Goal: Transaction & Acquisition: Purchase product/service

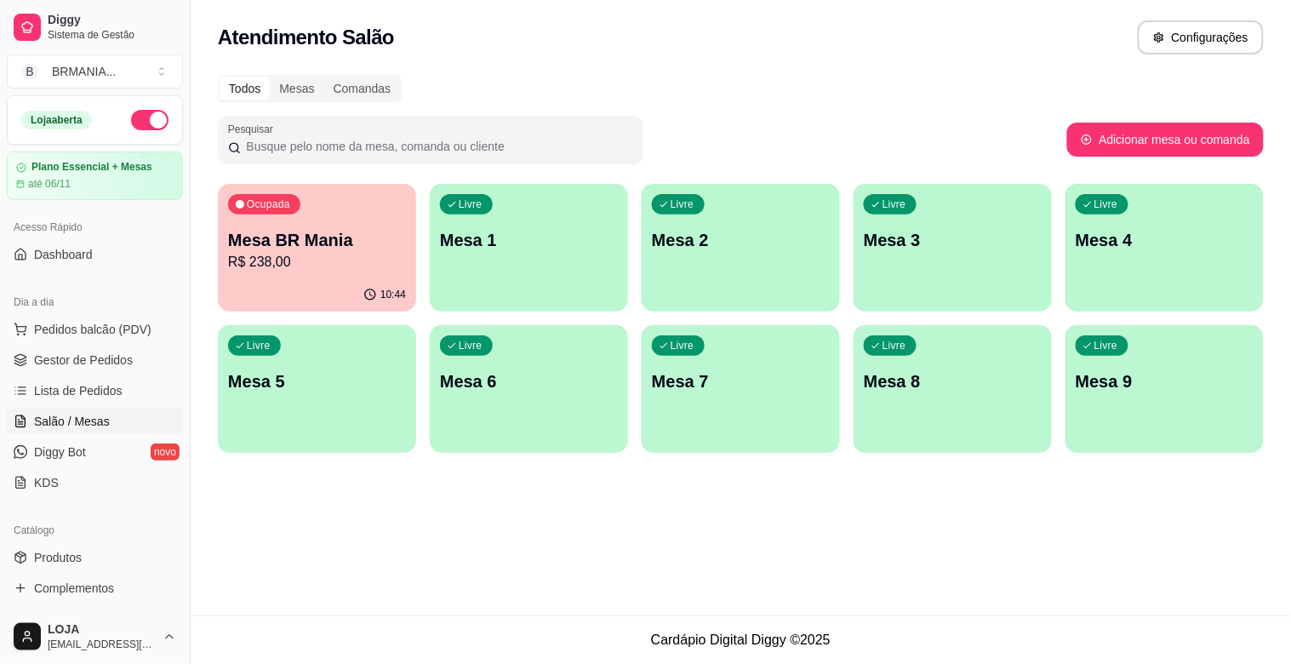
click at [551, 241] on p "Mesa 1" at bounding box center [529, 240] width 178 height 24
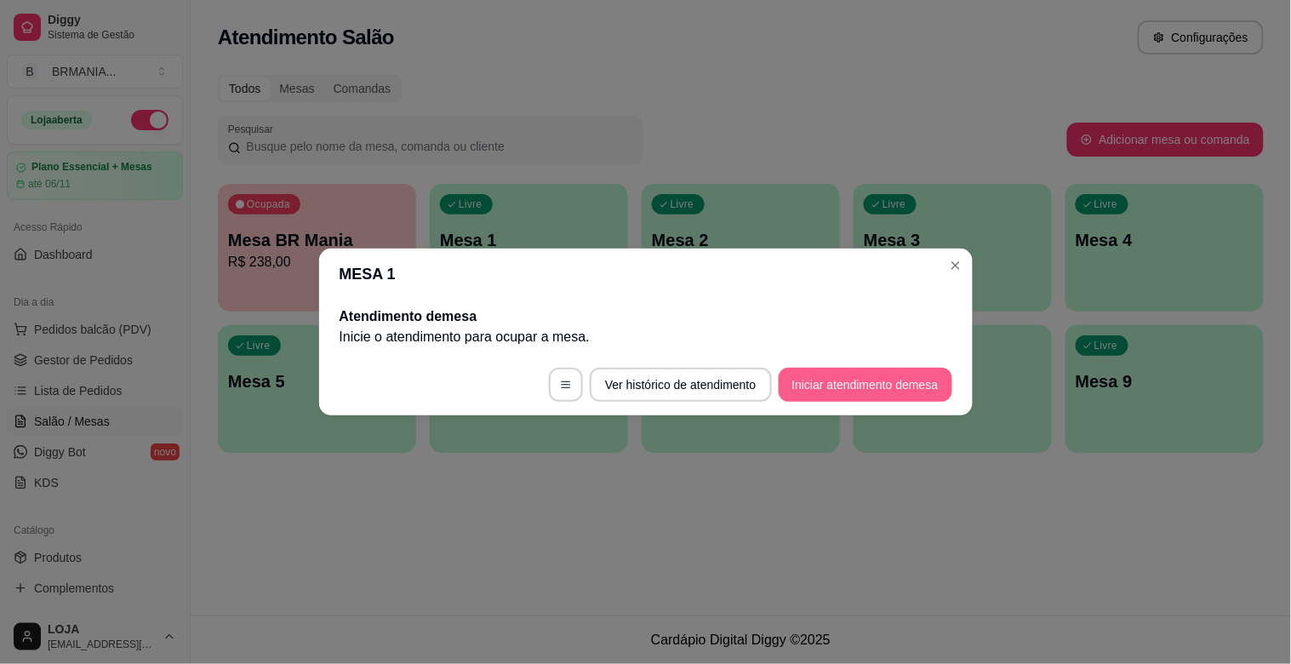
click at [831, 390] on button "Iniciar atendimento de mesa" at bounding box center [866, 385] width 174 height 34
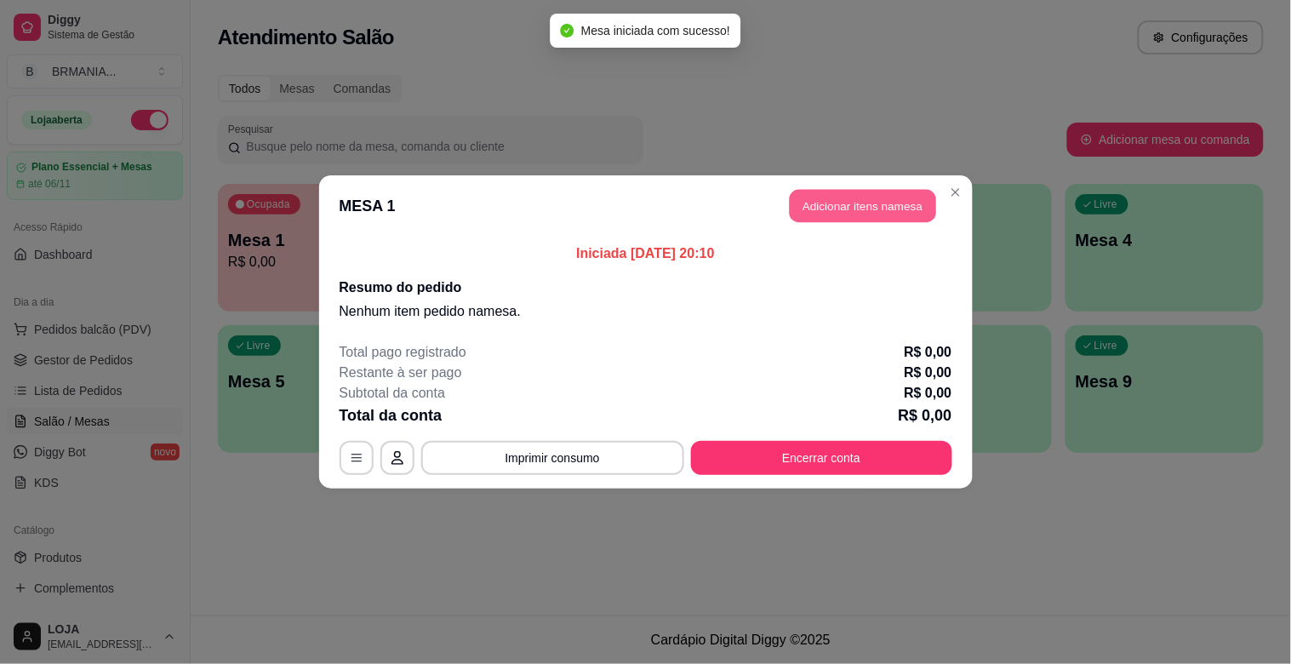
click at [865, 213] on button "Adicionar itens na mesa" at bounding box center [863, 206] width 146 height 33
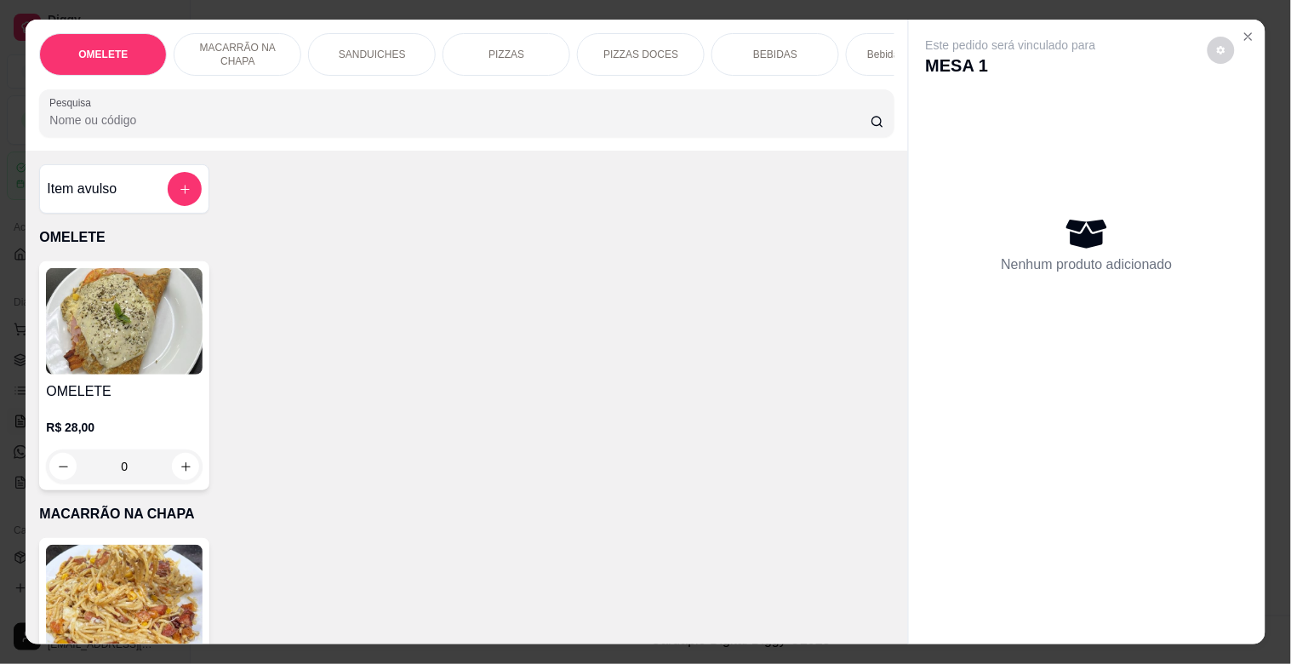
click at [471, 46] on div "PIZZAS" at bounding box center [507, 54] width 128 height 43
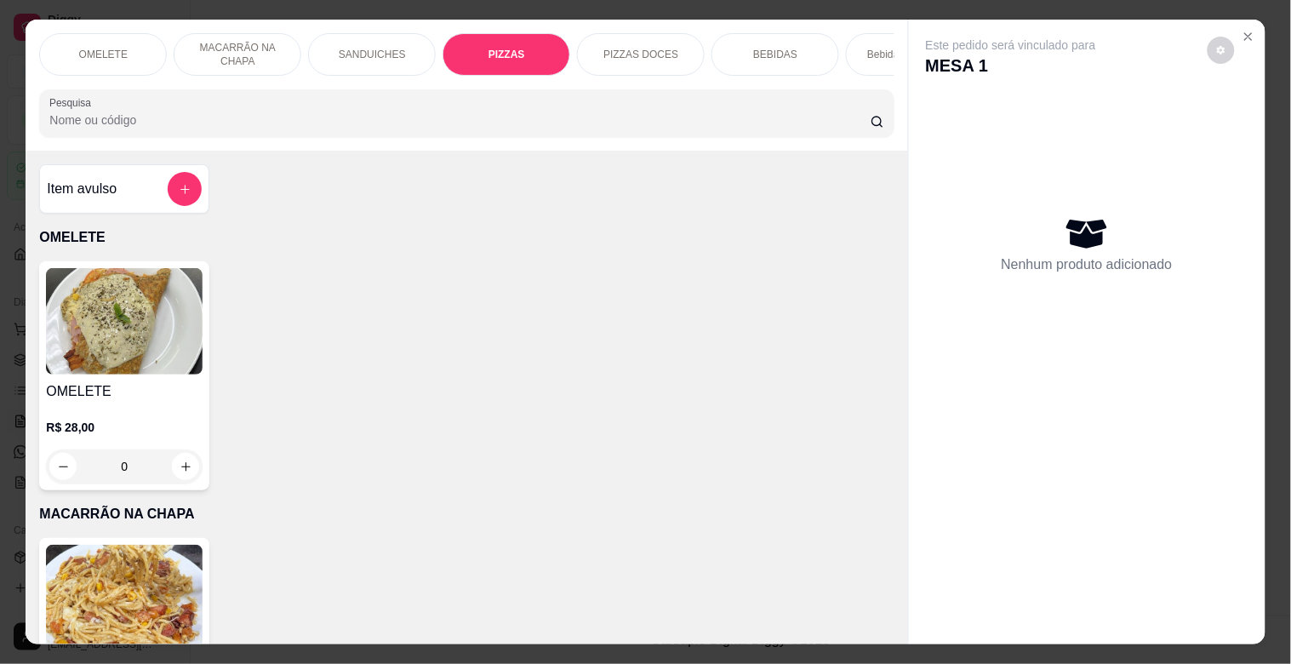
scroll to position [41, 0]
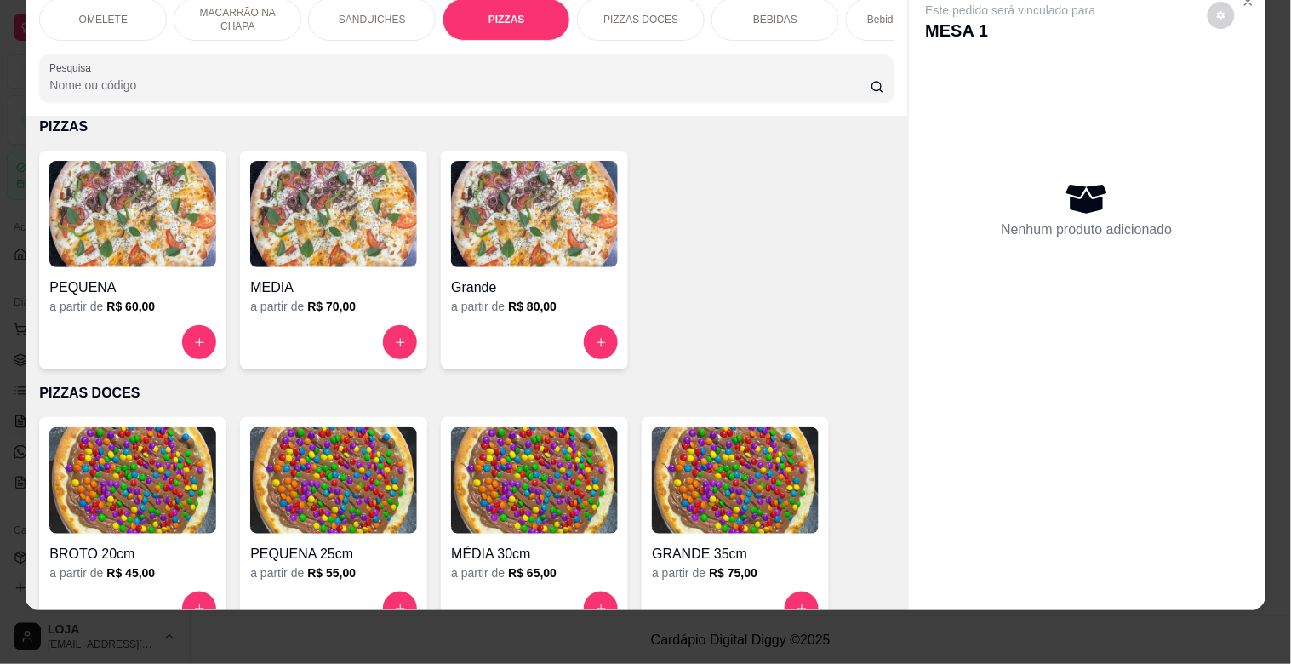
click at [528, 278] on h4 "Grande" at bounding box center [534, 287] width 167 height 20
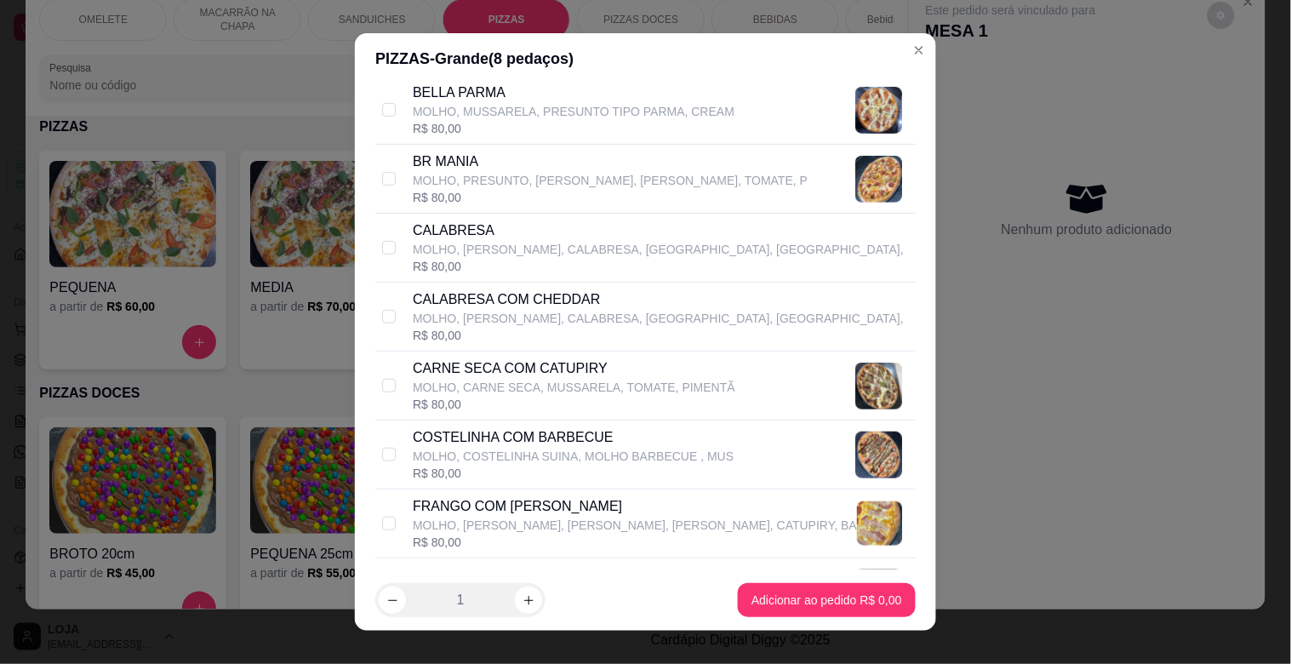
scroll to position [302, 0]
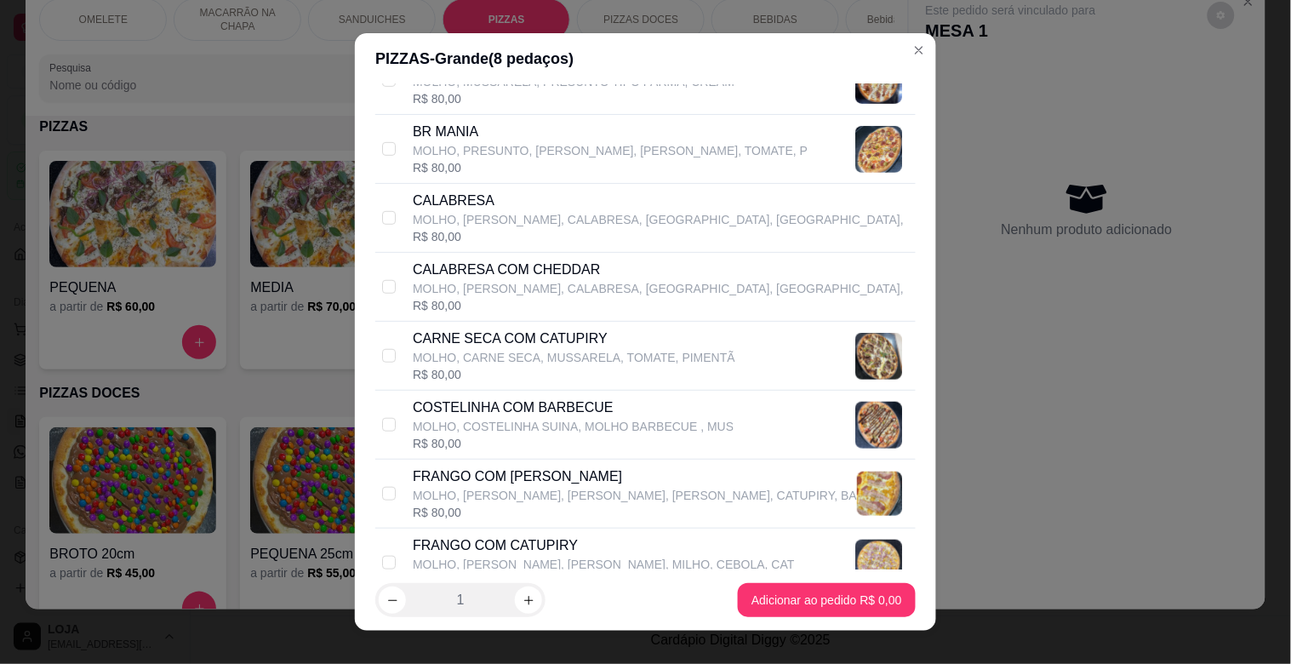
click at [491, 341] on p "CARNE SECA COM CATUPIRY" at bounding box center [574, 338] width 323 height 20
checkbox input "true"
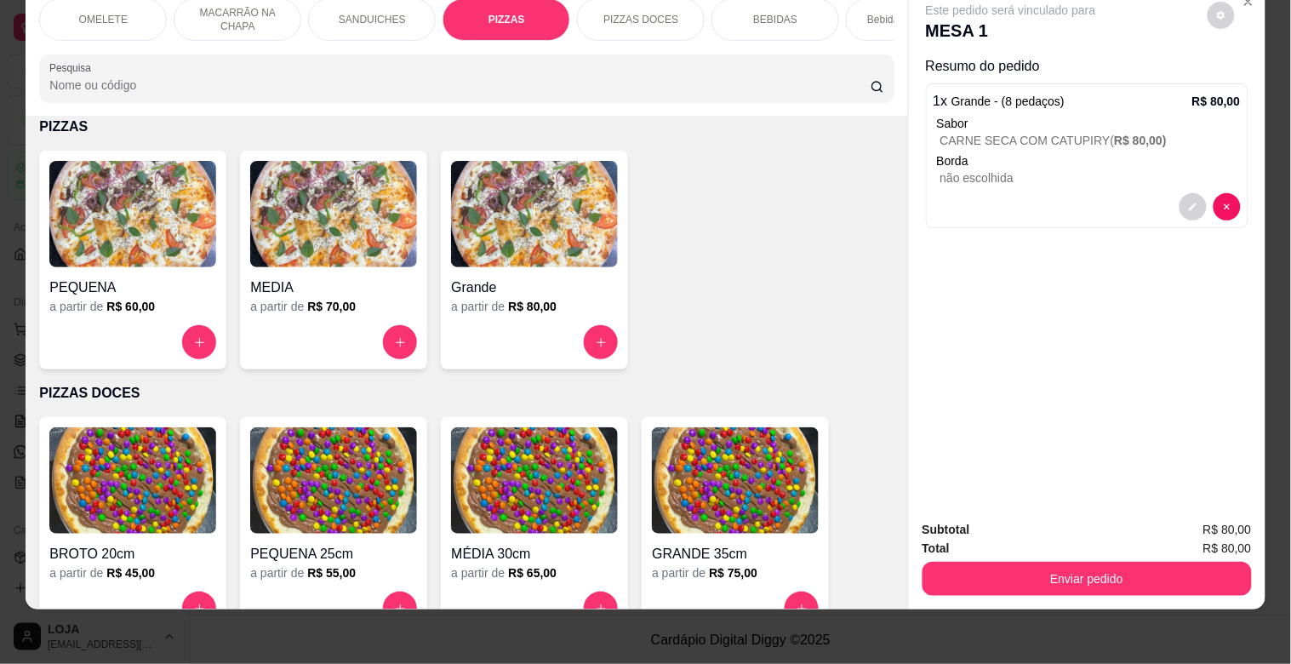
click at [489, 228] on img at bounding box center [534, 214] width 167 height 106
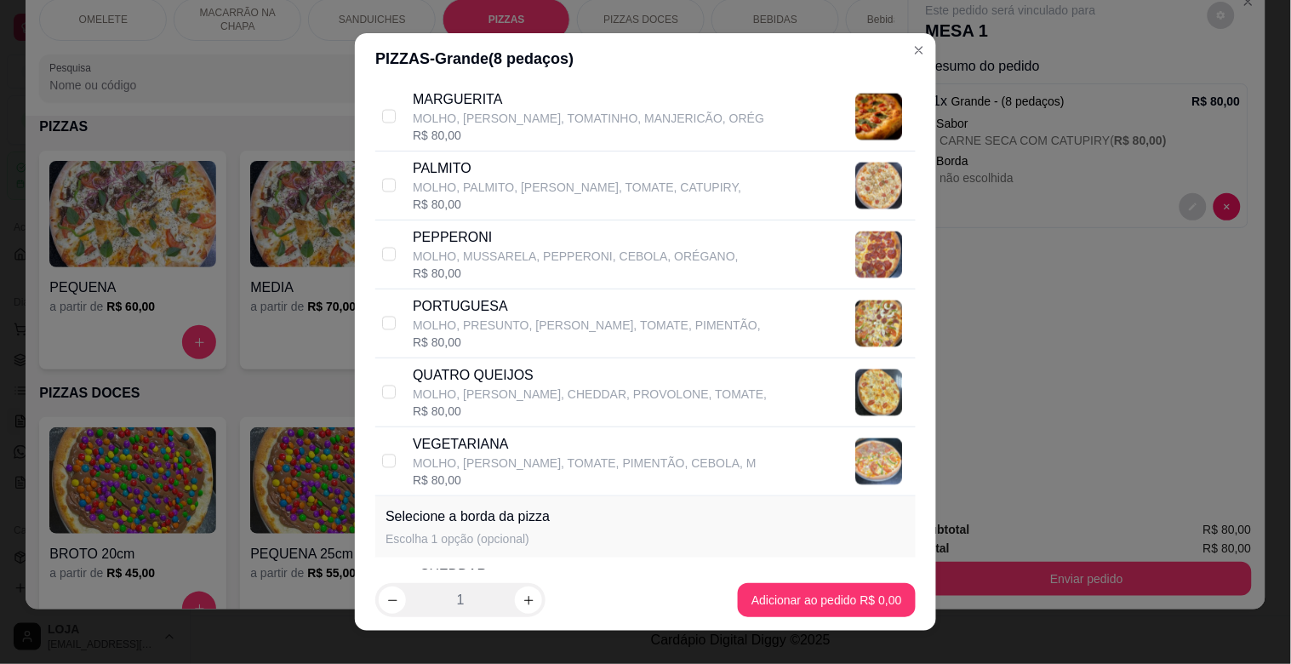
scroll to position [839, 0]
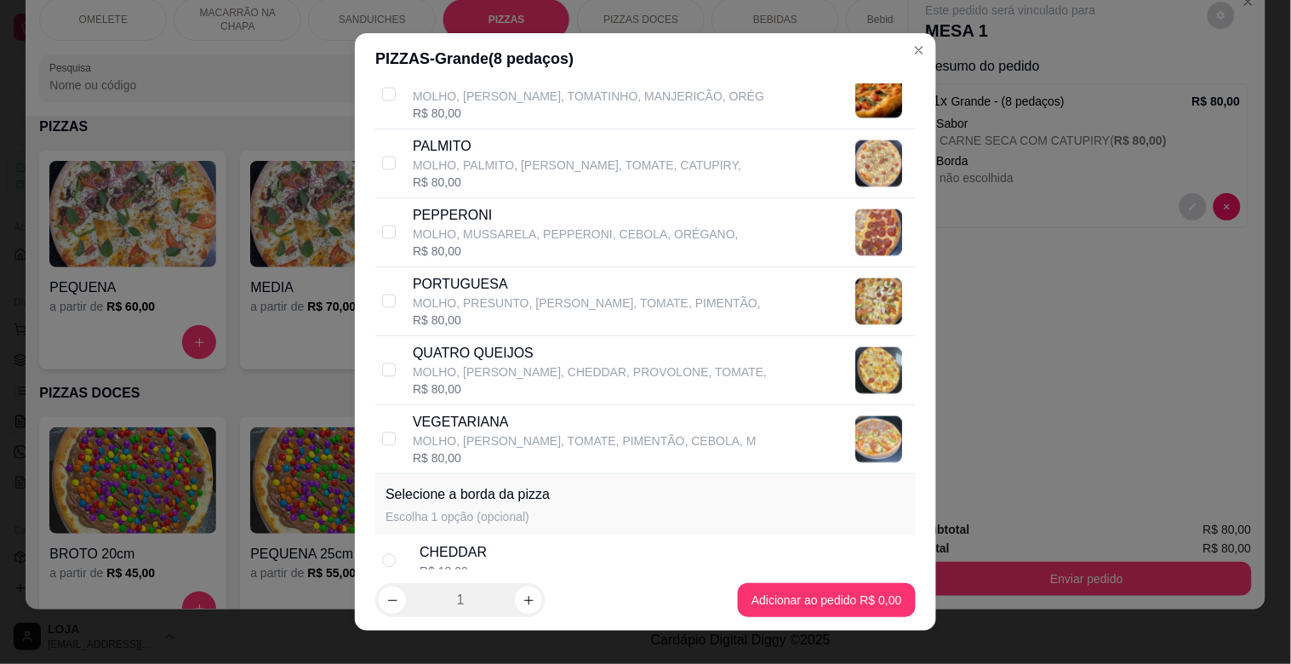
click at [504, 232] on p "MOLHO, MUSSARELA, PEPPERONI, CEBOLA, ORÉGANO," at bounding box center [576, 234] width 326 height 17
checkbox input "true"
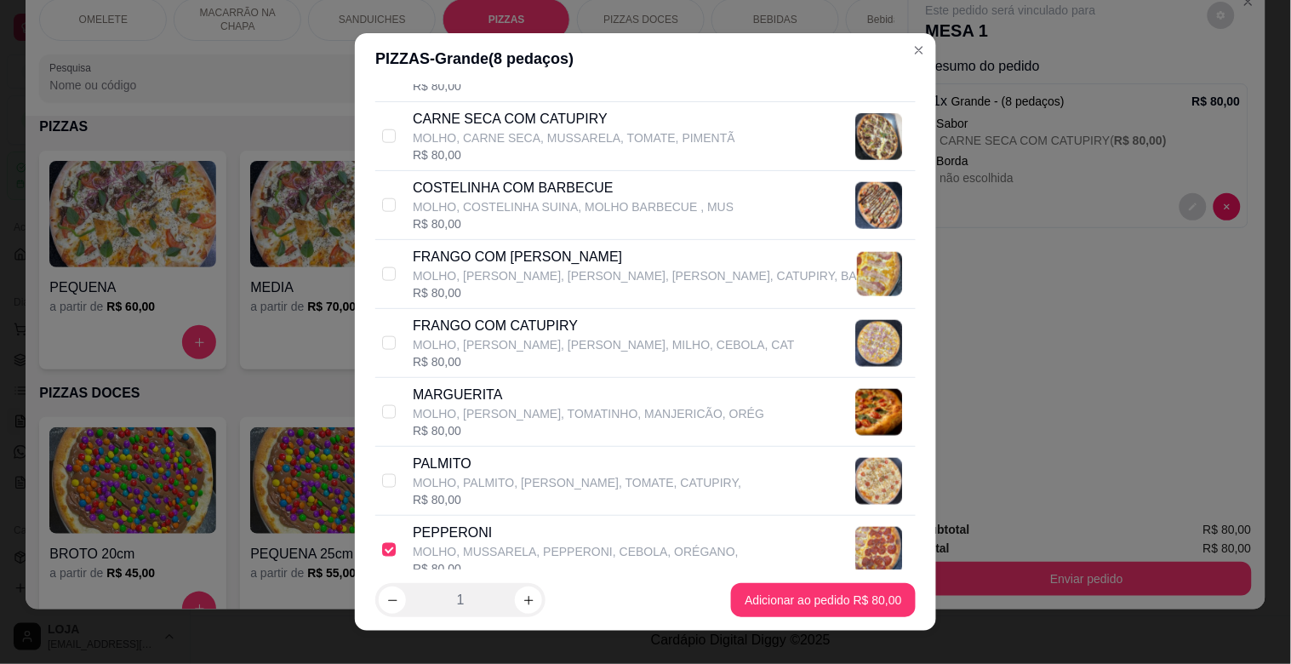
scroll to position [480, 0]
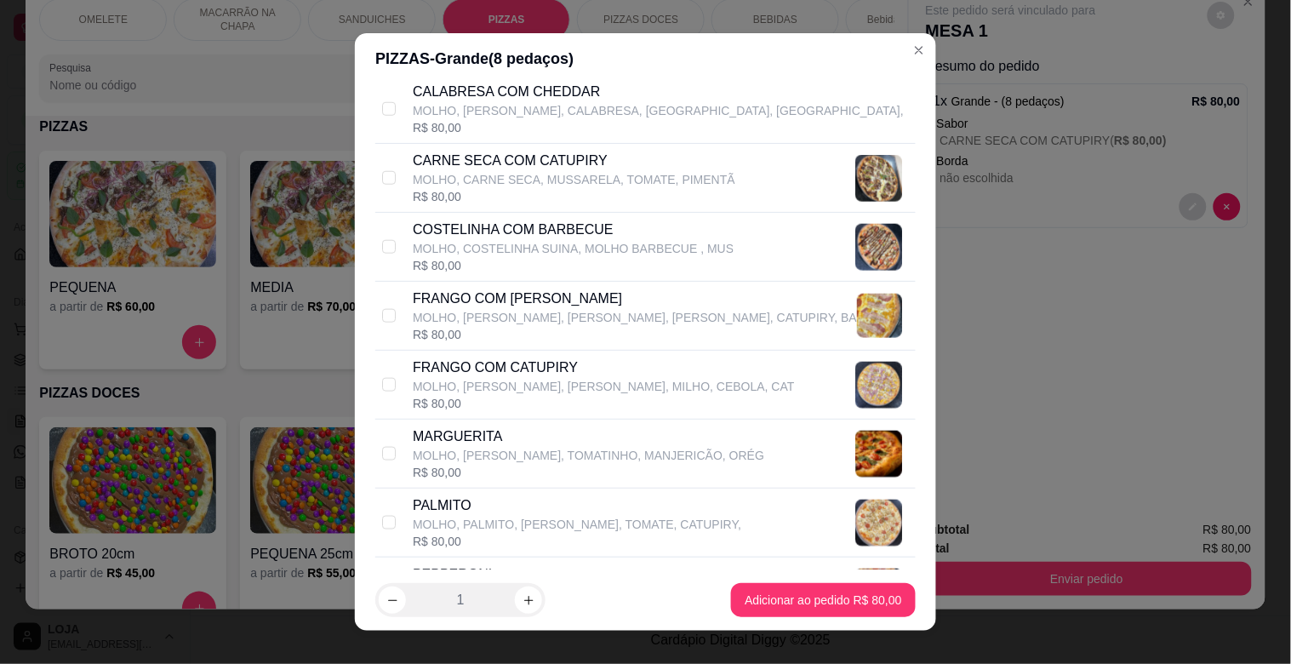
click at [533, 368] on p "FRANGO COM CATUPIRY" at bounding box center [604, 367] width 382 height 20
checkbox input "true"
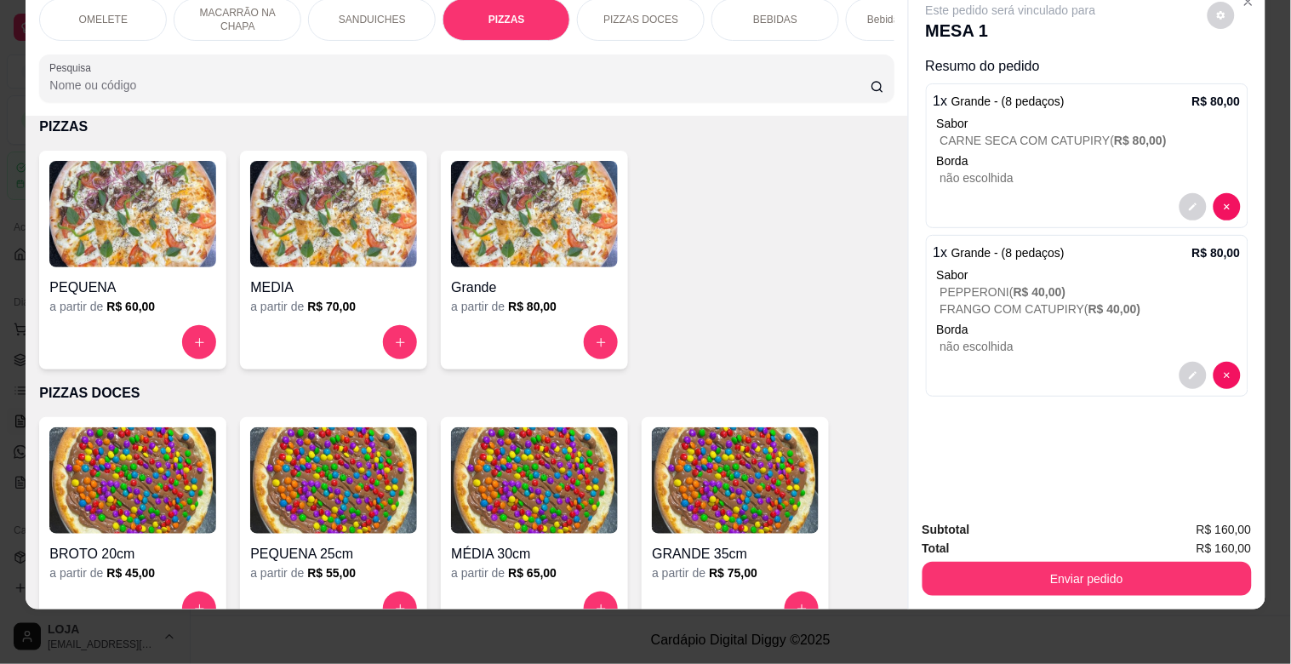
click at [469, 106] on div "OMELETE MACARRÃO NA CHAPA SANDUICHES PIZZAS PIZZAS DOCES BEBIDAS Bebidas Alcoól…" at bounding box center [467, 50] width 882 height 131
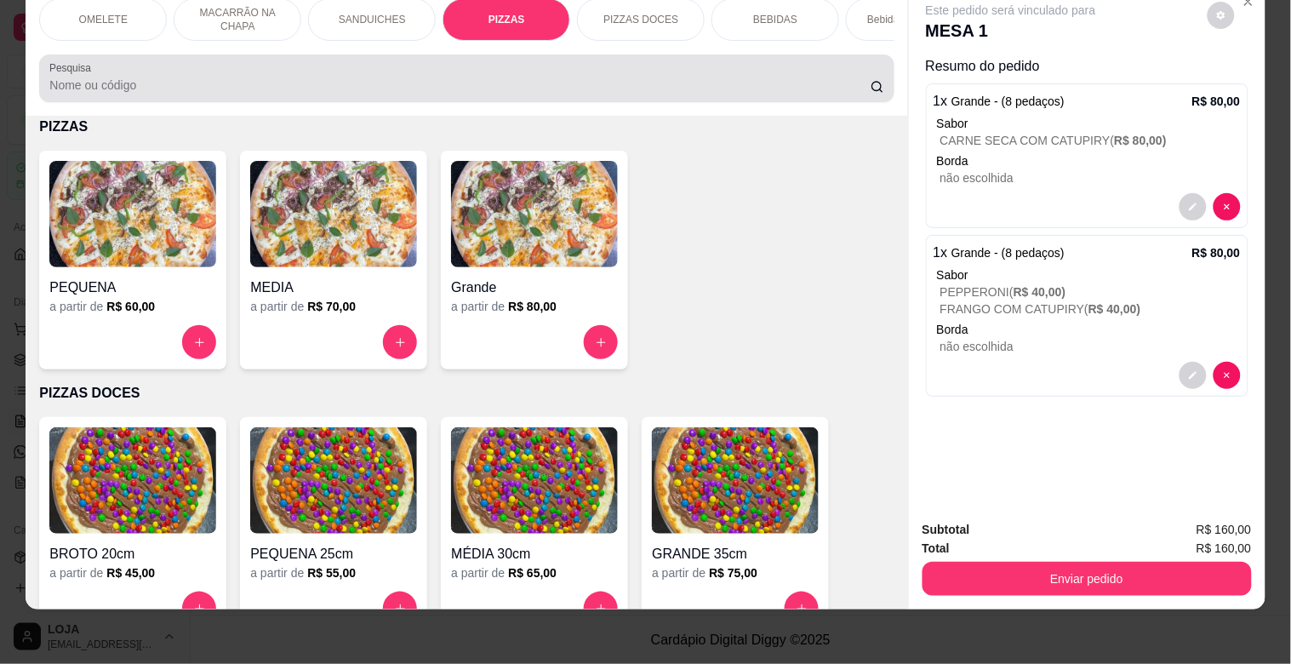
click at [464, 94] on input "Pesquisa" at bounding box center [459, 85] width 821 height 17
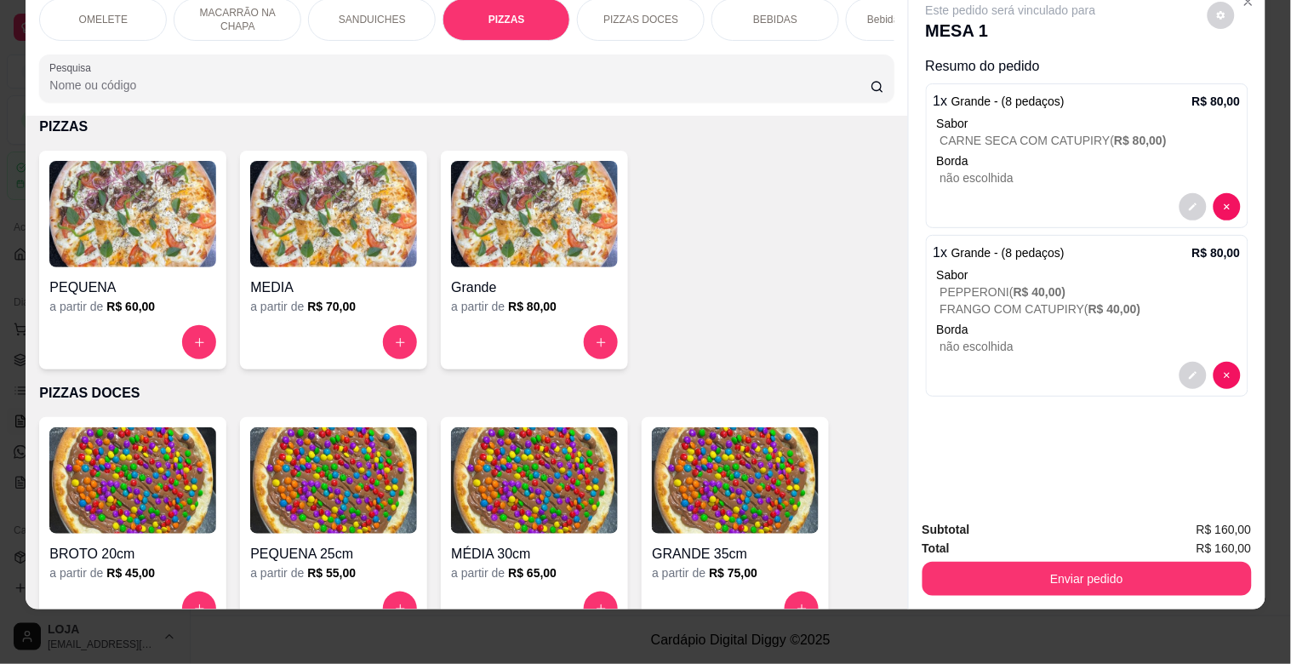
scroll to position [0, 0]
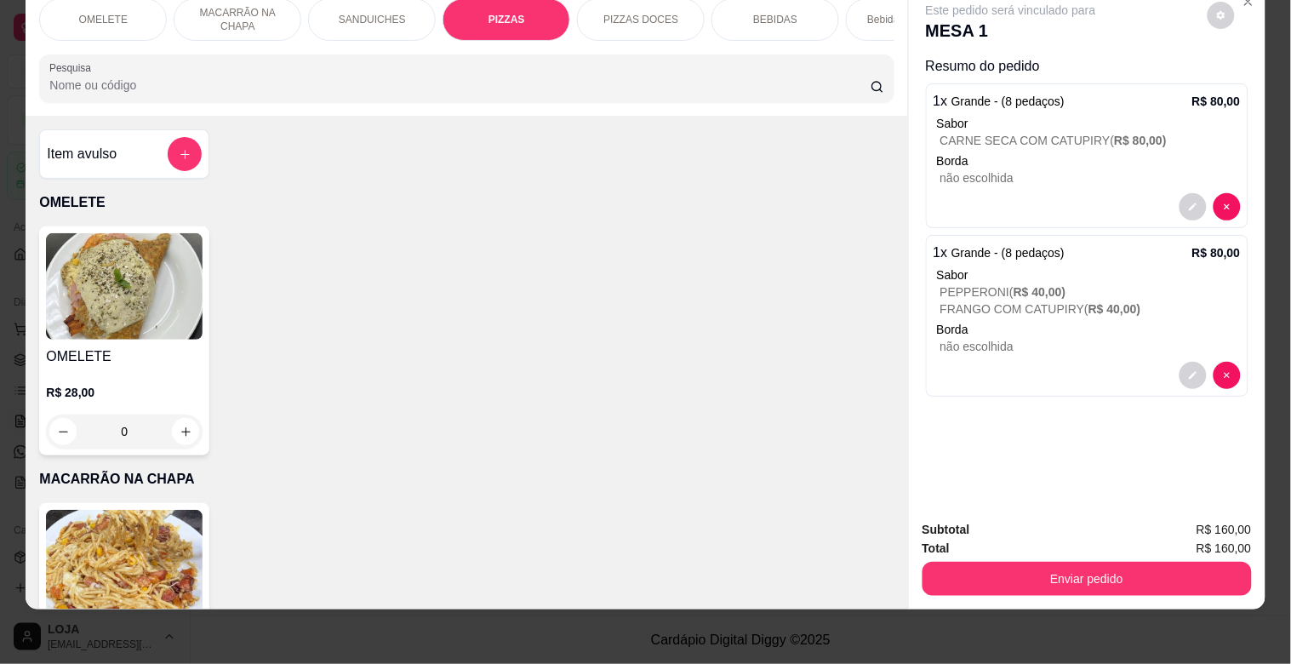
click at [454, 9] on div "PIZZAS" at bounding box center [507, 19] width 128 height 43
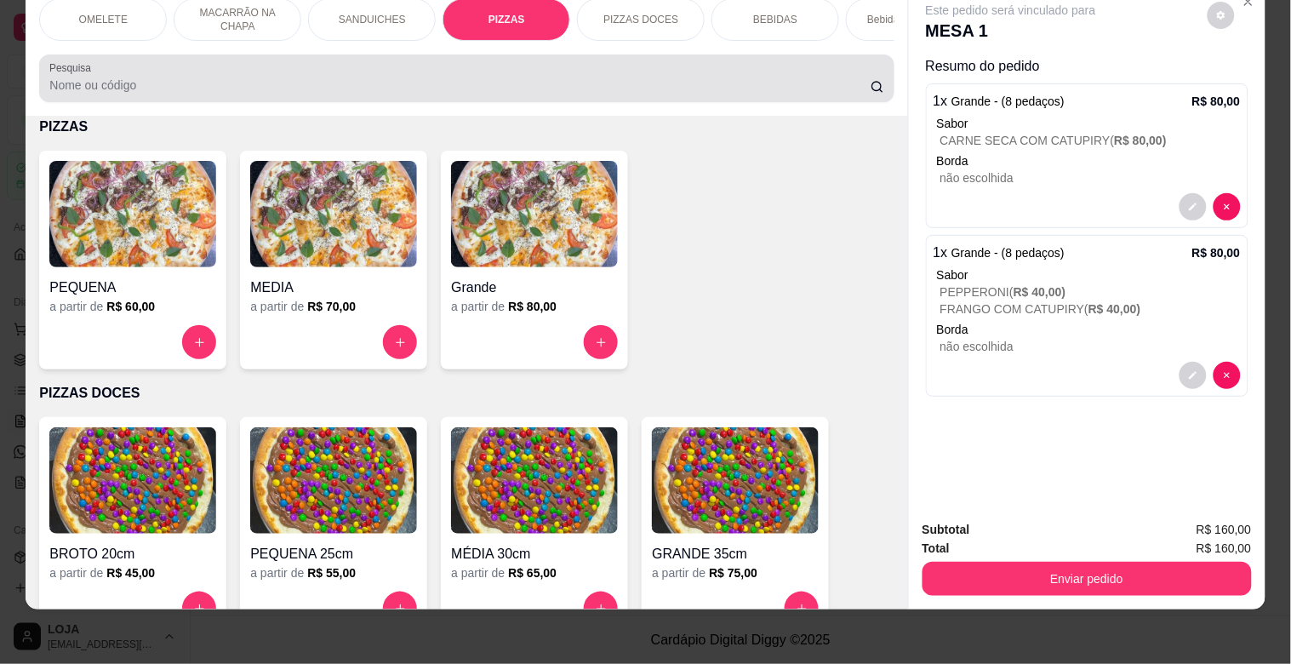
click at [448, 57] on div "Pesquisa" at bounding box center [466, 78] width 854 height 48
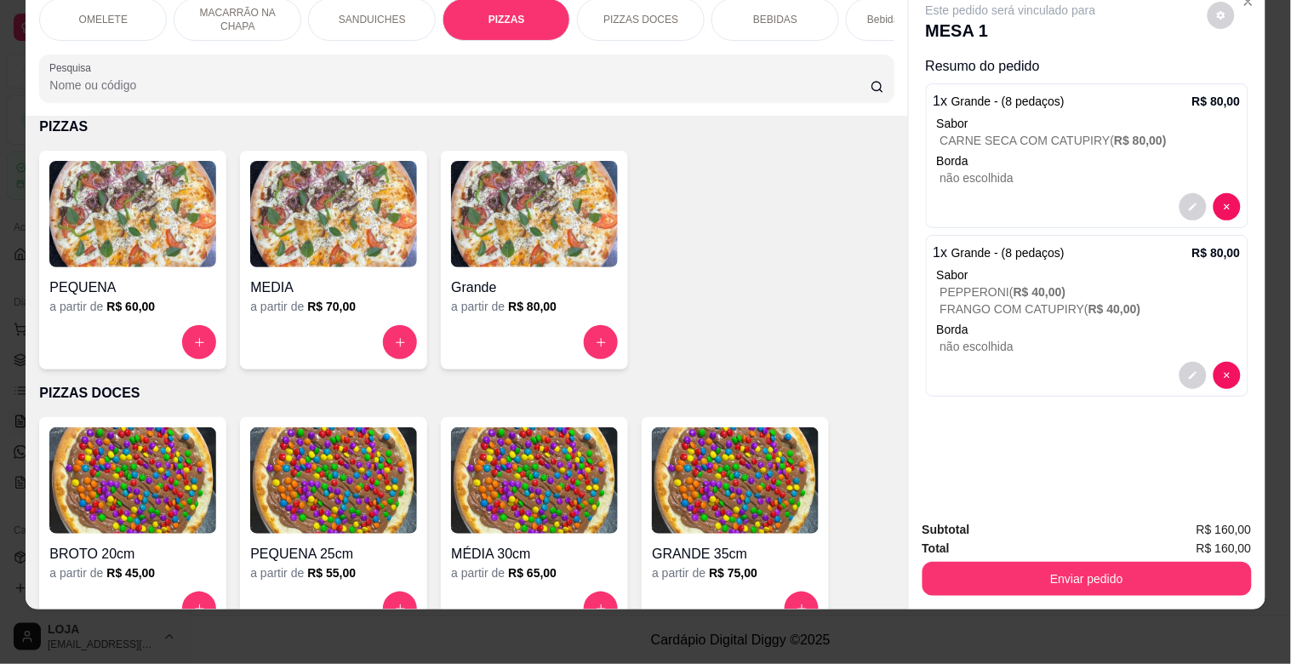
scroll to position [0, 0]
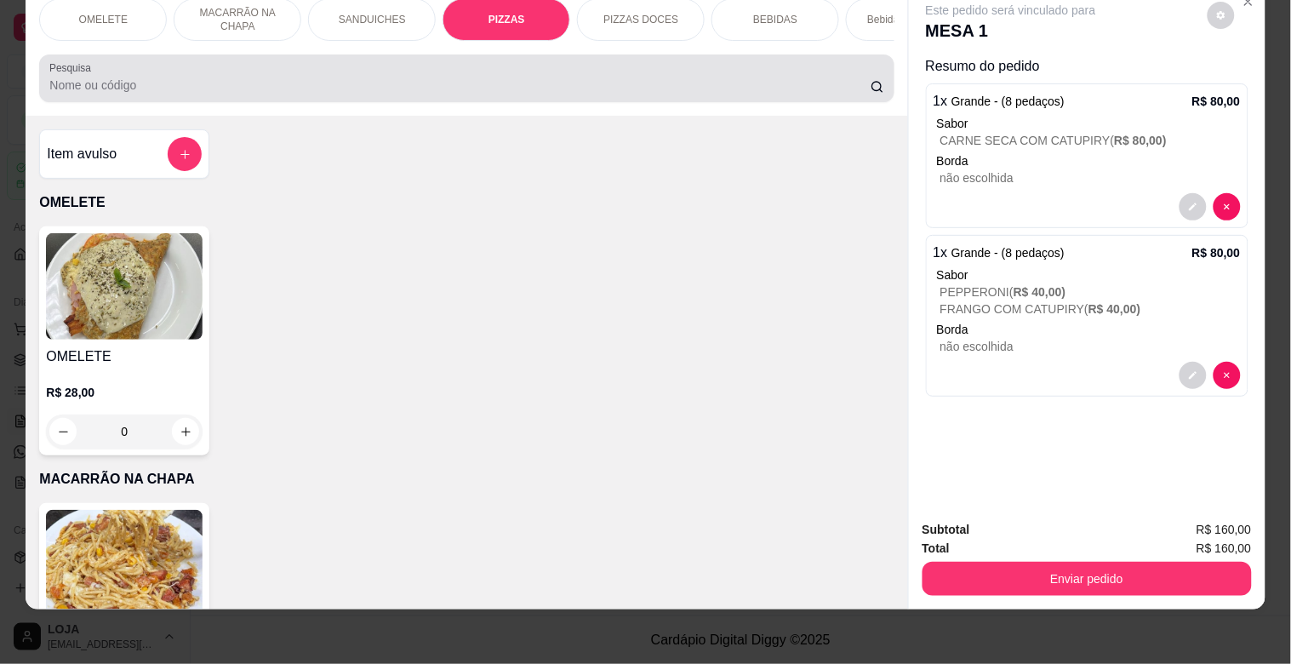
click at [758, 86] on input "Pesquisa" at bounding box center [459, 85] width 821 height 17
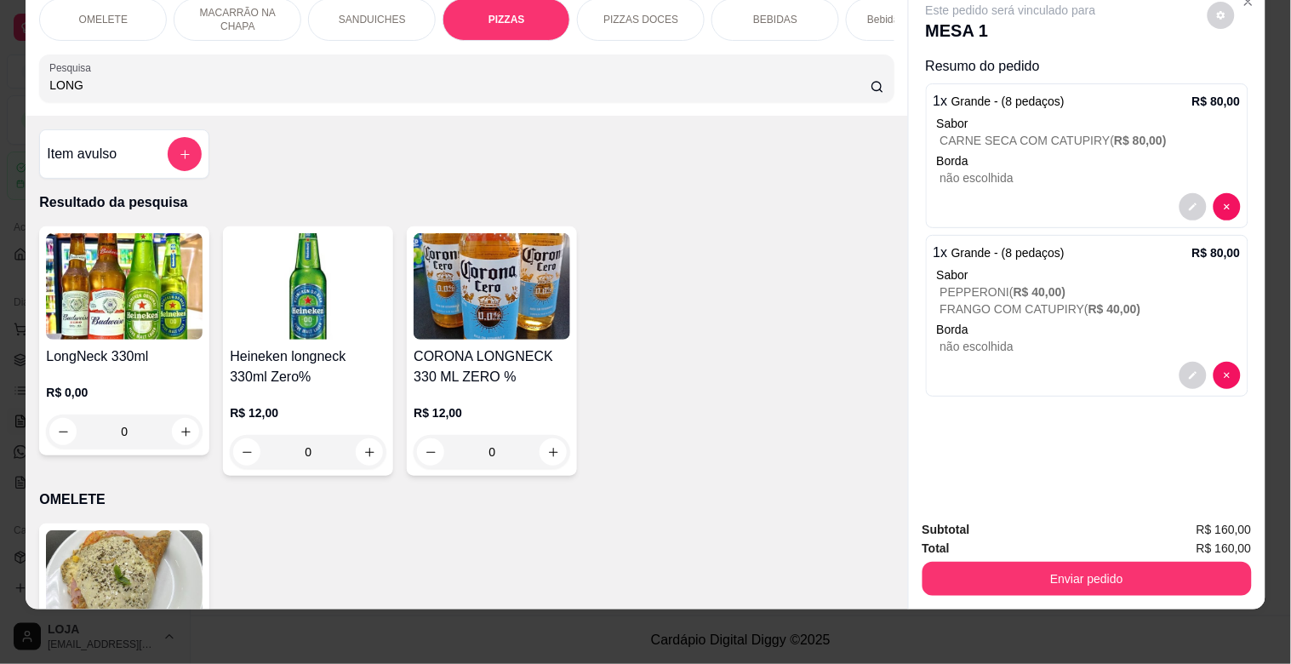
type input "LONG"
click at [167, 304] on img at bounding box center [124, 286] width 157 height 106
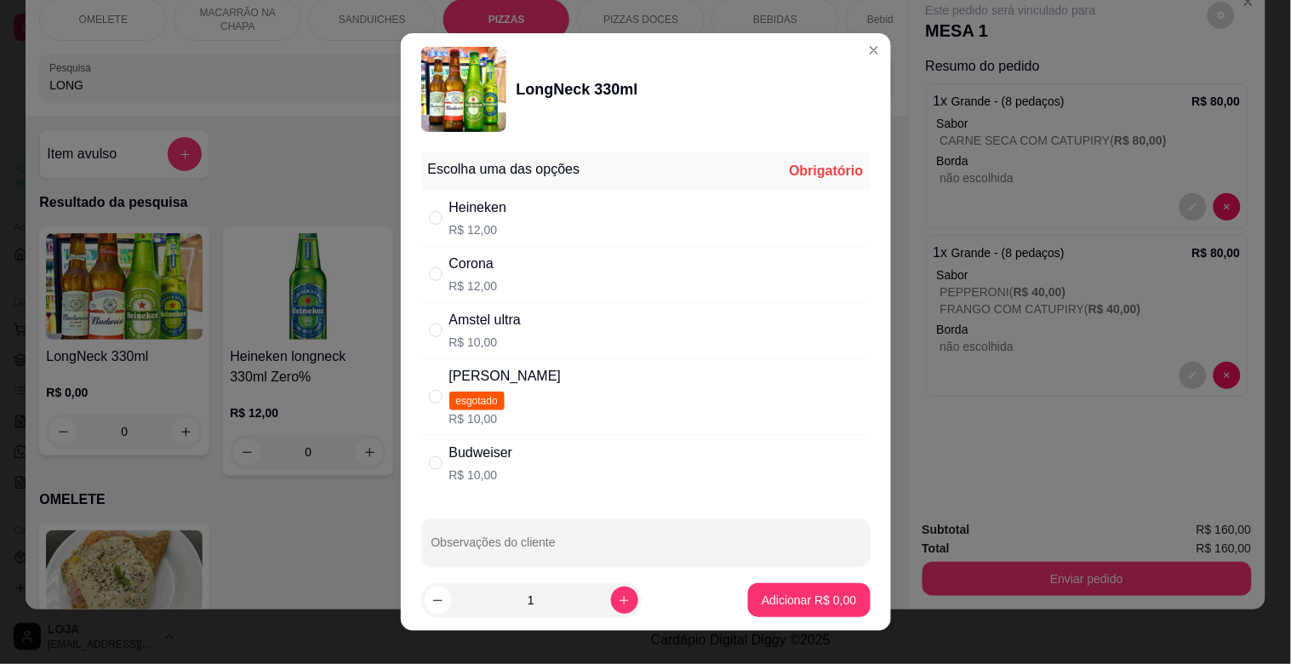
click at [573, 207] on div "Heineken R$ 12,00" at bounding box center [645, 218] width 449 height 56
radio input "true"
click at [789, 591] on button "Adicionar R$ 12,00" at bounding box center [805, 600] width 128 height 34
type input "1"
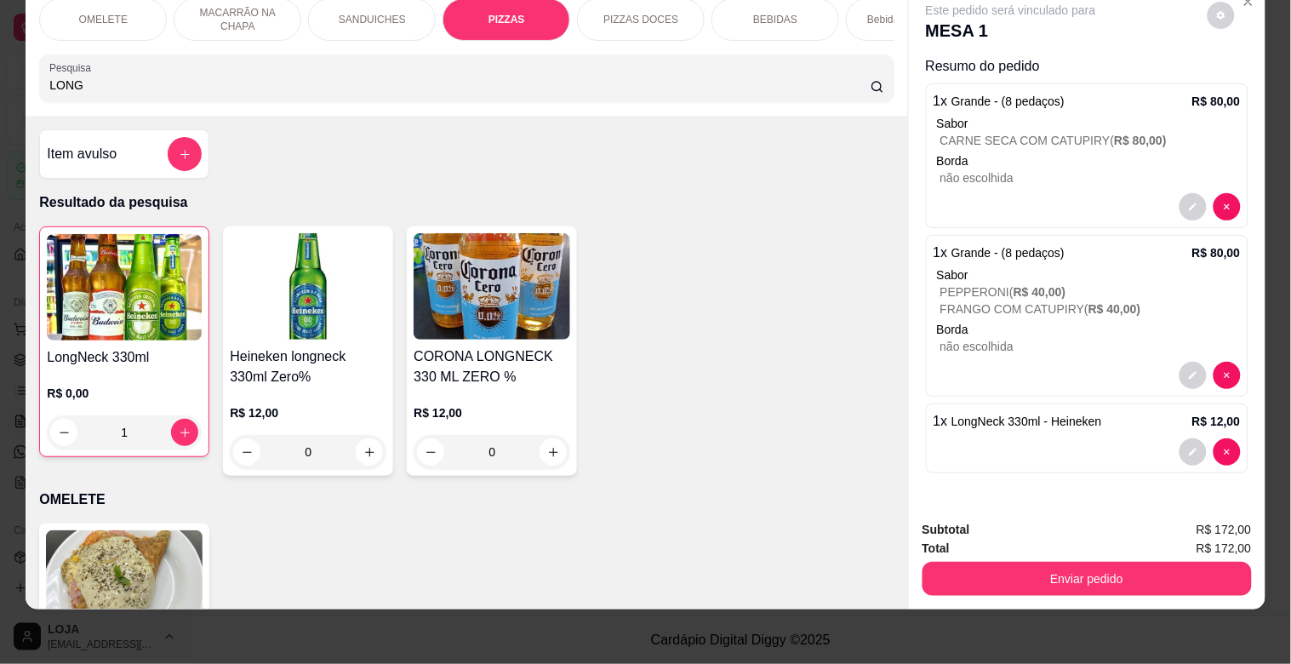
click at [394, 83] on input "LONG" at bounding box center [459, 85] width 821 height 17
type input "L"
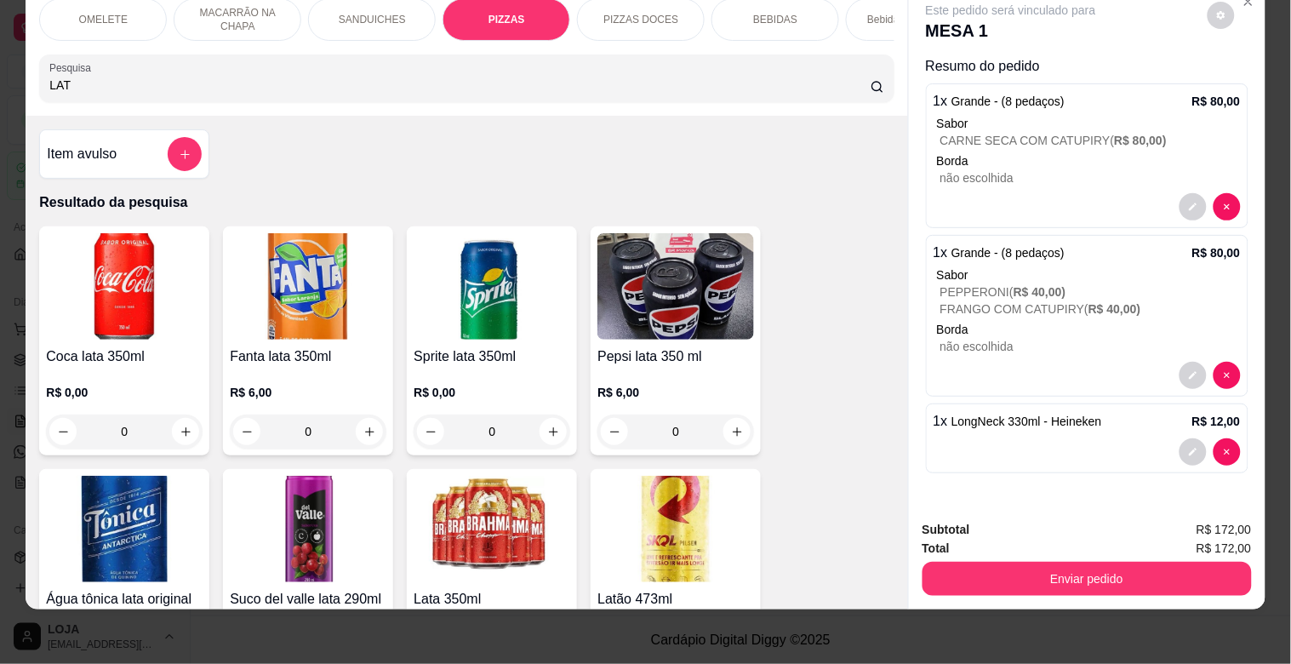
type input "LAT"
click at [464, 511] on img at bounding box center [492, 529] width 157 height 106
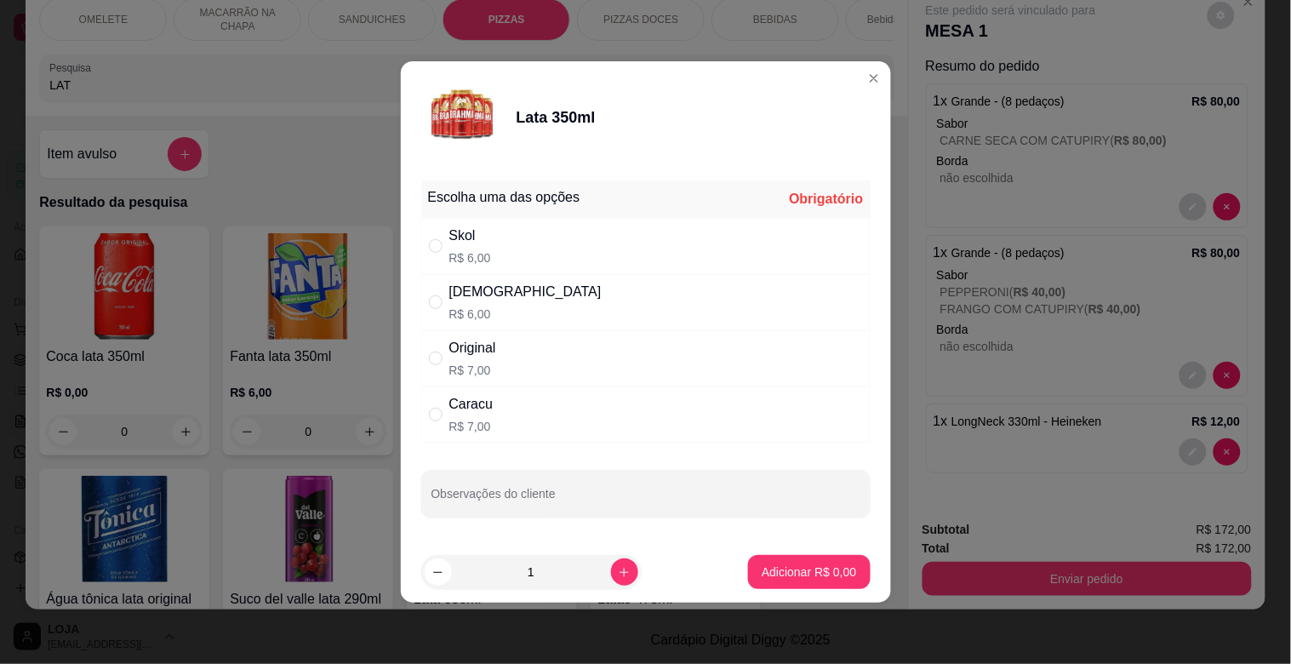
click at [556, 311] on div "Brahma R$ 6,00" at bounding box center [645, 302] width 449 height 56
radio input "true"
click at [810, 566] on p "Adicionar R$ 6,00" at bounding box center [809, 571] width 94 height 17
type input "1"
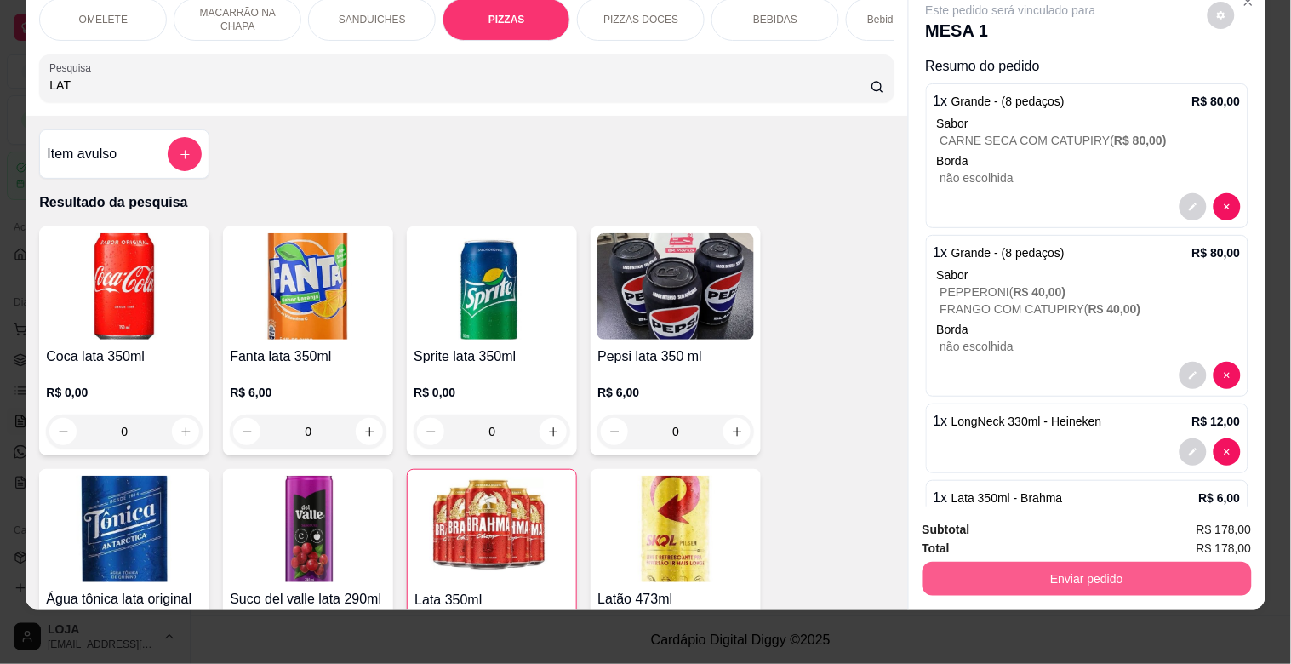
click at [1111, 573] on button "Enviar pedido" at bounding box center [1086, 579] width 329 height 34
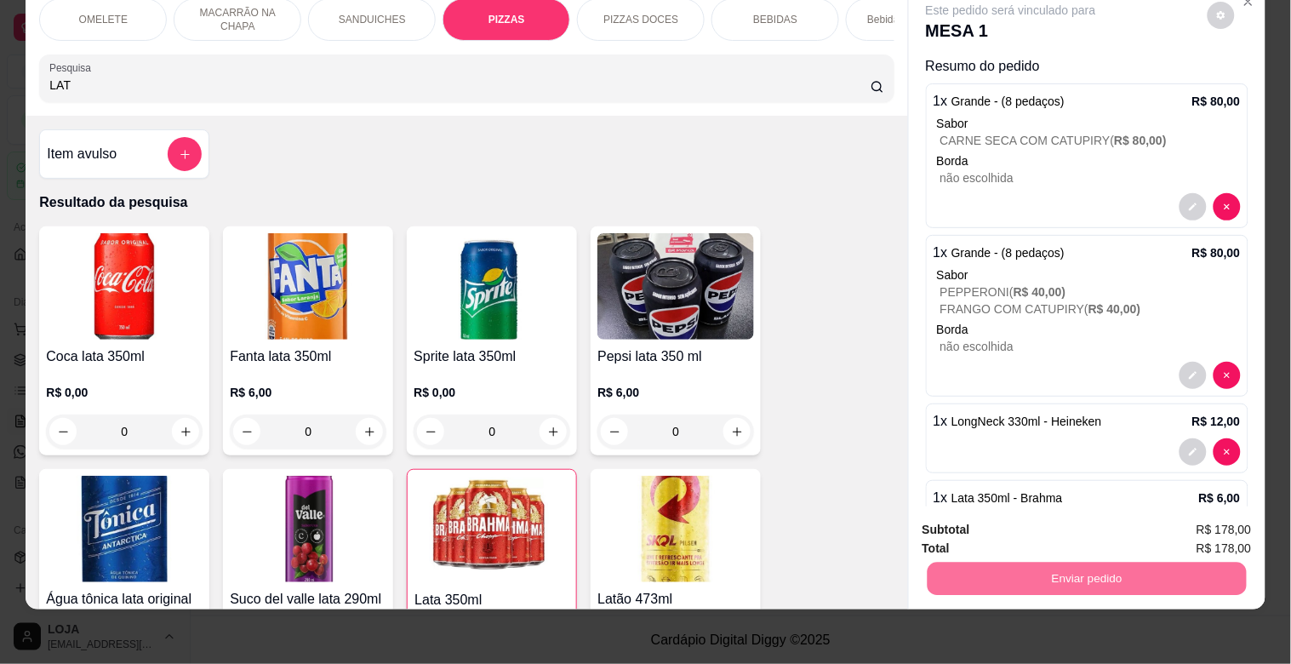
click at [1076, 519] on button "Registrar cliente" at bounding box center [1093, 522] width 112 height 32
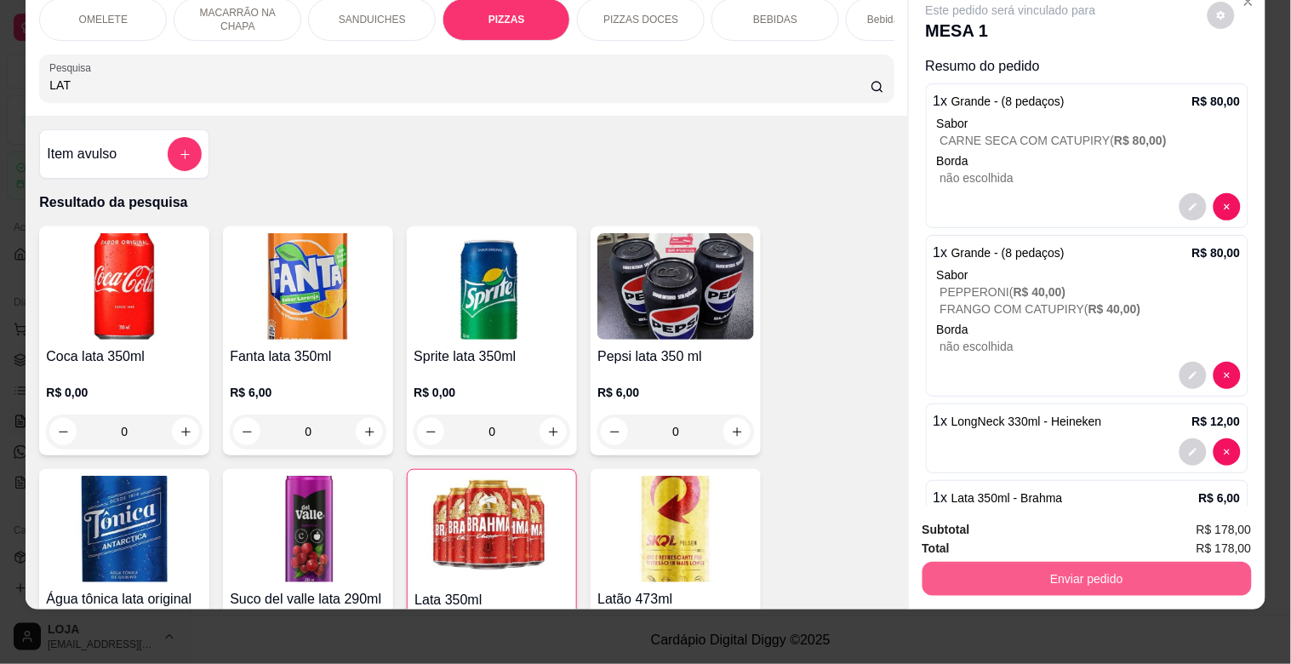
click at [1120, 571] on button "Enviar pedido" at bounding box center [1086, 579] width 329 height 34
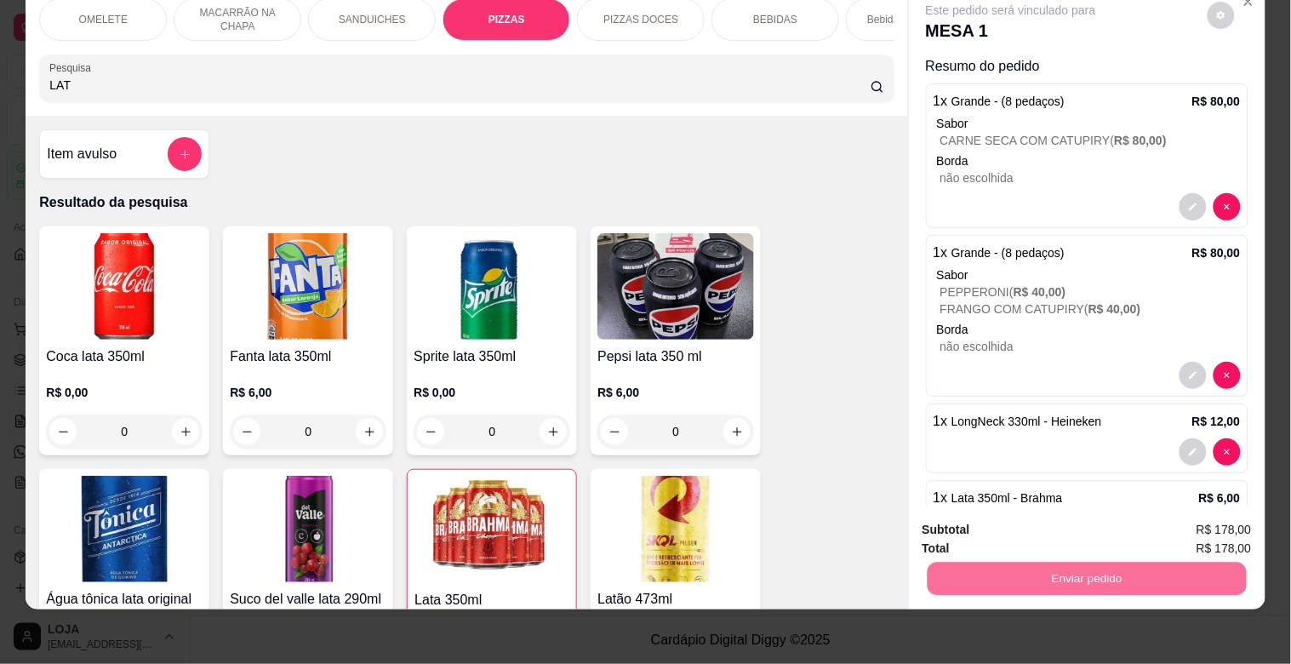
click at [1202, 525] on button "Enviar pedido" at bounding box center [1208, 521] width 94 height 31
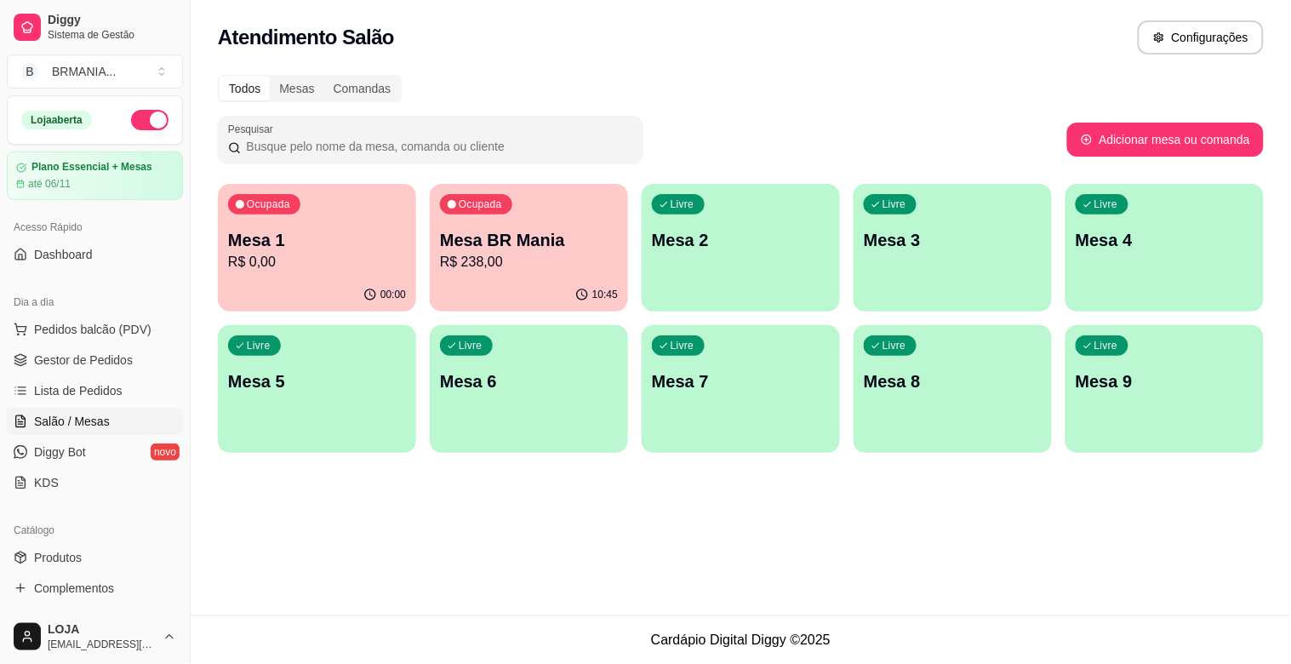
click at [958, 418] on div "Livre Mesa 8" at bounding box center [953, 378] width 198 height 107
click at [958, 418] on div "Livre Mesa 8" at bounding box center [952, 379] width 192 height 104
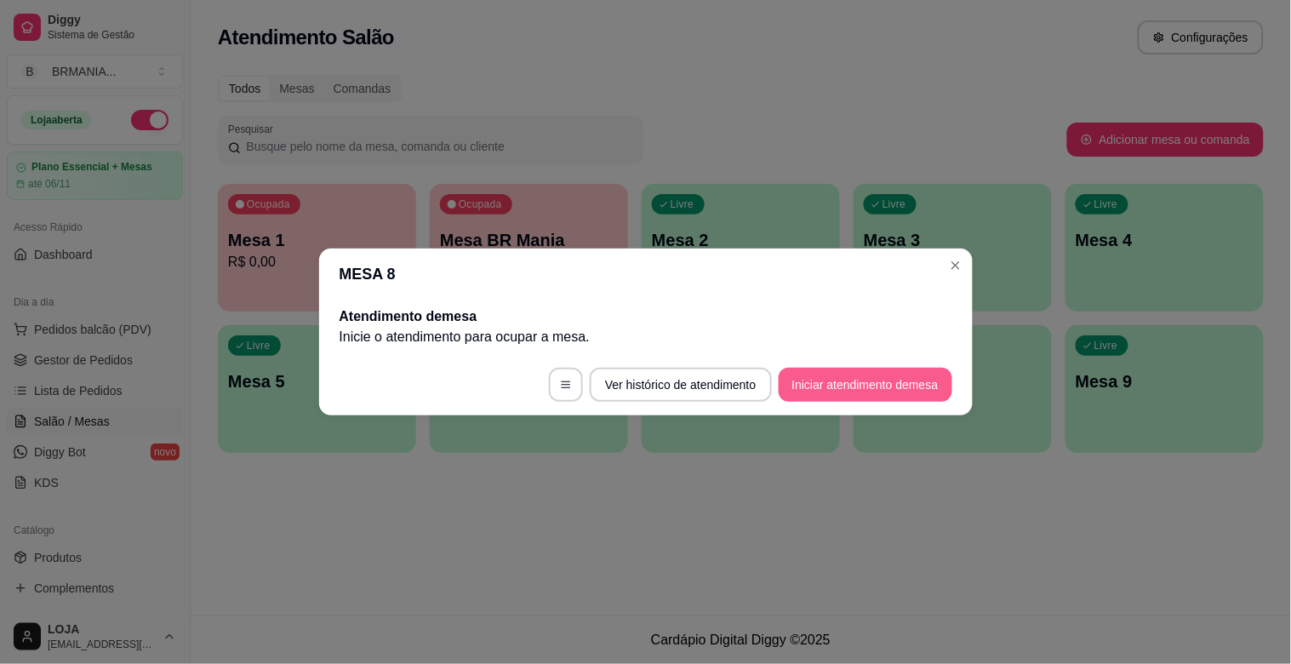
click at [854, 392] on button "Iniciar atendimento de mesa" at bounding box center [866, 385] width 174 height 34
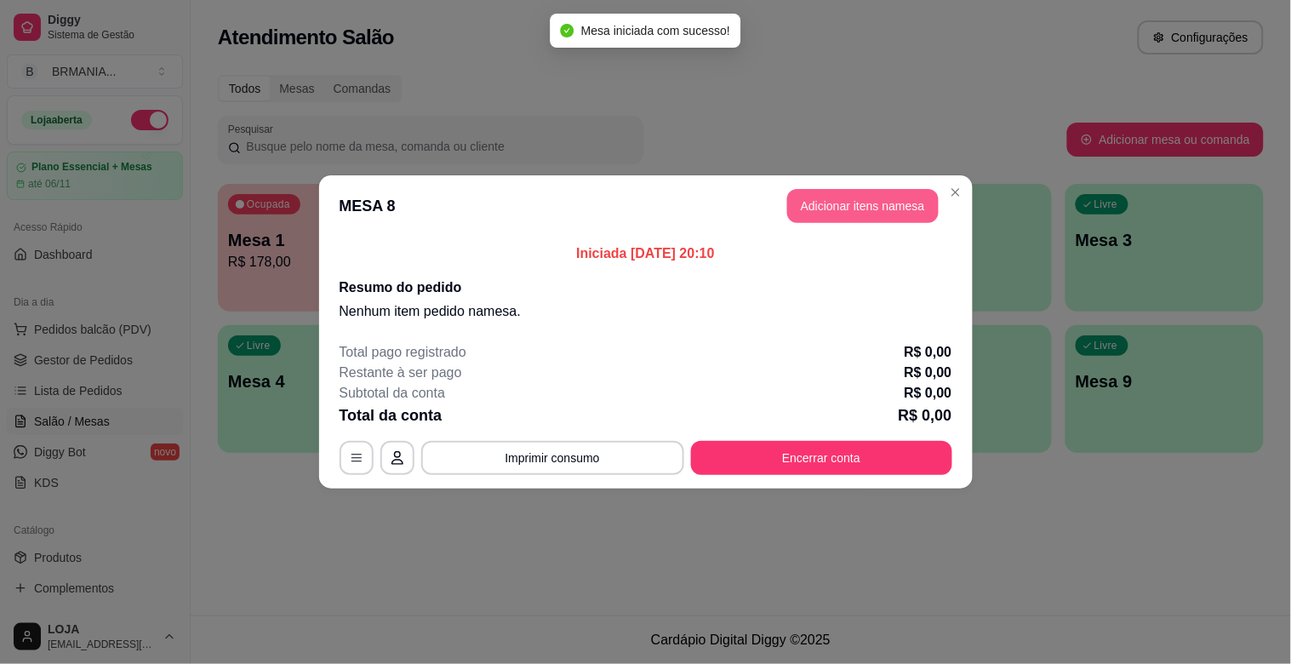
click at [871, 199] on button "Adicionar itens na mesa" at bounding box center [862, 206] width 151 height 34
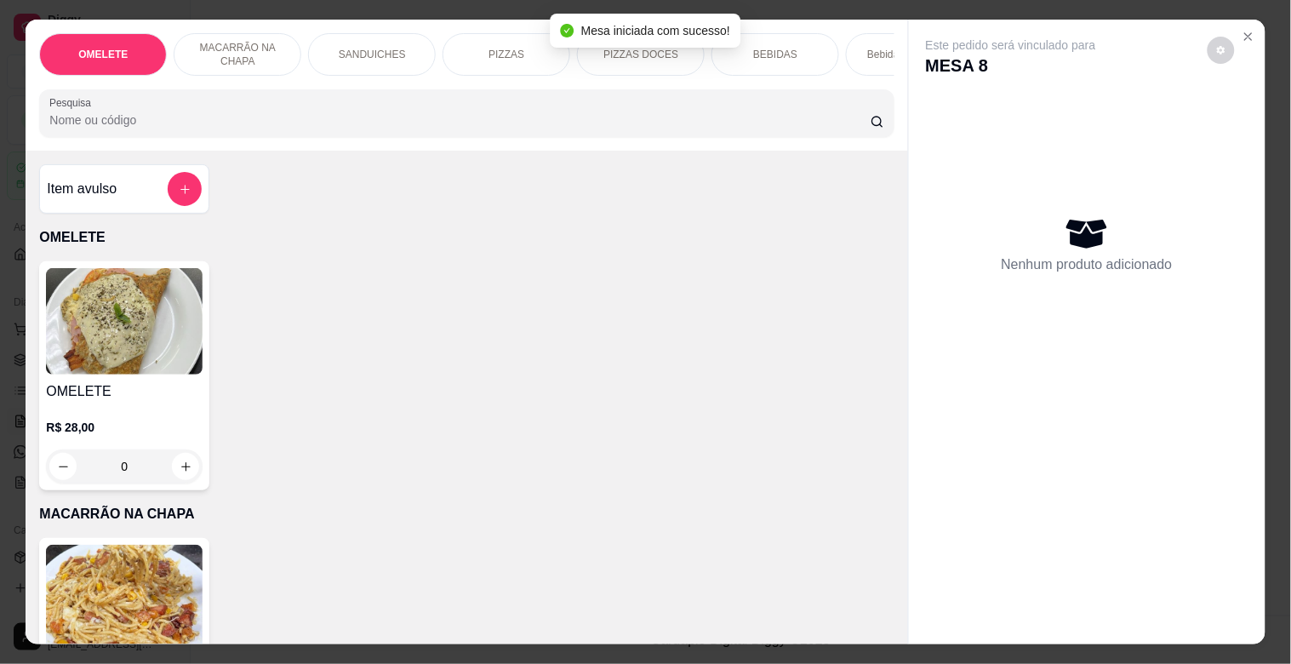
click at [504, 48] on p "PIZZAS" at bounding box center [506, 55] width 36 height 14
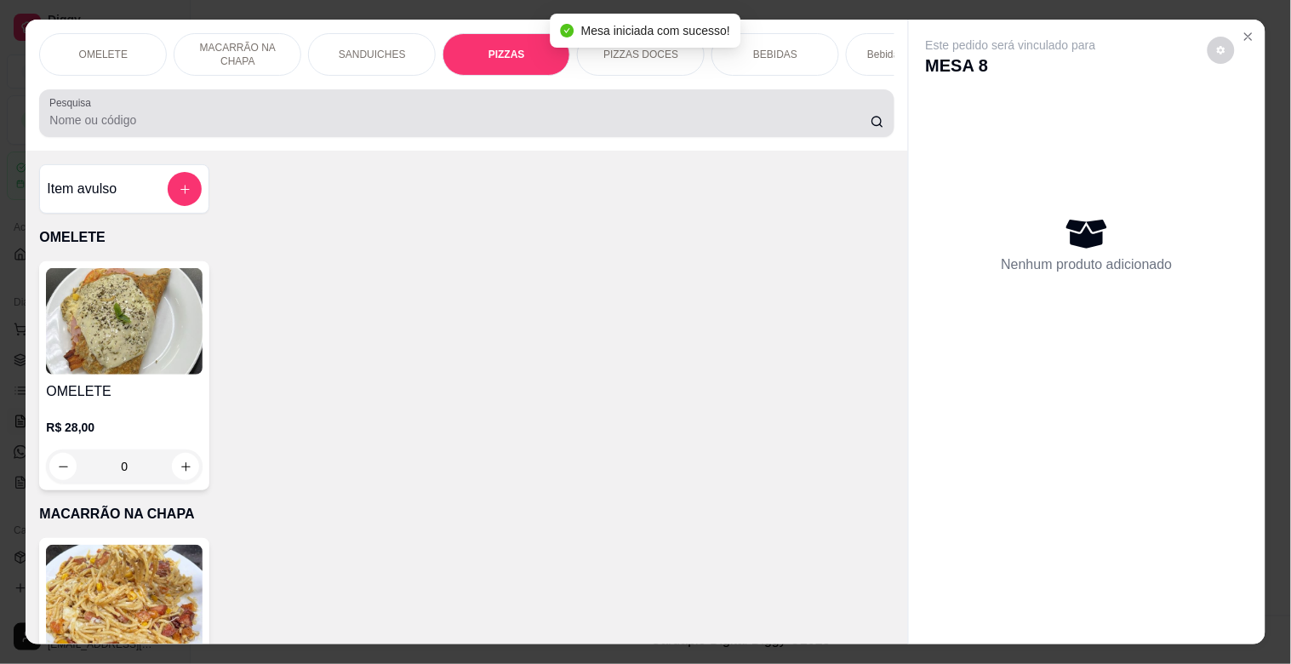
scroll to position [41, 0]
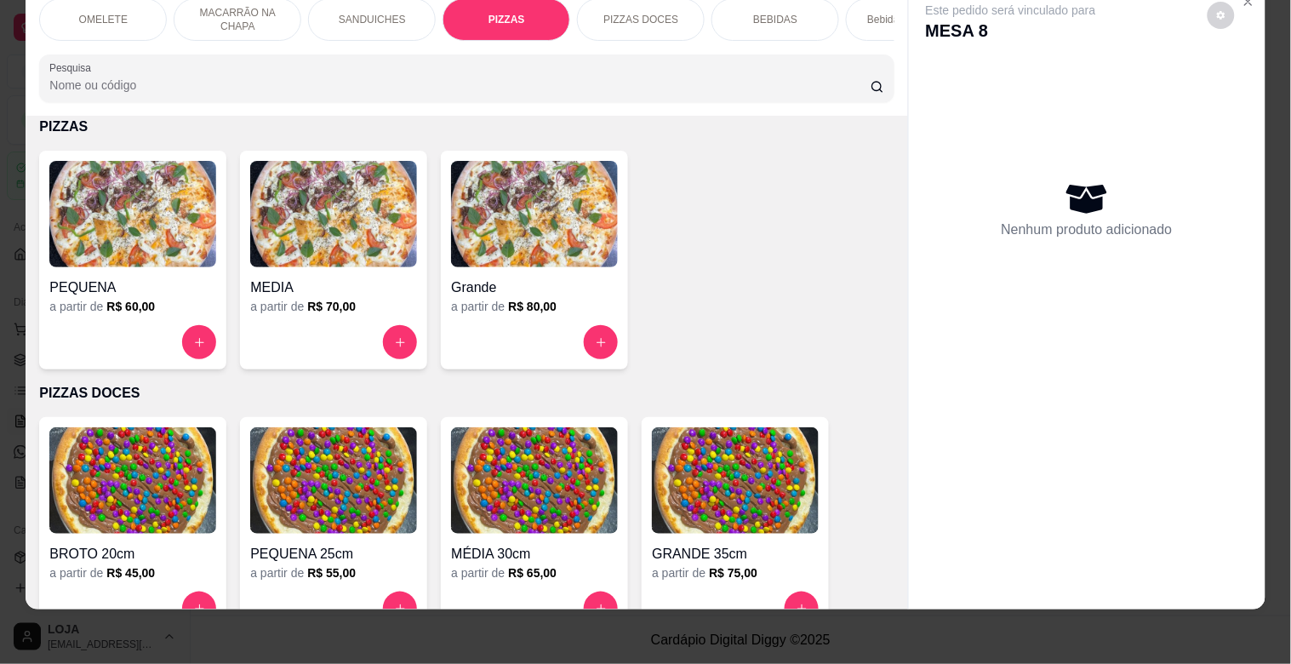
click at [362, 230] on img at bounding box center [333, 214] width 167 height 106
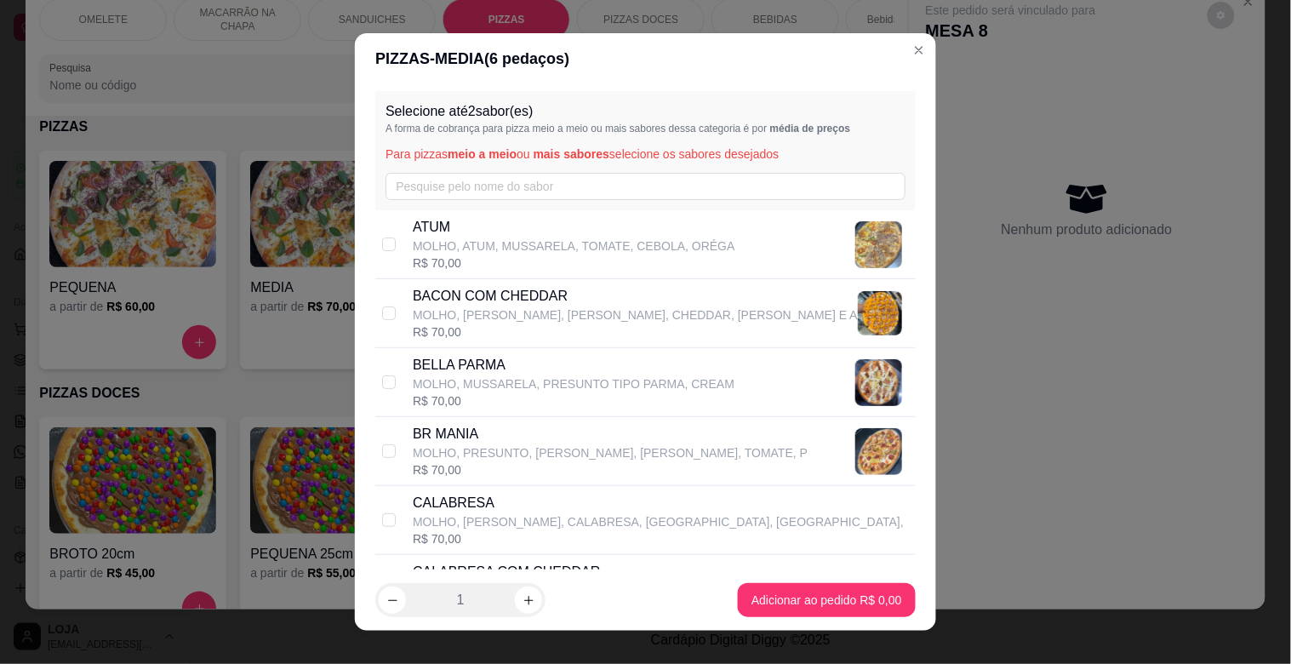
click at [626, 439] on p "BR MANIA" at bounding box center [610, 434] width 395 height 20
checkbox input "true"
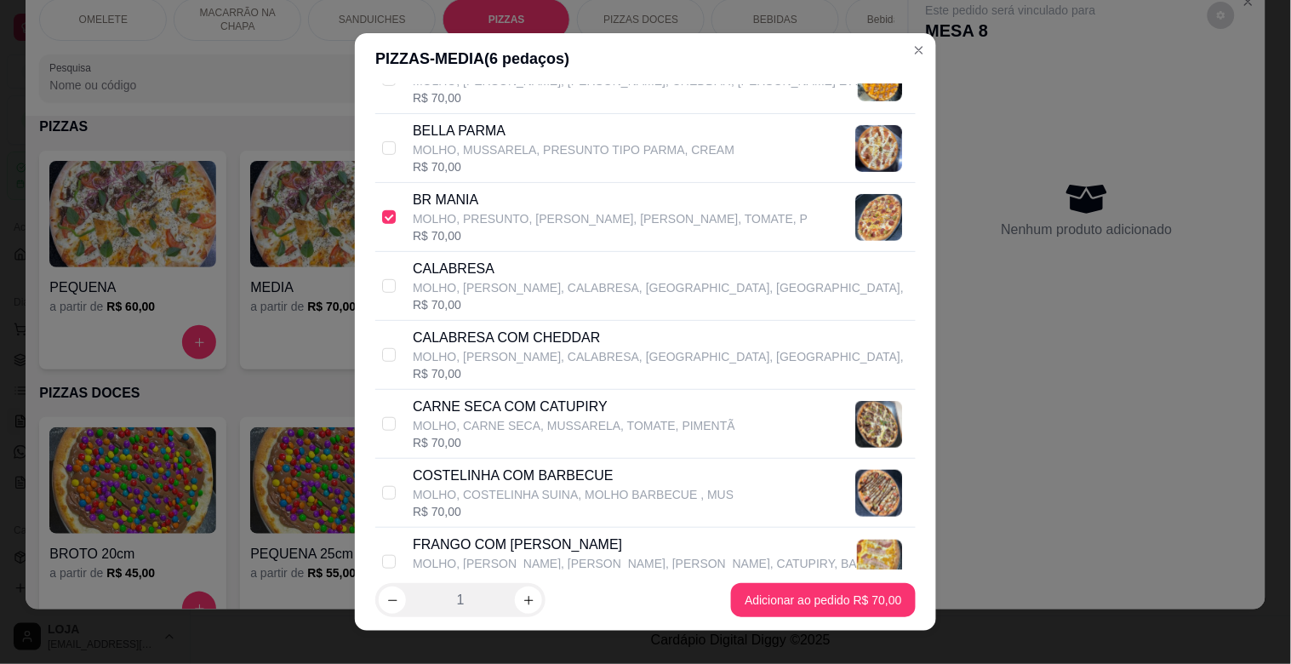
scroll to position [313, 0]
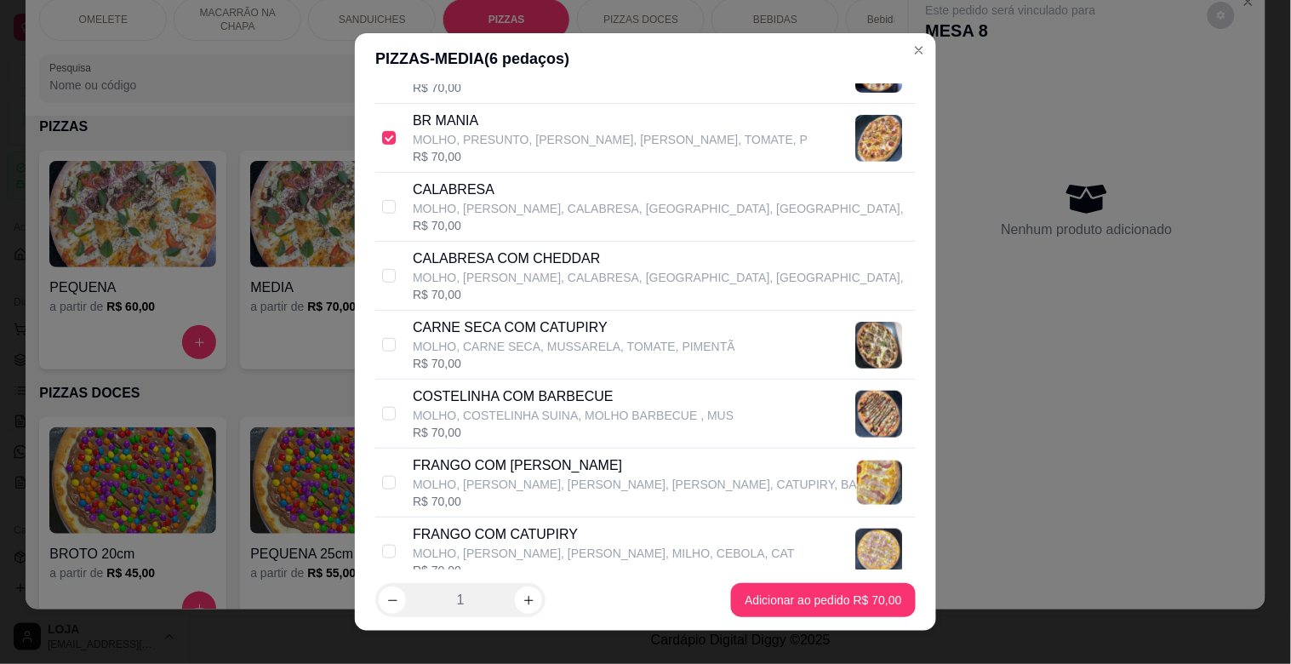
click at [457, 374] on div "CARNE SECA COM CATUPIRY MOLHO, CARNE SECA, MUSSARELA, TOMATE, PIMENTÃ R$ 70,00" at bounding box center [645, 345] width 540 height 69
checkbox input "true"
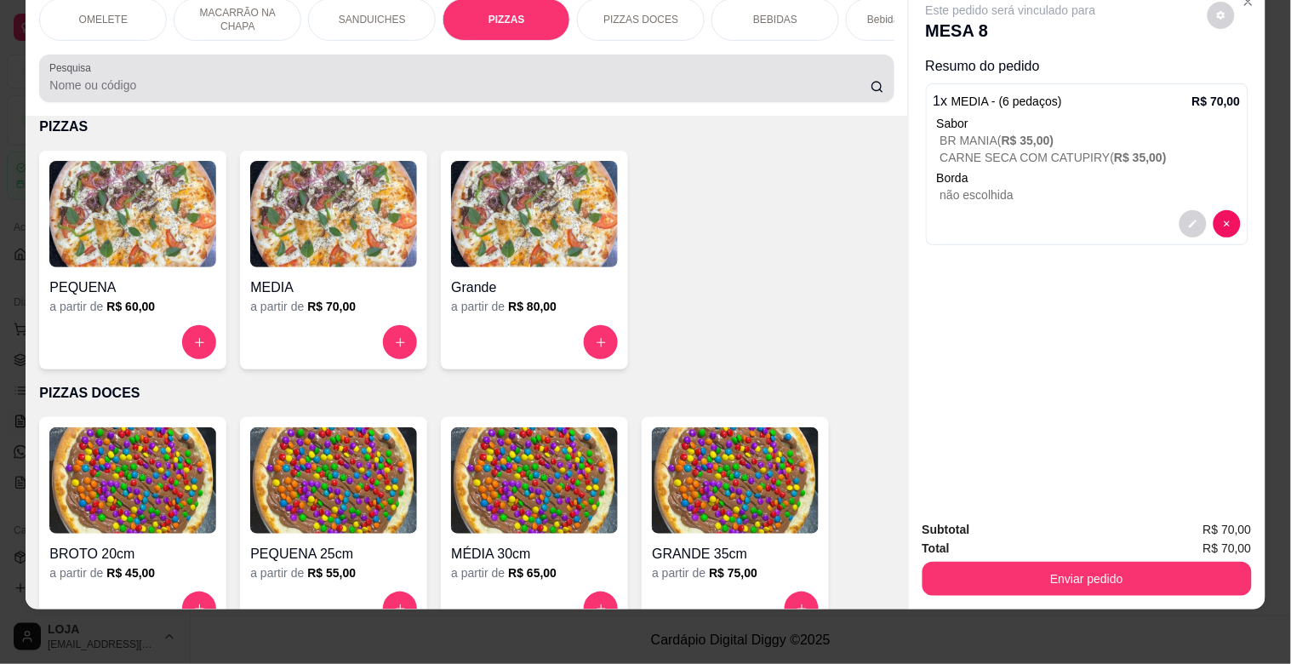
click at [284, 94] on input "Pesquisa" at bounding box center [459, 85] width 821 height 17
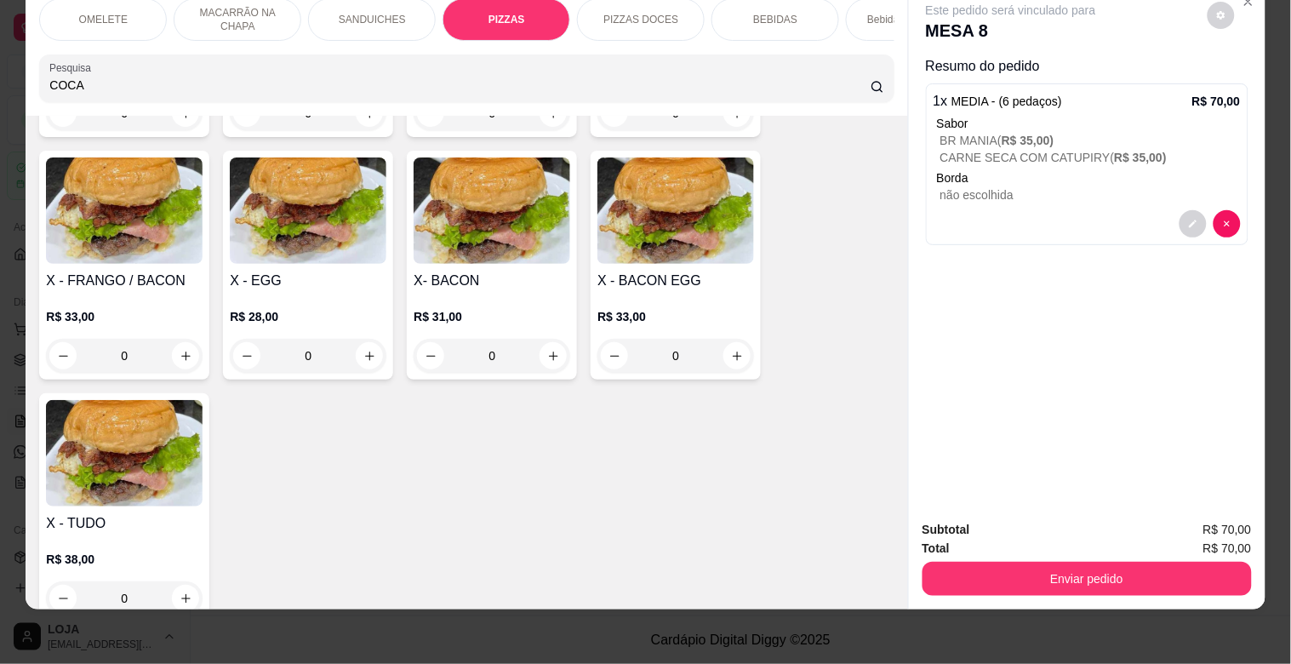
scroll to position [1910, 0]
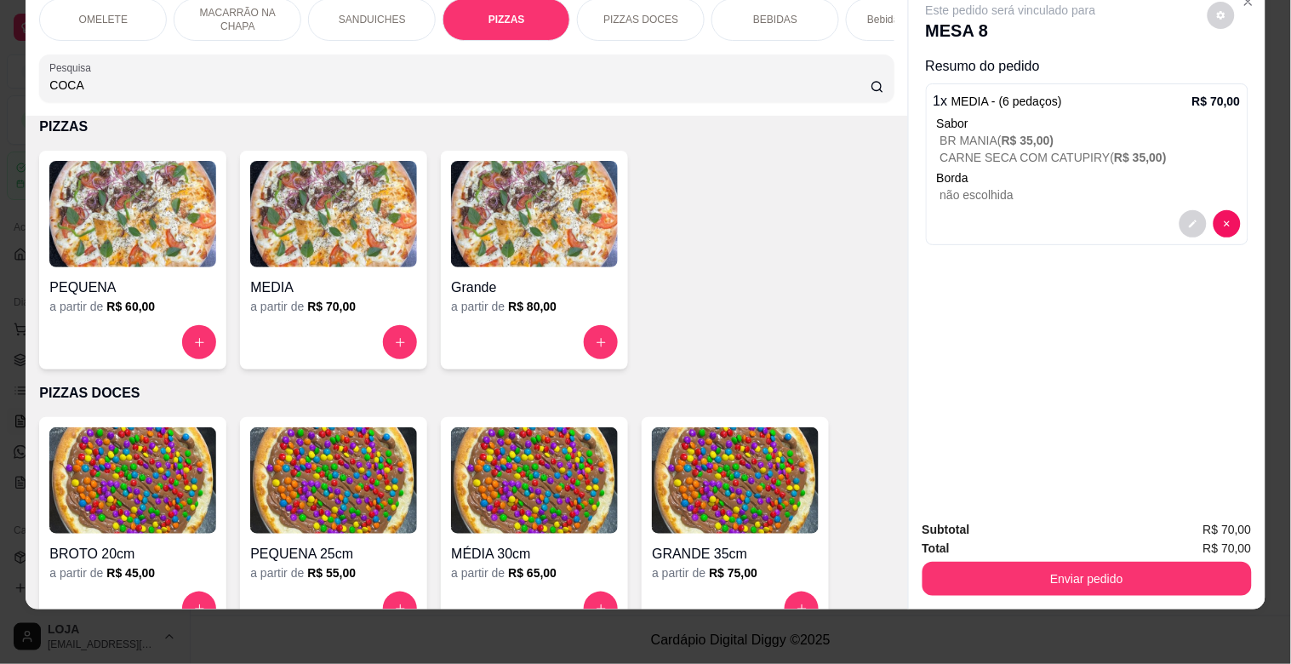
type input "COCA"
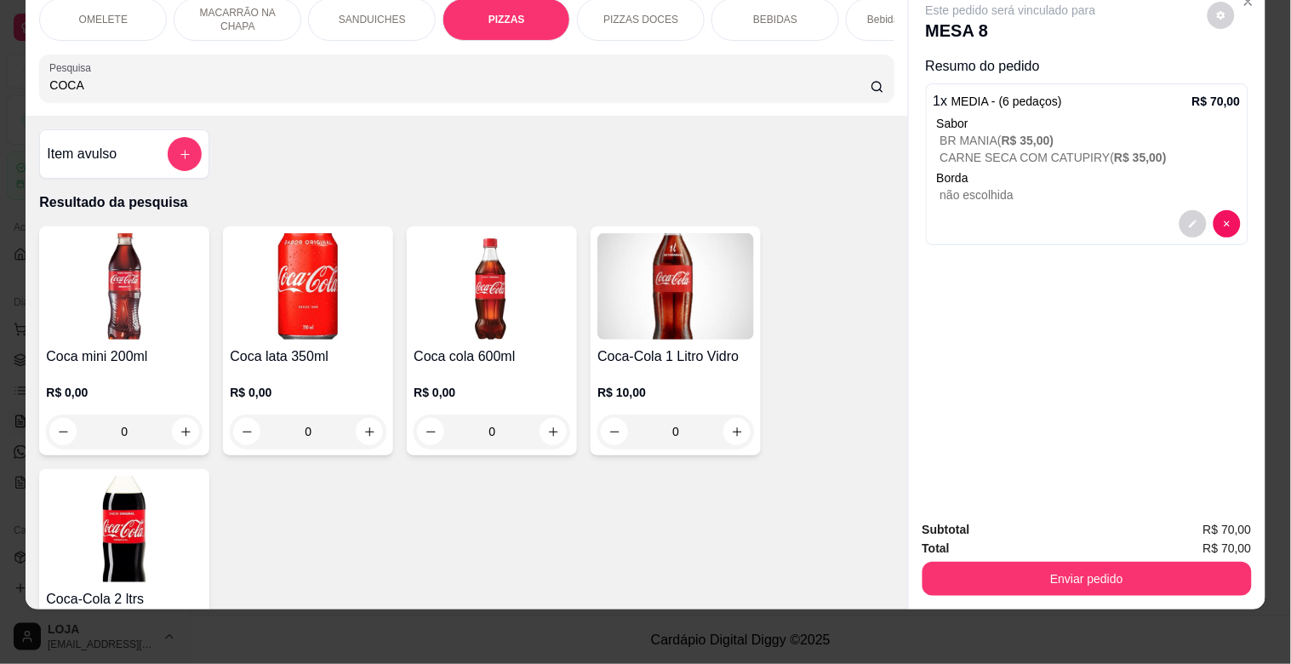
click at [516, 329] on img at bounding box center [492, 286] width 157 height 106
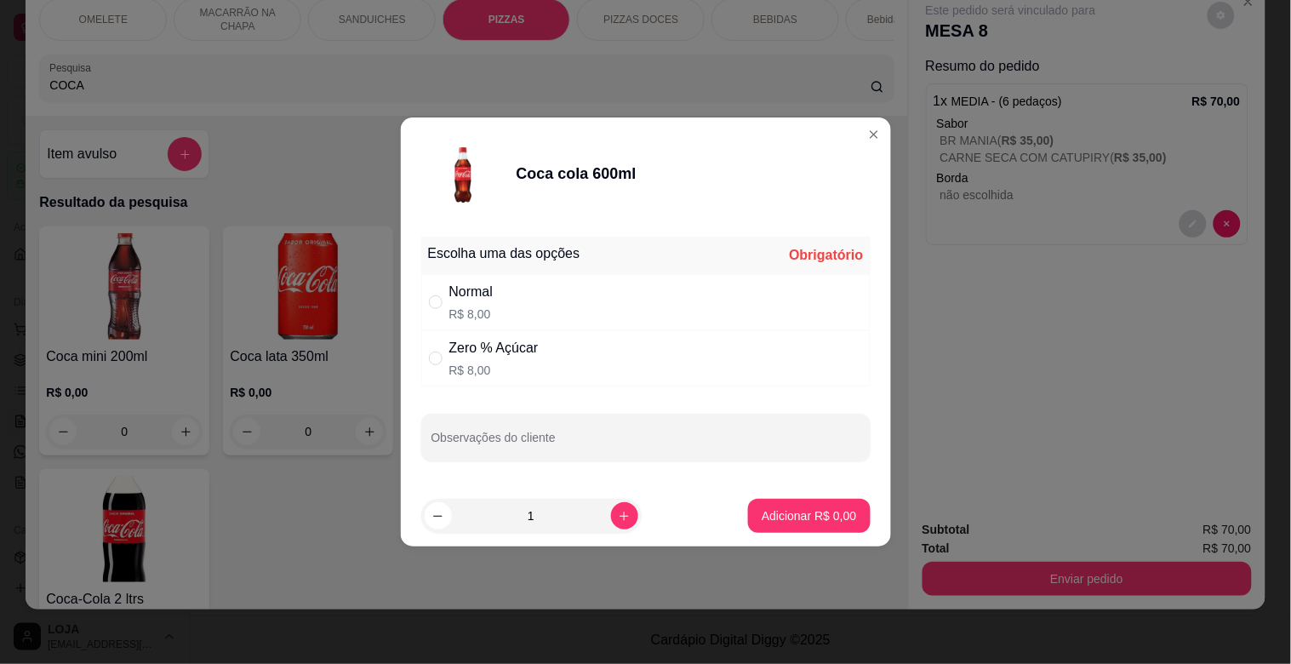
click at [633, 341] on div "Zero % Açúcar R$ 8,00" at bounding box center [645, 358] width 449 height 56
radio input "true"
click at [802, 528] on button "Adicionar R$ 8,00" at bounding box center [809, 516] width 118 height 33
type input "1"
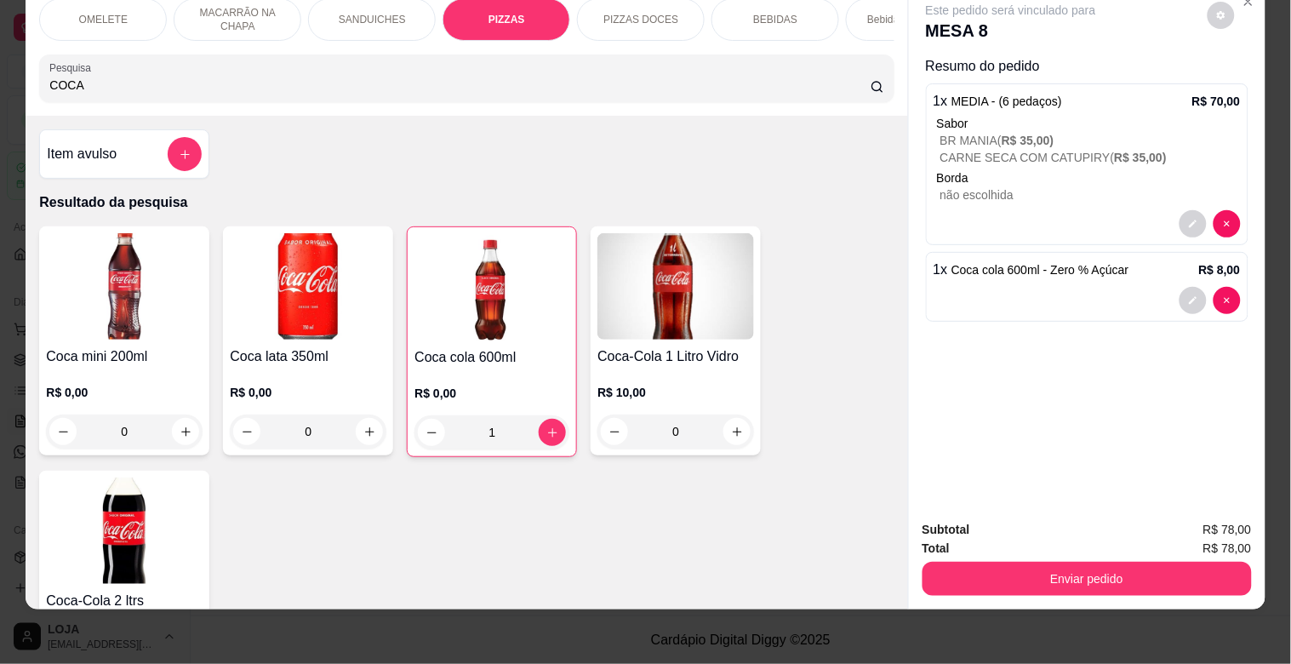
type input "0"
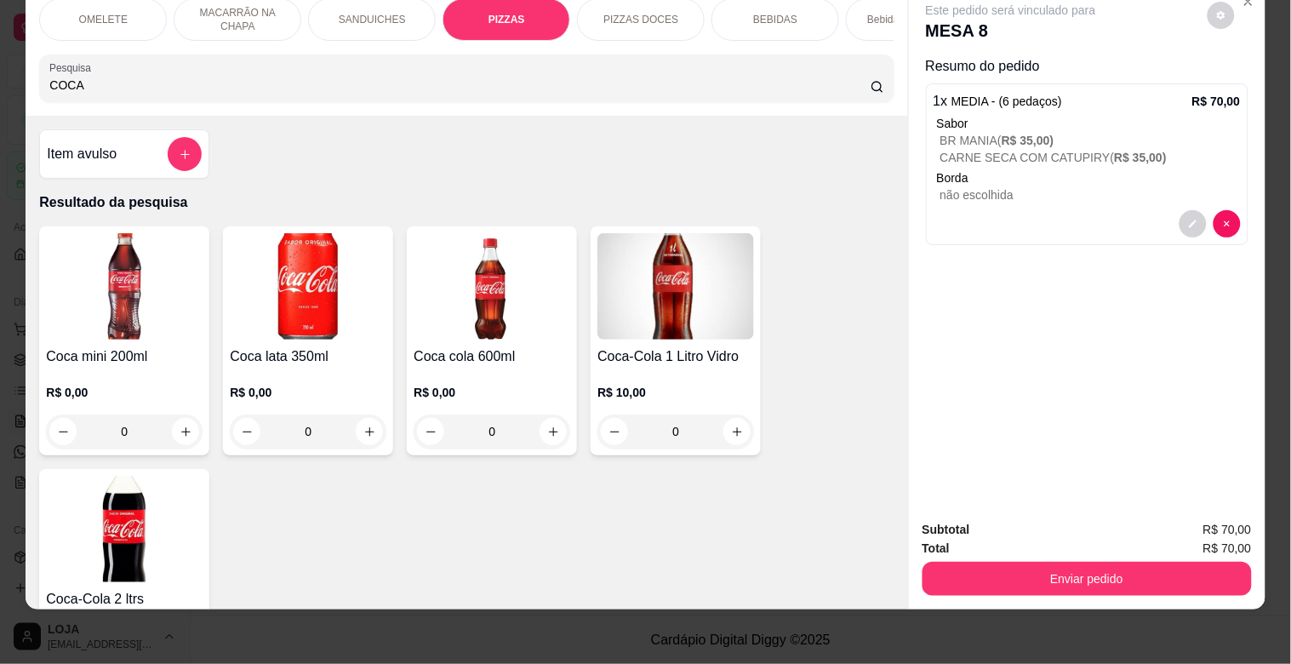
drag, startPoint x: 96, startPoint y: 89, endPoint x: 0, endPoint y: 102, distance: 97.1
click at [0, 102] on div "OMELETE MACARRÃO NA CHAPA SANDUICHES PIZZAS PIZZAS DOCES BEBIDAS Bebidas Alcoól…" at bounding box center [645, 332] width 1291 height 664
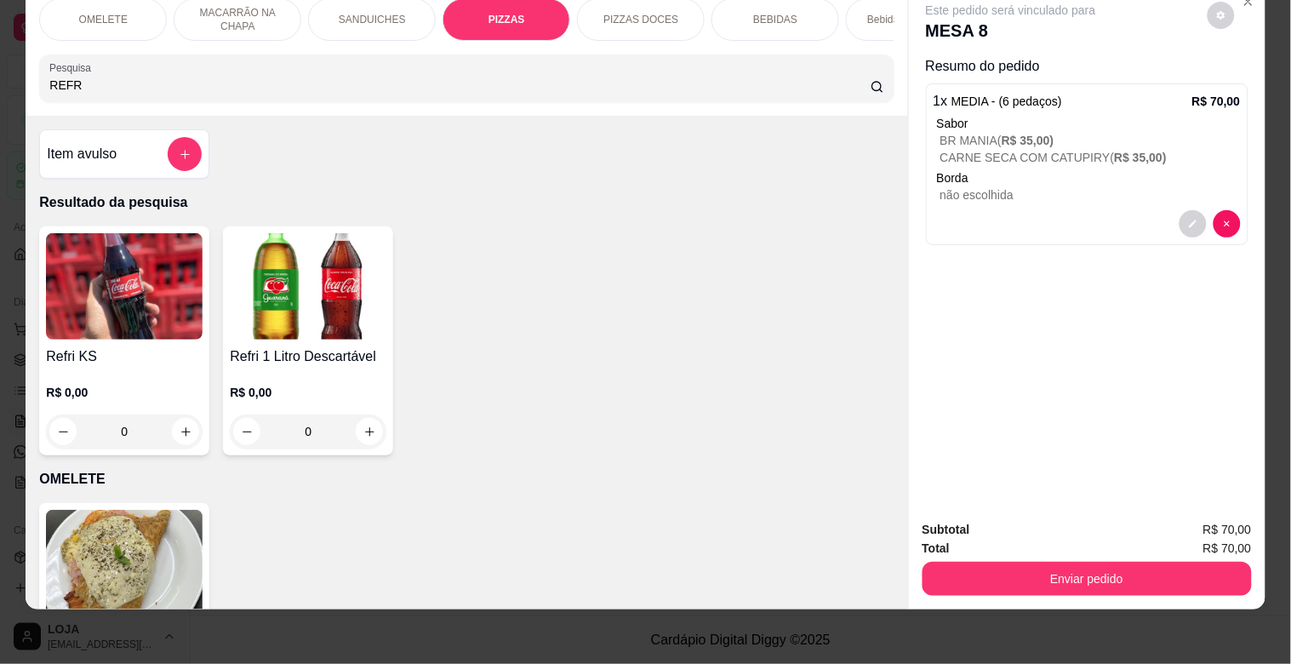
type input "REFR"
click at [262, 344] on div "Refri 1 Litro Descartável R$ 0,00 0" at bounding box center [308, 340] width 170 height 229
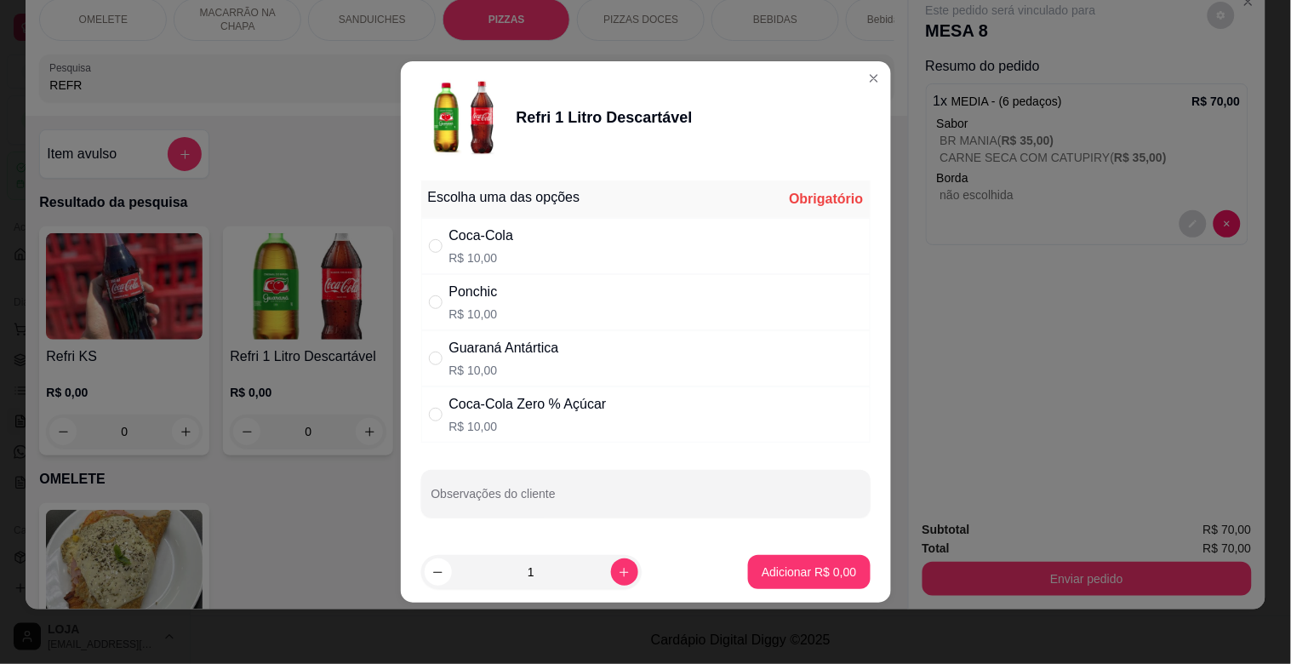
click at [597, 415] on div "Coca-Cola Zero % Açúcar R$ 10,00" at bounding box center [527, 414] width 157 height 41
radio input "true"
click at [811, 580] on p "Adicionar R$ 10,00" at bounding box center [805, 571] width 101 height 17
type input "1"
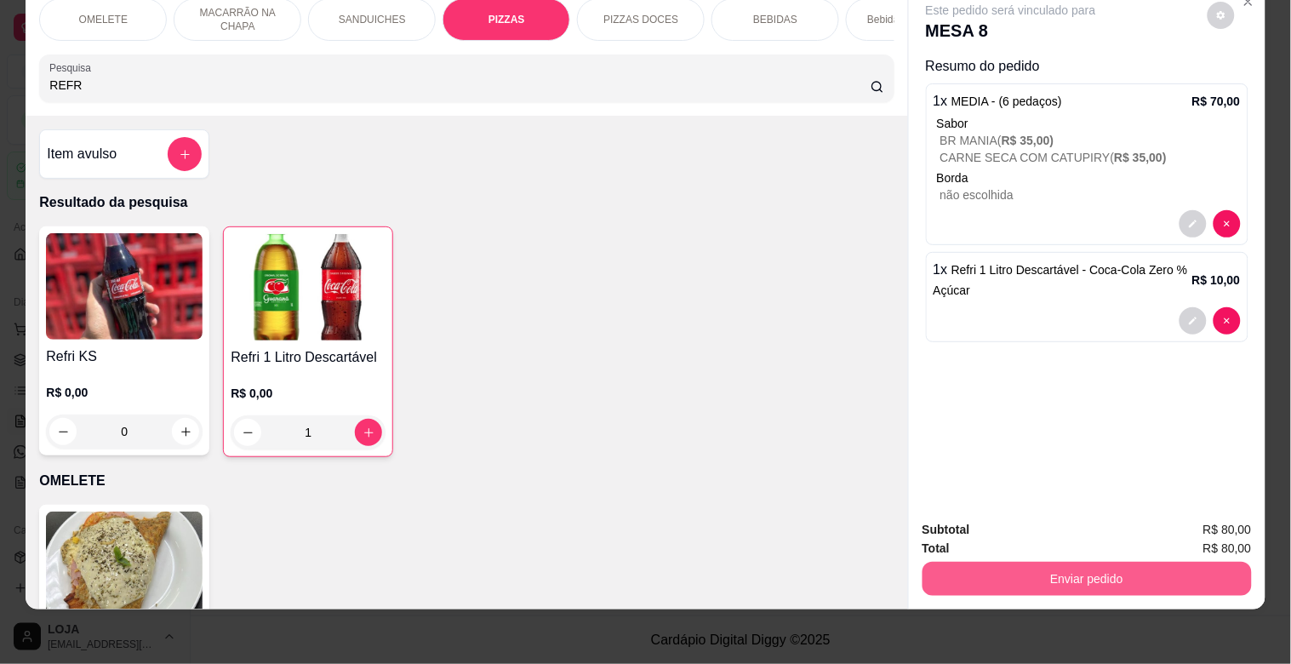
click at [1038, 571] on button "Enviar pedido" at bounding box center [1086, 579] width 329 height 34
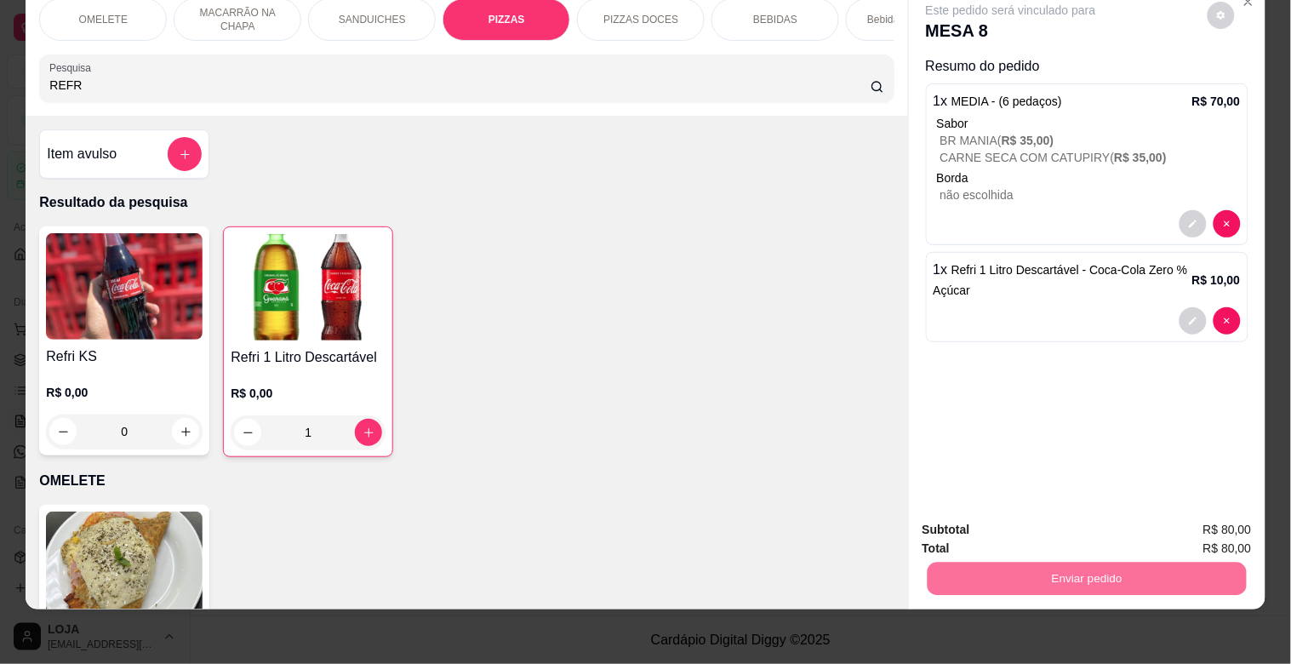
click at [1184, 526] on button "Enviar pedido" at bounding box center [1212, 522] width 100 height 34
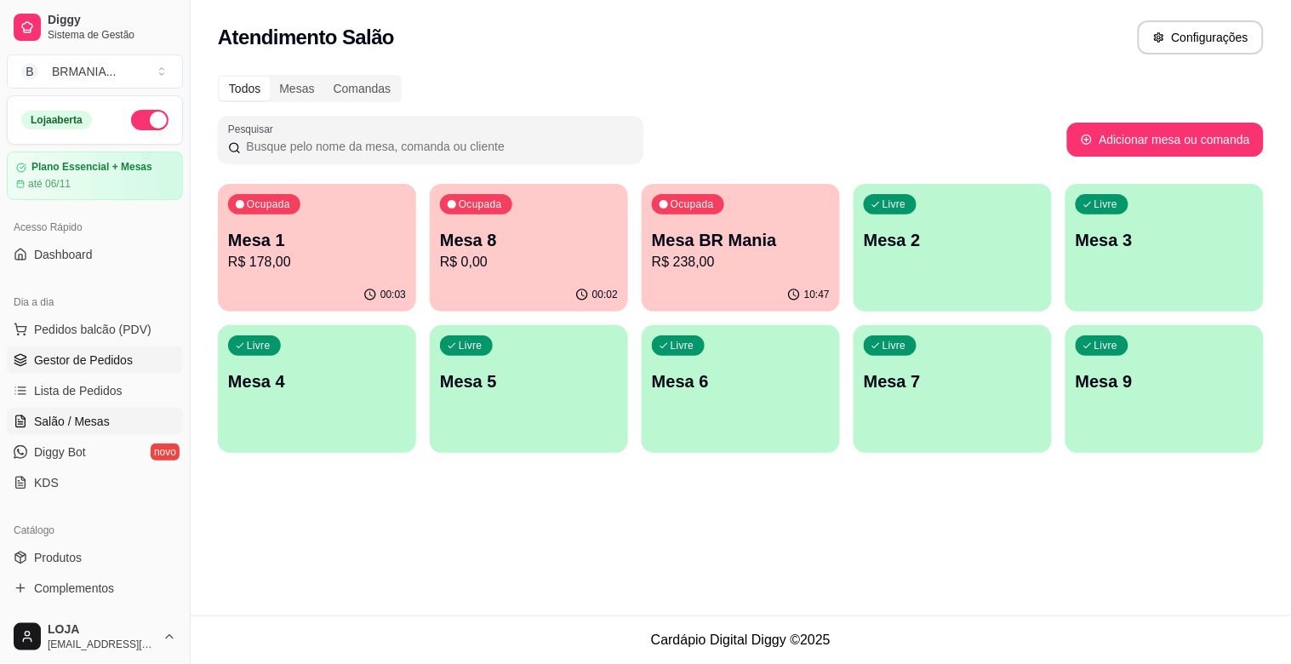
click at [94, 371] on link "Gestor de Pedidos" at bounding box center [95, 359] width 176 height 27
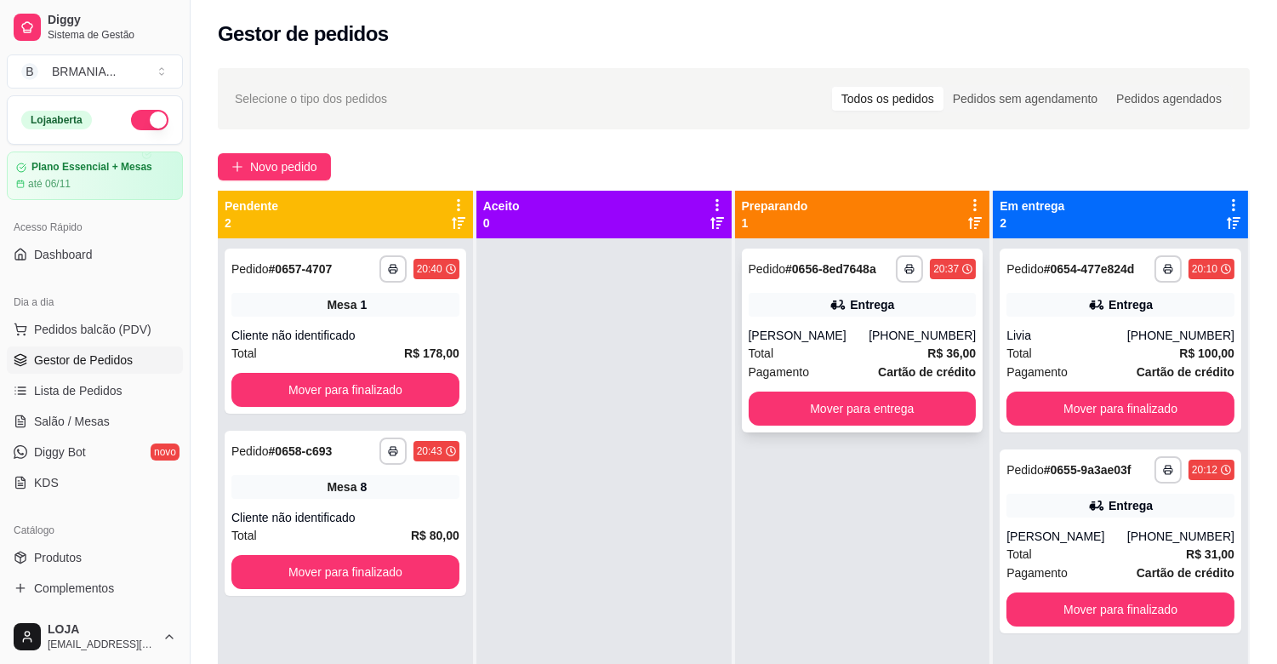
click at [861, 347] on div "Total R$ 36,00" at bounding box center [863, 353] width 228 height 19
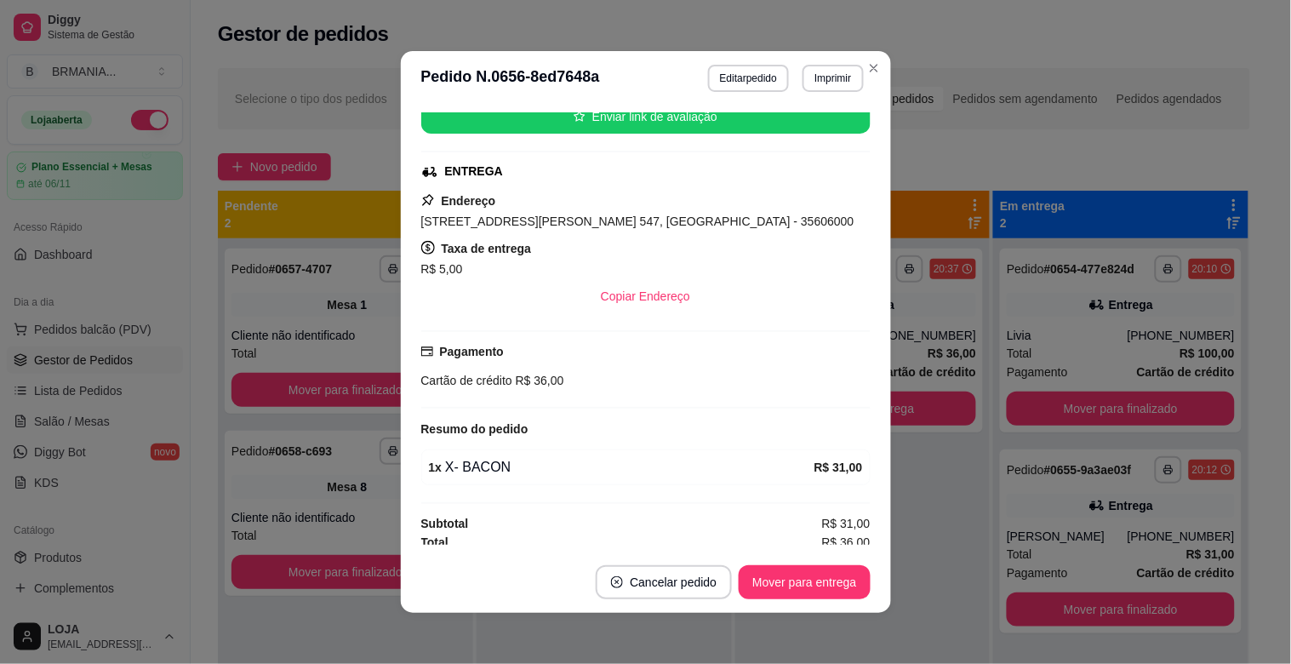
scroll to position [231, 0]
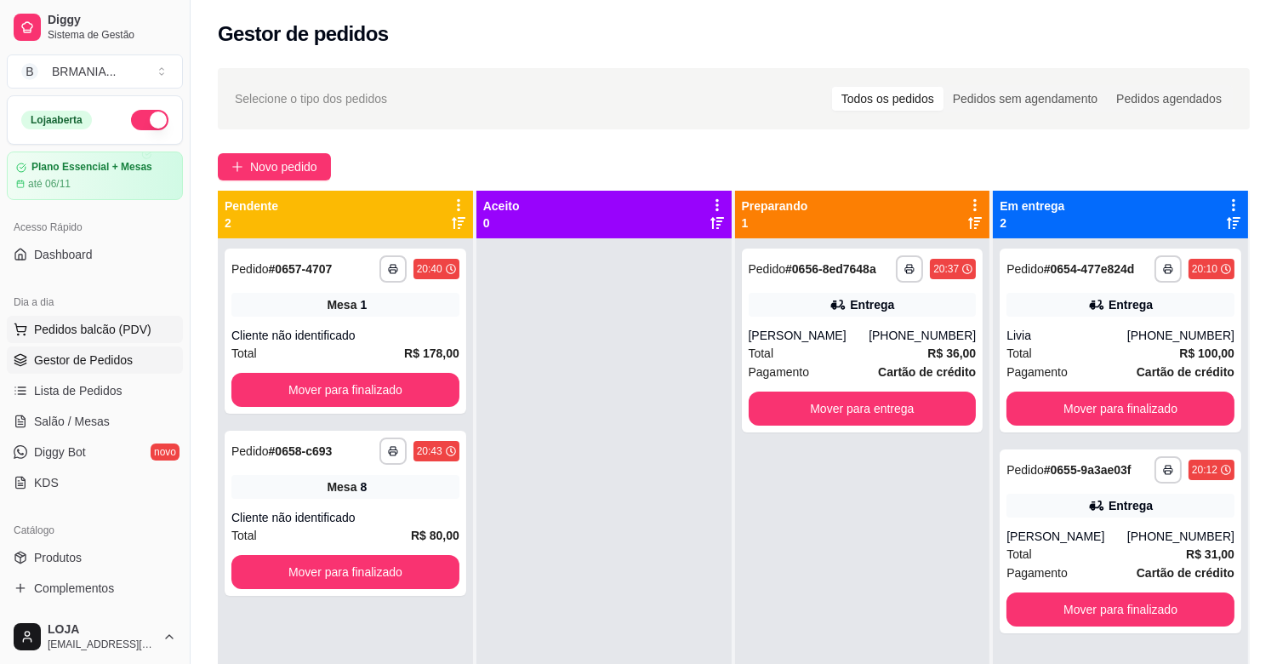
click at [73, 334] on span "Pedidos balcão (PDV)" at bounding box center [92, 329] width 117 height 17
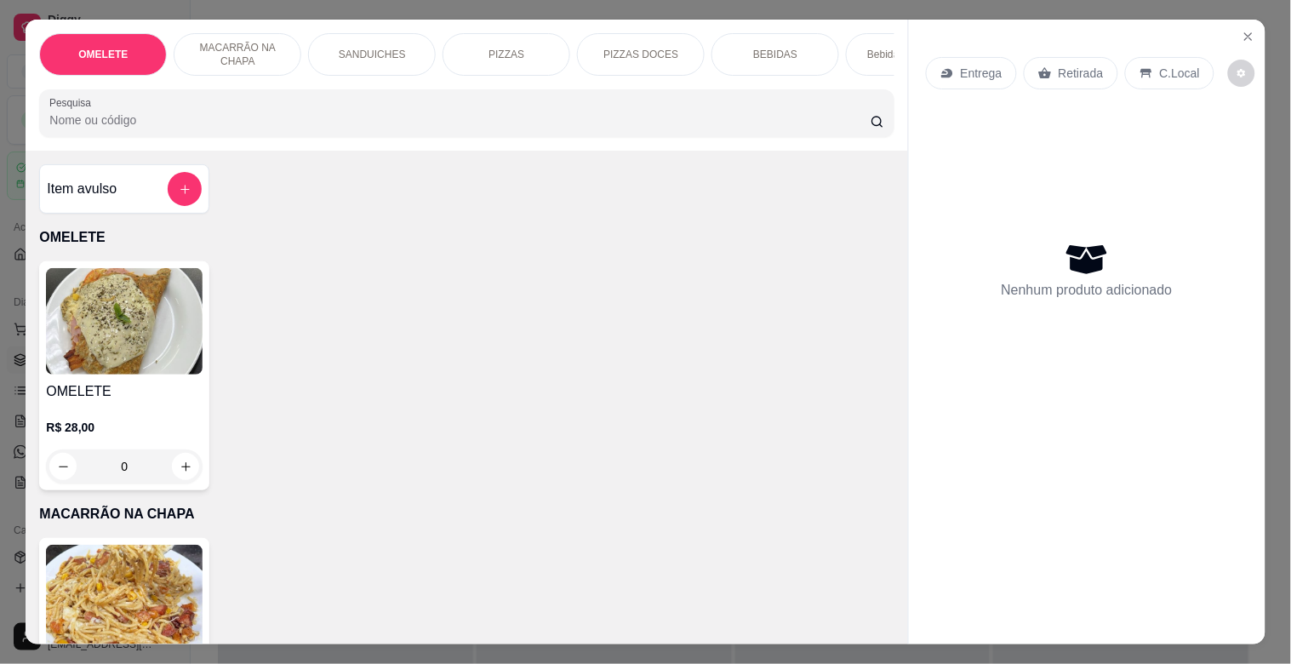
click at [151, 585] on img at bounding box center [124, 598] width 157 height 106
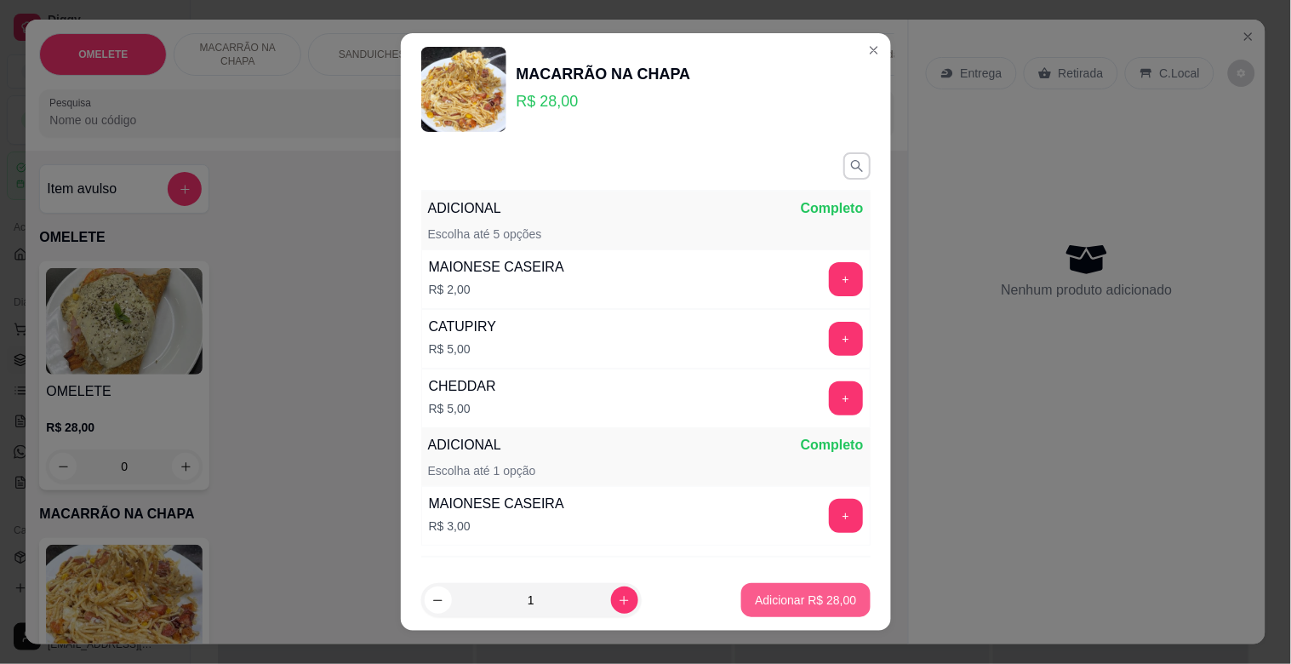
click at [784, 600] on p "Adicionar R$ 28,00" at bounding box center [805, 599] width 101 height 17
type input "1"
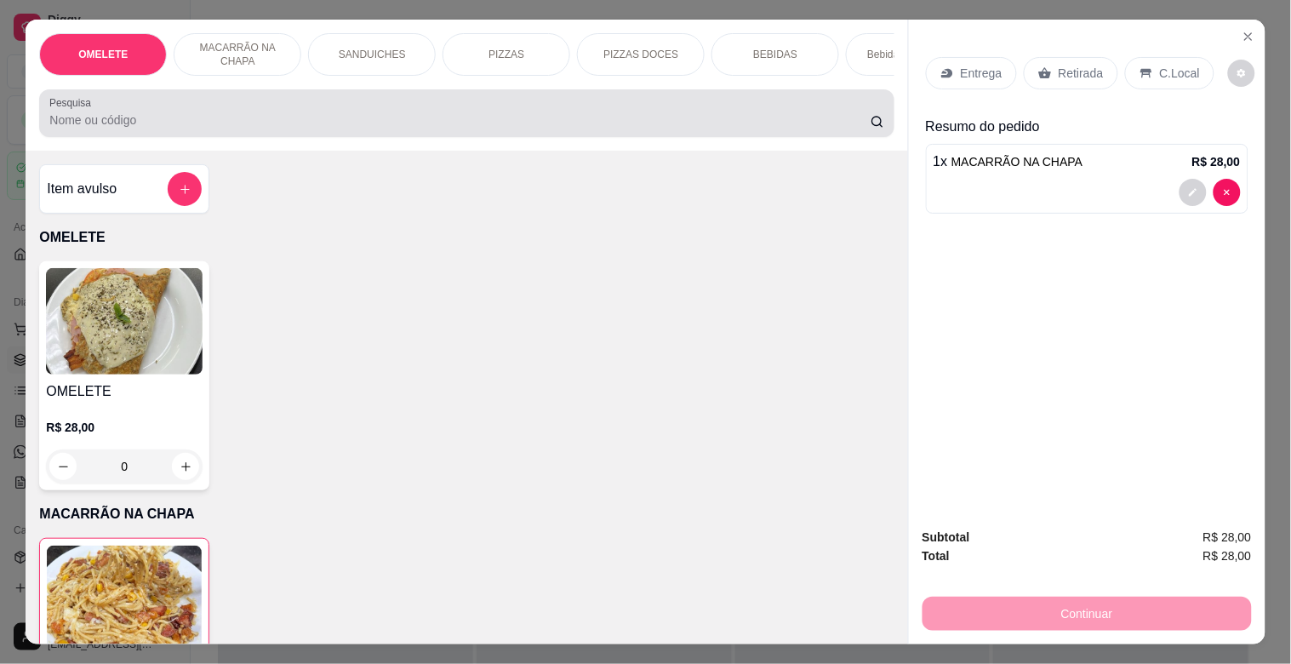
click at [275, 137] on div "Pesquisa" at bounding box center [466, 113] width 854 height 48
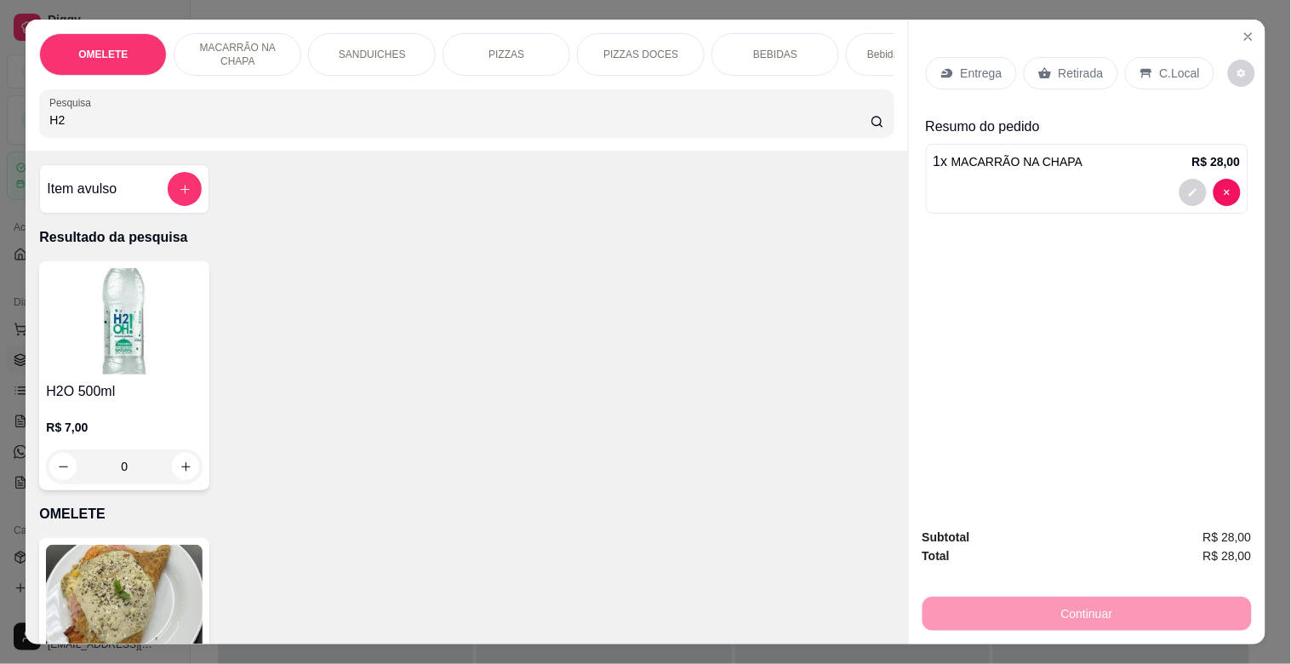
type input "H2"
click at [163, 359] on img at bounding box center [124, 321] width 157 height 106
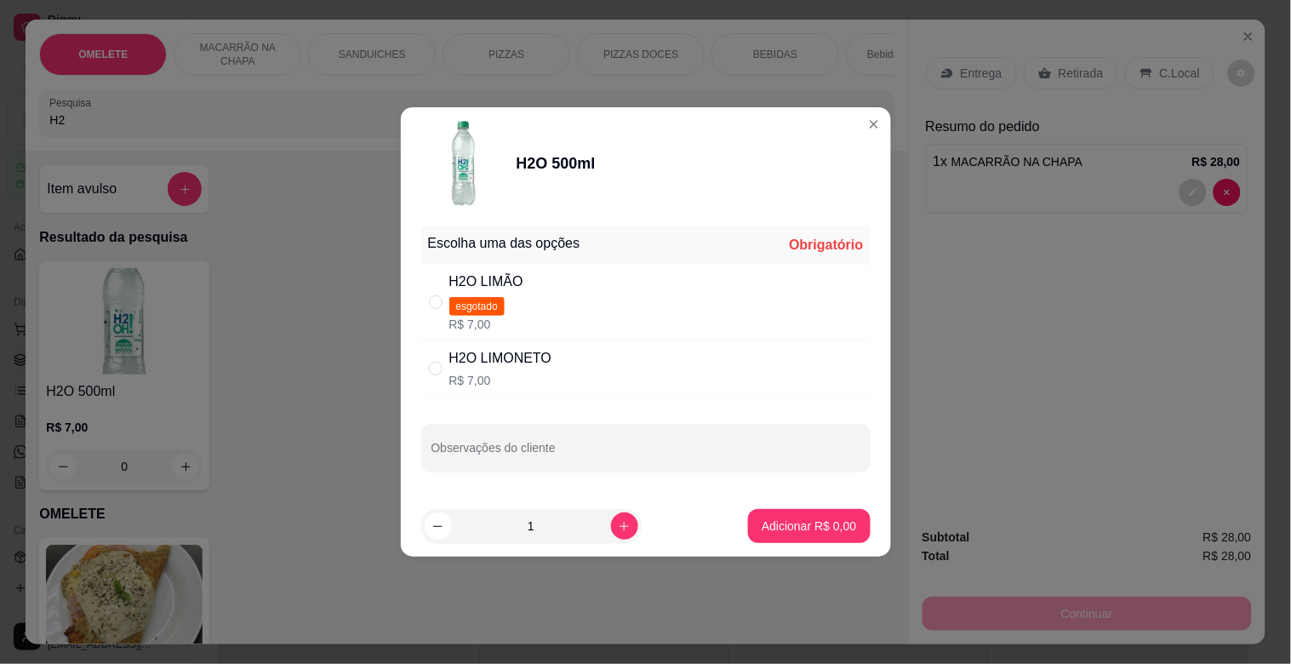
click at [605, 347] on div "H2O LIMONETO R$ 7,00" at bounding box center [645, 368] width 449 height 56
radio input "true"
click at [796, 521] on p "Adicionar R$ 7,00" at bounding box center [809, 525] width 92 height 16
type input "1"
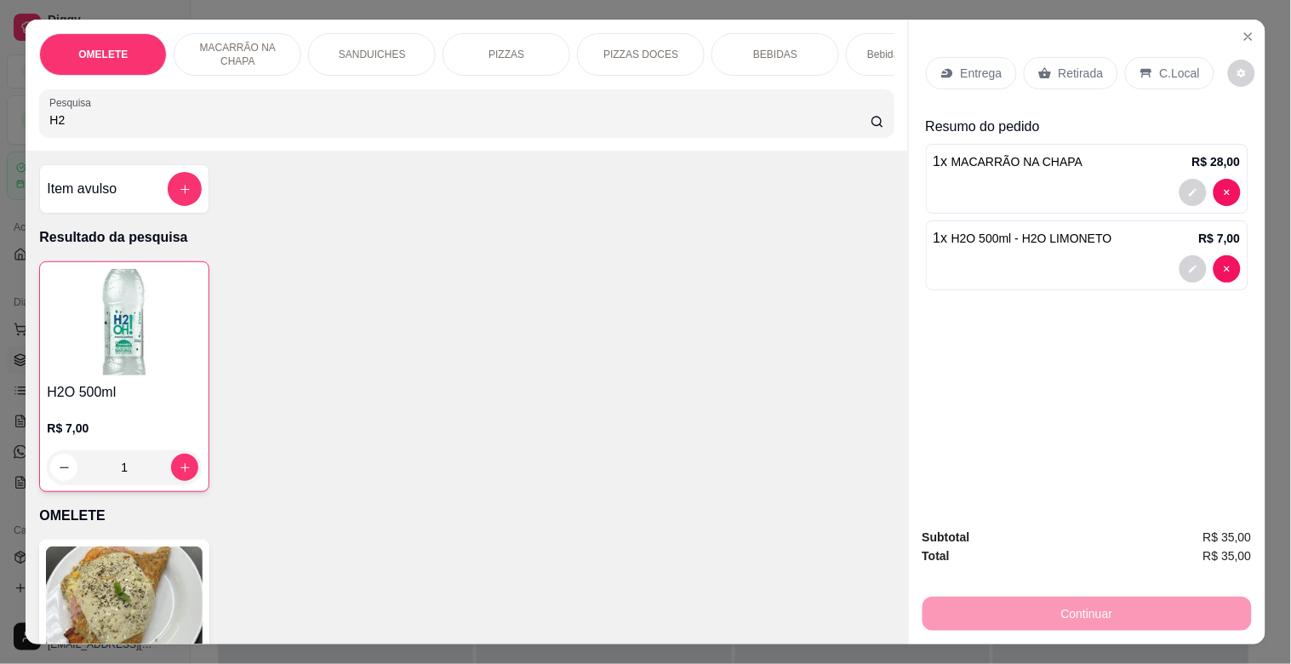
click at [1144, 70] on div "C.Local" at bounding box center [1169, 73] width 89 height 32
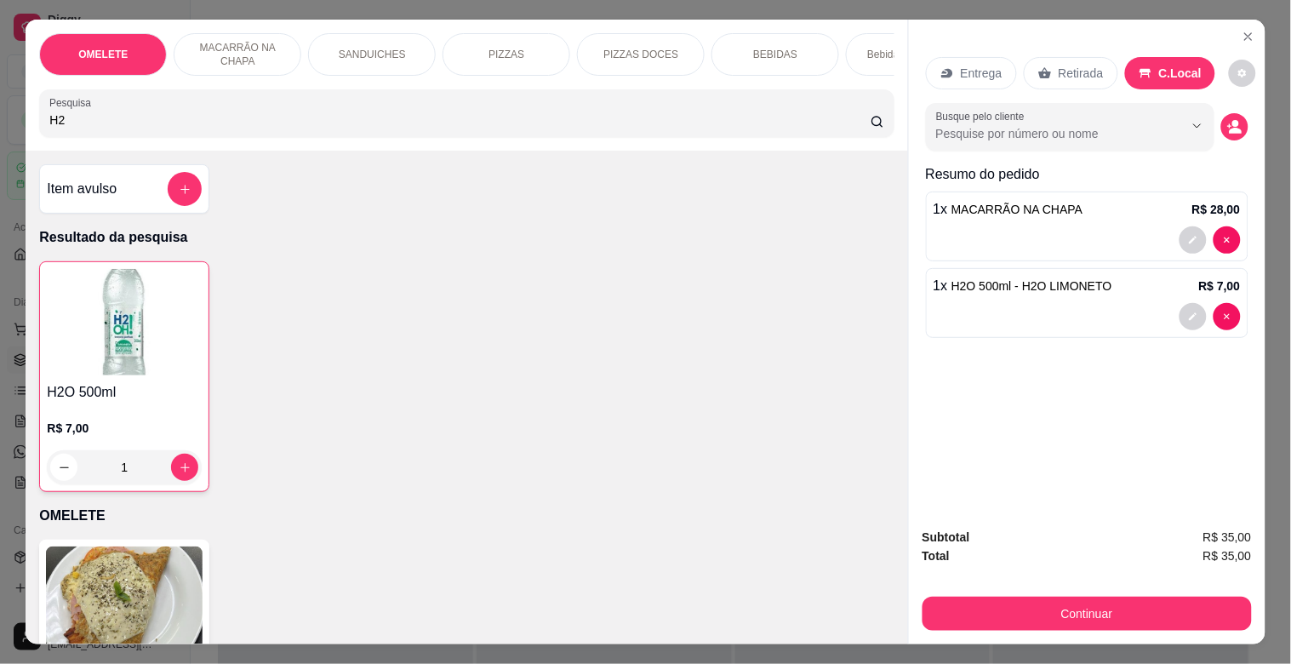
click at [1059, 65] on p "Retirada" at bounding box center [1081, 73] width 45 height 17
click at [1060, 583] on div "Subtotal R$ 35,00 Total R$ 35,00 Continuar" at bounding box center [1086, 579] width 329 height 103
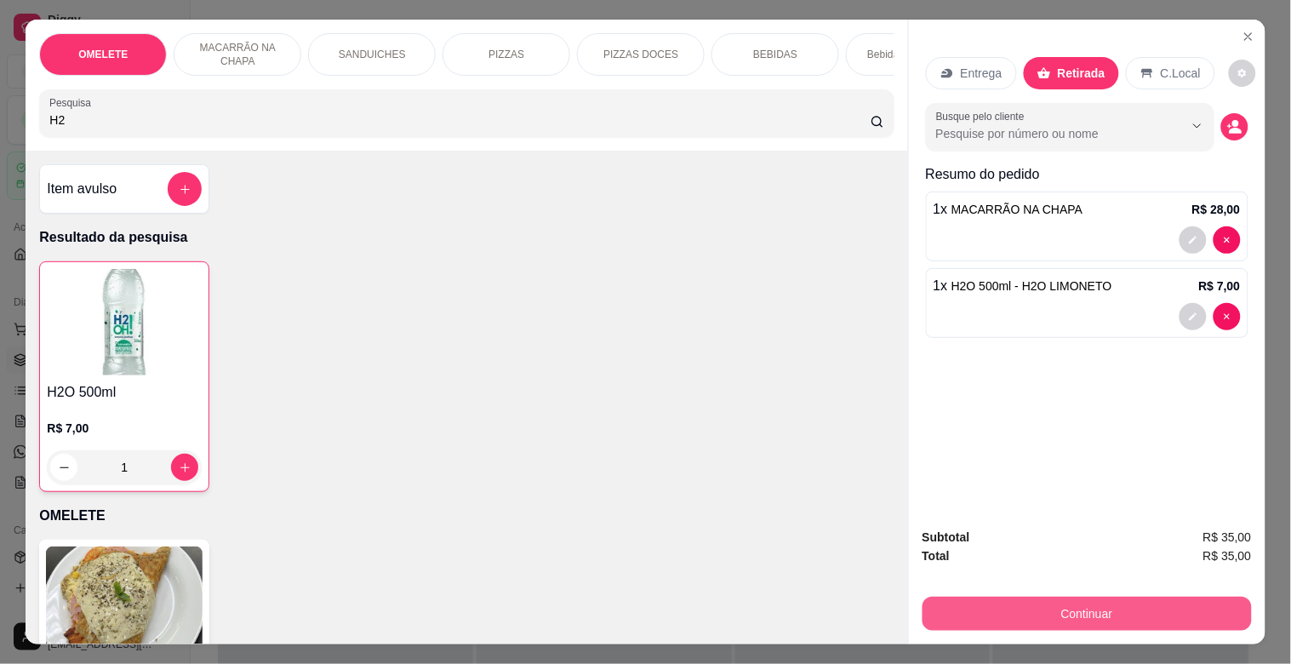
click at [1060, 597] on button "Continuar" at bounding box center [1086, 614] width 329 height 34
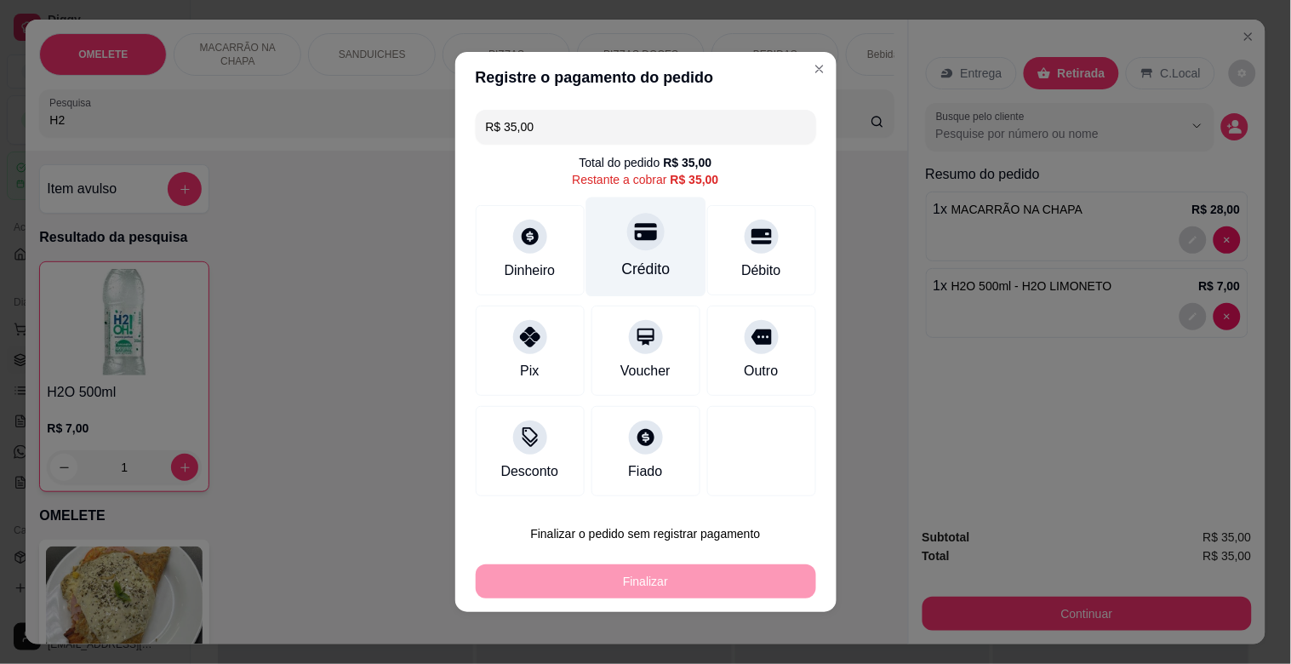
click at [626, 224] on div "Crédito" at bounding box center [645, 247] width 120 height 100
type input "R$ 0,00"
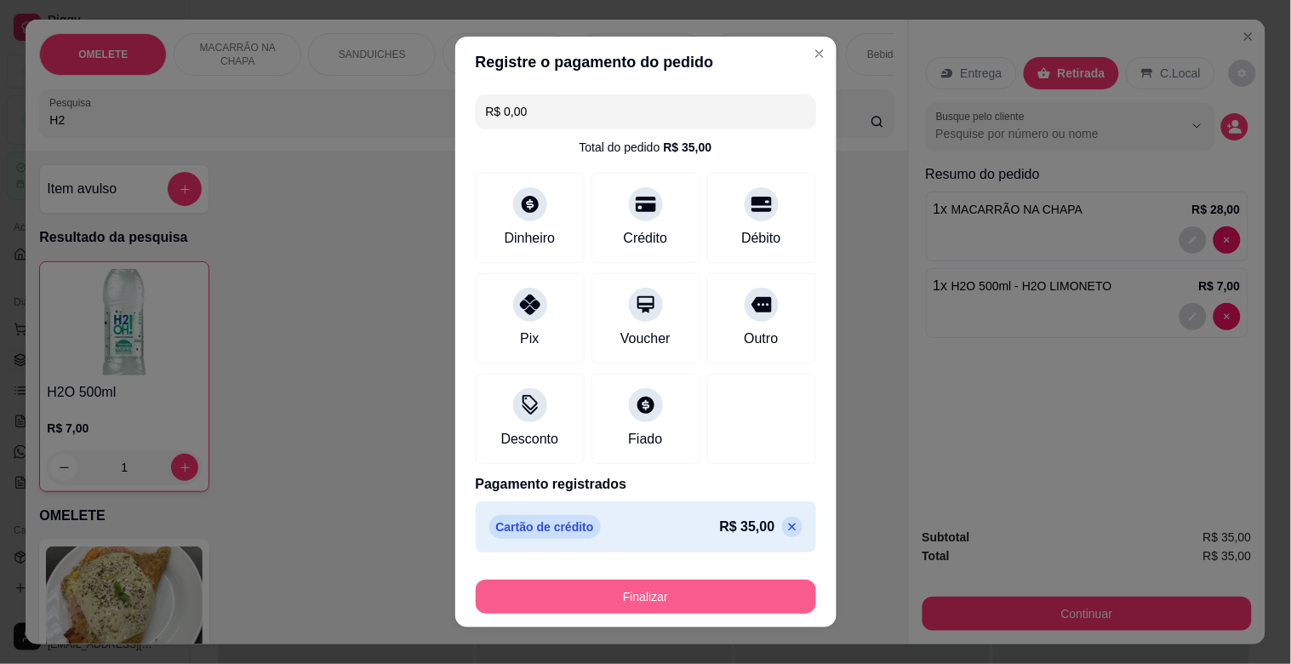
click at [641, 589] on button "Finalizar" at bounding box center [646, 597] width 340 height 34
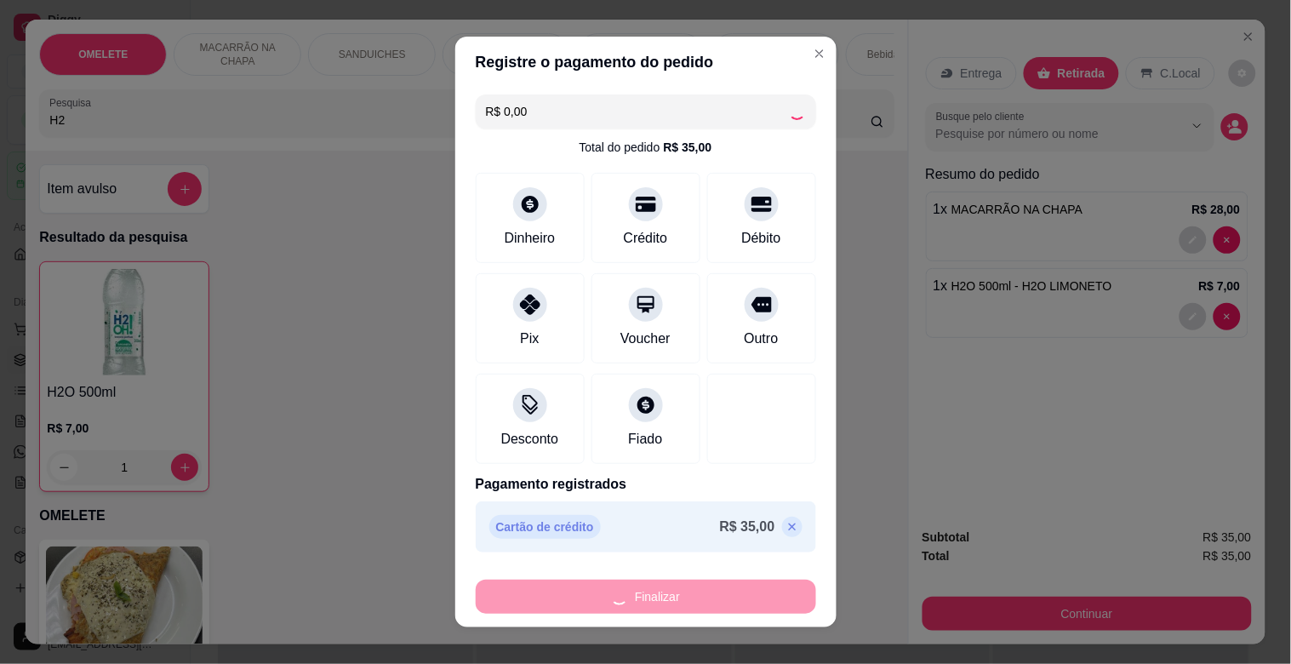
type input "0"
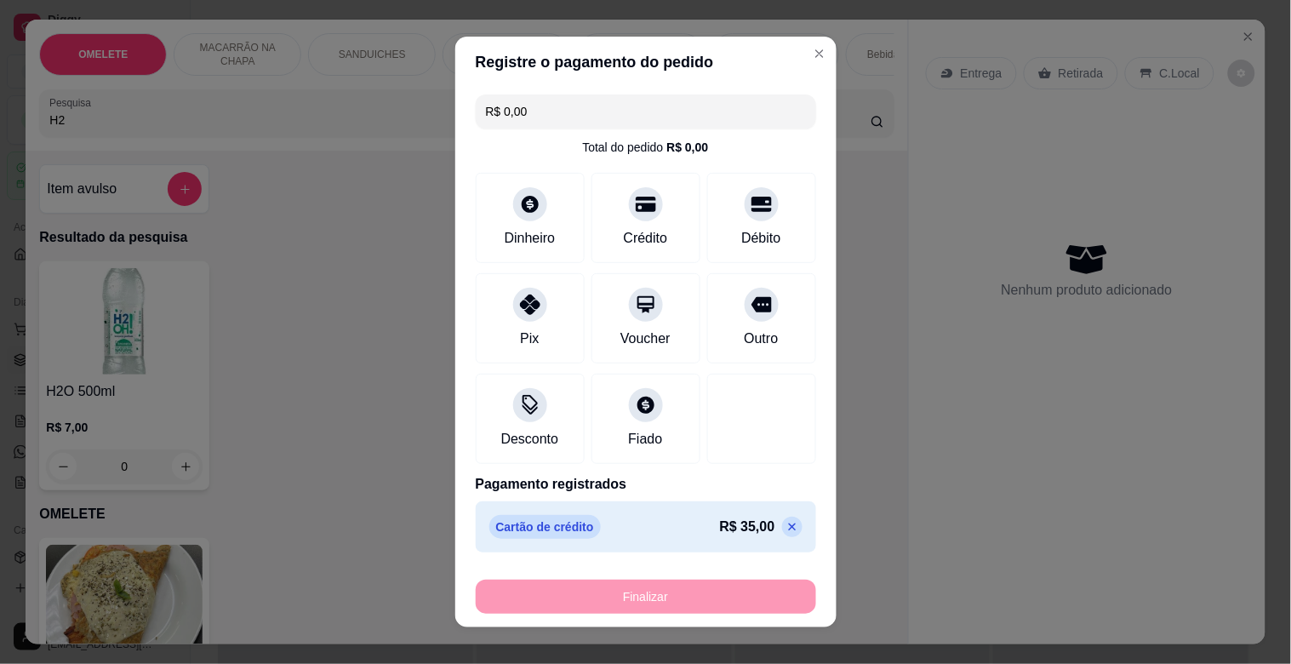
type input "-R$ 35,00"
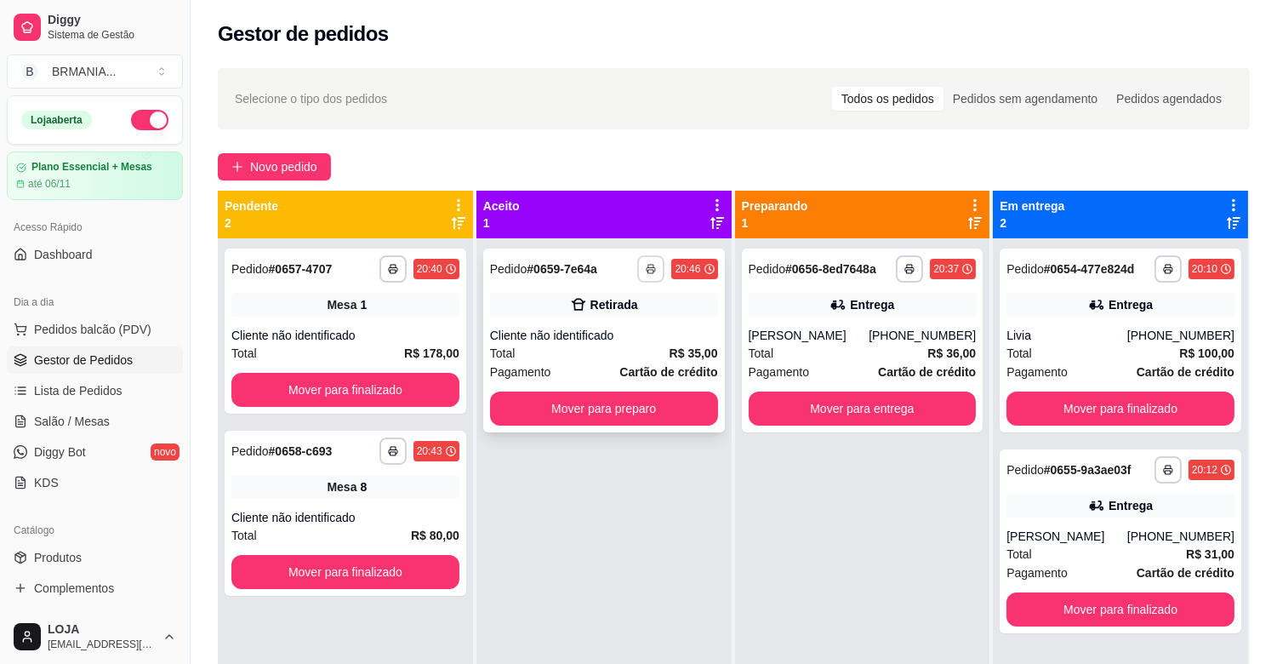
click at [646, 272] on icon "button" at bounding box center [651, 269] width 10 height 10
click at [610, 328] on button "IMPRESSORA" at bounding box center [600, 328] width 119 height 26
click at [636, 408] on button "Mover para preparo" at bounding box center [604, 408] width 228 height 34
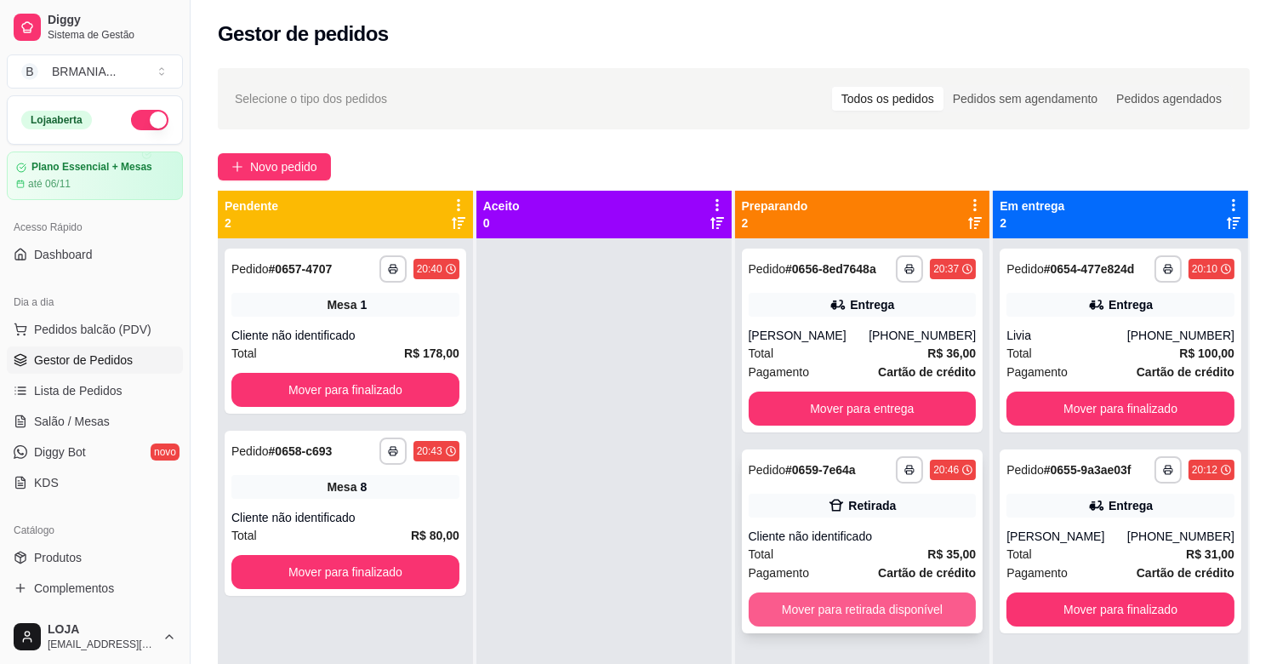
click at [886, 611] on button "Mover para retirada disponível" at bounding box center [863, 609] width 228 height 34
click at [886, 611] on div "Mover para retirada disponível" at bounding box center [863, 609] width 228 height 34
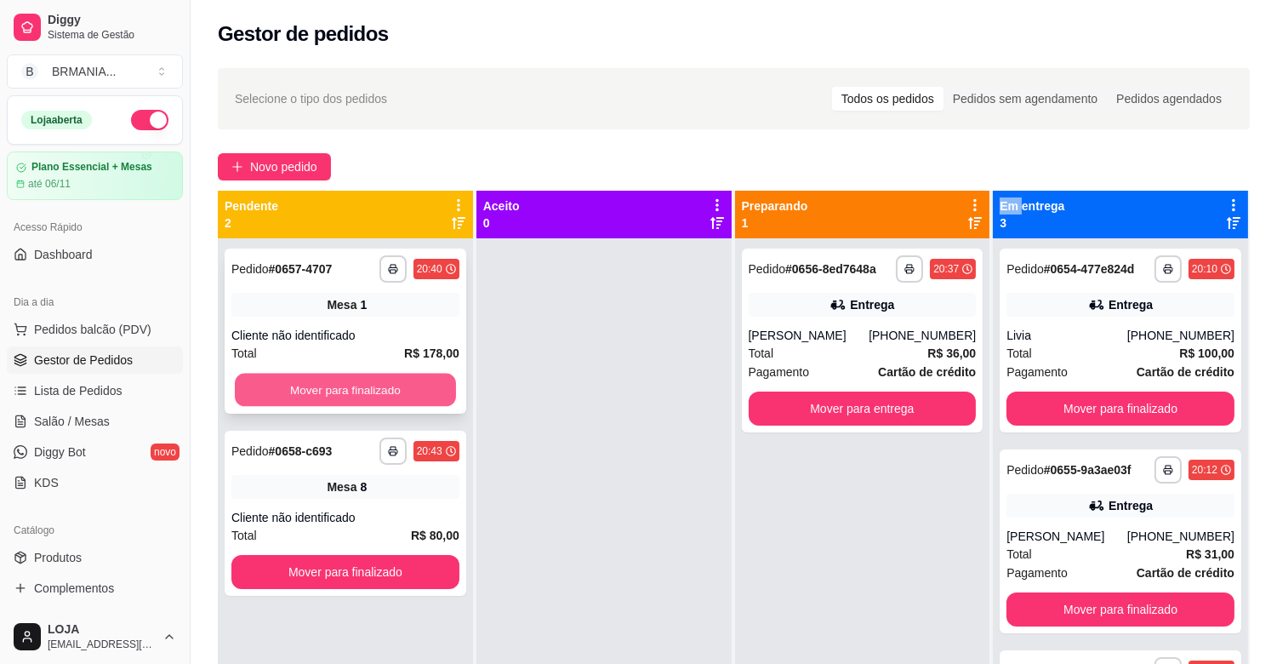
click at [351, 400] on button "Mover para finalizado" at bounding box center [345, 390] width 221 height 33
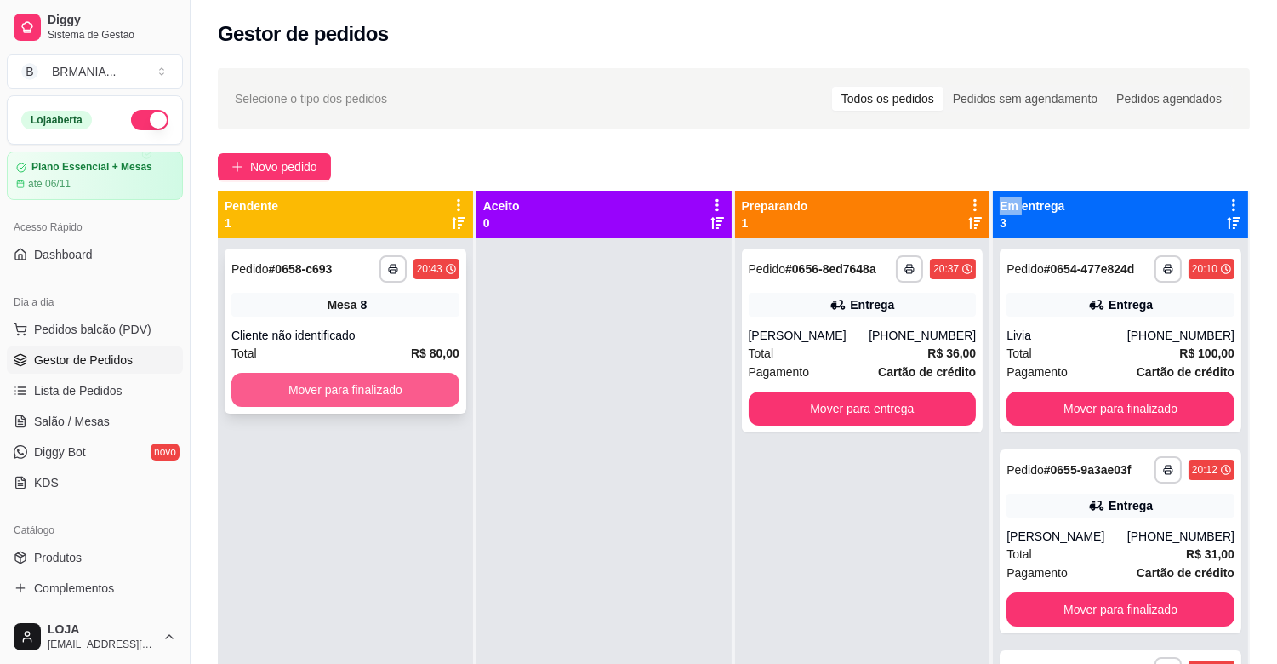
click at [379, 397] on button "Mover para finalizado" at bounding box center [345, 390] width 228 height 34
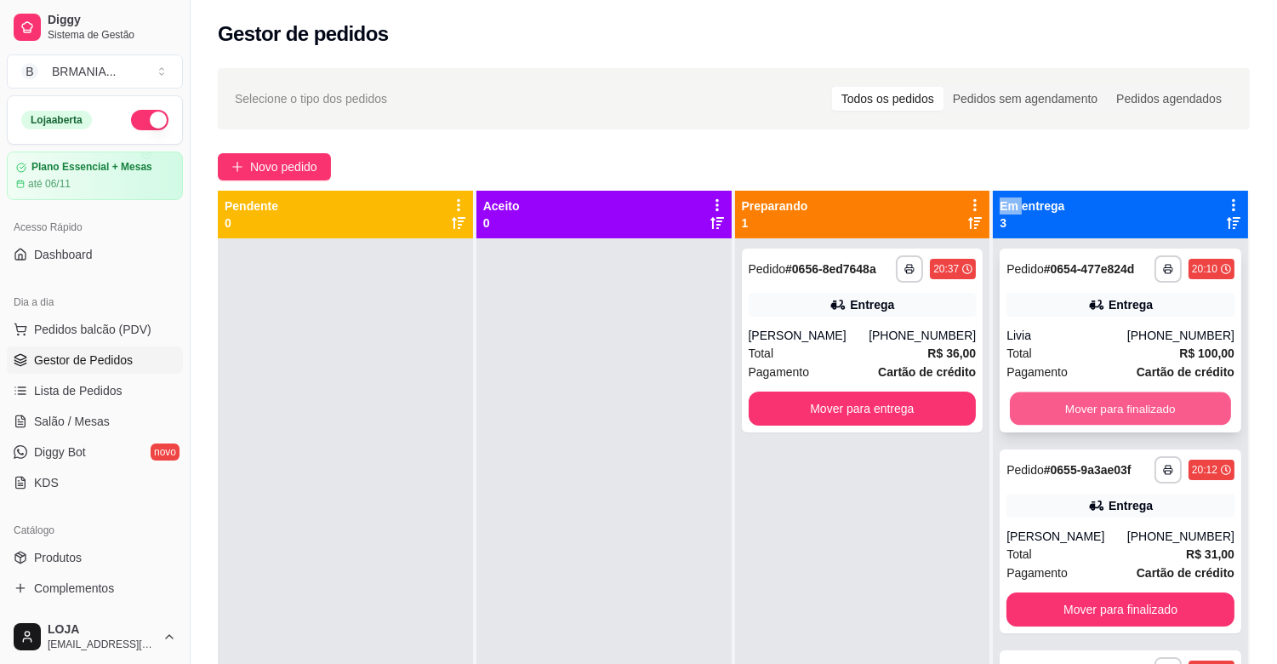
click at [1111, 418] on button "Mover para finalizado" at bounding box center [1120, 408] width 221 height 33
click at [1116, 405] on button "Mover para finalizado" at bounding box center [1120, 408] width 221 height 33
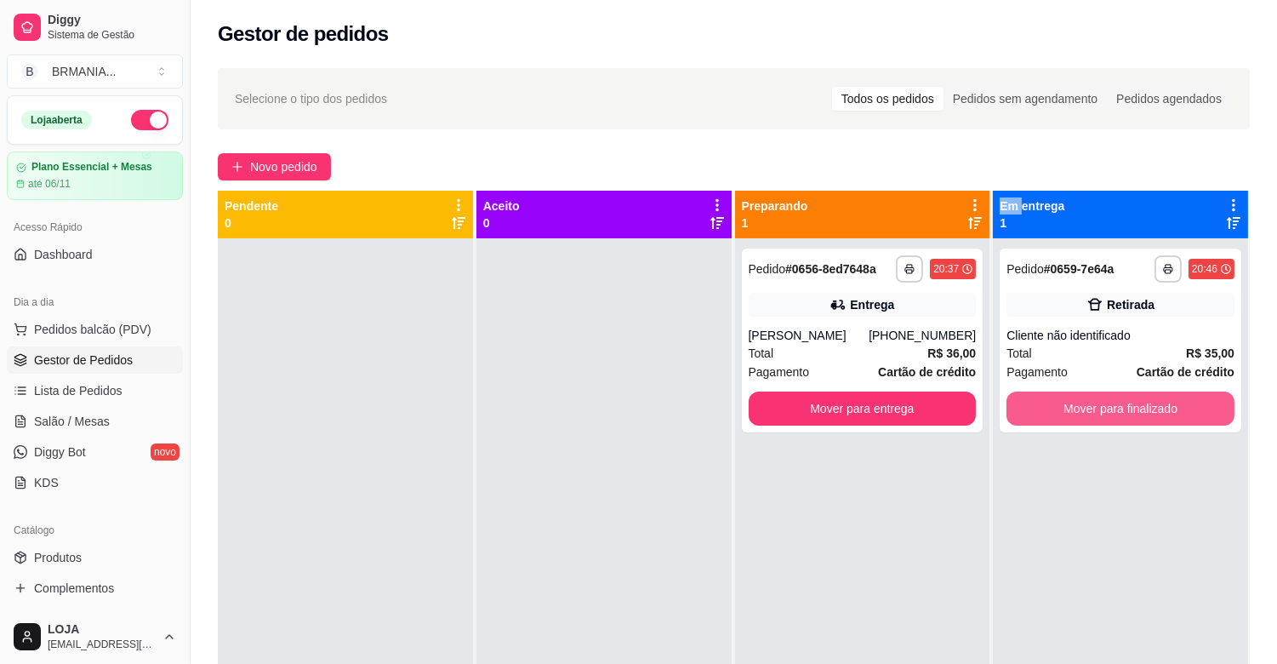
click at [1116, 405] on button "Mover para finalizado" at bounding box center [1121, 408] width 228 height 34
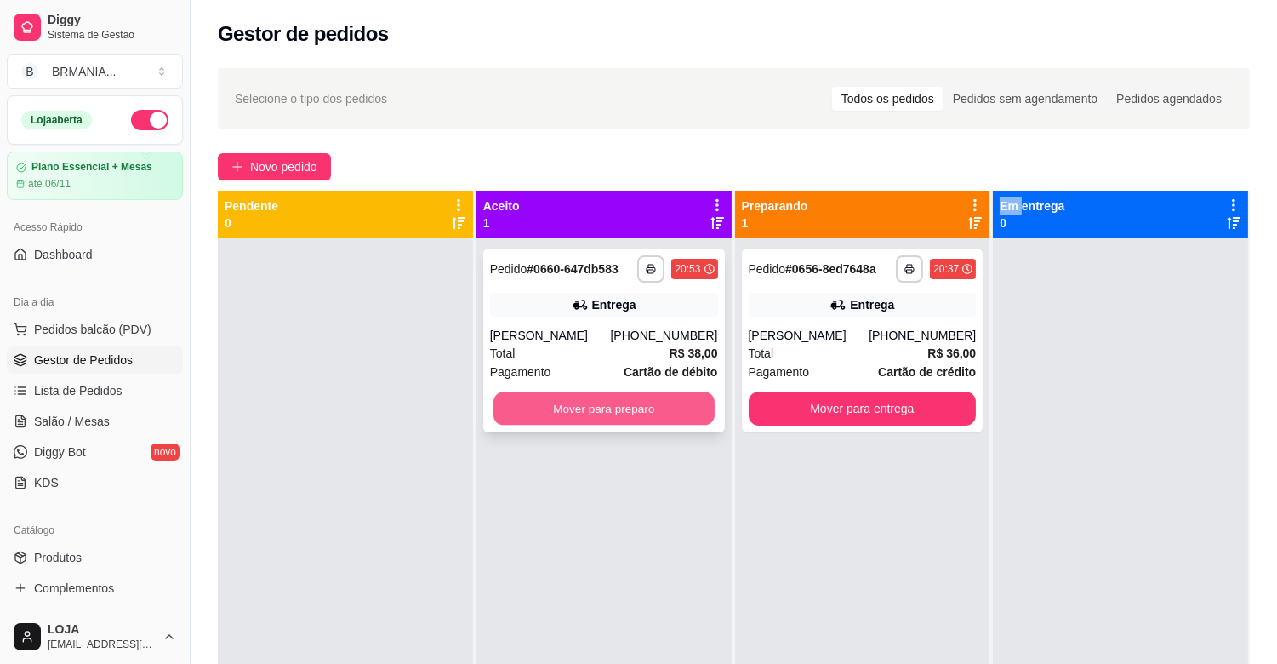
click at [650, 403] on button "Mover para preparo" at bounding box center [604, 408] width 221 height 33
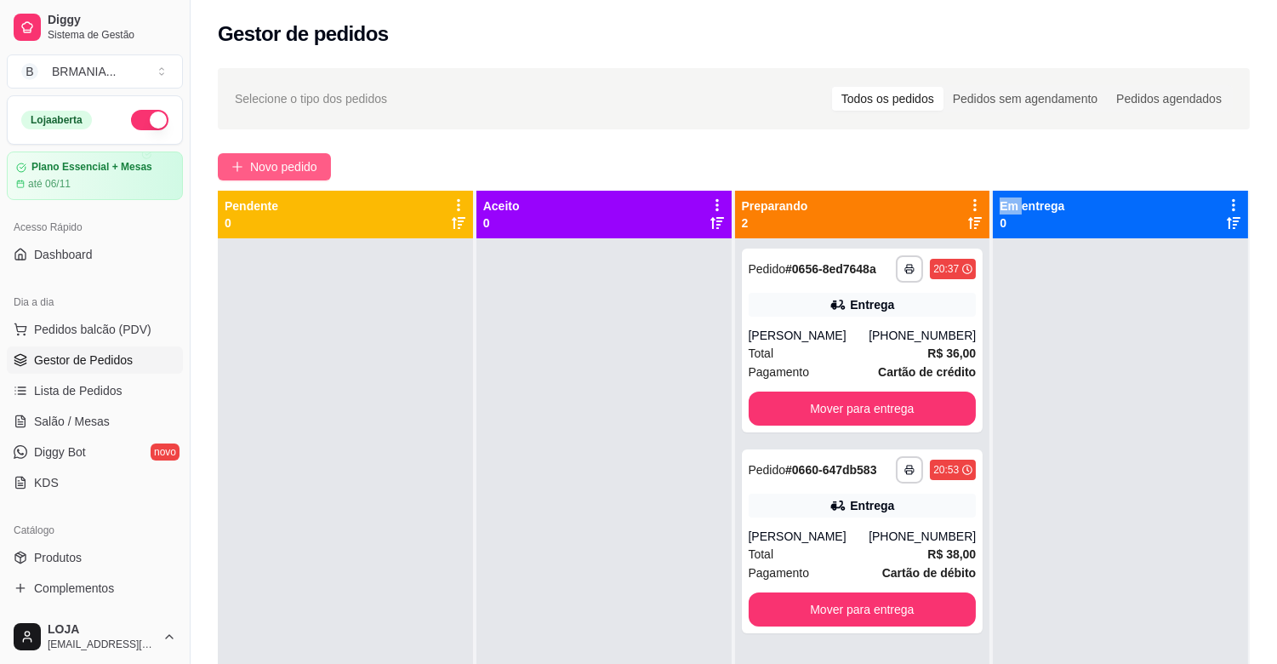
click at [319, 166] on button "Novo pedido" at bounding box center [274, 166] width 113 height 27
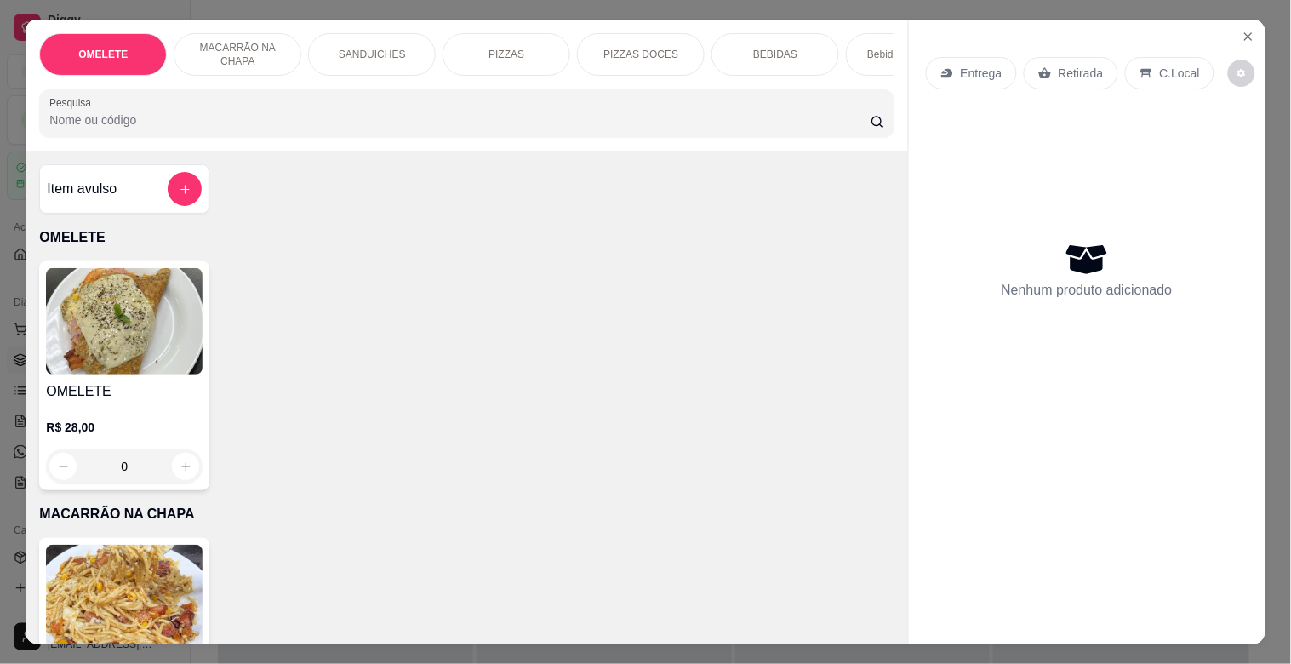
click at [528, 61] on div "PIZZAS" at bounding box center [507, 54] width 128 height 43
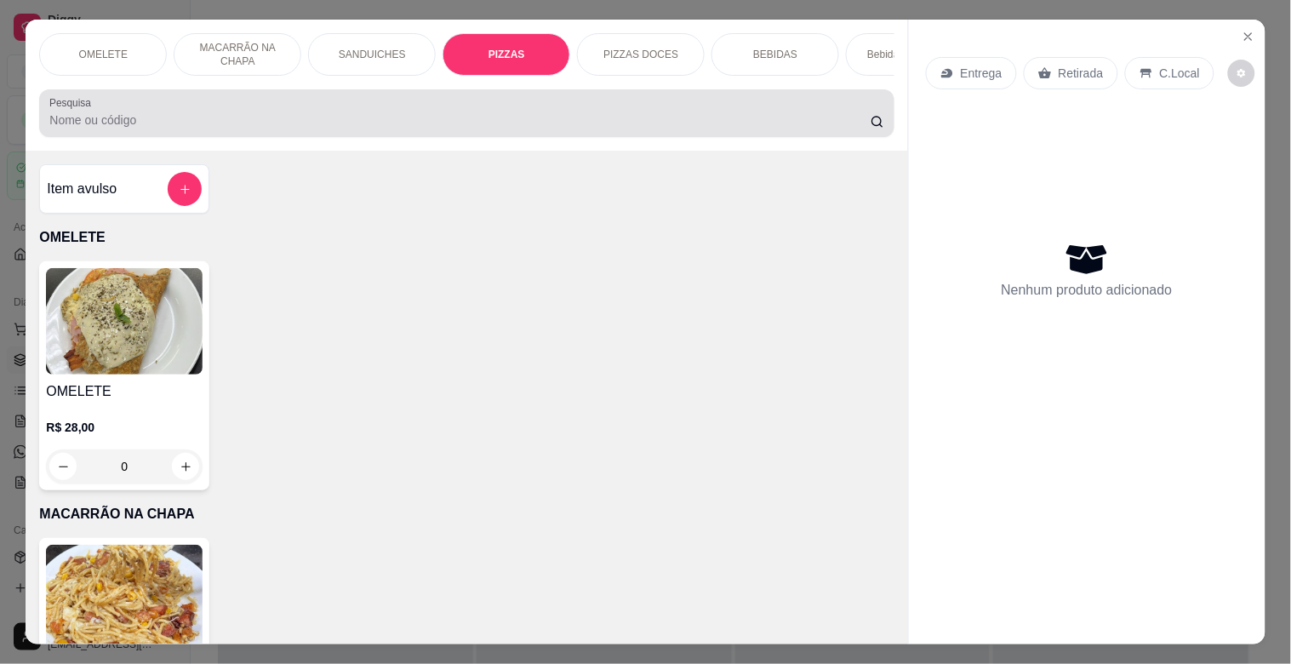
scroll to position [41, 0]
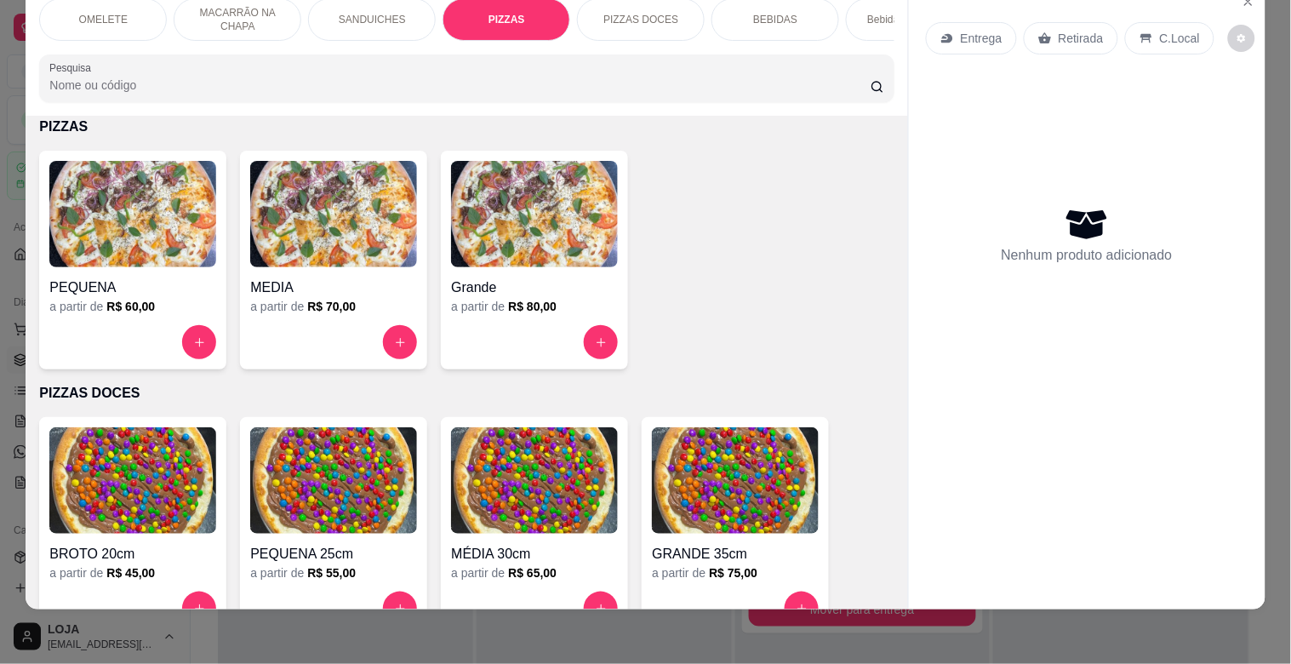
click at [286, 462] on img at bounding box center [333, 480] width 167 height 106
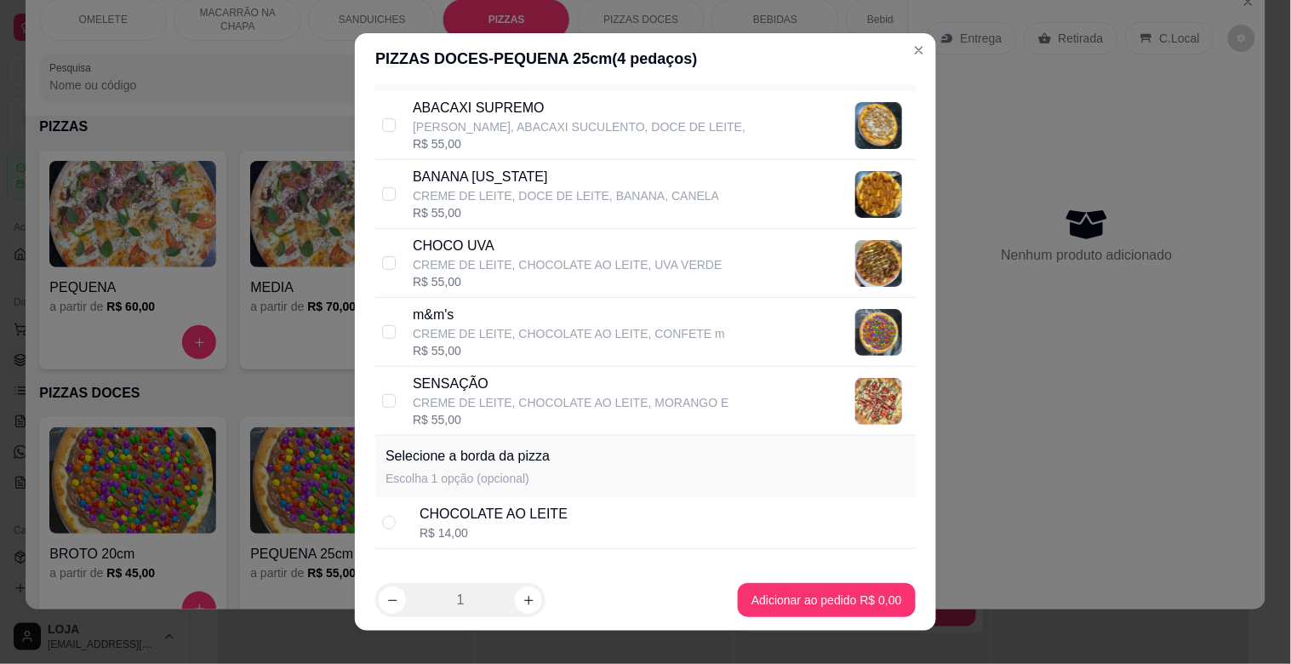
scroll to position [137, 0]
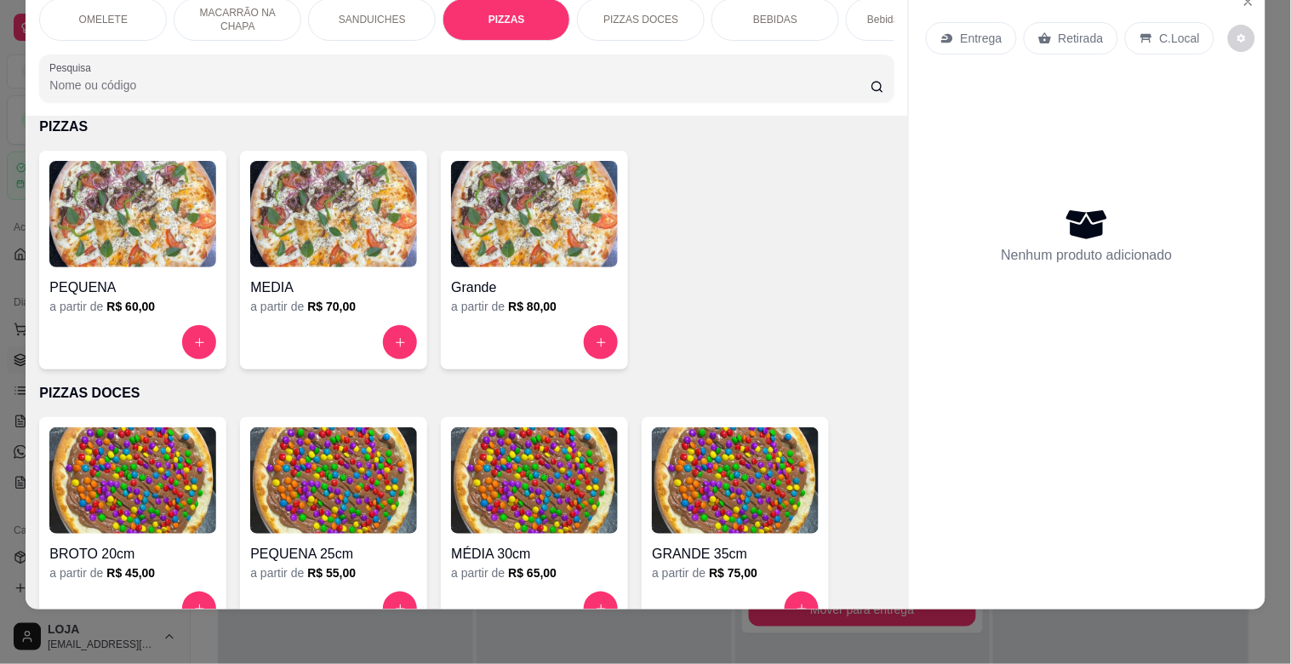
click at [378, 487] on img at bounding box center [333, 480] width 167 height 106
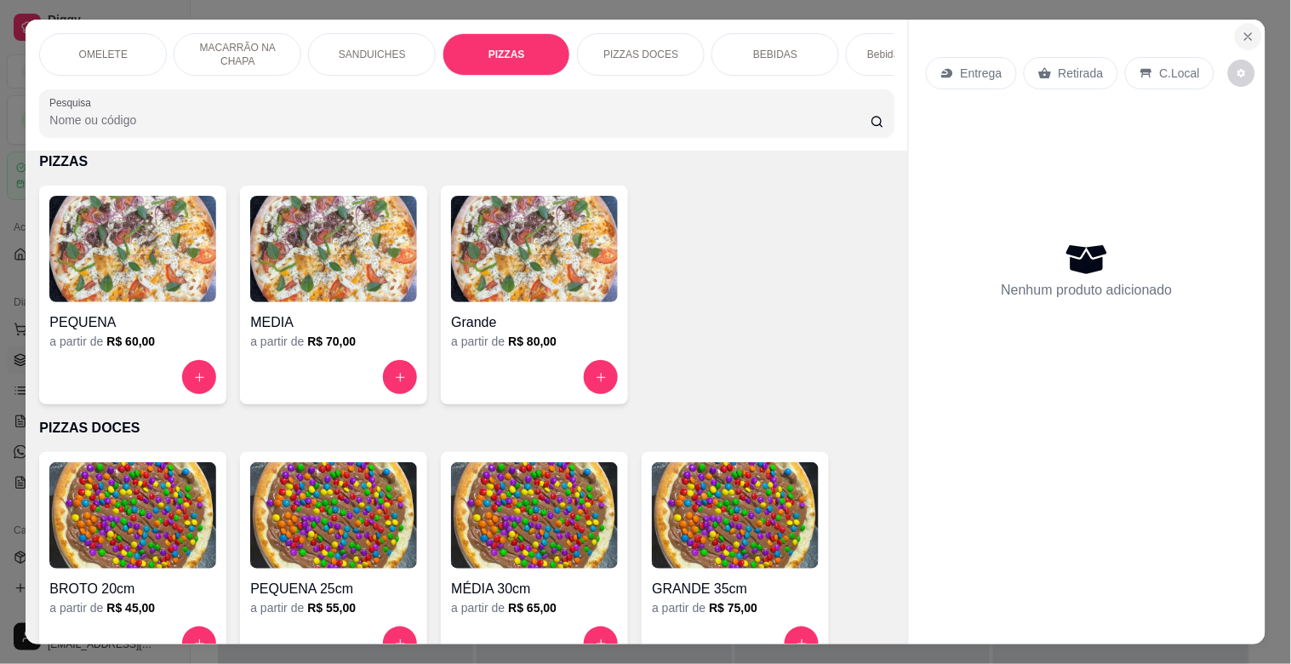
click at [1235, 36] on button "Close" at bounding box center [1248, 36] width 27 height 27
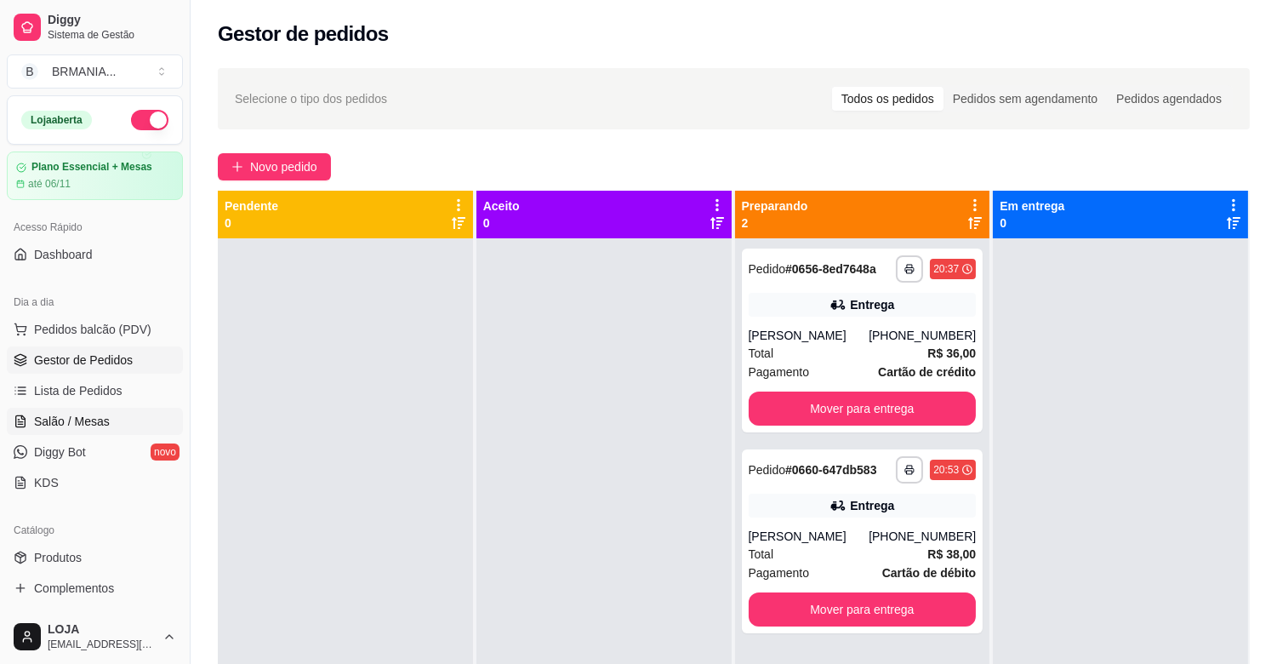
click at [120, 420] on link "Salão / Mesas" at bounding box center [95, 421] width 176 height 27
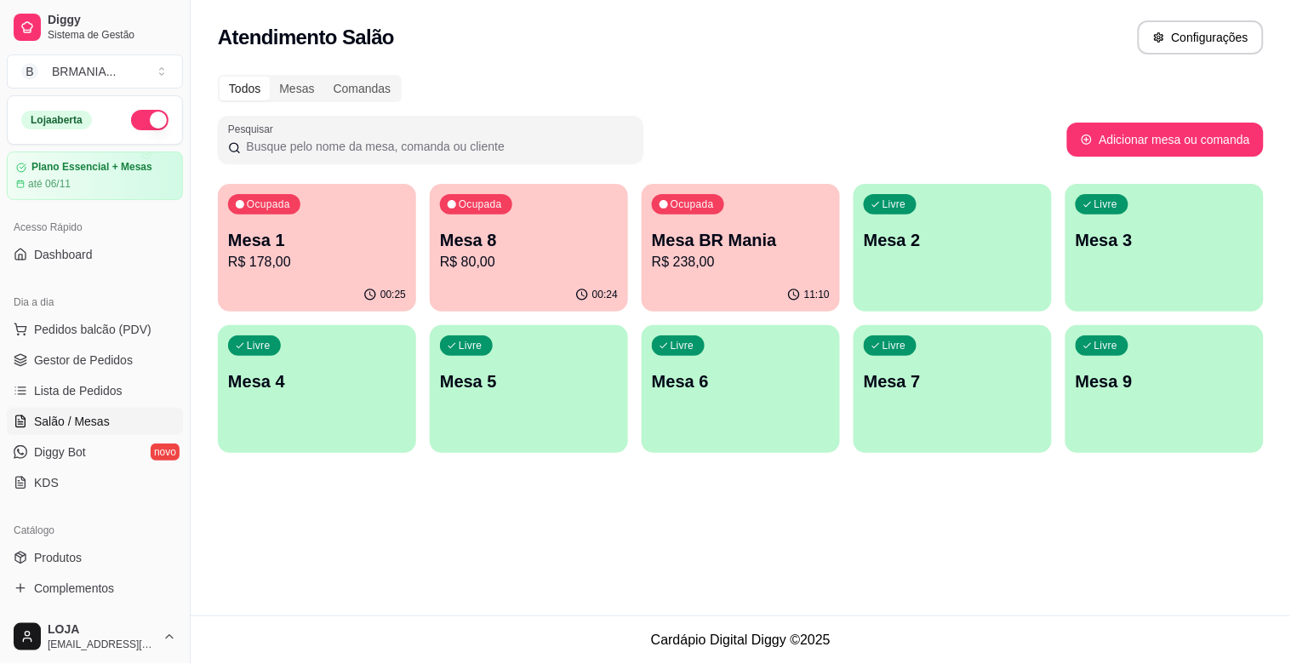
click at [475, 266] on p "R$ 80,00" at bounding box center [529, 262] width 178 height 20
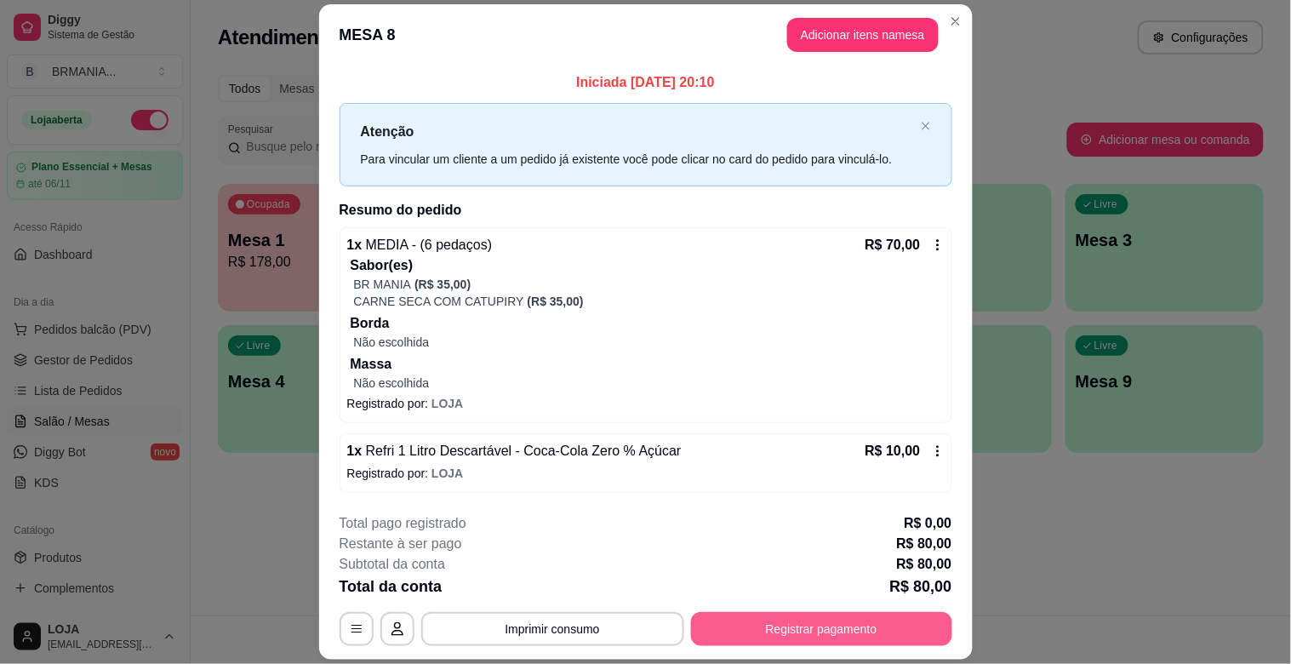
click at [780, 630] on button "Registrar pagamento" at bounding box center [821, 629] width 261 height 34
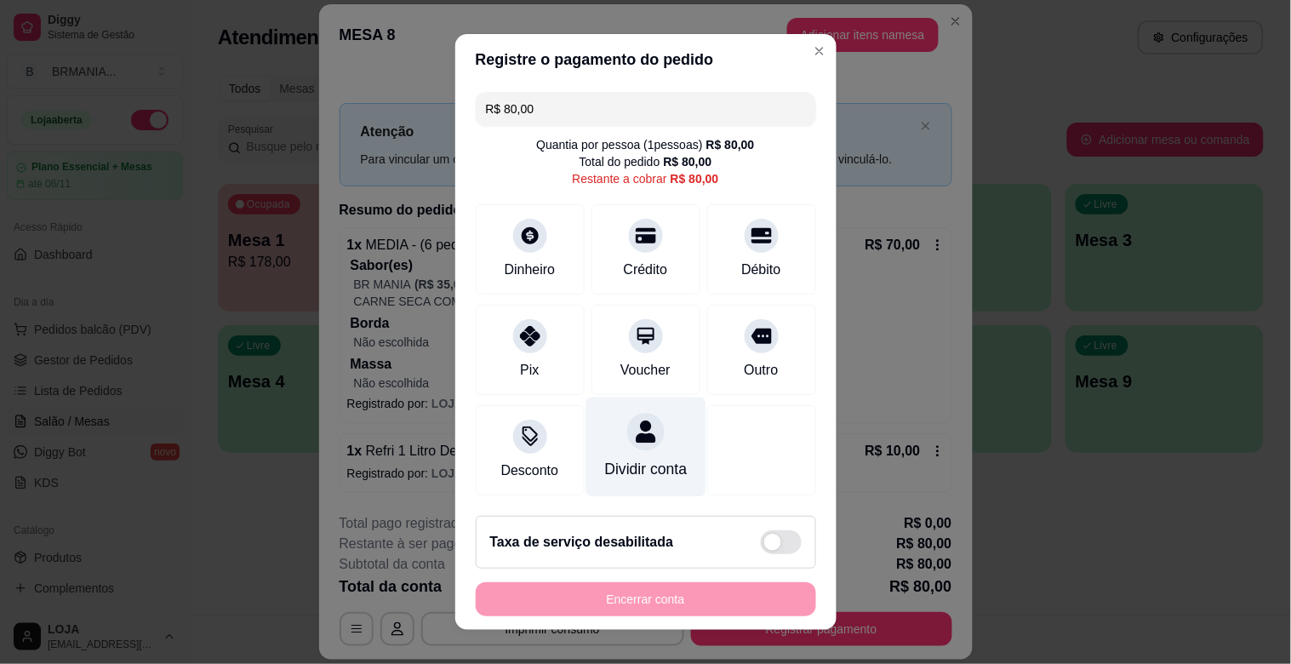
click at [631, 460] on div "Dividir conta" at bounding box center [645, 469] width 83 height 22
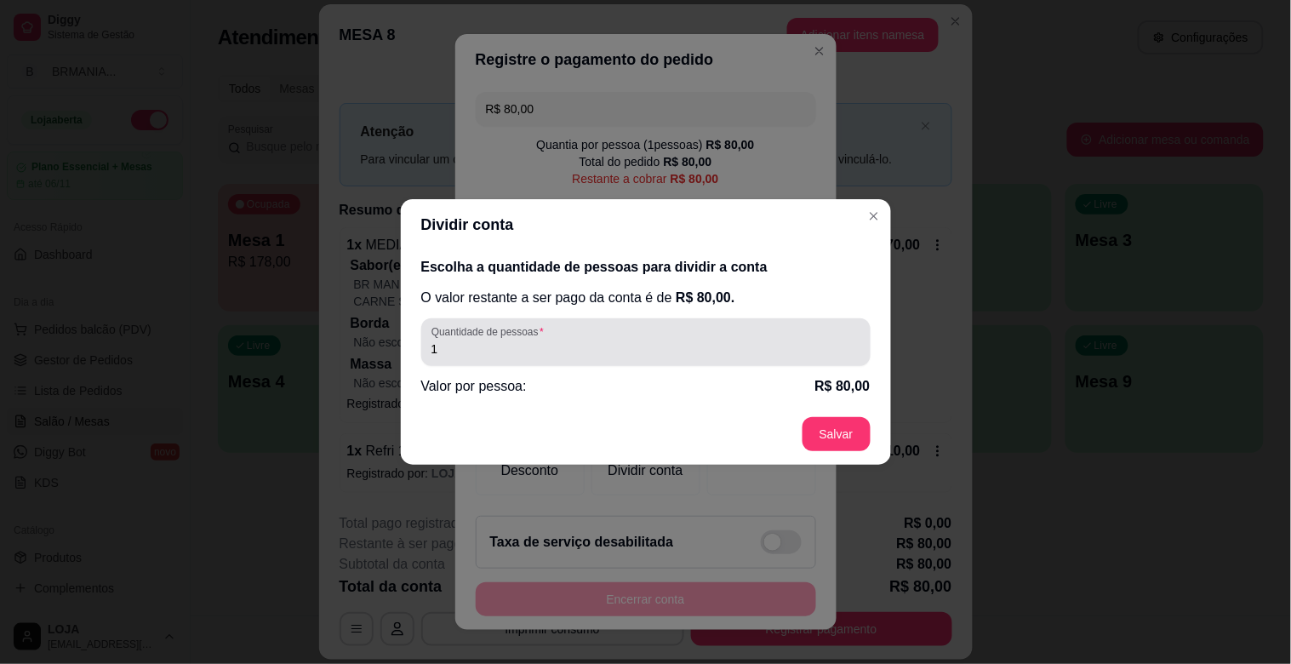
click at [537, 351] on input "1" at bounding box center [645, 348] width 429 height 17
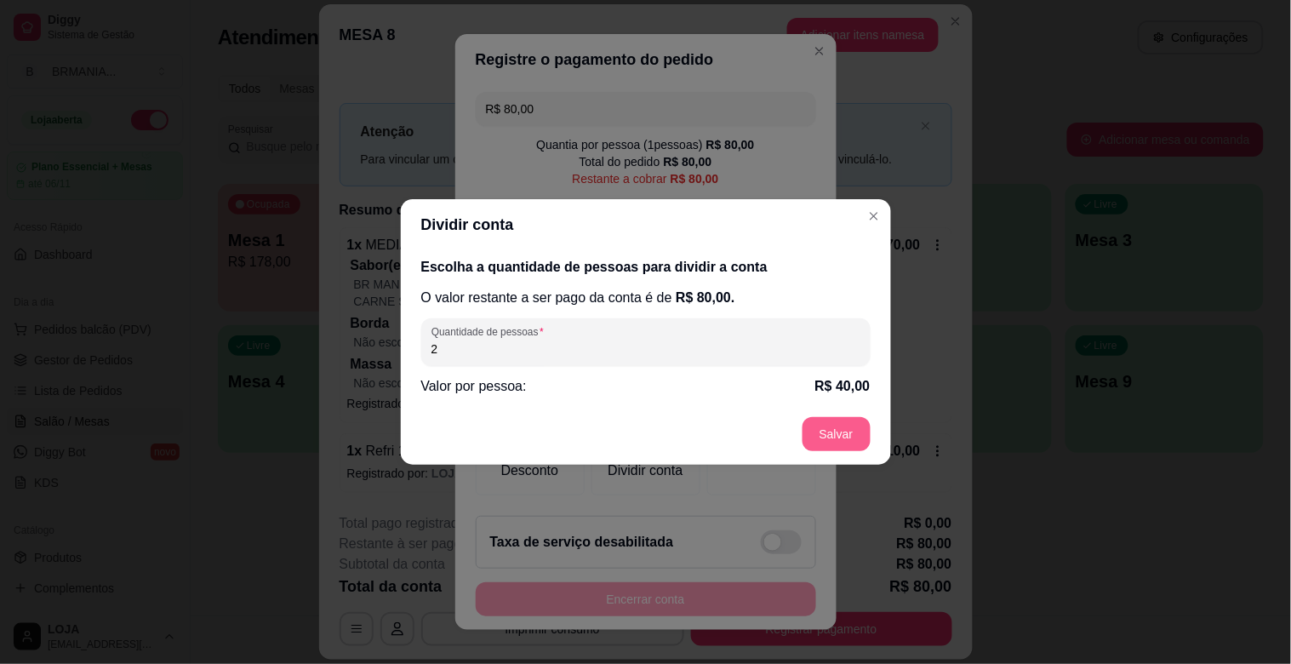
type input "2"
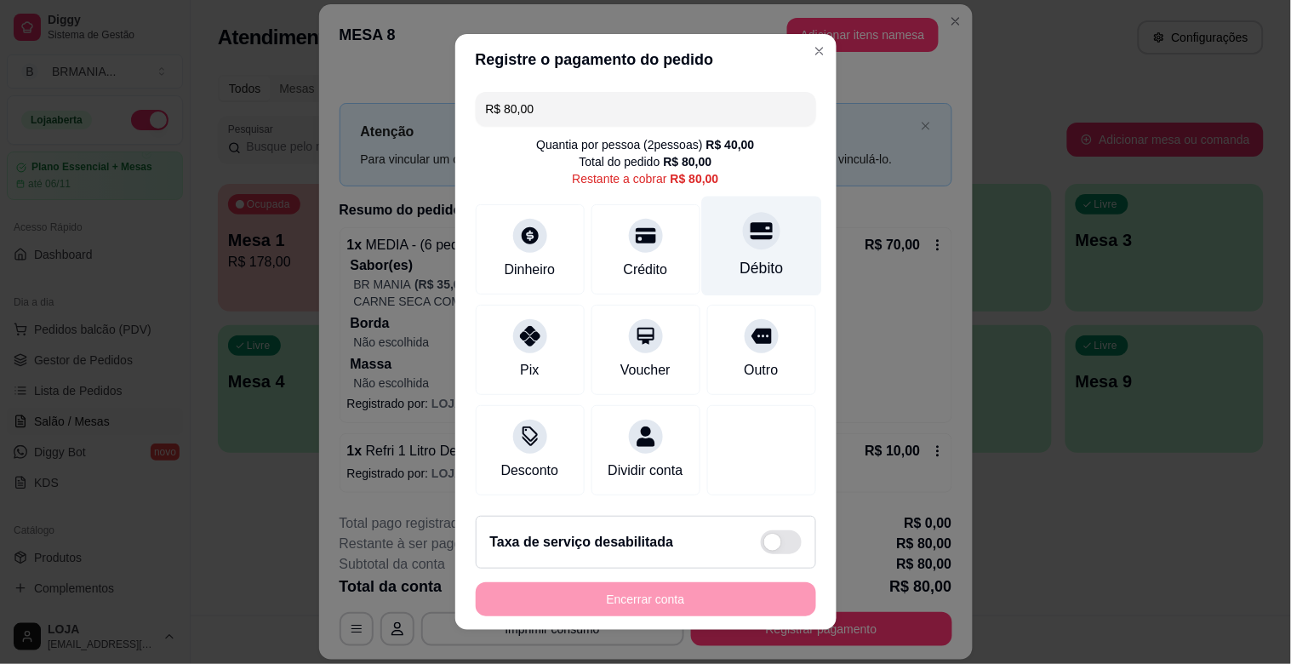
click at [710, 243] on div "Débito" at bounding box center [761, 247] width 120 height 100
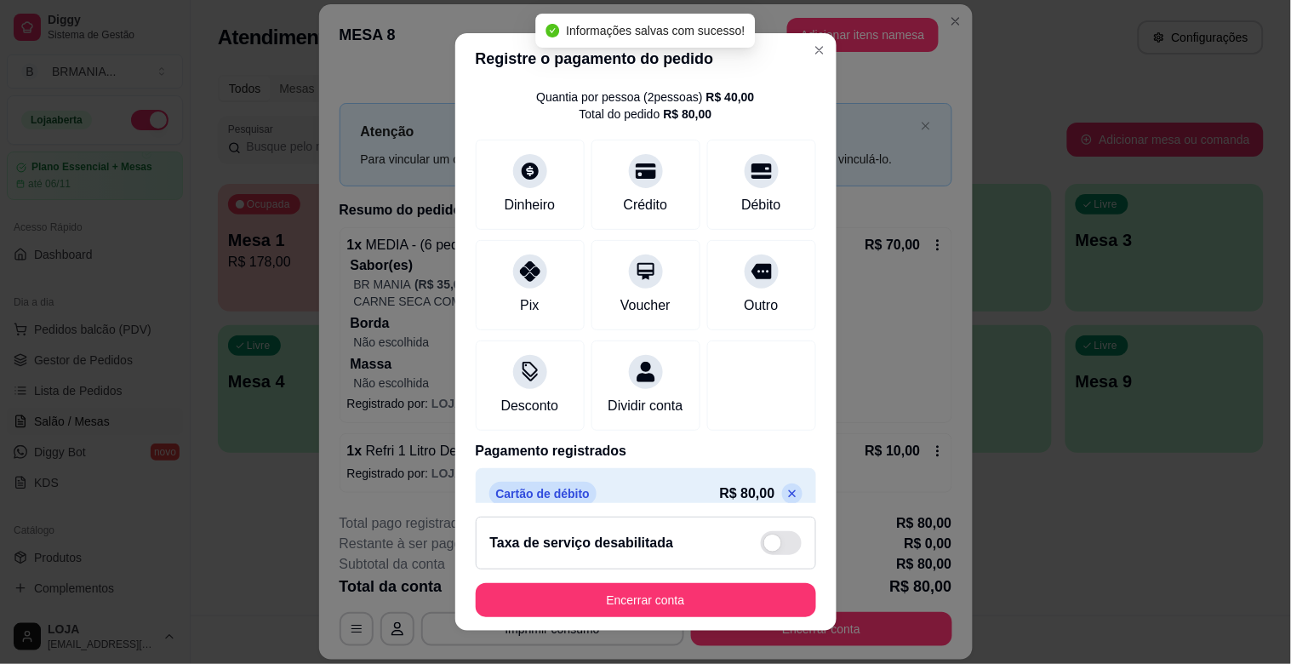
scroll to position [90, 0]
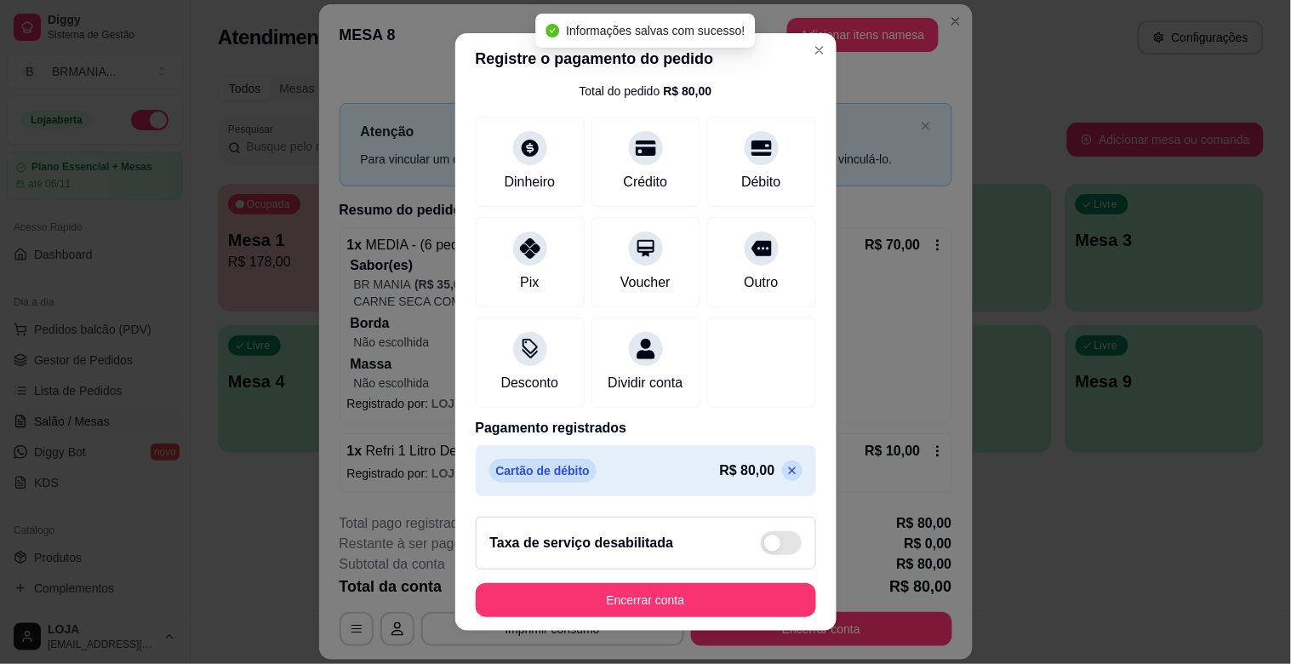
click at [798, 557] on footer "Taxa de serviço desabilitada Encerrar conta" at bounding box center [645, 567] width 381 height 128
click at [785, 468] on icon at bounding box center [792, 471] width 14 height 14
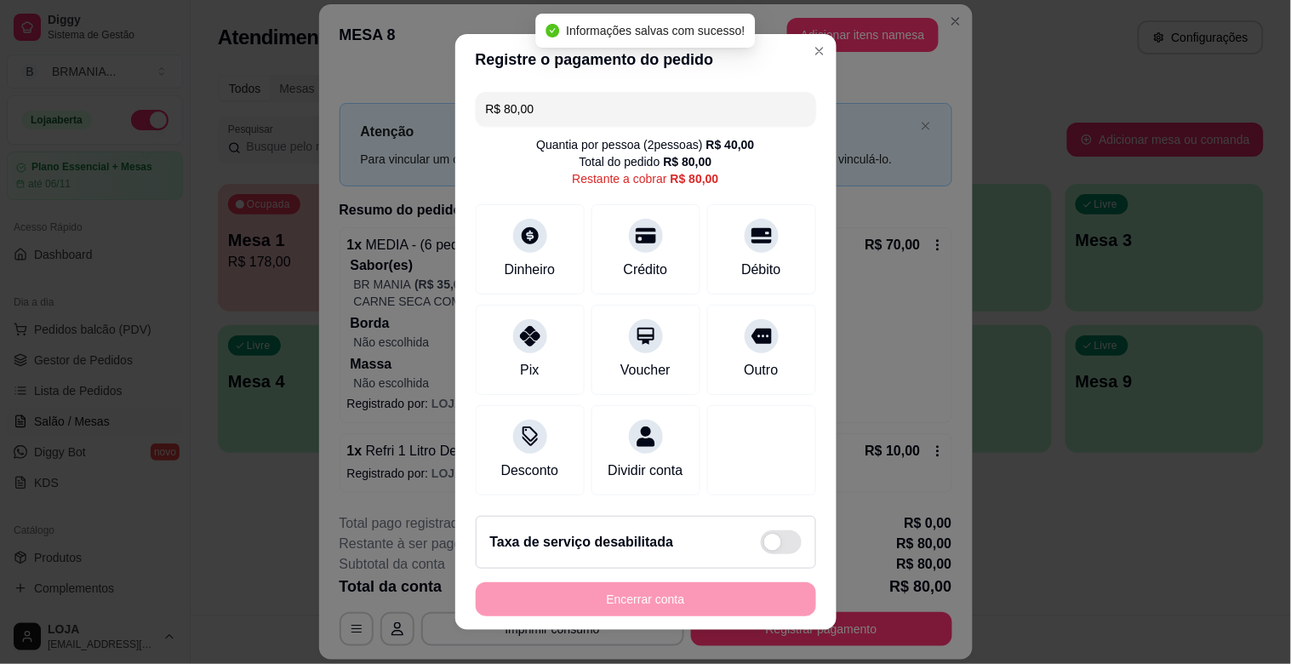
scroll to position [0, 0]
click at [562, 114] on input "R$ 80,00" at bounding box center [646, 109] width 320 height 34
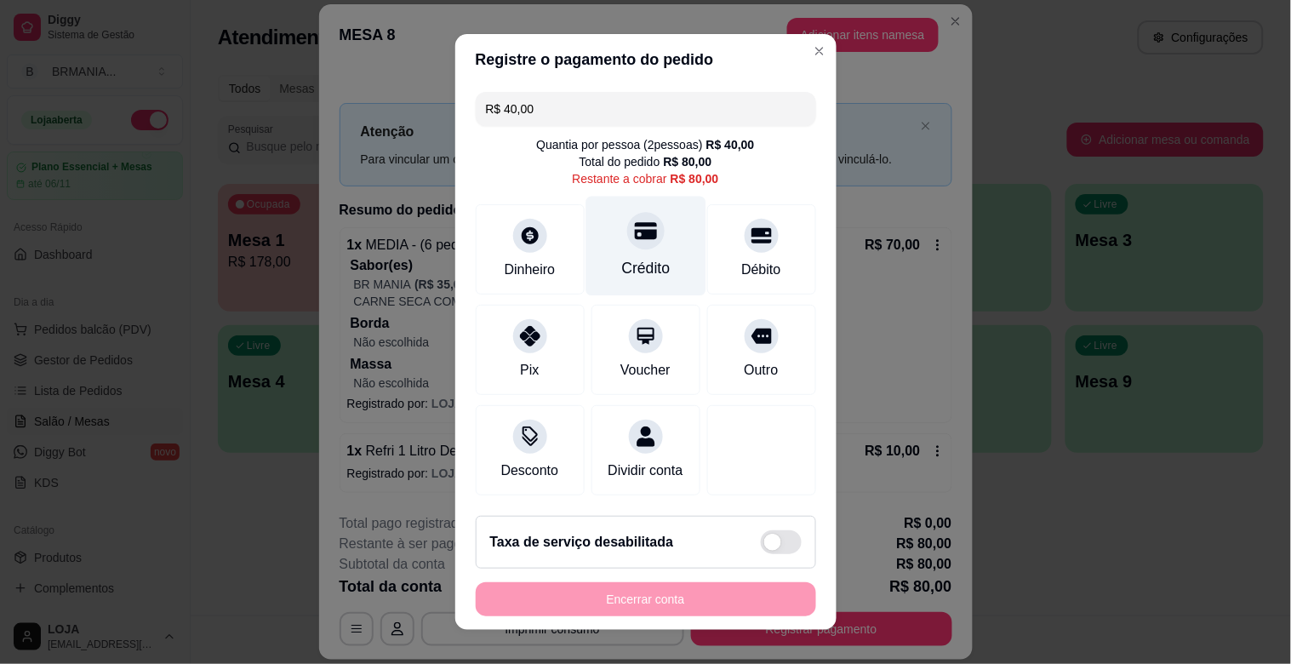
click at [649, 255] on div "Crédito" at bounding box center [645, 247] width 120 height 100
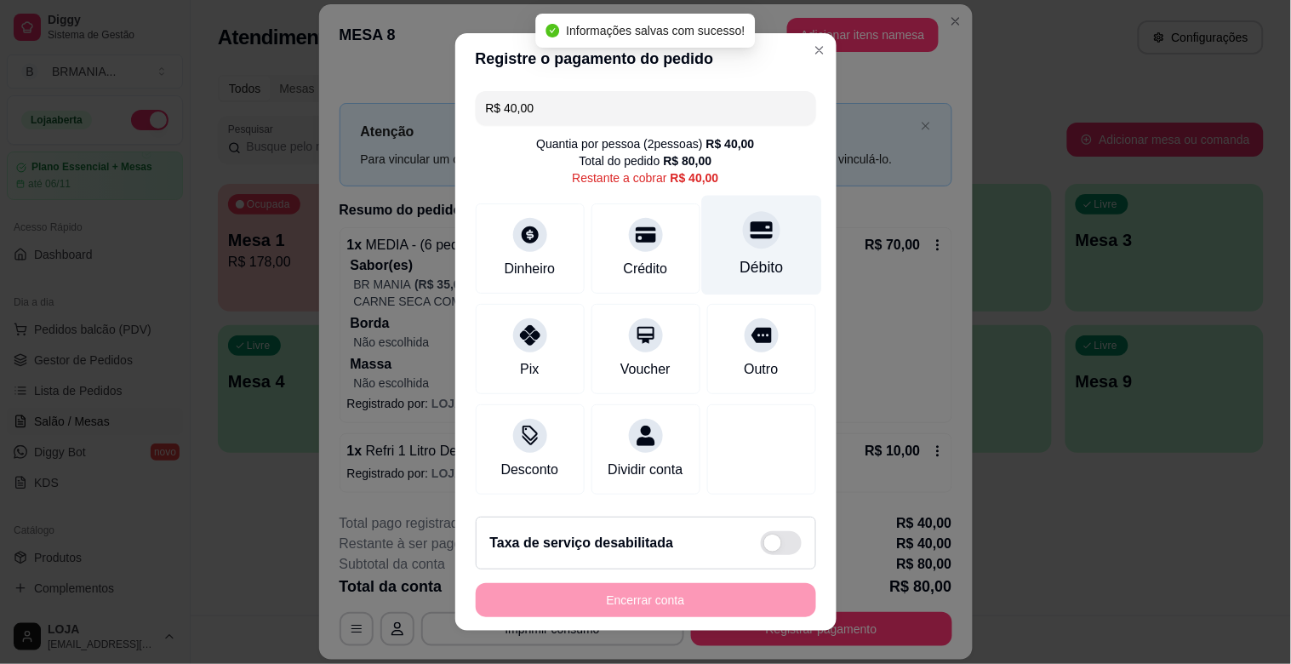
click at [750, 231] on icon at bounding box center [761, 230] width 22 height 17
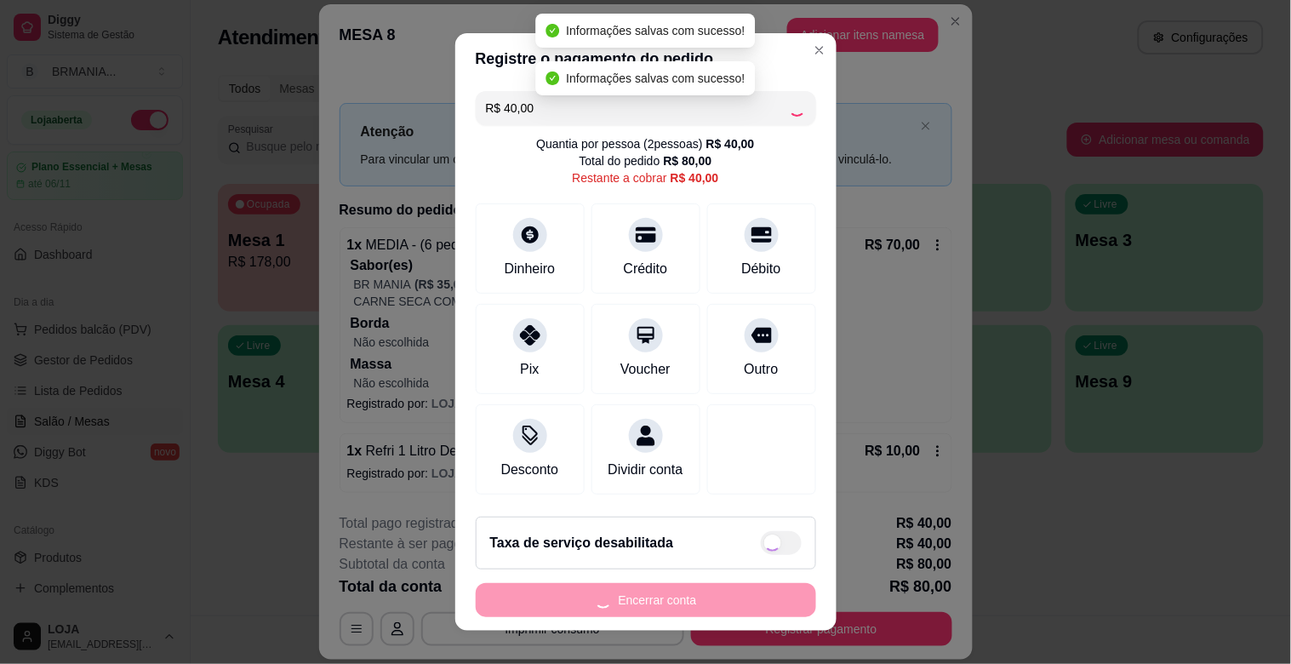
type input "R$ 0,00"
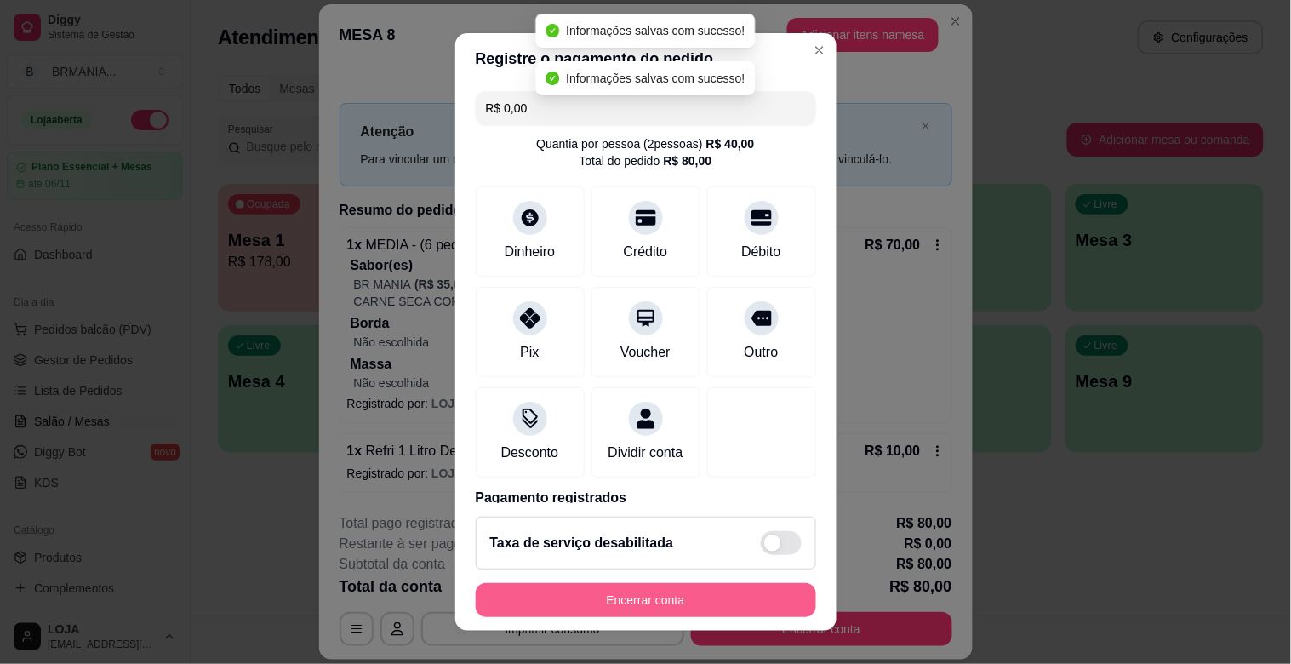
click at [669, 599] on button "Encerrar conta" at bounding box center [646, 600] width 340 height 34
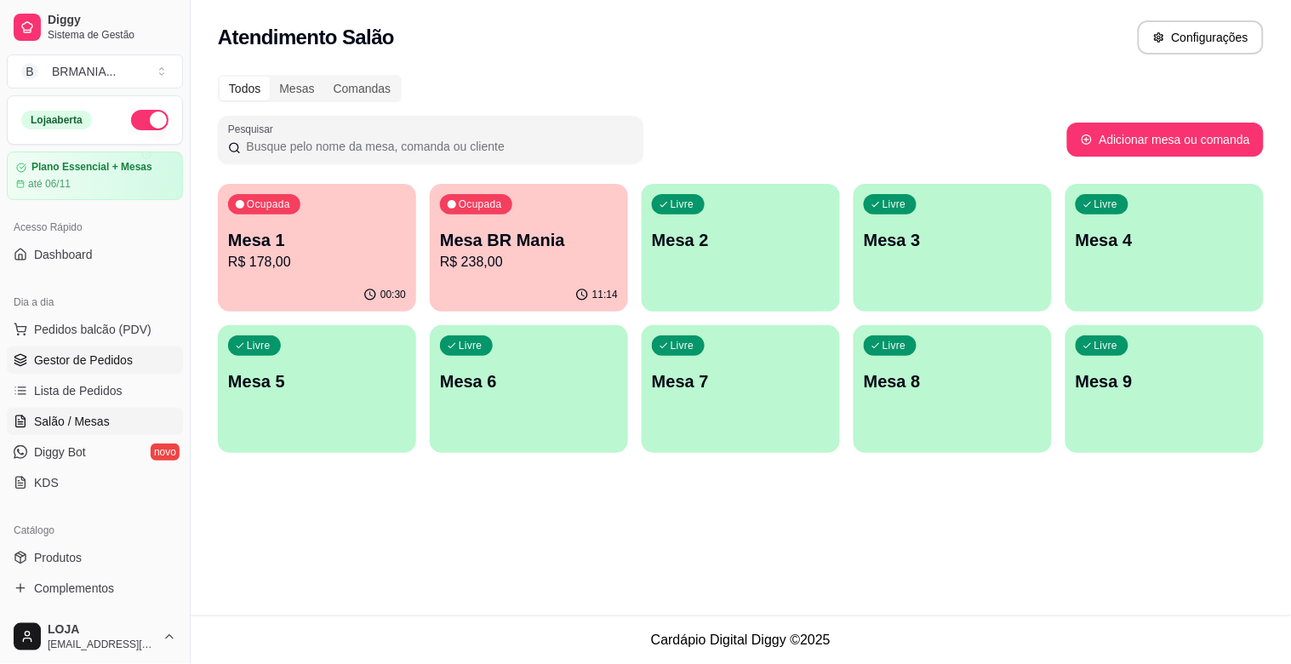
click at [80, 369] on link "Gestor de Pedidos" at bounding box center [95, 359] width 176 height 27
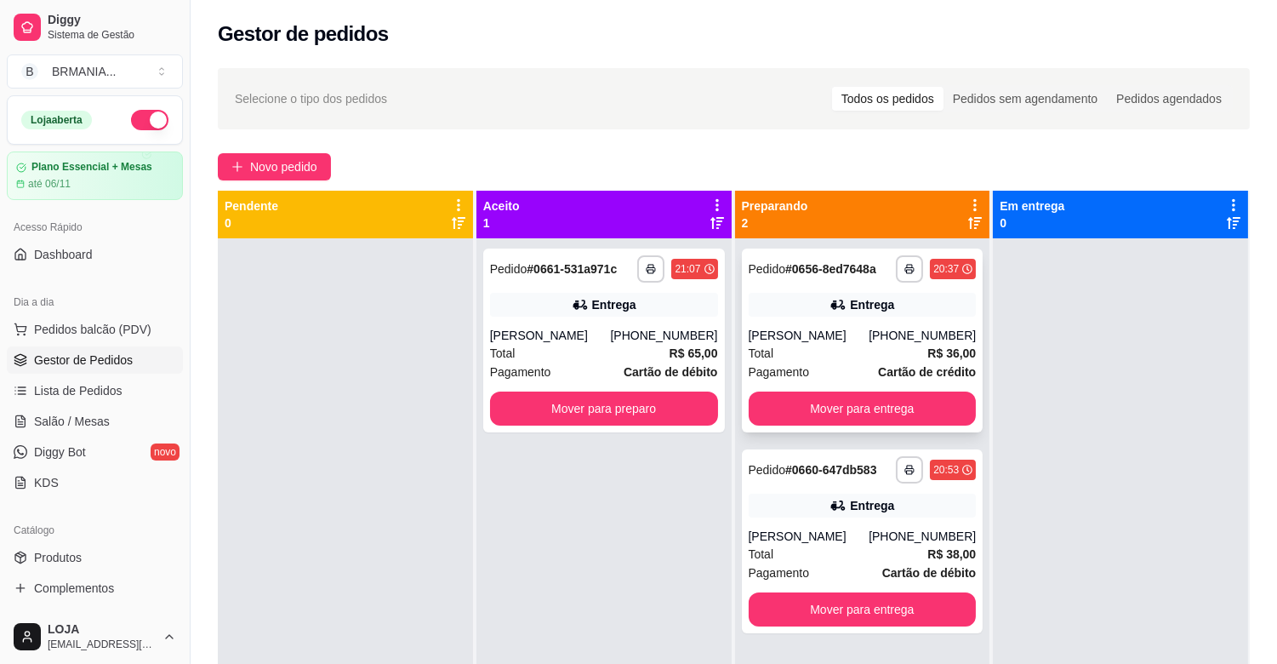
click at [846, 363] on div "Pagamento Cartão de crédito" at bounding box center [863, 372] width 228 height 19
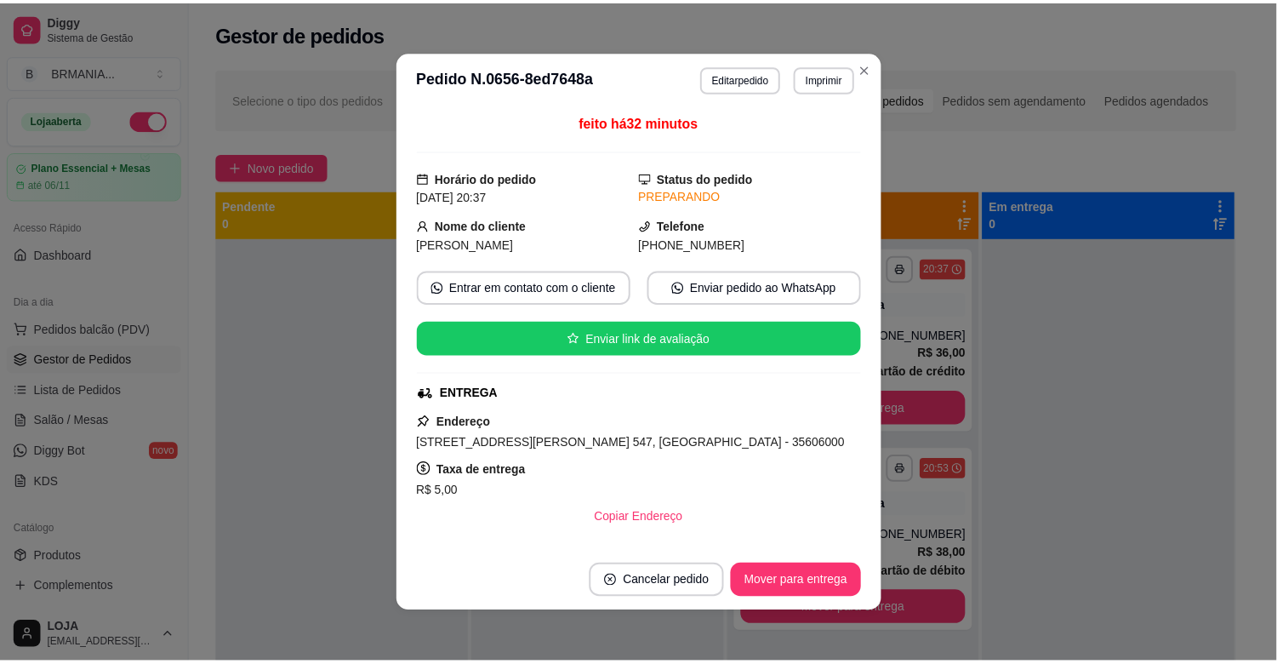
scroll to position [231, 0]
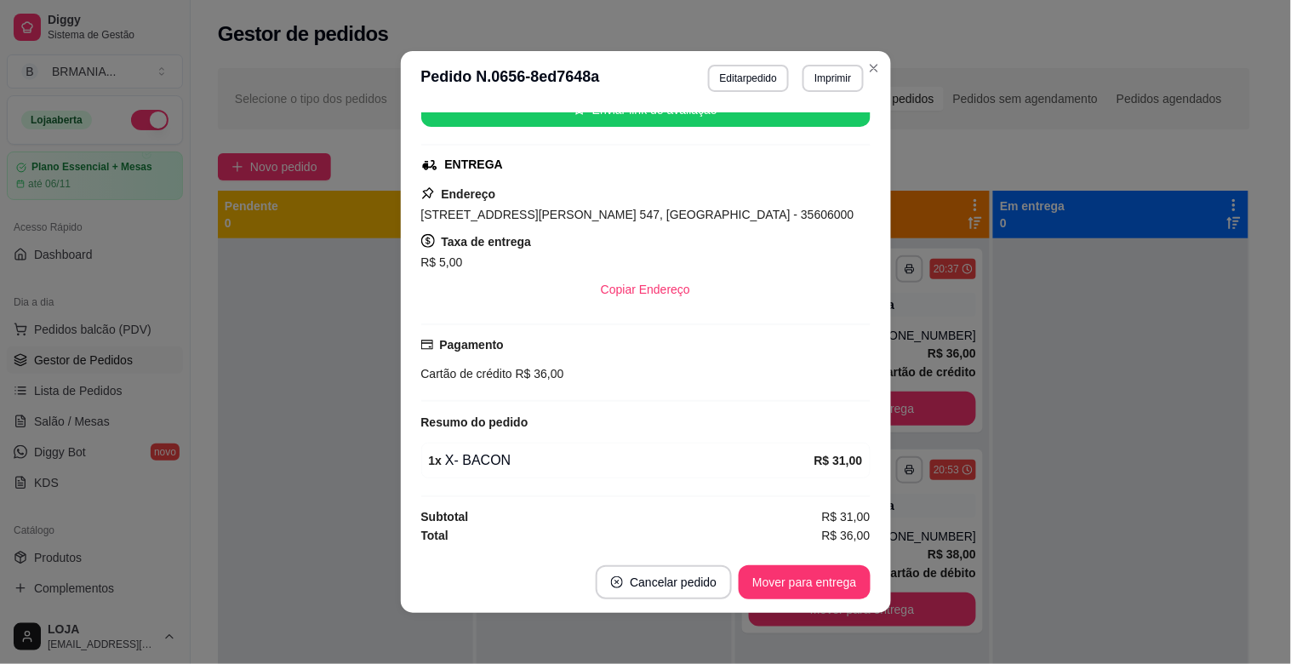
drag, startPoint x: 857, startPoint y: 271, endPoint x: 882, endPoint y: 477, distance: 208.3
click at [845, 497] on div "feito há 32 minutos Horário do pedido [DATE] 20:37 Status do pedido PREPARANDO …" at bounding box center [645, 328] width 449 height 432
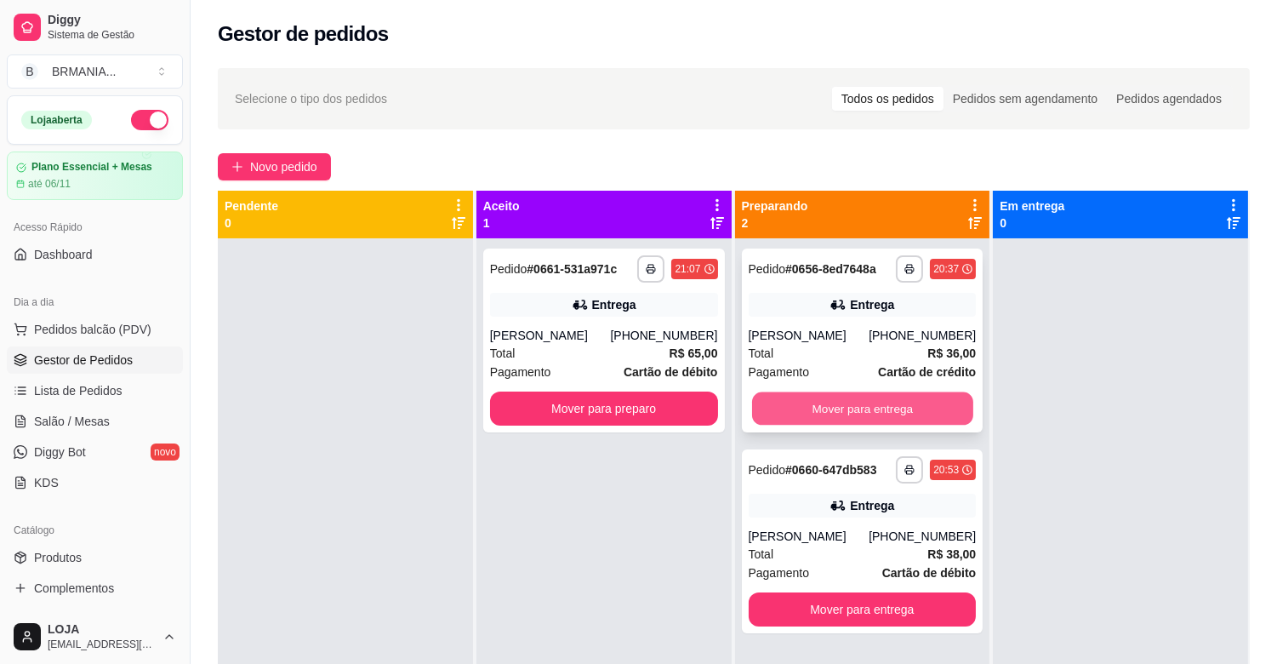
click at [899, 413] on button "Mover para entrega" at bounding box center [862, 408] width 221 height 33
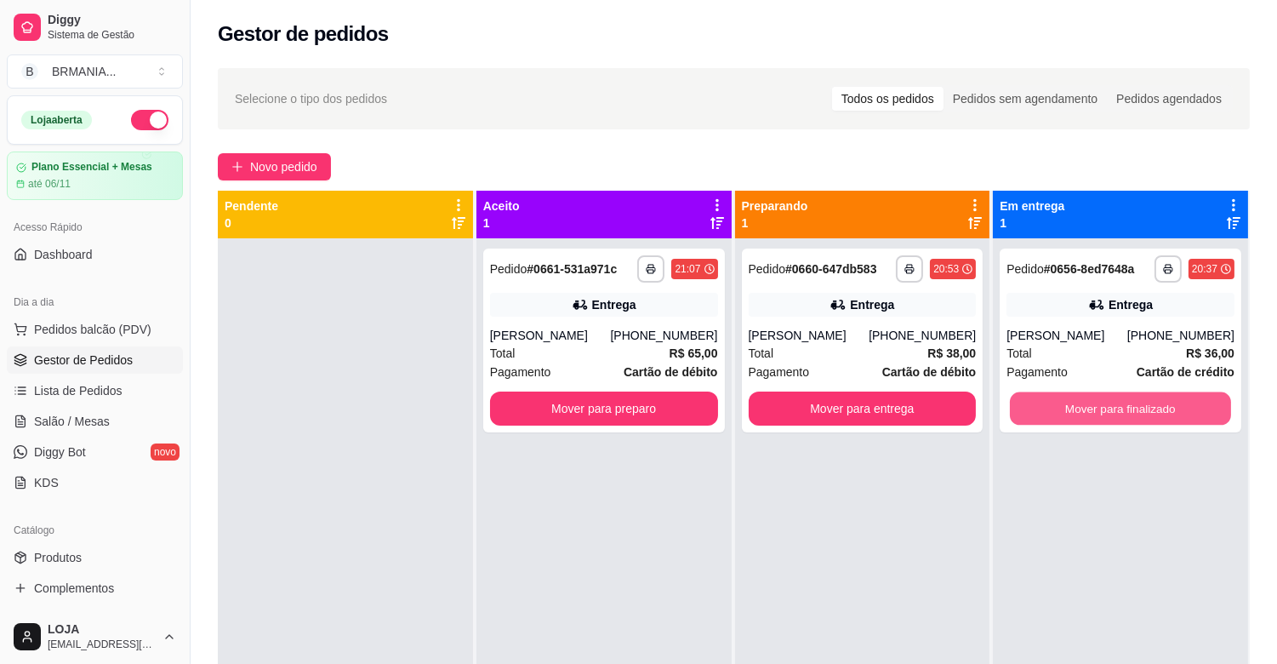
click at [1100, 413] on button "Mover para finalizado" at bounding box center [1120, 408] width 221 height 33
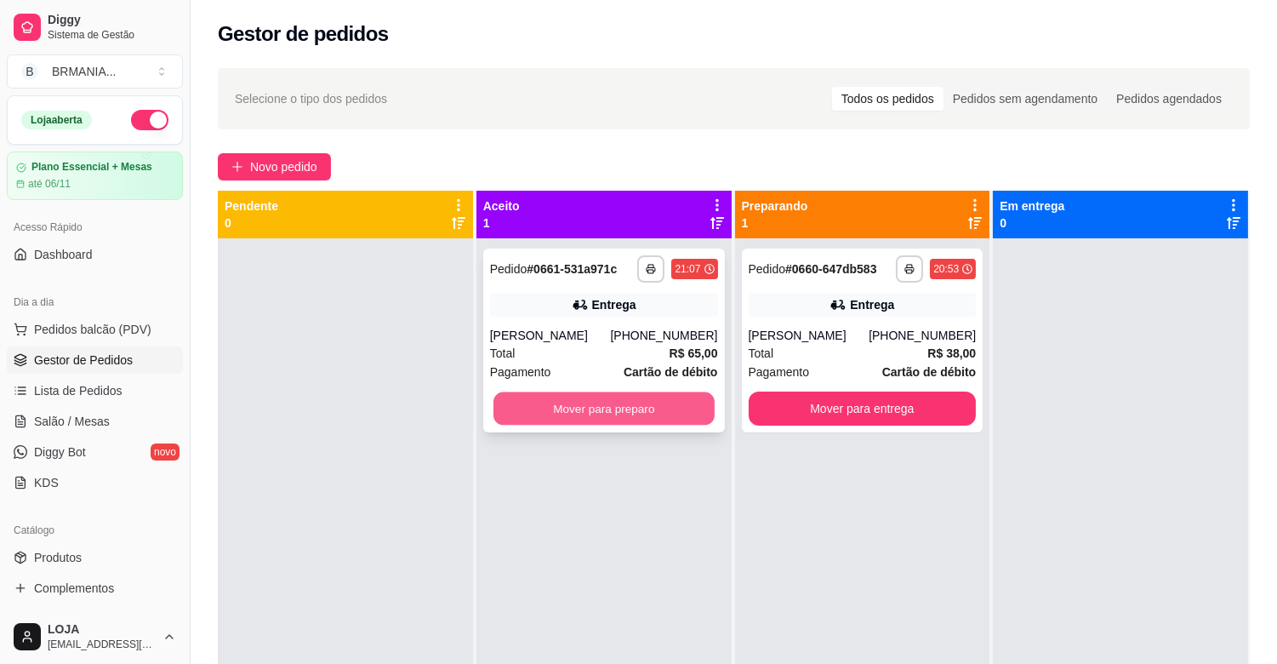
click at [639, 425] on button "Mover para preparo" at bounding box center [604, 408] width 221 height 33
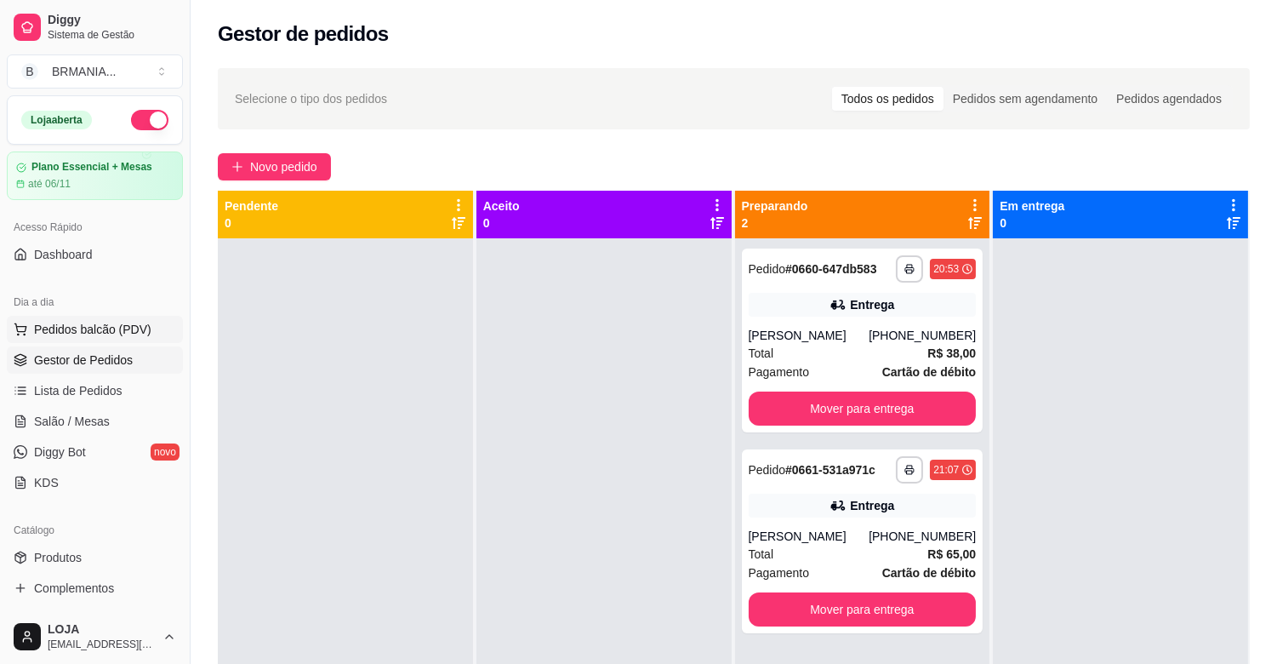
click at [91, 329] on span "Pedidos balcão (PDV)" at bounding box center [92, 329] width 117 height 17
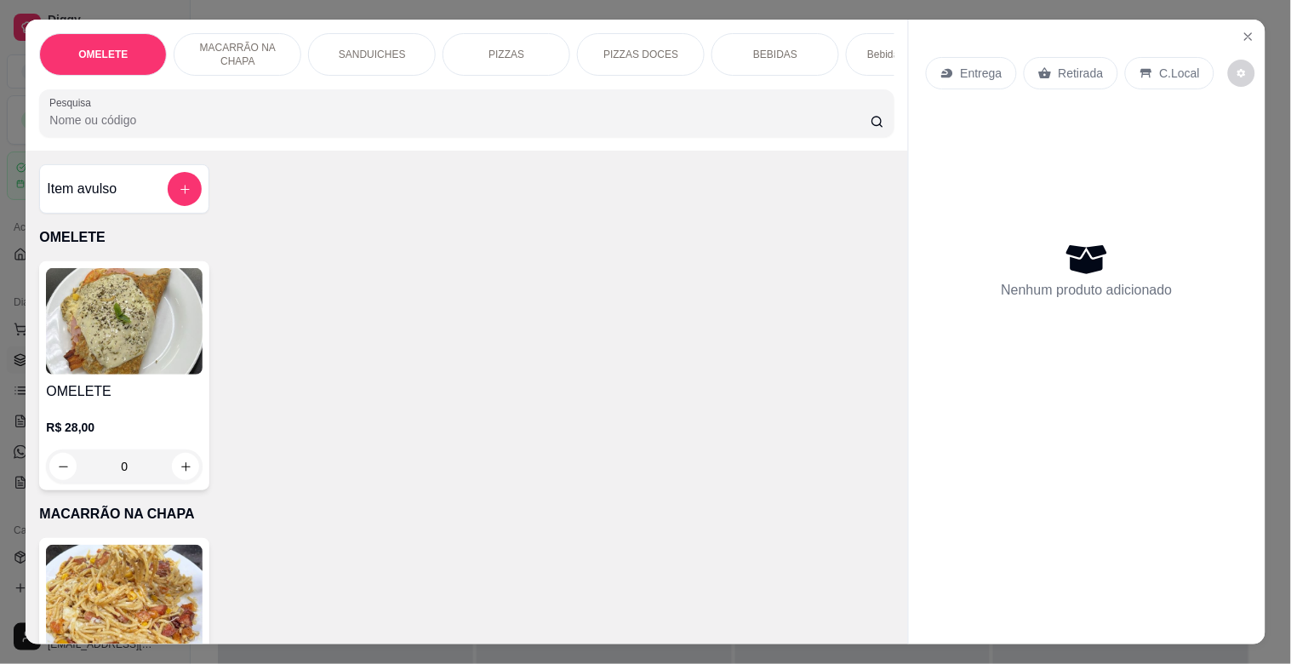
click at [176, 124] on input "Pesquisa" at bounding box center [459, 119] width 821 height 17
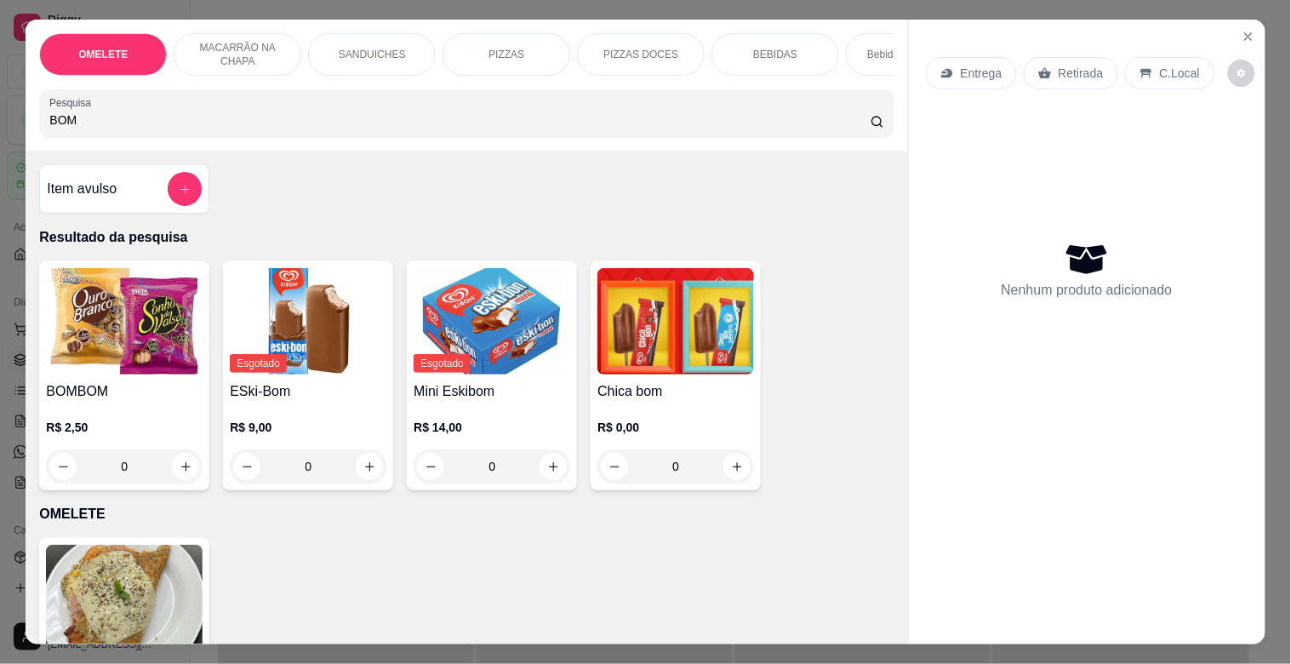
type input "BOM"
click at [107, 359] on img at bounding box center [124, 321] width 157 height 106
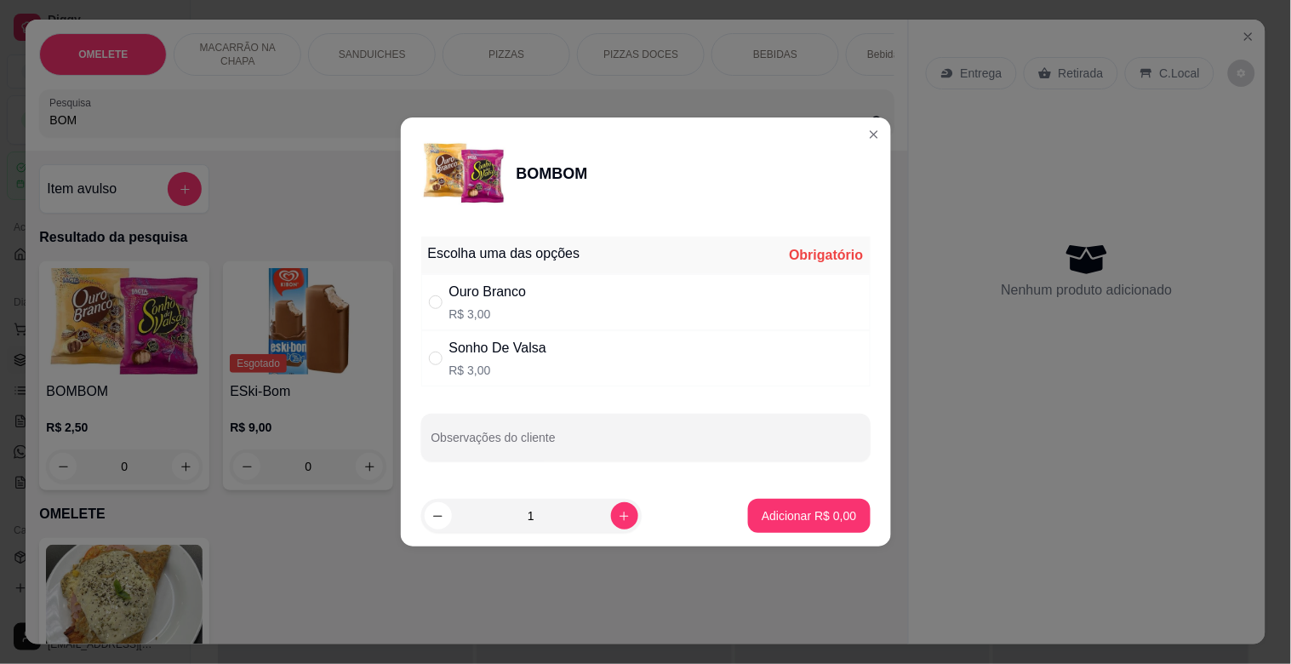
click at [542, 313] on div "Ouro Branco R$ 3,00" at bounding box center [645, 302] width 449 height 56
radio input "true"
click at [805, 503] on button "Adicionar R$ 3,00" at bounding box center [809, 516] width 122 height 34
type input "1"
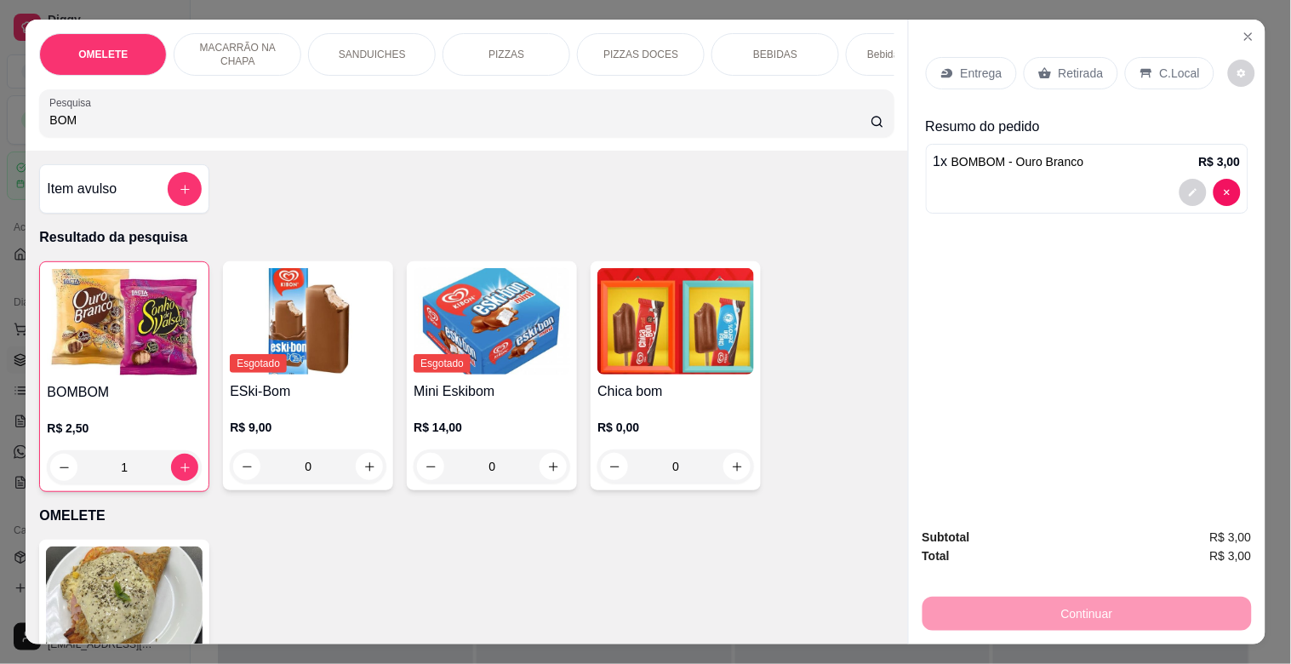
click at [1038, 71] on icon at bounding box center [1045, 73] width 14 height 14
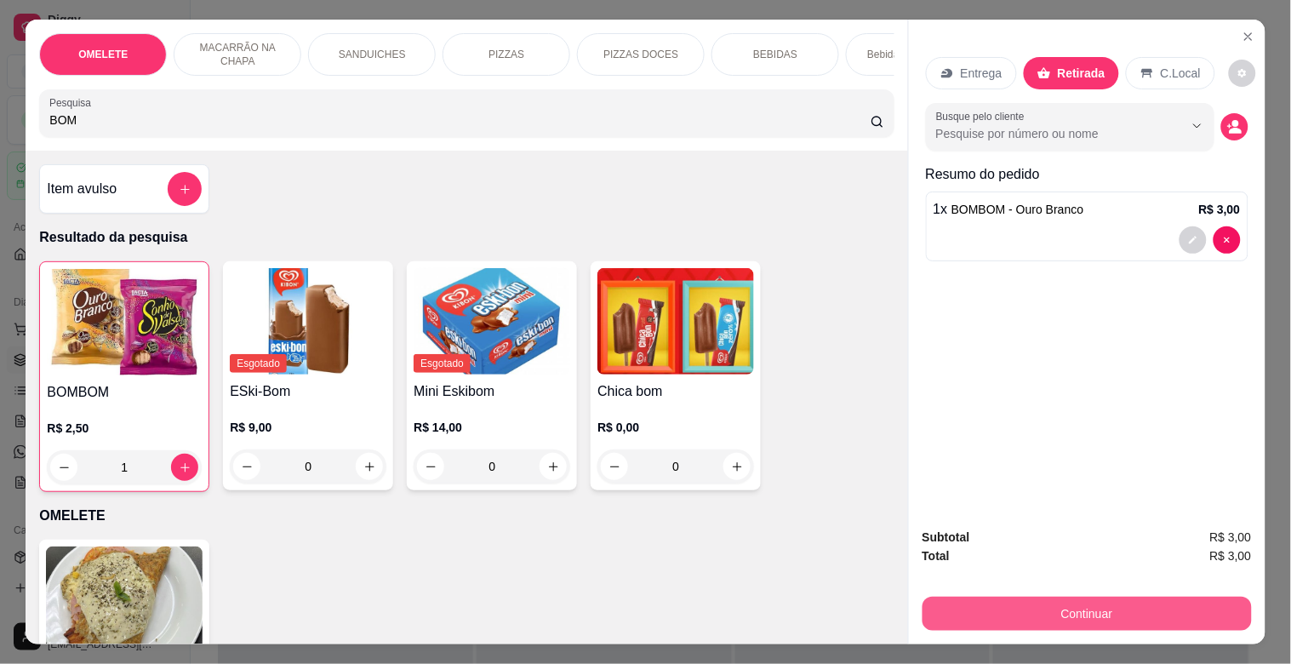
click at [1117, 597] on button "Continuar" at bounding box center [1086, 614] width 329 height 34
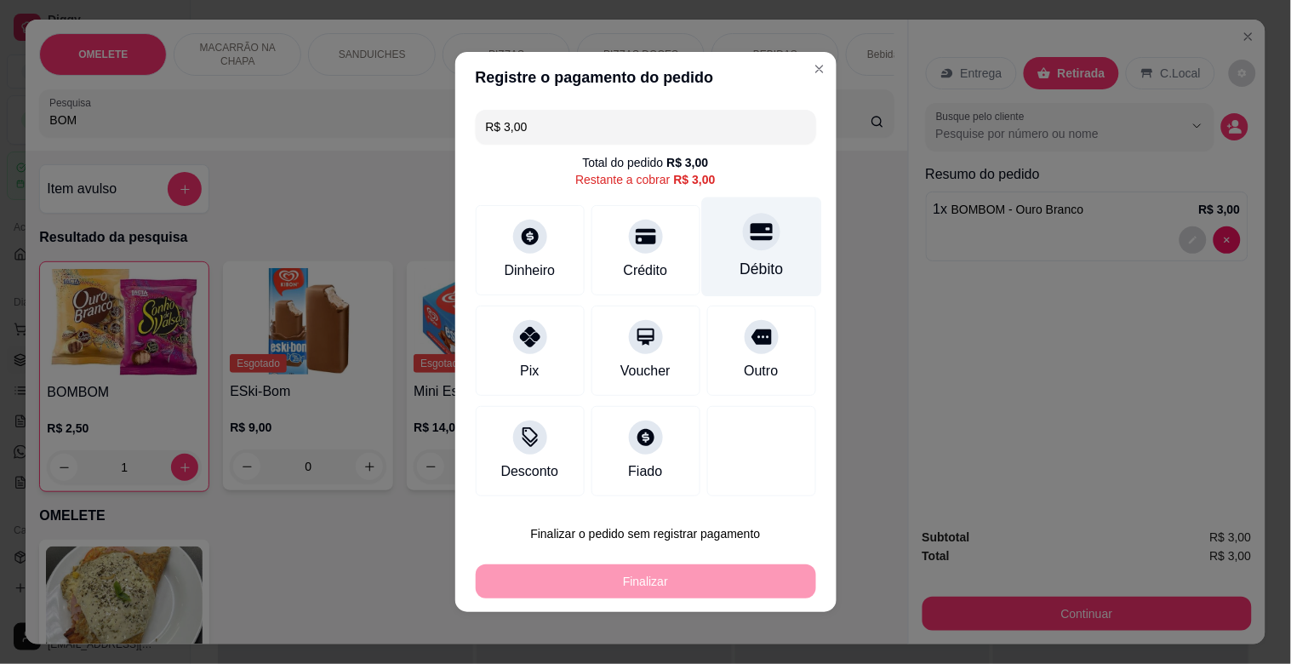
click at [787, 253] on div "Débito" at bounding box center [761, 247] width 120 height 100
type input "R$ 0,00"
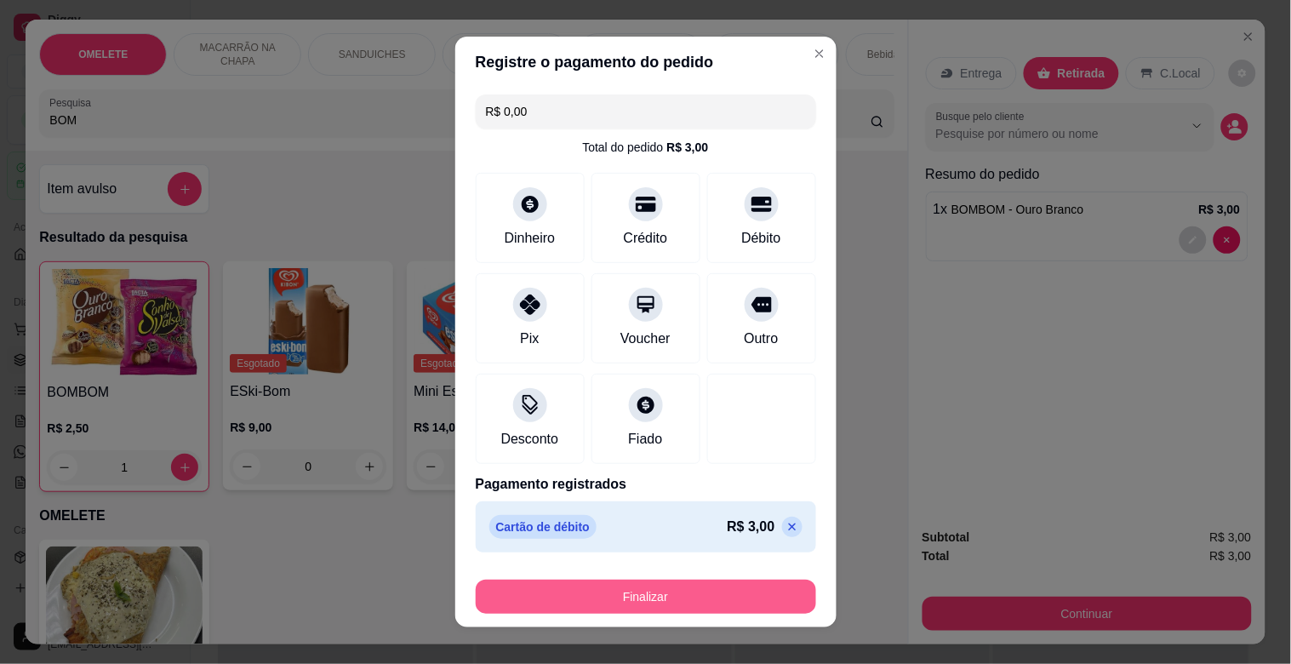
click at [677, 602] on button "Finalizar" at bounding box center [646, 597] width 340 height 34
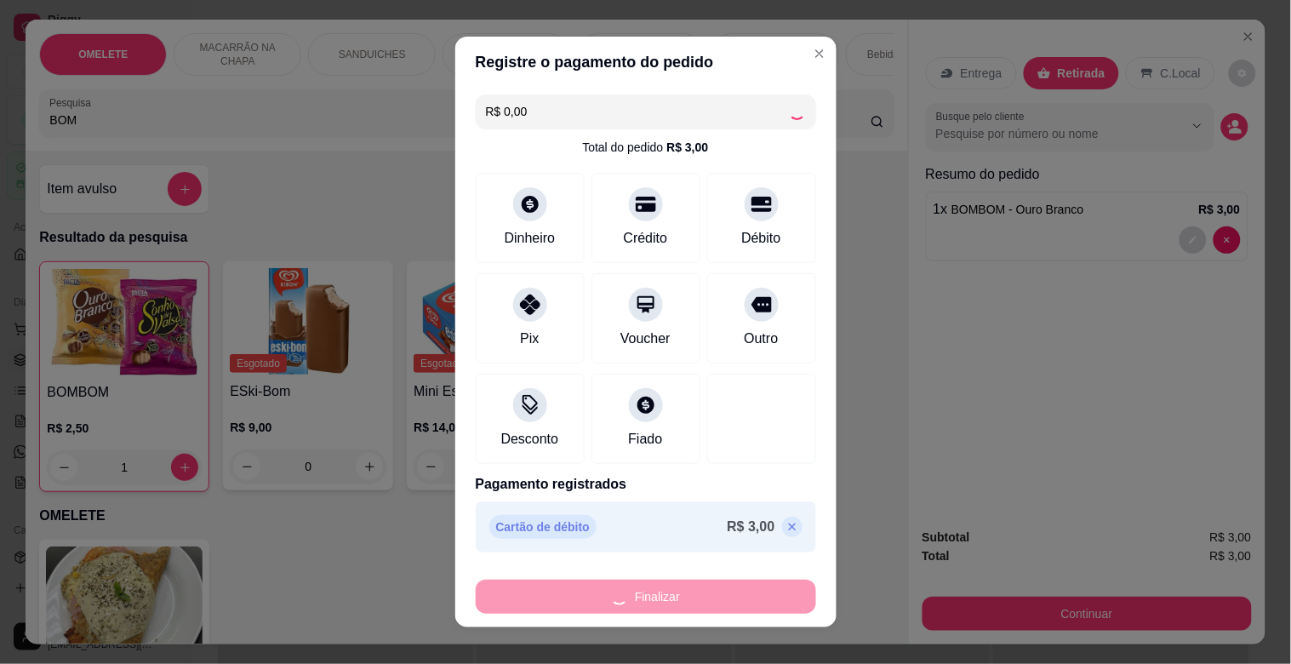
type input "0"
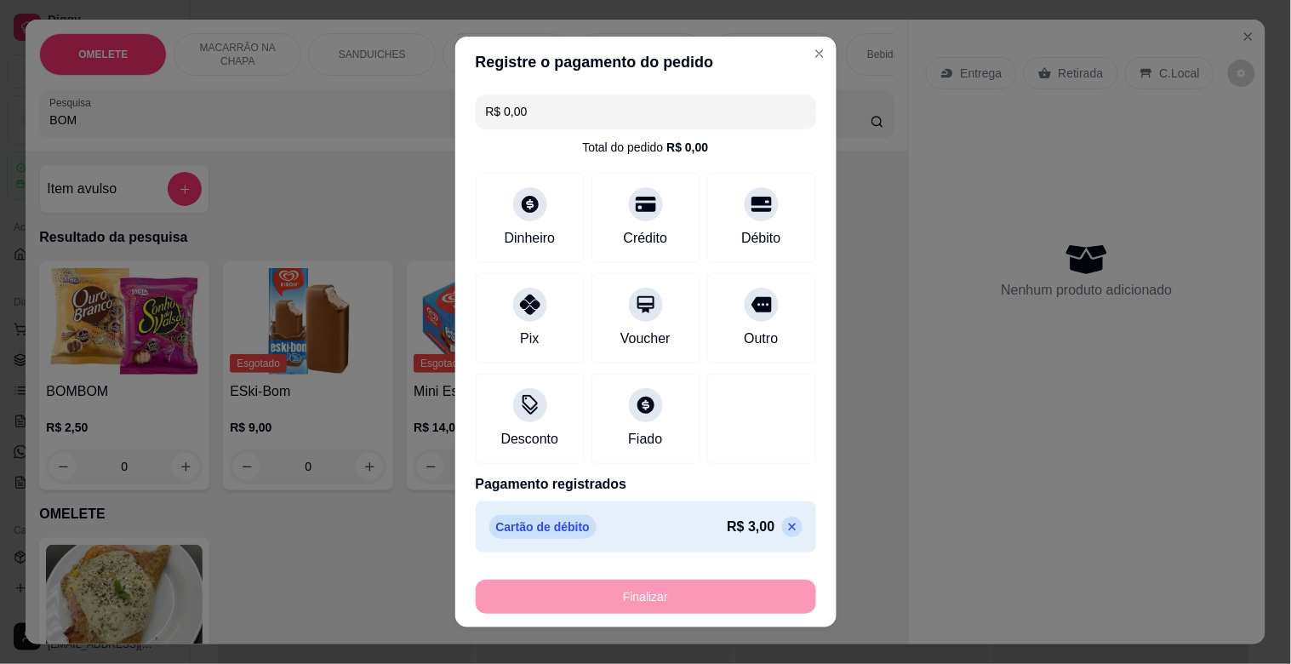
type input "-R$ 3,00"
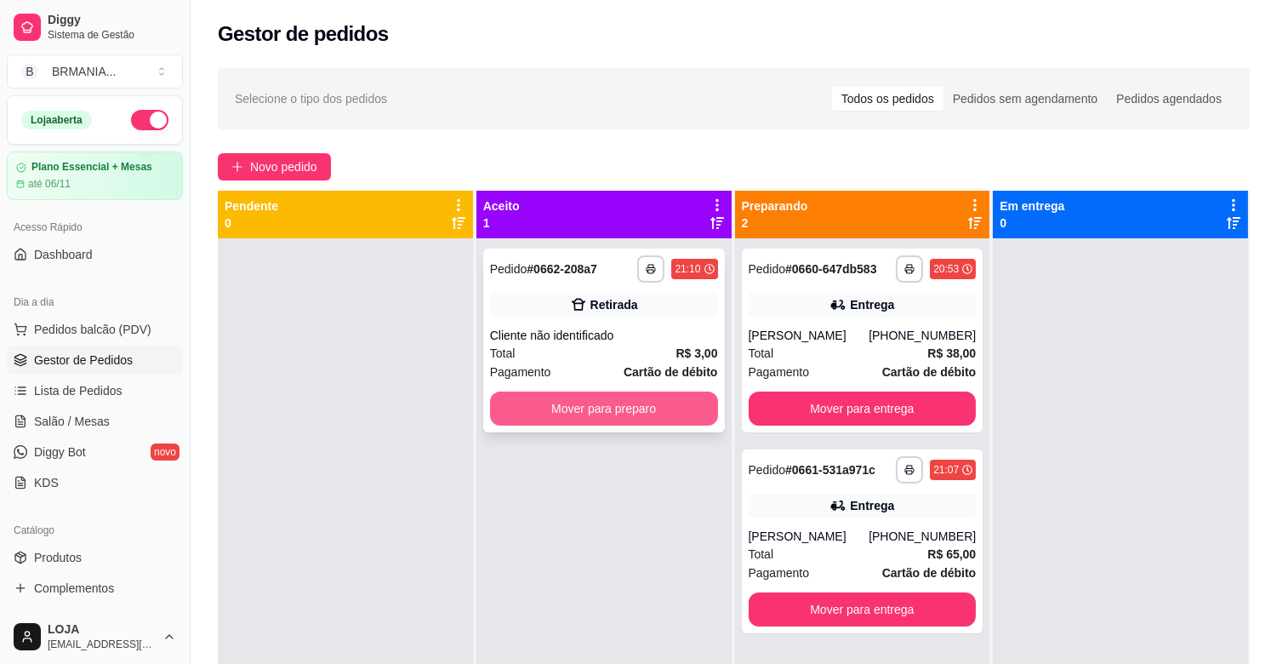
click at [659, 408] on button "Mover para preparo" at bounding box center [604, 408] width 228 height 34
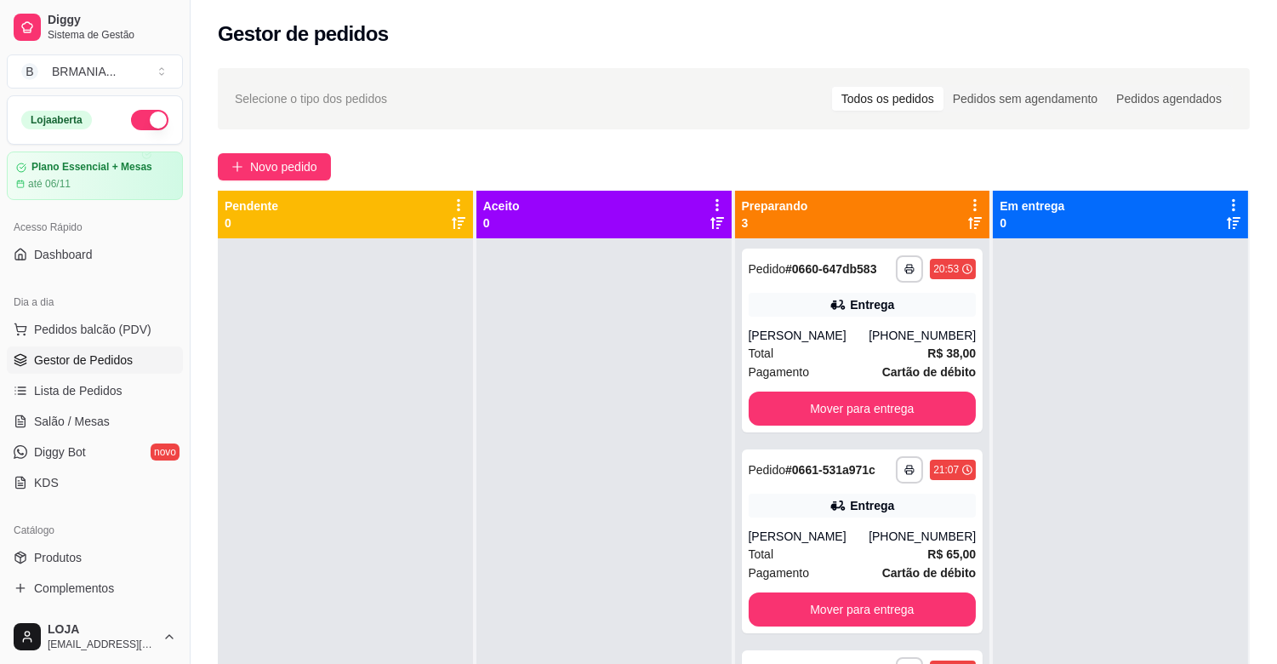
scroll to position [260, 0]
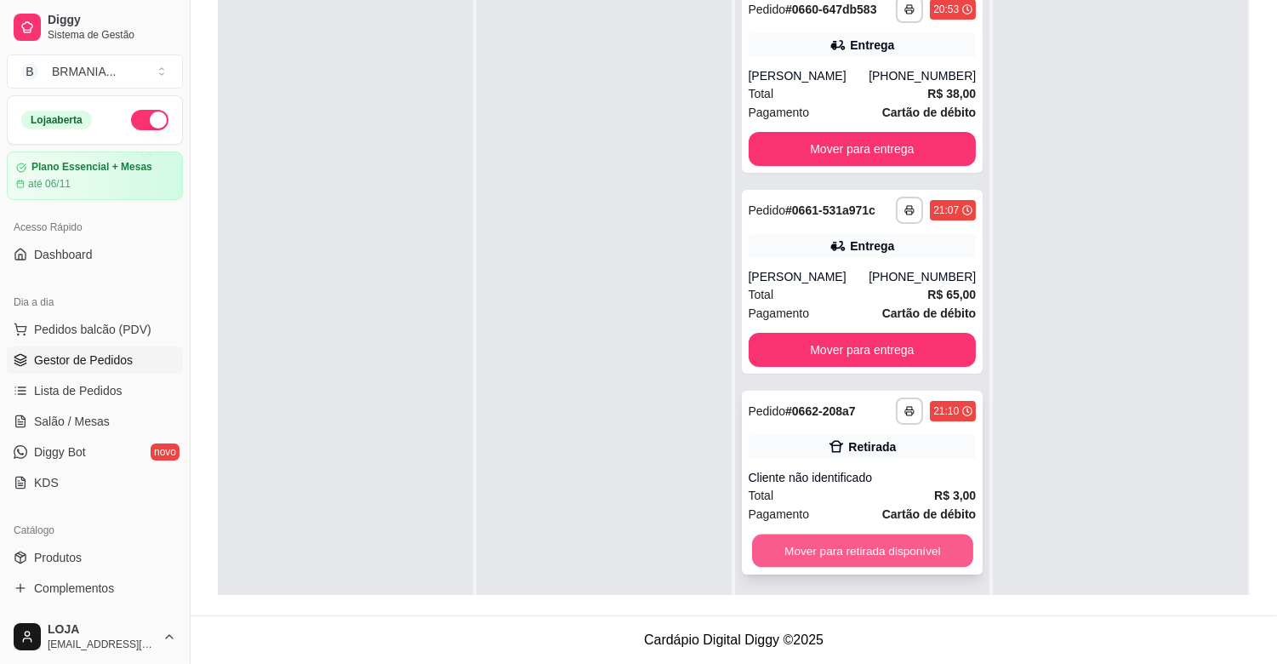
click at [909, 568] on button "Mover para retirada disponível" at bounding box center [862, 550] width 221 height 33
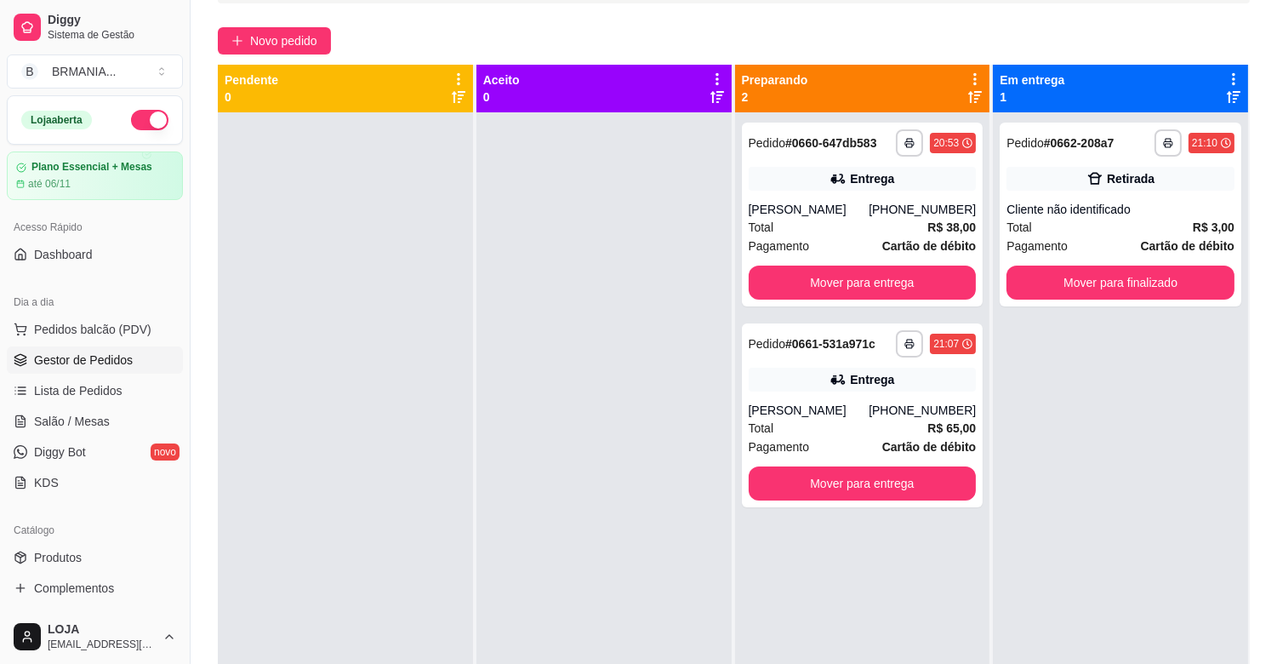
scroll to position [128, 0]
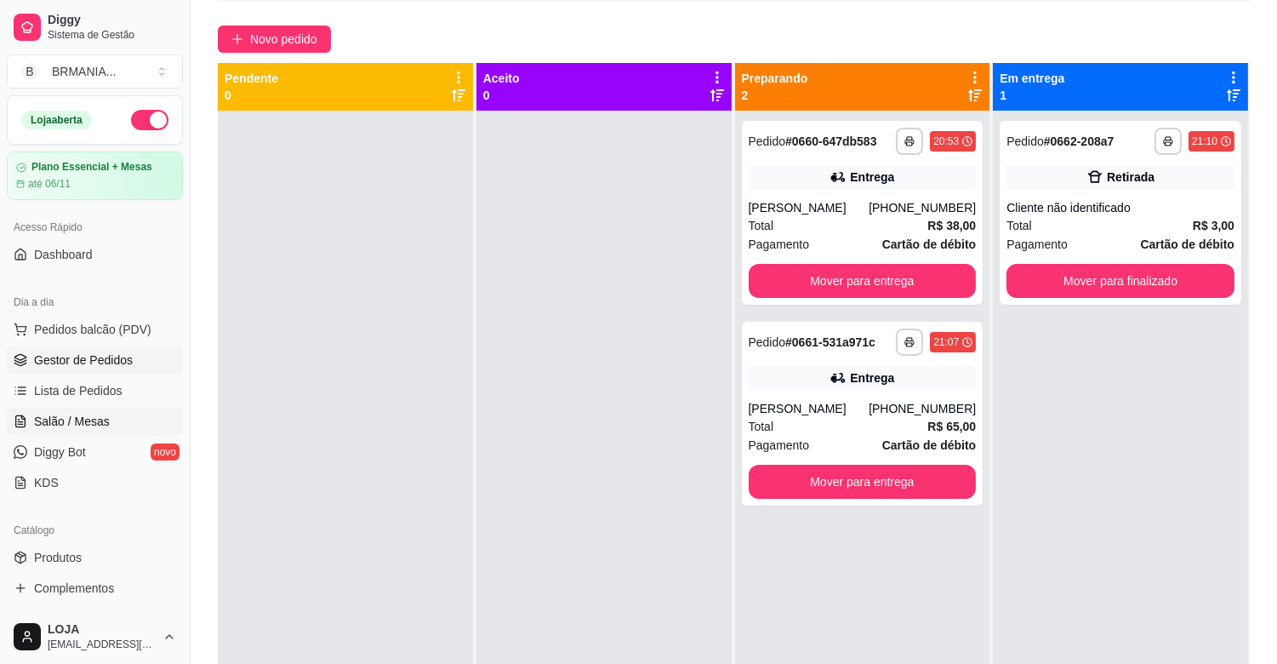
click at [114, 420] on link "Salão / Mesas" at bounding box center [95, 421] width 176 height 27
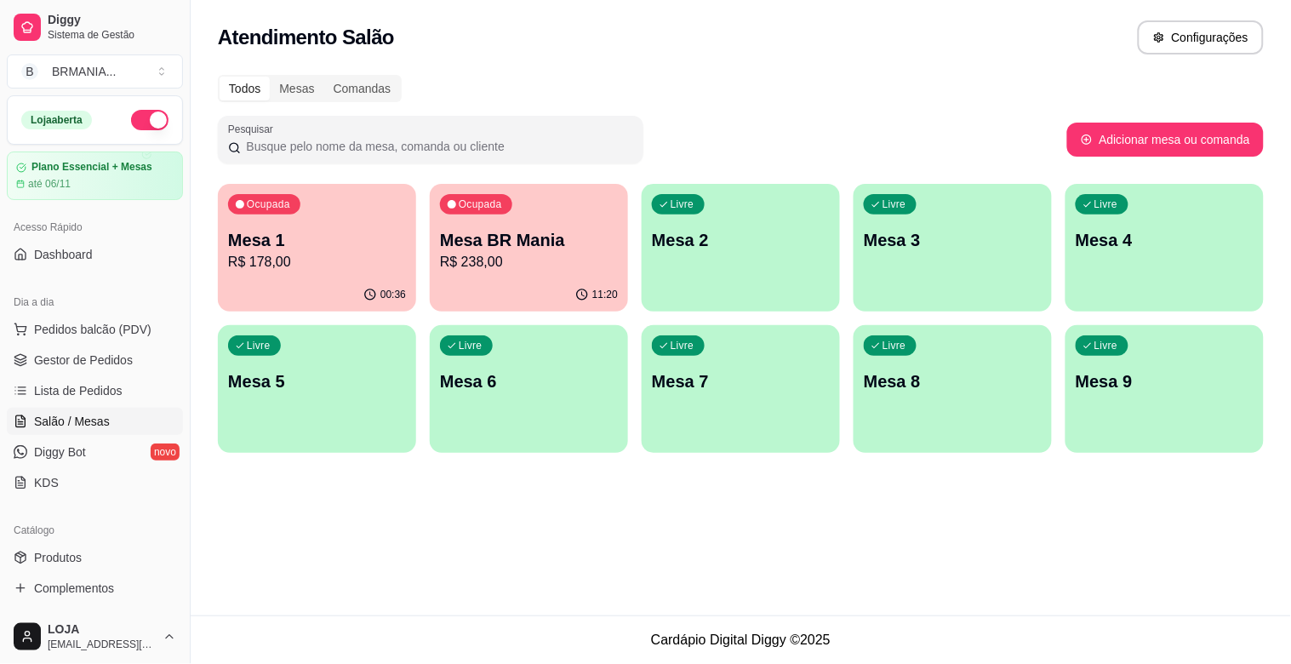
click at [294, 278] on div "00:36" at bounding box center [317, 294] width 198 height 33
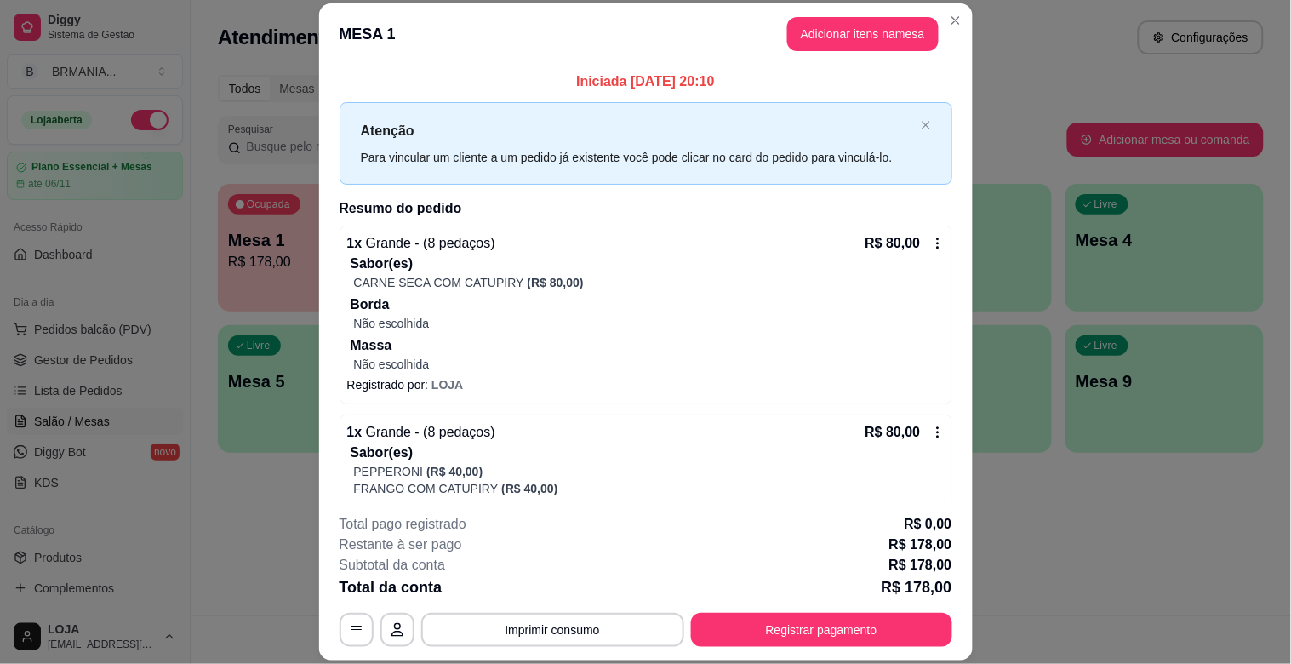
click at [964, 215] on div "**********" at bounding box center [645, 332] width 1291 height 664
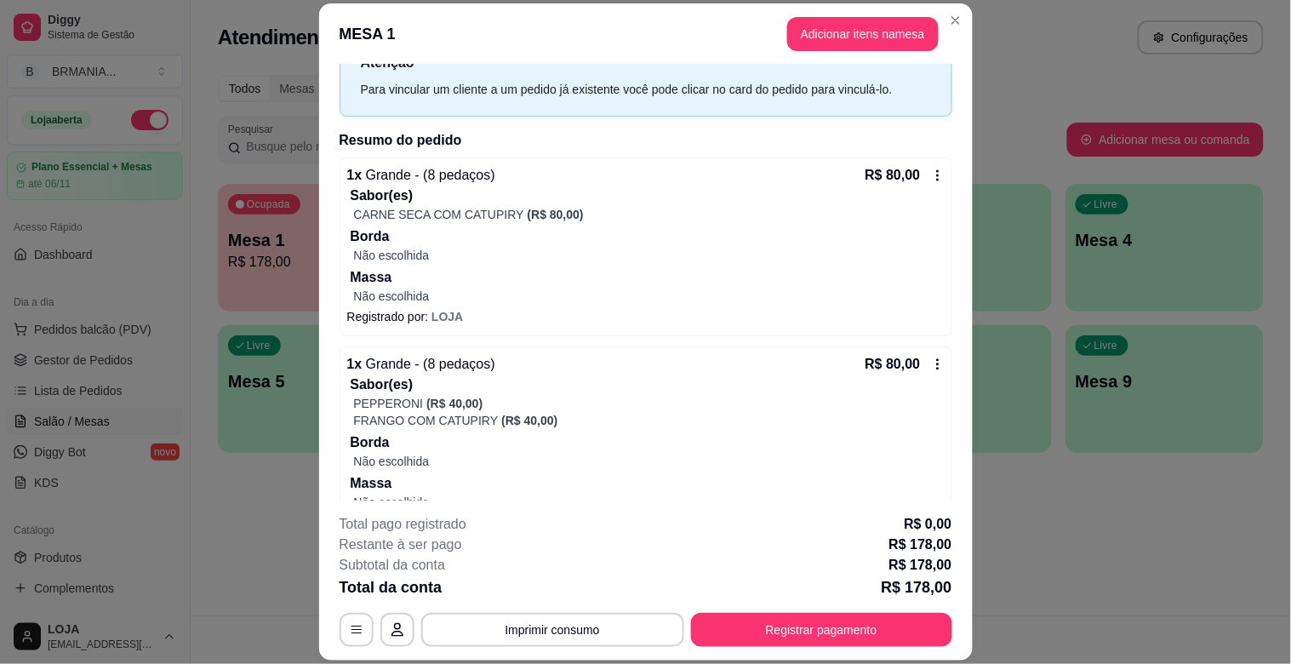
scroll to position [81, 0]
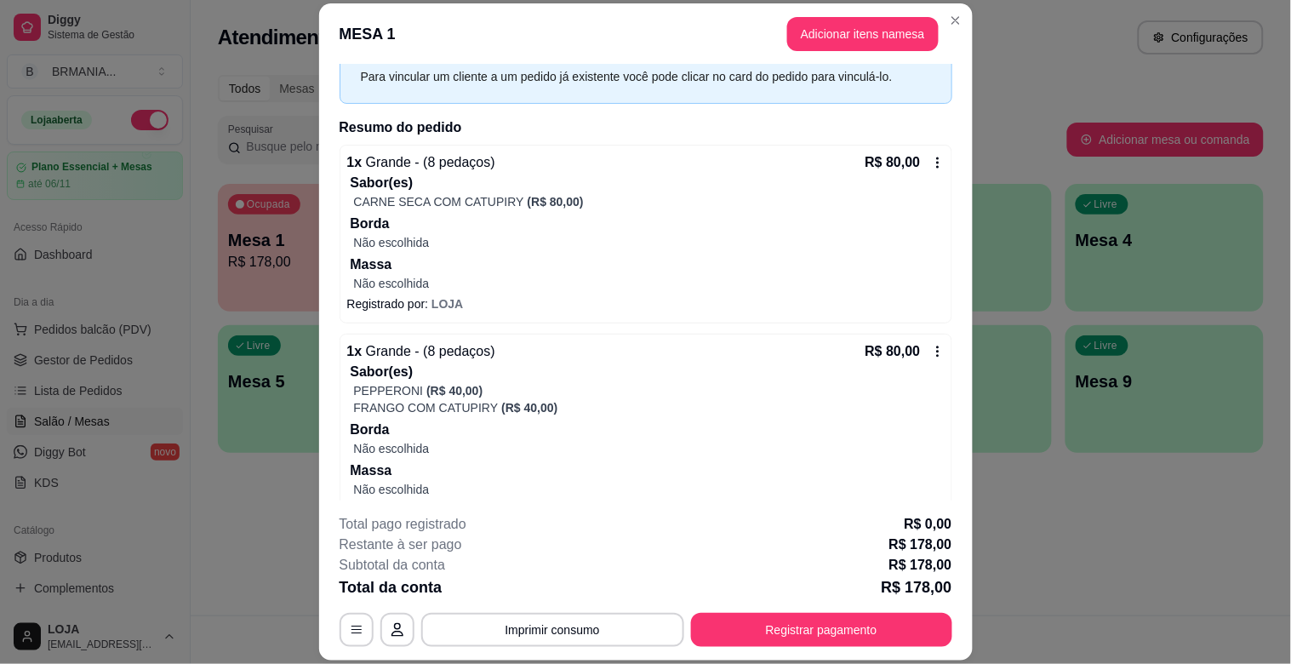
drag, startPoint x: 949, startPoint y: 197, endPoint x: 964, endPoint y: 218, distance: 26.2
click at [962, 223] on div "Iniciada [DATE] 20:10 Atenção Para vincular um cliente a um pedido já existente…" at bounding box center [646, 283] width 654 height 436
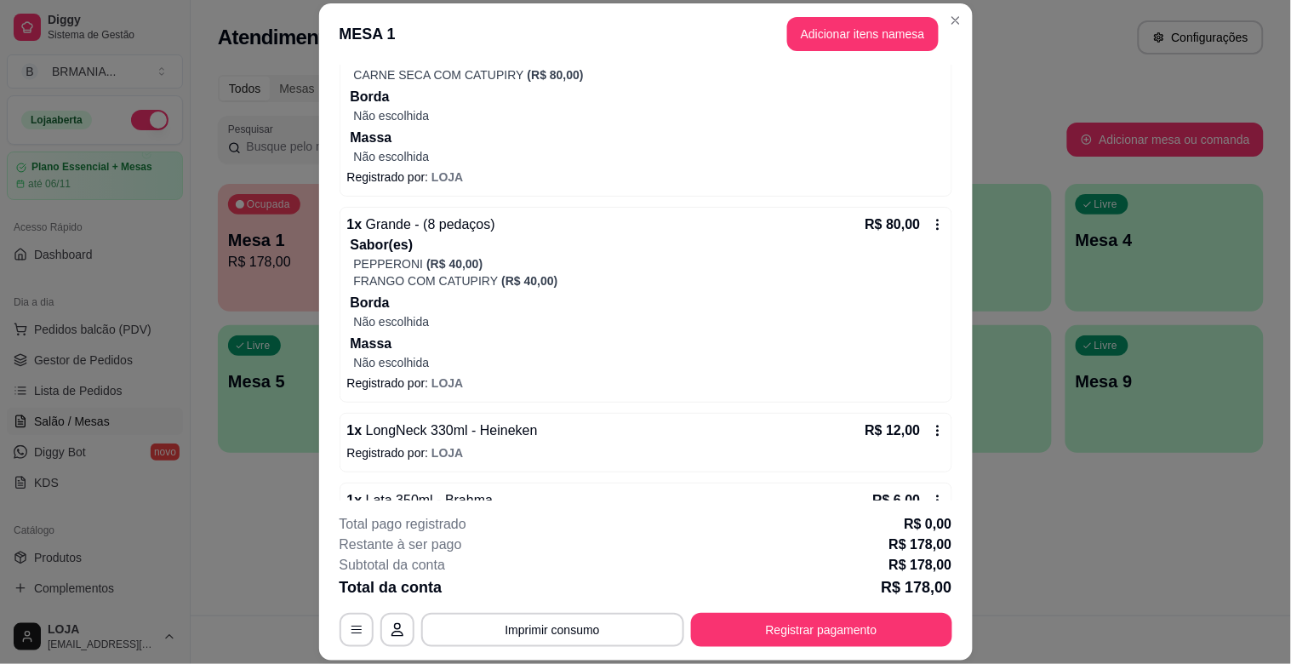
scroll to position [247, 0]
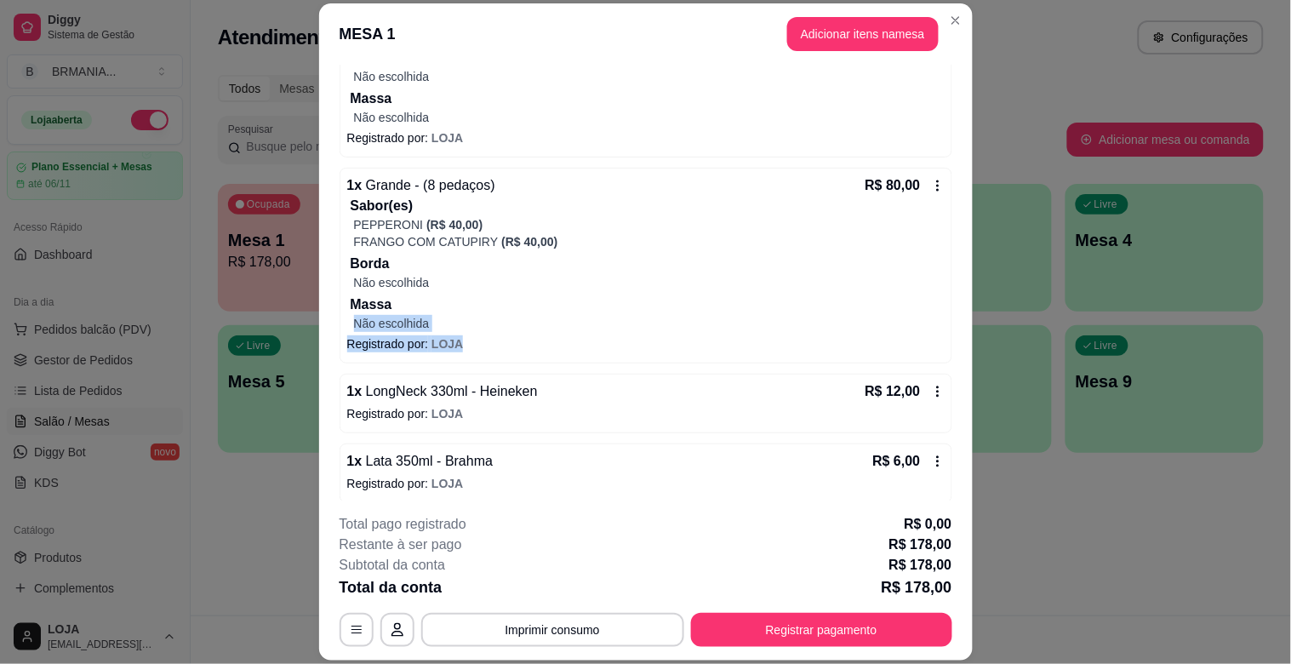
drag, startPoint x: 945, startPoint y: 312, endPoint x: 942, endPoint y: 353, distance: 40.9
click at [942, 353] on div "Iniciada [DATE] 20:10 Atenção Para vincular um cliente a um pedido já existente…" at bounding box center [646, 283] width 654 height 436
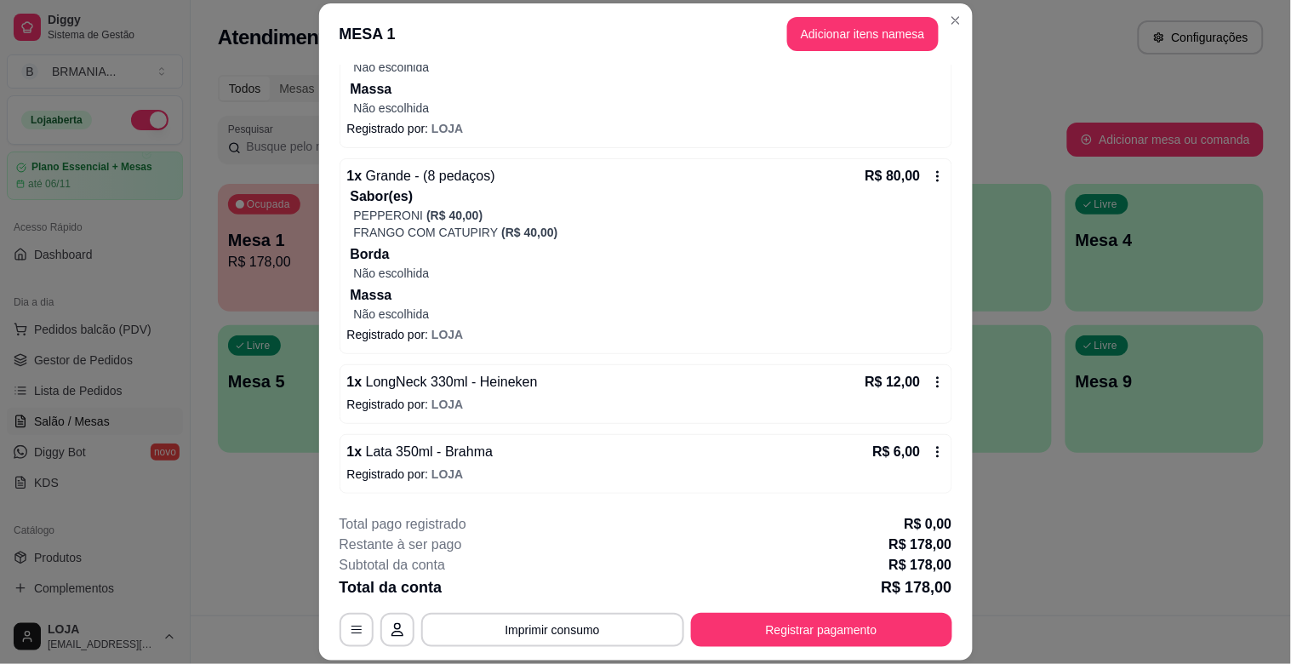
click at [943, 3] on header "MESA 1 Adicionar itens na mesa" at bounding box center [646, 33] width 654 height 61
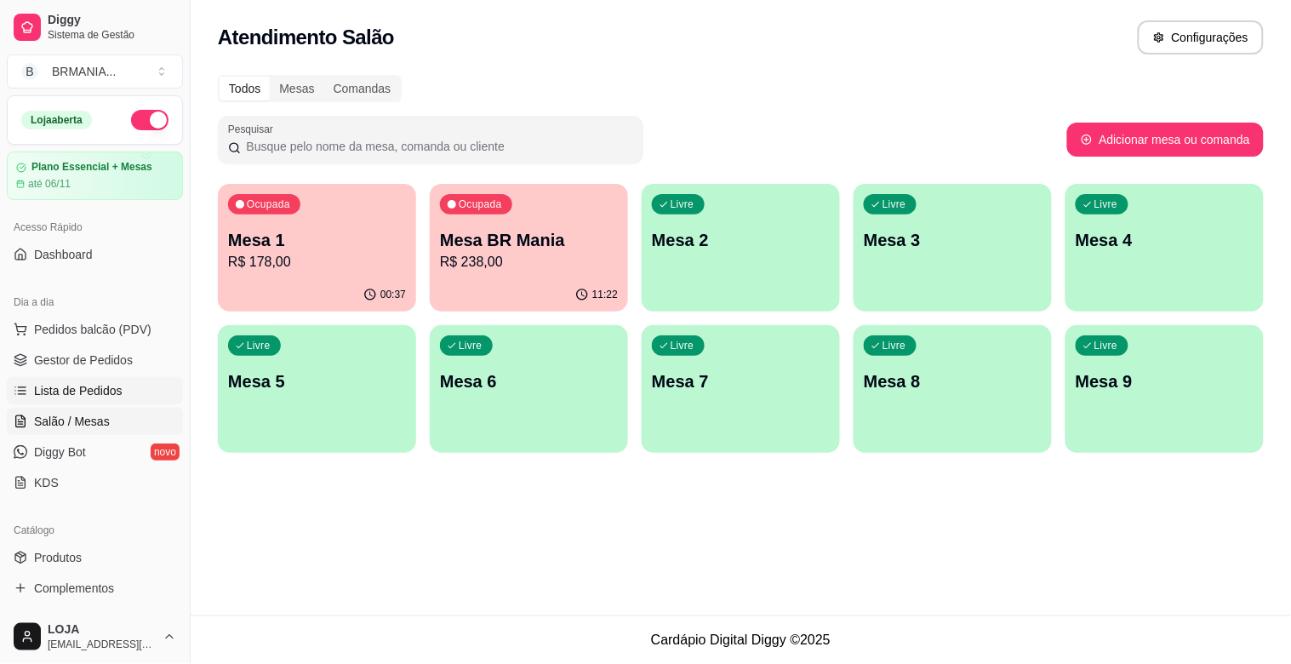
click at [21, 394] on icon at bounding box center [21, 391] width 14 height 14
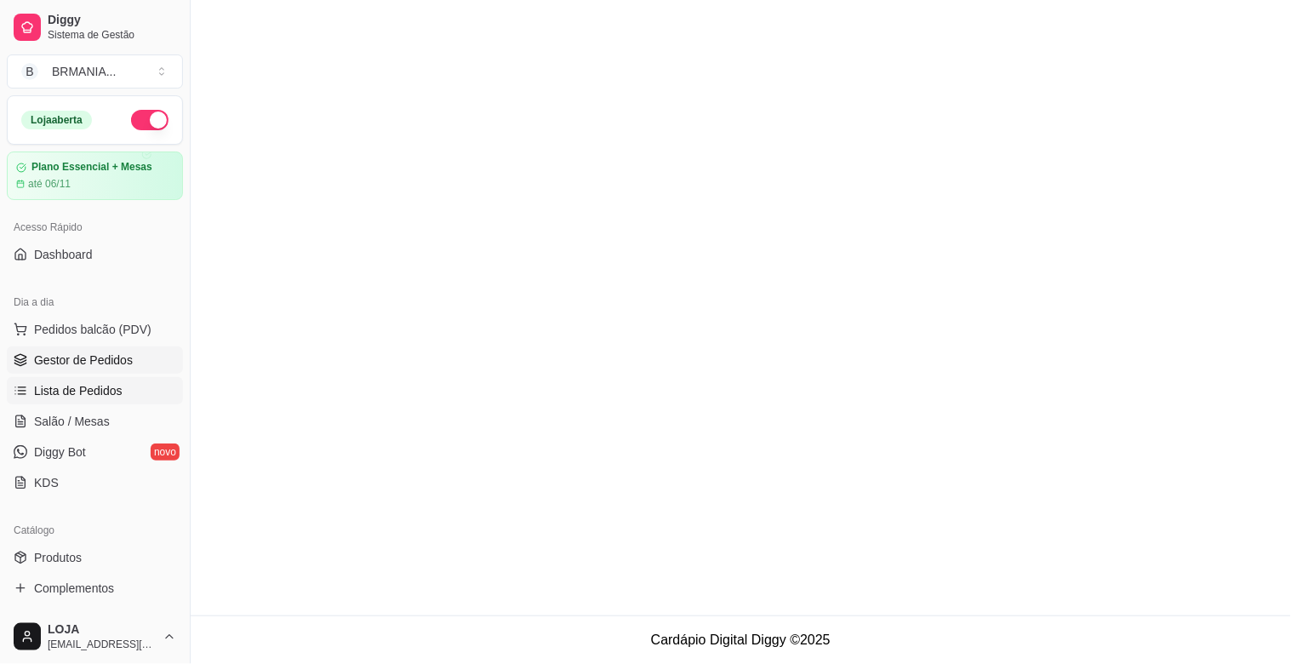
click at [89, 362] on span "Gestor de Pedidos" at bounding box center [83, 359] width 99 height 17
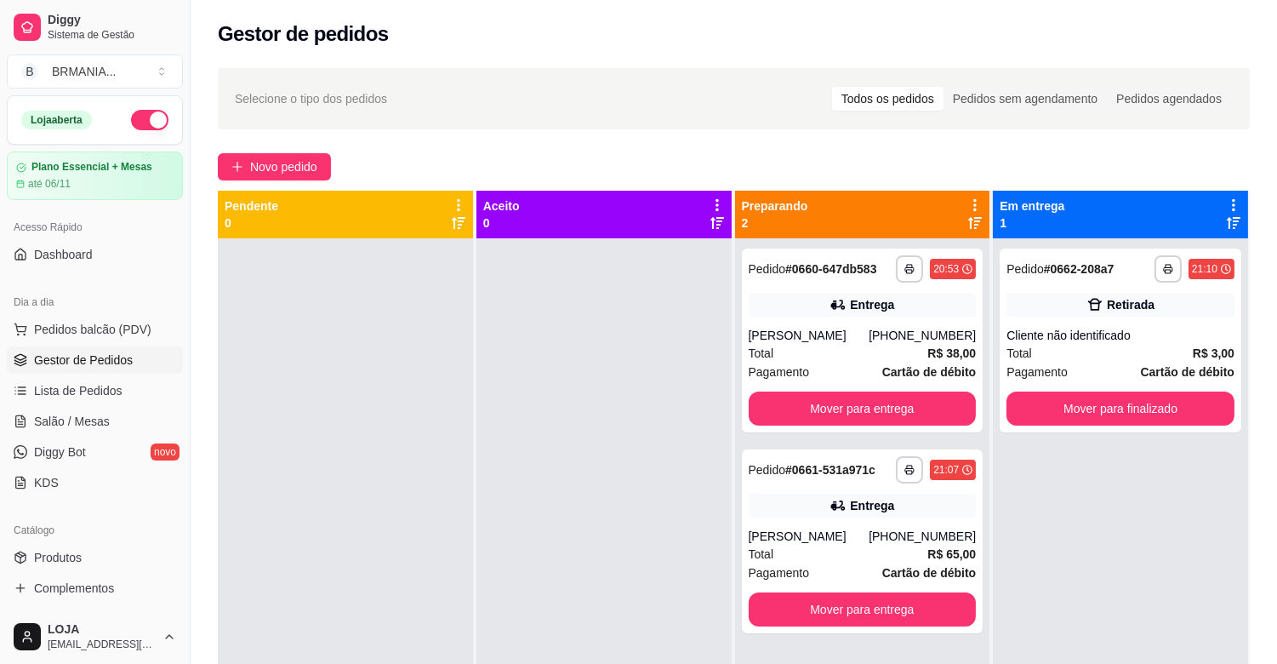
click at [274, 145] on div "**********" at bounding box center [734, 466] width 1087 height 817
click at [275, 164] on span "Novo pedido" at bounding box center [283, 166] width 67 height 19
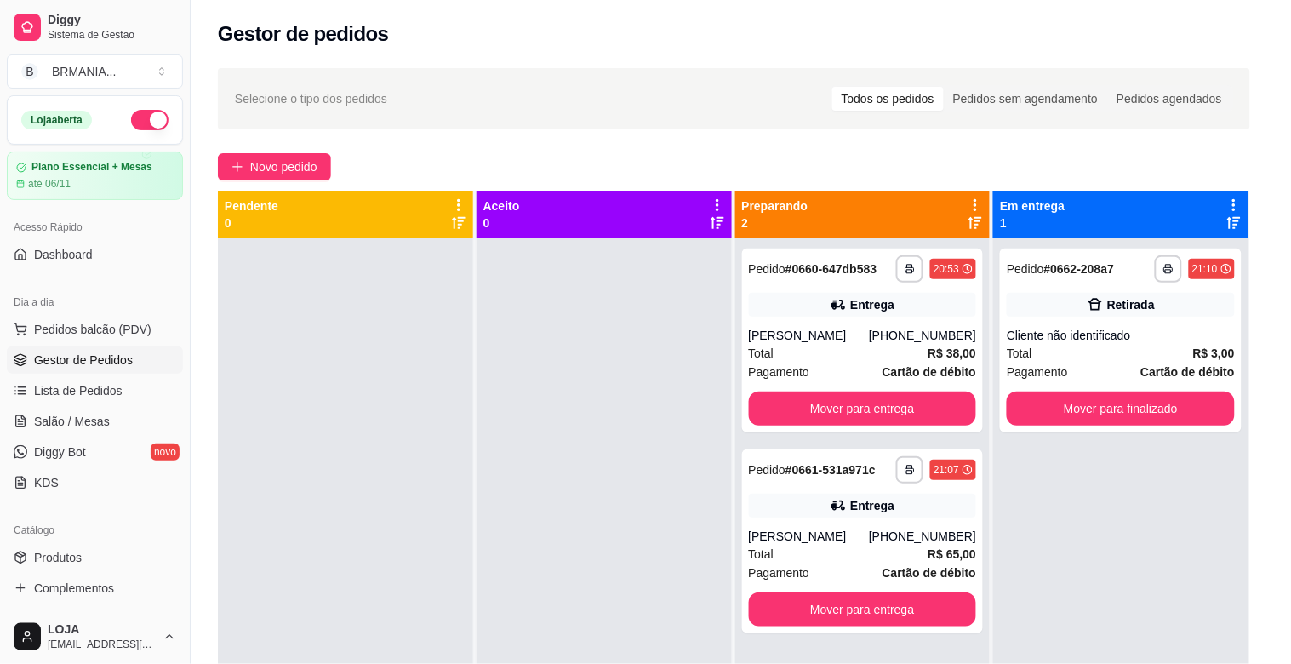
click at [318, 128] on input "Pesquisa" at bounding box center [459, 119] width 821 height 17
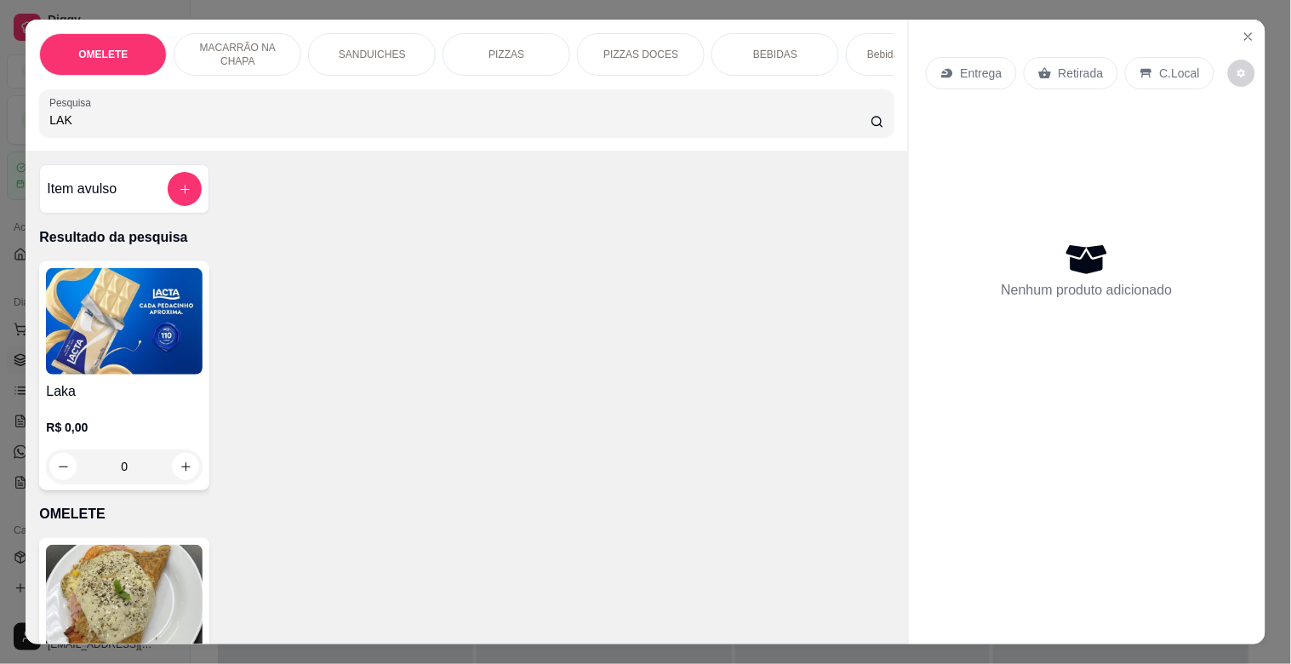
click at [181, 323] on img at bounding box center [124, 321] width 157 height 106
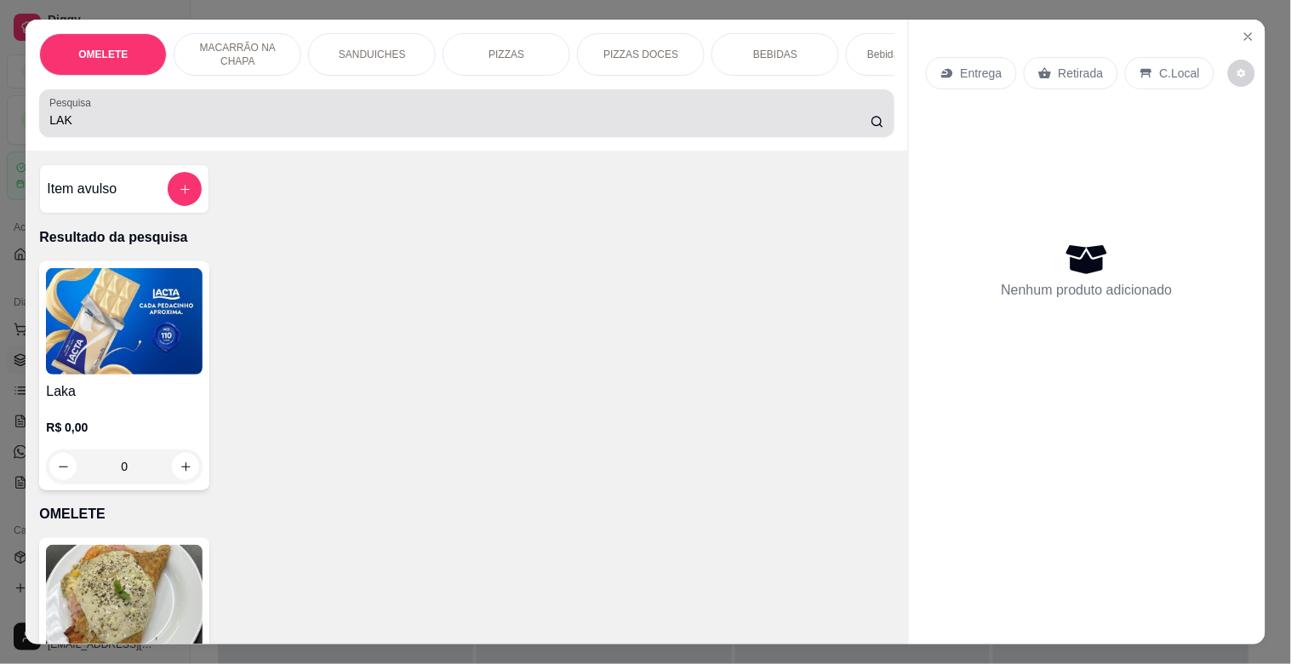
click at [573, 114] on div "LAK" at bounding box center [466, 113] width 834 height 34
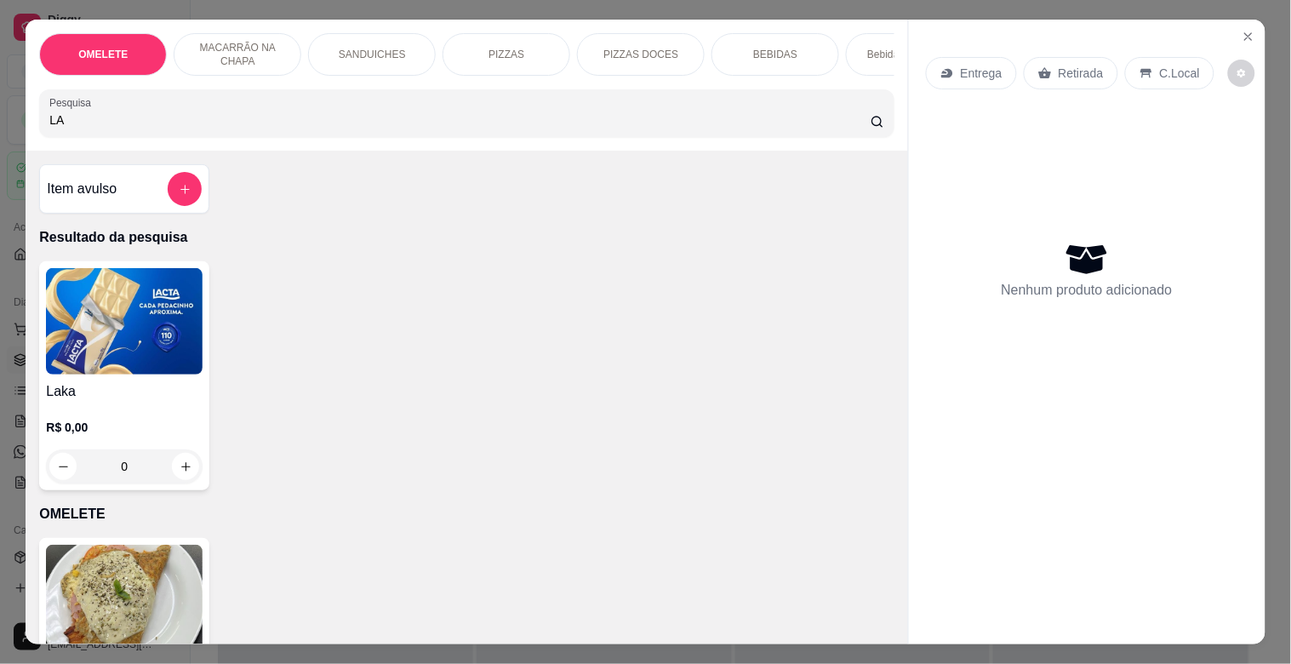
type input "L"
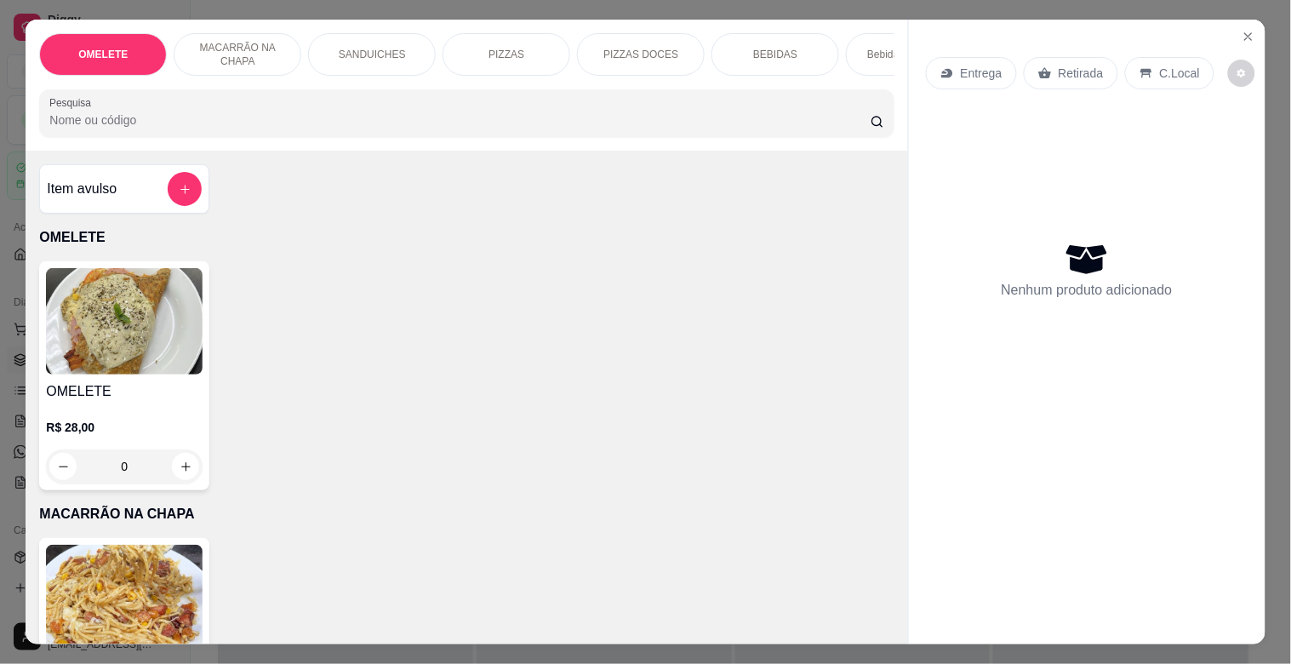
click at [103, 117] on input "Pesquisa" at bounding box center [459, 119] width 821 height 17
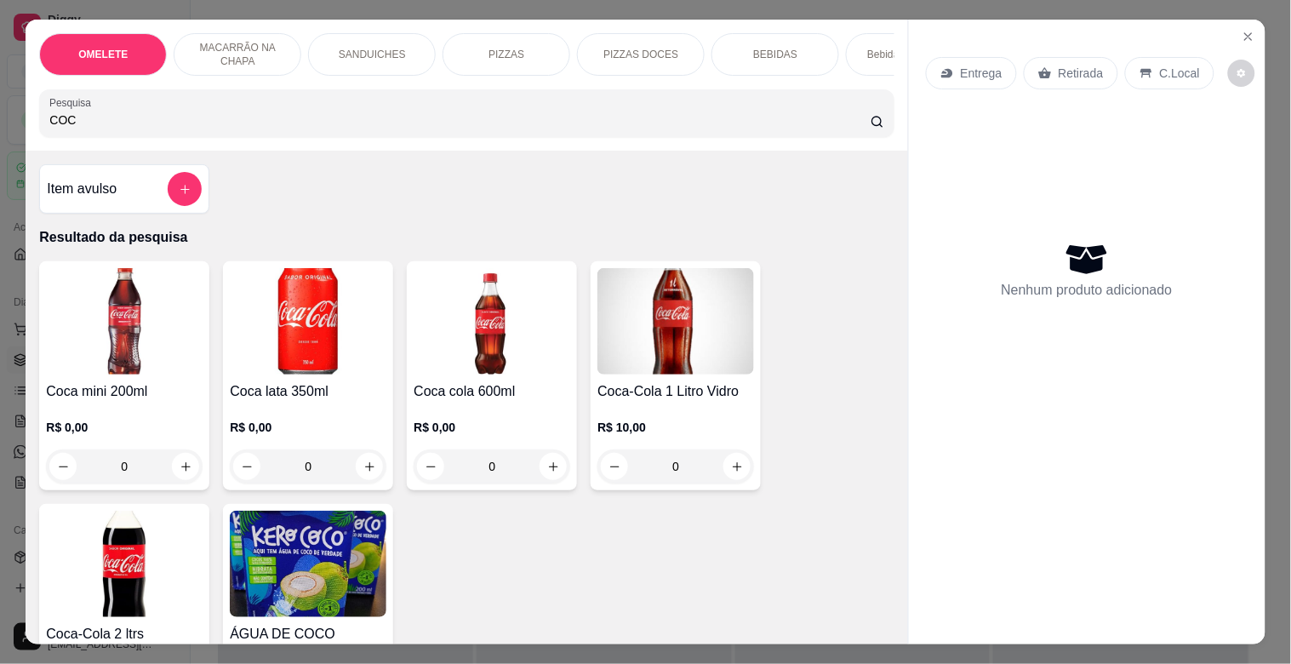
type input "COC"
click at [126, 534] on img at bounding box center [124, 564] width 157 height 106
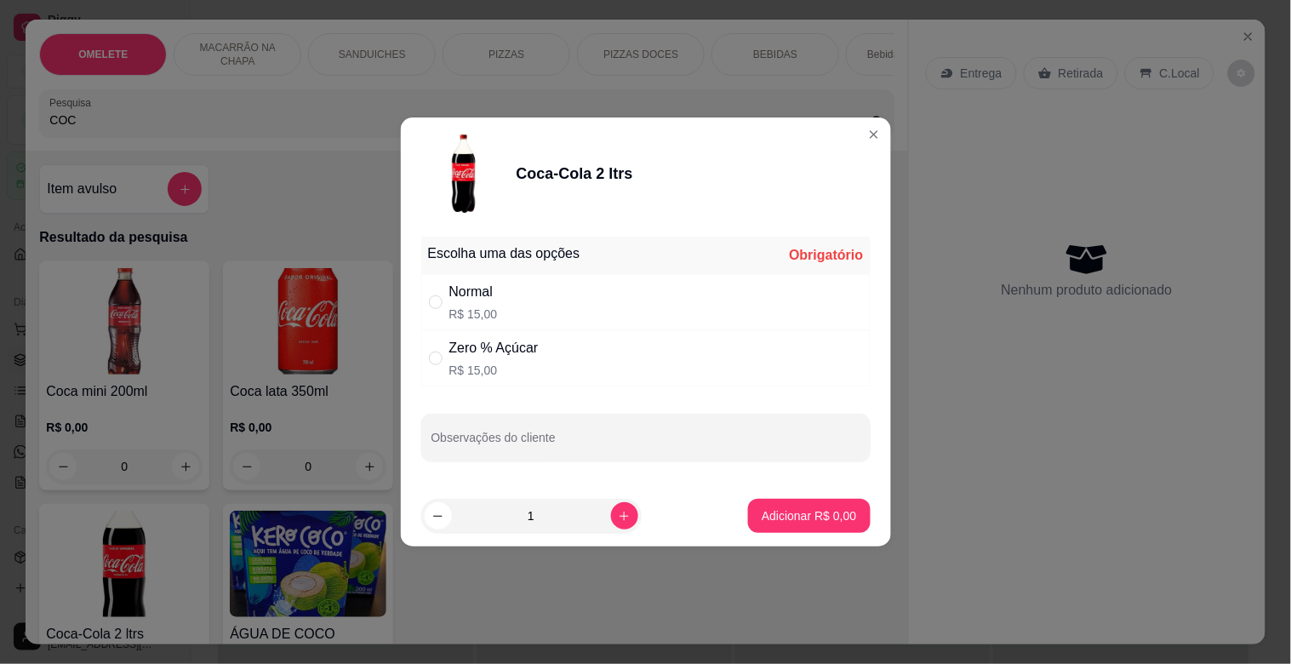
click at [571, 295] on div "Normal R$ 15,00" at bounding box center [645, 302] width 449 height 56
radio input "true"
click at [768, 503] on button "Adicionar R$ 15,00" at bounding box center [806, 516] width 125 height 33
type input "1"
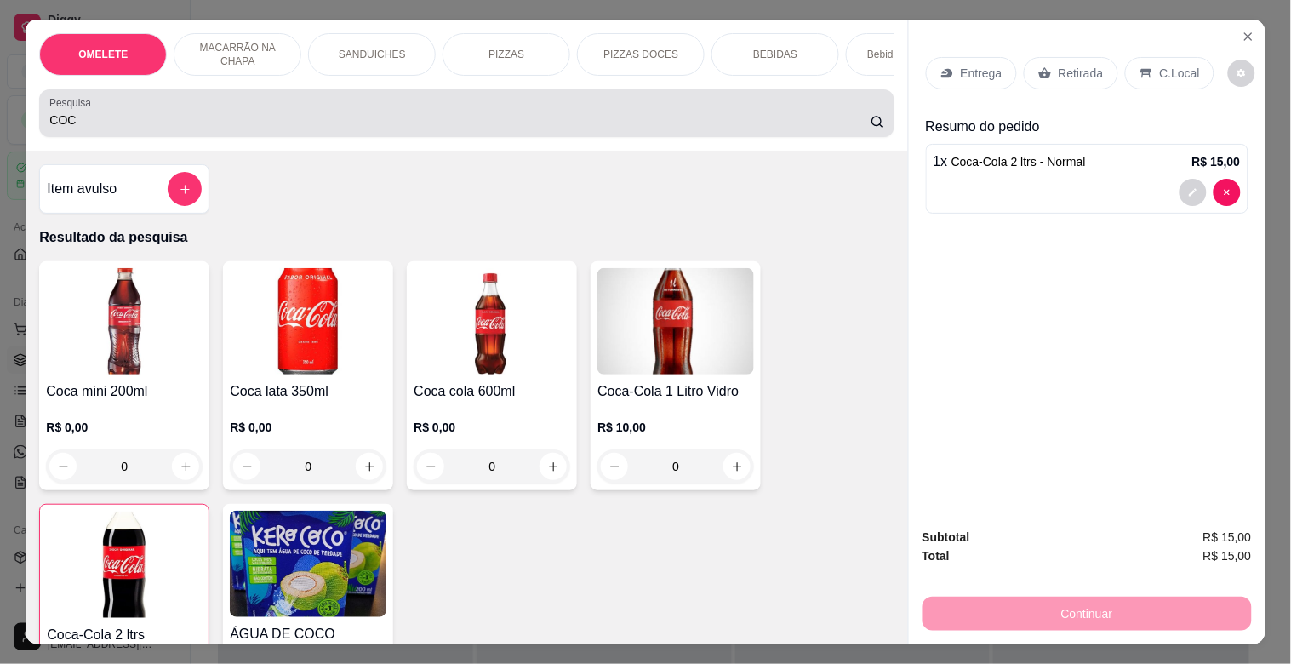
click at [115, 117] on div "COC" at bounding box center [466, 113] width 834 height 34
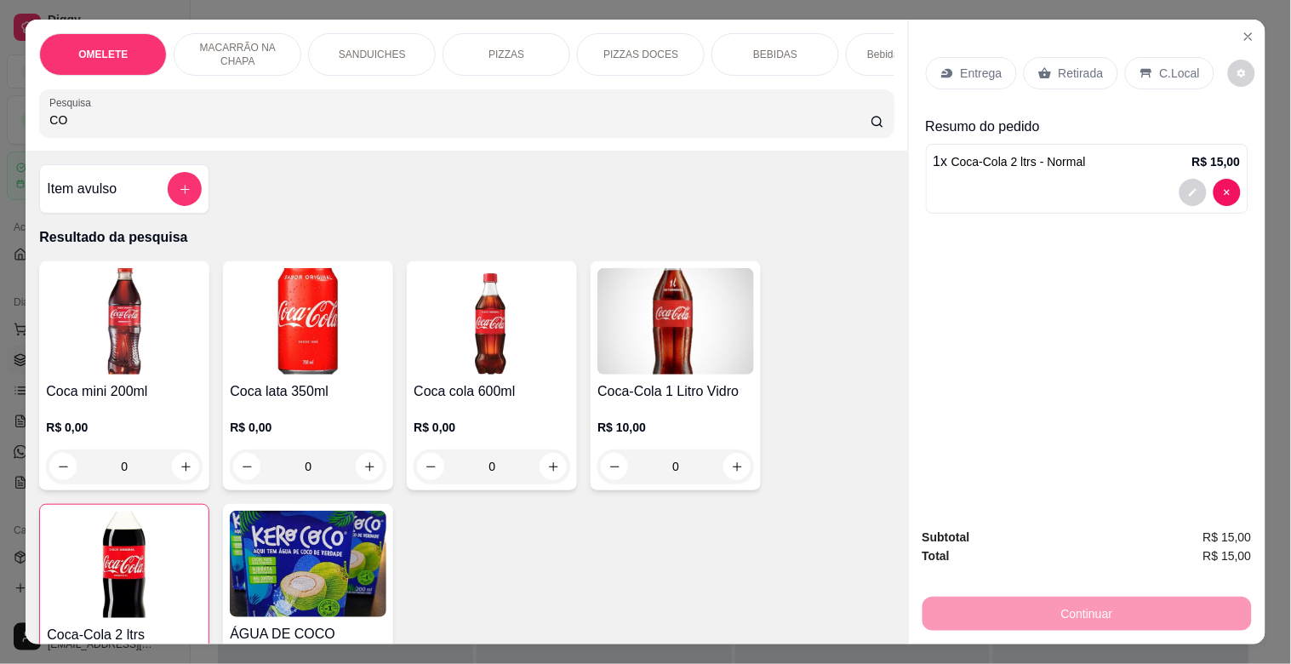
type input "C"
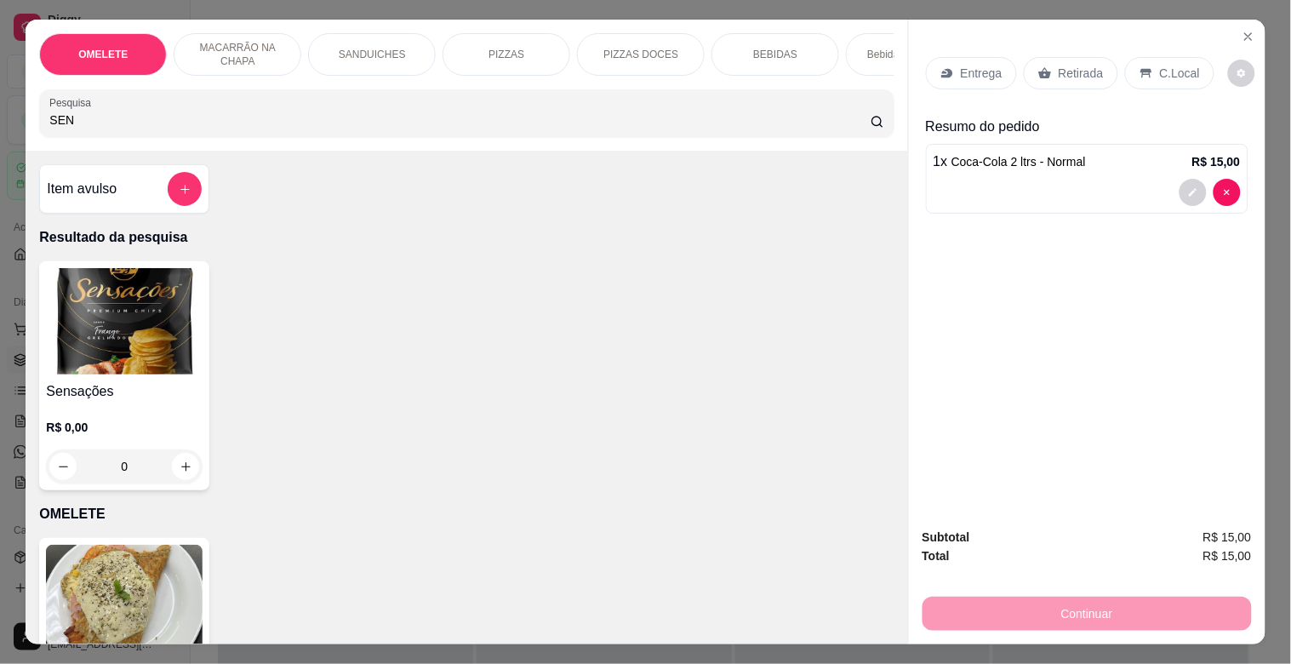
type input "SEN"
click at [106, 374] on img at bounding box center [124, 321] width 157 height 106
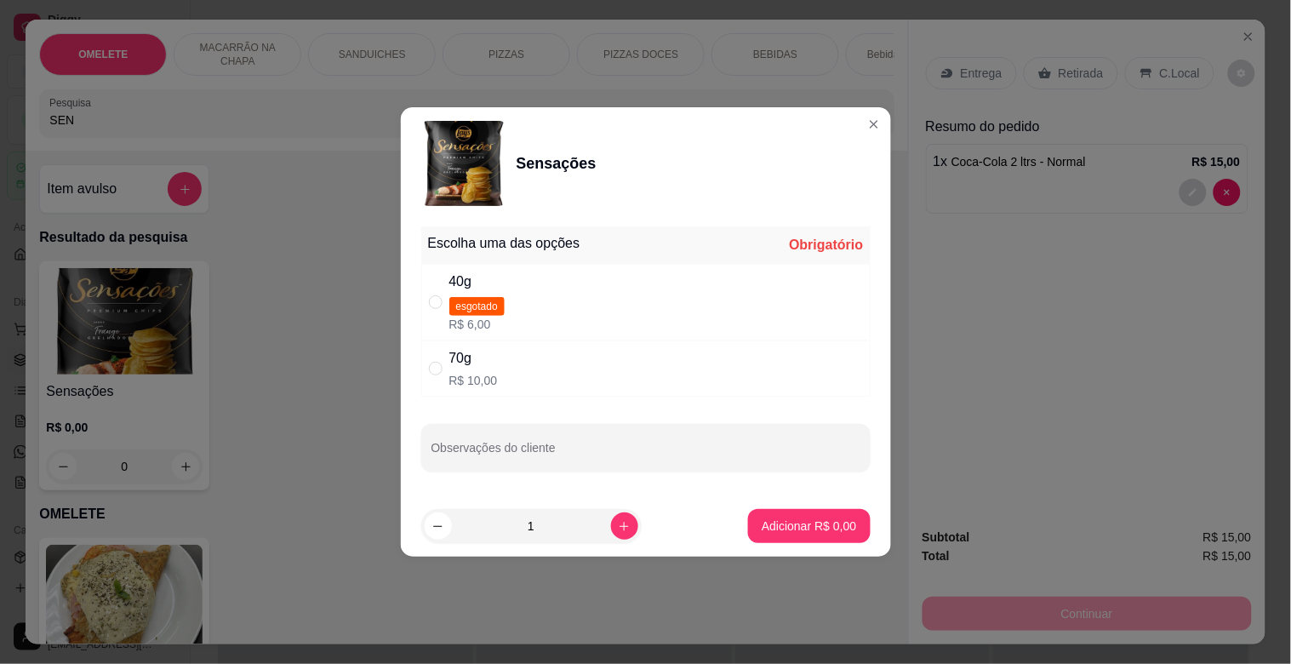
click at [464, 360] on div "70g" at bounding box center [473, 358] width 49 height 20
radio input "true"
click at [813, 534] on button "Adicionar R$ 10,00" at bounding box center [806, 526] width 125 height 33
type input "1"
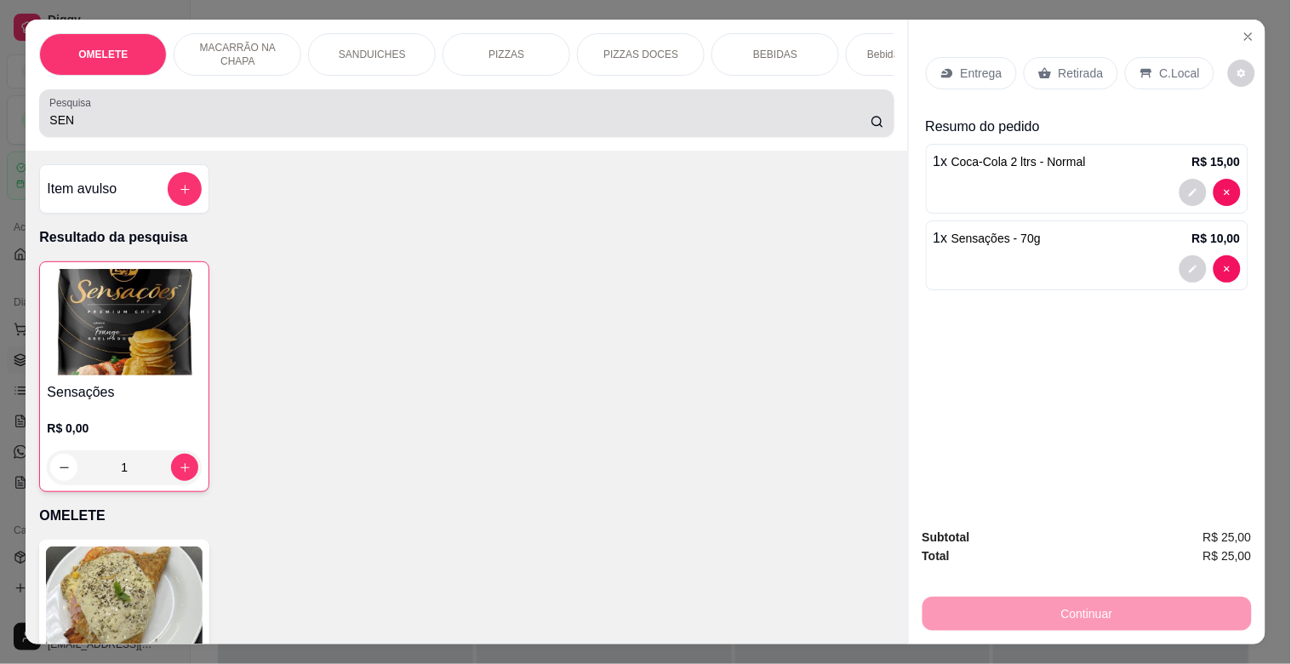
click at [102, 123] on input "SEN" at bounding box center [459, 119] width 821 height 17
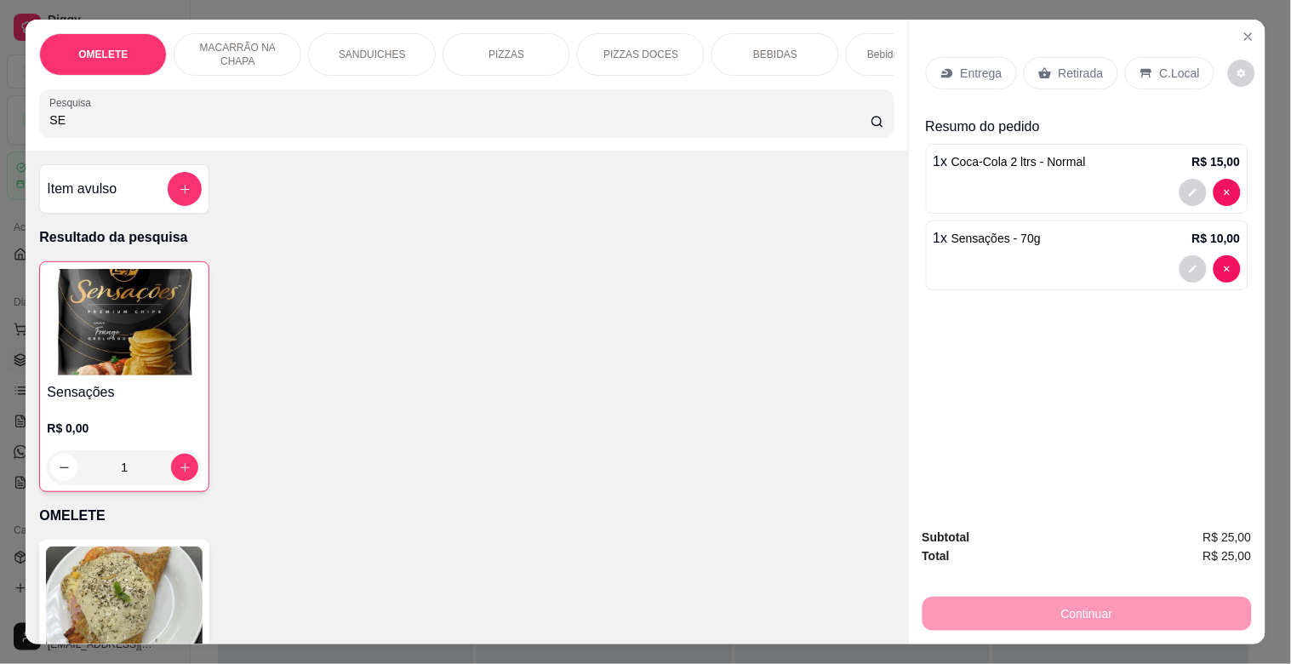
type input "S"
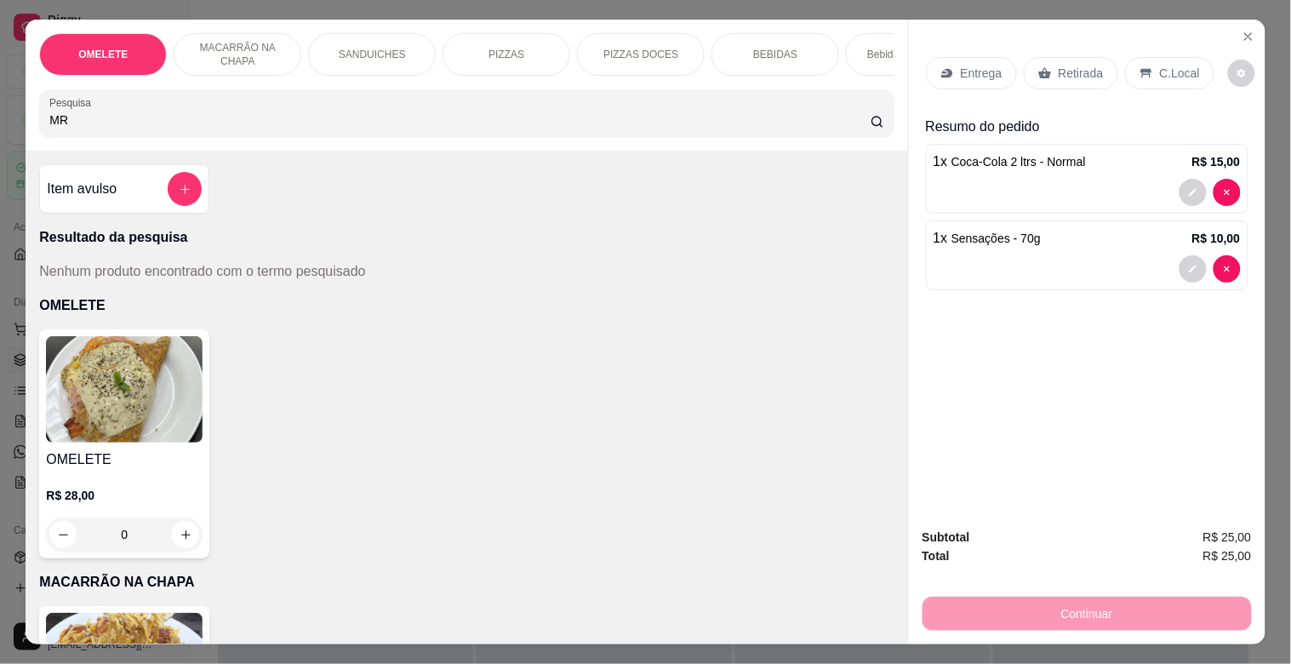
type input "M"
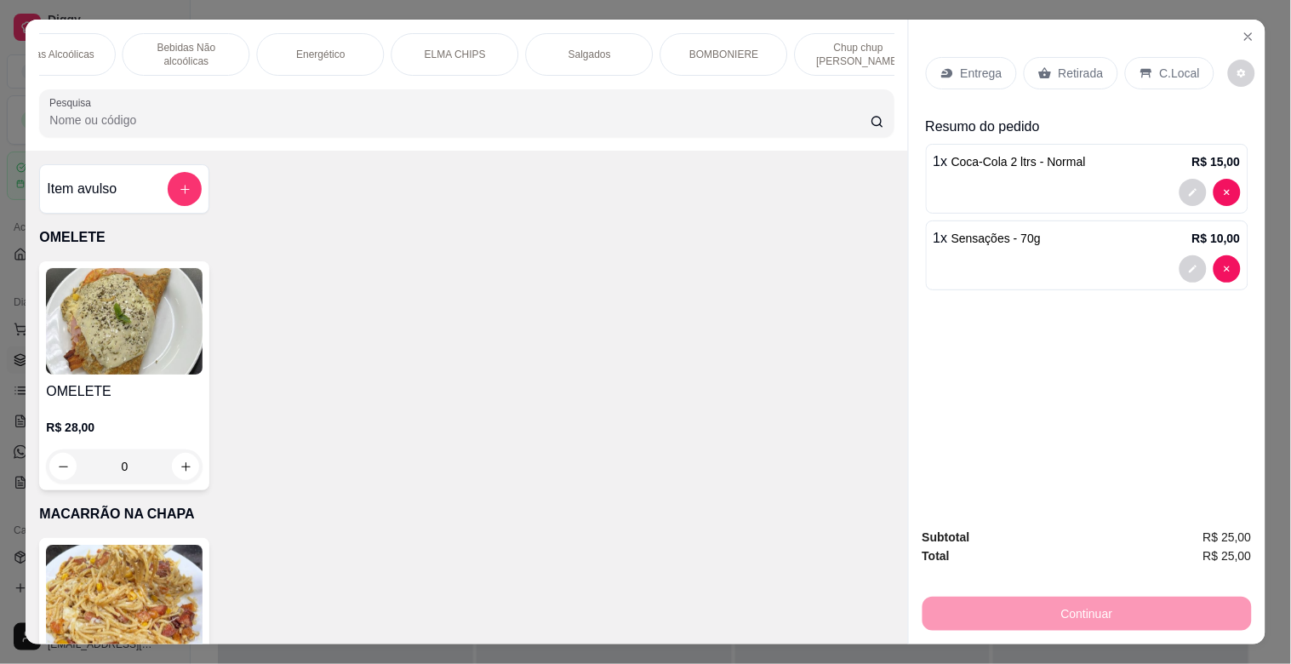
scroll to position [0, 860]
click at [693, 48] on p "BOMBONIERE" at bounding box center [722, 55] width 69 height 14
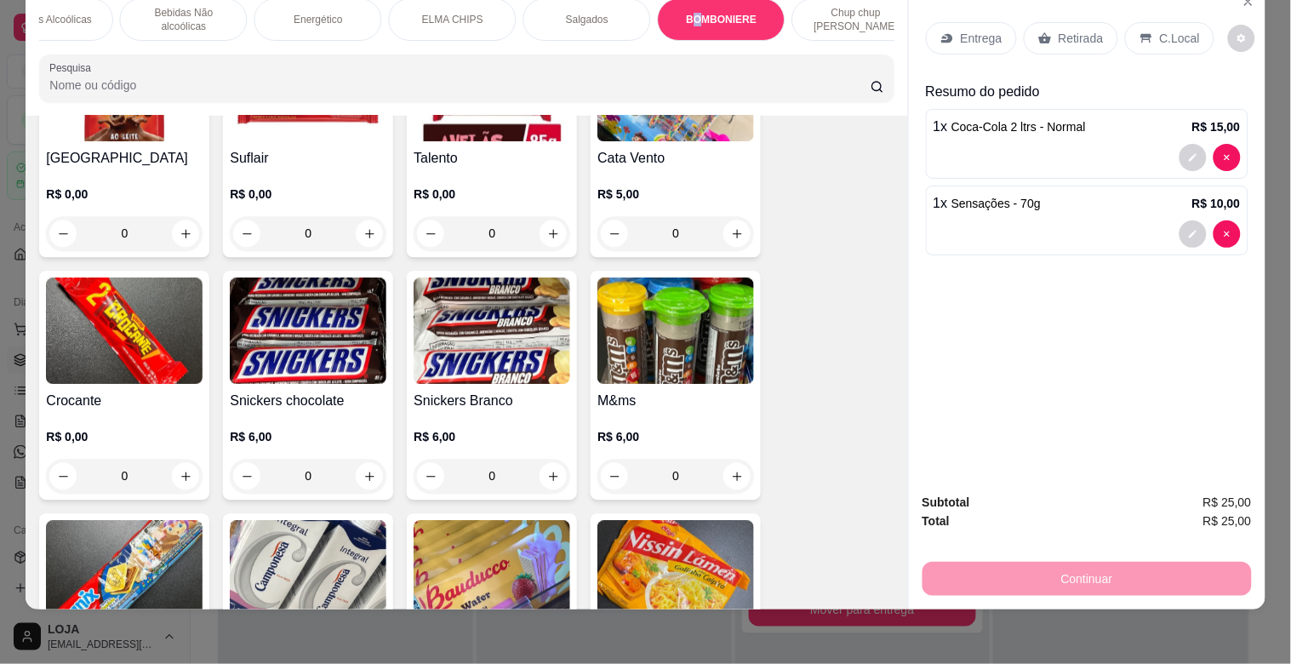
scroll to position [7414, 0]
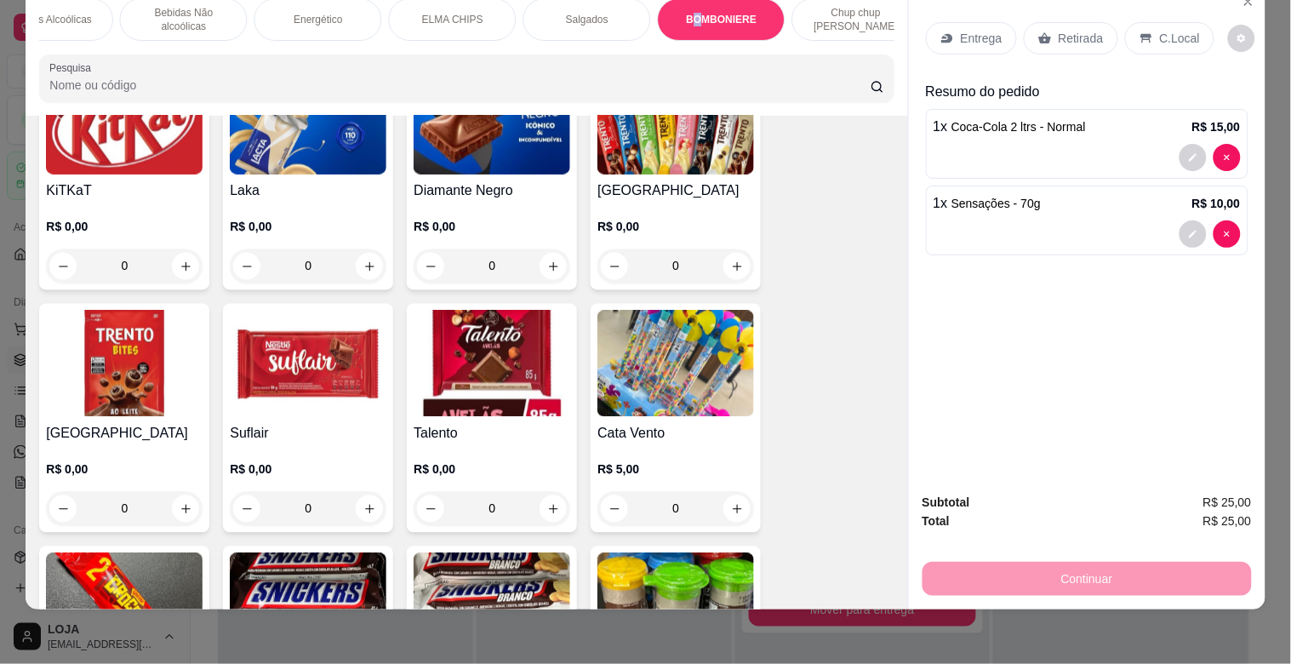
click at [690, 553] on img at bounding box center [675, 606] width 157 height 106
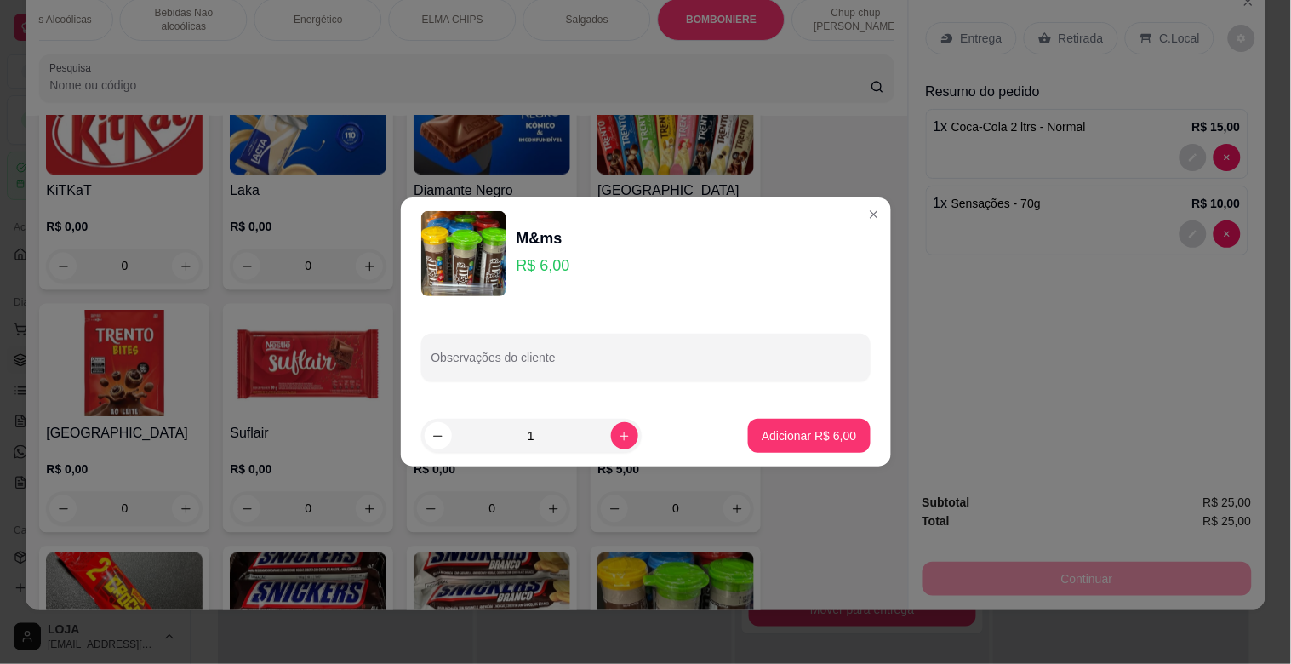
click at [787, 415] on footer "1 Adicionar R$ 6,00" at bounding box center [646, 435] width 490 height 61
click at [790, 441] on p "Adicionar R$ 6,00" at bounding box center [809, 435] width 94 height 17
type input "1"
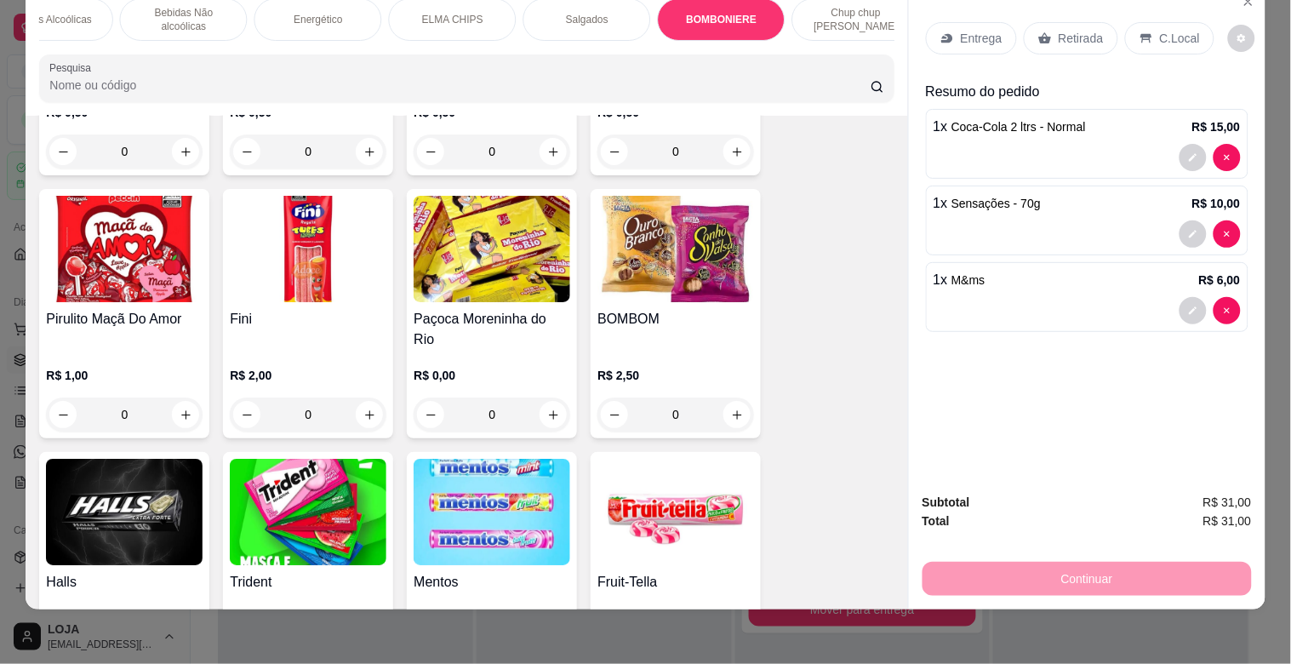
scroll to position [0, 0]
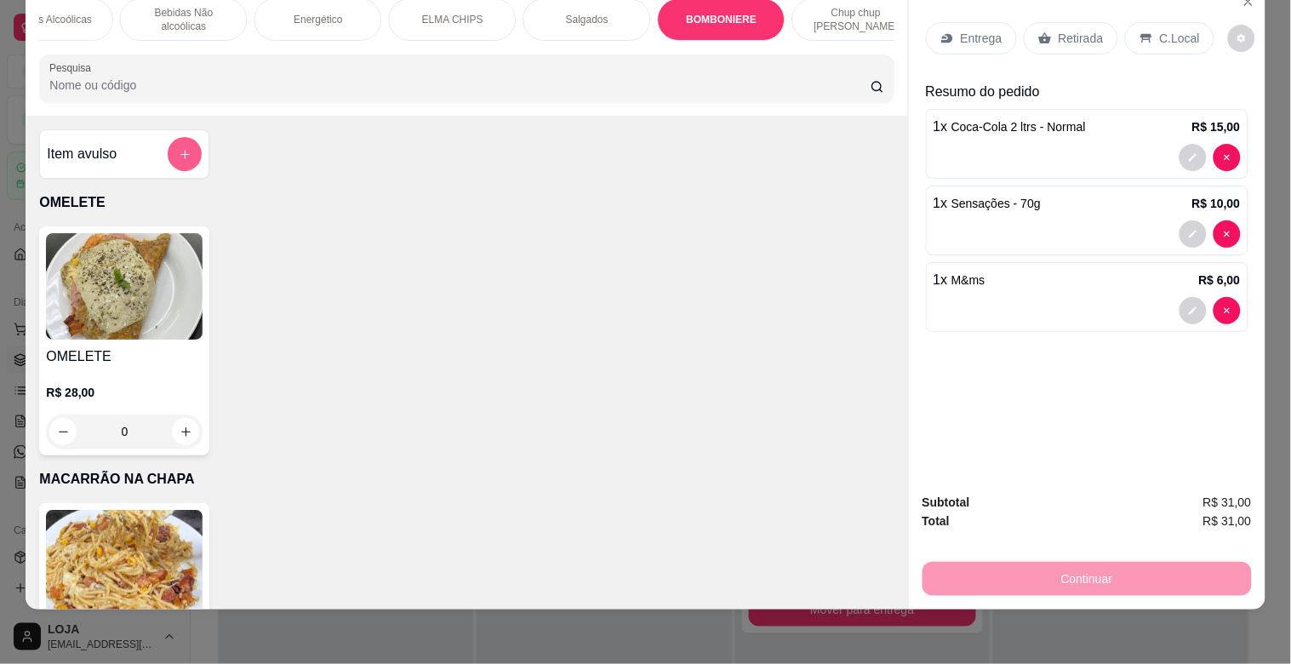
click at [179, 153] on icon "add-separate-item" at bounding box center [185, 154] width 13 height 13
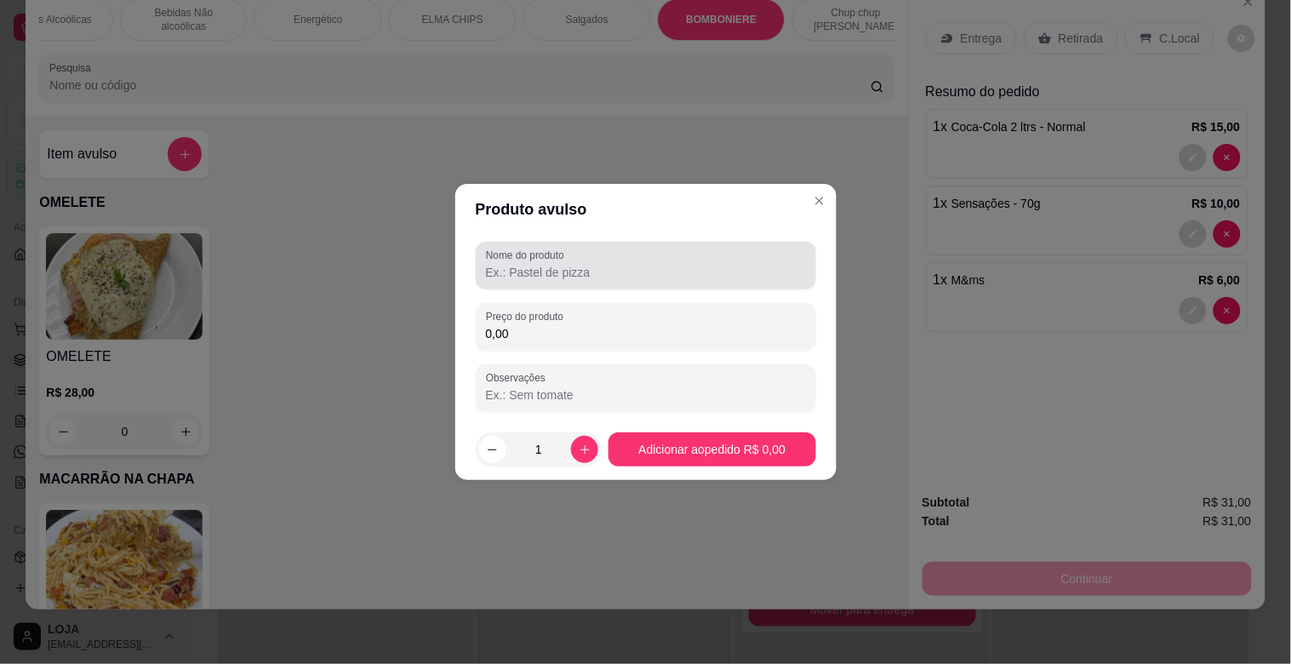
click at [625, 257] on div at bounding box center [646, 265] width 320 height 34
type input "PUSH POP"
click at [530, 340] on div "Preço do produto 0,00" at bounding box center [646, 327] width 340 height 48
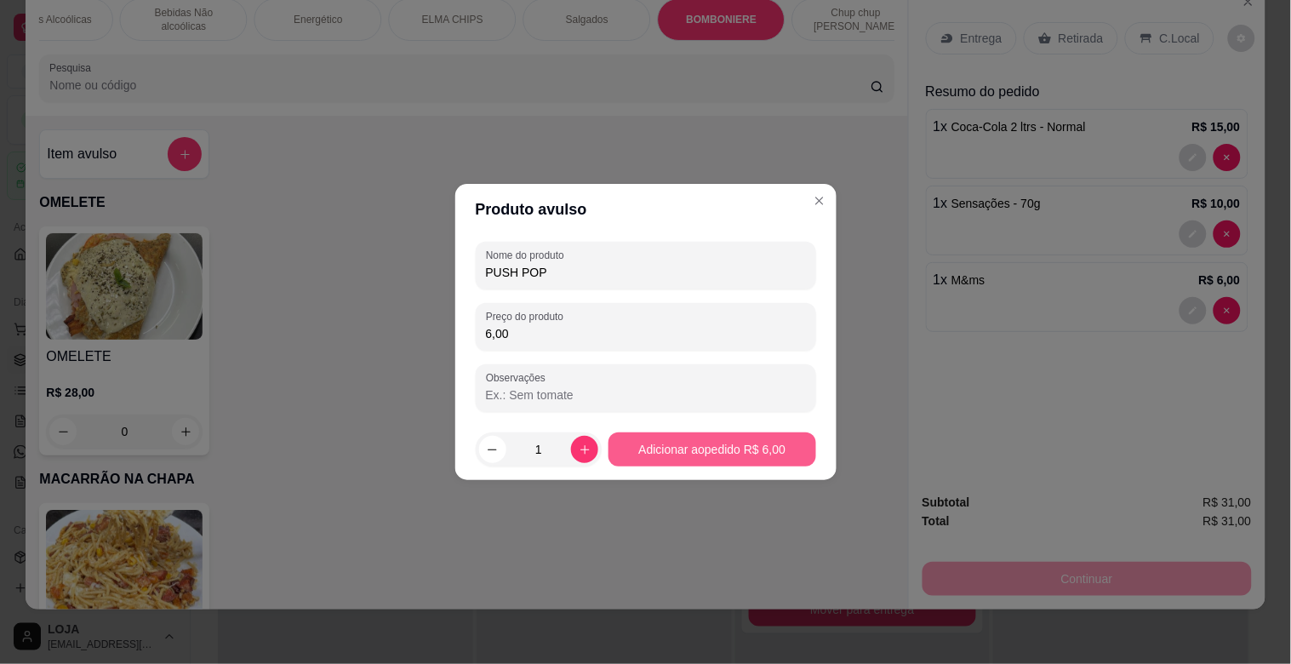
type input "6,00"
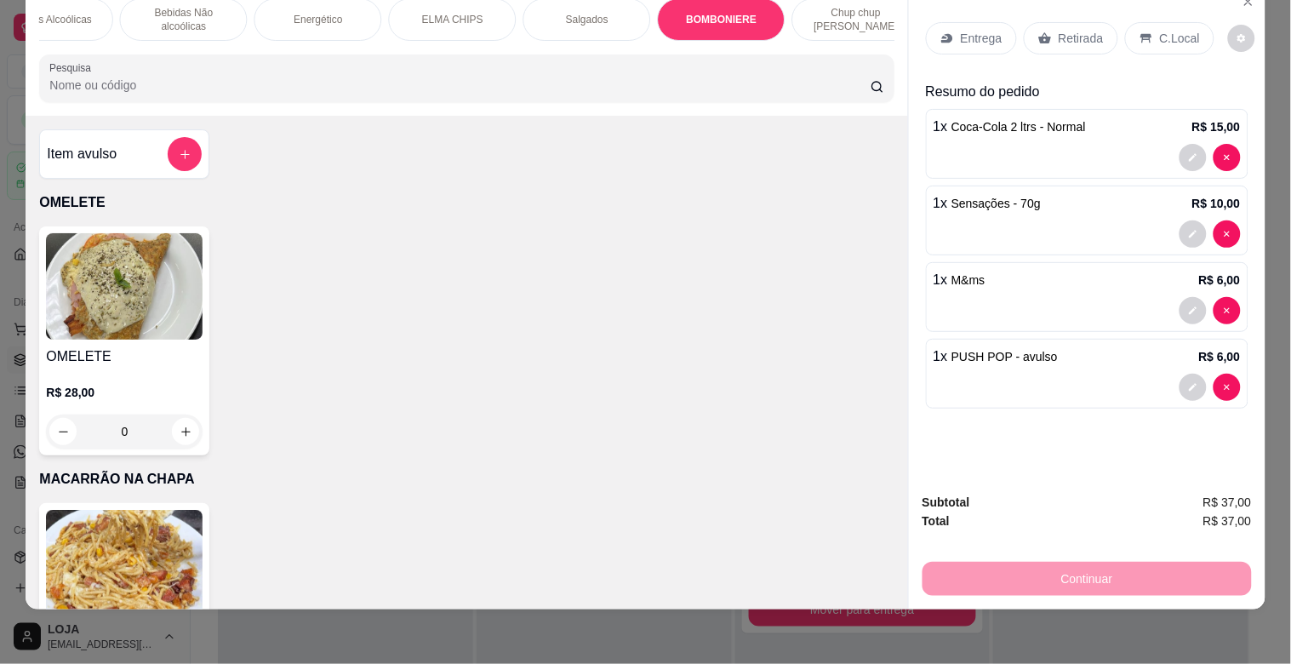
click at [1065, 30] on p "Retirada" at bounding box center [1081, 38] width 45 height 17
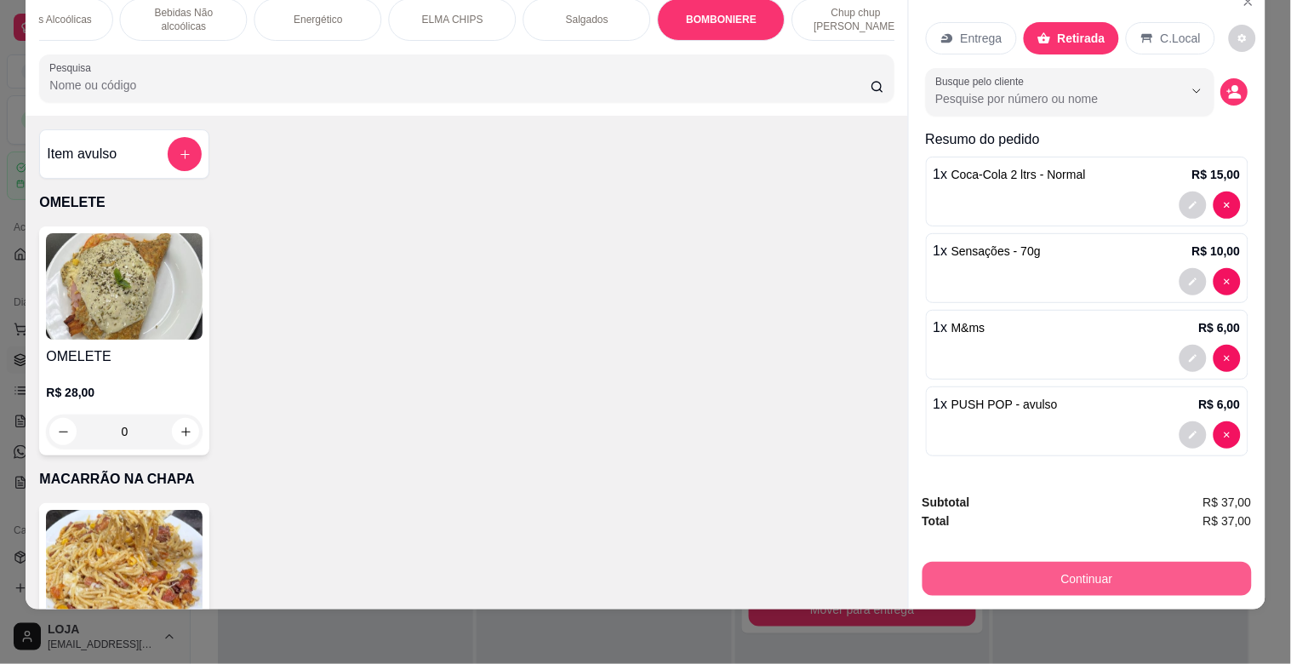
click at [1093, 563] on button "Continuar" at bounding box center [1086, 579] width 329 height 34
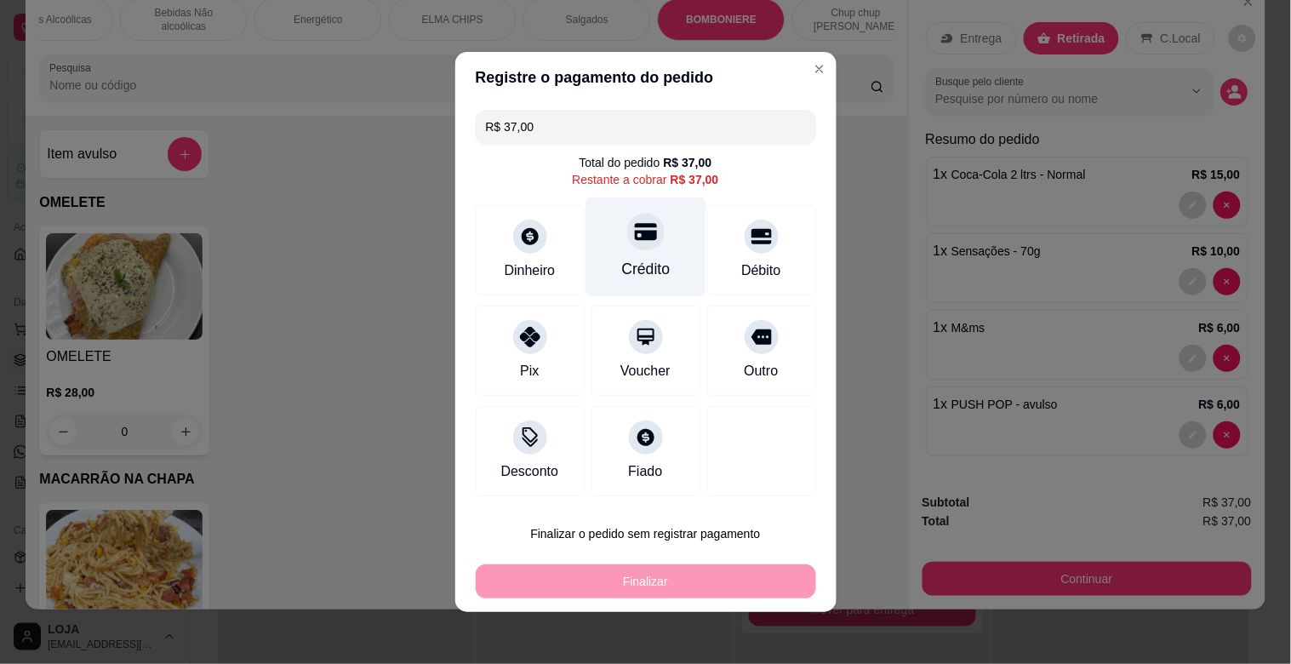
click at [642, 239] on div at bounding box center [645, 231] width 37 height 37
type input "R$ 0,00"
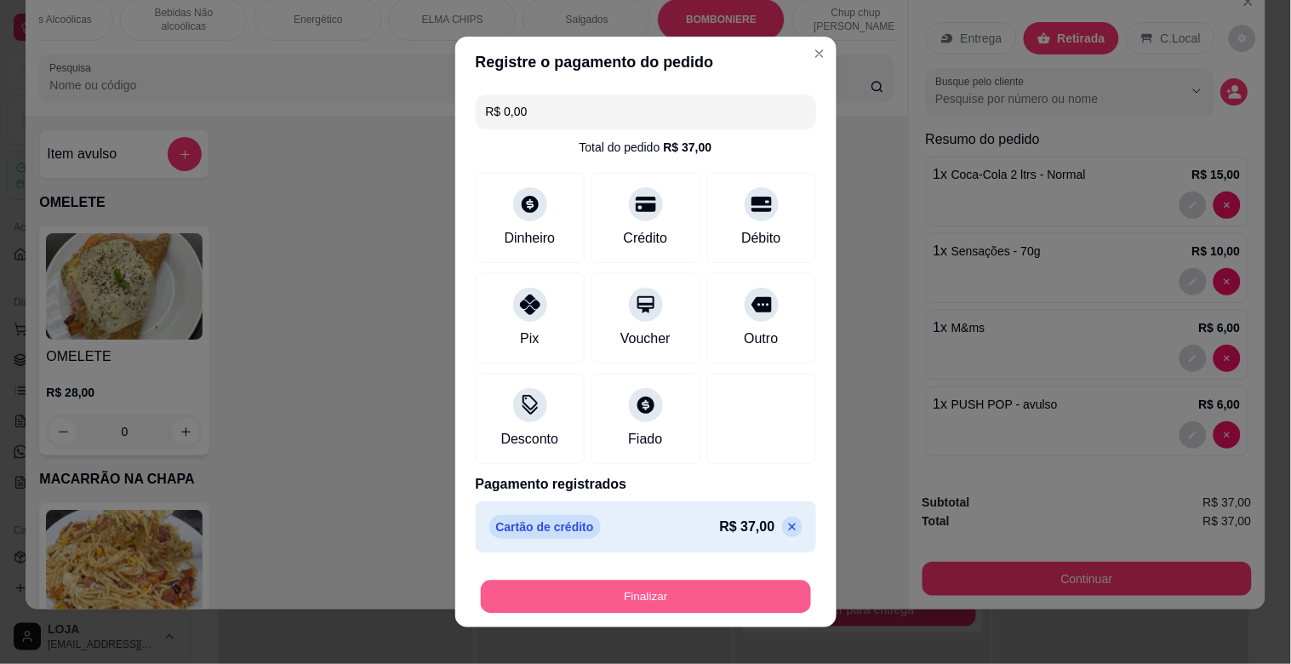
click at [662, 588] on button "Finalizar" at bounding box center [646, 596] width 330 height 33
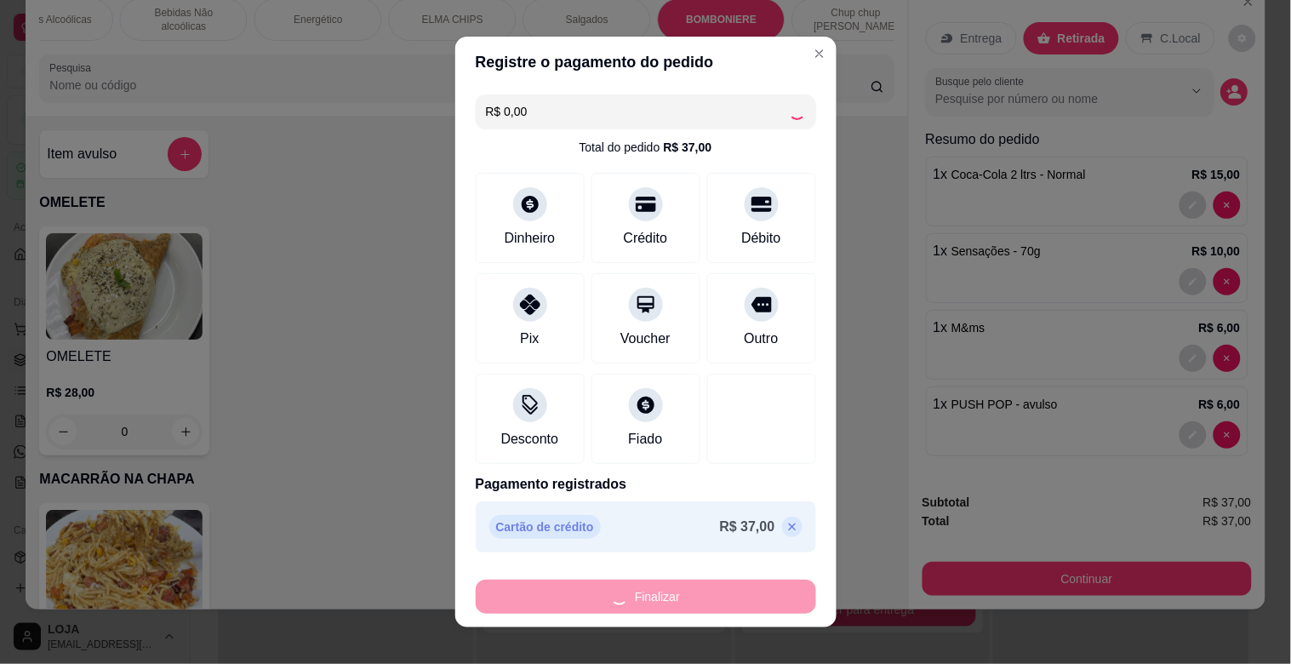
type input "0"
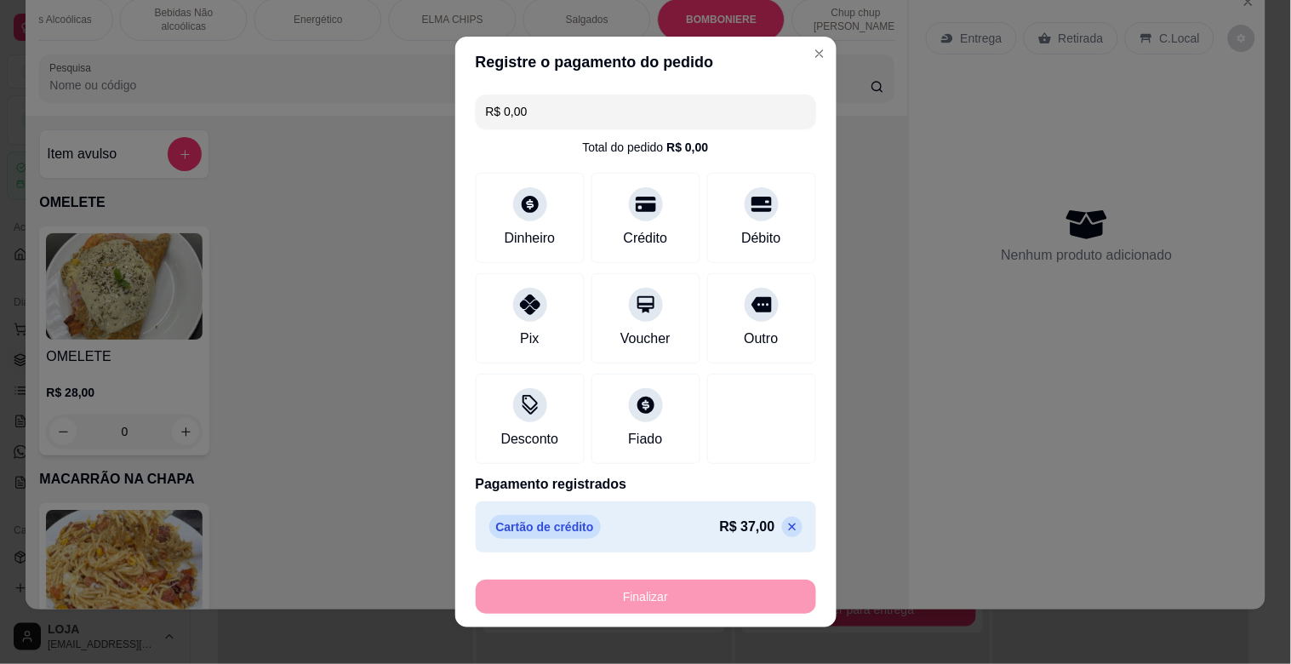
type input "-R$ 37,00"
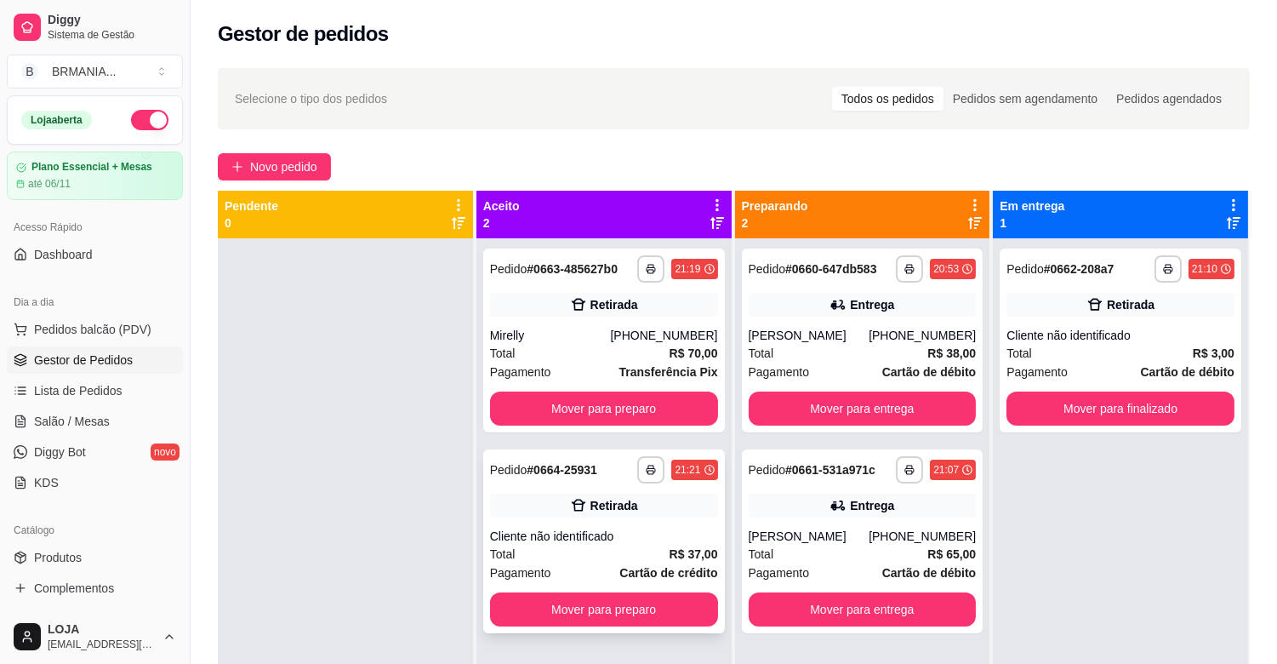
click at [543, 528] on div "Cliente não identificado" at bounding box center [604, 536] width 228 height 17
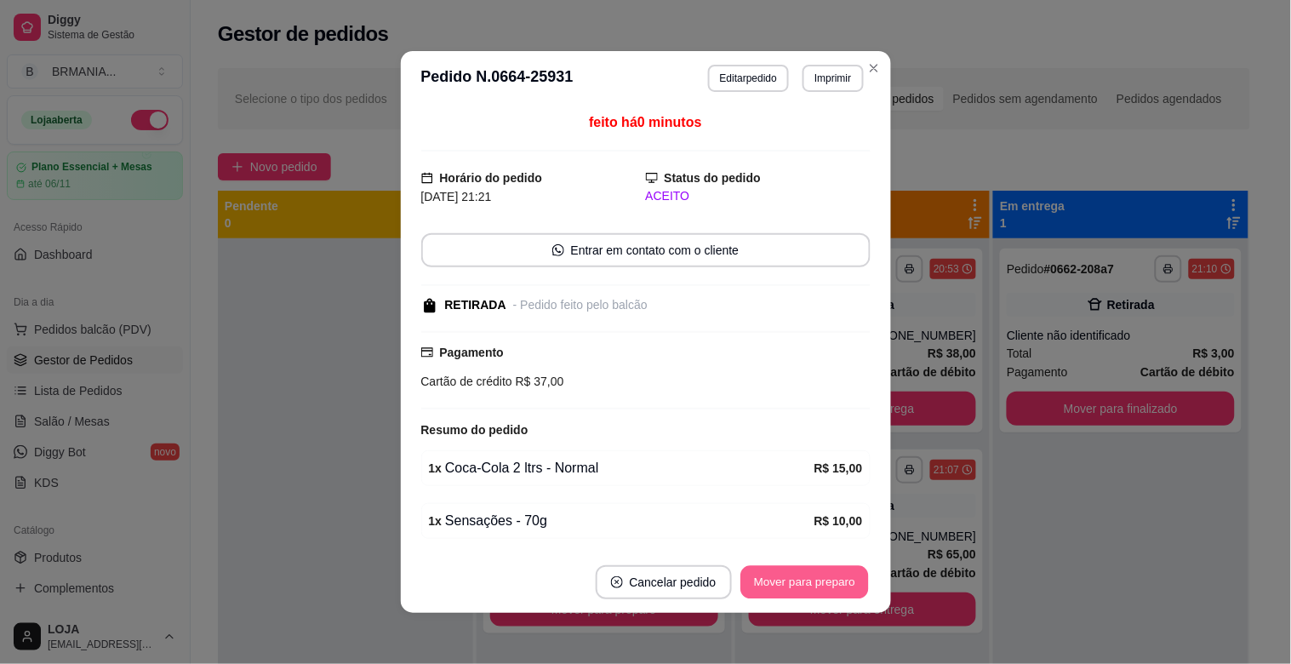
click at [766, 576] on button "Mover para preparo" at bounding box center [804, 582] width 128 height 33
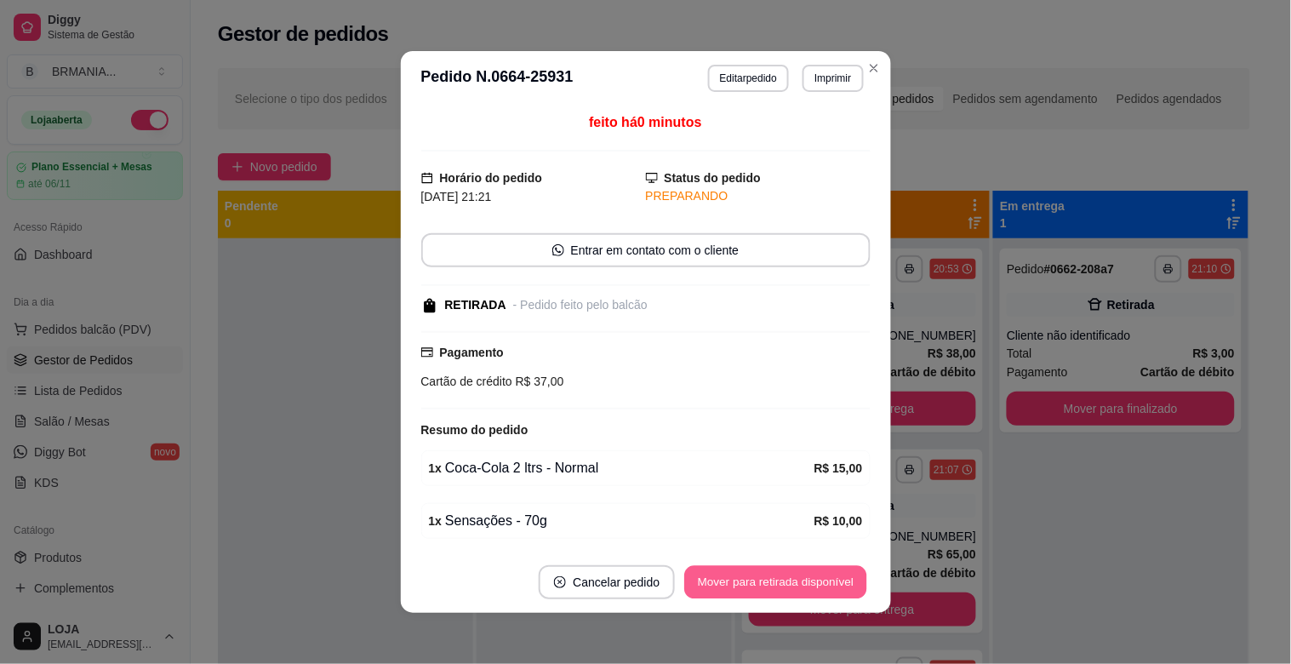
click at [766, 575] on button "Mover para retirada disponível" at bounding box center [776, 582] width 182 height 33
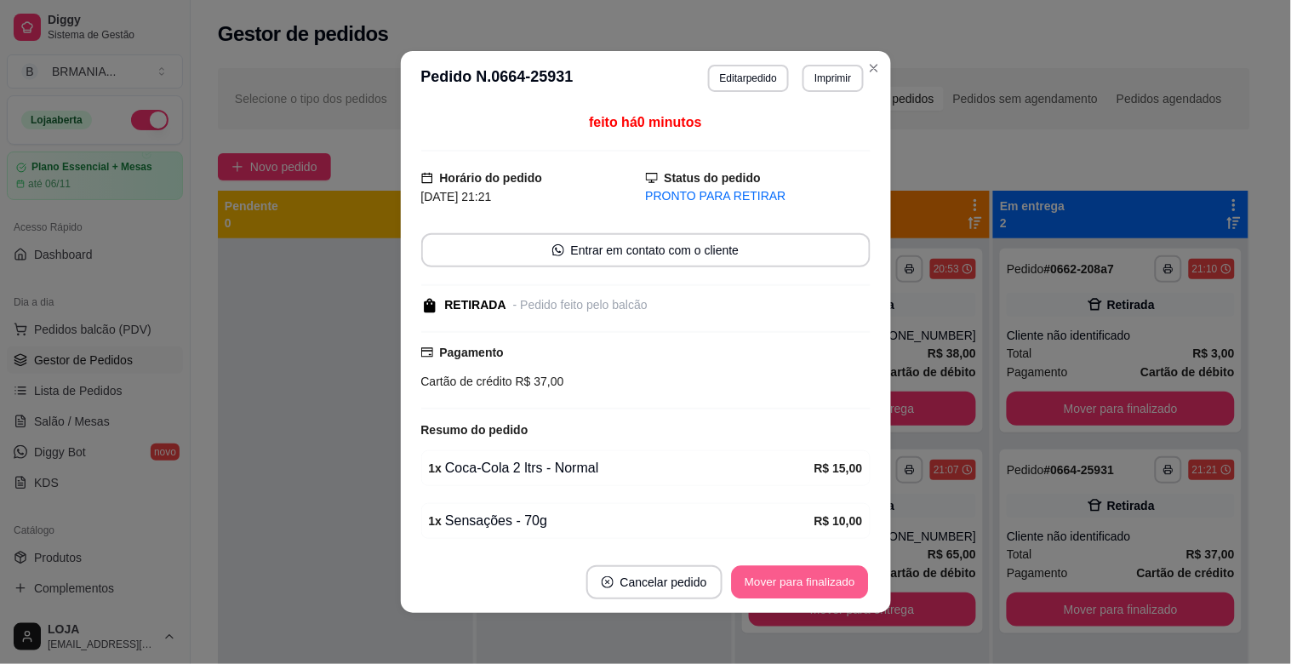
click at [766, 571] on button "Mover para finalizado" at bounding box center [799, 582] width 137 height 33
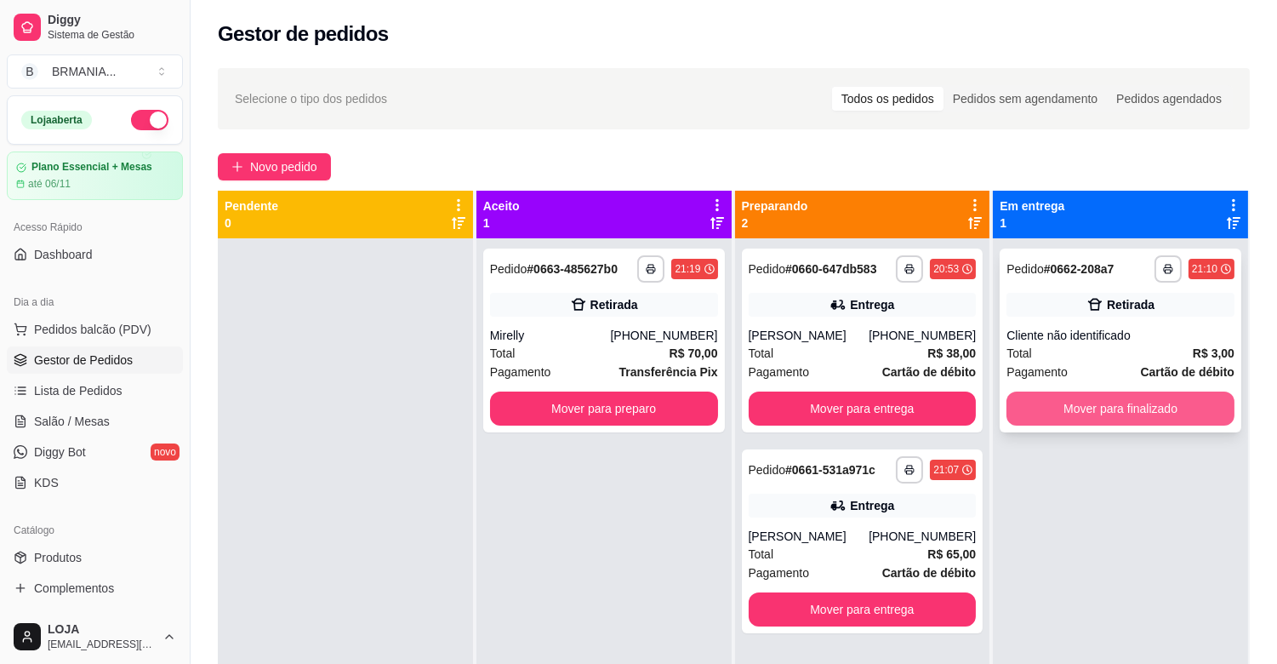
click at [1140, 394] on button "Mover para finalizado" at bounding box center [1121, 408] width 228 height 34
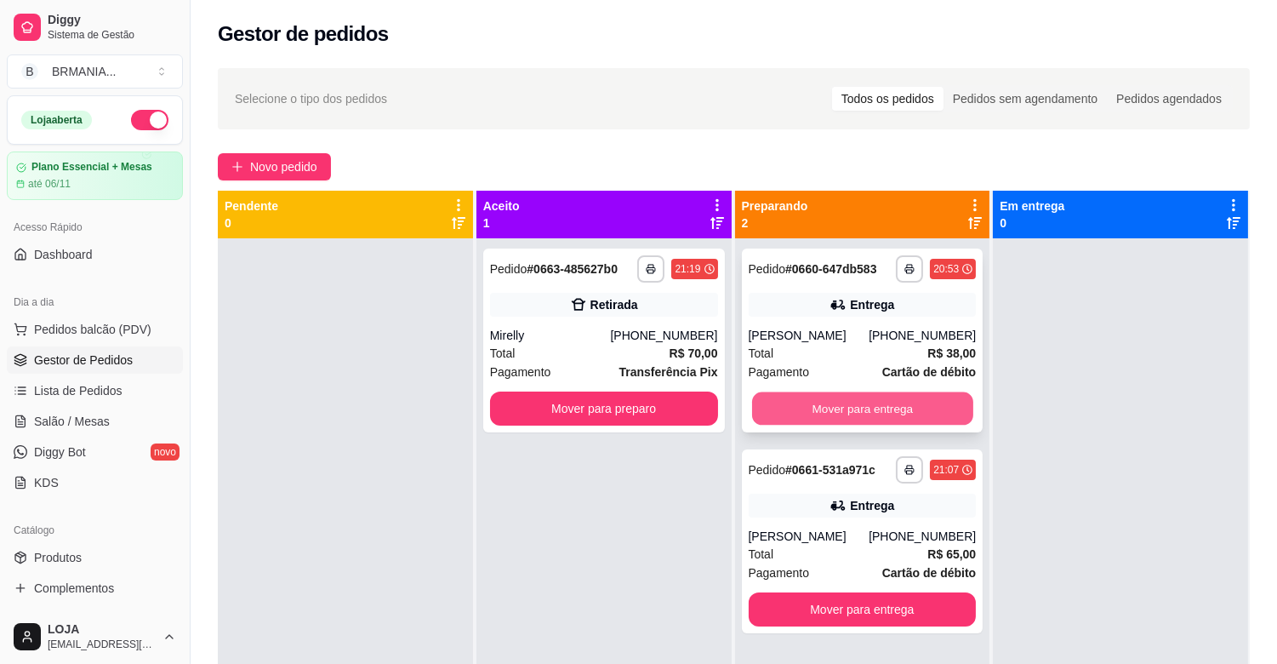
click at [857, 392] on button "Mover para entrega" at bounding box center [862, 408] width 221 height 33
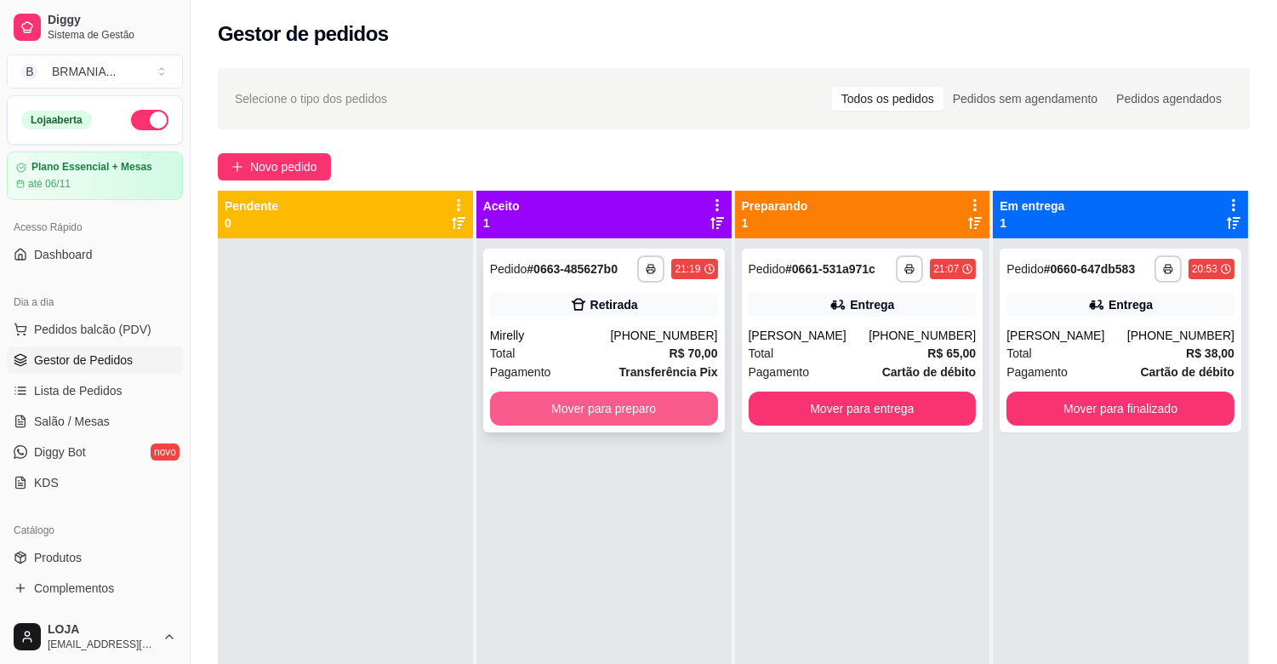
click at [636, 397] on button "Mover para preparo" at bounding box center [604, 408] width 228 height 34
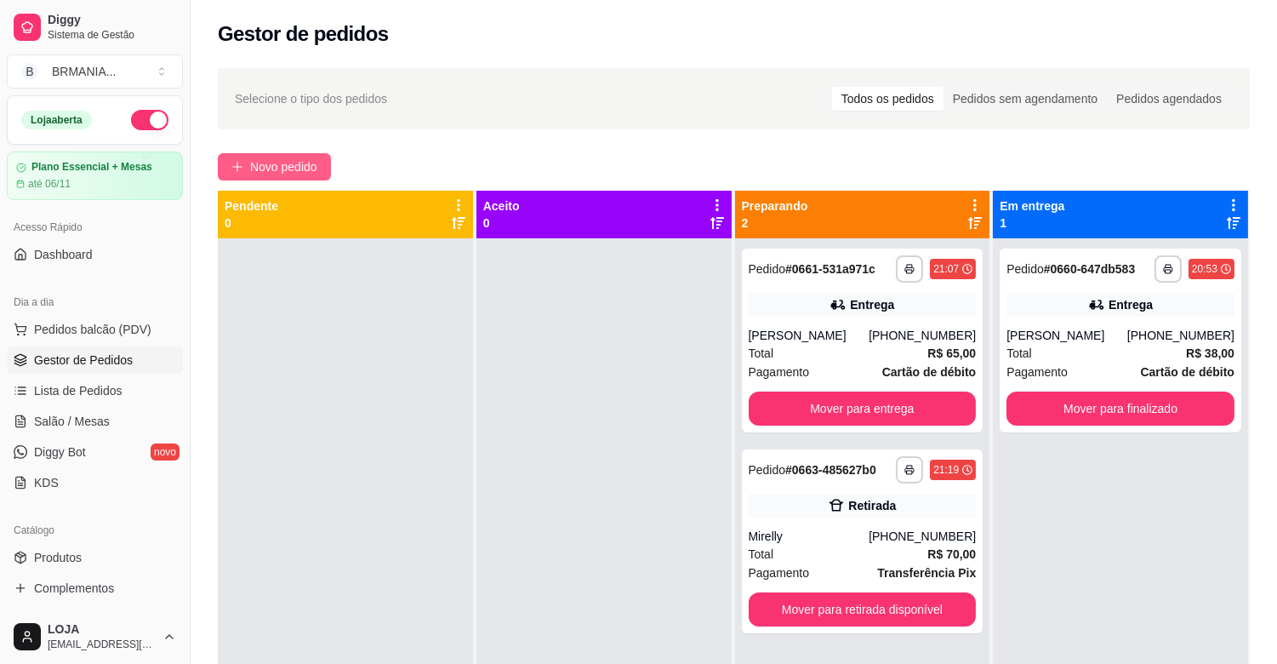
click at [240, 172] on icon "plus" at bounding box center [237, 167] width 12 height 12
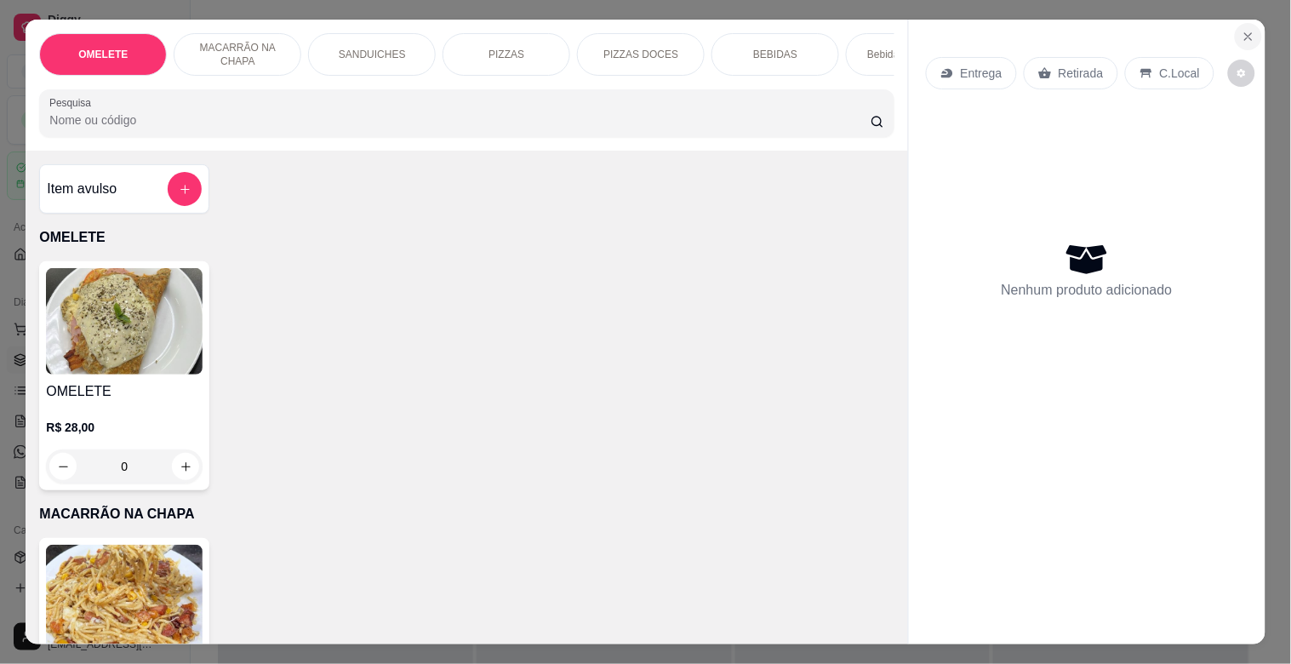
click at [1245, 33] on icon "Close" at bounding box center [1248, 36] width 7 height 7
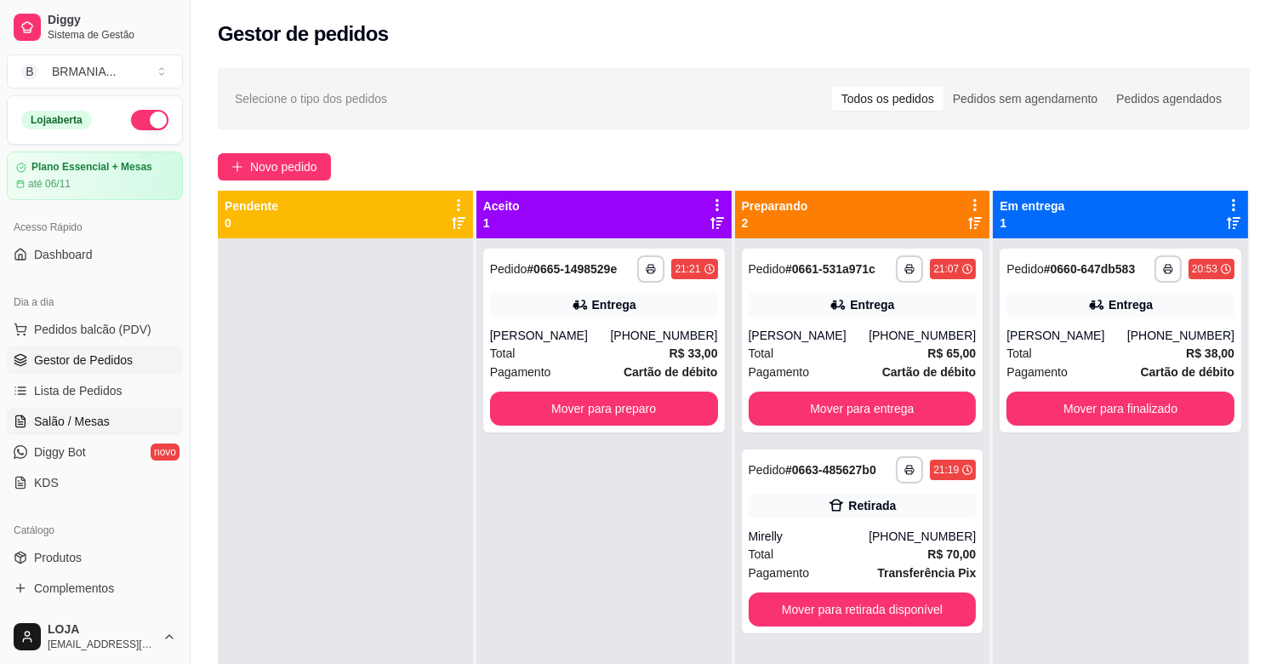
click at [65, 421] on span "Salão / Mesas" at bounding box center [72, 421] width 76 height 17
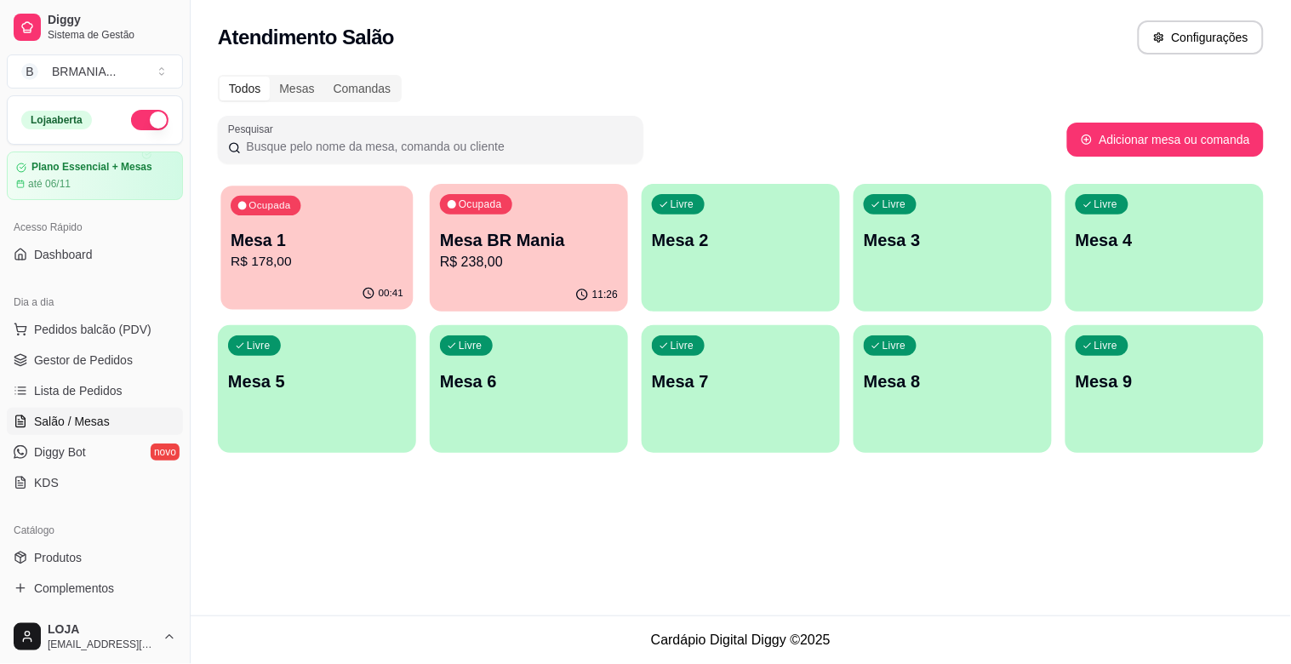
click at [253, 275] on div "Ocupada Mesa 1 R$ 178,00" at bounding box center [316, 232] width 192 height 92
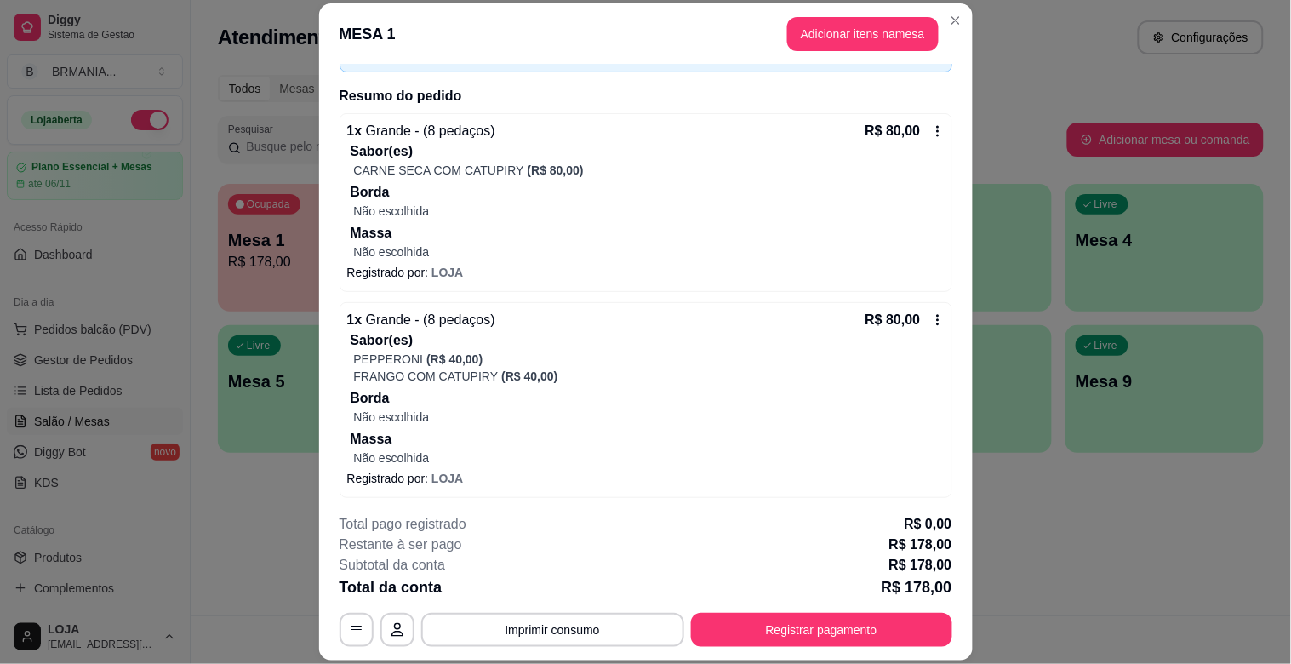
scroll to position [134, 0]
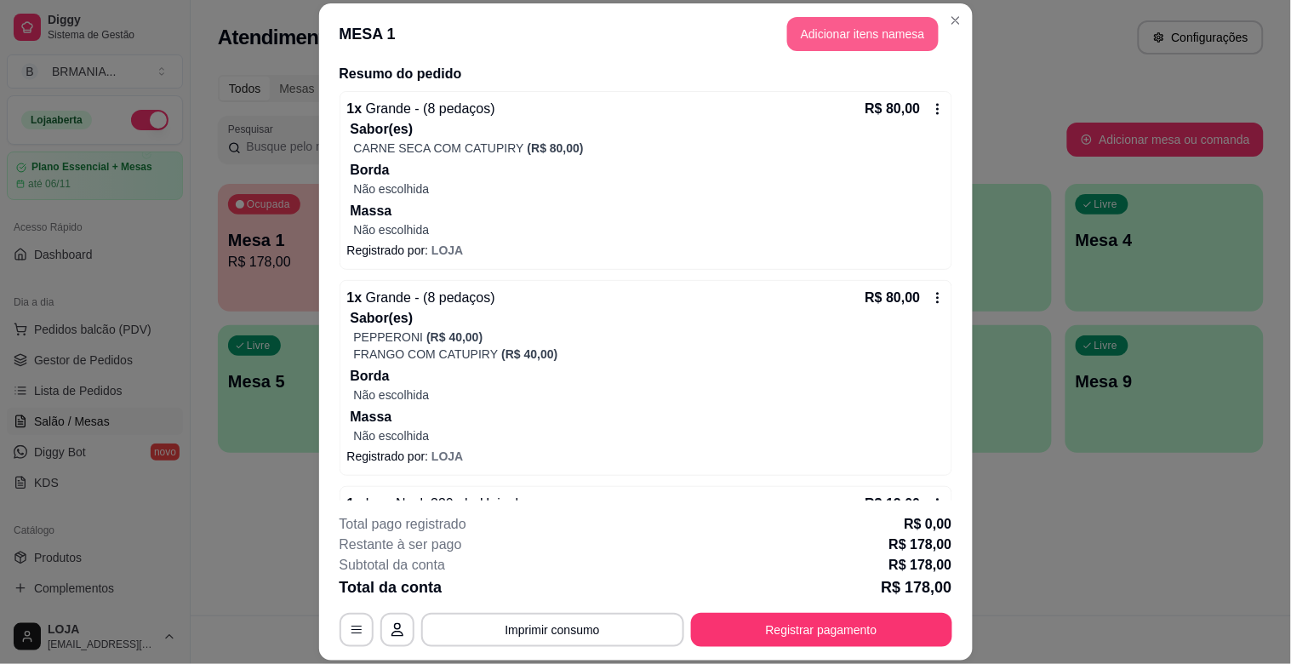
click at [823, 23] on button "Adicionar itens na mesa" at bounding box center [862, 34] width 151 height 34
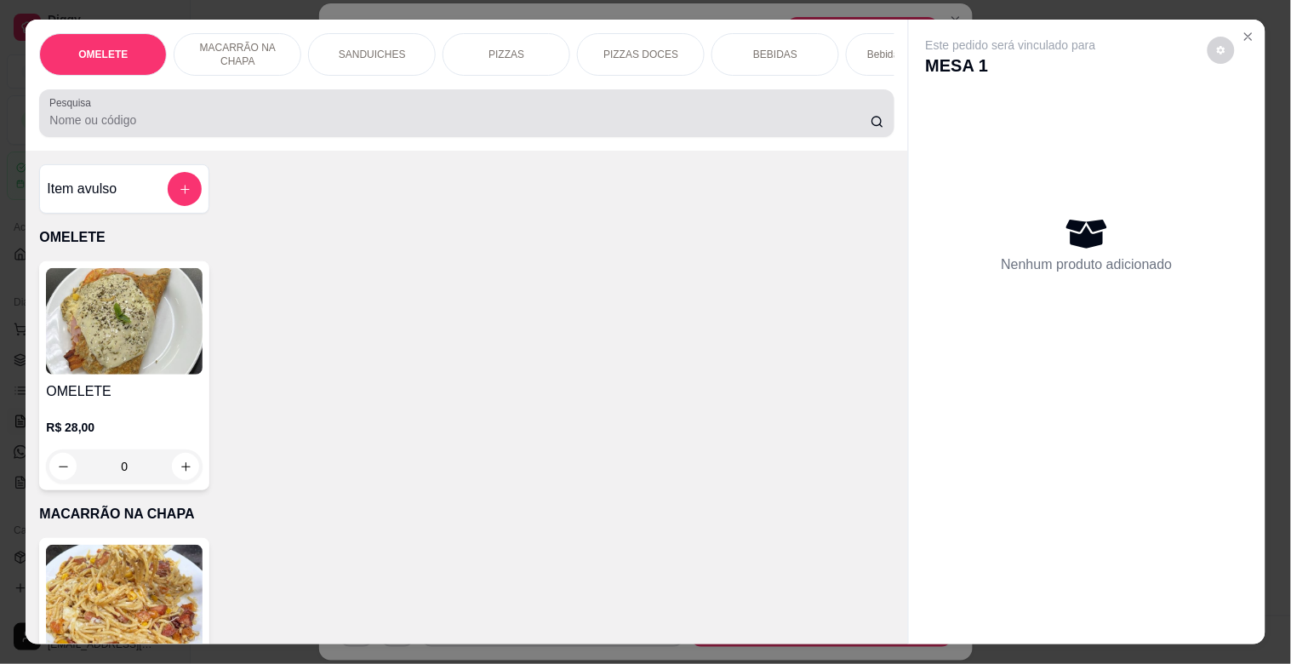
click at [282, 111] on div at bounding box center [466, 113] width 834 height 34
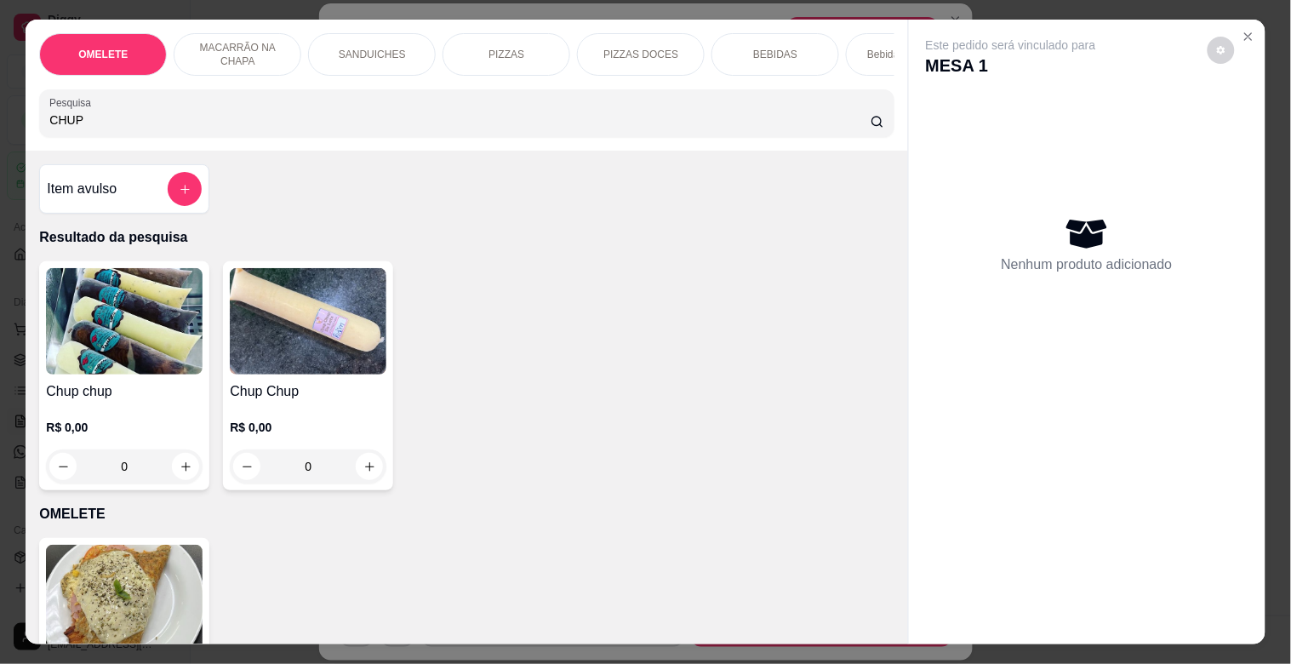
type input "CHUP"
click at [142, 328] on img at bounding box center [124, 321] width 157 height 106
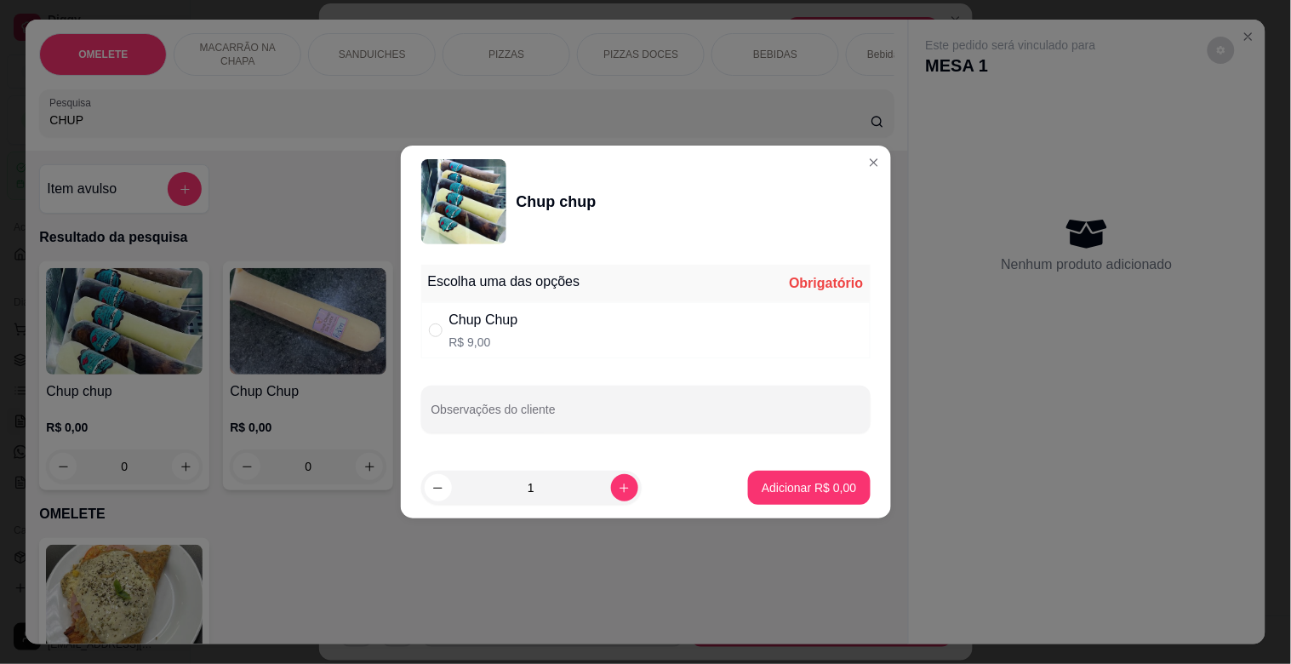
click at [657, 341] on div "Chup Chup R$ 9,00" at bounding box center [645, 330] width 449 height 56
radio input "true"
click at [769, 487] on p "Adicionar R$ 9,00" at bounding box center [809, 487] width 92 height 16
type input "1"
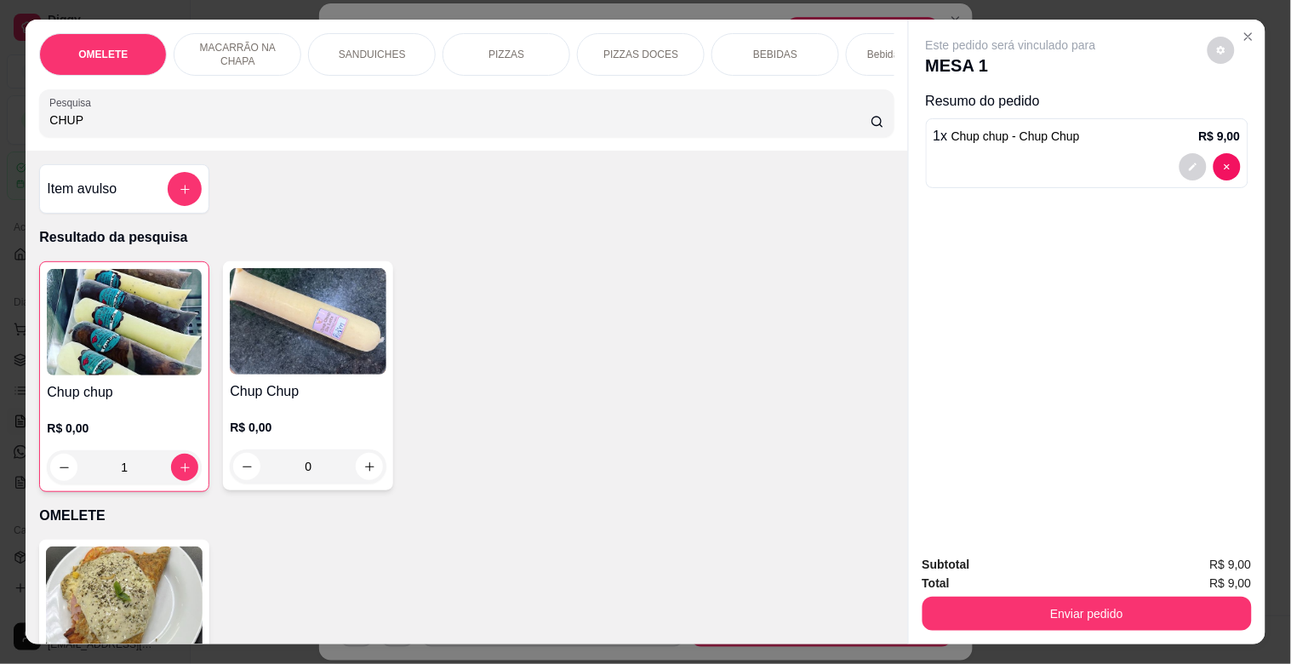
click at [179, 128] on input "CHUP" at bounding box center [459, 119] width 821 height 17
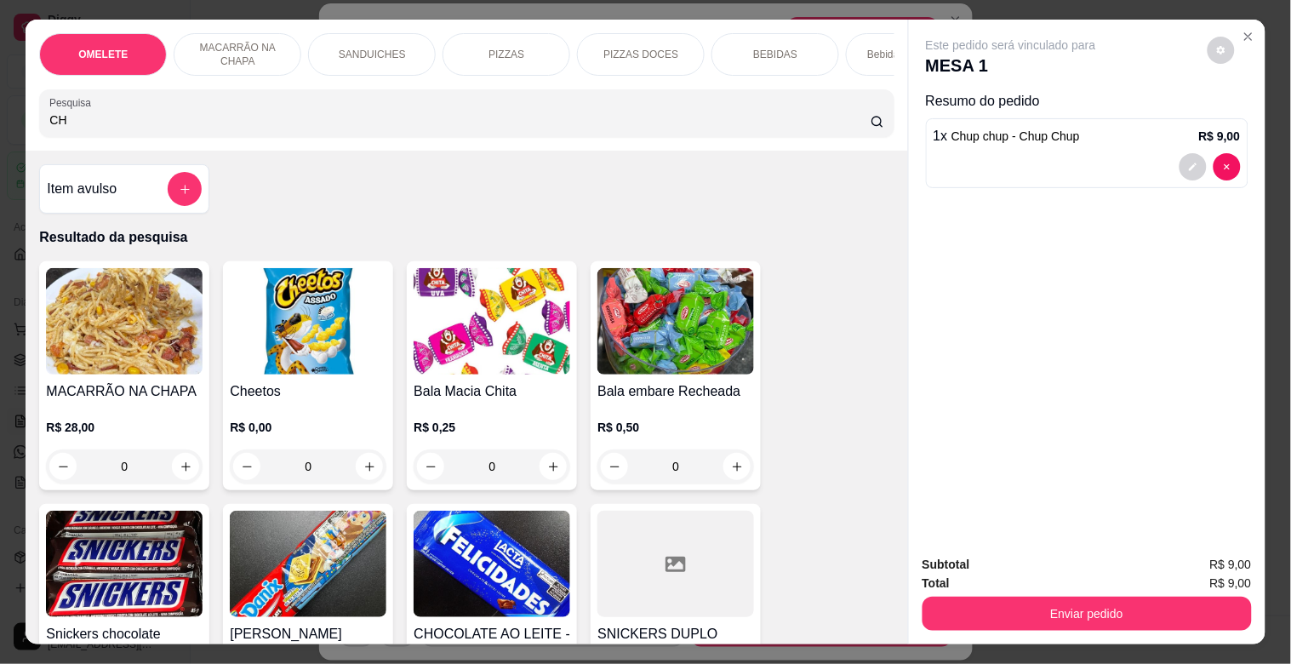
type input "C"
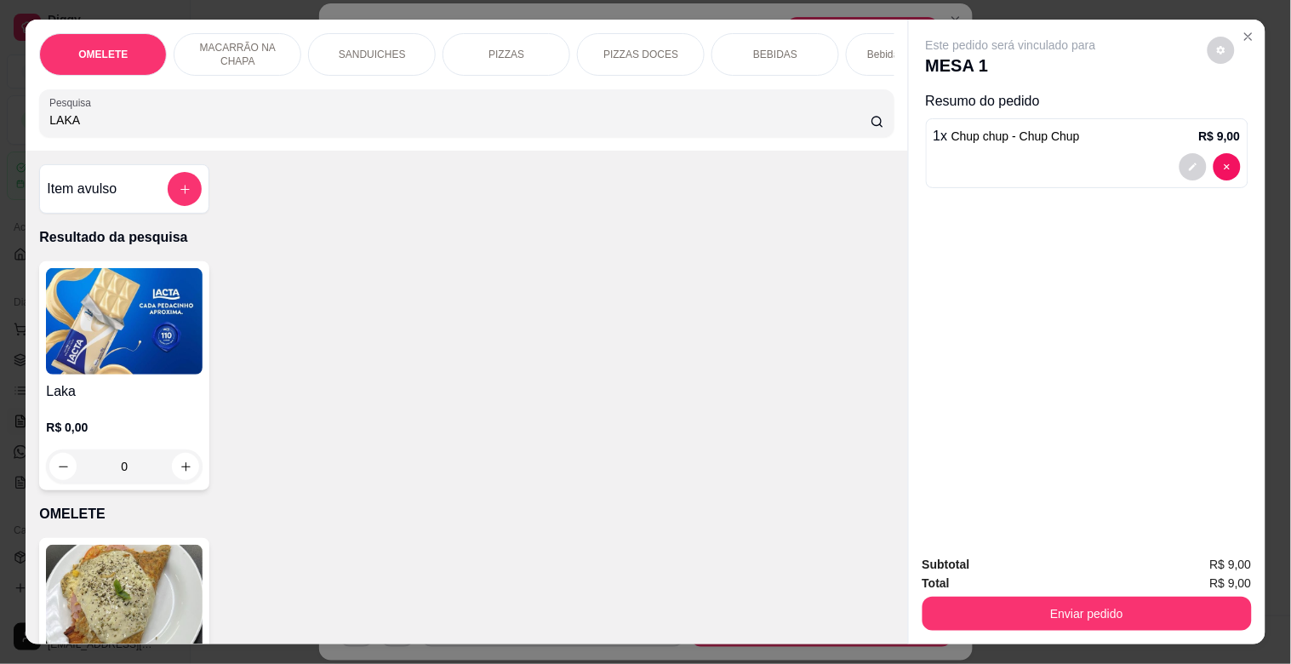
type input "LAKA"
click at [130, 327] on img at bounding box center [124, 321] width 157 height 106
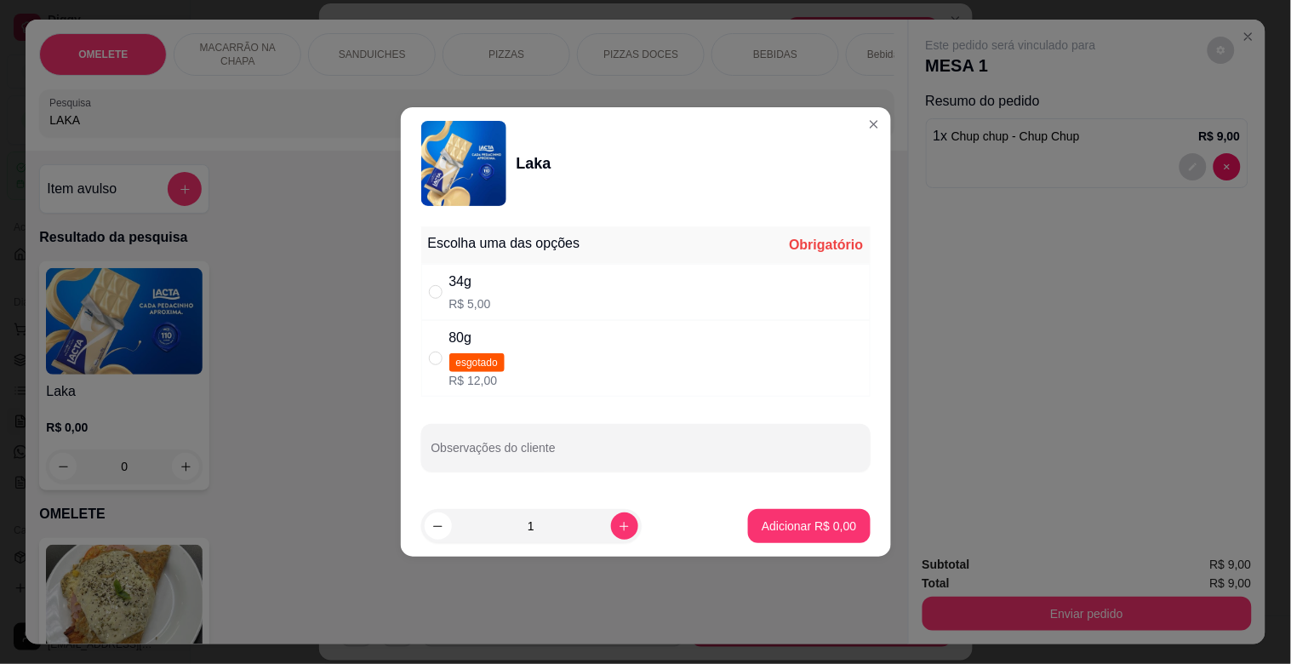
drag, startPoint x: 477, startPoint y: 271, endPoint x: 470, endPoint y: 275, distance: 8.8
click at [471, 273] on div "34g" at bounding box center [470, 281] width 42 height 20
radio input "true"
click at [805, 523] on p "Adicionar R$ 5,00" at bounding box center [809, 525] width 92 height 16
type input "1"
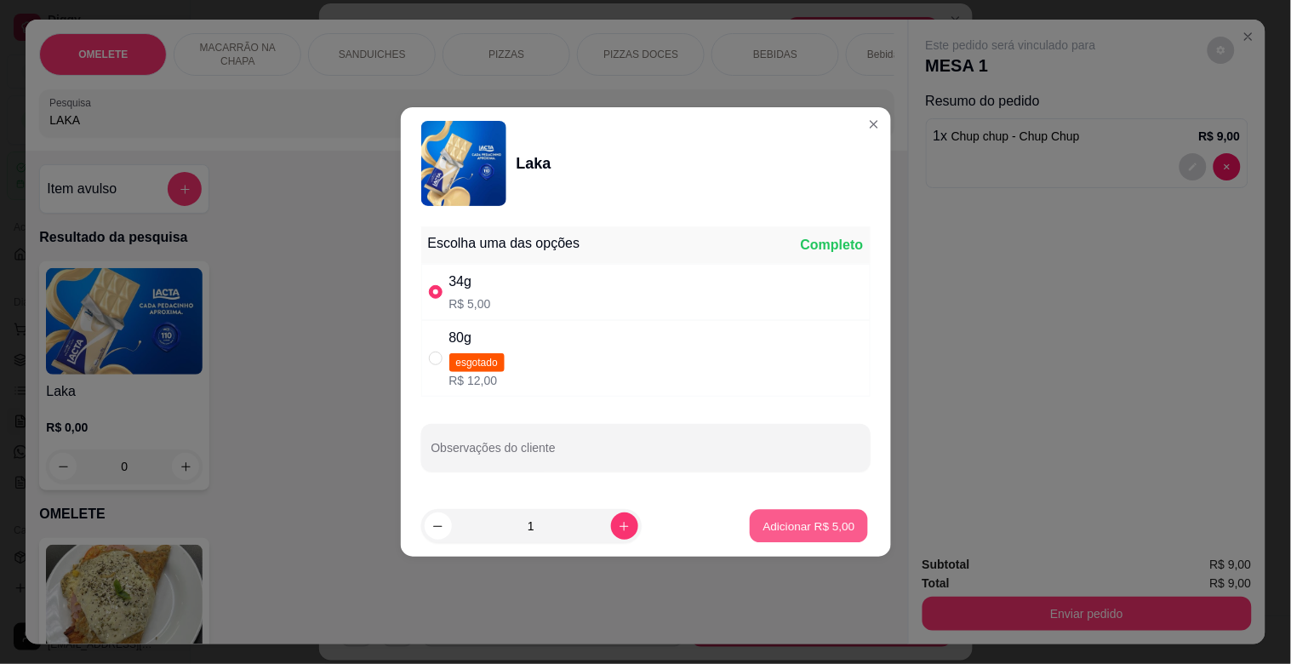
type input "1"
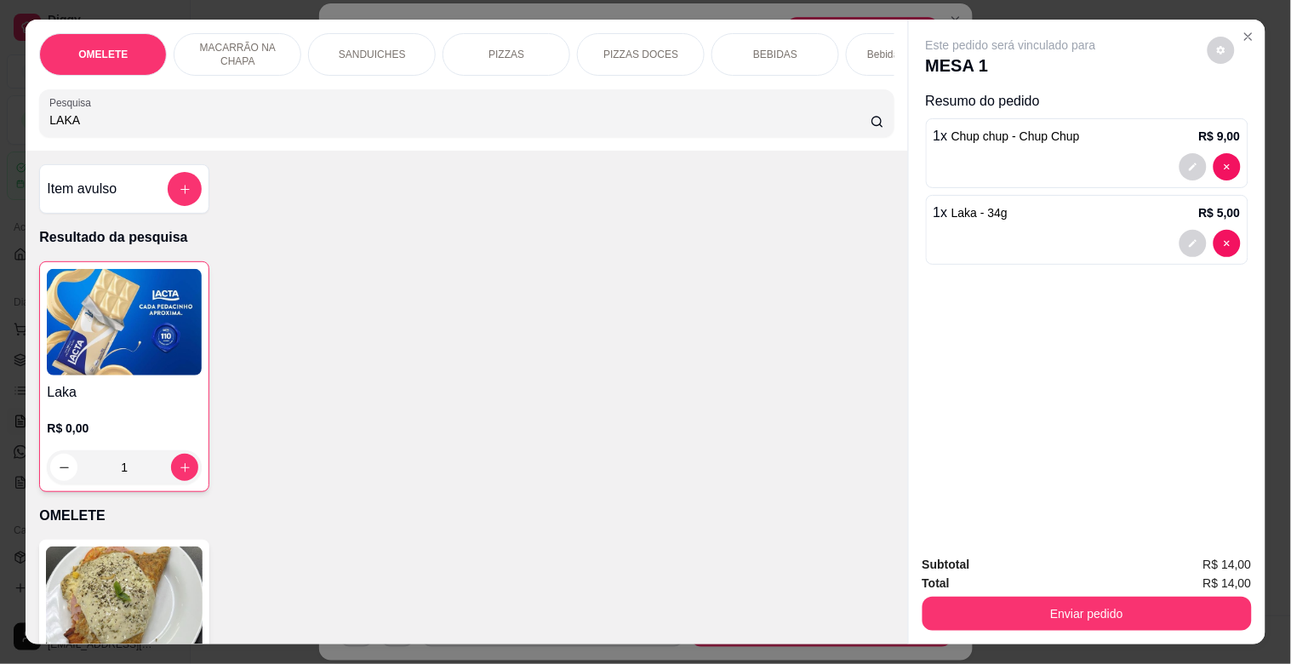
click at [296, 117] on div "Pesquisa LAKA" at bounding box center [466, 113] width 854 height 48
type input "L"
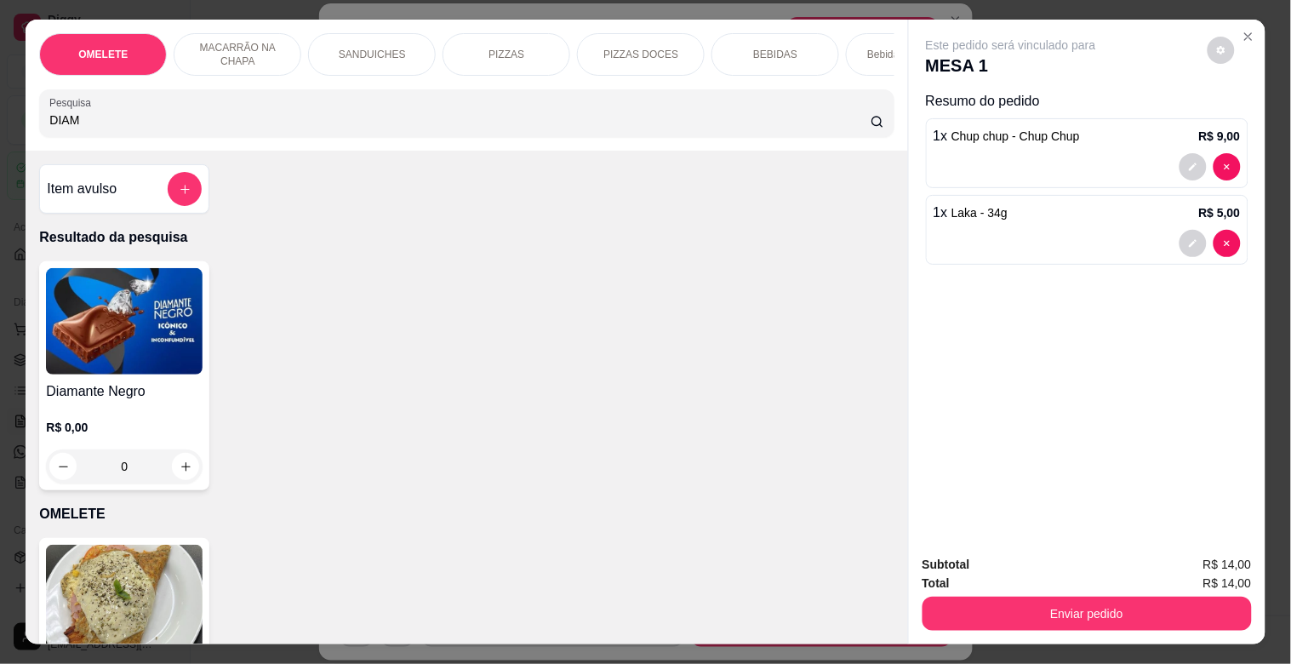
type input "DIAM"
click at [87, 323] on img at bounding box center [124, 321] width 157 height 106
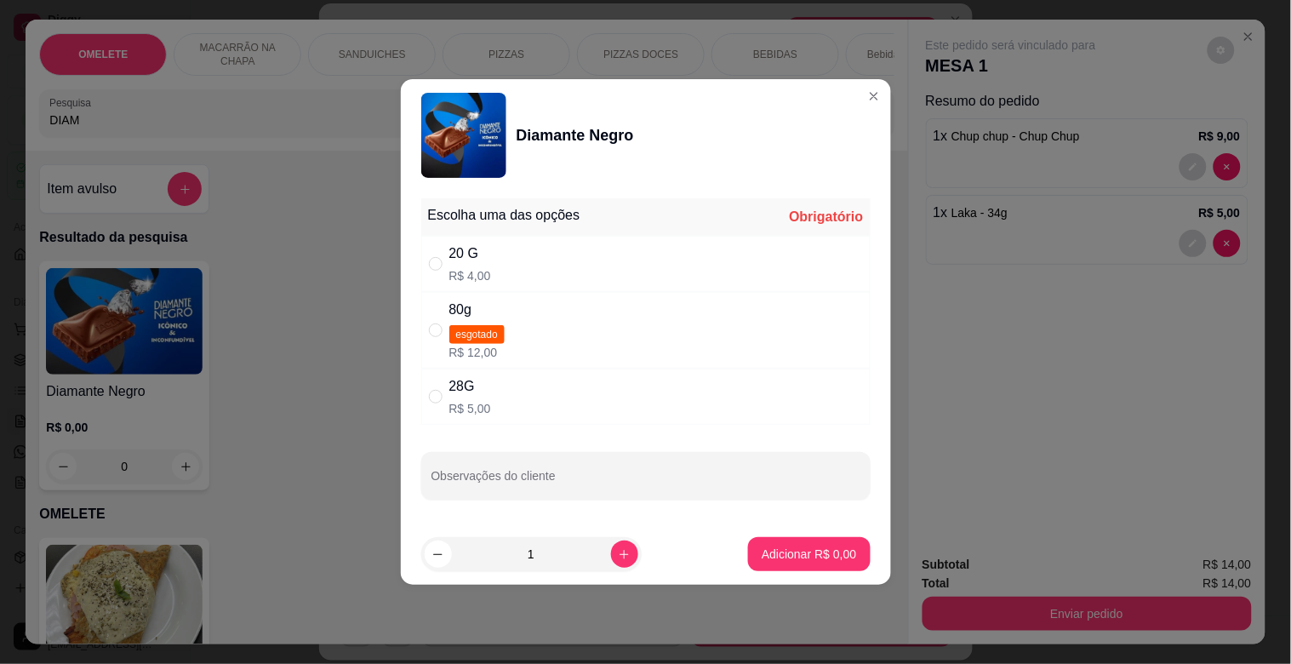
click at [551, 254] on div "20 G R$ 4,00" at bounding box center [645, 264] width 449 height 56
click at [523, 402] on div "28G R$ 5,00" at bounding box center [645, 396] width 449 height 56
radio input "false"
radio input "true"
click at [815, 553] on p "Adicionar R$ 5,00" at bounding box center [809, 553] width 92 height 16
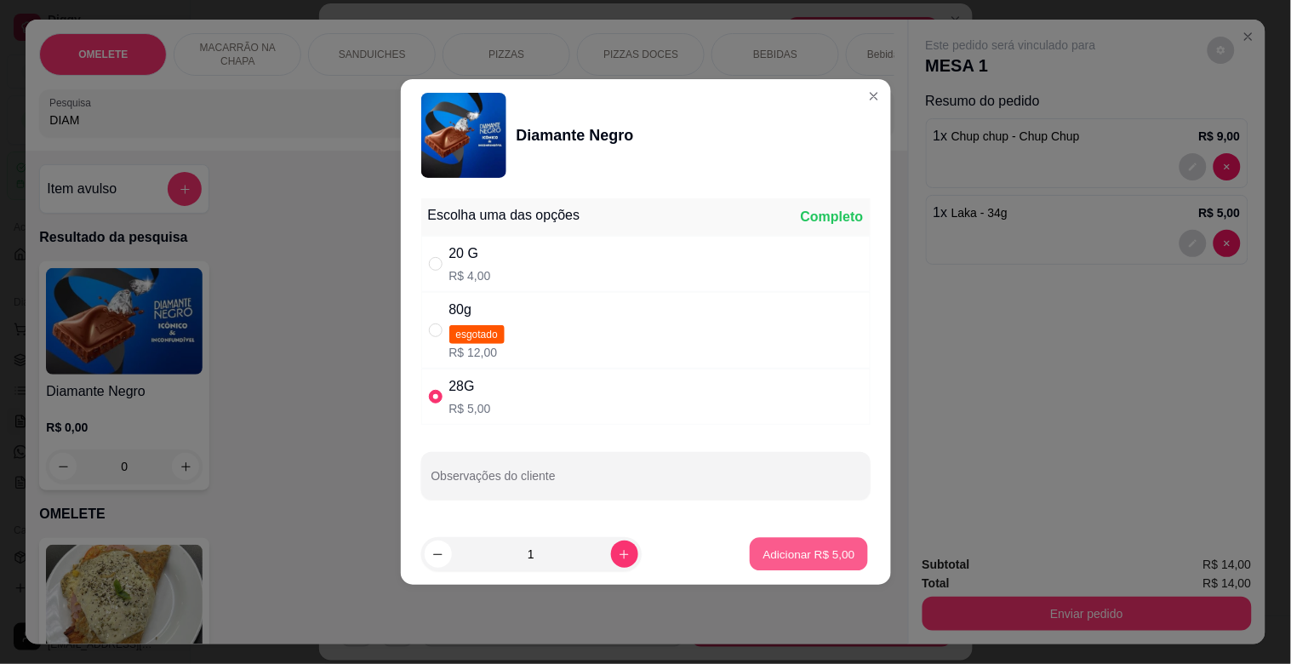
type input "1"
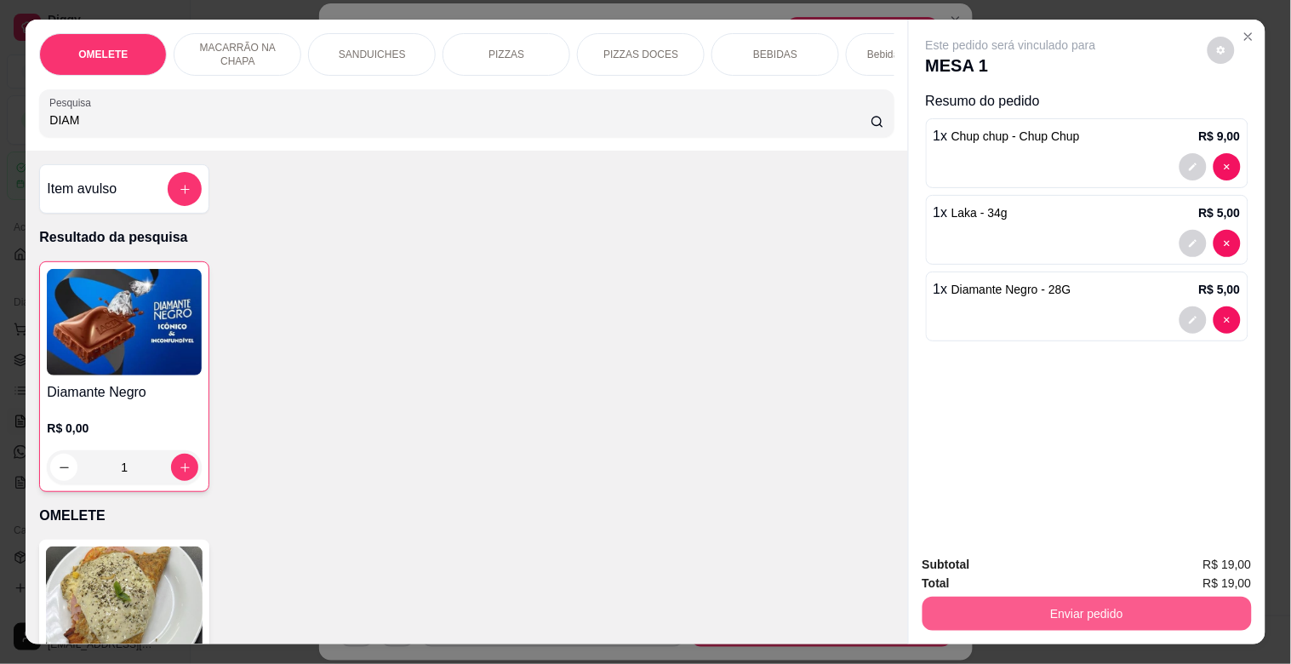
click at [964, 597] on button "Enviar pedido" at bounding box center [1086, 614] width 329 height 34
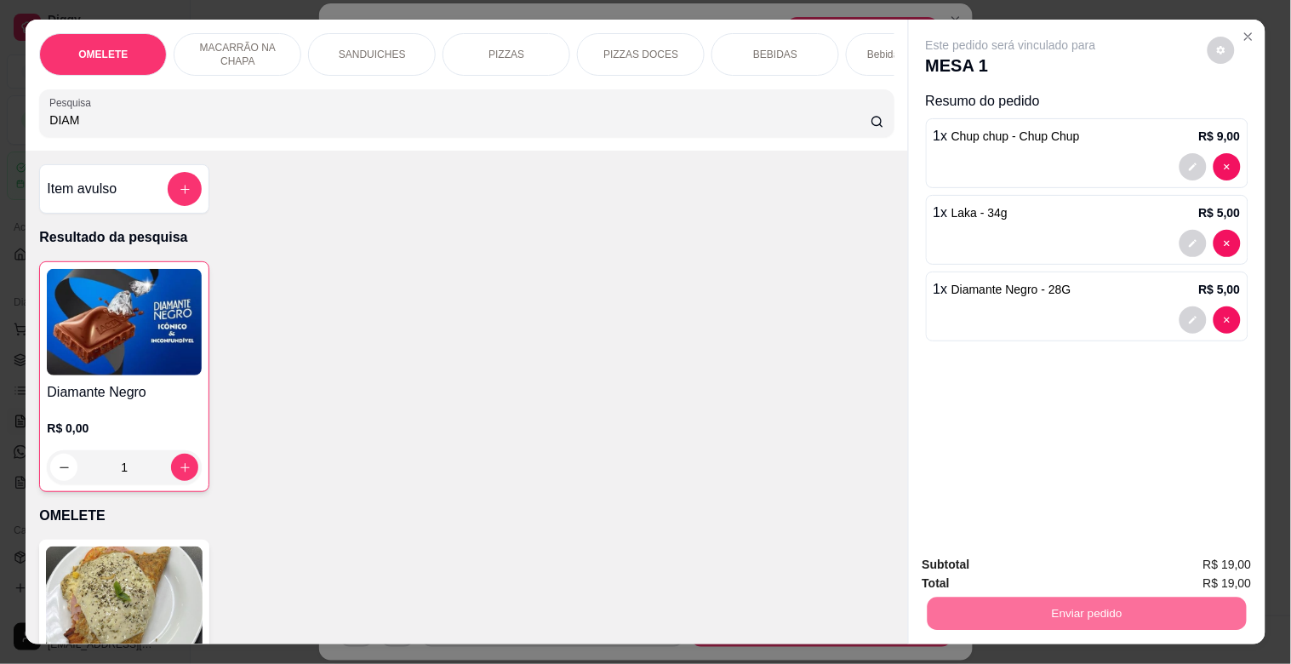
click at [1185, 564] on button "Enviar pedido" at bounding box center [1208, 563] width 94 height 31
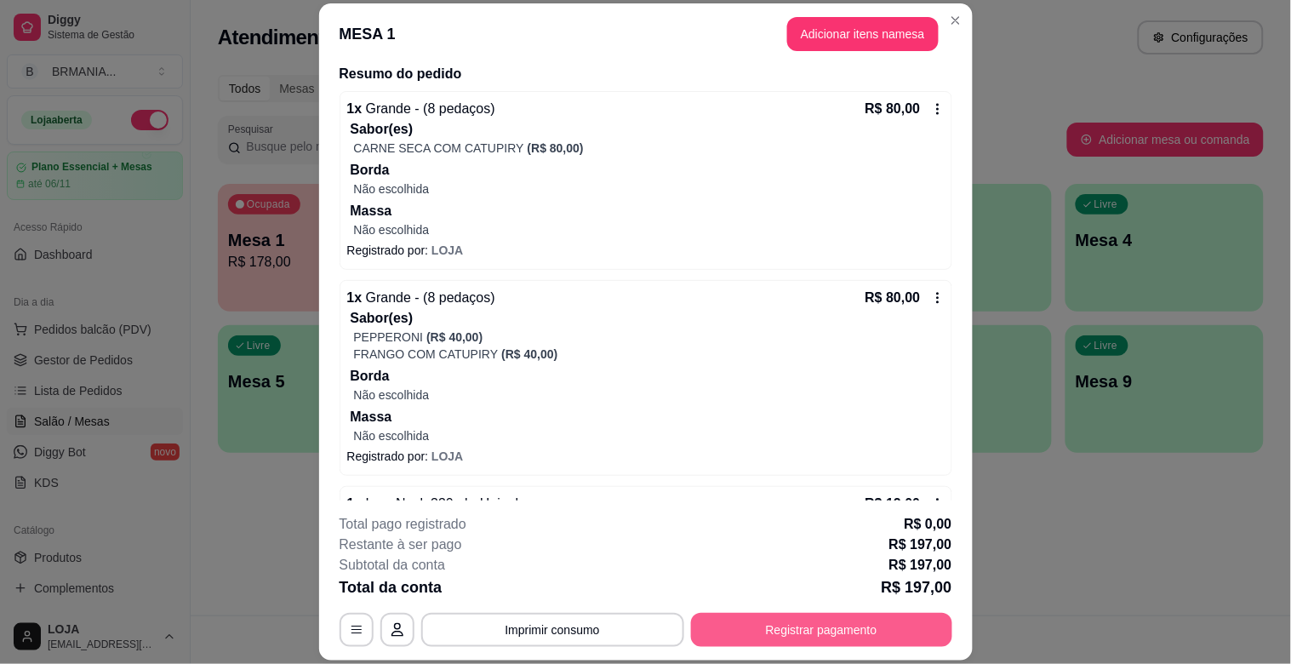
click at [834, 638] on button "Registrar pagamento" at bounding box center [821, 630] width 261 height 34
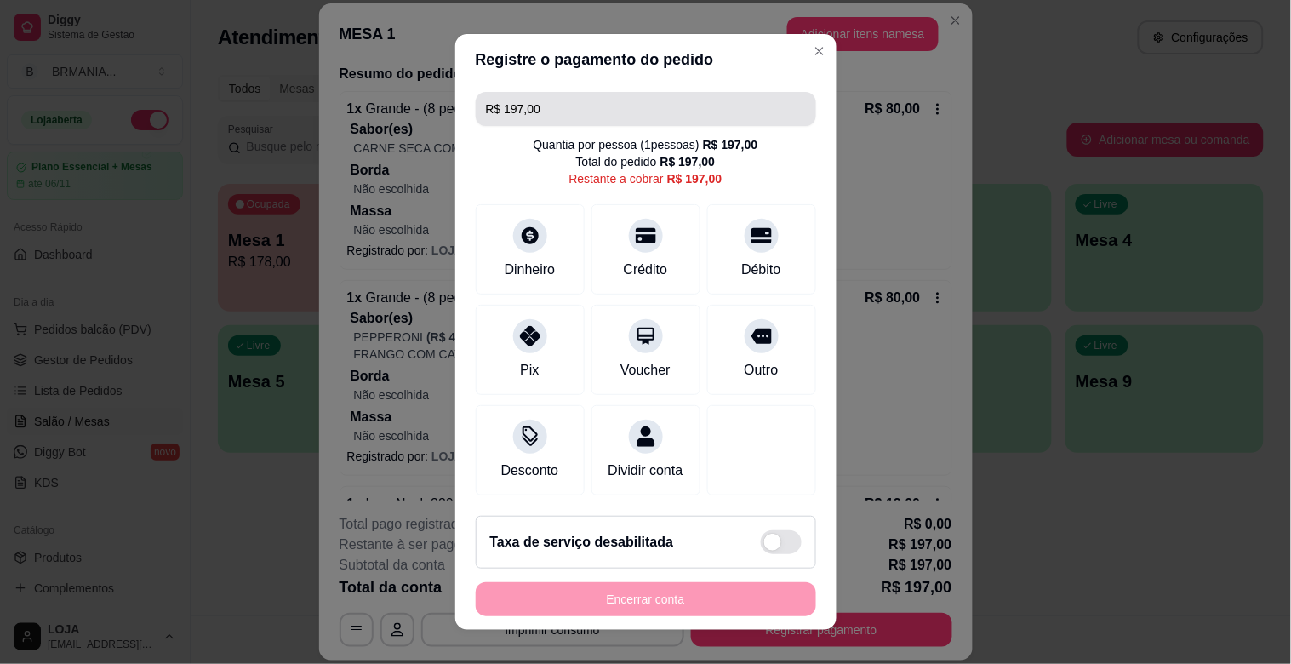
click at [529, 108] on input "R$ 197,00" at bounding box center [646, 109] width 320 height 34
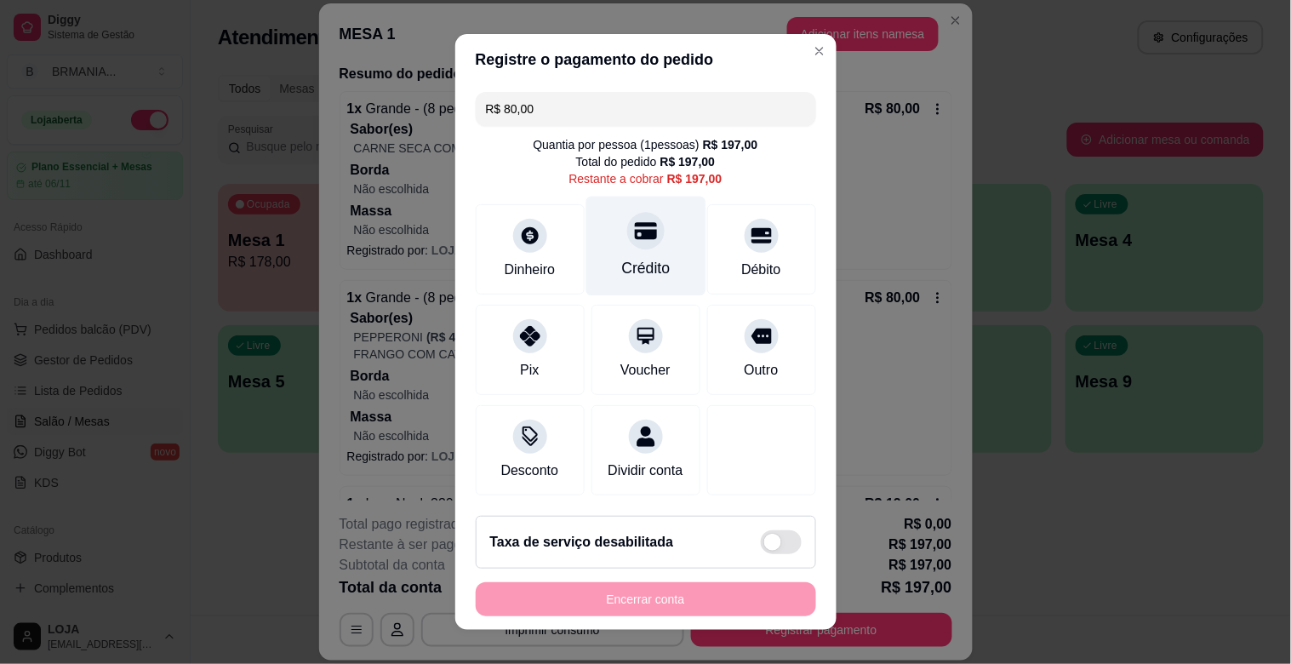
drag, startPoint x: 634, startPoint y: 236, endPoint x: 653, endPoint y: 247, distance: 21.7
click at [638, 237] on div at bounding box center [645, 230] width 37 height 37
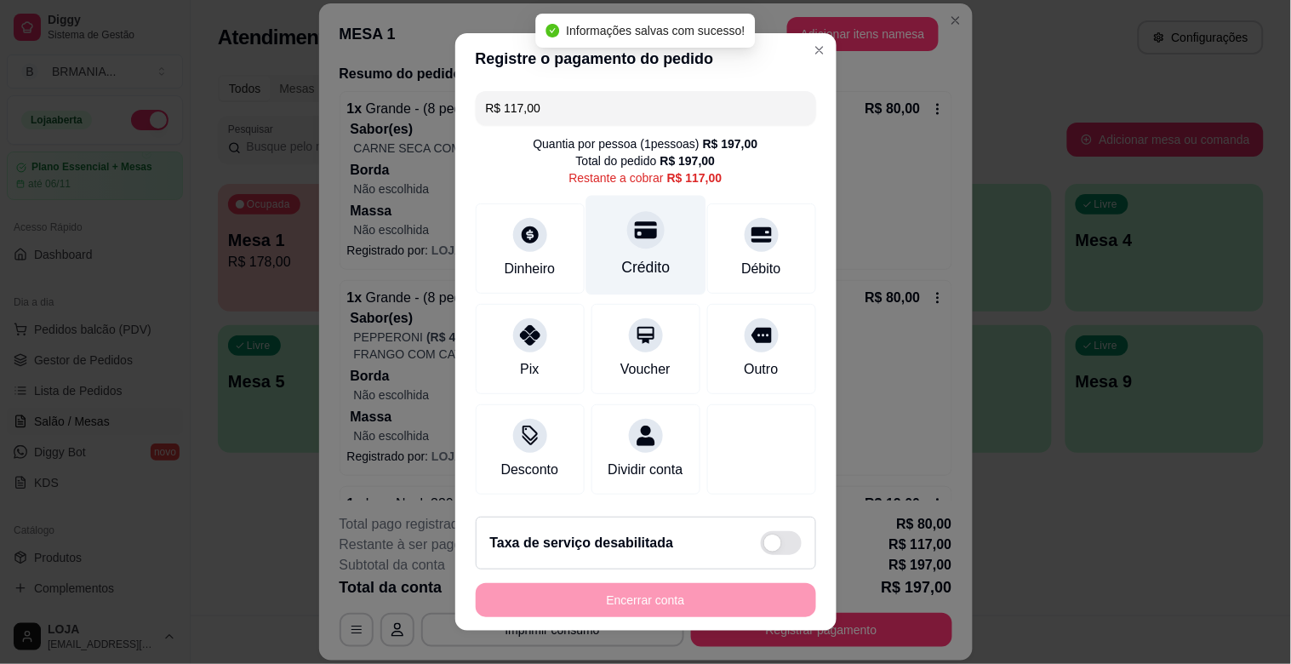
click at [621, 258] on div "Crédito" at bounding box center [645, 267] width 49 height 22
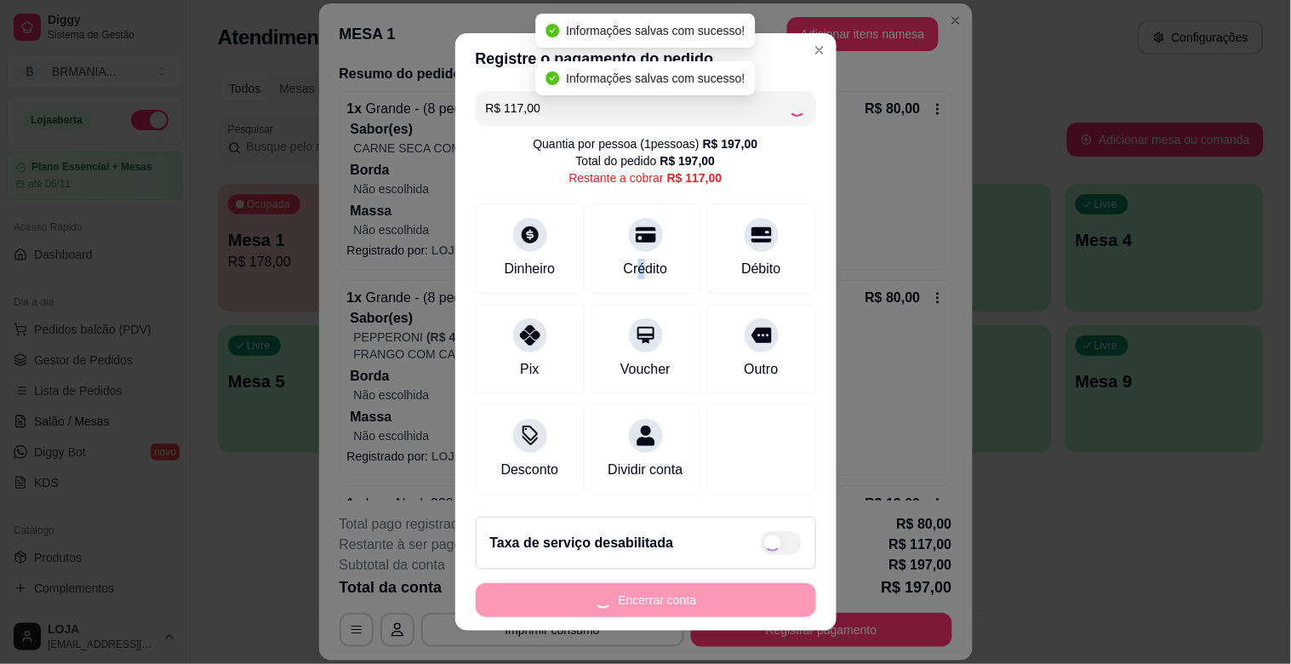
type input "R$ 0,00"
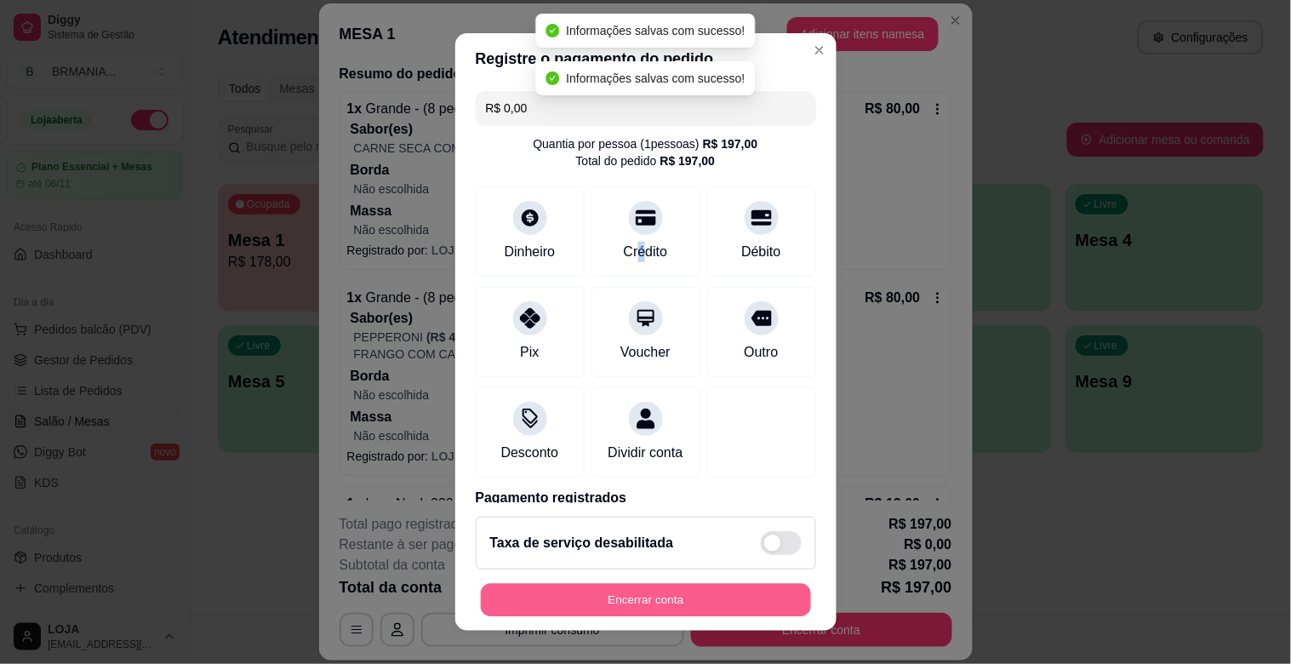
click at [670, 591] on button "Encerrar conta" at bounding box center [646, 600] width 330 height 33
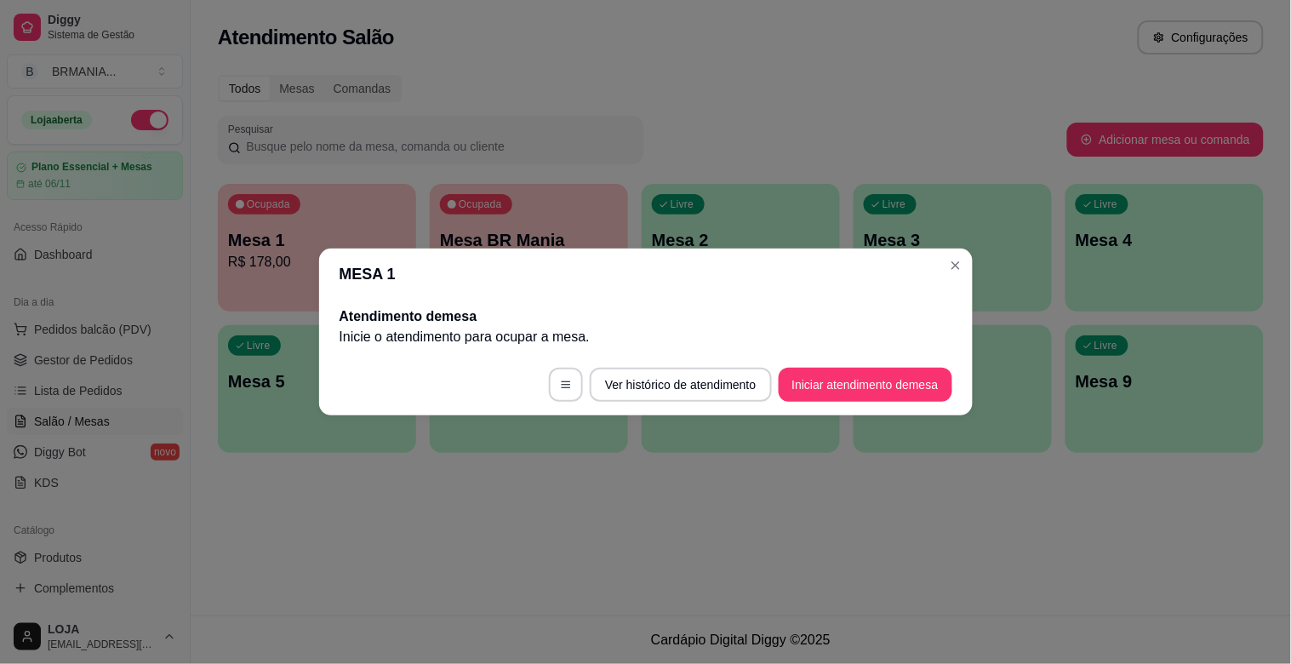
scroll to position [0, 0]
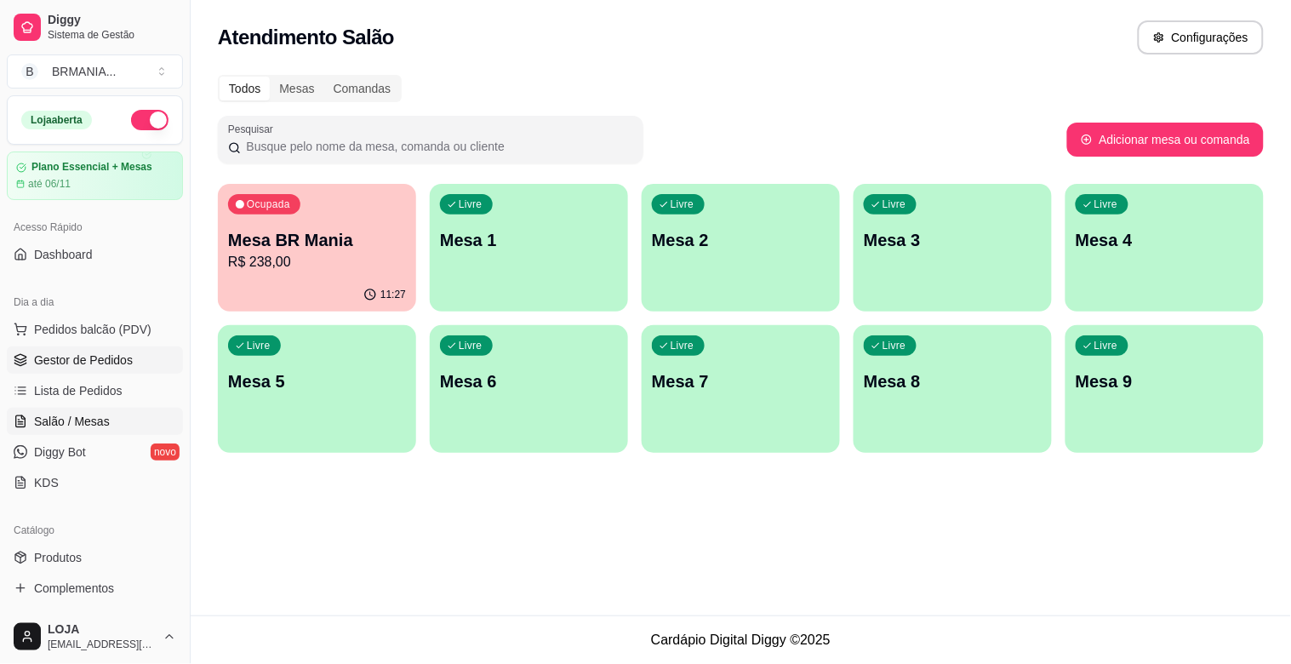
click at [53, 354] on span "Gestor de Pedidos" at bounding box center [83, 359] width 99 height 17
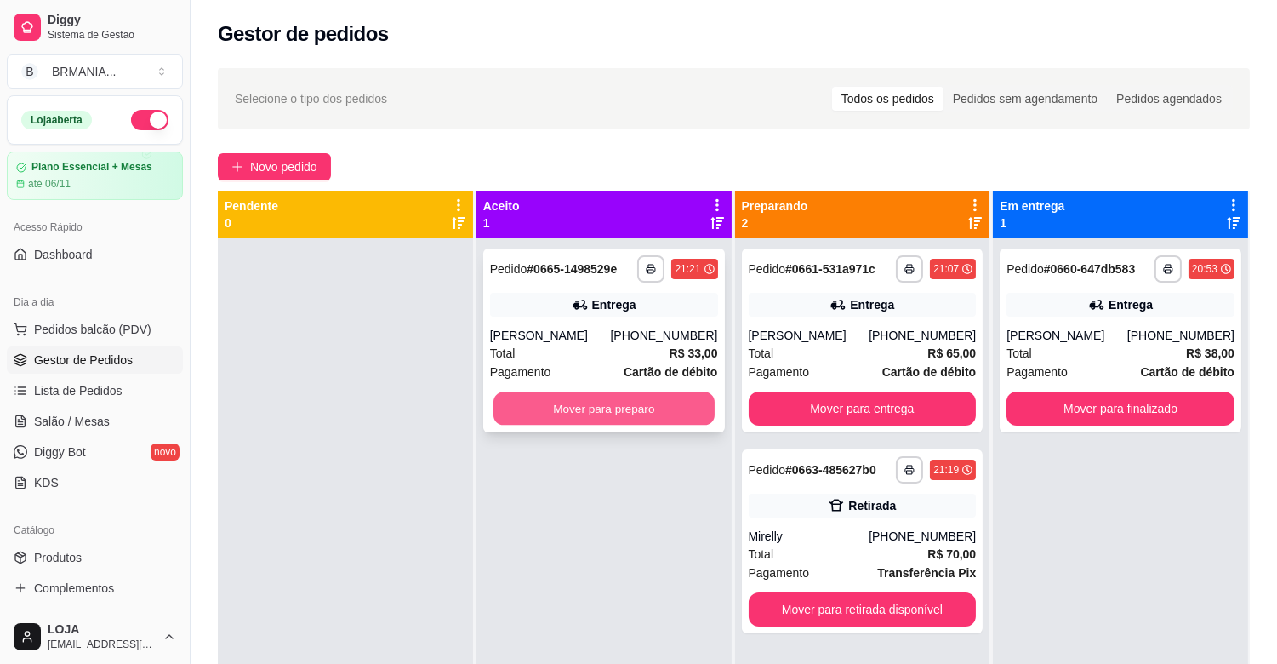
click at [648, 404] on button "Mover para preparo" at bounding box center [604, 408] width 221 height 33
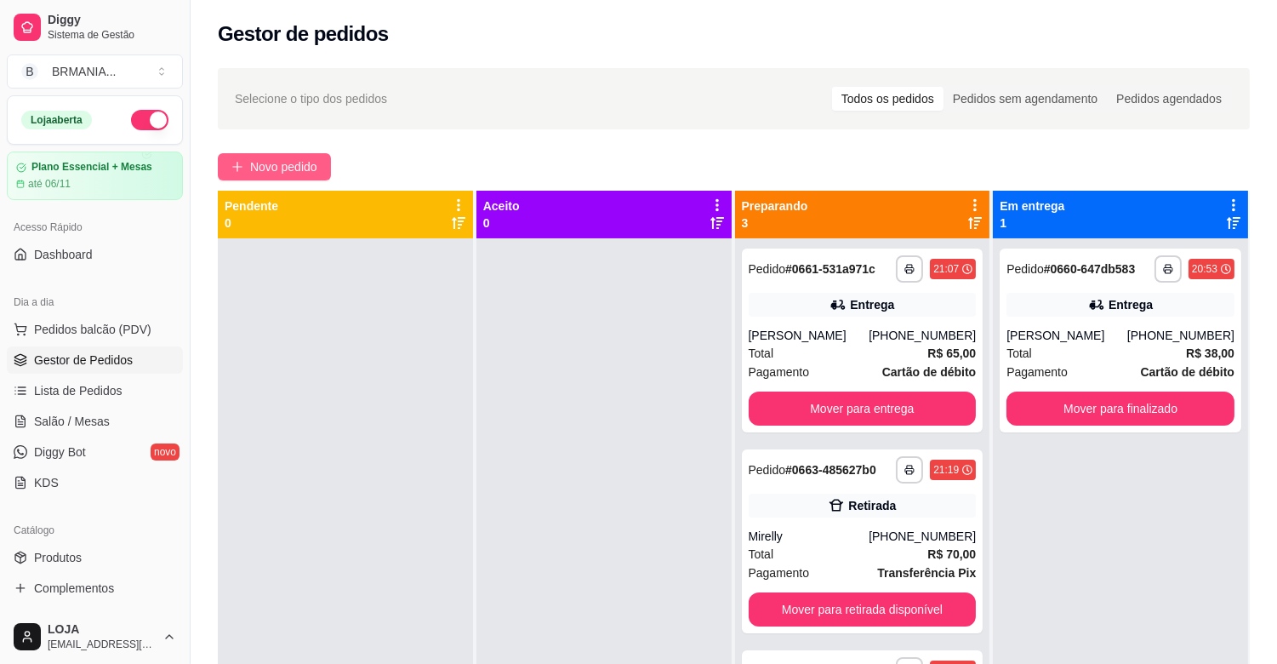
click at [308, 160] on span "Novo pedido" at bounding box center [283, 166] width 67 height 19
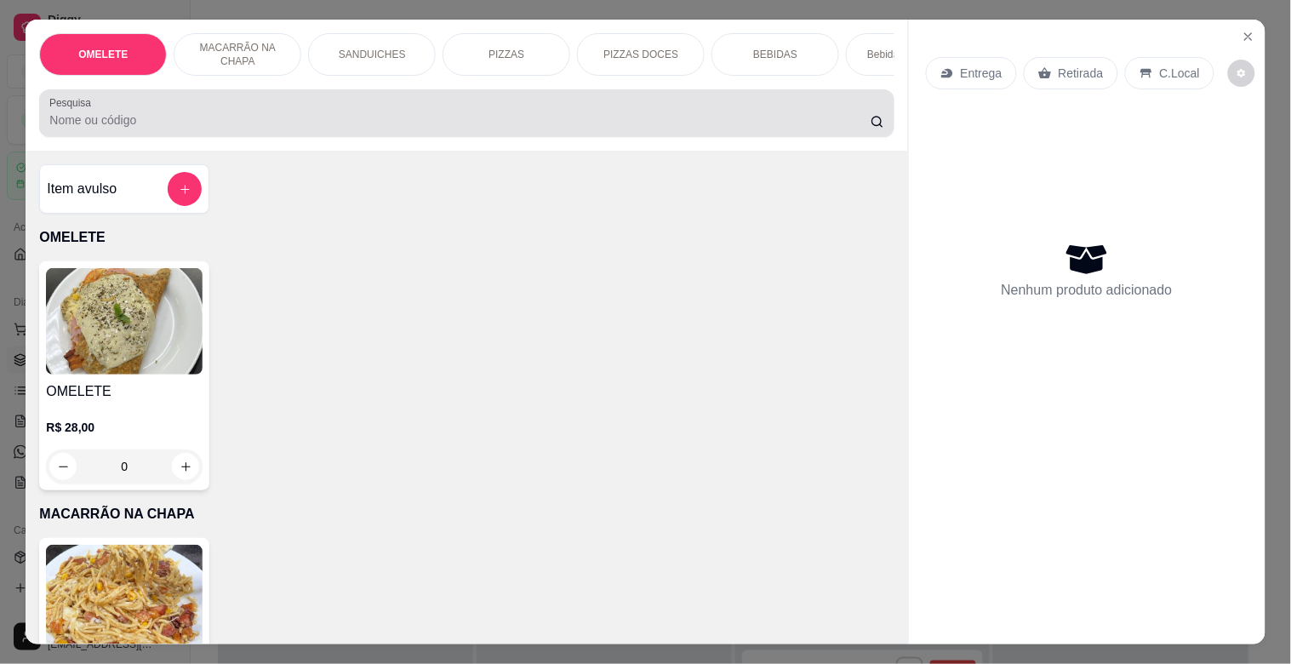
drag, startPoint x: 299, startPoint y: 140, endPoint x: 299, endPoint y: 128, distance: 12.8
click at [299, 137] on div "Pesquisa" at bounding box center [466, 113] width 854 height 48
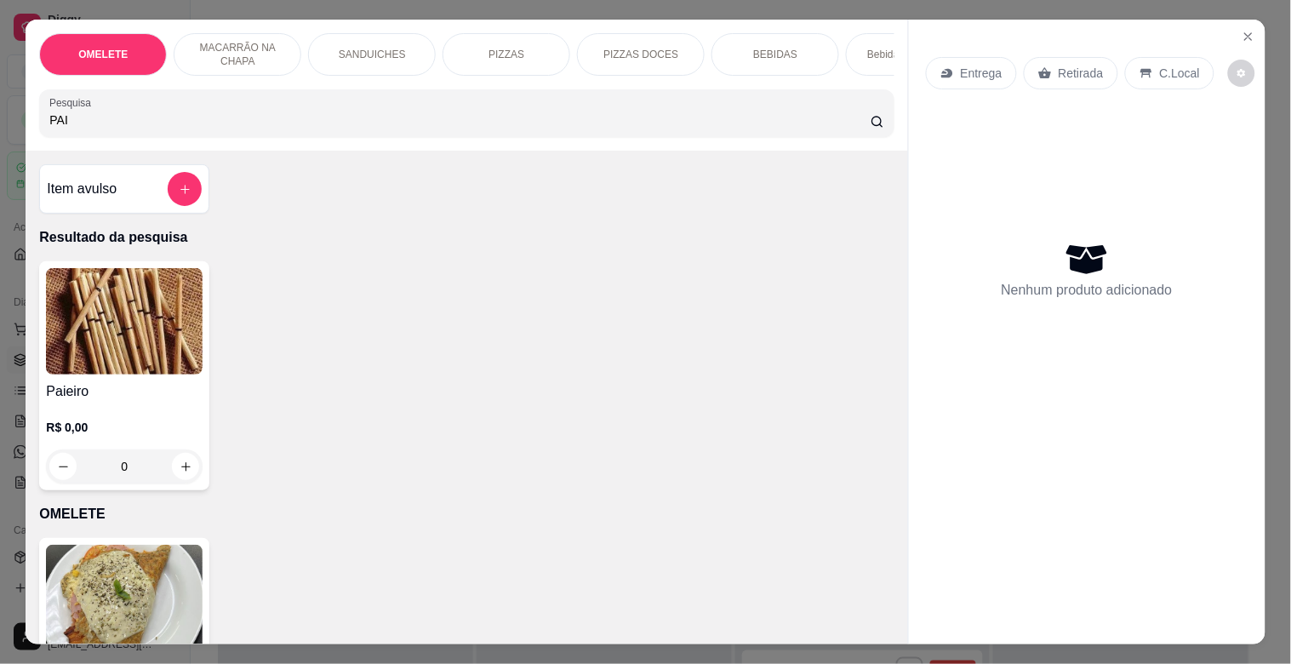
type input "PAI"
click at [86, 374] on img at bounding box center [124, 321] width 157 height 106
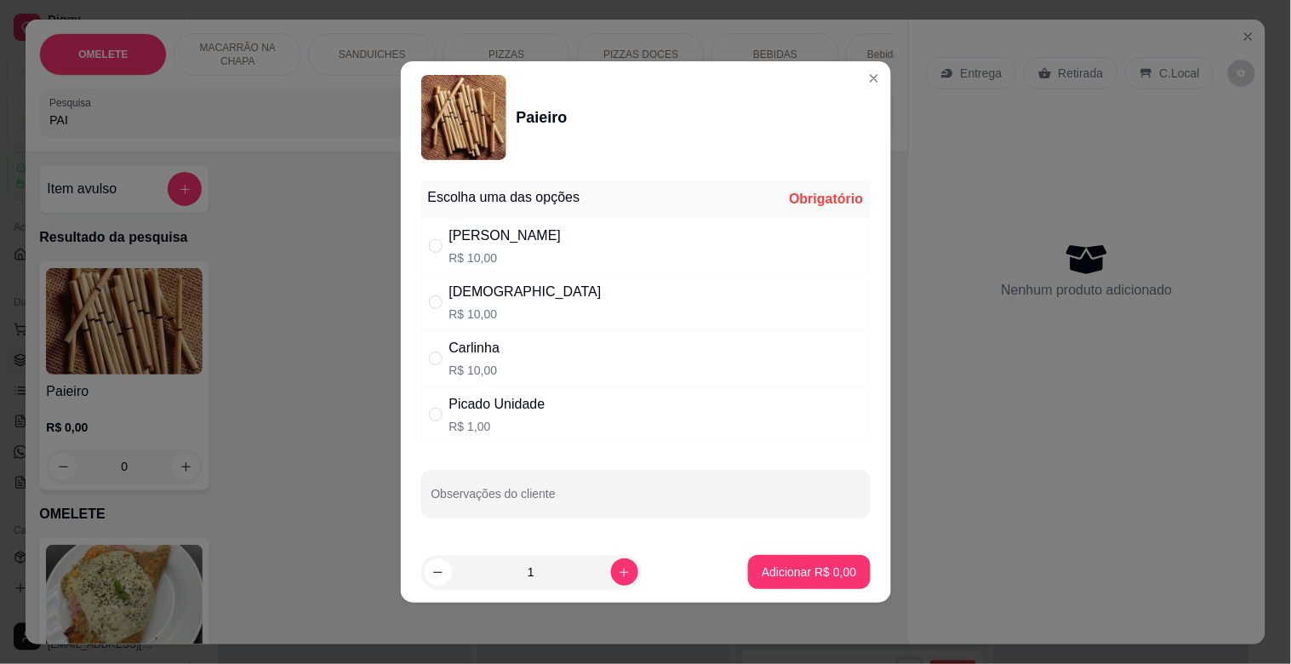
click at [462, 338] on div "Carlinha" at bounding box center [474, 348] width 51 height 20
radio input "true"
click at [477, 300] on div "[DEMOGRAPHIC_DATA]" at bounding box center [525, 292] width 152 height 20
radio input "true"
radio input "false"
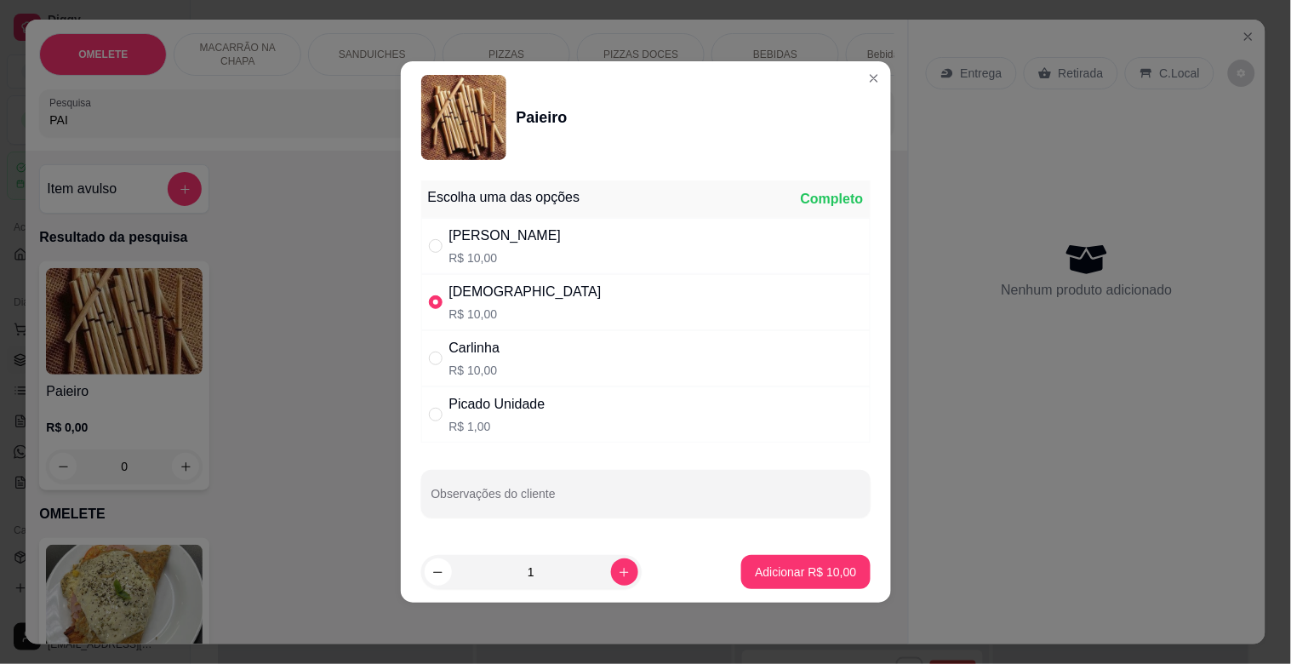
drag, startPoint x: 508, startPoint y: 415, endPoint x: 575, endPoint y: 477, distance: 91.5
click at [508, 414] on div "Picado Unidade R$ 1,00" at bounding box center [497, 414] width 96 height 41
radio input "false"
radio input "true"
click at [618, 568] on icon "increase-product-quantity" at bounding box center [624, 572] width 13 height 13
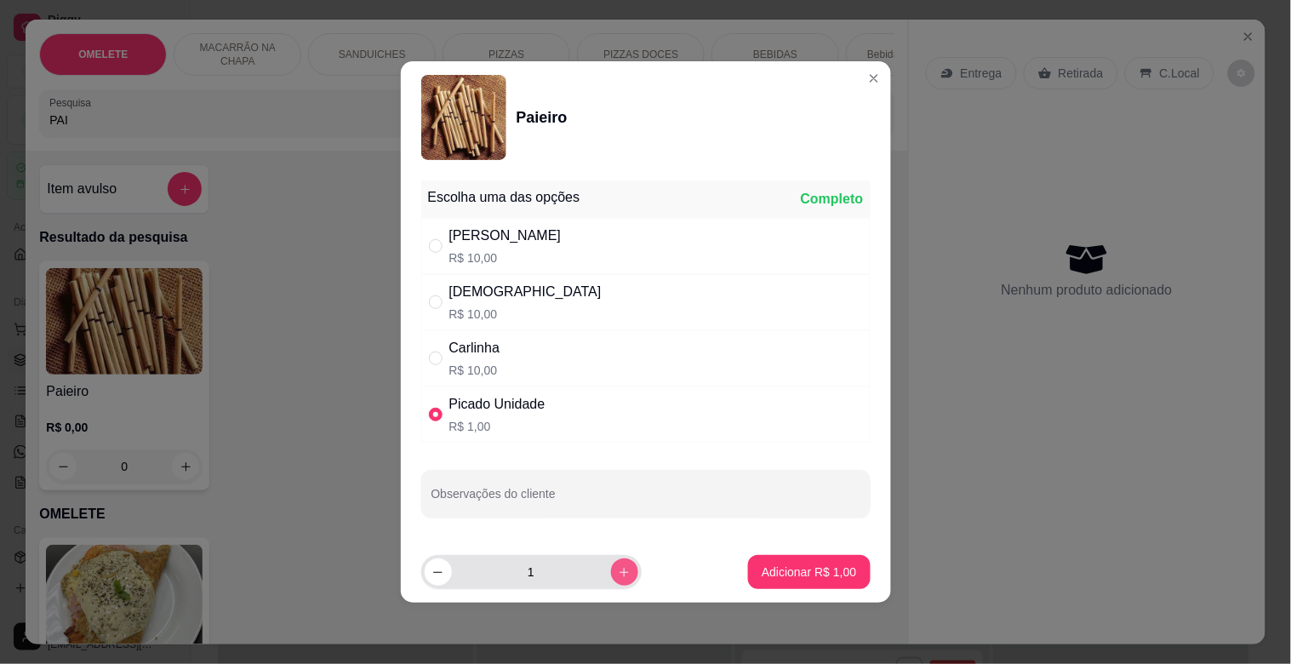
type input "2"
click at [813, 580] on button "Adicionar R$ 2,00" at bounding box center [809, 572] width 122 height 34
type input "2"
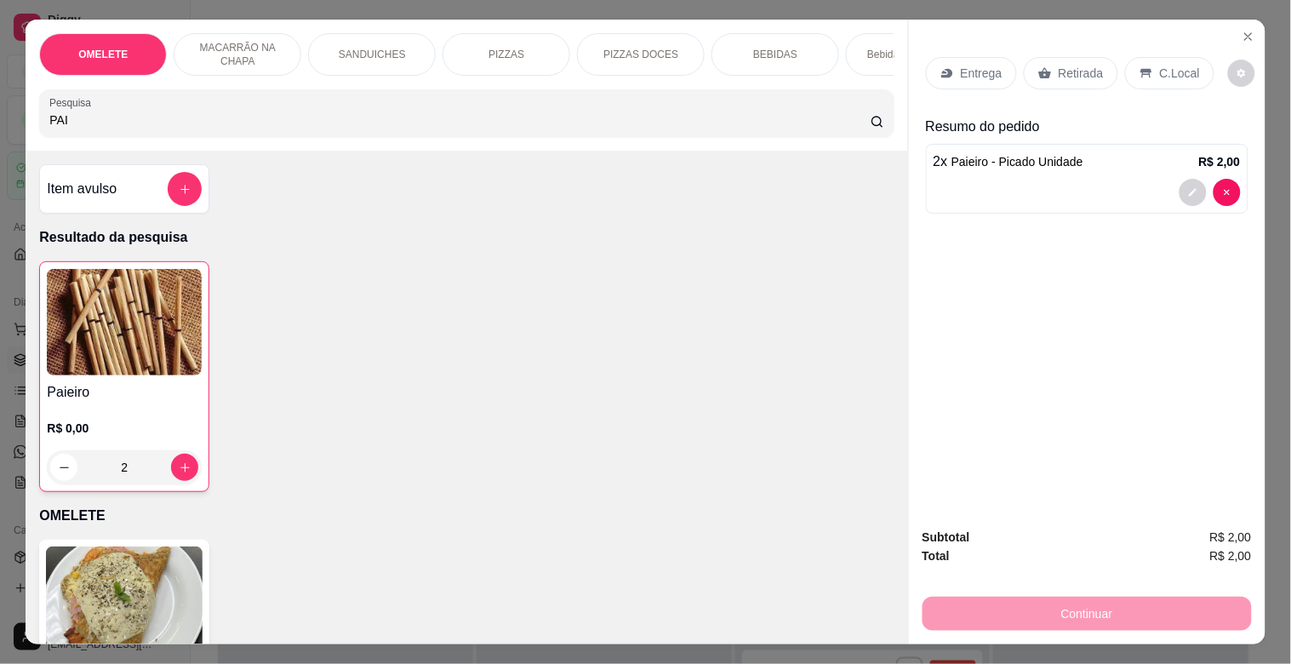
click at [1069, 83] on div "Entrega Retirada C.Local" at bounding box center [1087, 73] width 323 height 60
click at [1076, 70] on p "Retirada" at bounding box center [1081, 73] width 45 height 17
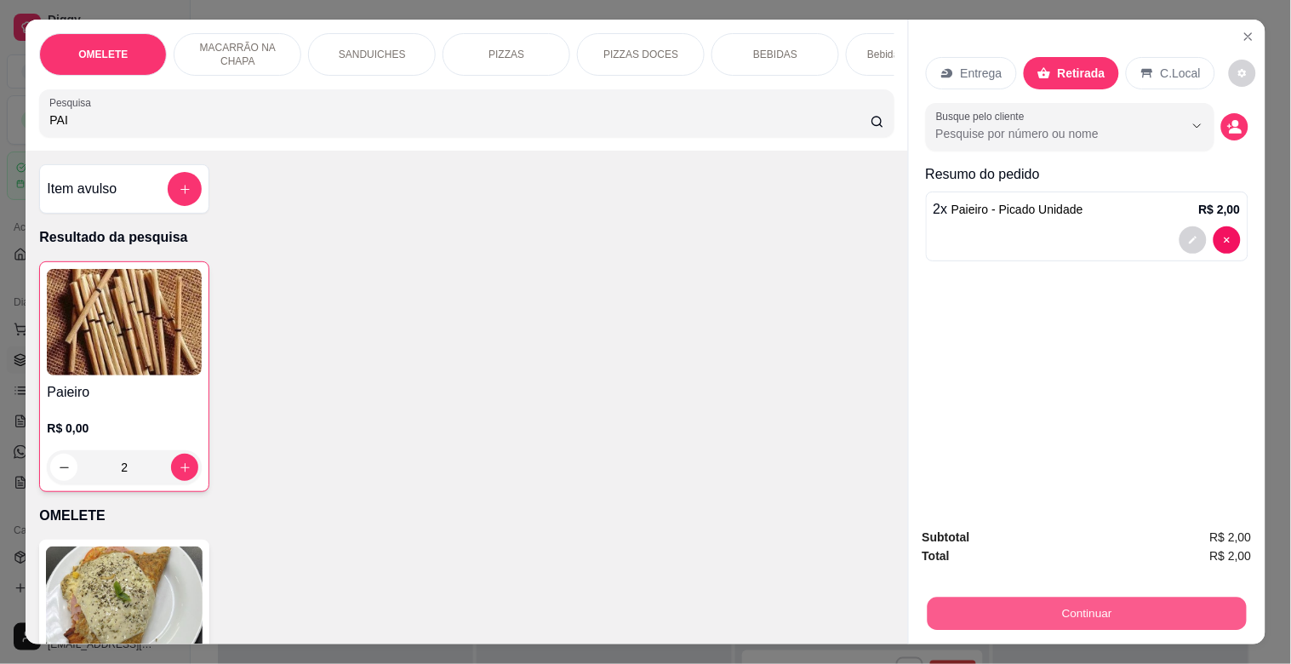
click at [1030, 614] on button "Continuar" at bounding box center [1086, 613] width 319 height 33
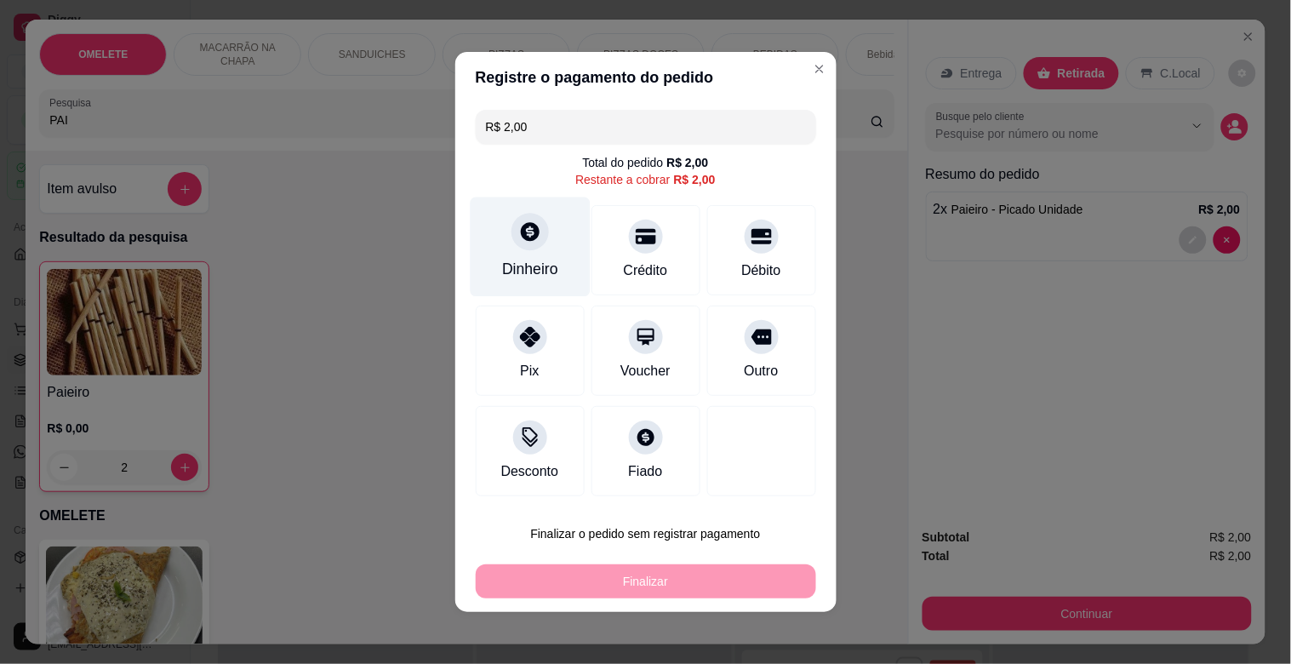
click at [477, 230] on div "Dinheiro" at bounding box center [530, 247] width 120 height 100
click at [478, 232] on header "Precisa de troco?" at bounding box center [645, 241] width 392 height 53
click at [545, 247] on div "Dinheiro" at bounding box center [530, 247] width 120 height 100
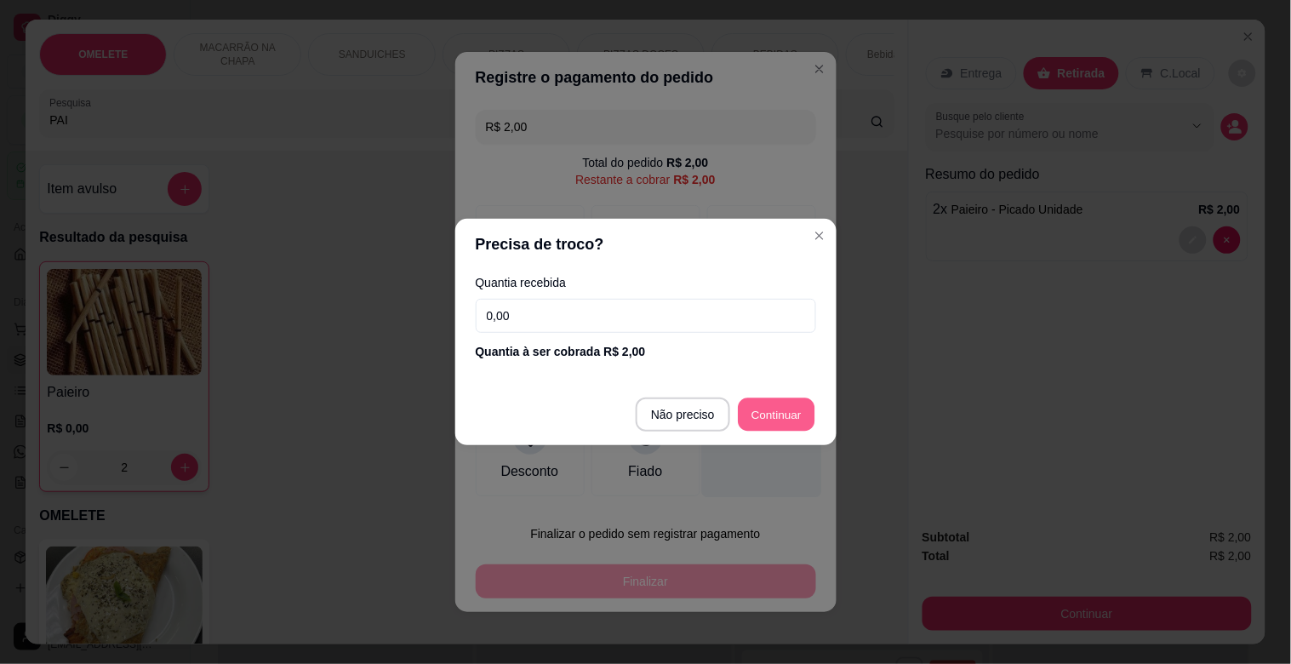
type input "R$ 0,00"
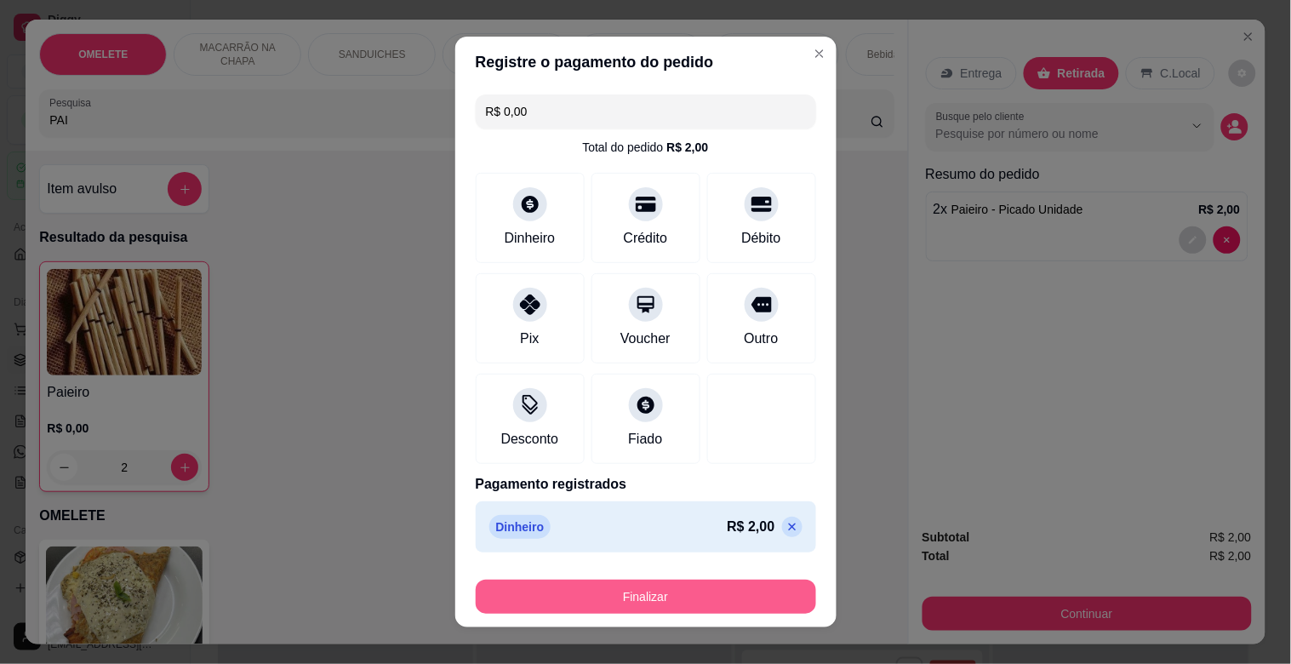
click at [649, 590] on button "Finalizar" at bounding box center [646, 597] width 340 height 34
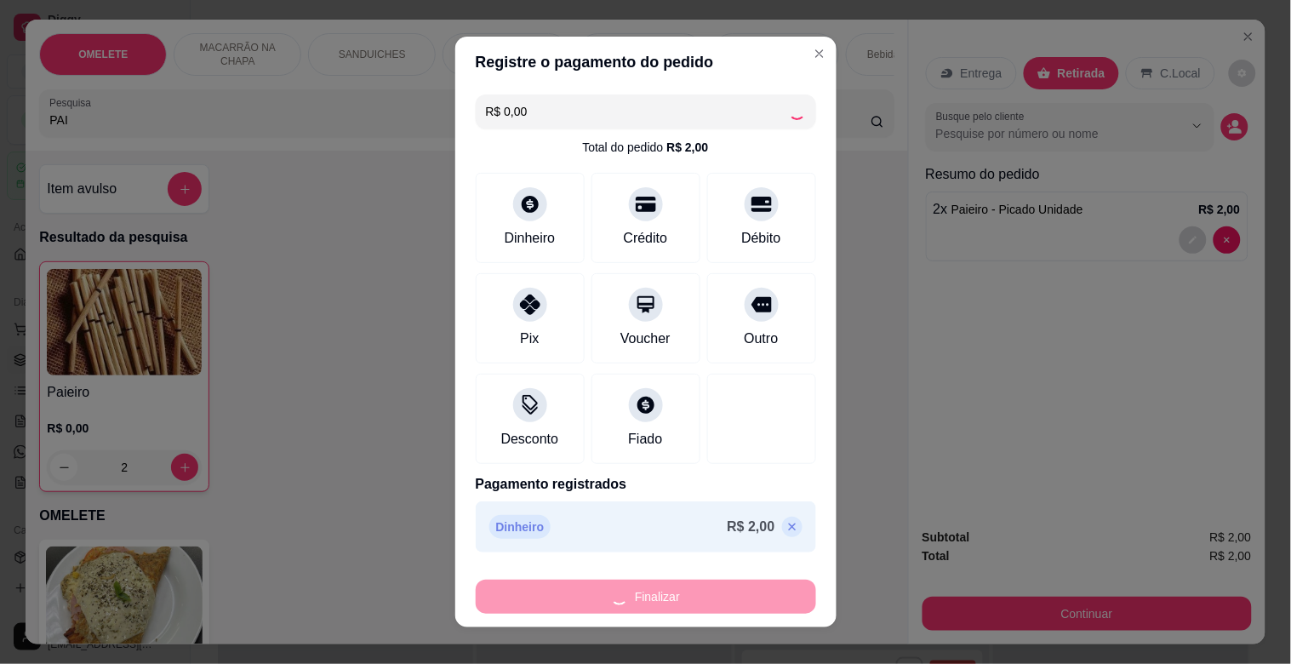
type input "0"
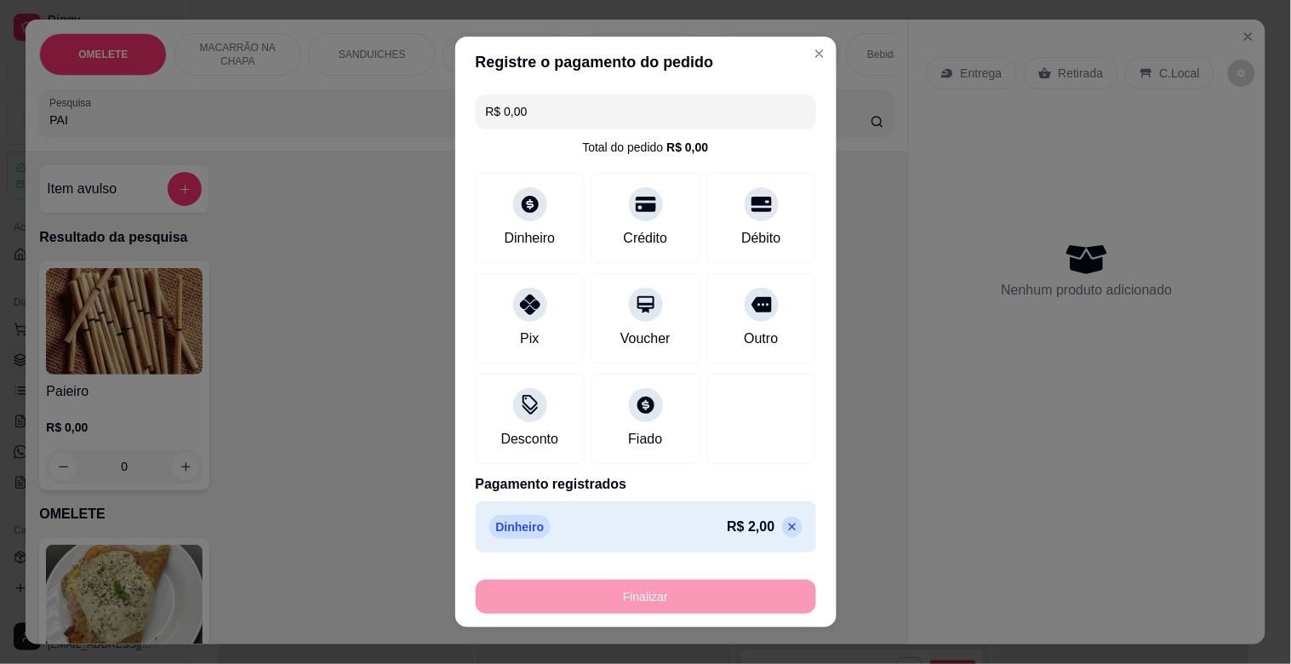
type input "-R$ 2,00"
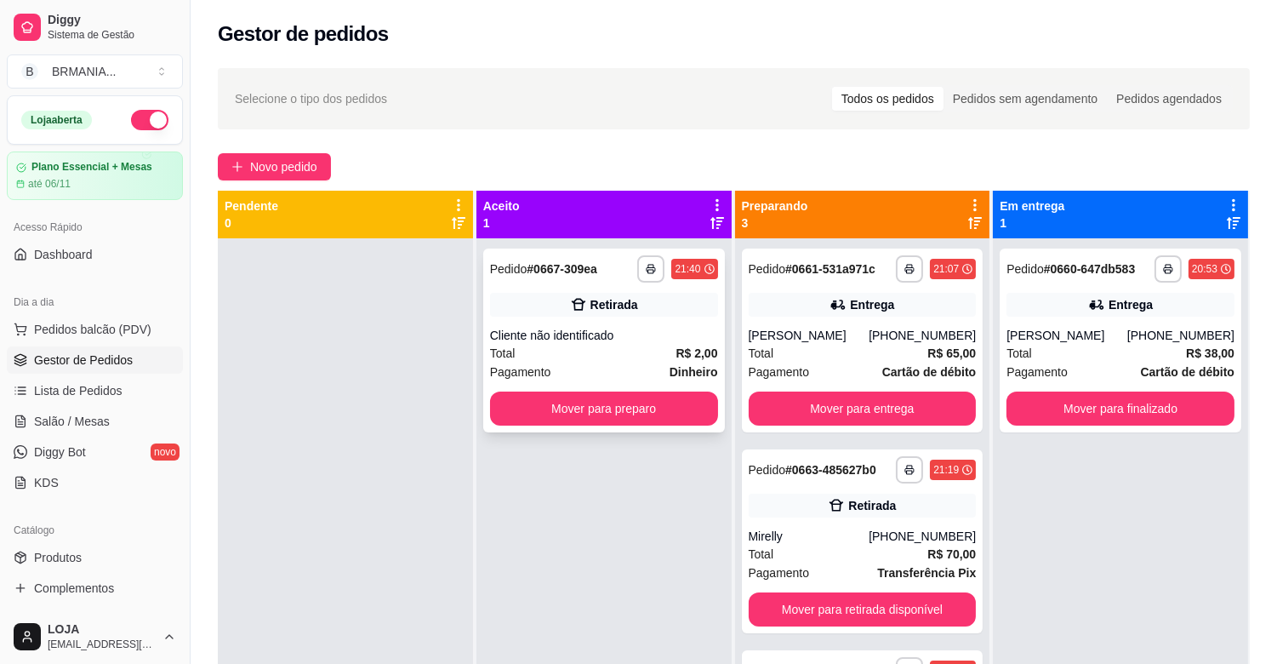
click at [630, 335] on div "Cliente não identificado" at bounding box center [604, 335] width 228 height 17
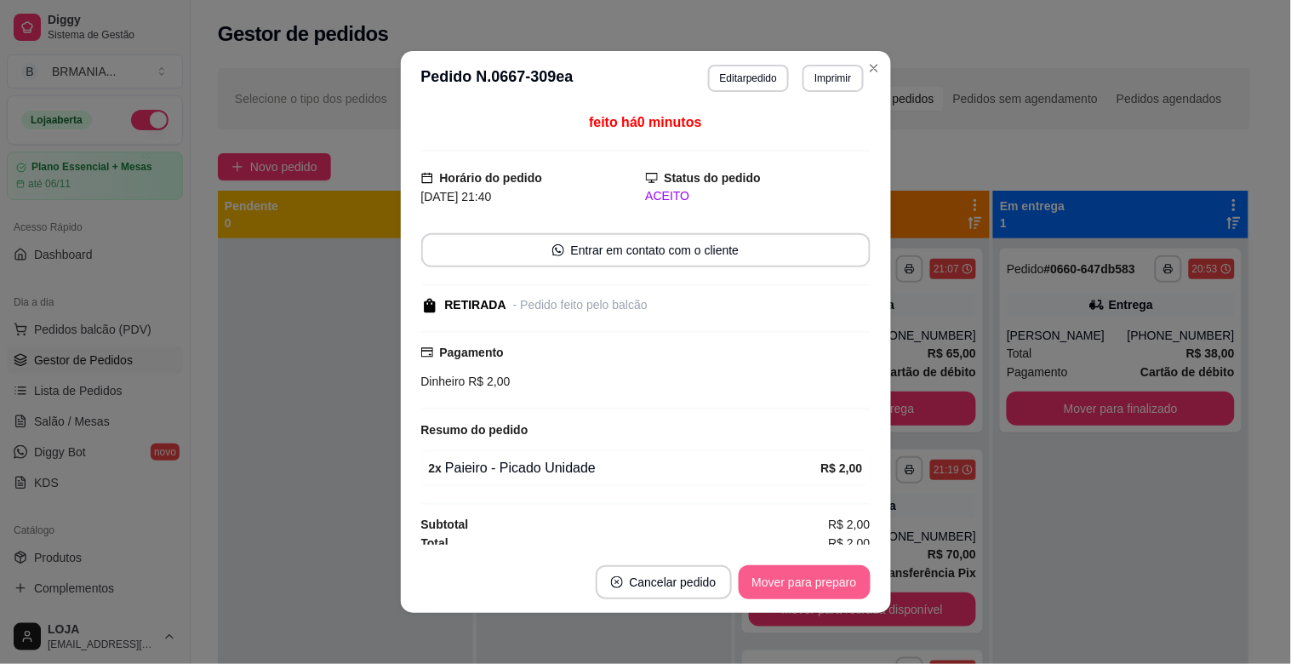
click at [807, 583] on button "Mover para preparo" at bounding box center [805, 582] width 132 height 34
click at [807, 583] on button "Mover para retirada disponível" at bounding box center [776, 582] width 188 height 34
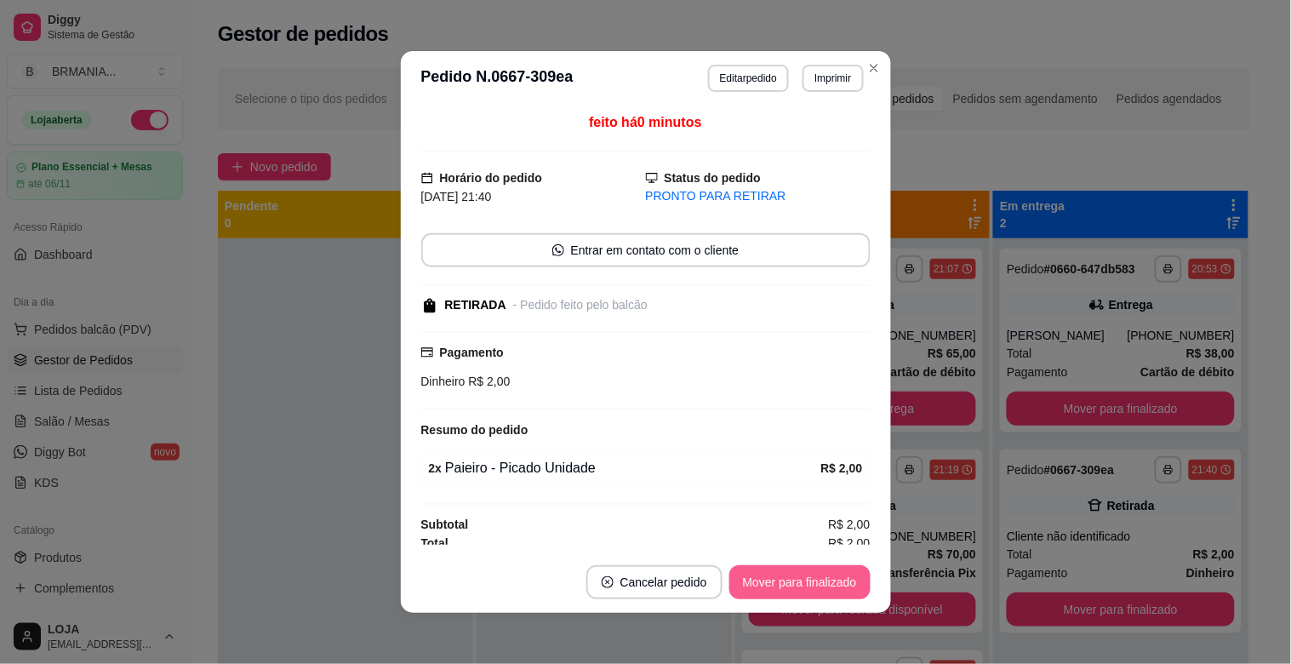
click at [807, 583] on button "Mover para finalizado" at bounding box center [799, 582] width 141 height 34
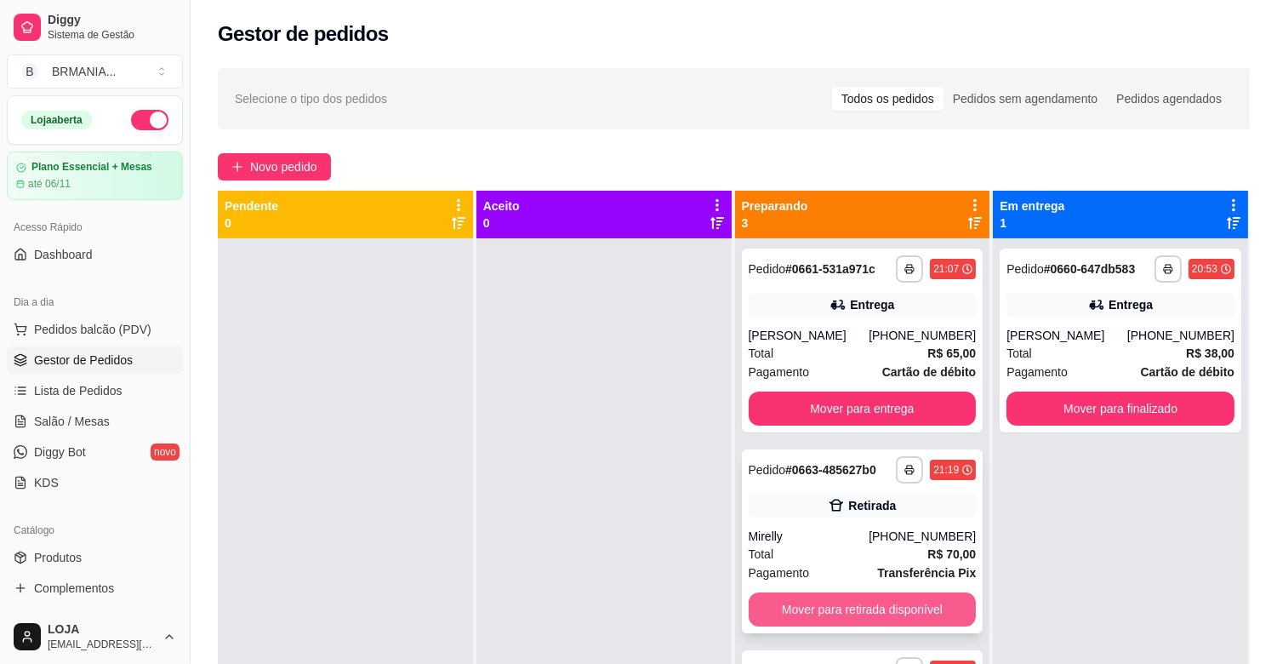
click at [861, 626] on button "Mover para retirada disponível" at bounding box center [863, 609] width 228 height 34
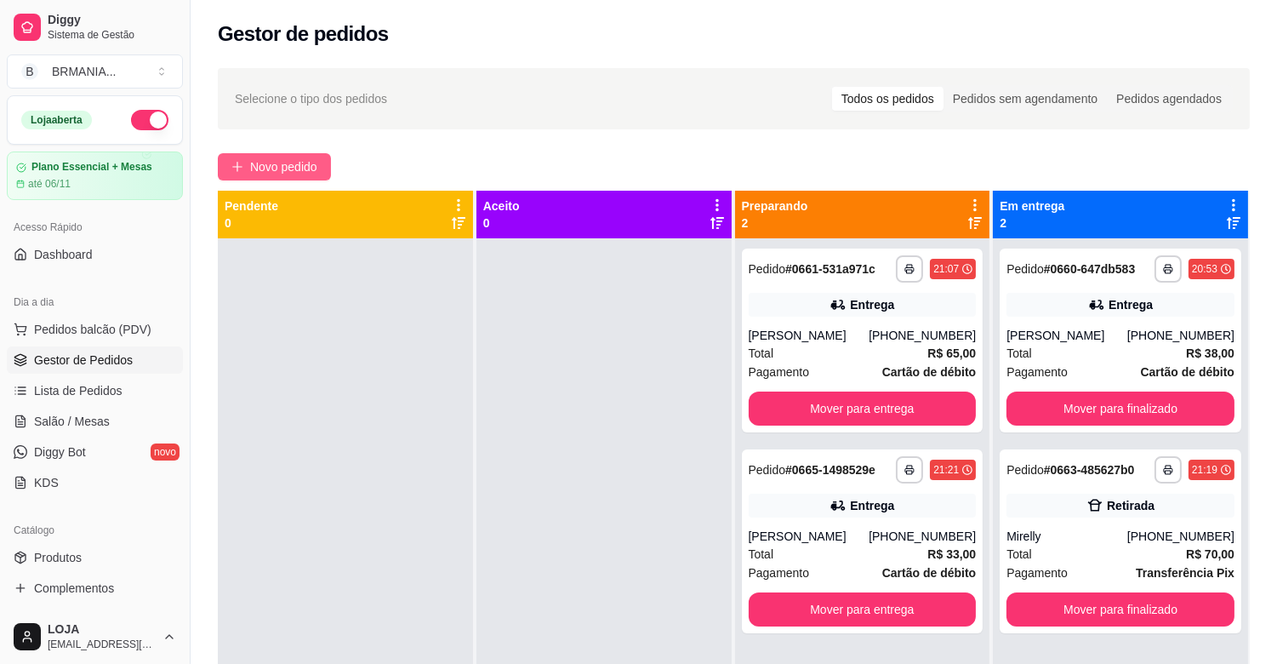
click at [274, 156] on button "Novo pedido" at bounding box center [274, 166] width 113 height 27
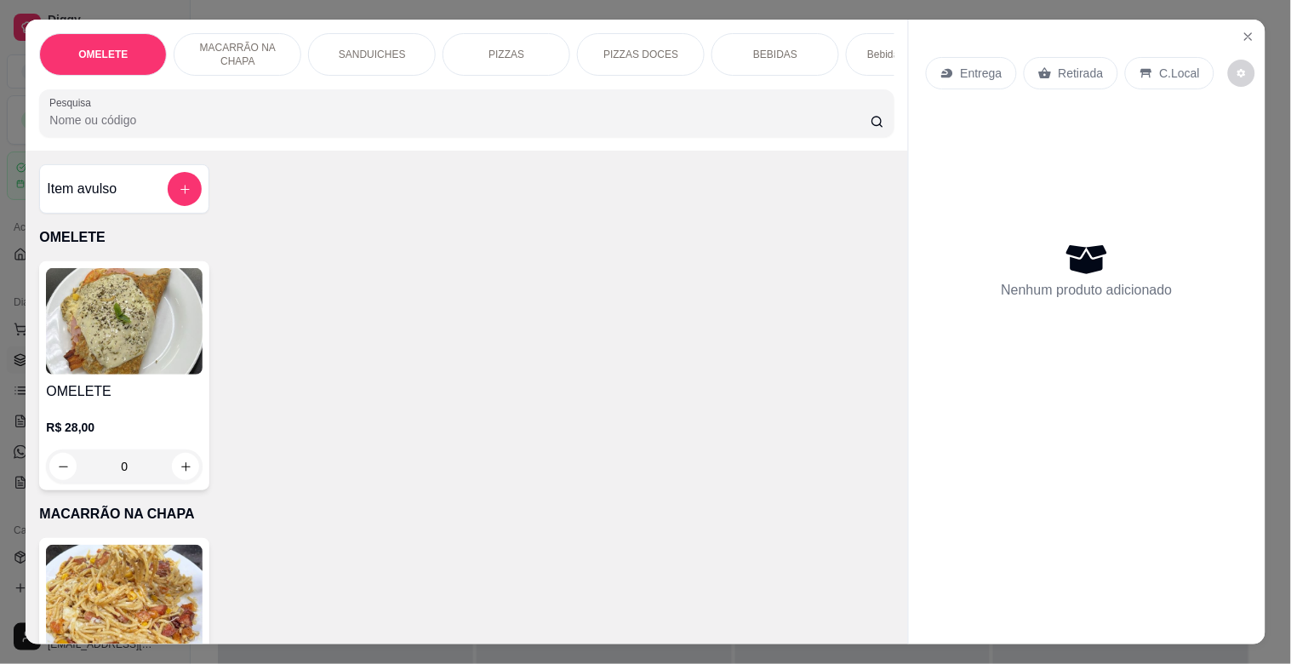
click at [515, 54] on div "PIZZAS" at bounding box center [507, 54] width 128 height 43
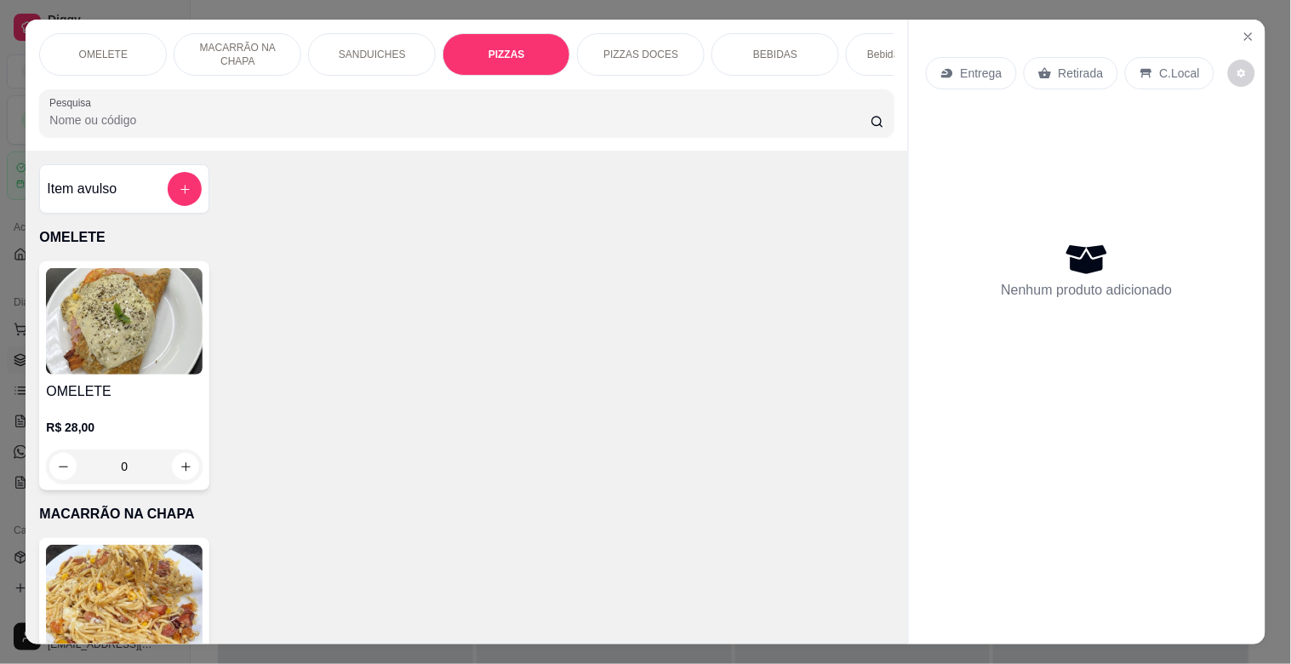
scroll to position [41, 0]
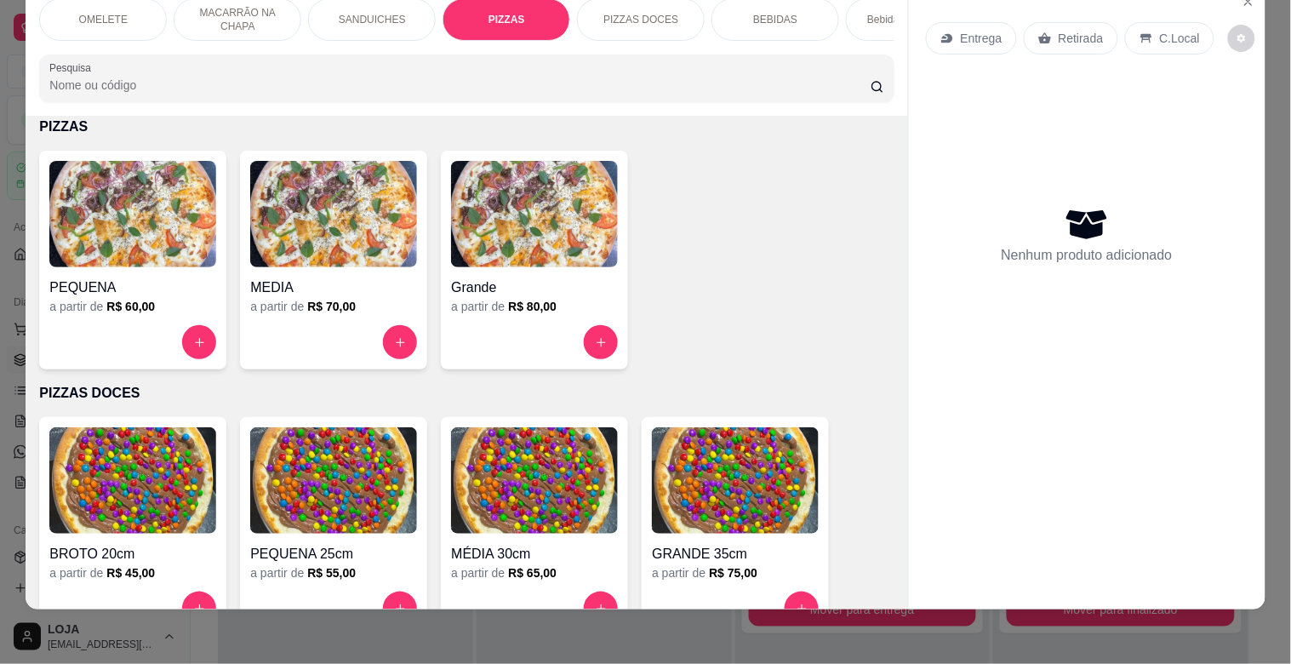
click at [517, 239] on img at bounding box center [534, 214] width 167 height 106
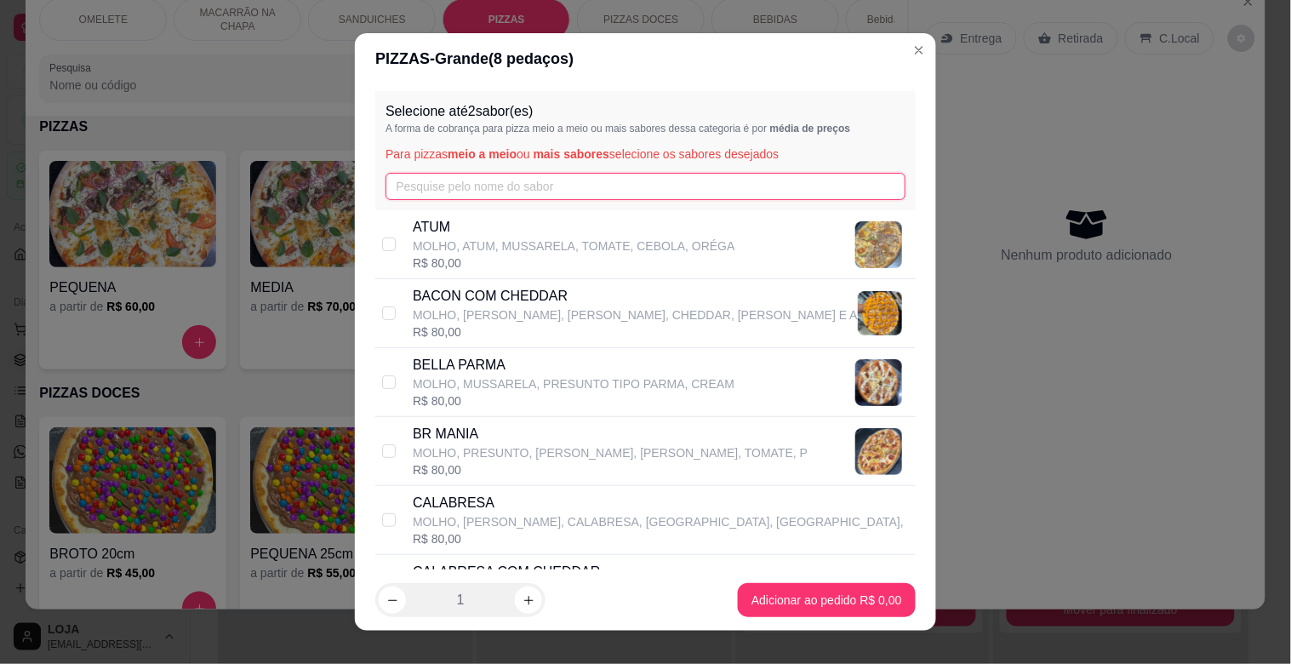
click at [427, 184] on input "text" at bounding box center [645, 186] width 520 height 27
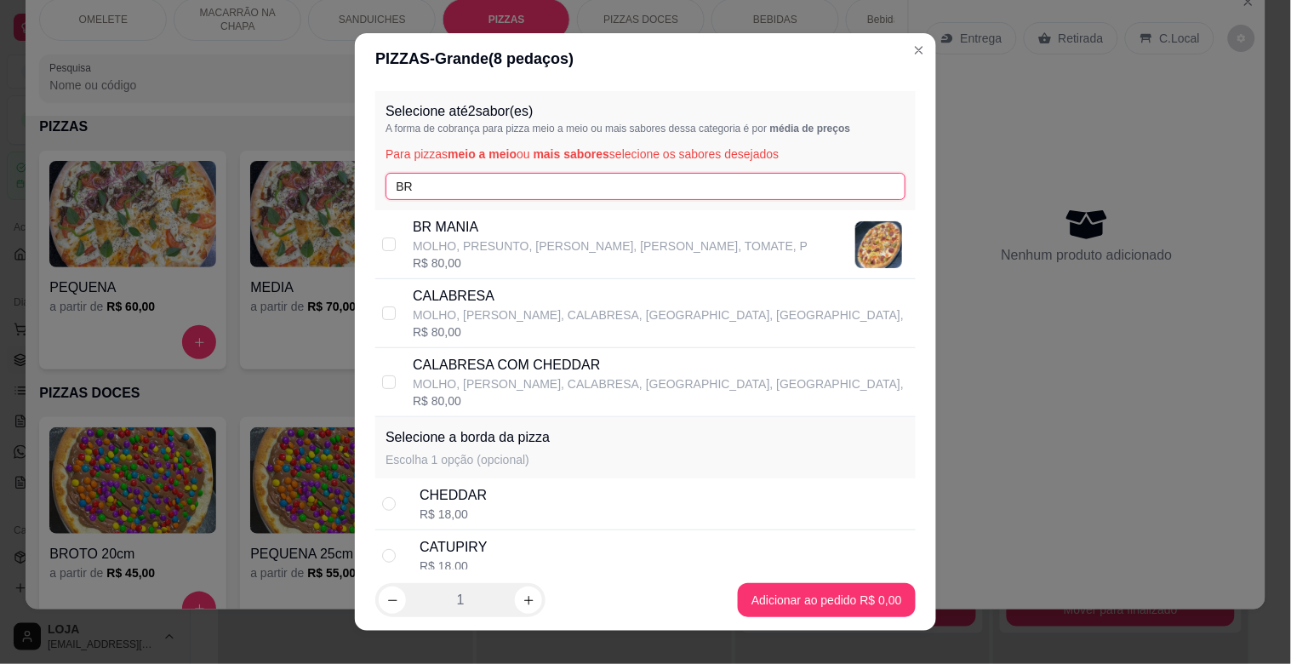
type input "BR"
click at [422, 262] on div "R$ 80,00" at bounding box center [610, 262] width 395 height 17
checkbox input "true"
click at [482, 196] on input "BR" at bounding box center [645, 186] width 520 height 27
type input "B"
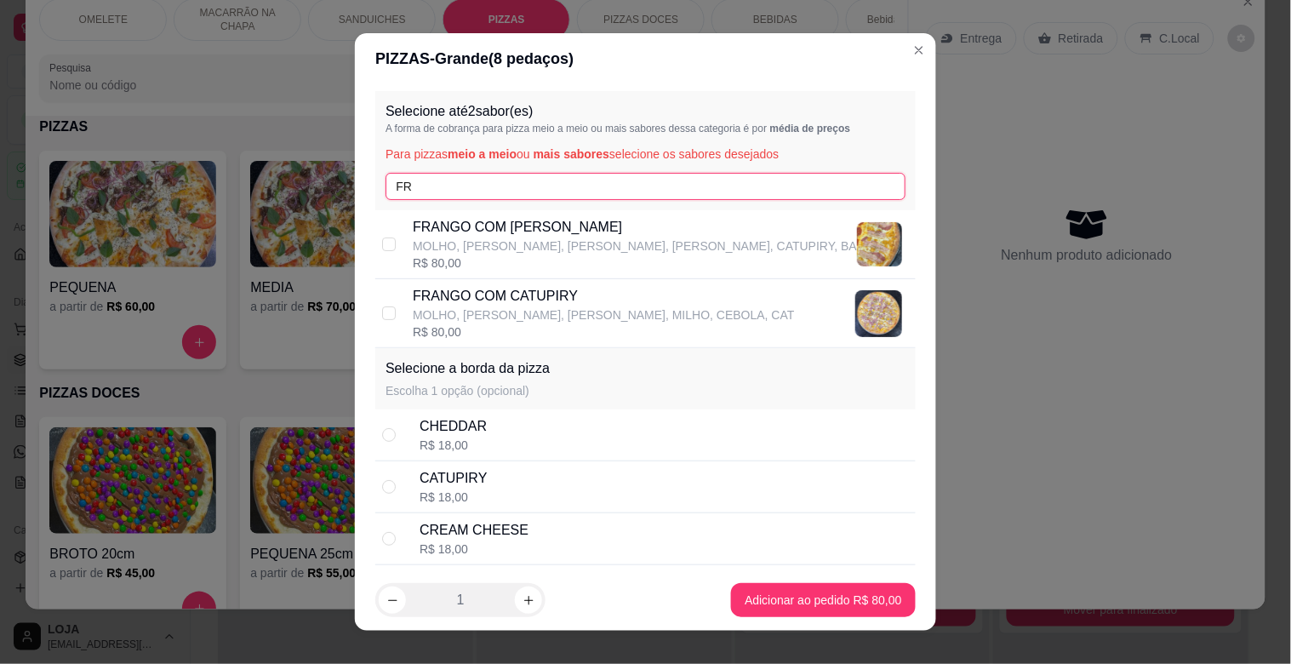
type input "FR"
click at [525, 300] on p "FRANGO COM CATUPIRY" at bounding box center [604, 296] width 382 height 20
checkbox input "true"
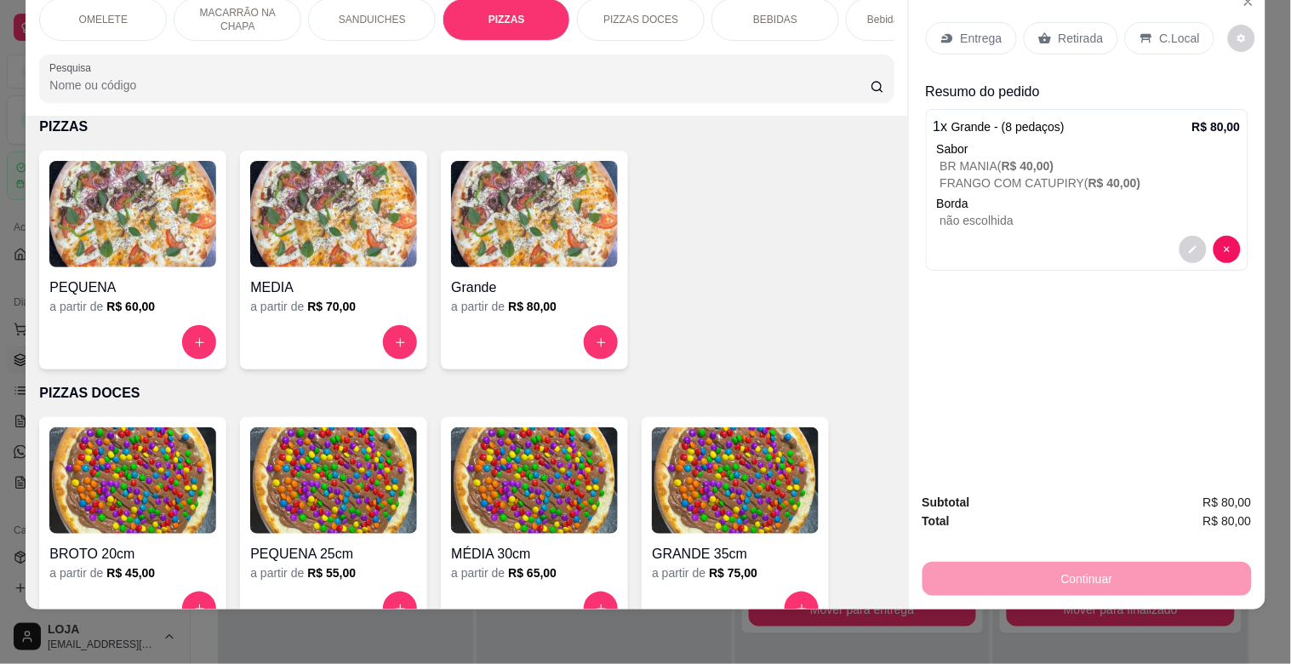
click at [528, 94] on input "Pesquisa" at bounding box center [459, 85] width 821 height 17
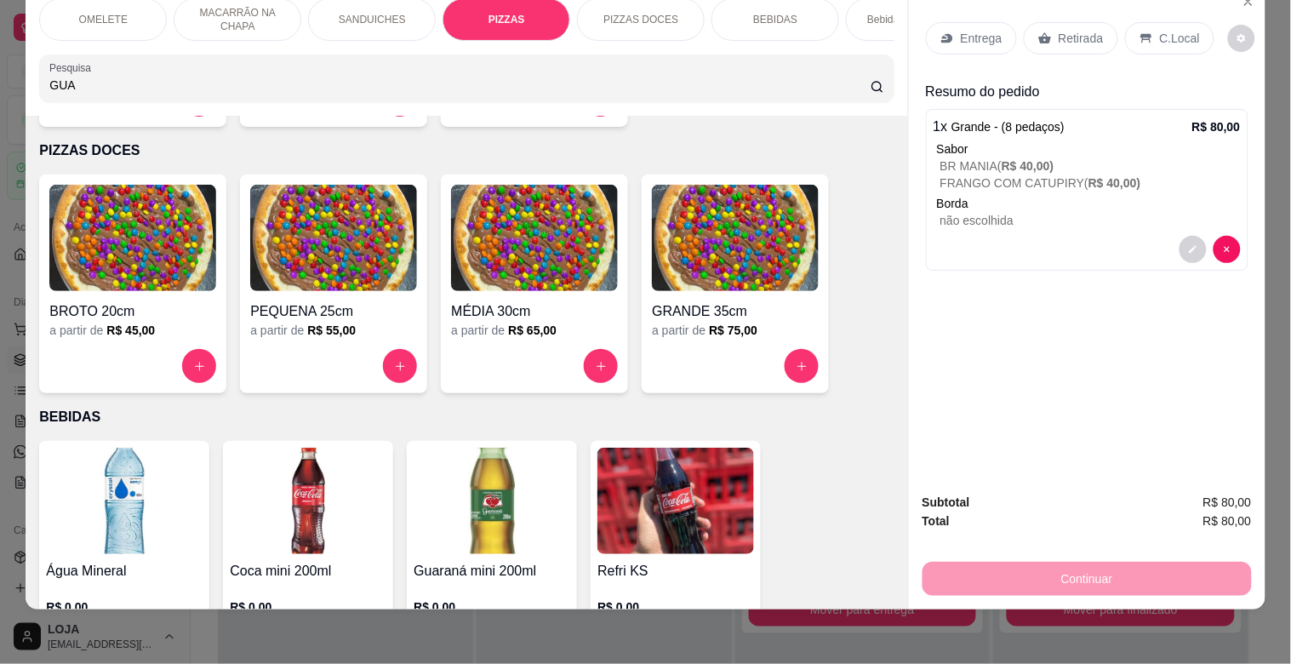
scroll to position [1930, 0]
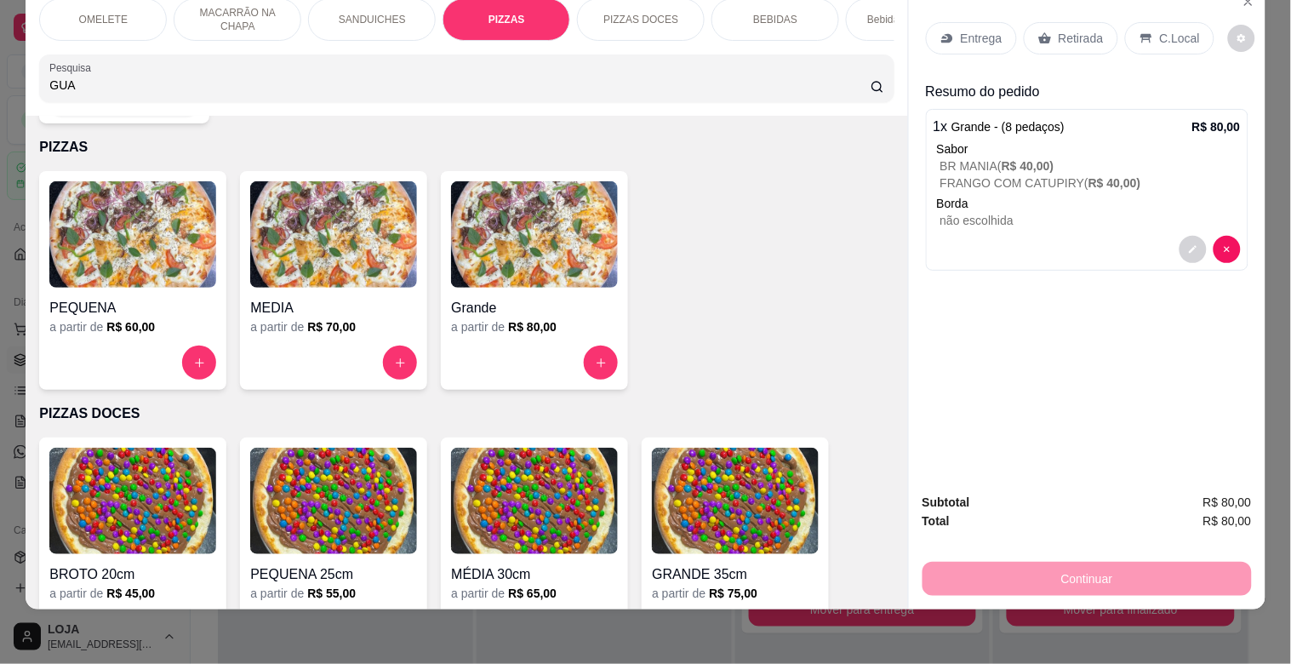
type input "GUA"
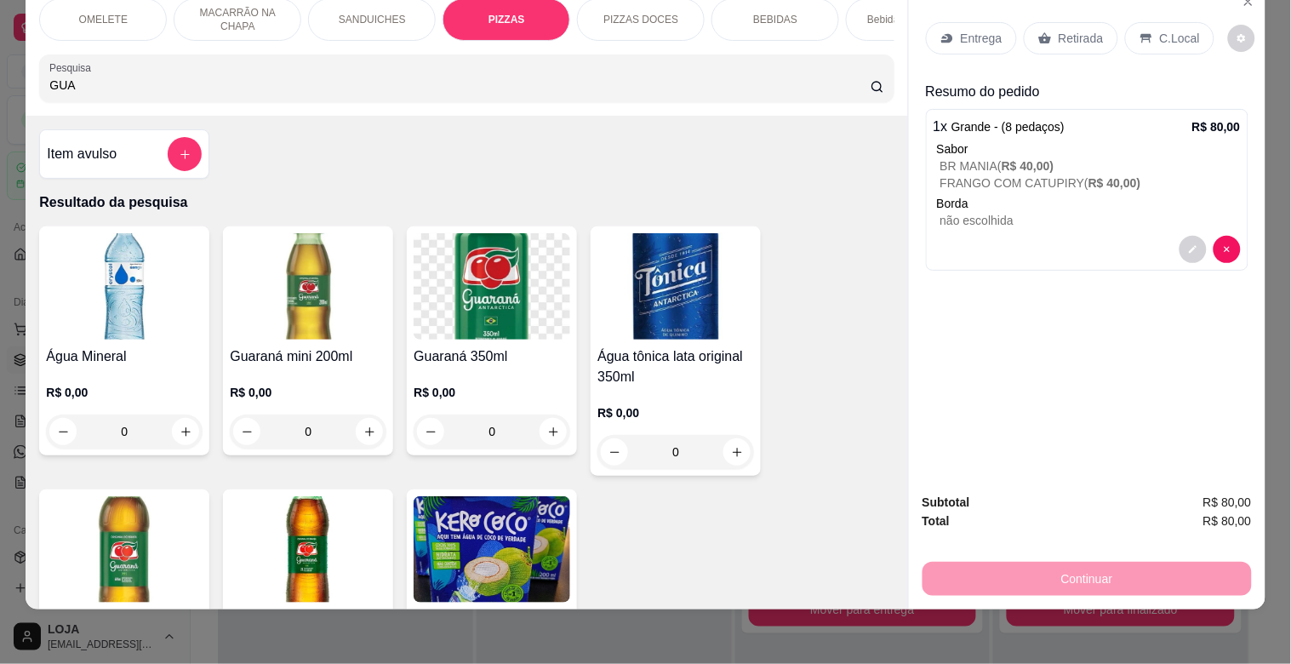
scroll to position [26, 0]
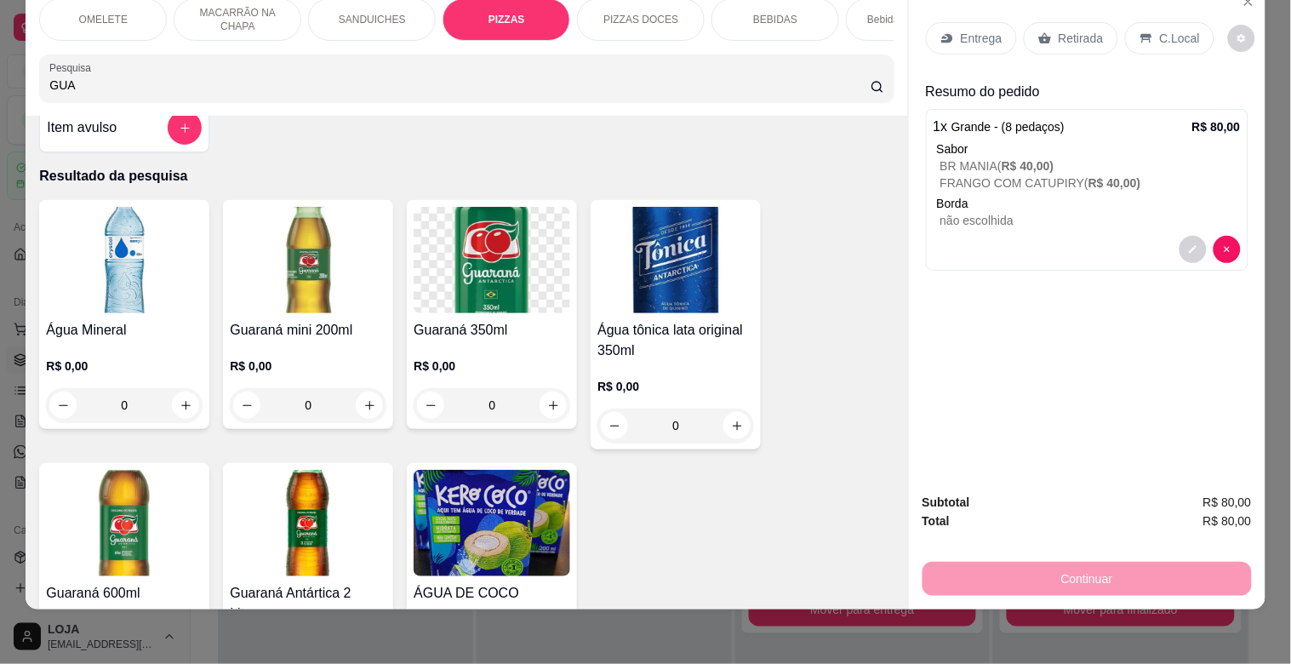
click at [322, 491] on img at bounding box center [308, 523] width 157 height 106
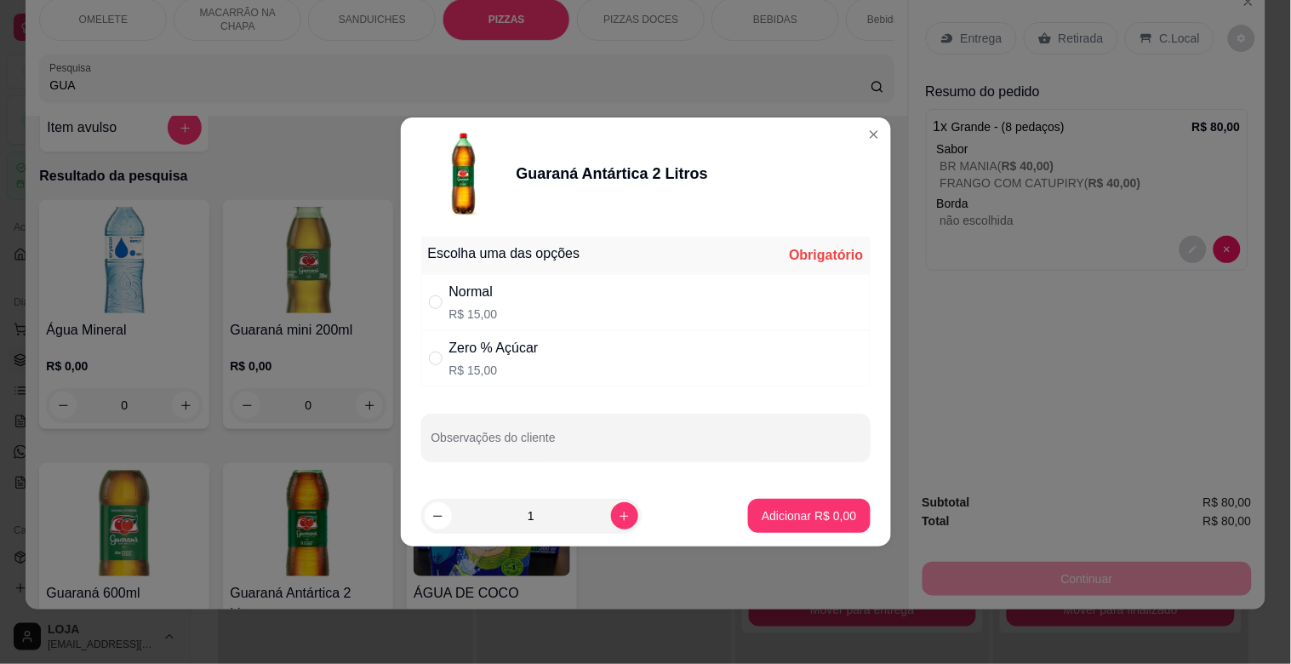
click at [613, 294] on div "Normal R$ 15,00" at bounding box center [645, 302] width 449 height 56
radio input "true"
click at [798, 519] on p "Adicionar R$ 15,00" at bounding box center [806, 515] width 99 height 16
type input "1"
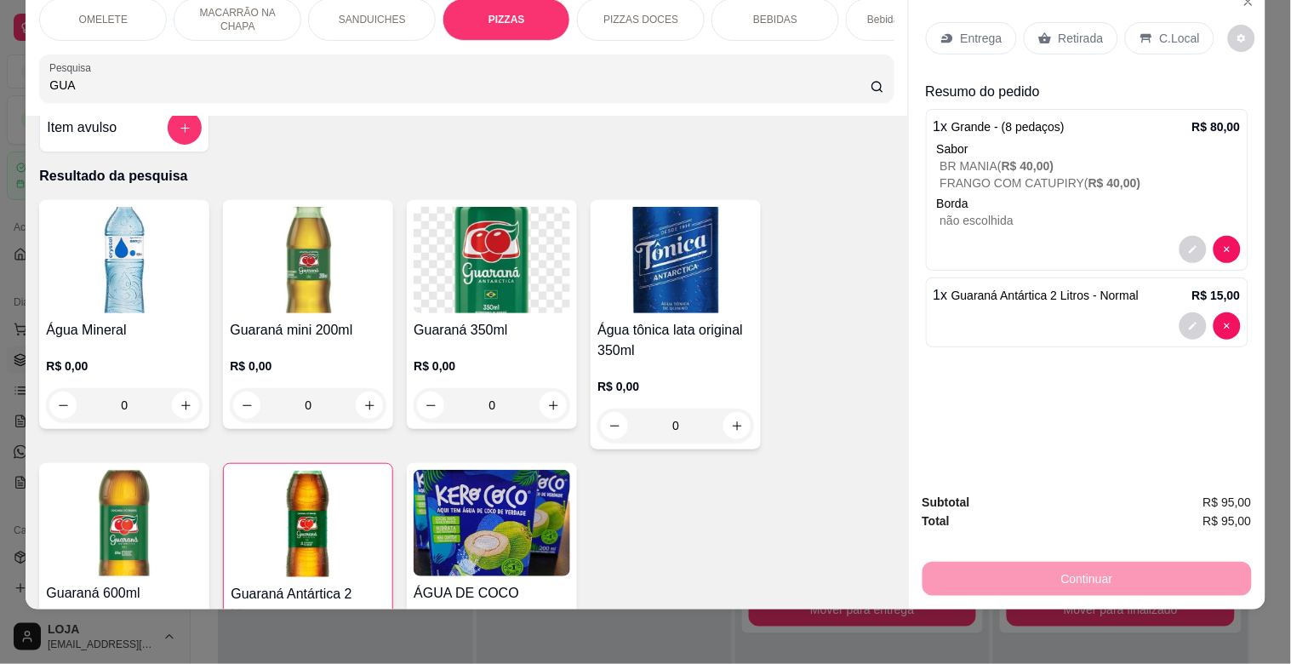
click at [976, 30] on p "Entrega" at bounding box center [982, 38] width 42 height 17
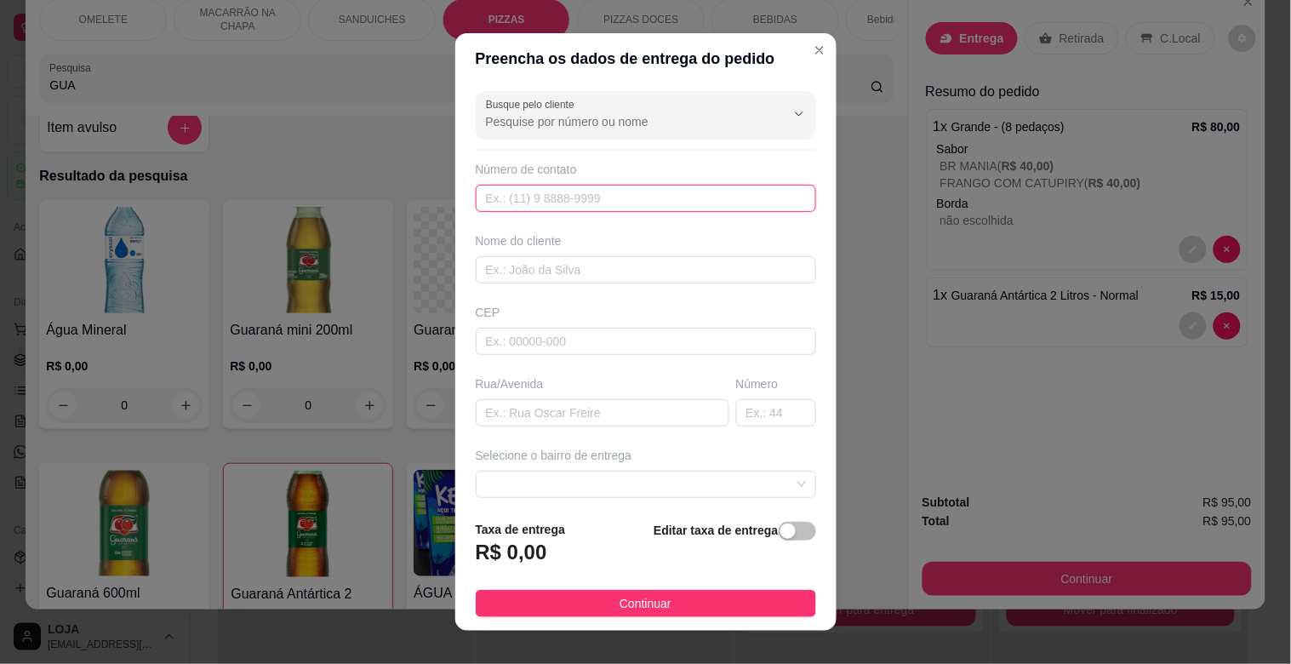
click at [615, 202] on input "text" at bounding box center [646, 198] width 340 height 27
click at [525, 270] on input "text" at bounding box center [646, 269] width 340 height 27
type input "ANA"
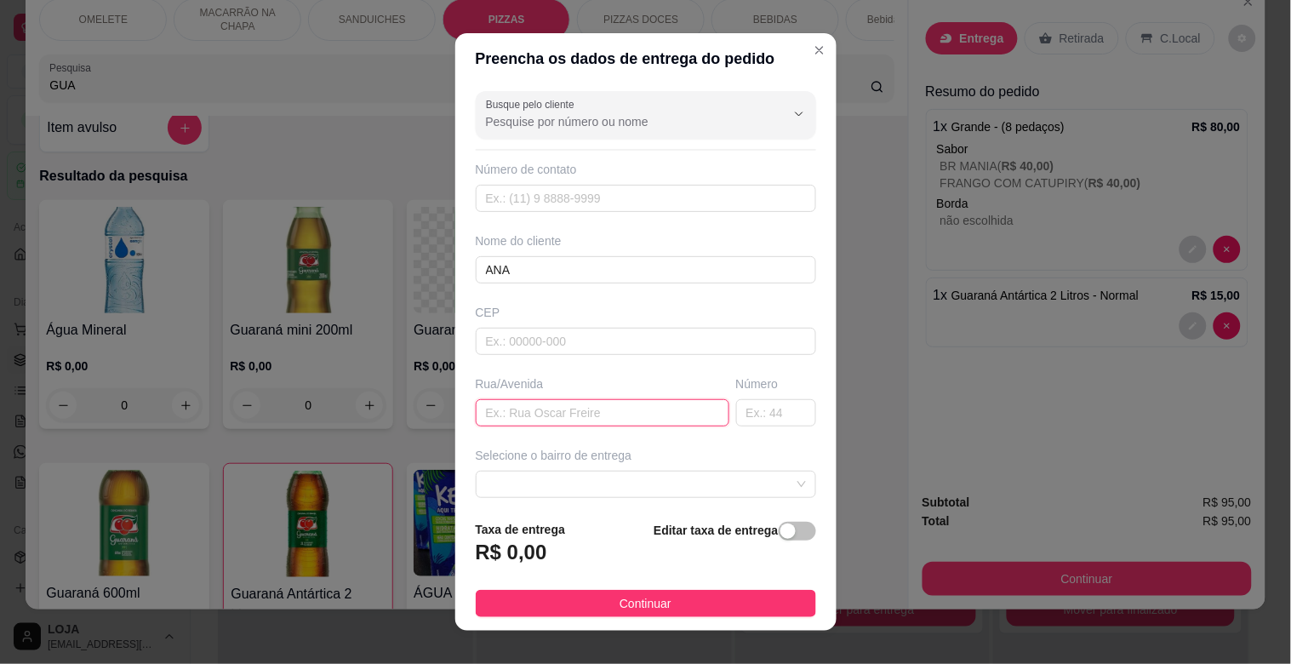
click at [574, 421] on input "text" at bounding box center [603, 412] width 254 height 27
type input "ALZIRA [PERSON_NAME]"
click at [769, 404] on input "text" at bounding box center [776, 412] width 80 height 27
type input "257"
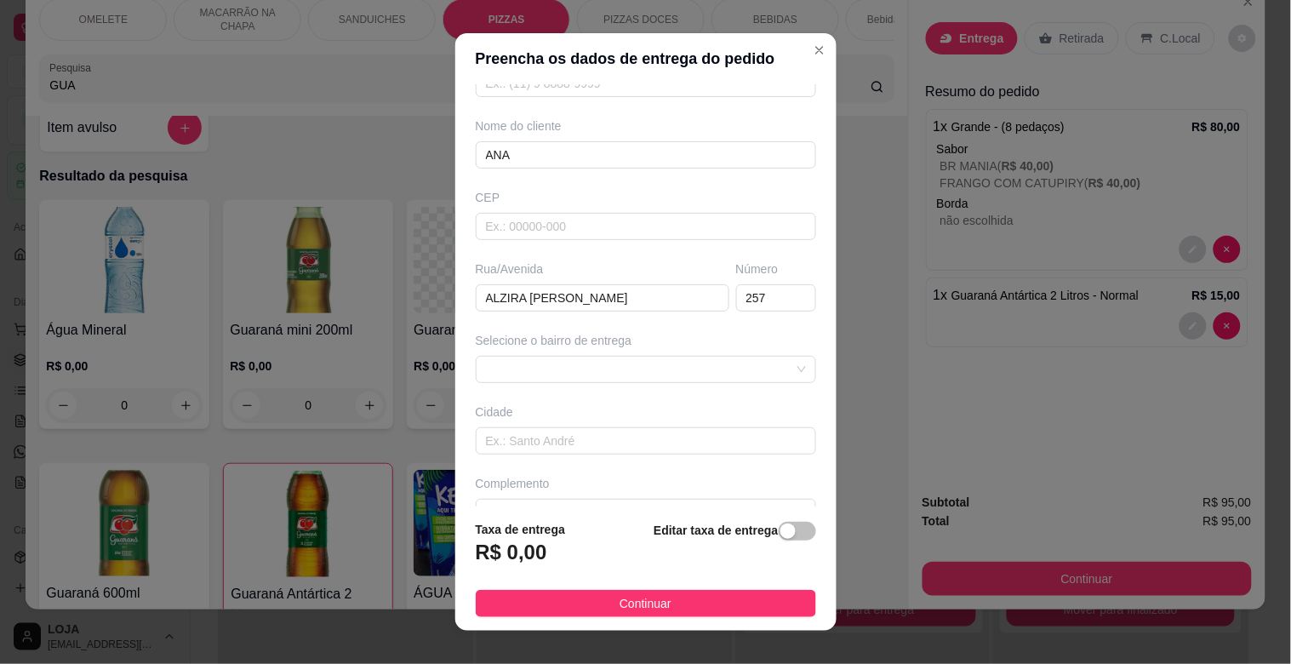
scroll to position [134, 0]
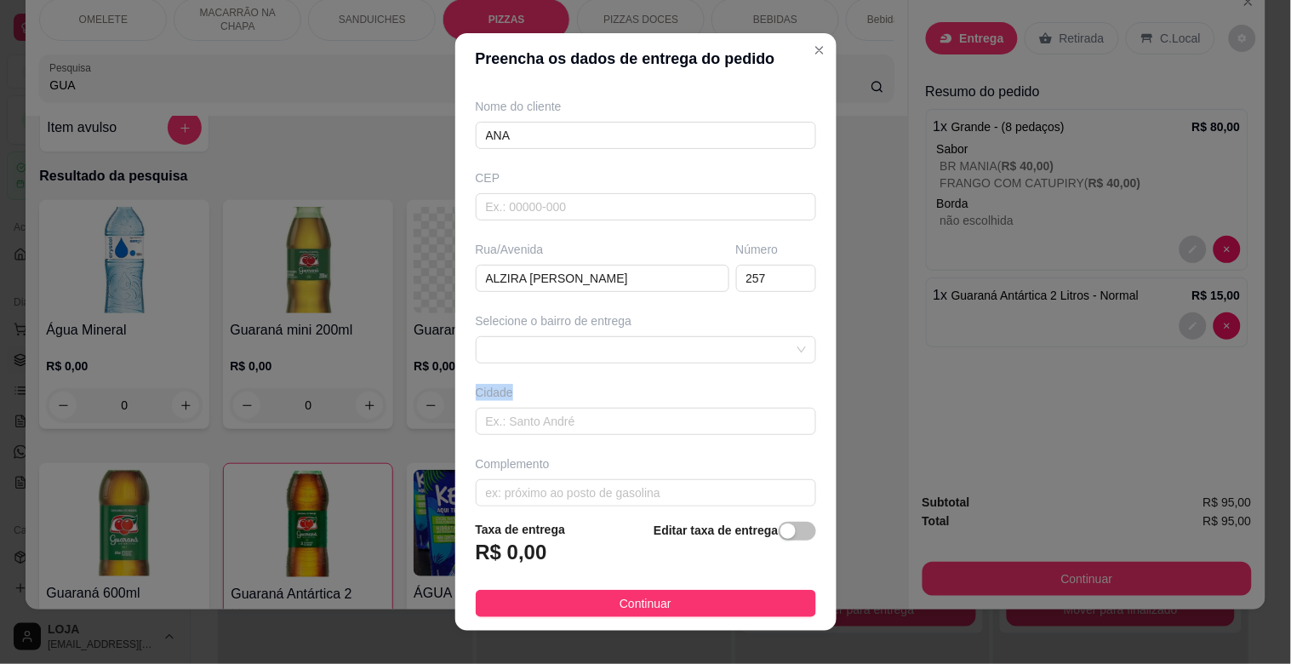
click at [668, 371] on div "Busque pelo cliente Número de contato Nome do cliente [PERSON_NAME] Rua/[GEOGRA…" at bounding box center [645, 295] width 381 height 422
click at [671, 359] on span at bounding box center [646, 350] width 320 height 26
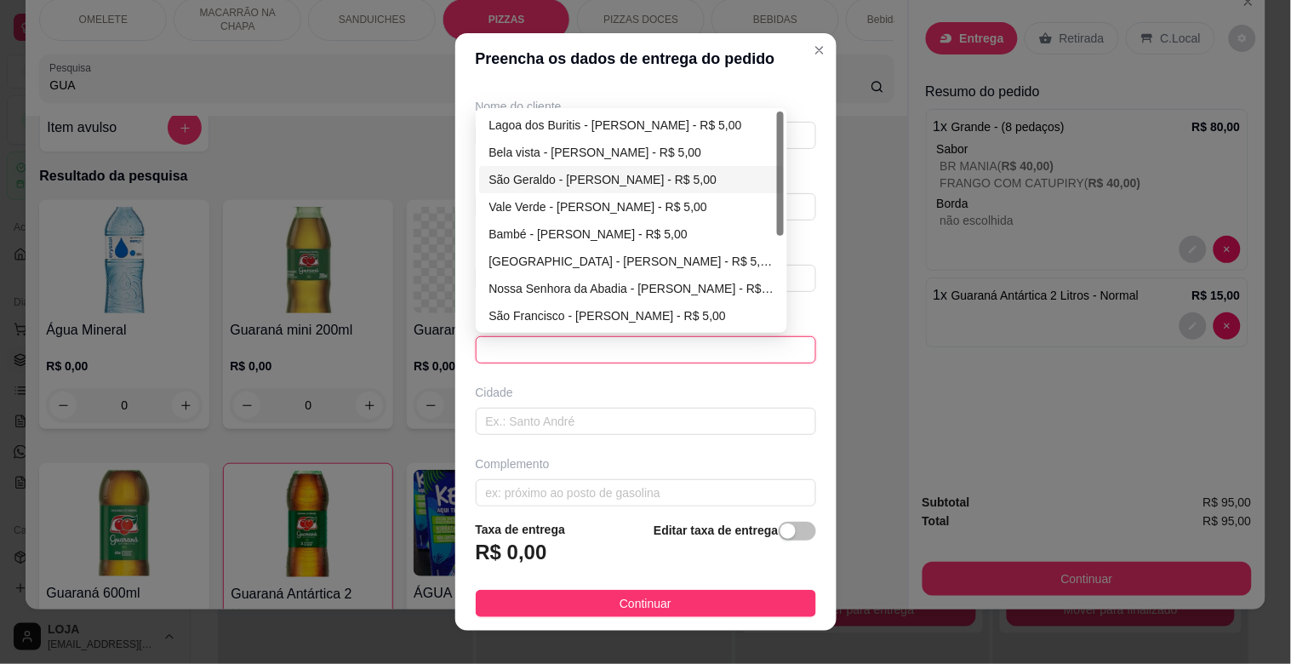
click at [644, 183] on div "São Geraldo - [PERSON_NAME] - R$ 5,00" at bounding box center [631, 179] width 285 height 19
type input "[PERSON_NAME]"
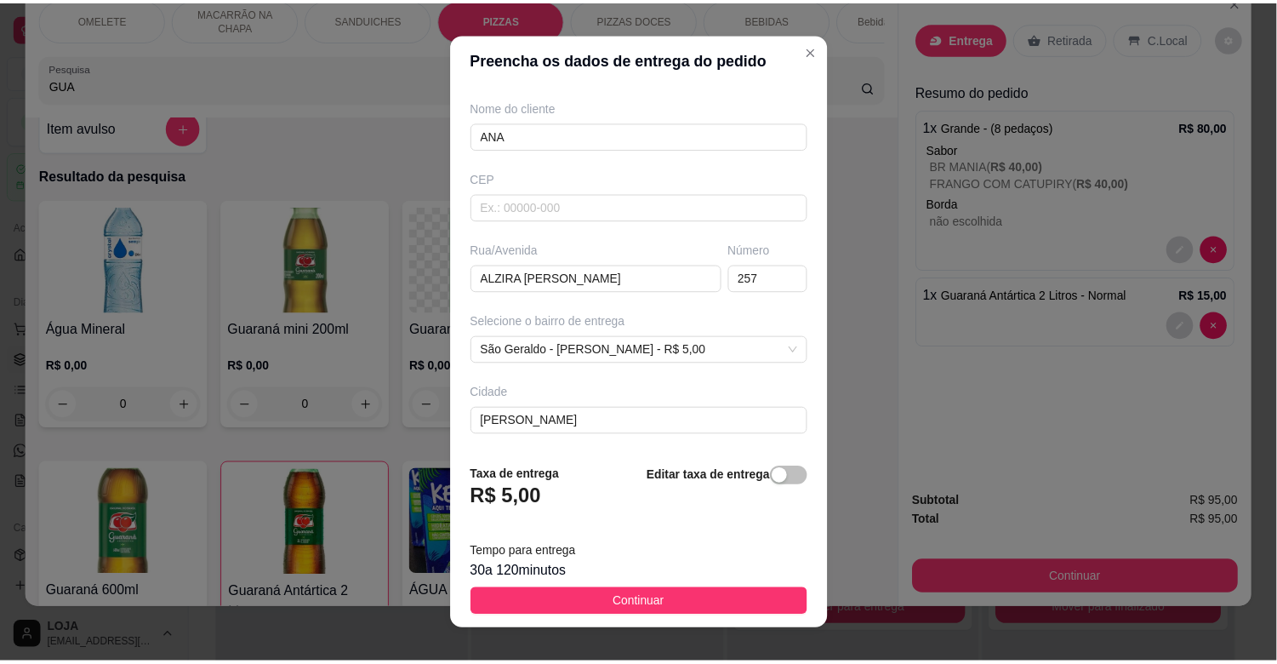
scroll to position [207, 0]
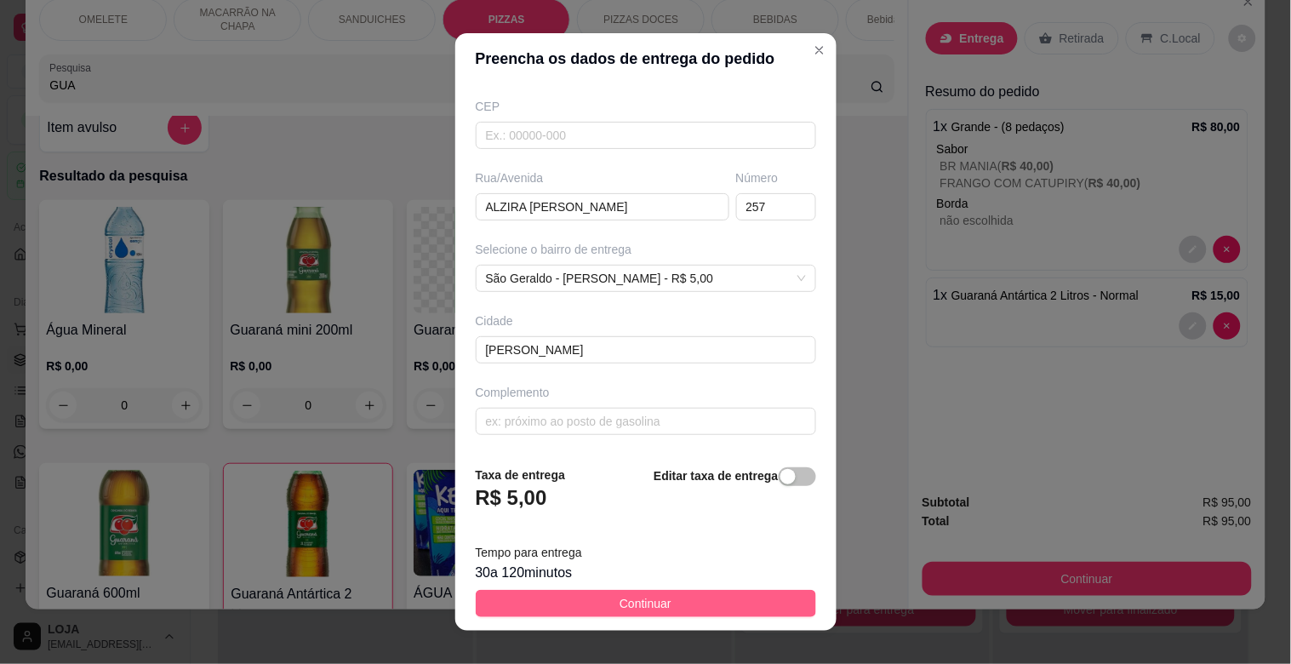
click at [750, 594] on button "Continuar" at bounding box center [646, 603] width 340 height 27
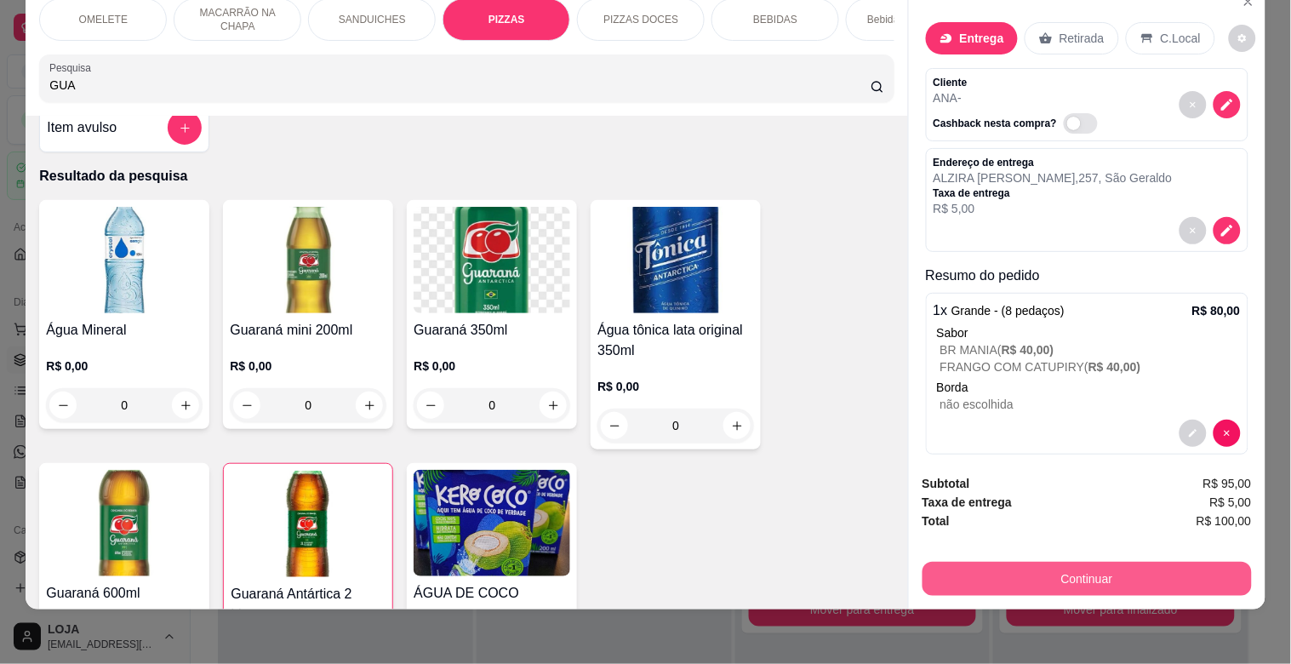
click at [1099, 570] on button "Continuar" at bounding box center [1086, 579] width 329 height 34
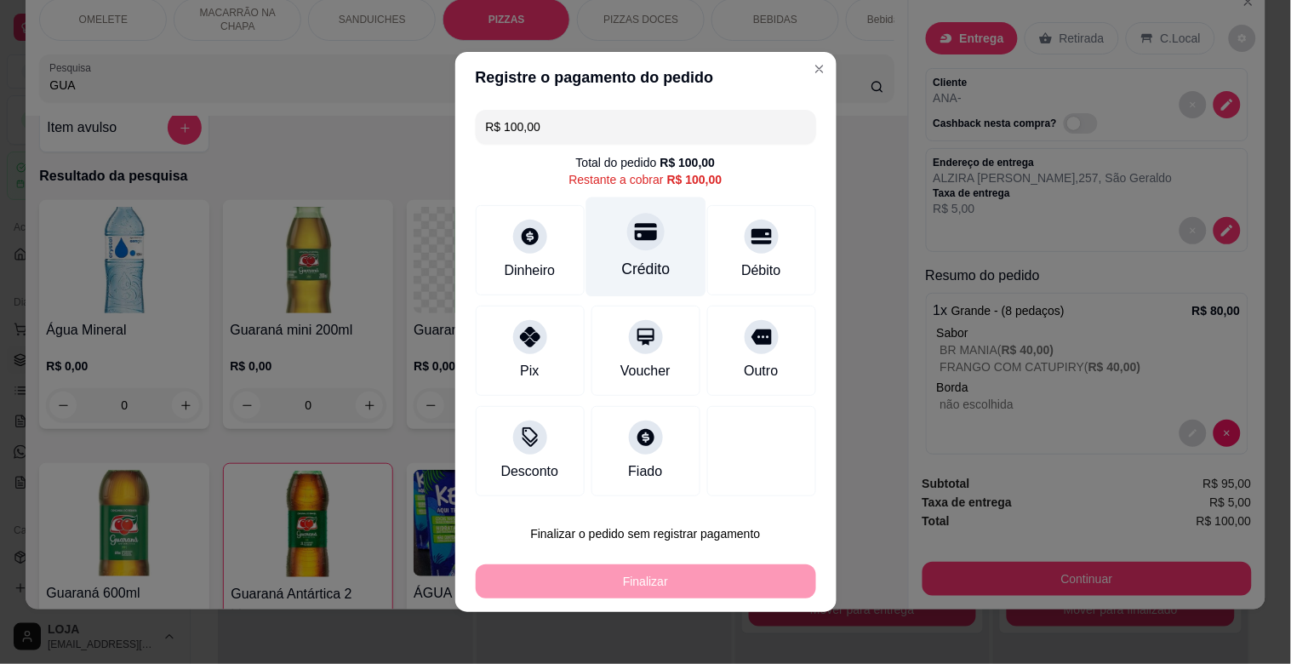
click at [648, 251] on div "Crédito" at bounding box center [645, 247] width 120 height 100
type input "R$ 0,00"
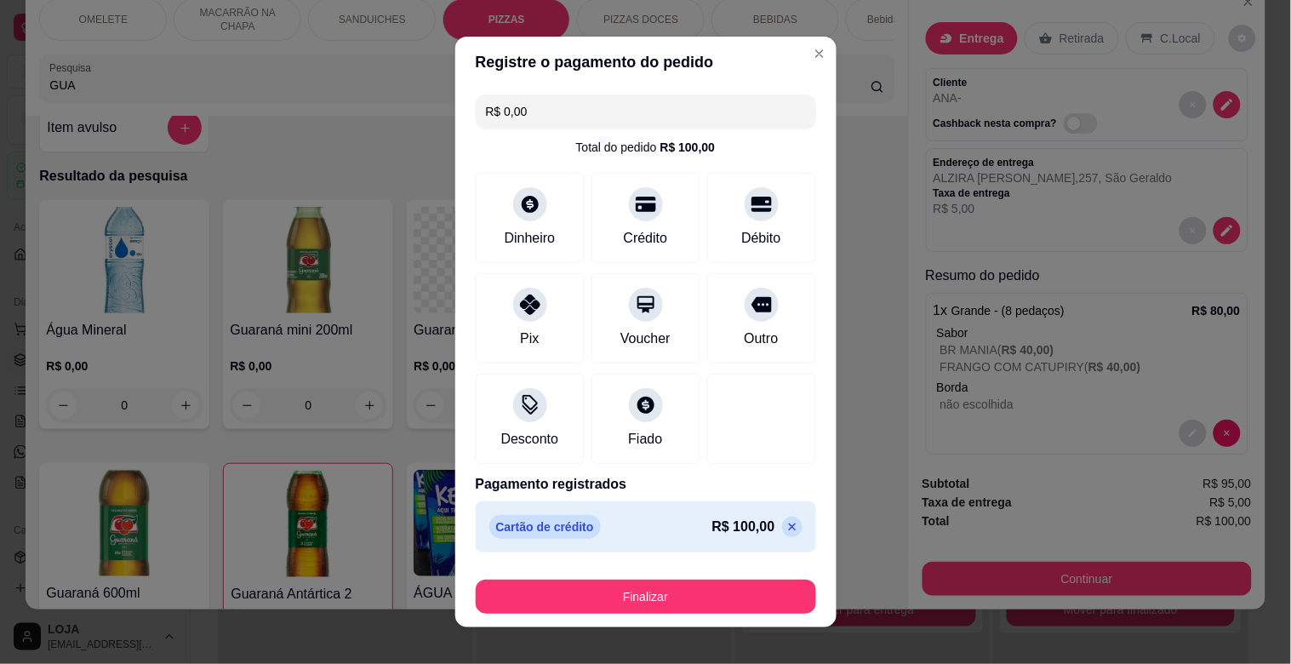
click at [745, 573] on div "Finalizar" at bounding box center [646, 593] width 340 height 41
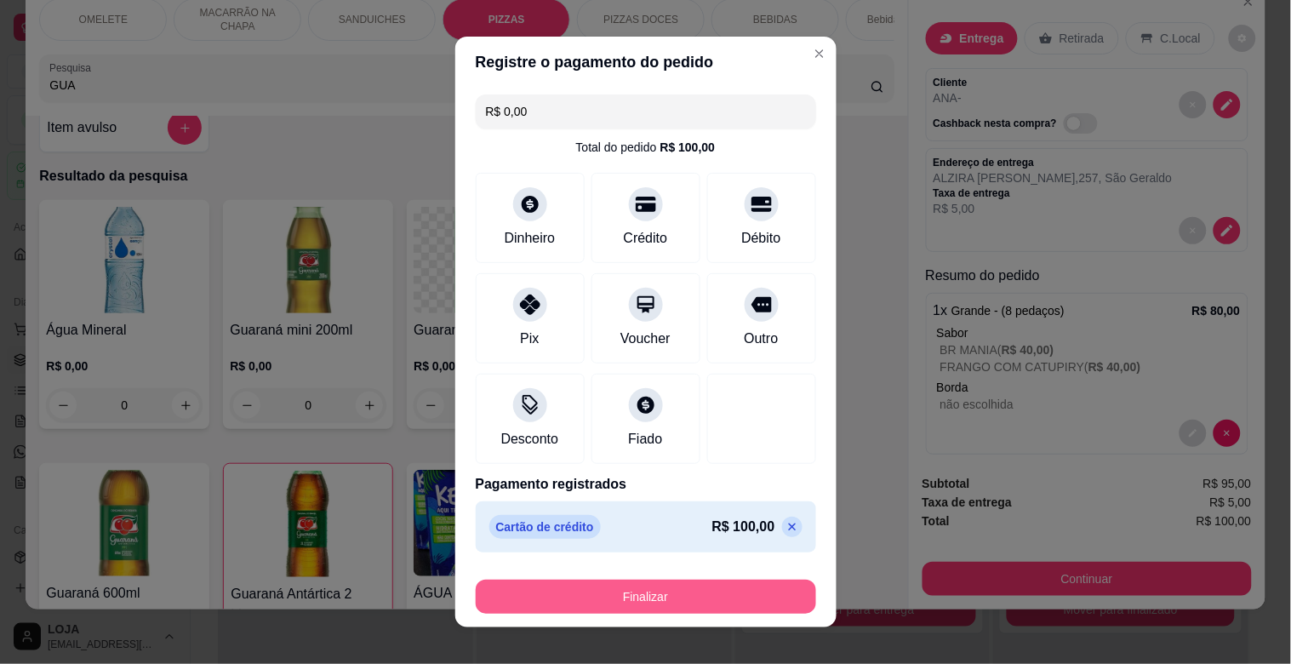
click at [745, 585] on button "Finalizar" at bounding box center [646, 597] width 340 height 34
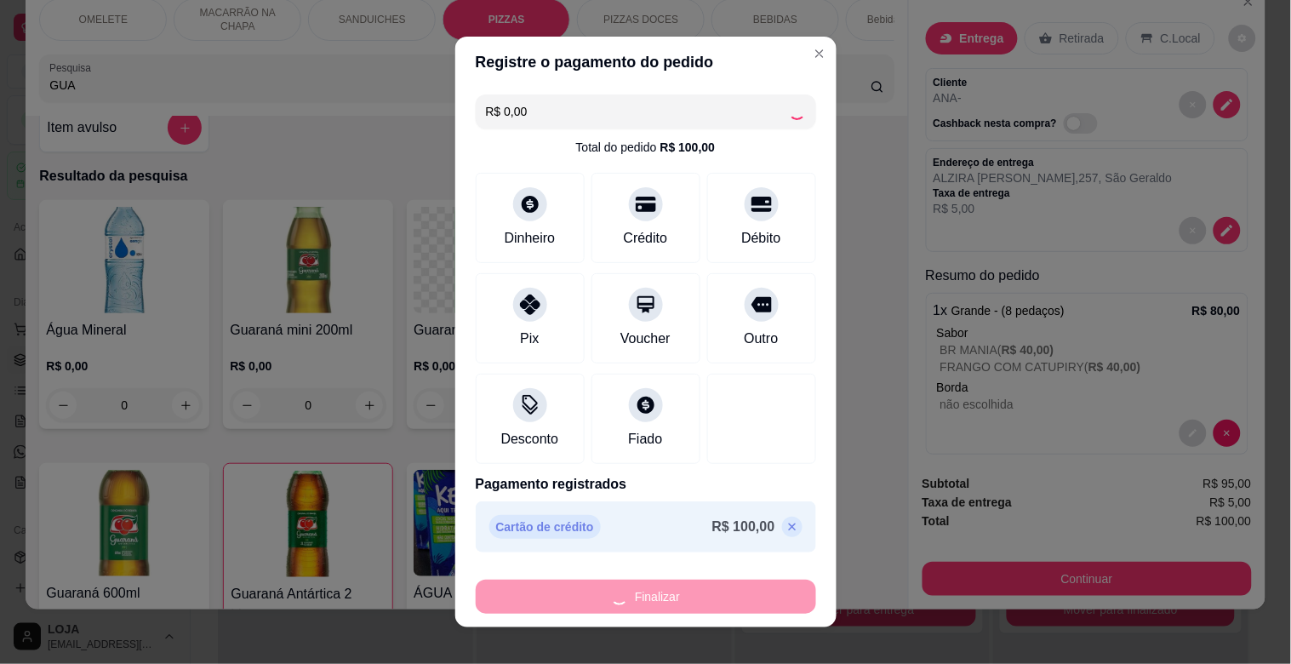
type input "0"
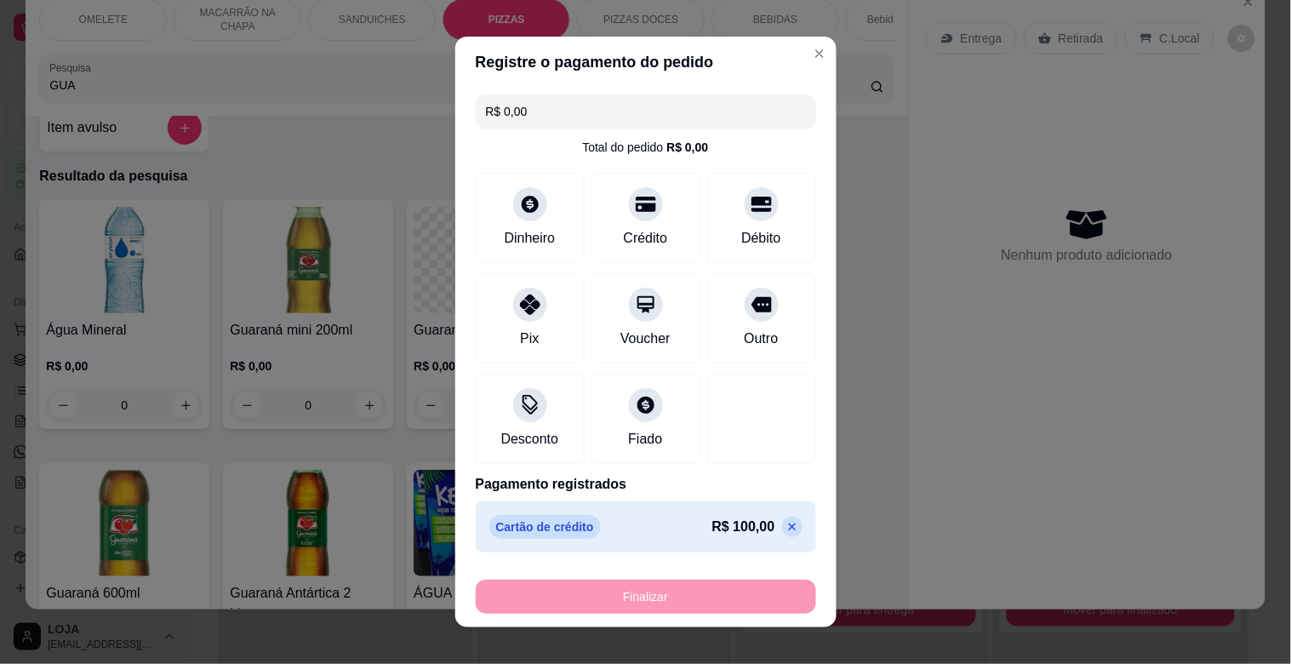
type input "-R$ 100,00"
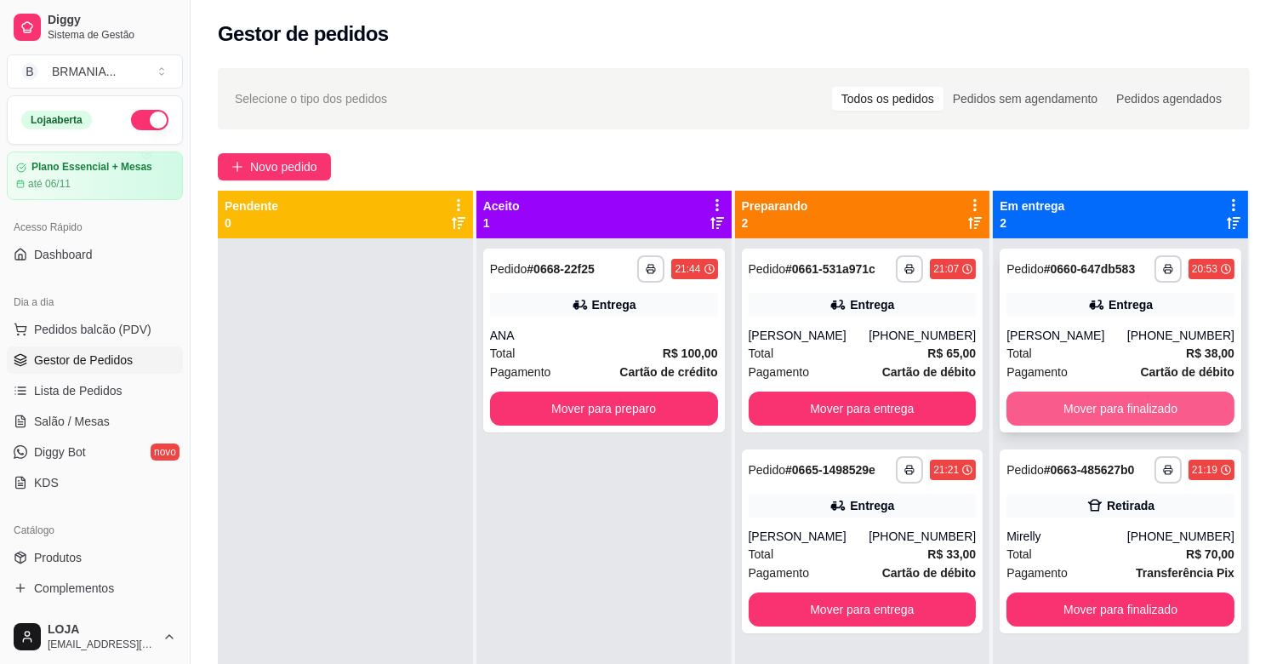
click at [1151, 411] on button "Mover para finalizado" at bounding box center [1121, 408] width 228 height 34
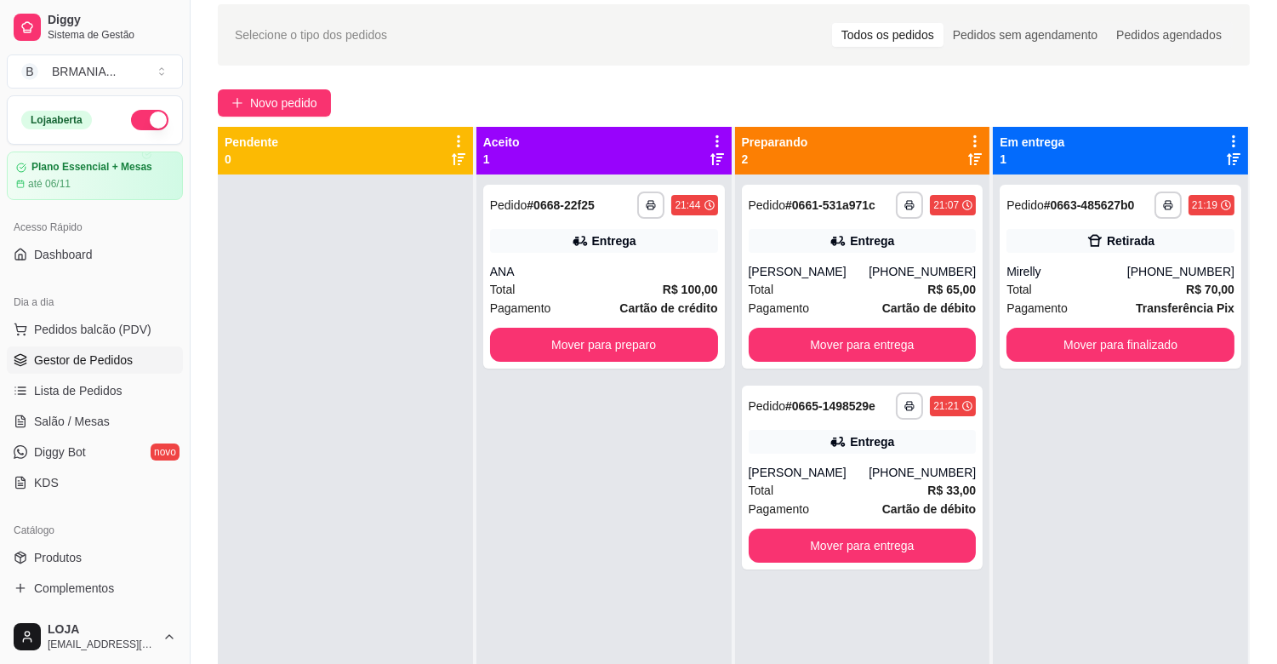
scroll to position [68, 0]
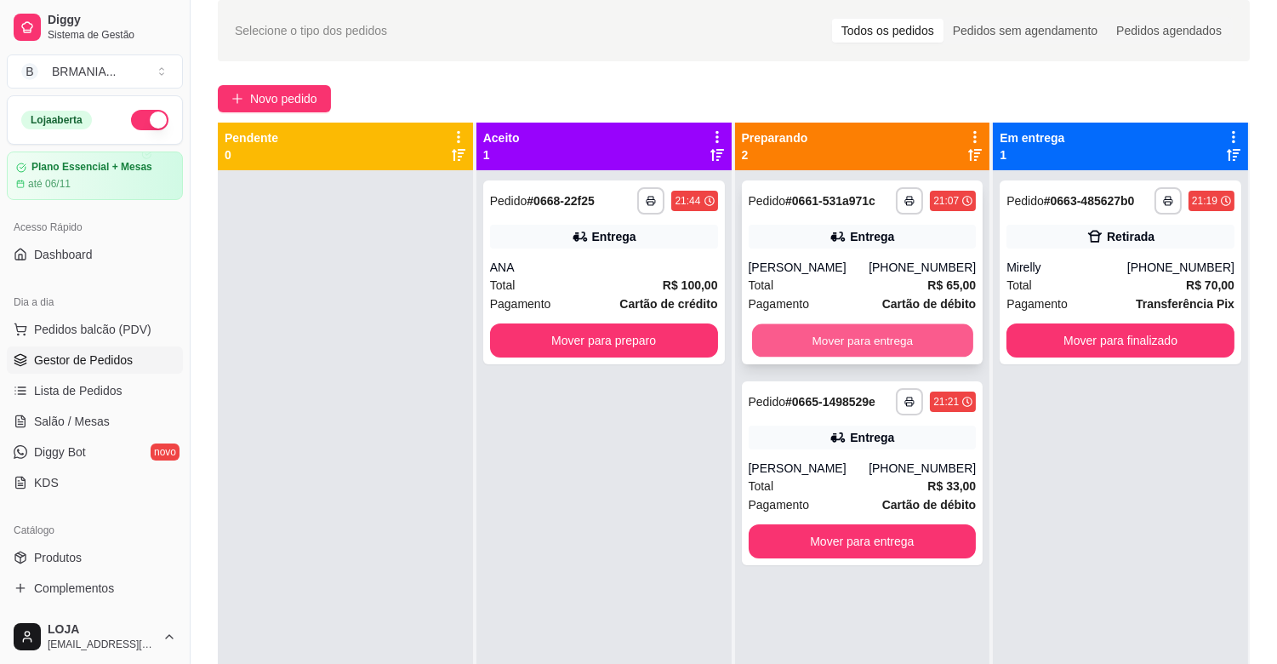
click at [895, 354] on button "Mover para entrega" at bounding box center [862, 340] width 221 height 33
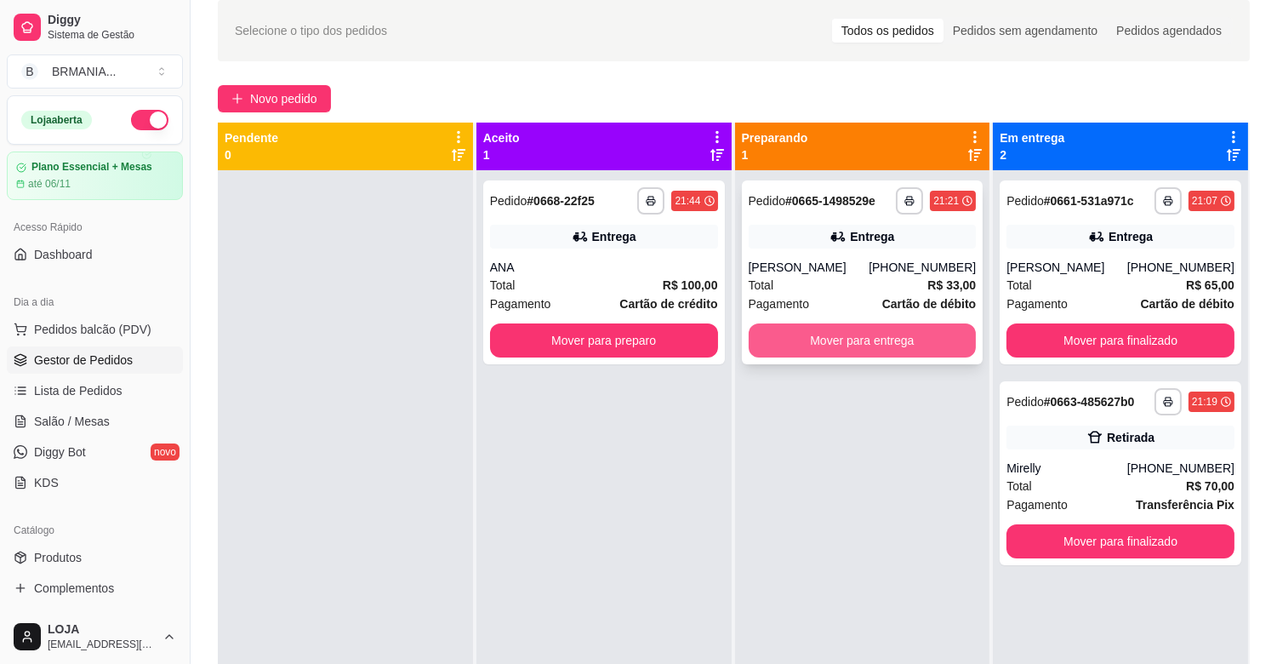
click at [894, 354] on button "Mover para entrega" at bounding box center [863, 340] width 228 height 34
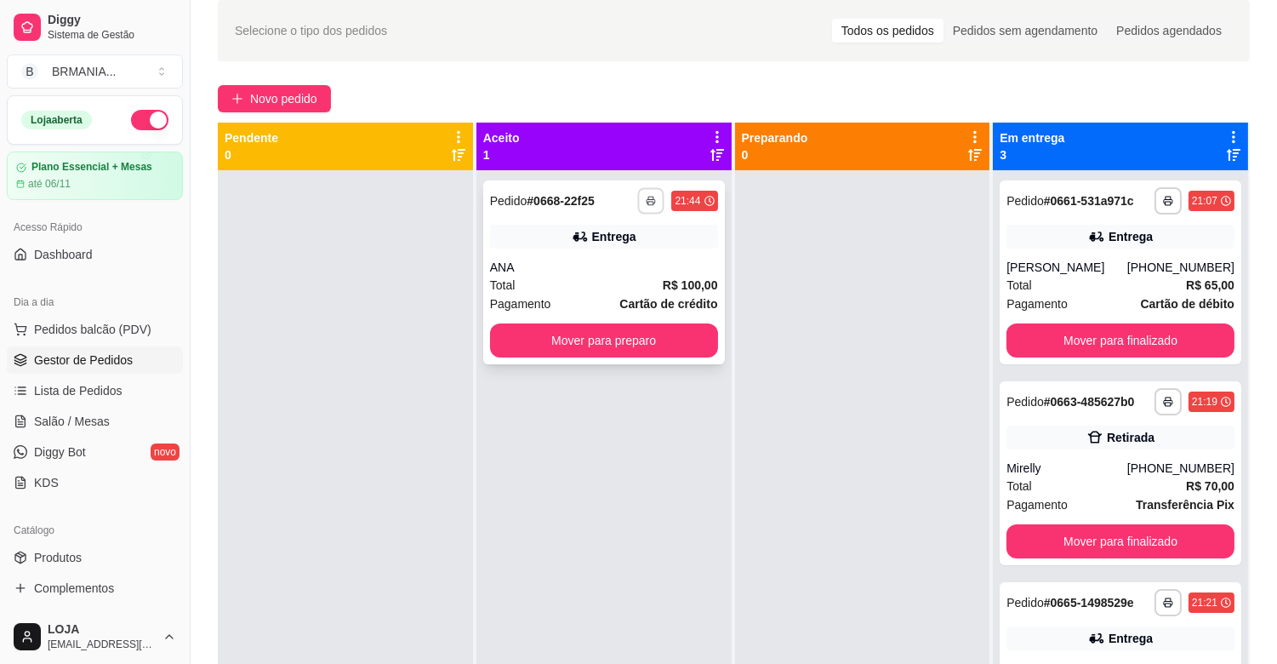
click at [648, 200] on icon "button" at bounding box center [652, 201] width 9 height 3
click at [645, 251] on button "IMPRESSORA" at bounding box center [601, 260] width 123 height 27
click at [647, 204] on icon "button" at bounding box center [651, 201] width 10 height 10
click at [631, 257] on button "IMPRESSORA" at bounding box center [601, 260] width 123 height 27
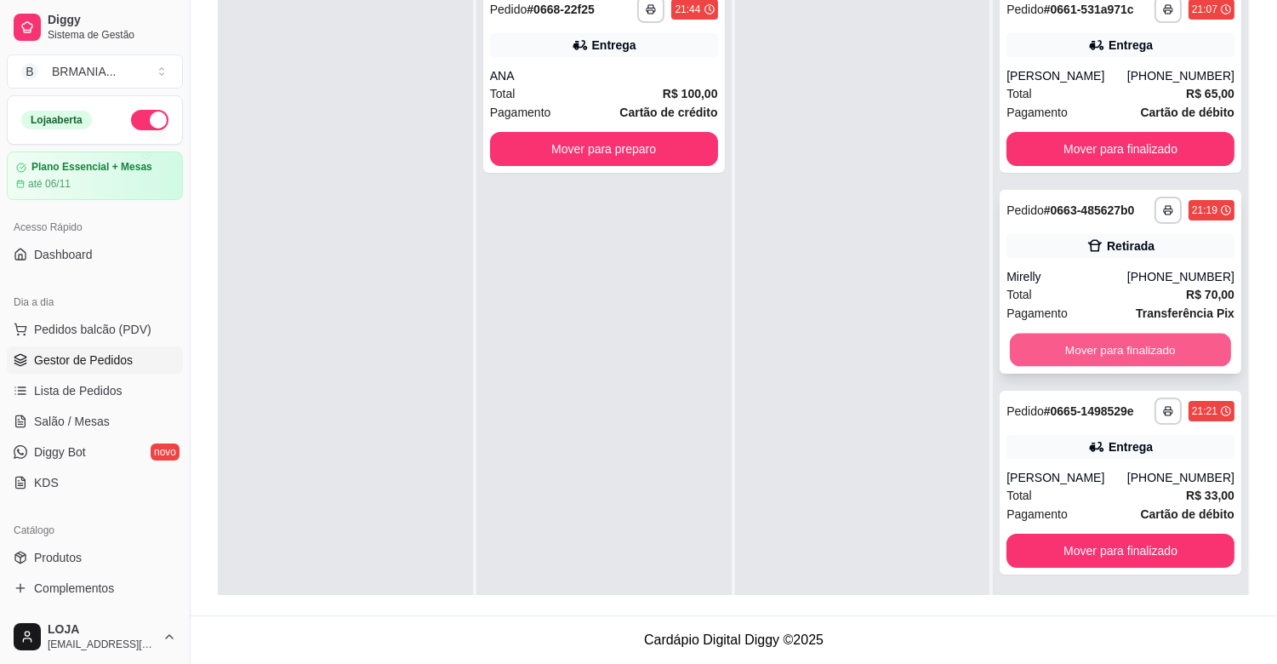
click at [1166, 357] on button "Mover para finalizado" at bounding box center [1120, 350] width 221 height 33
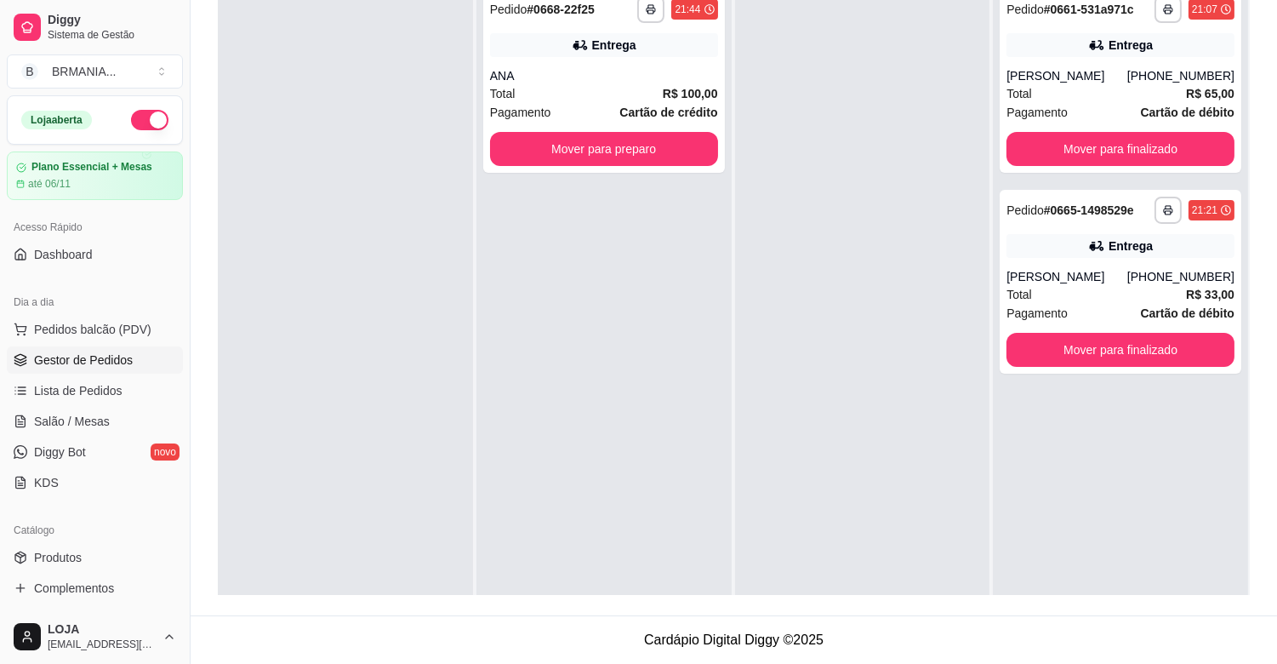
scroll to position [53, 0]
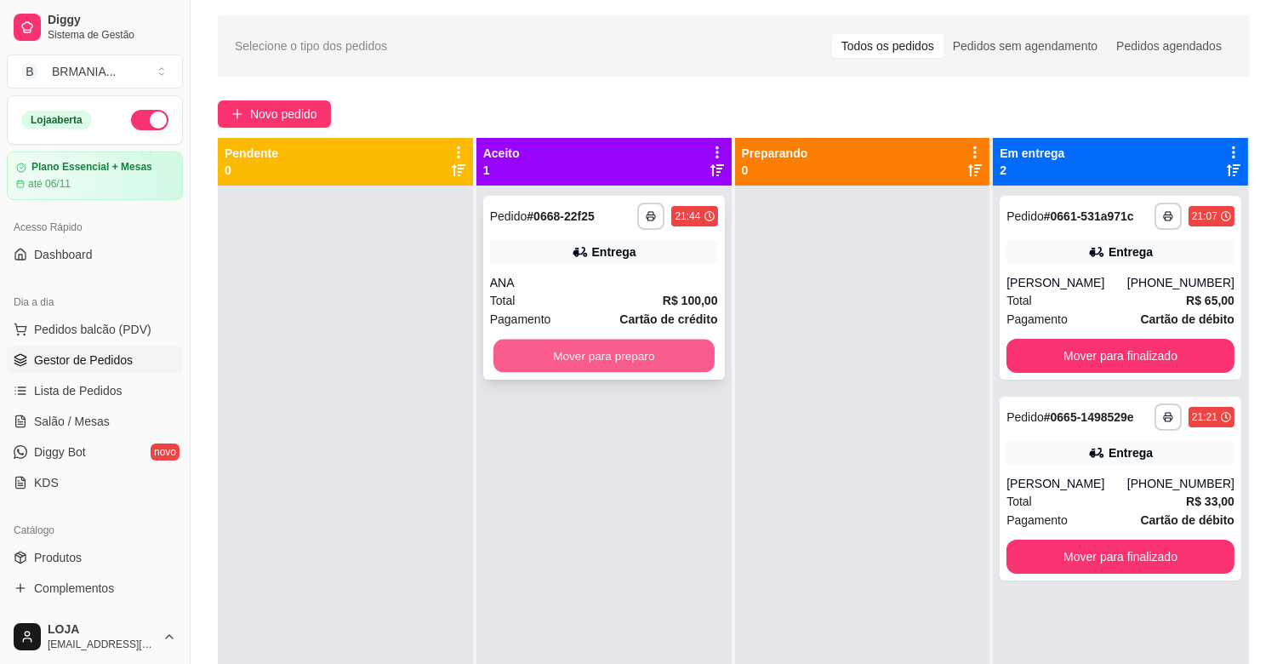
click at [571, 346] on button "Mover para preparo" at bounding box center [604, 356] width 221 height 33
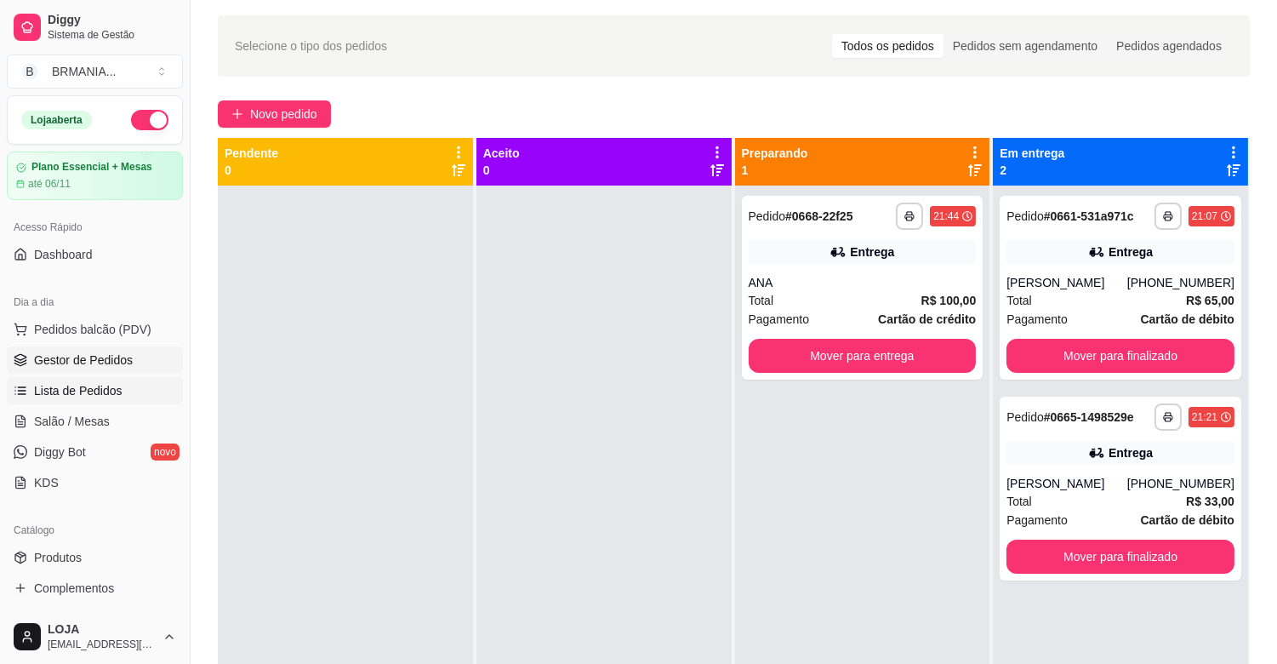
click at [94, 391] on span "Lista de Pedidos" at bounding box center [78, 390] width 89 height 17
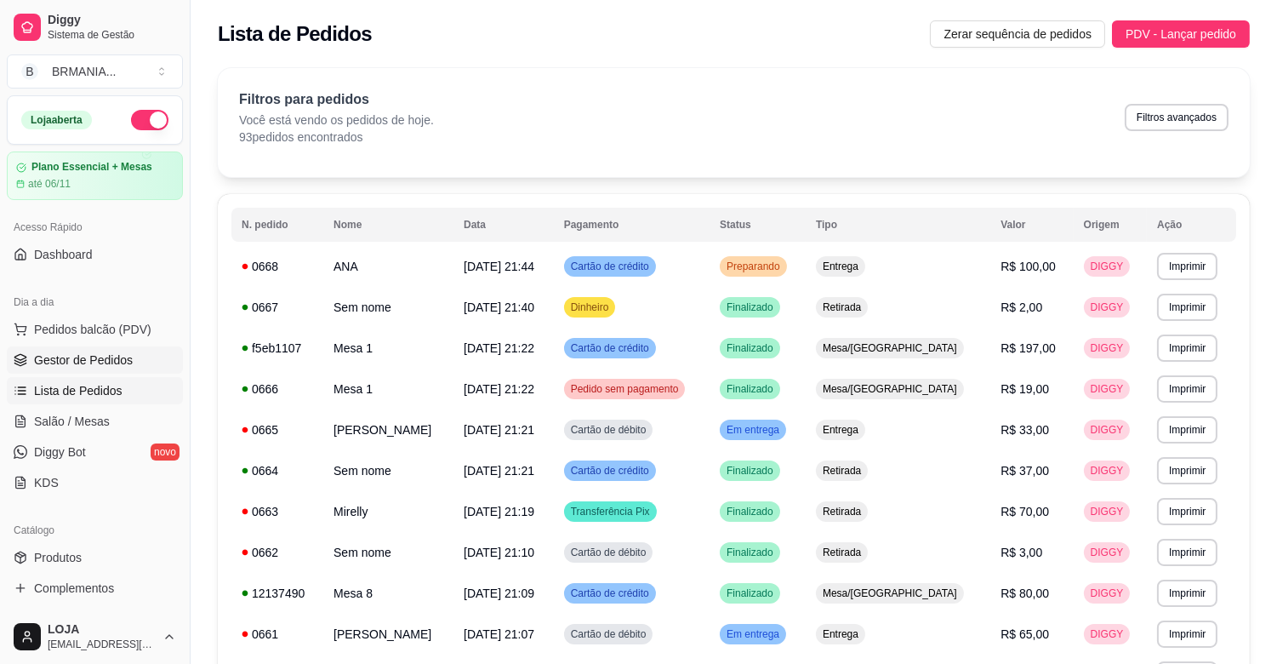
click at [123, 363] on span "Gestor de Pedidos" at bounding box center [83, 359] width 99 height 17
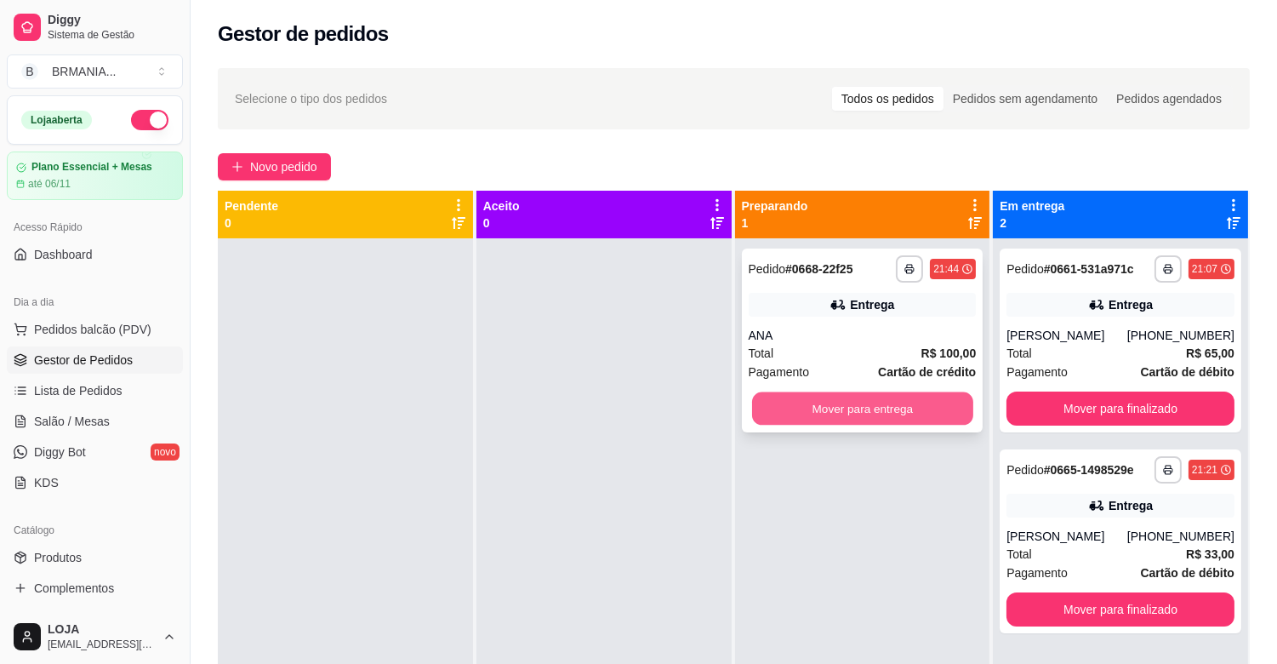
click at [857, 419] on button "Mover para entrega" at bounding box center [862, 408] width 221 height 33
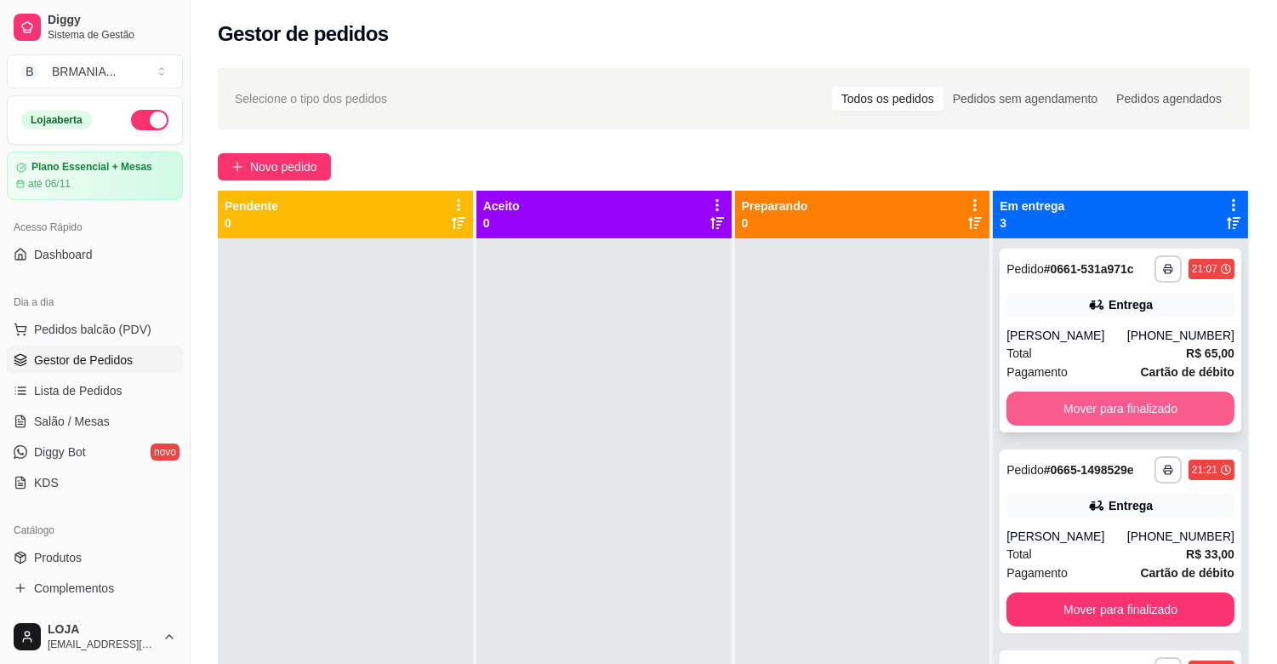
click at [1076, 425] on button "Mover para finalizado" at bounding box center [1121, 408] width 228 height 34
click at [1083, 417] on button "Mover para finalizado" at bounding box center [1120, 408] width 221 height 33
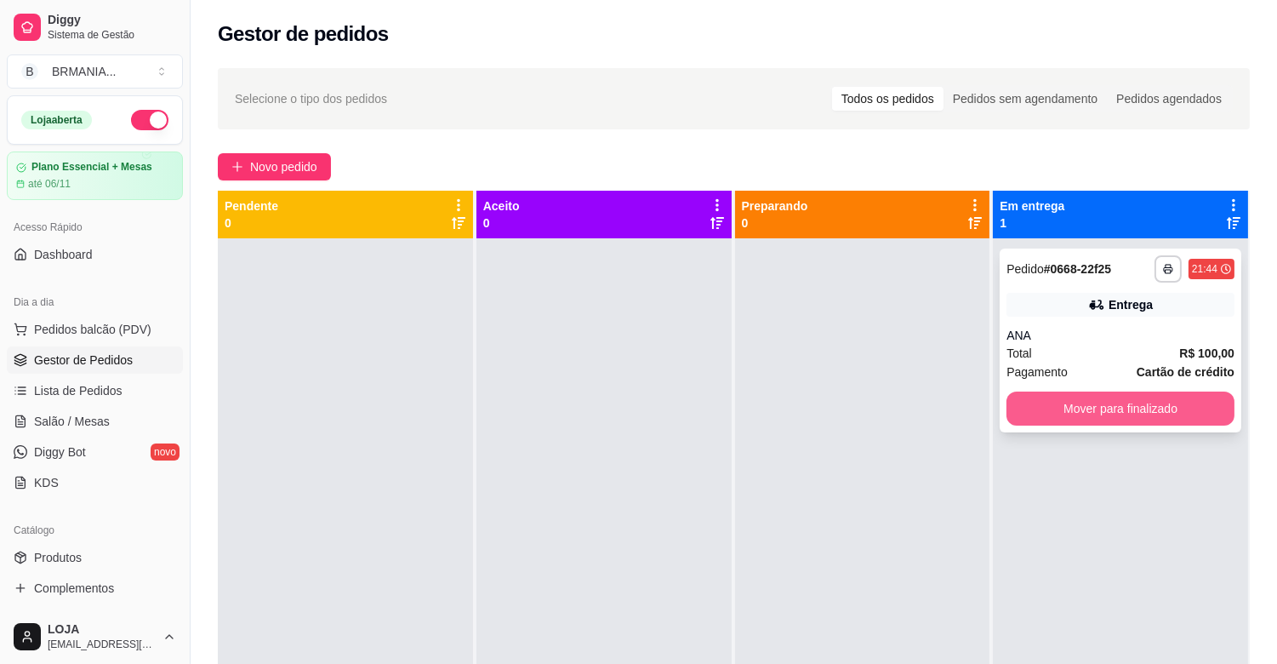
click at [1100, 421] on button "Mover para finalizado" at bounding box center [1121, 408] width 228 height 34
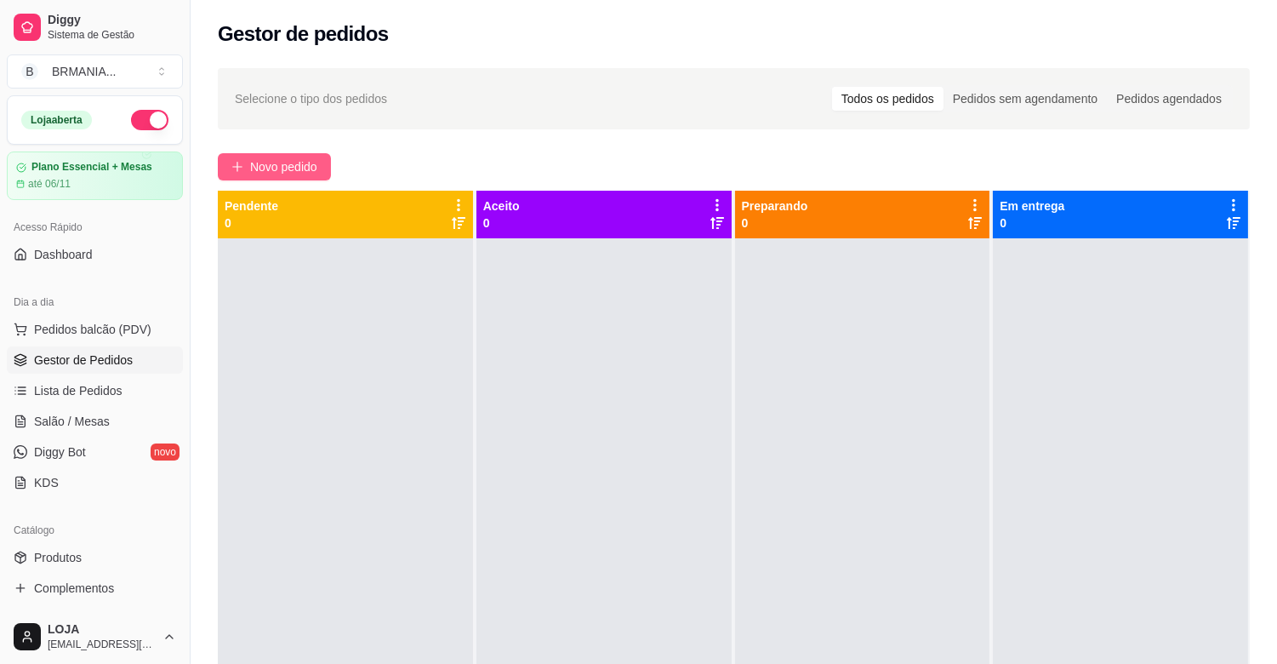
click at [311, 164] on span "Novo pedido" at bounding box center [283, 166] width 67 height 19
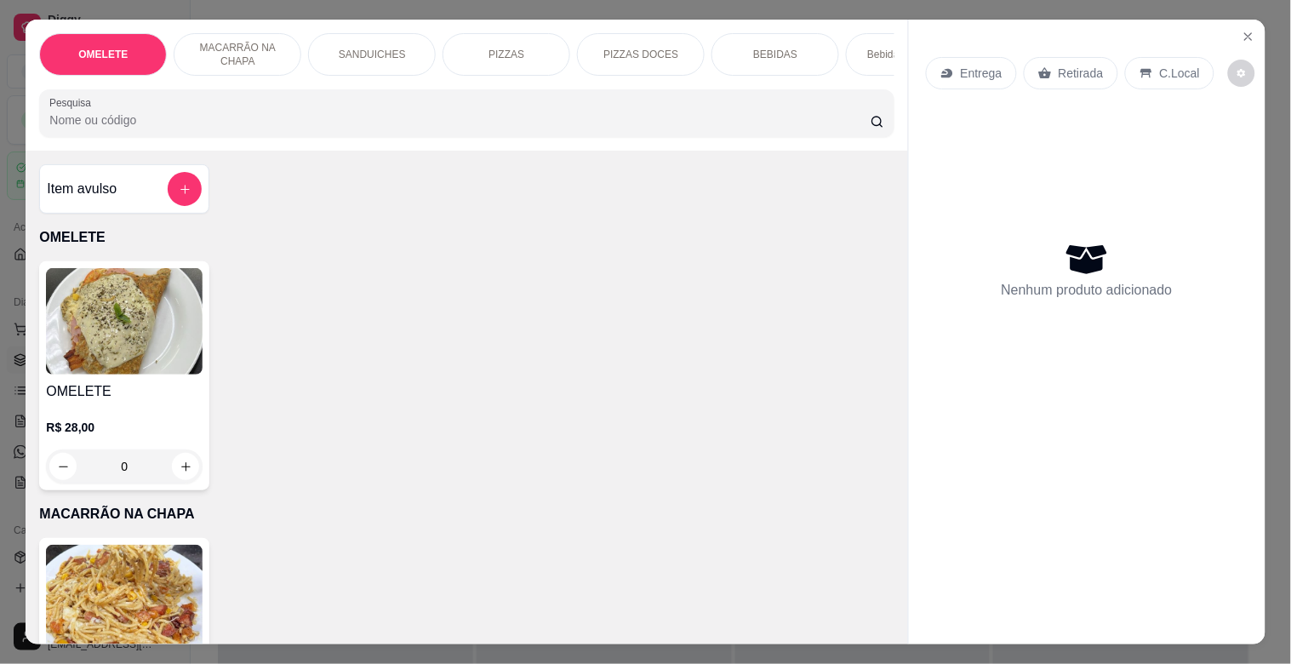
click at [505, 48] on p "PIZZAS" at bounding box center [506, 55] width 36 height 14
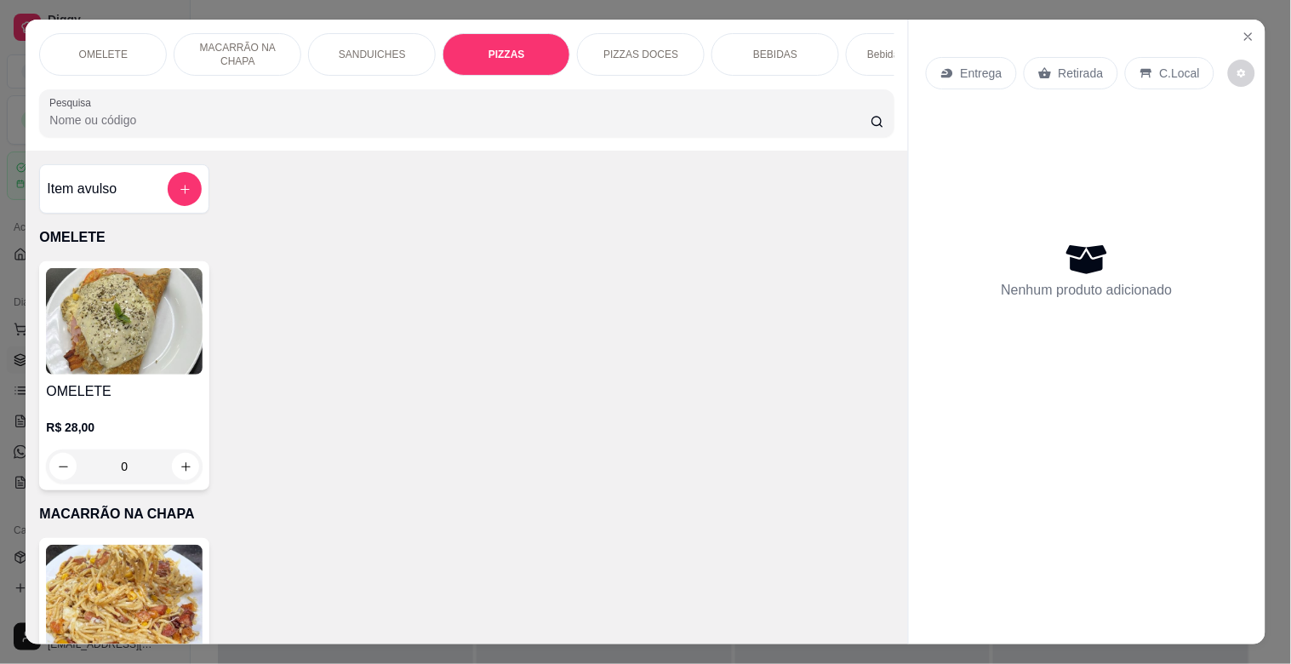
scroll to position [41, 0]
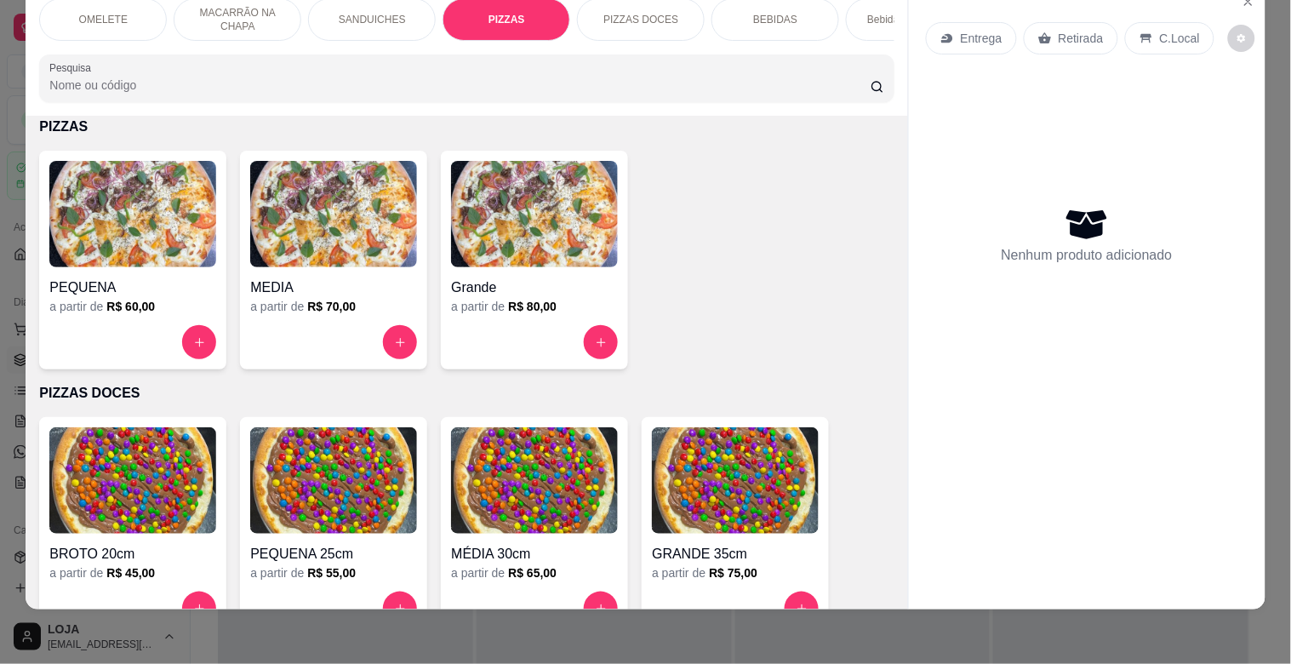
click at [102, 218] on img at bounding box center [132, 214] width 167 height 106
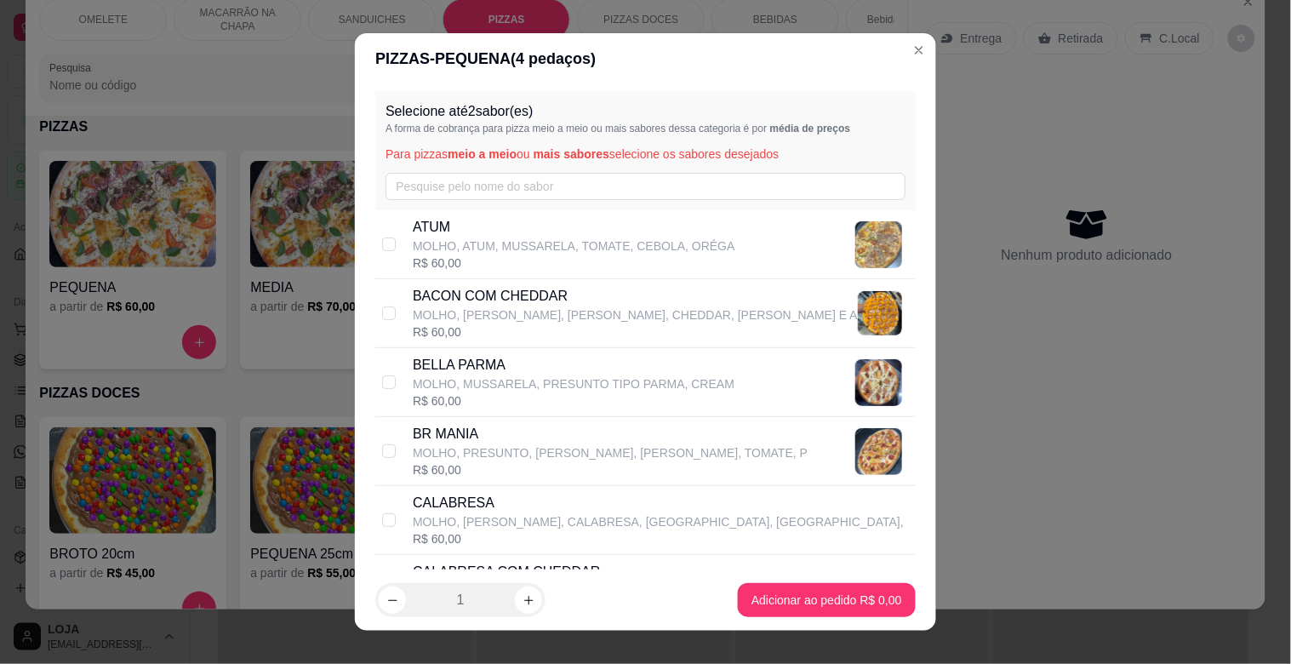
click at [916, 321] on section "PIZZAS - PEQUENA ( 4 pedaços) Selecione até 2 sabor(es) A forma de cobrança par…" at bounding box center [645, 331] width 581 height 597
click at [904, 186] on div "Selecione até 2 sabor(es) A forma de cobrança para pizza meio a meio ou mais sa…" at bounding box center [645, 326] width 581 height 485
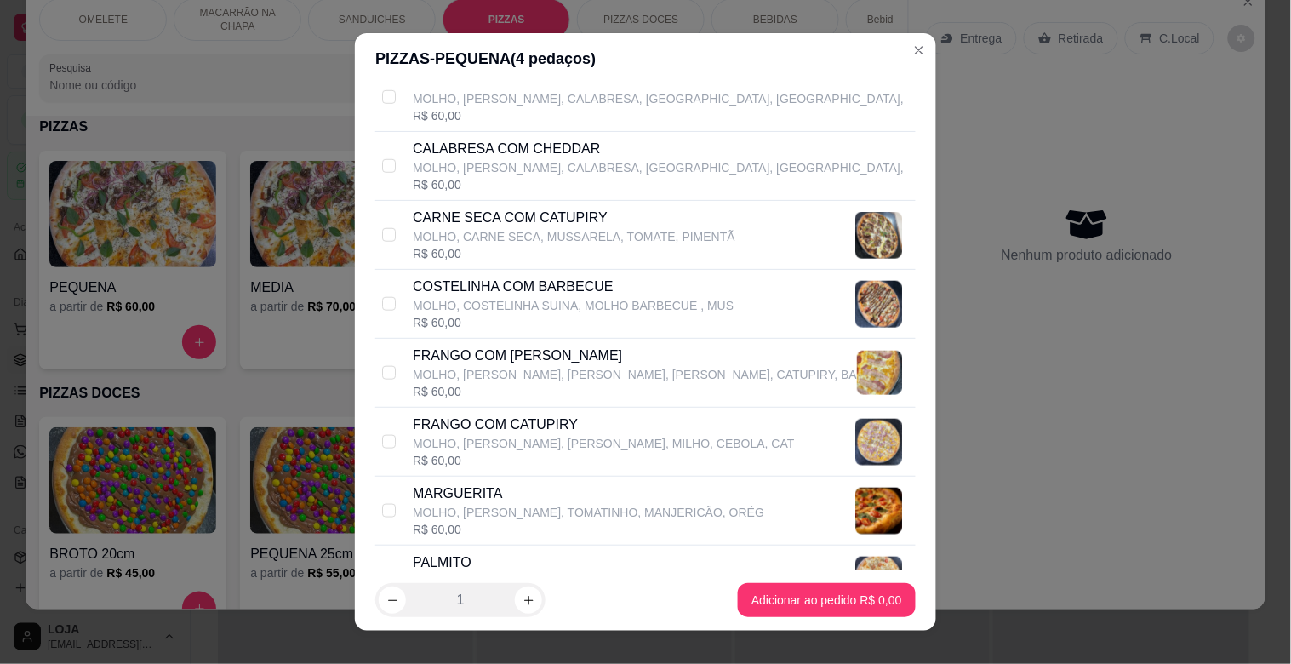
scroll to position [404, 0]
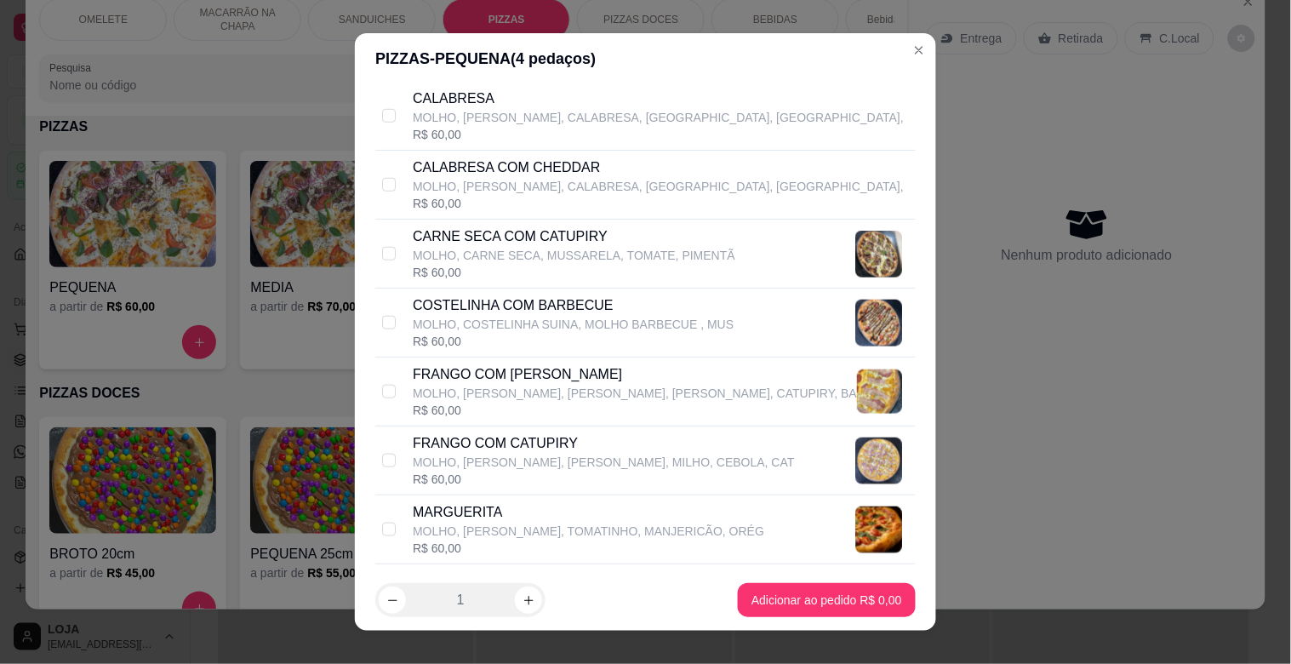
click at [610, 183] on p "MOLHO, [PERSON_NAME], CALABRESA, [GEOGRAPHIC_DATA], [GEOGRAPHIC_DATA]," at bounding box center [658, 186] width 491 height 17
drag, startPoint x: 546, startPoint y: 186, endPoint x: 556, endPoint y: 186, distance: 9.4
click at [548, 185] on p "MOLHO, [PERSON_NAME], CALABRESA, [GEOGRAPHIC_DATA], [GEOGRAPHIC_DATA]," at bounding box center [658, 186] width 491 height 17
checkbox input "false"
click at [642, 252] on p "MOLHO, CARNE SECA, MUSSARELA, TOMATE, PIMENTÃ" at bounding box center [574, 255] width 323 height 17
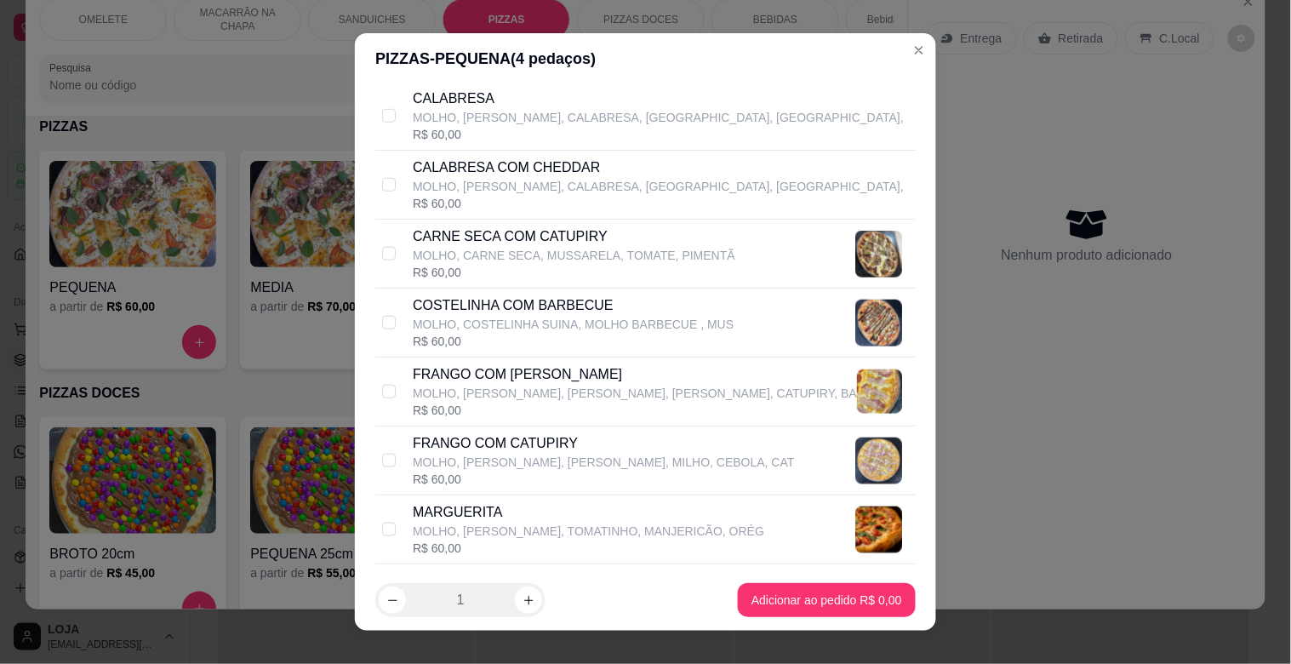
checkbox input "true"
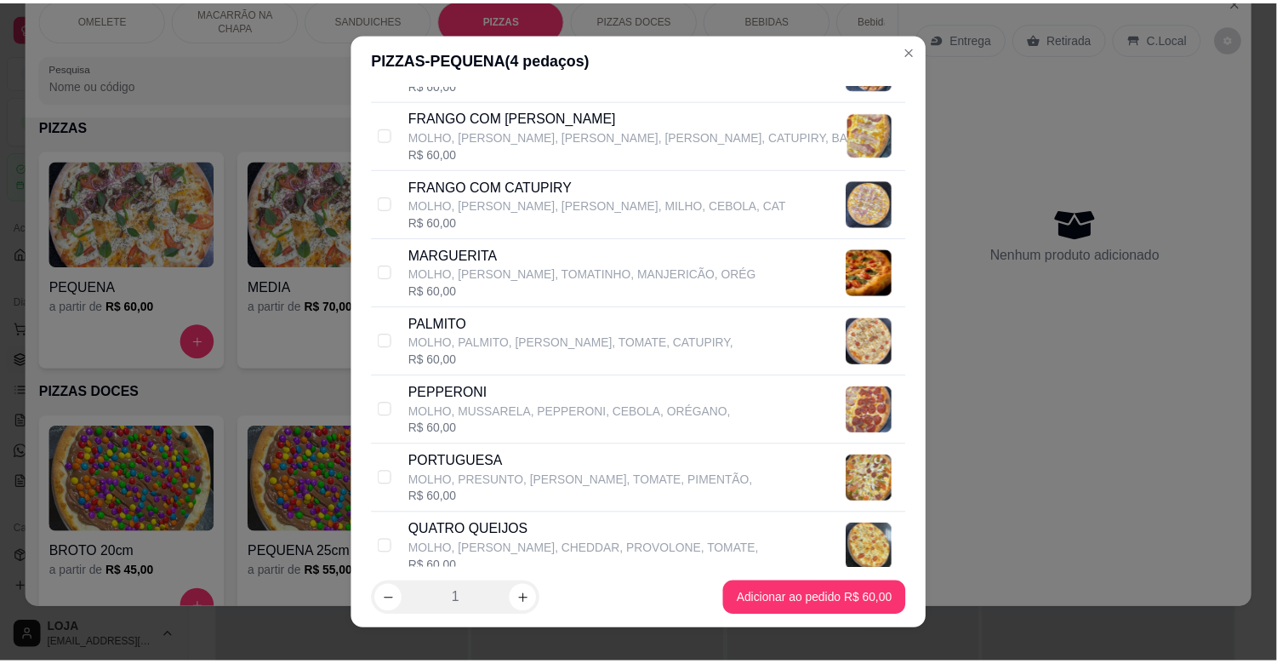
scroll to position [665, 0]
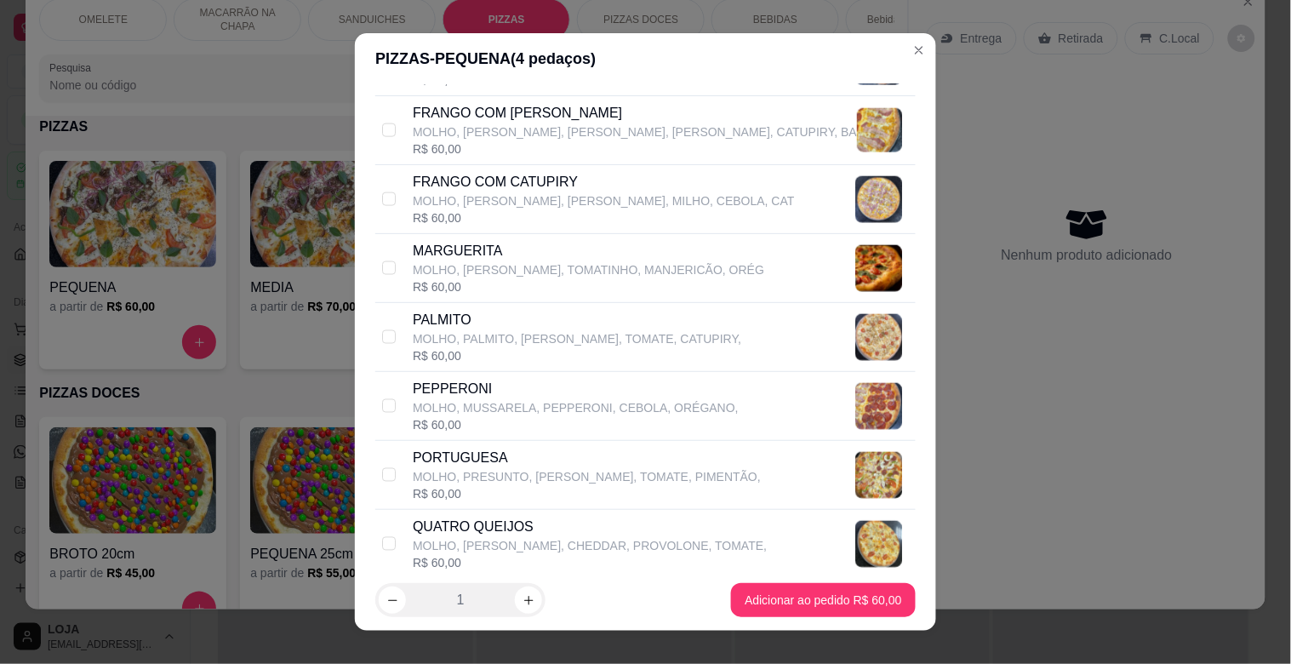
click at [505, 112] on p "FRANGO COM [PERSON_NAME]" at bounding box center [635, 113] width 444 height 20
checkbox input "true"
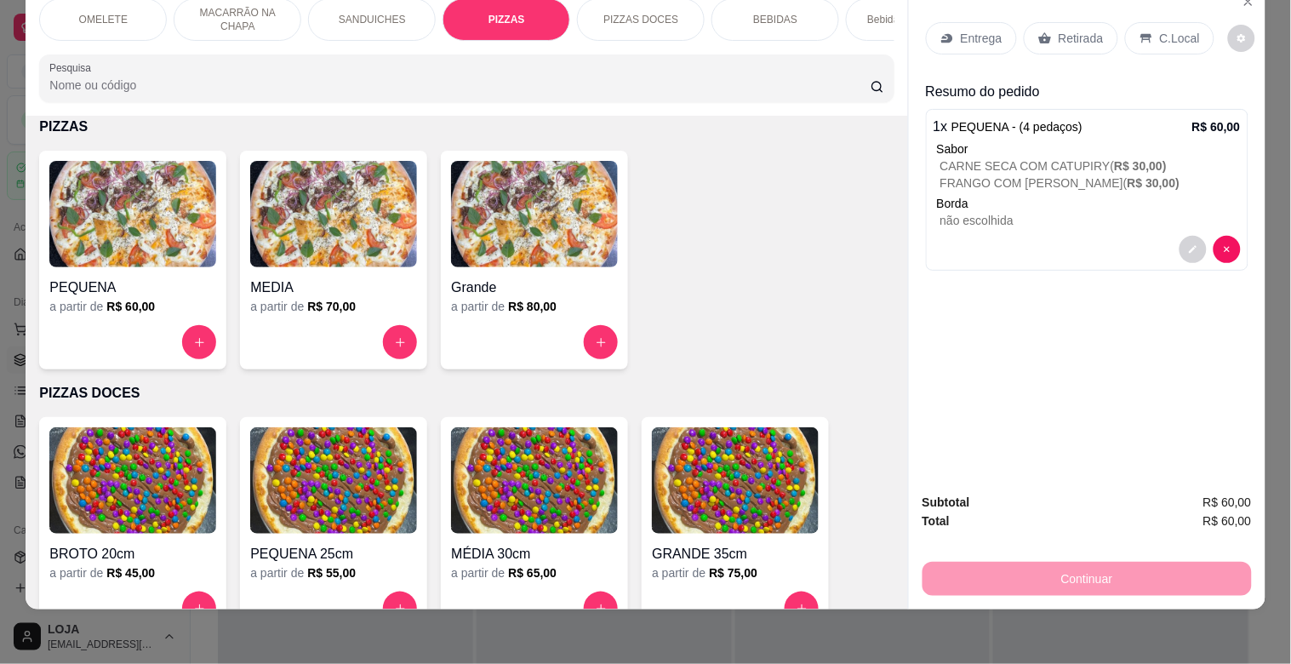
click at [1179, 30] on p "C.Local" at bounding box center [1180, 38] width 40 height 17
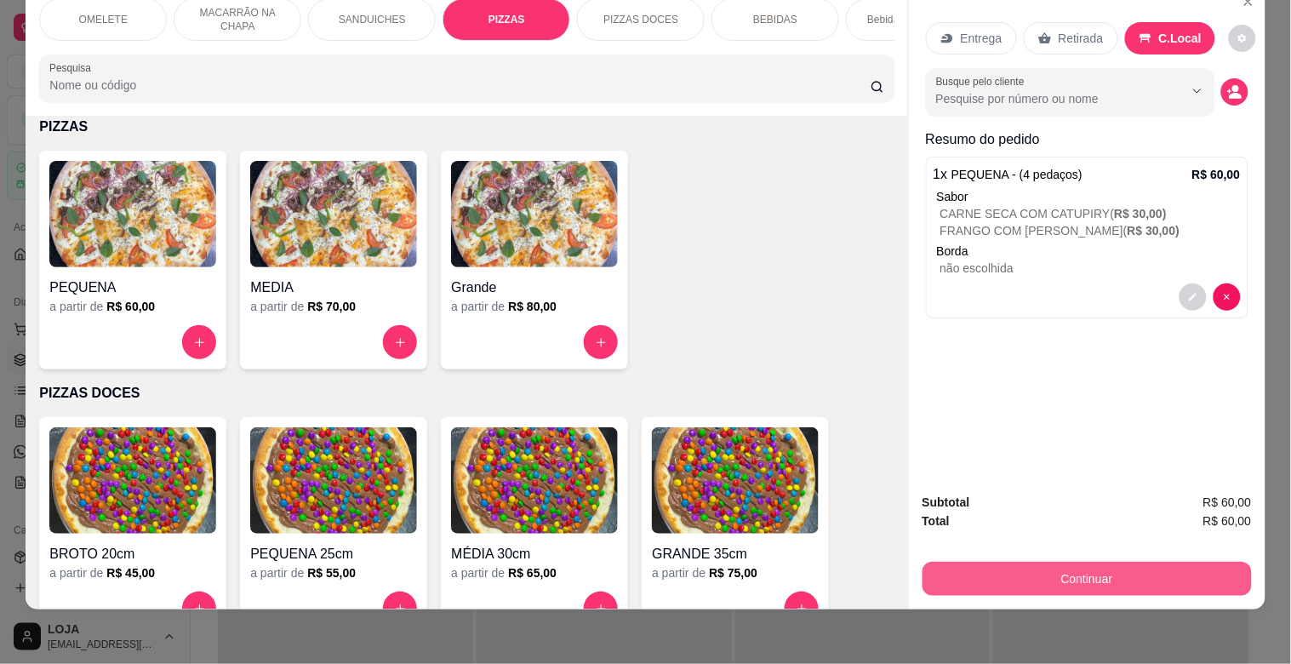
click at [1117, 566] on button "Continuar" at bounding box center [1086, 579] width 329 height 34
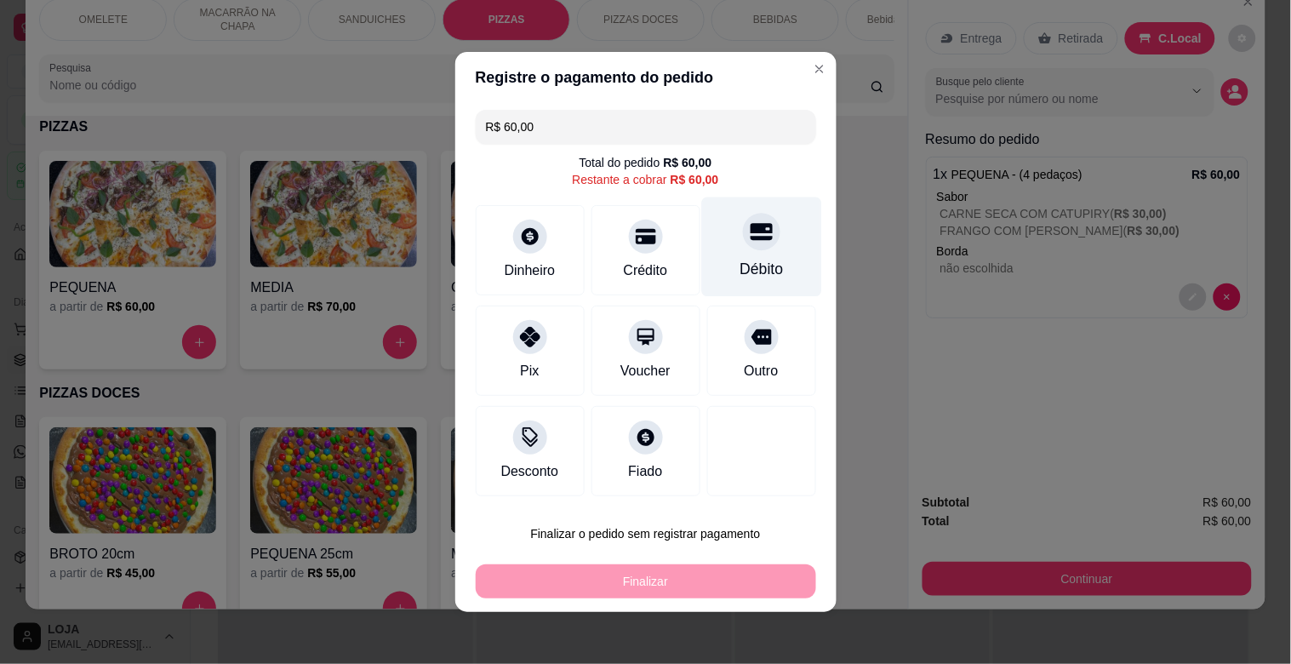
click at [757, 250] on div "Débito" at bounding box center [761, 247] width 120 height 100
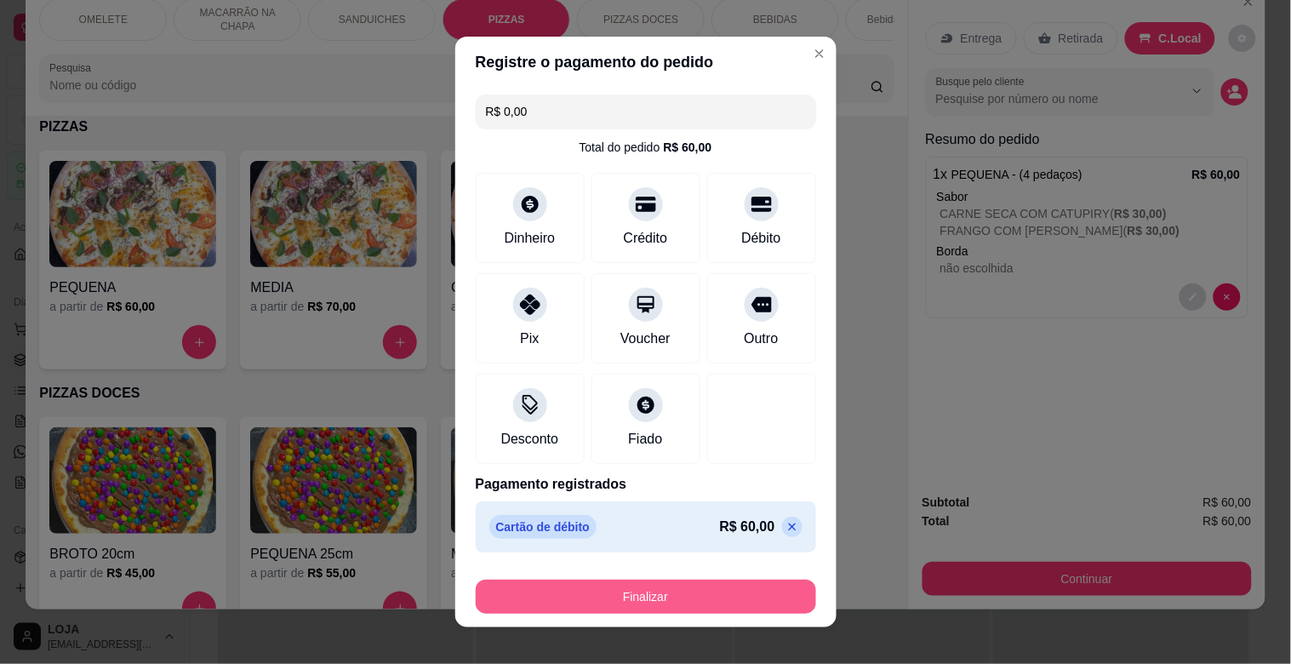
click at [739, 597] on button "Finalizar" at bounding box center [646, 597] width 340 height 34
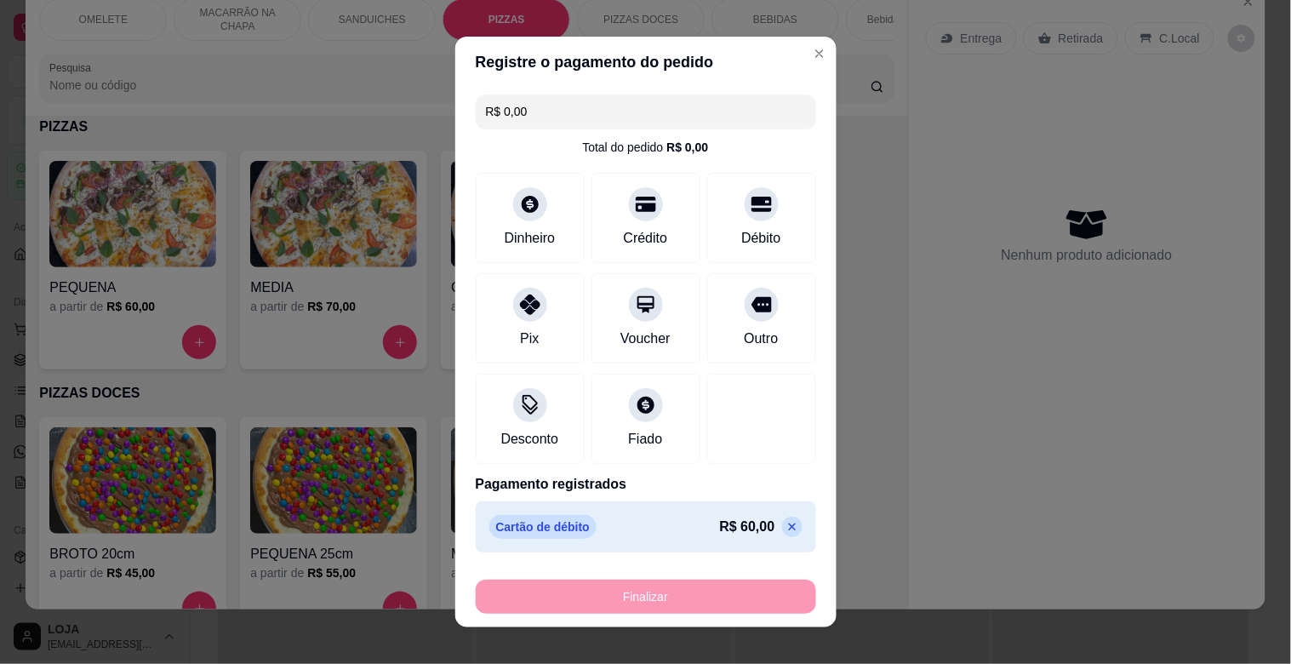
type input "-R$ 60,00"
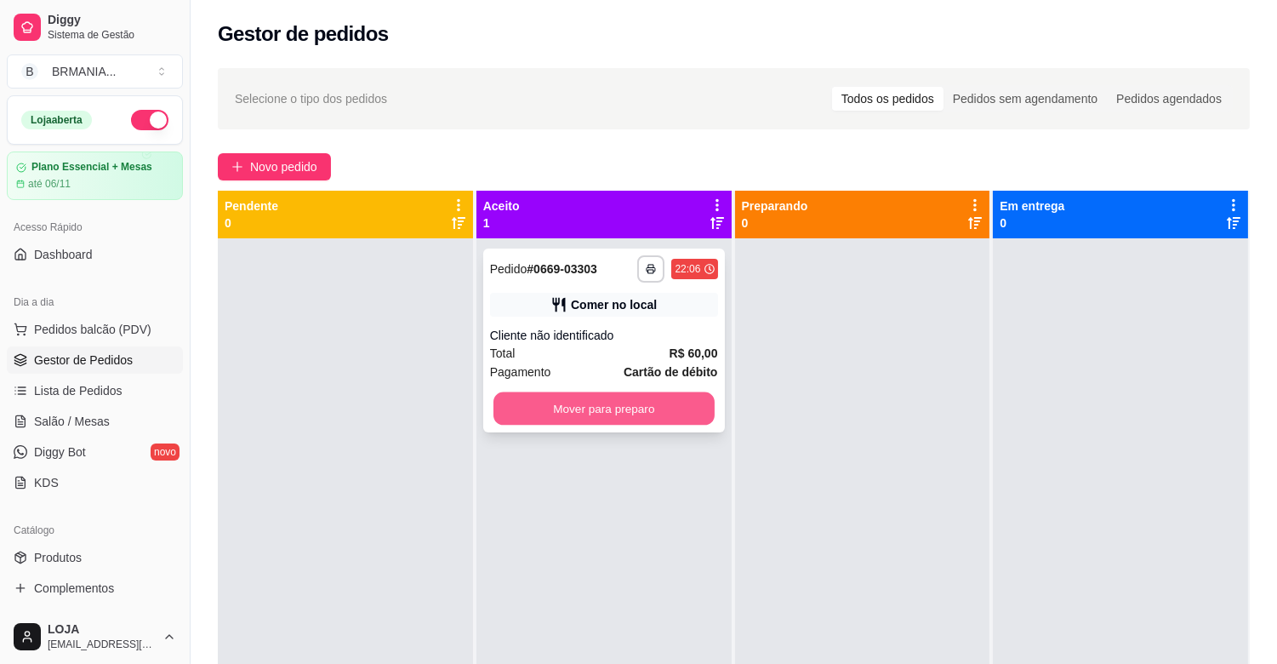
click at [661, 420] on button "Mover para preparo" at bounding box center [604, 408] width 221 height 33
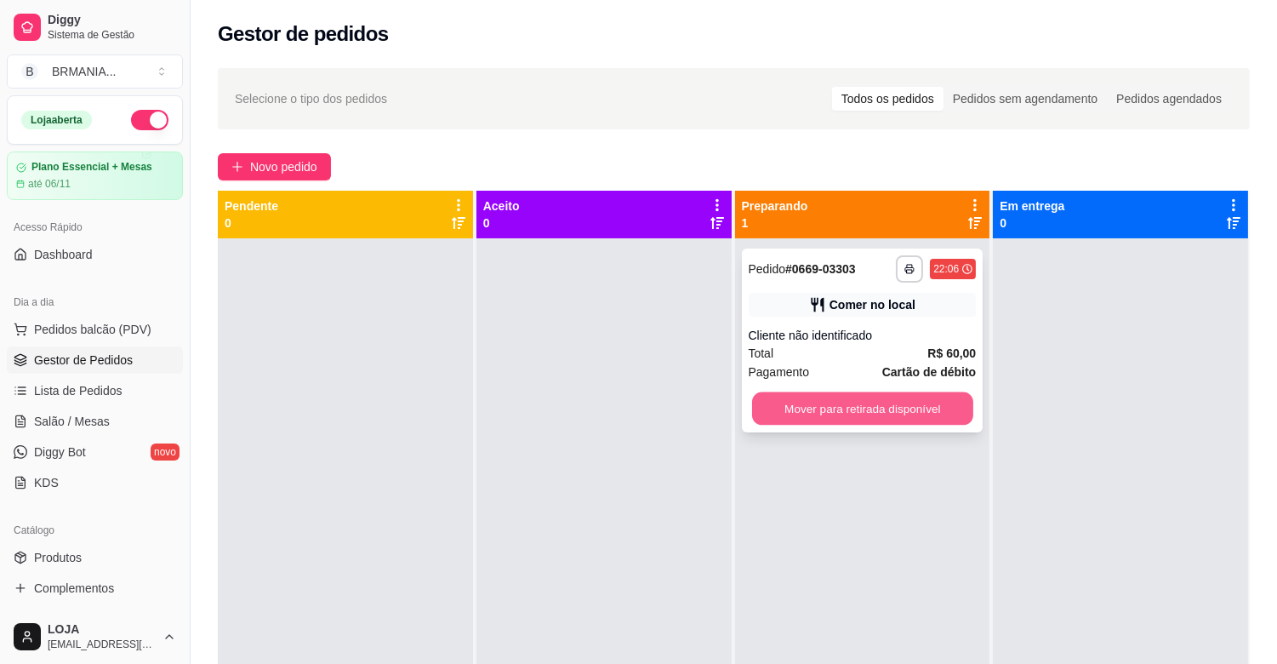
click at [871, 417] on button "Mover para retirada disponível" at bounding box center [862, 408] width 221 height 33
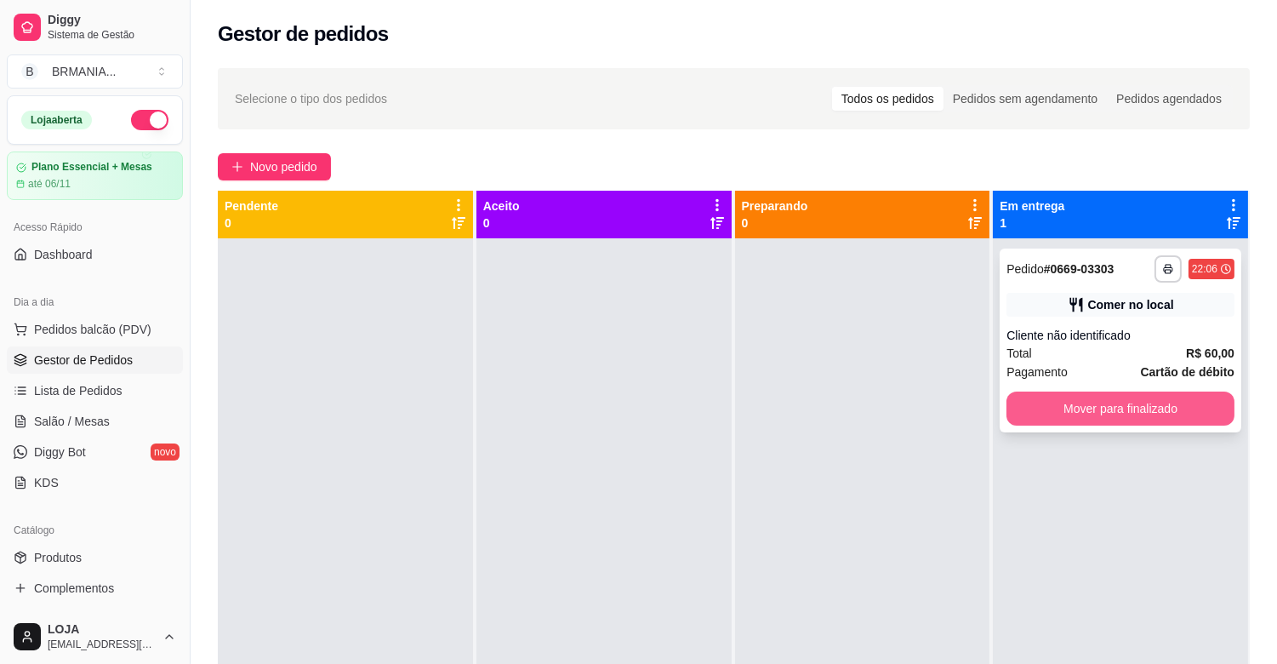
click at [1157, 400] on button "Mover para finalizado" at bounding box center [1121, 408] width 228 height 34
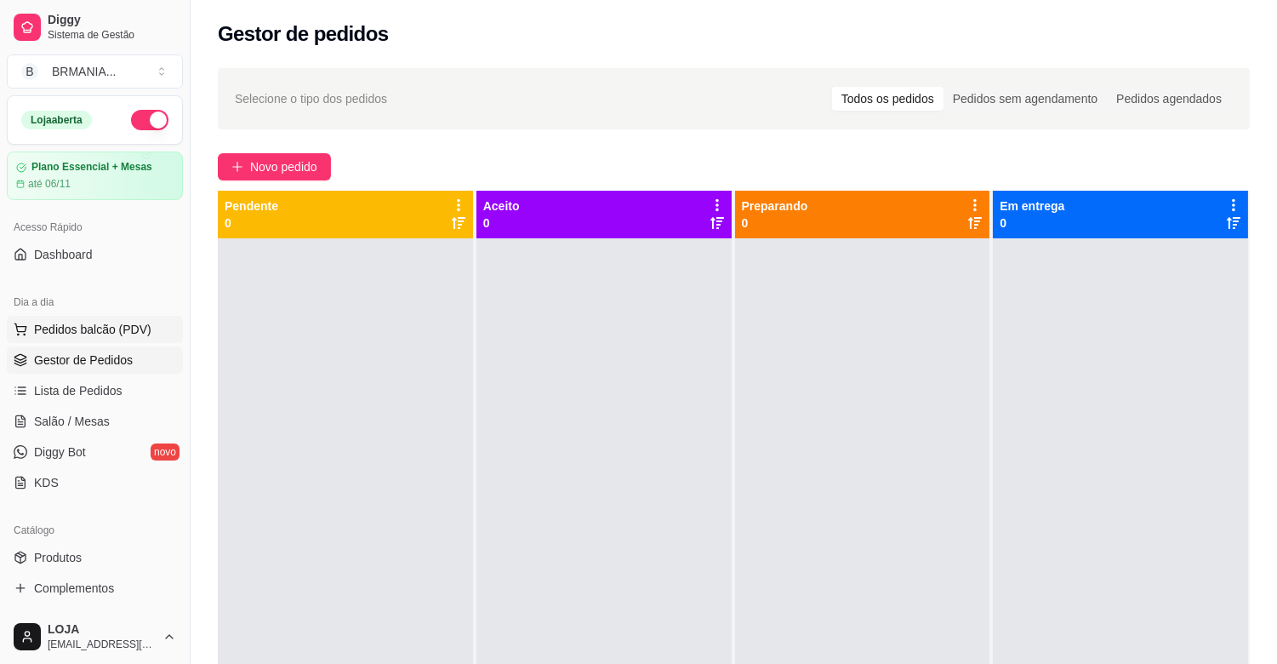
click at [120, 334] on span "Pedidos balcão (PDV)" at bounding box center [92, 329] width 117 height 17
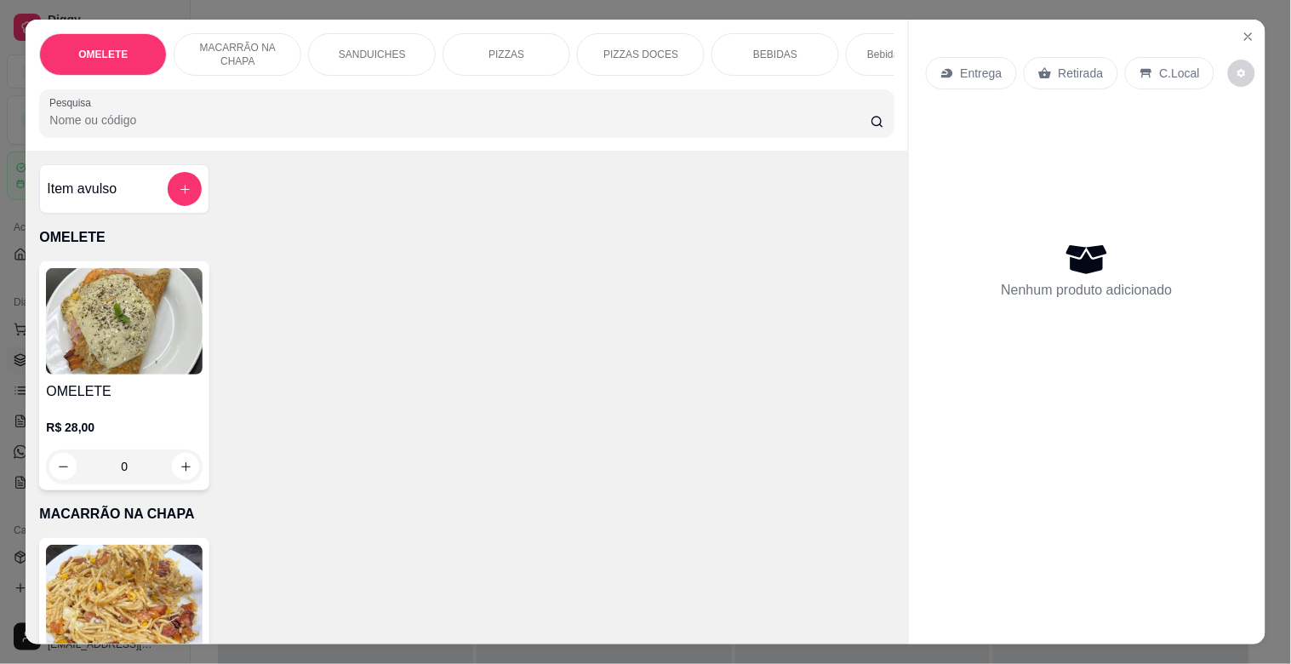
click at [249, 117] on input "Pesquisa" at bounding box center [459, 119] width 821 height 17
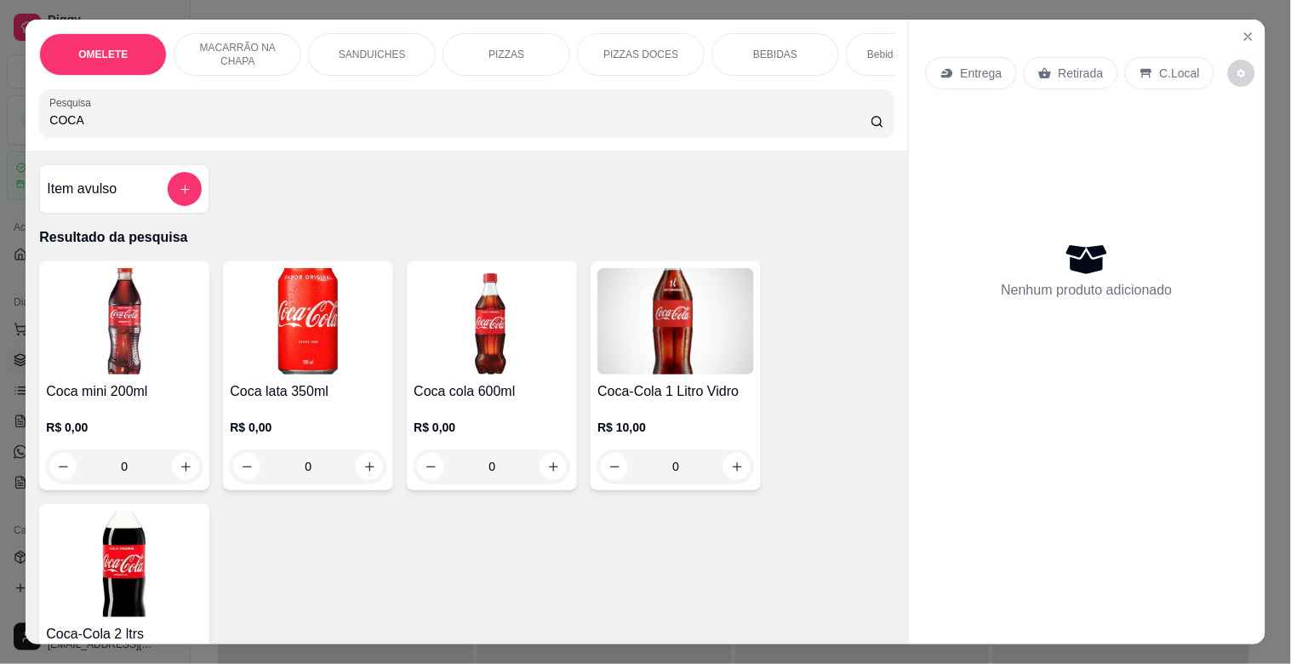
type input "COCA"
click at [129, 599] on img at bounding box center [124, 564] width 157 height 106
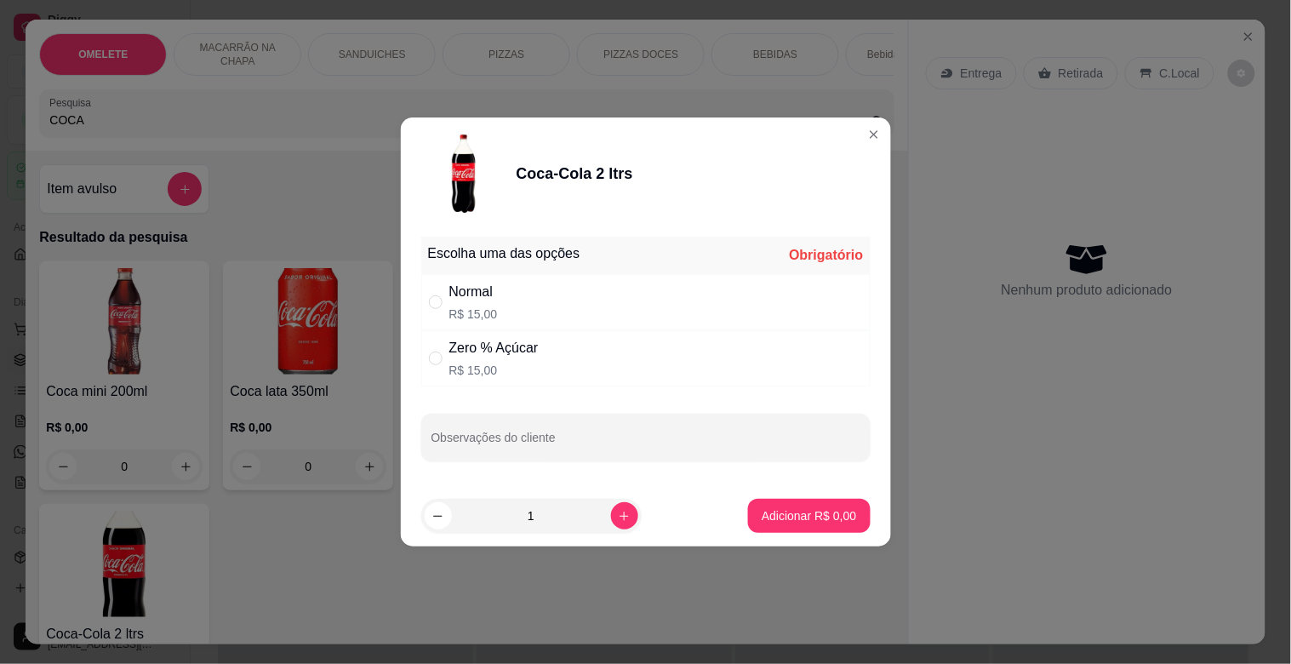
click at [628, 269] on div "Escolha uma das opções Obrigatório" at bounding box center [645, 255] width 449 height 37
click at [565, 312] on div "Normal R$ 15,00" at bounding box center [645, 302] width 449 height 56
radio input "true"
click at [797, 517] on p "Adicionar R$ 15,00" at bounding box center [806, 515] width 99 height 16
type input "1"
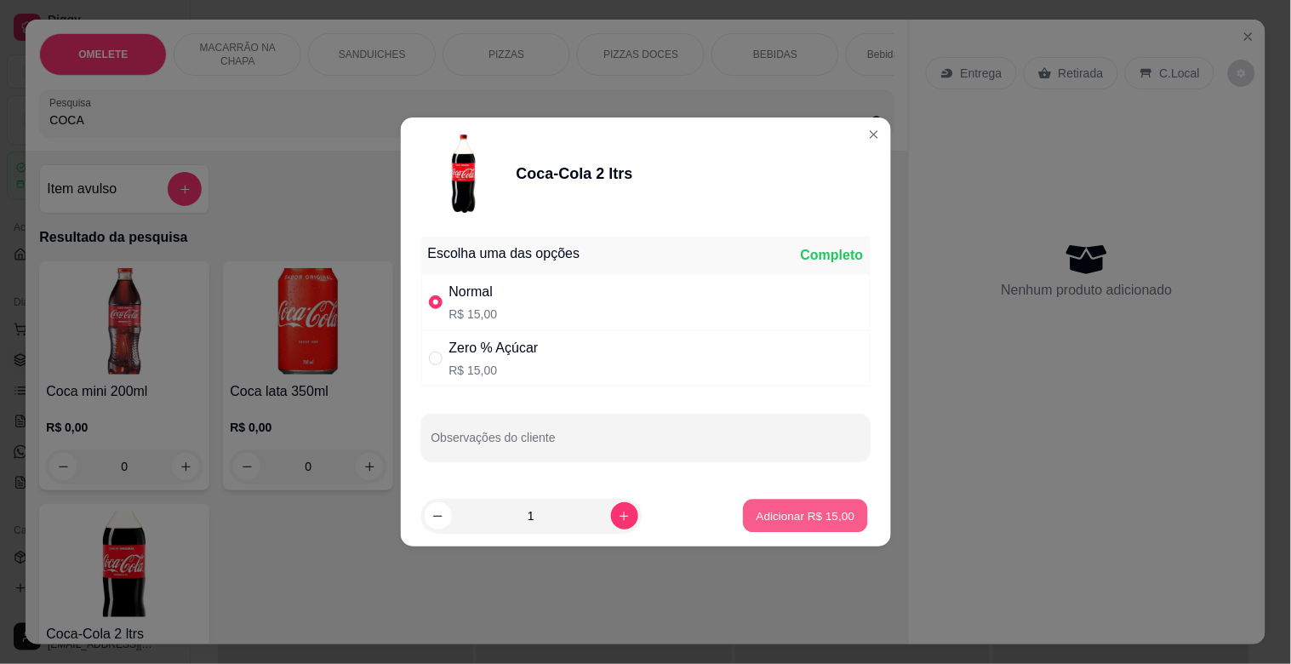
type input "1"
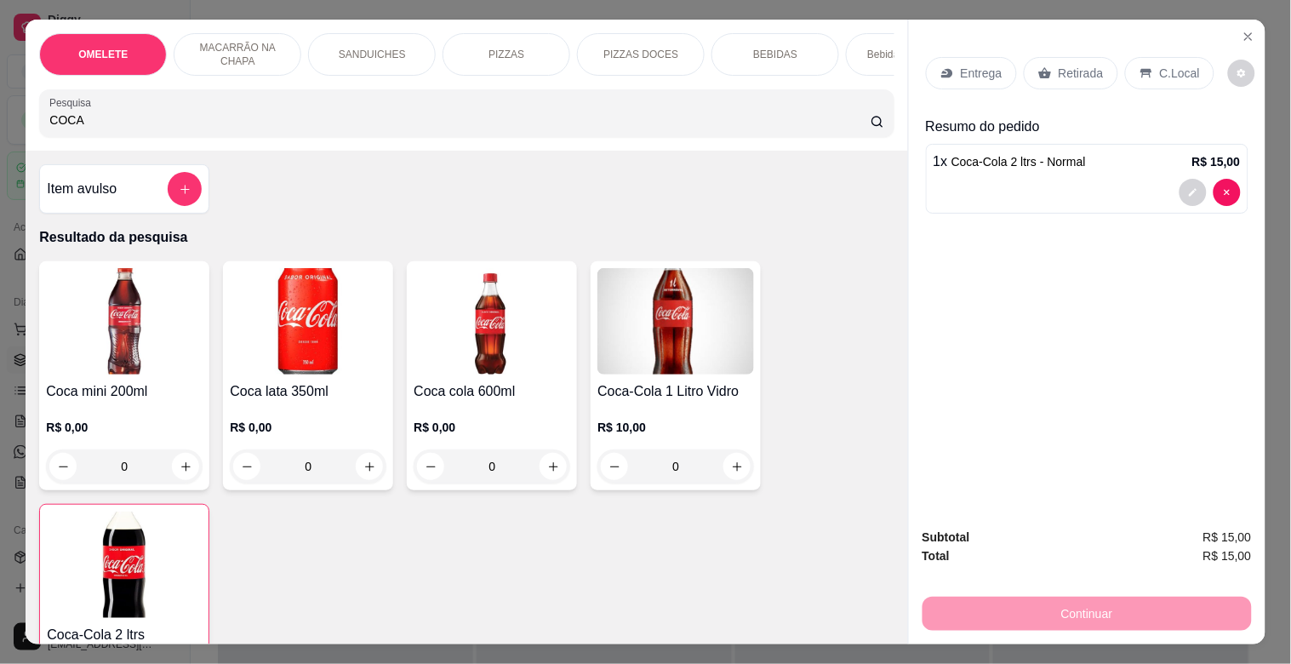
click at [1055, 77] on div "Retirada" at bounding box center [1071, 73] width 94 height 32
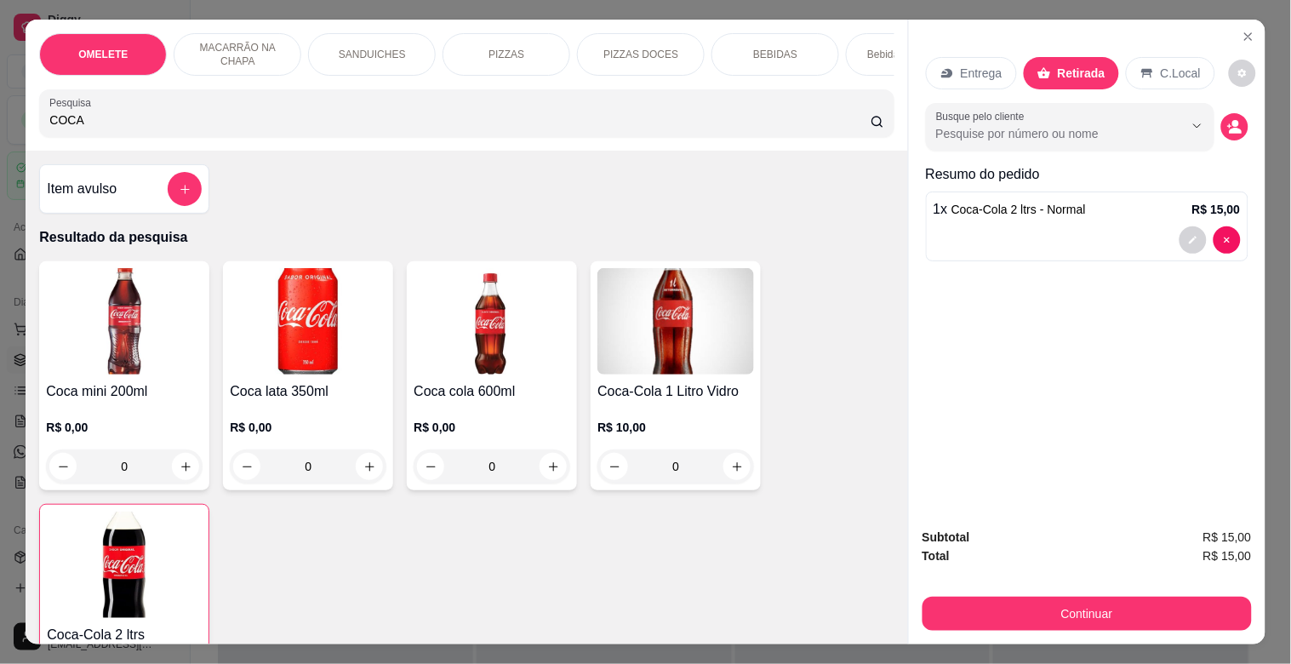
click at [1162, 65] on p "C.Local" at bounding box center [1181, 73] width 40 height 17
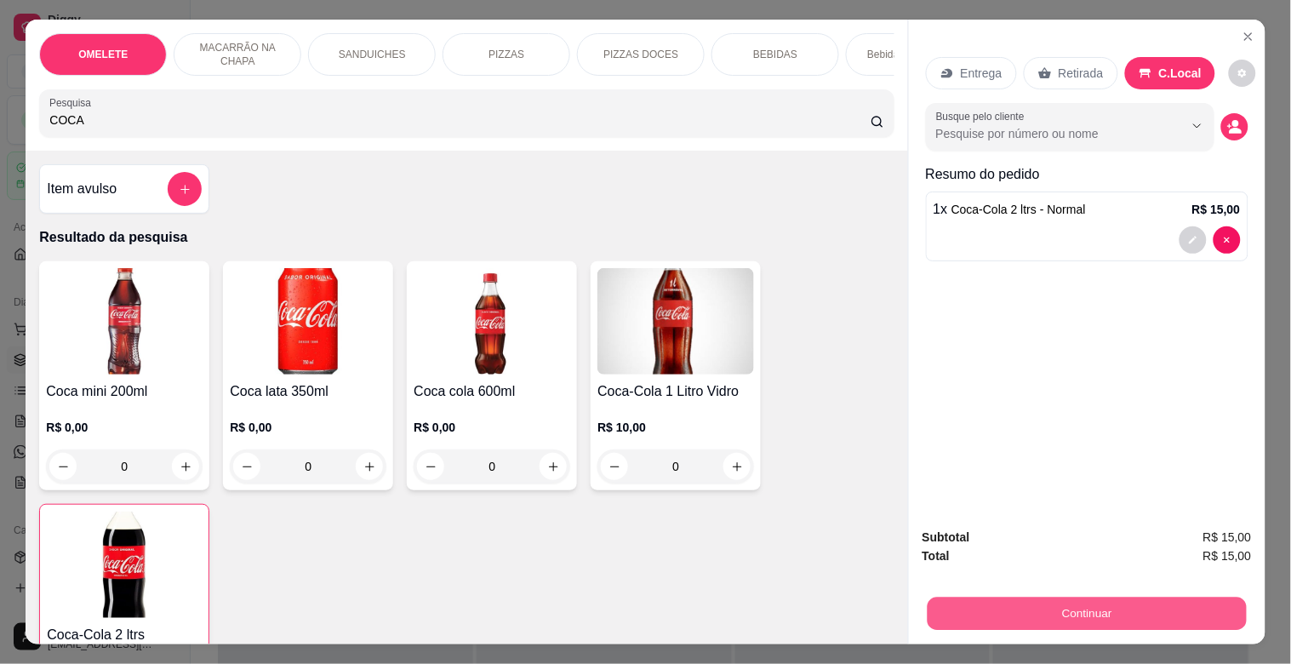
click at [1101, 604] on button "Continuar" at bounding box center [1086, 613] width 319 height 33
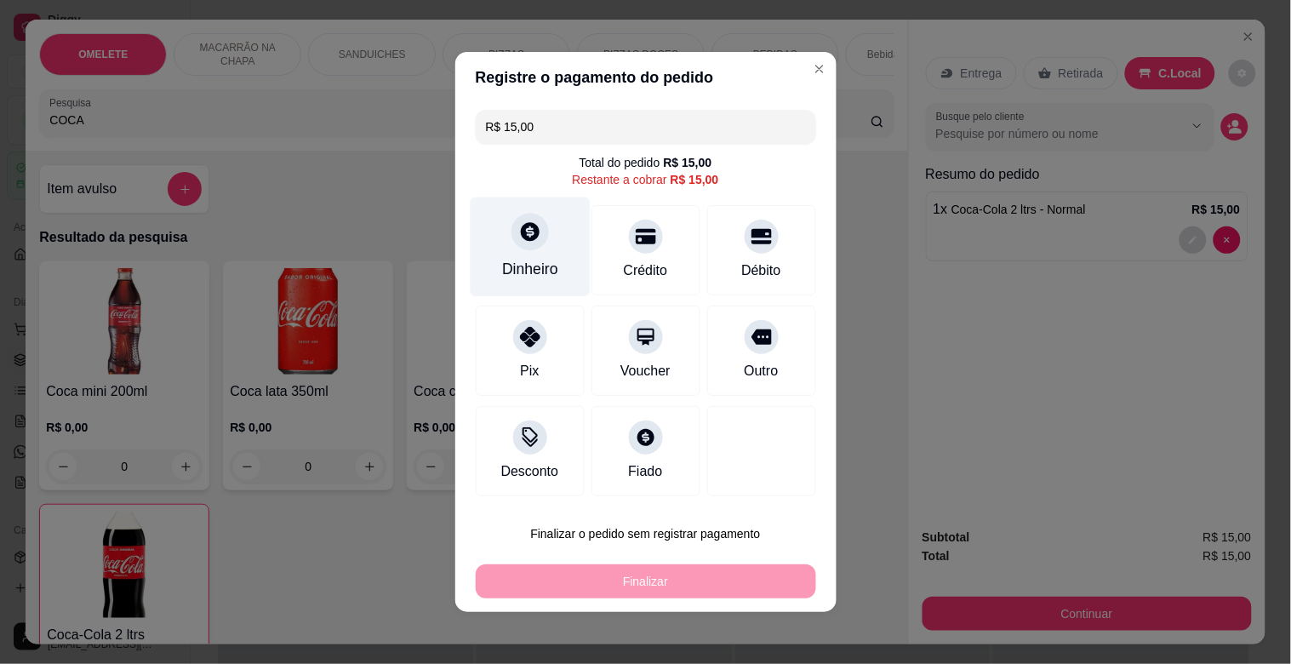
click at [545, 230] on div "Dinheiro" at bounding box center [530, 247] width 120 height 100
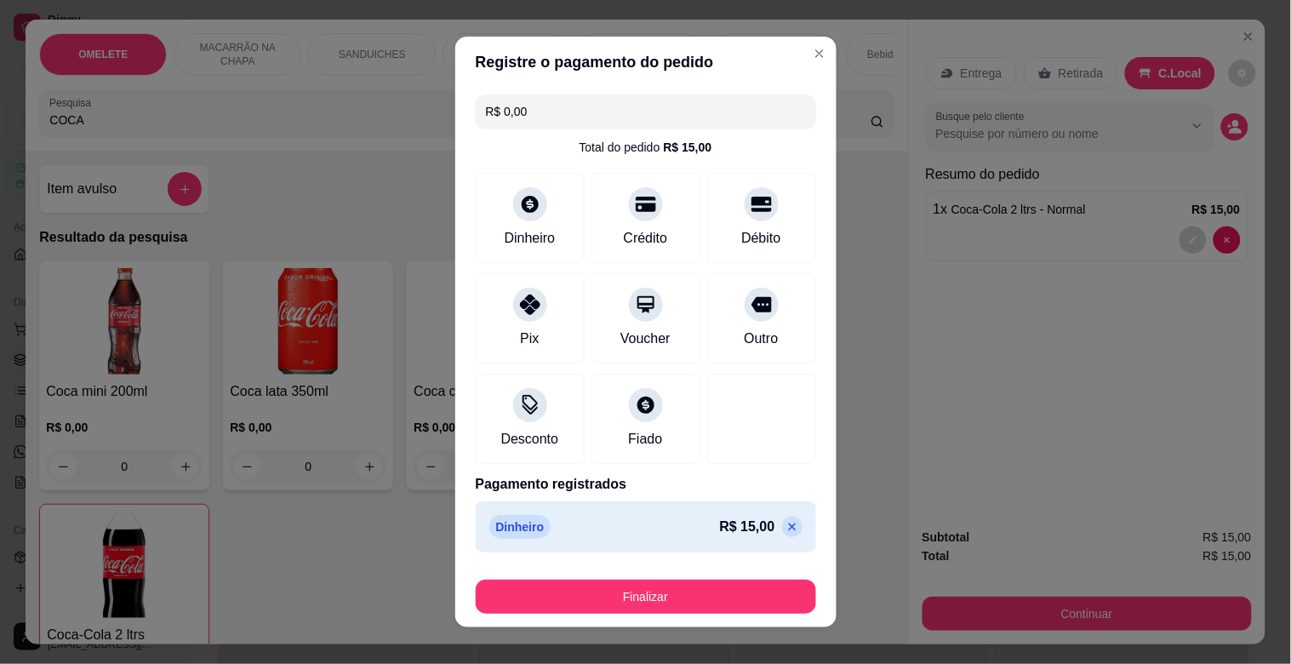
type input "R$ 0,00"
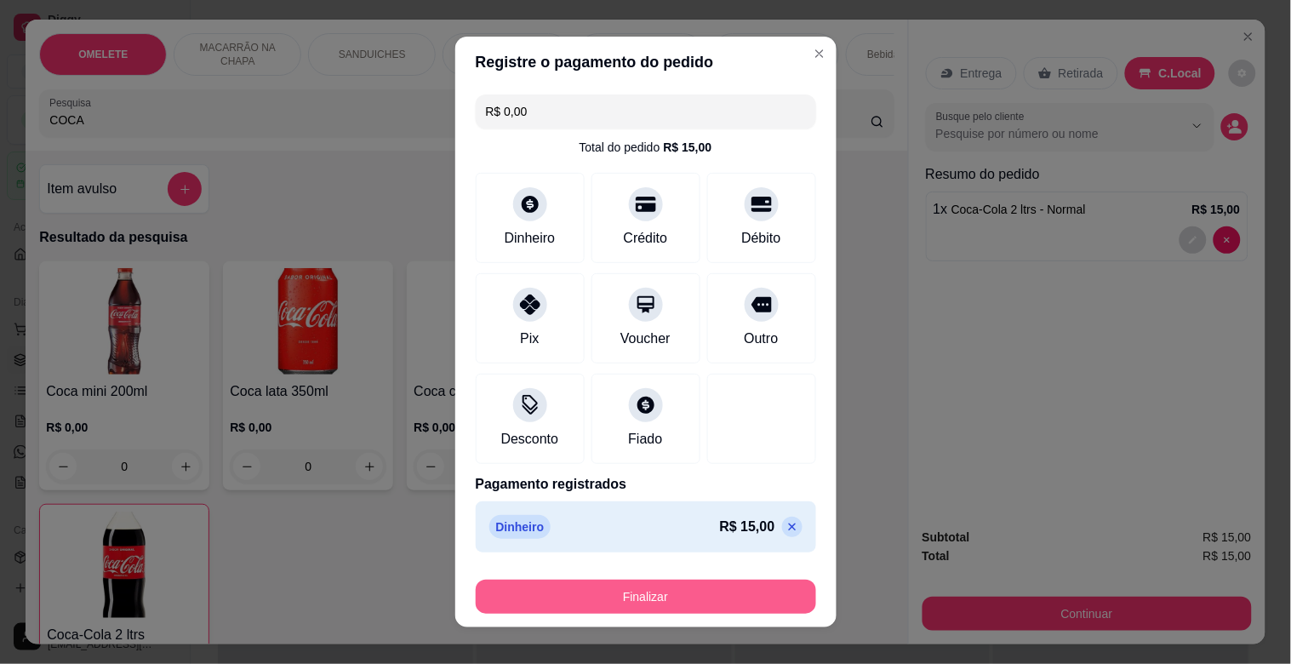
click at [719, 597] on button "Finalizar" at bounding box center [646, 597] width 340 height 34
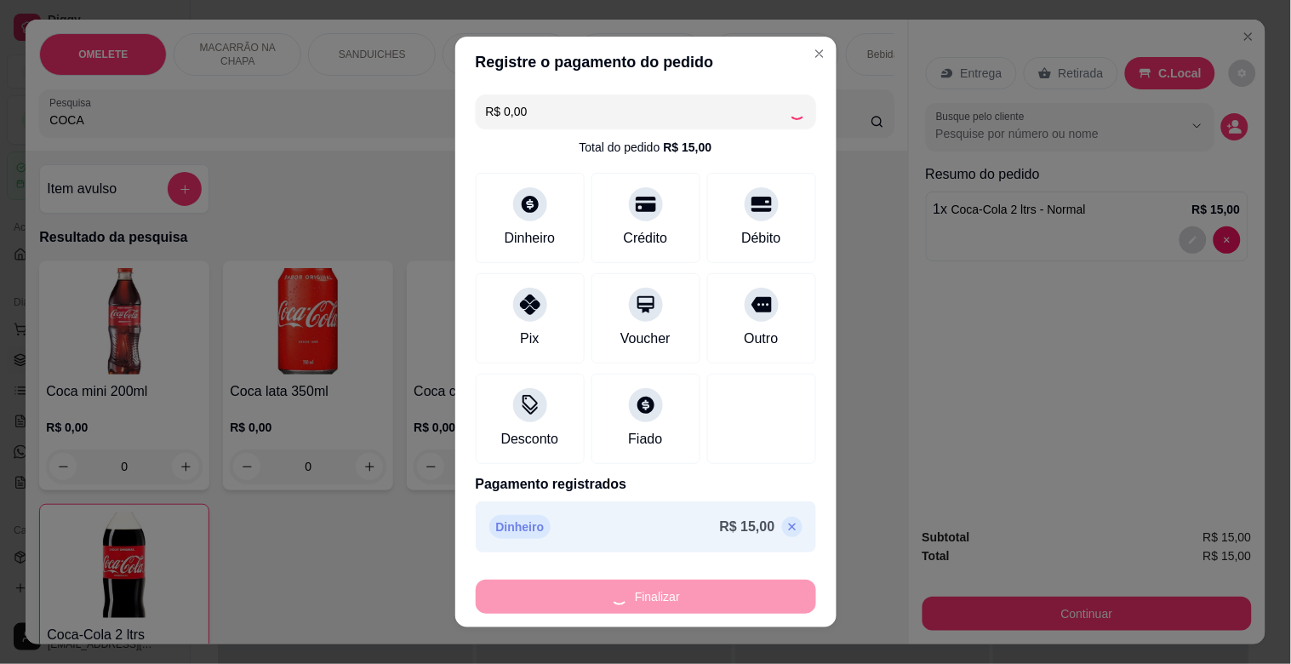
type input "0"
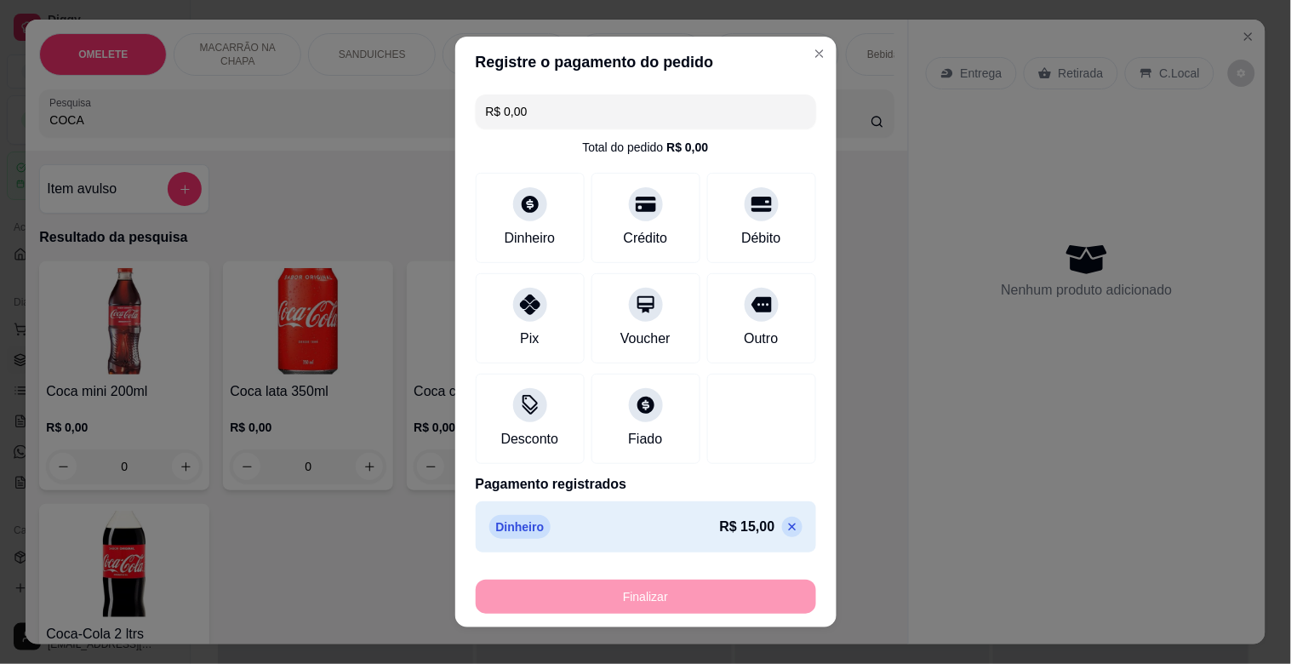
type input "-R$ 15,00"
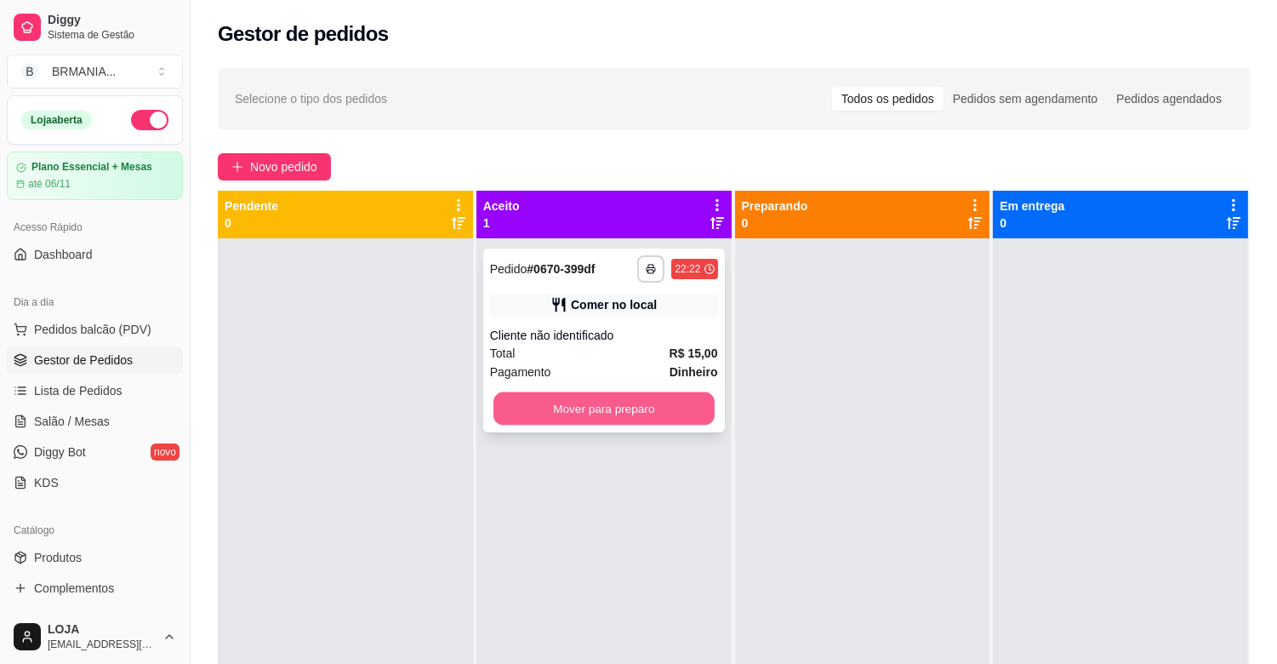
click at [660, 412] on button "Mover para preparo" at bounding box center [604, 408] width 221 height 33
click at [873, 404] on div at bounding box center [862, 570] width 255 height 664
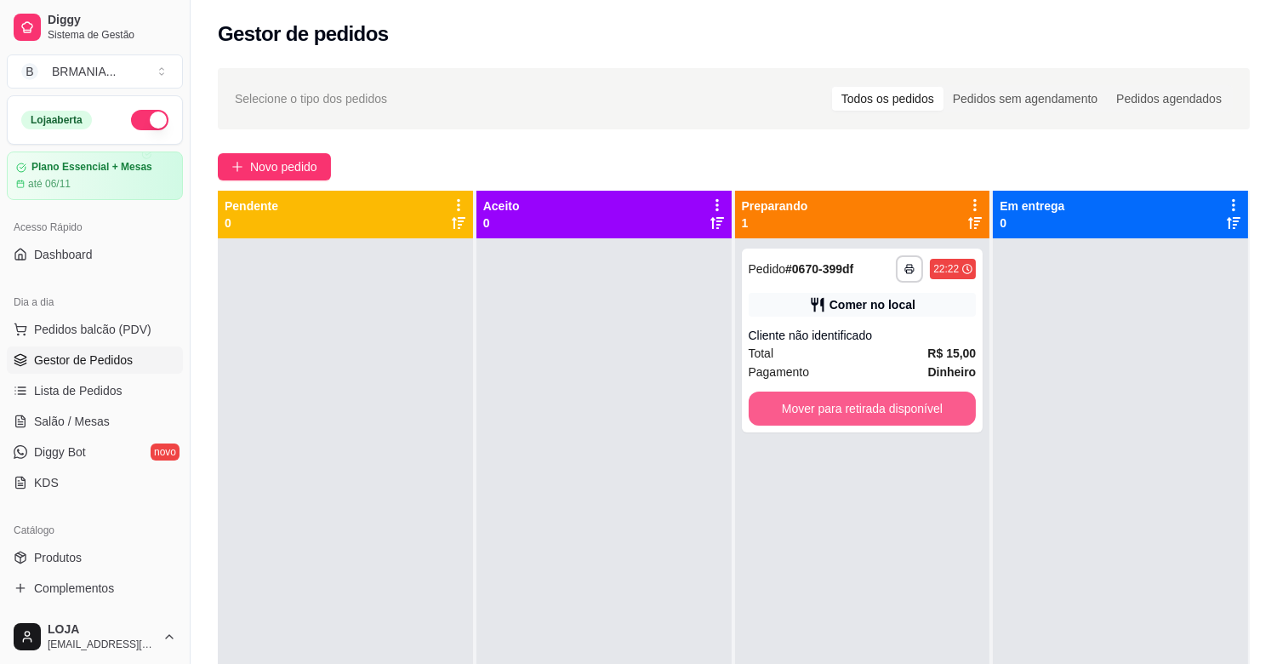
click at [873, 404] on button "Mover para retirada disponível" at bounding box center [863, 408] width 228 height 34
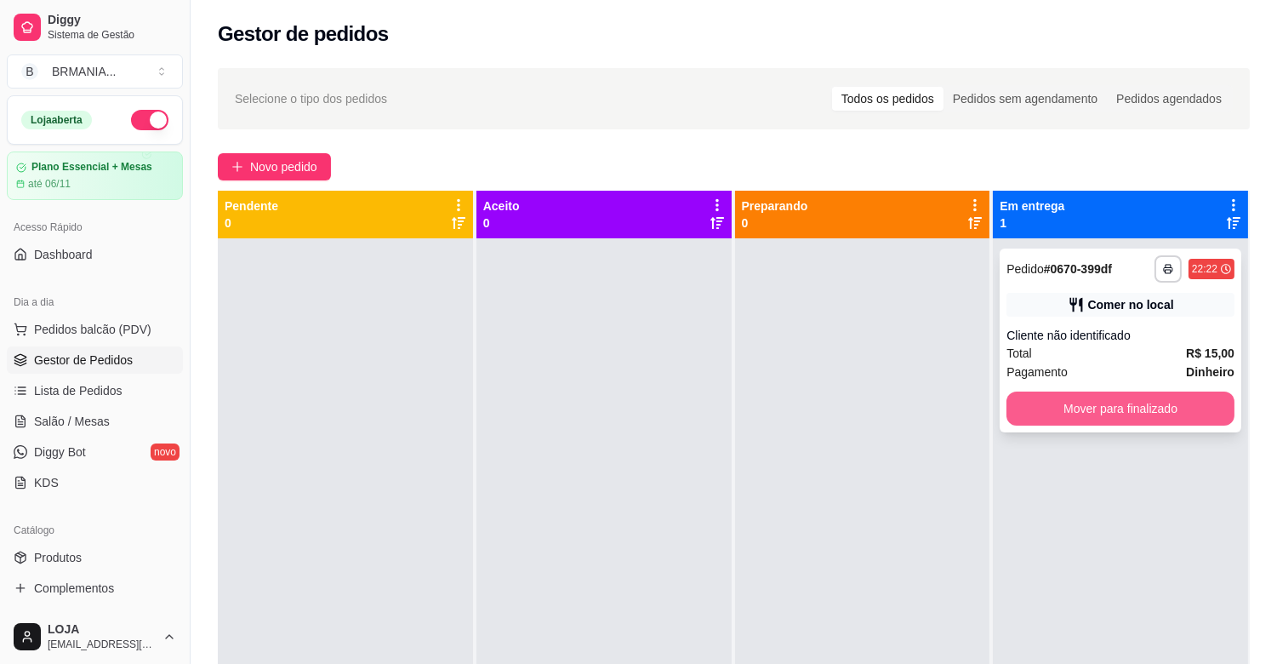
click at [1055, 409] on button "Mover para finalizado" at bounding box center [1121, 408] width 228 height 34
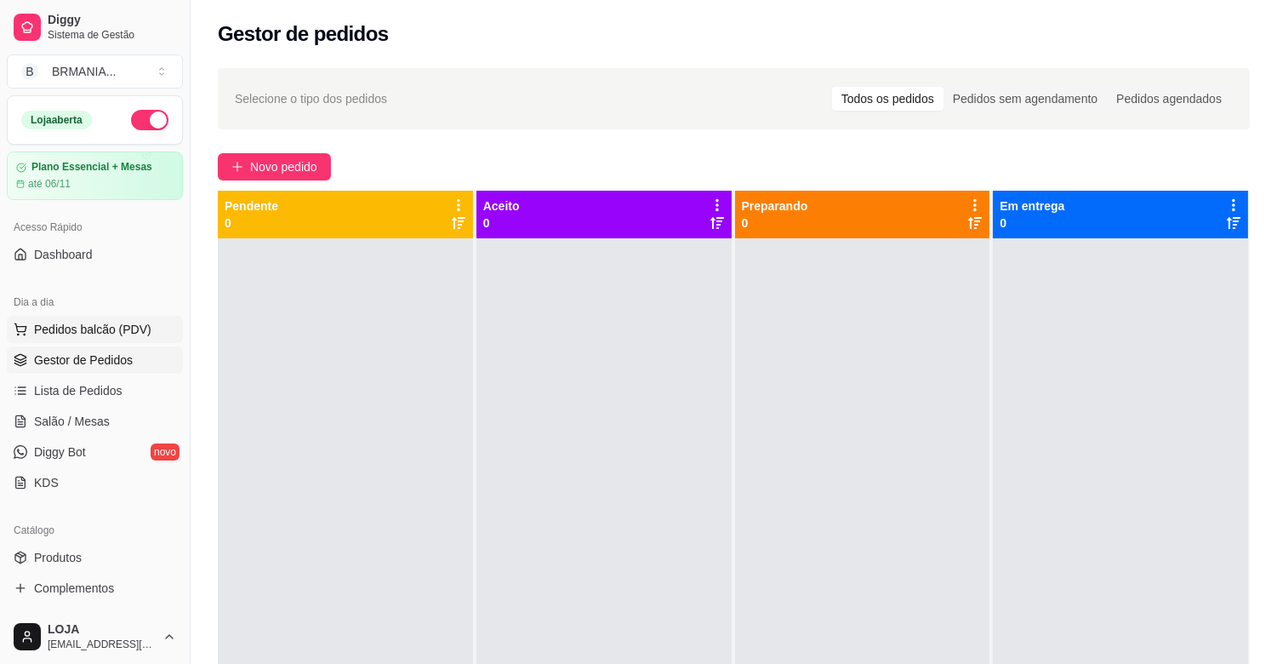
click at [113, 333] on span "Pedidos balcão (PDV)" at bounding box center [92, 329] width 117 height 17
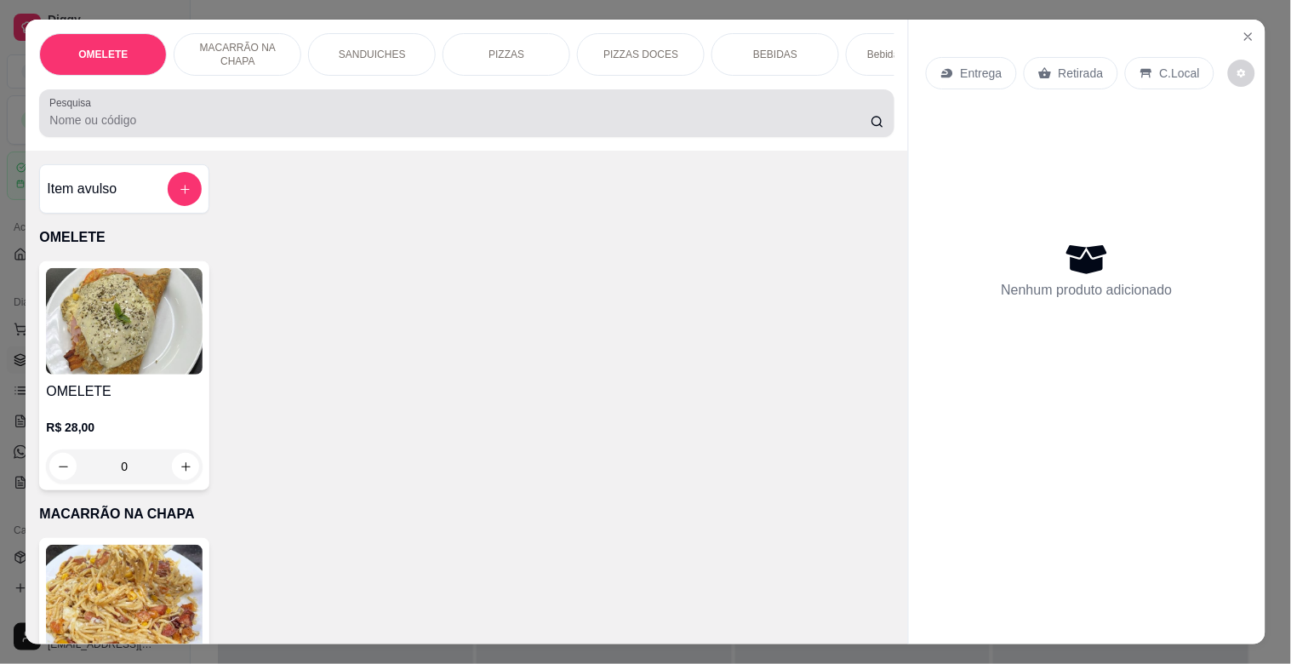
click at [241, 114] on div at bounding box center [466, 113] width 834 height 34
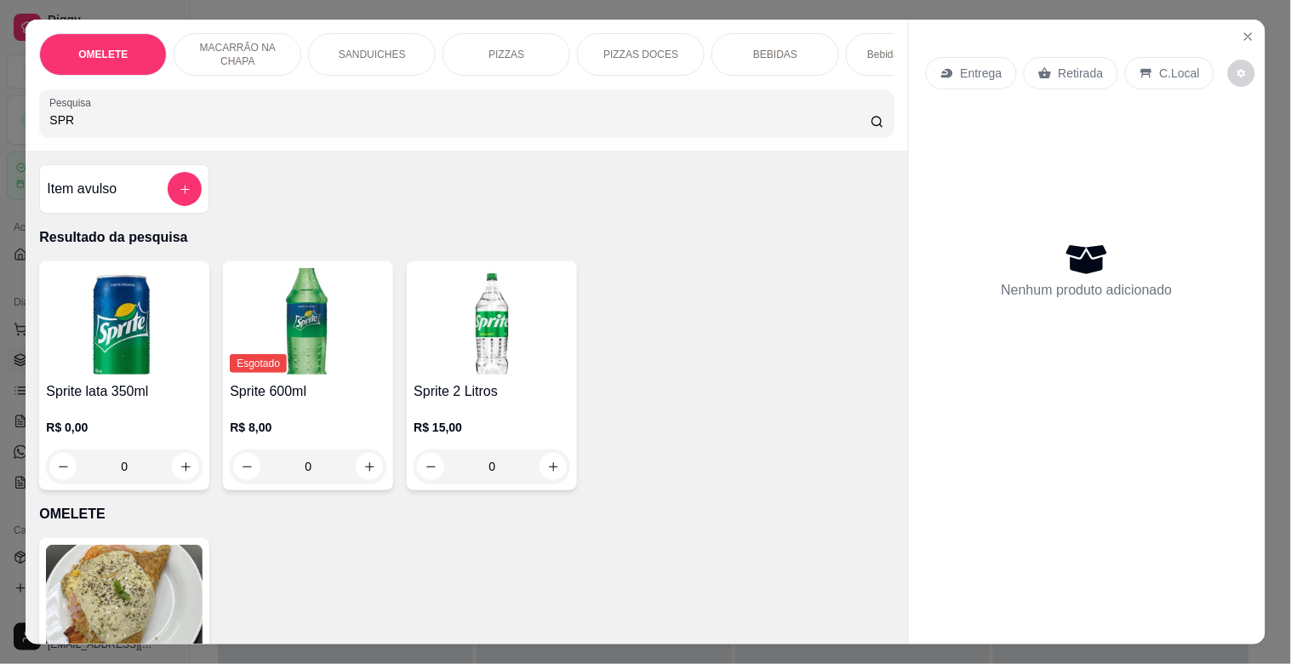
type input "SPR"
click at [456, 402] on h4 "Sprite 2 Litros" at bounding box center [492, 391] width 157 height 20
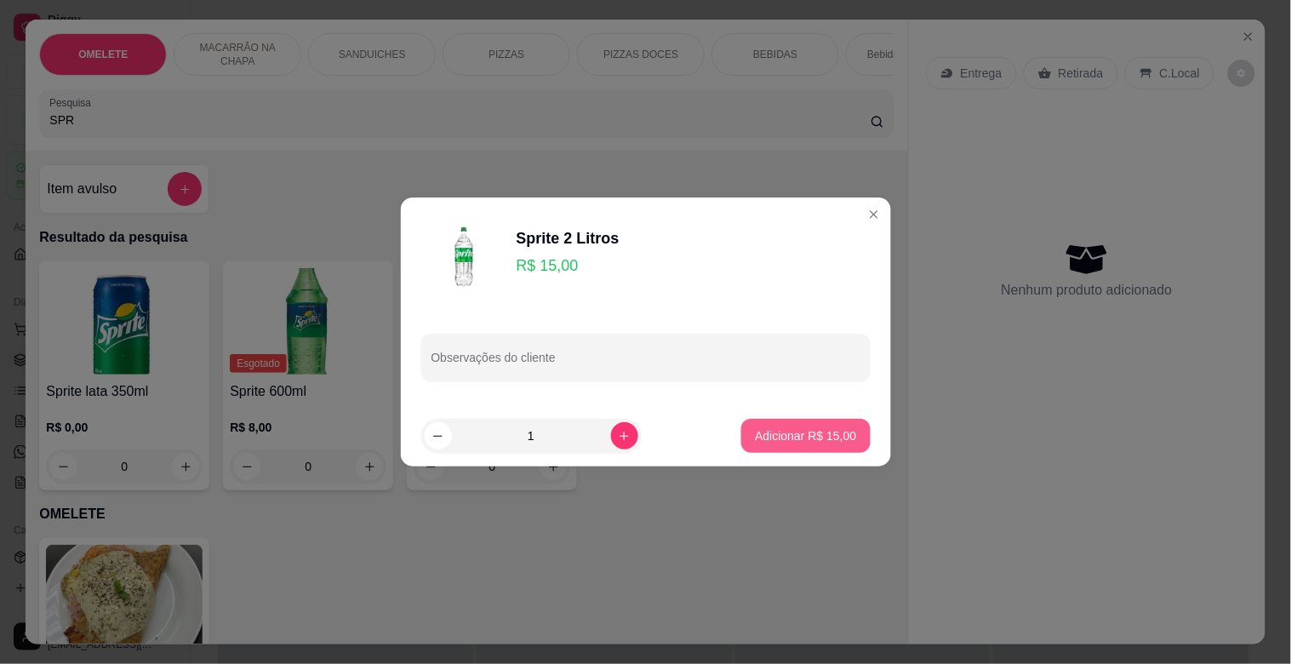
click at [829, 427] on p "Adicionar R$ 15,00" at bounding box center [805, 435] width 101 height 17
type input "1"
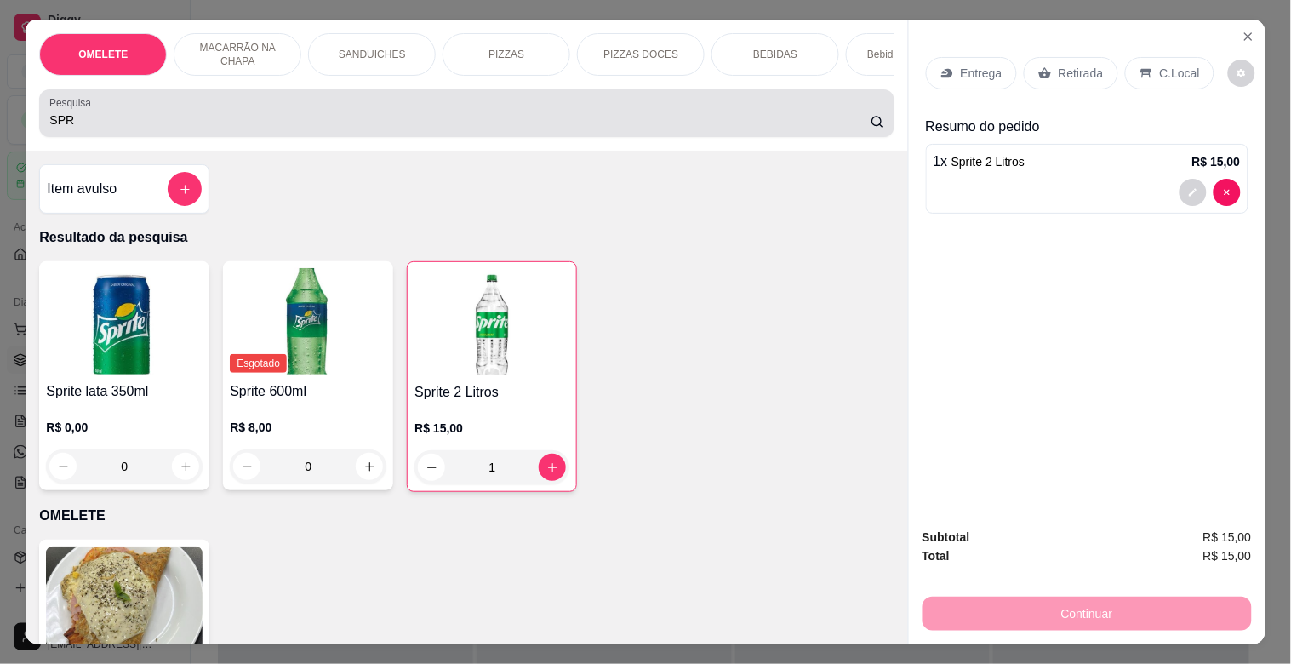
click at [221, 123] on input "SPR" at bounding box center [459, 119] width 821 height 17
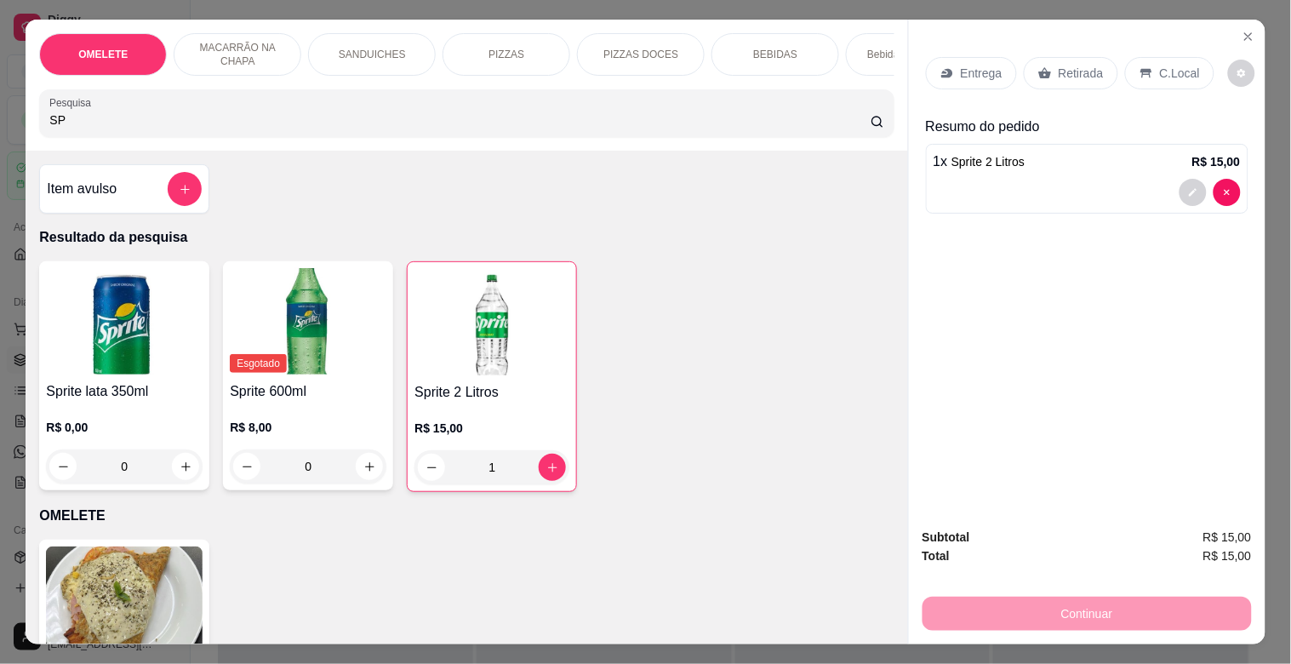
type input "S"
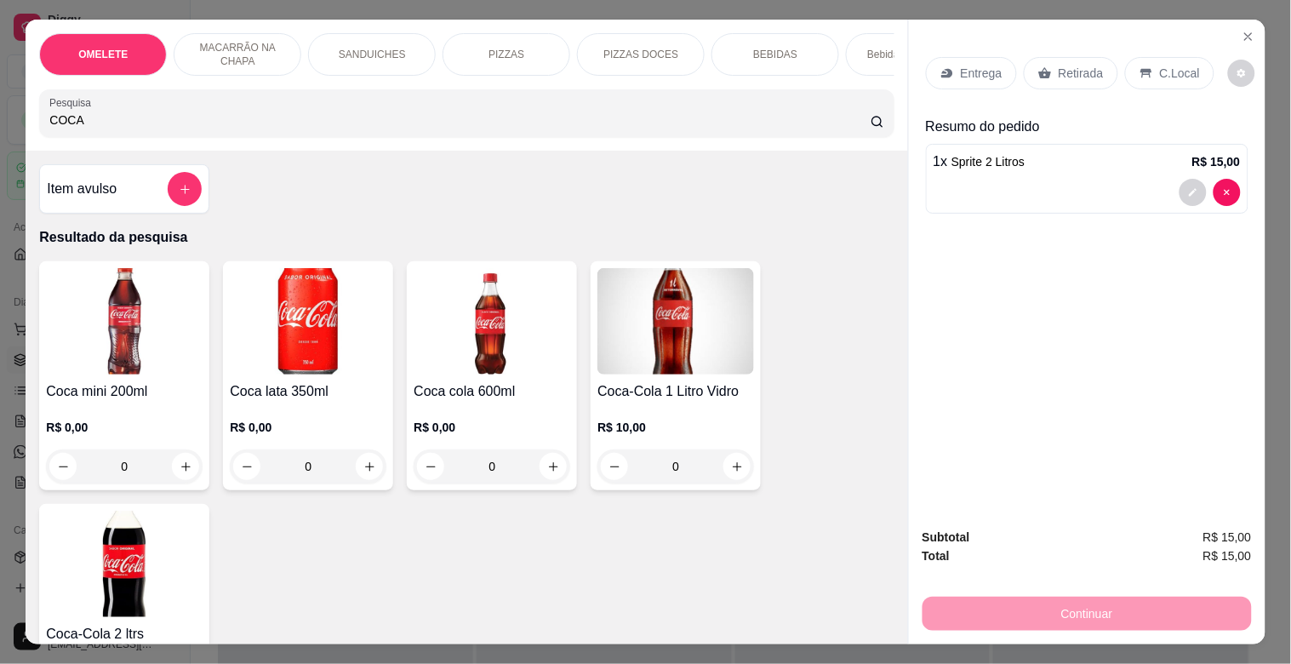
type input "COCA"
click at [100, 585] on img at bounding box center [124, 564] width 157 height 106
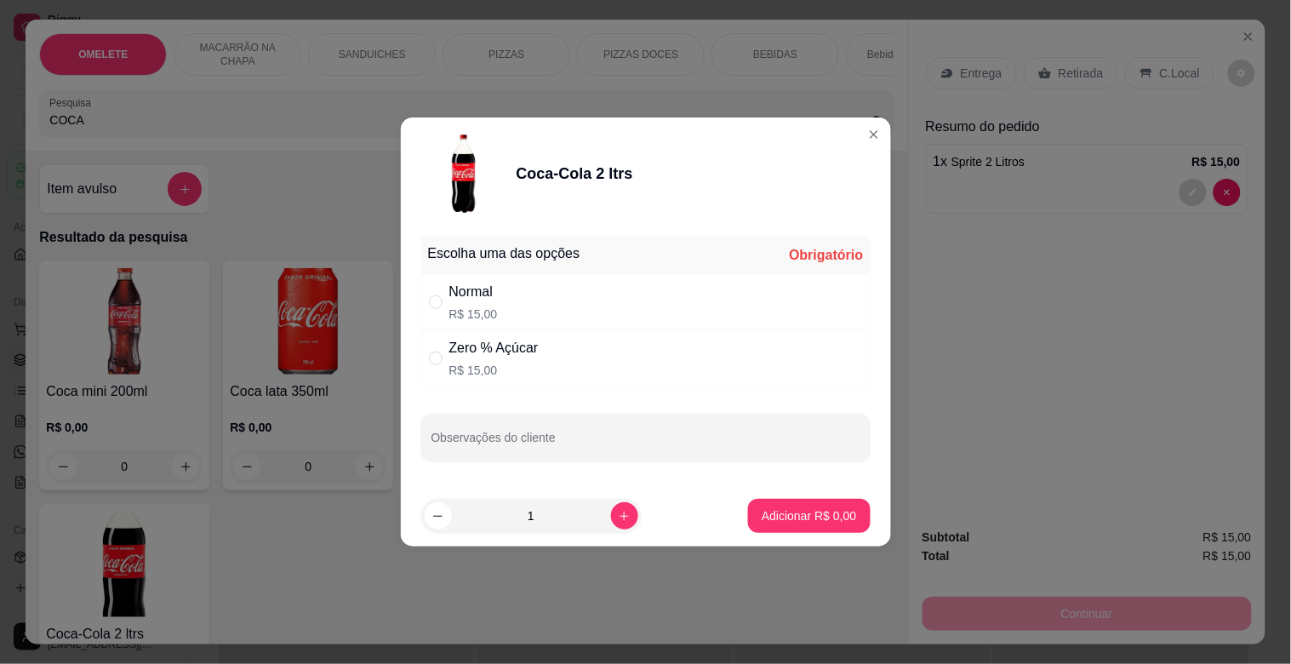
click at [611, 291] on div "Normal R$ 15,00" at bounding box center [645, 302] width 449 height 56
radio input "true"
click at [808, 525] on button "Adicionar R$ 15,00" at bounding box center [805, 516] width 128 height 34
type input "1"
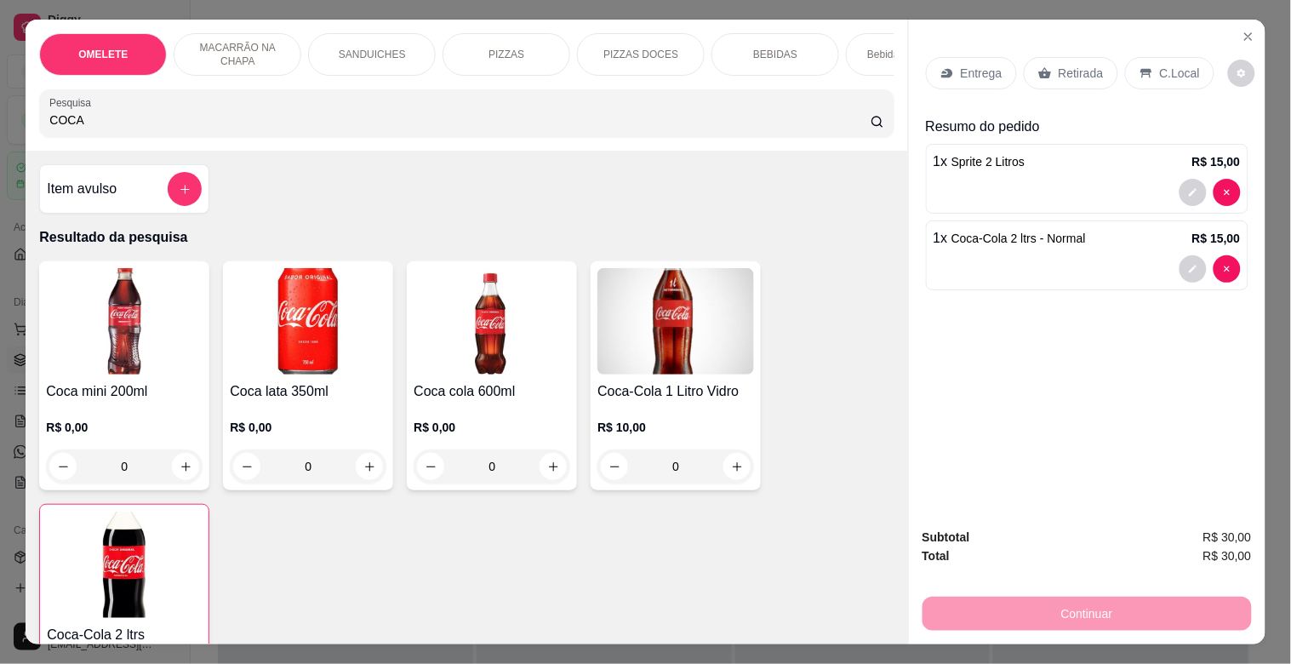
drag, startPoint x: 1099, startPoint y: 55, endPoint x: 888, endPoint y: 82, distance: 213.5
click at [1099, 57] on div "Retirada" at bounding box center [1071, 73] width 94 height 32
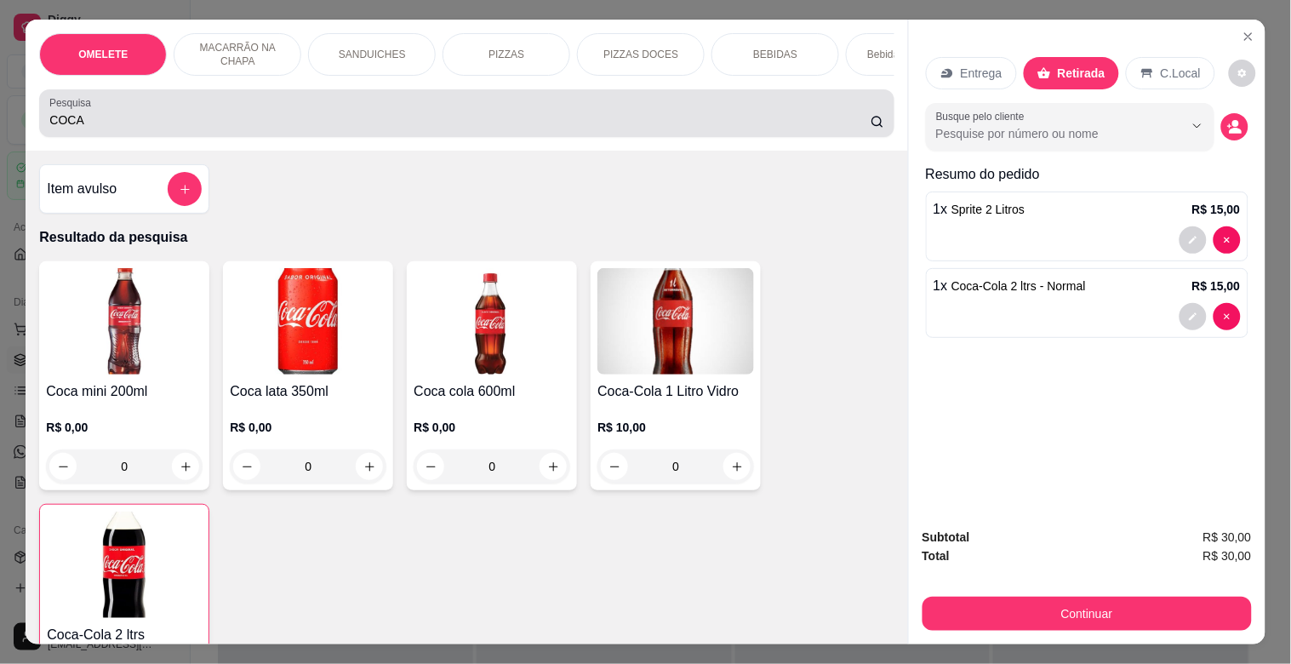
click at [384, 116] on div "COCA" at bounding box center [466, 113] width 834 height 34
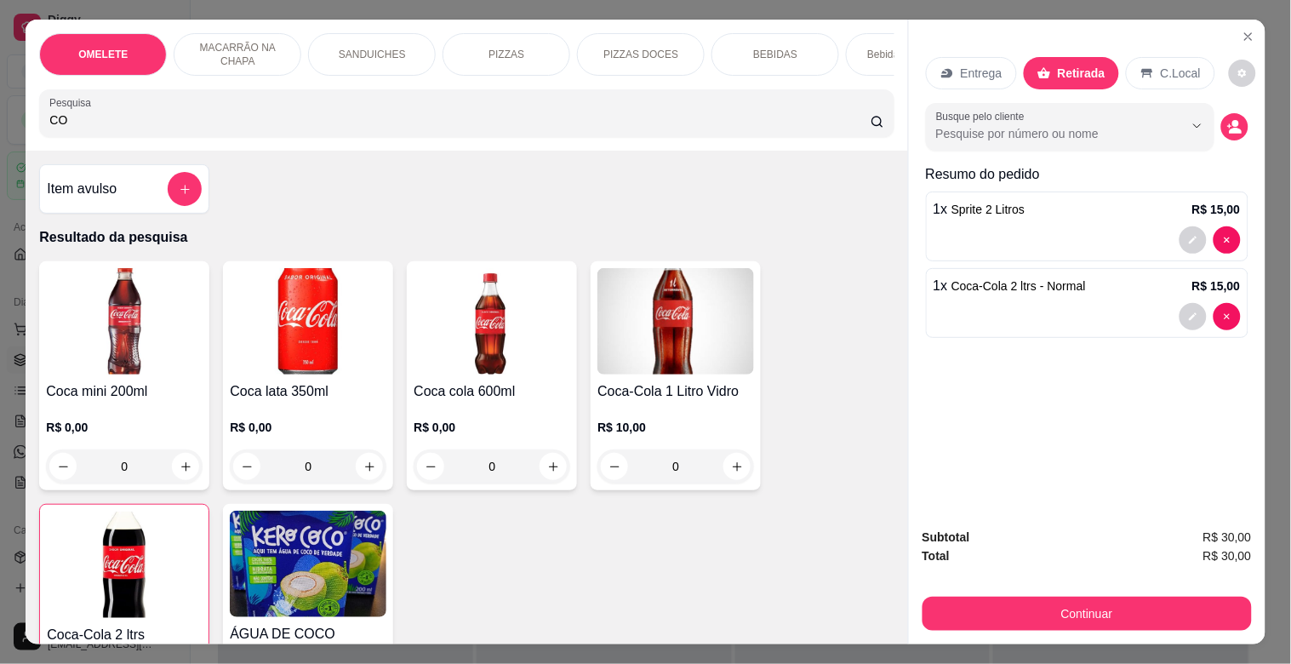
type input "C"
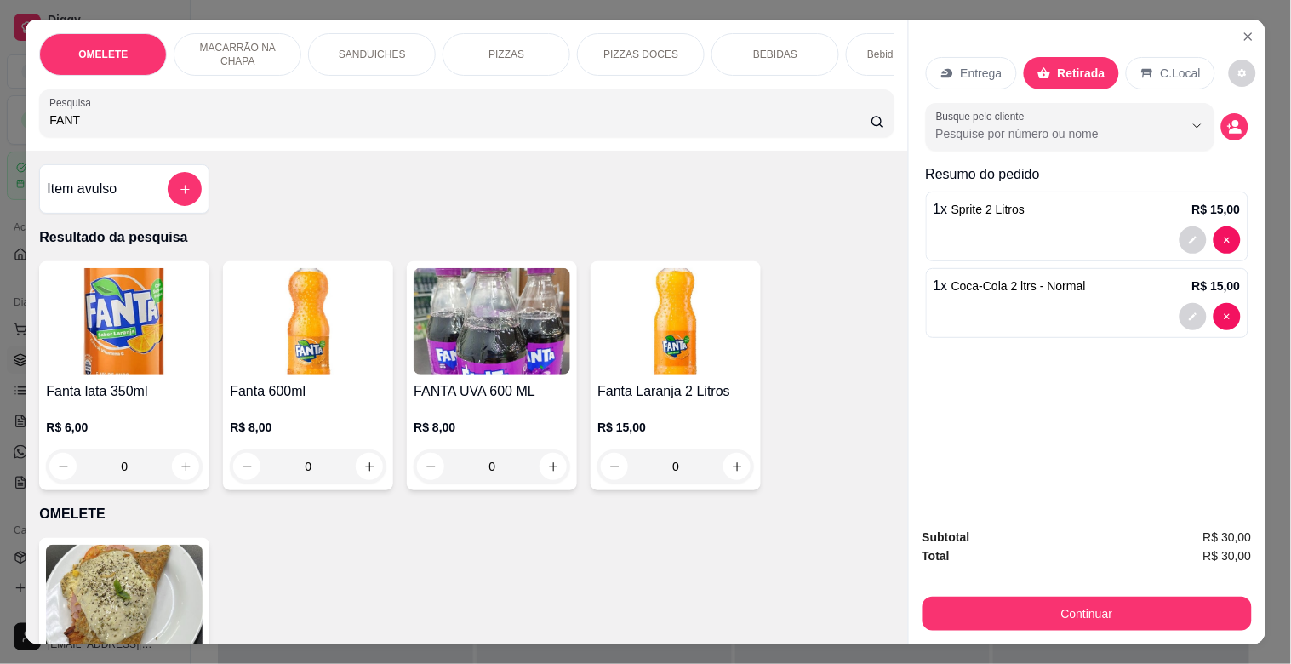
type input "FANT"
click at [545, 397] on h4 "FANTA UVA 600 ML" at bounding box center [492, 391] width 157 height 20
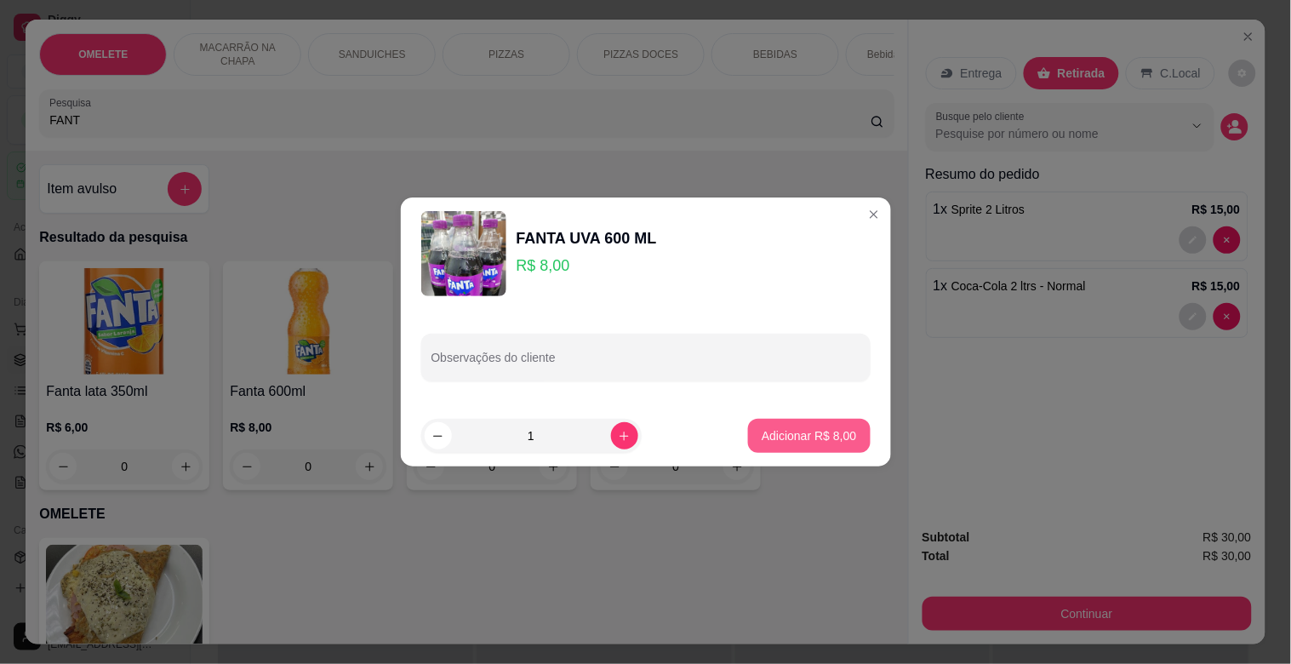
click at [812, 443] on p "Adicionar R$ 8,00" at bounding box center [809, 435] width 94 height 17
type input "1"
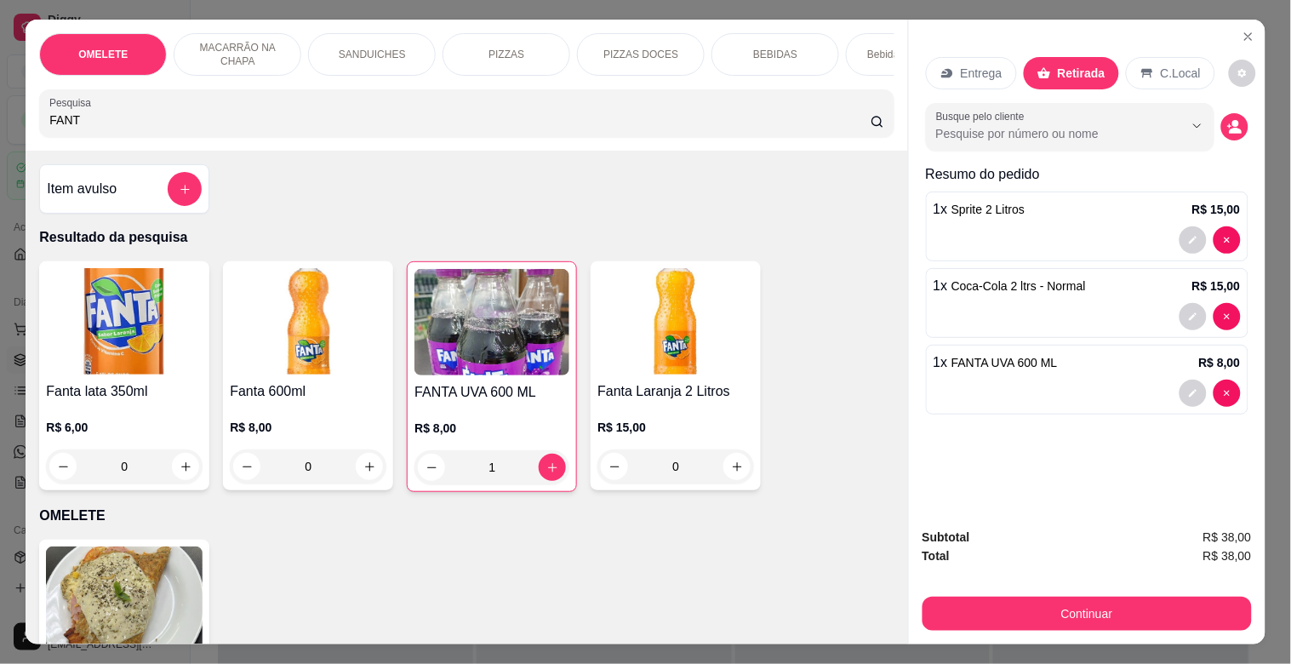
drag, startPoint x: 373, startPoint y: 128, endPoint x: 62, endPoint y: 120, distance: 310.7
click at [63, 120] on input "FANT" at bounding box center [459, 119] width 821 height 17
drag, startPoint x: 58, startPoint y: 128, endPoint x: 32, endPoint y: 128, distance: 25.5
click at [39, 128] on div "Pesquisa FANT" at bounding box center [466, 113] width 854 height 48
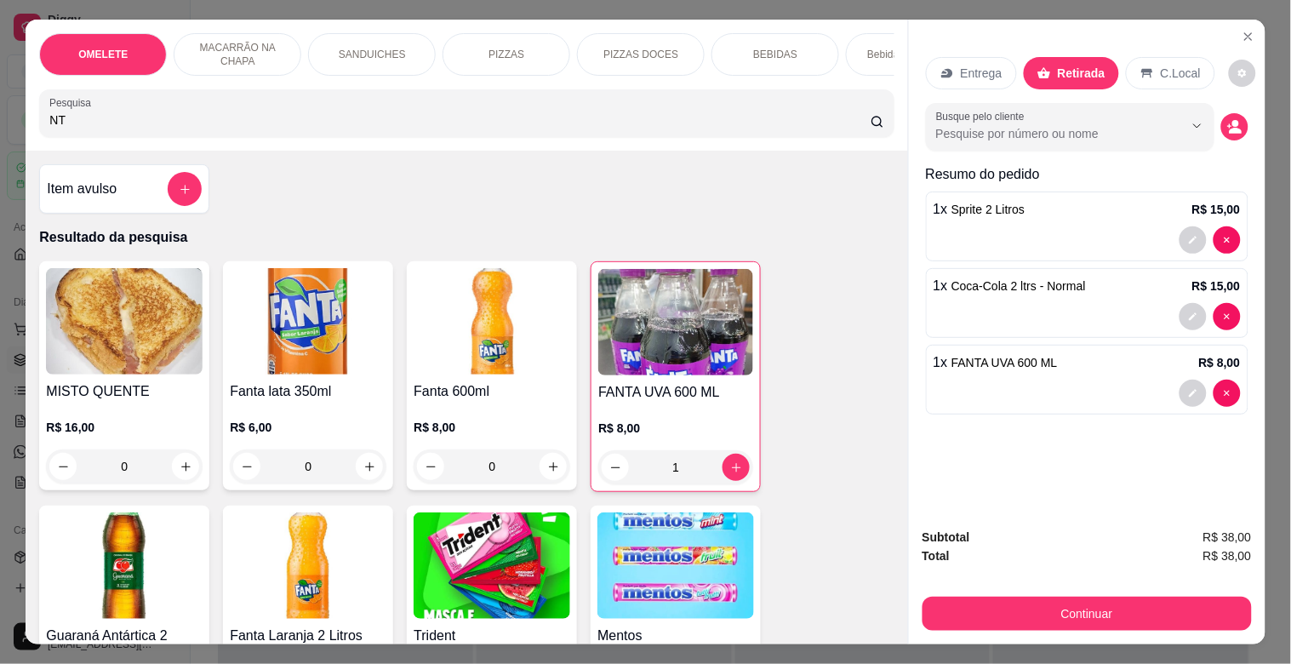
type input "N"
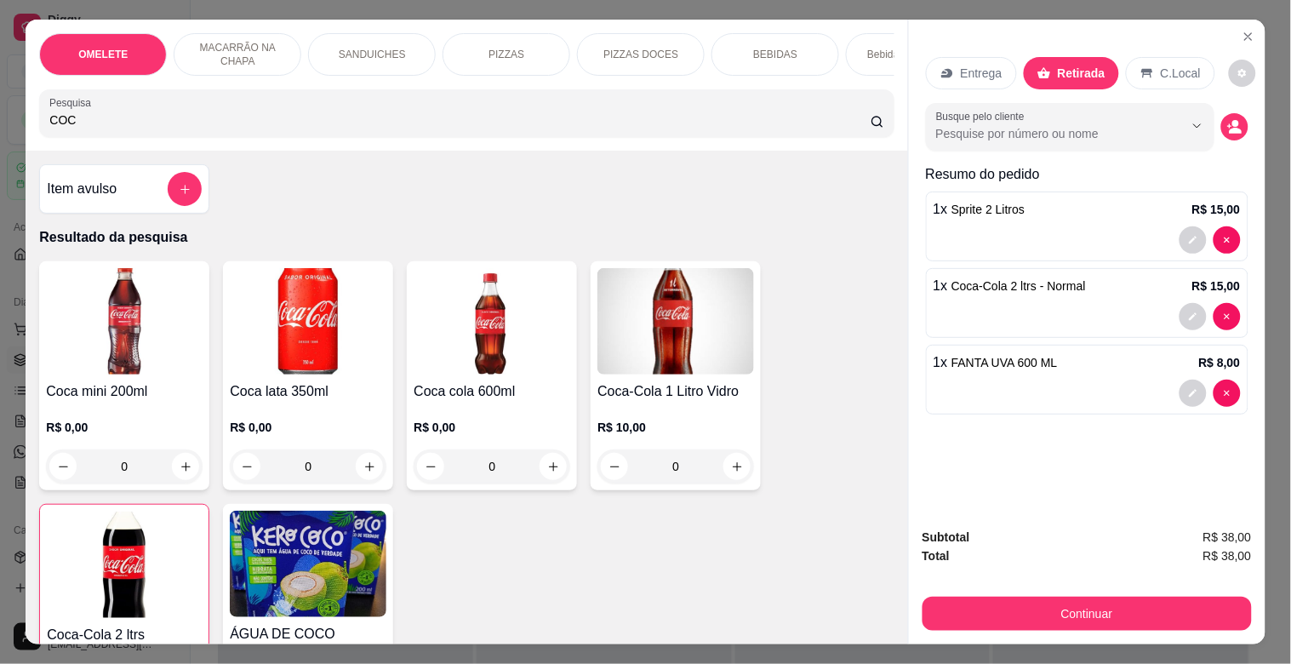
type input "COC"
click at [78, 346] on img at bounding box center [124, 321] width 157 height 106
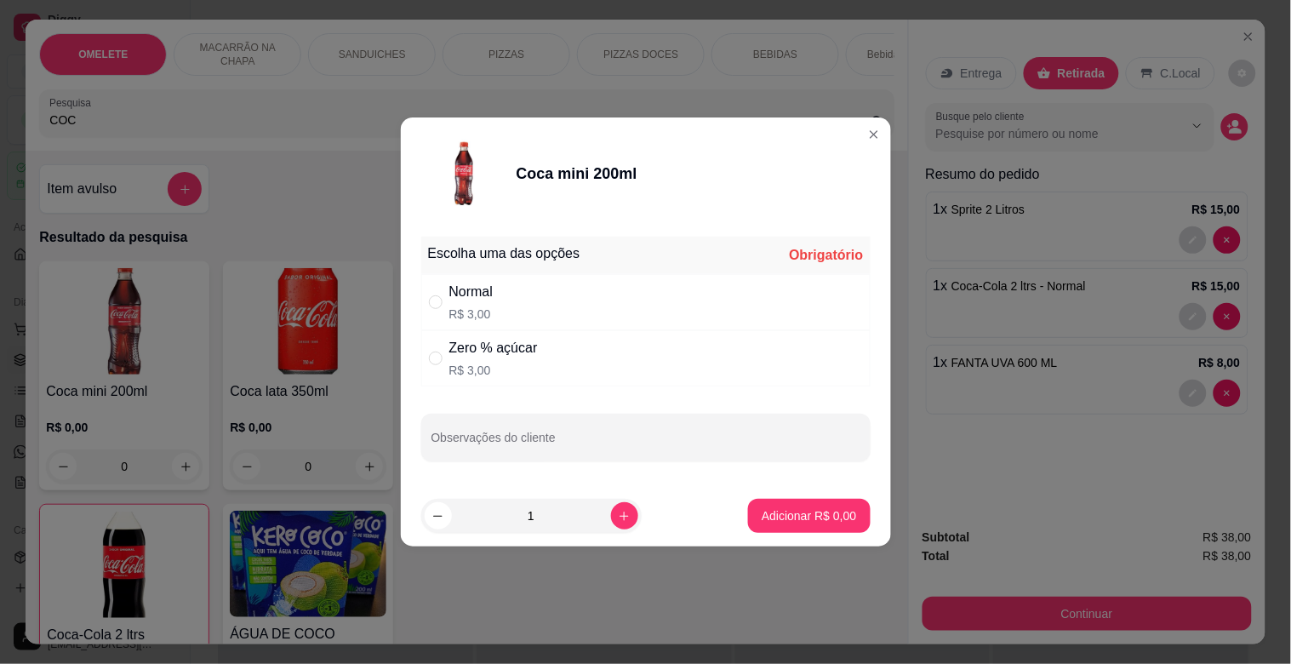
click at [534, 305] on div "Normal R$ 3,00" at bounding box center [645, 302] width 449 height 56
radio input "true"
click at [800, 515] on p "Adicionar R$ 3,00" at bounding box center [809, 515] width 94 height 17
type input "1"
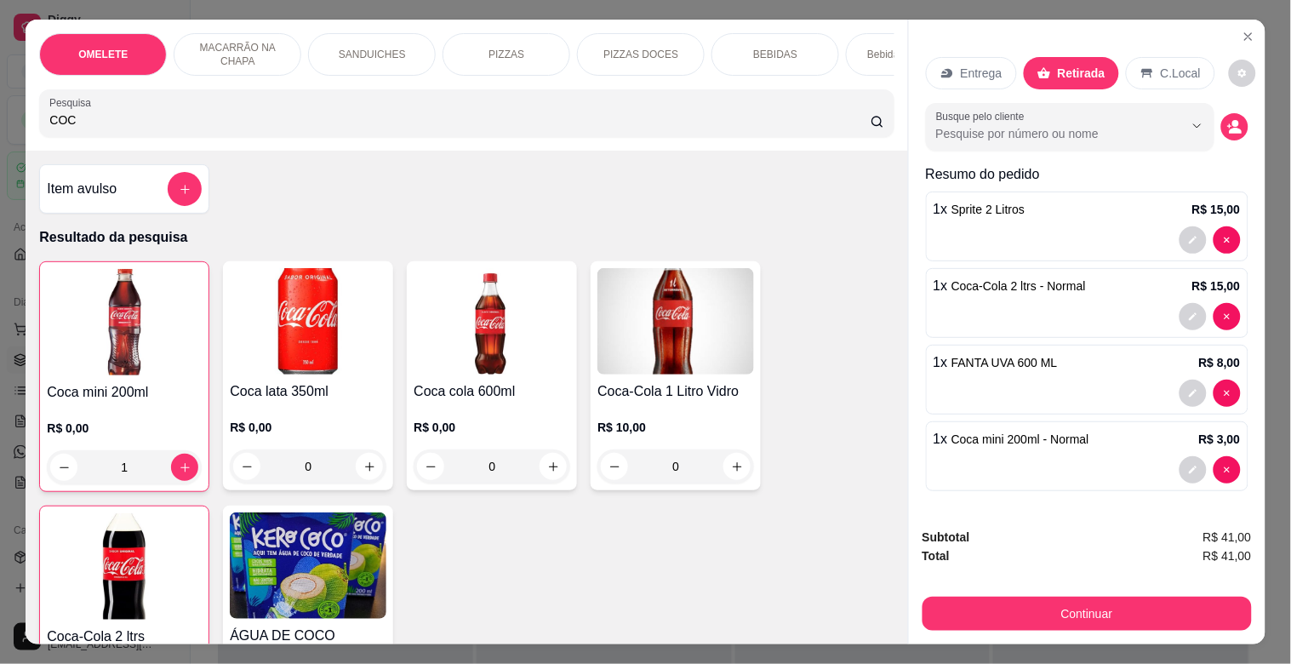
click at [64, 128] on input "COC" at bounding box center [459, 119] width 821 height 17
type input "C"
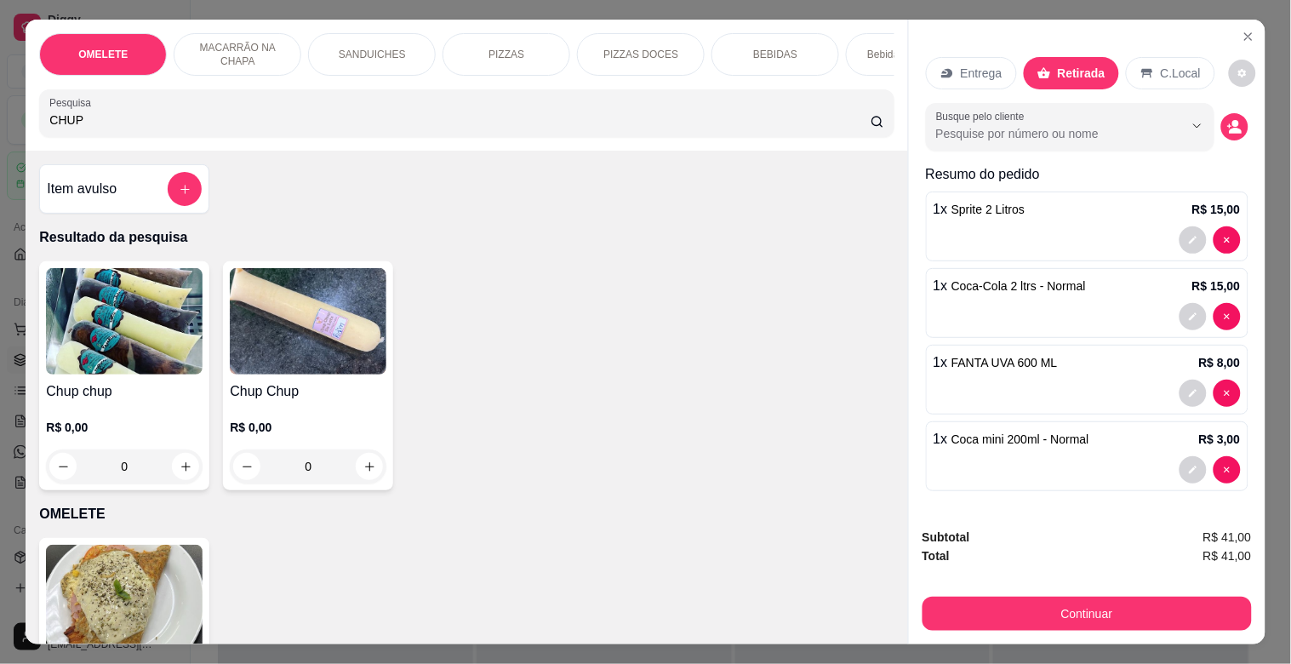
type input "CHUP"
click at [115, 326] on img at bounding box center [124, 321] width 157 height 106
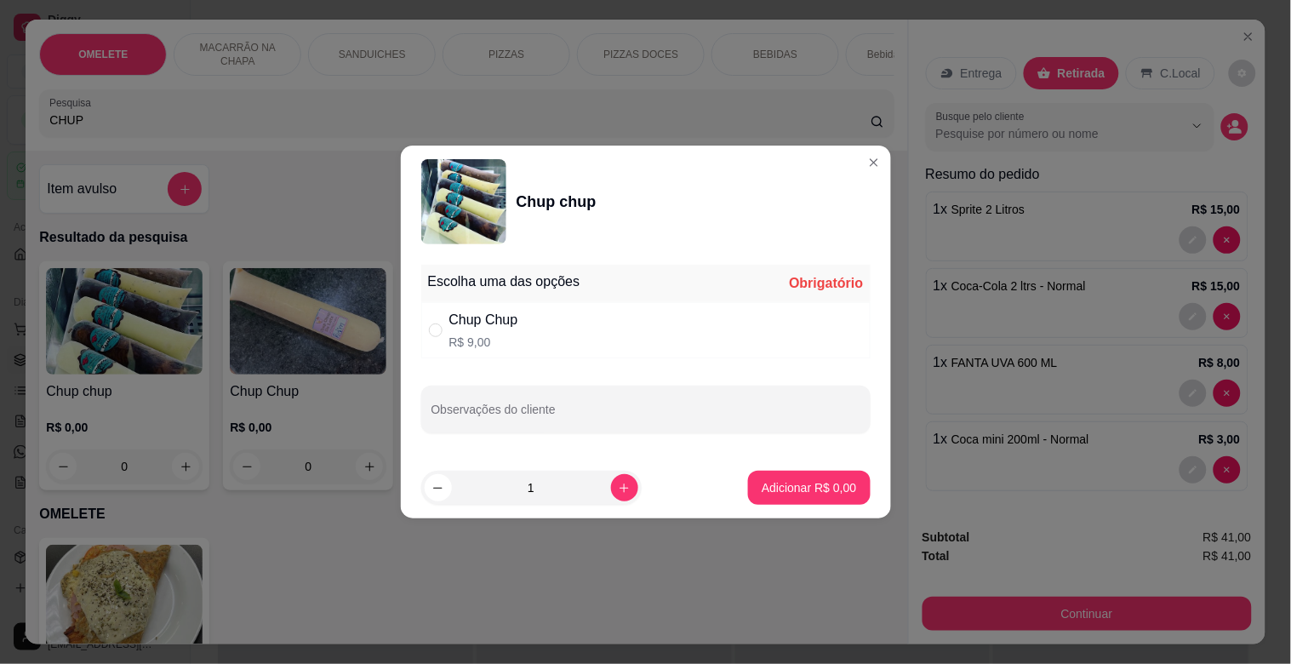
drag, startPoint x: 514, startPoint y: 336, endPoint x: 540, endPoint y: 351, distance: 29.8
click at [514, 335] on p "R$ 9,00" at bounding box center [483, 342] width 69 height 17
radio input "true"
click at [618, 482] on icon "increase-product-quantity" at bounding box center [624, 488] width 13 height 13
type input "2"
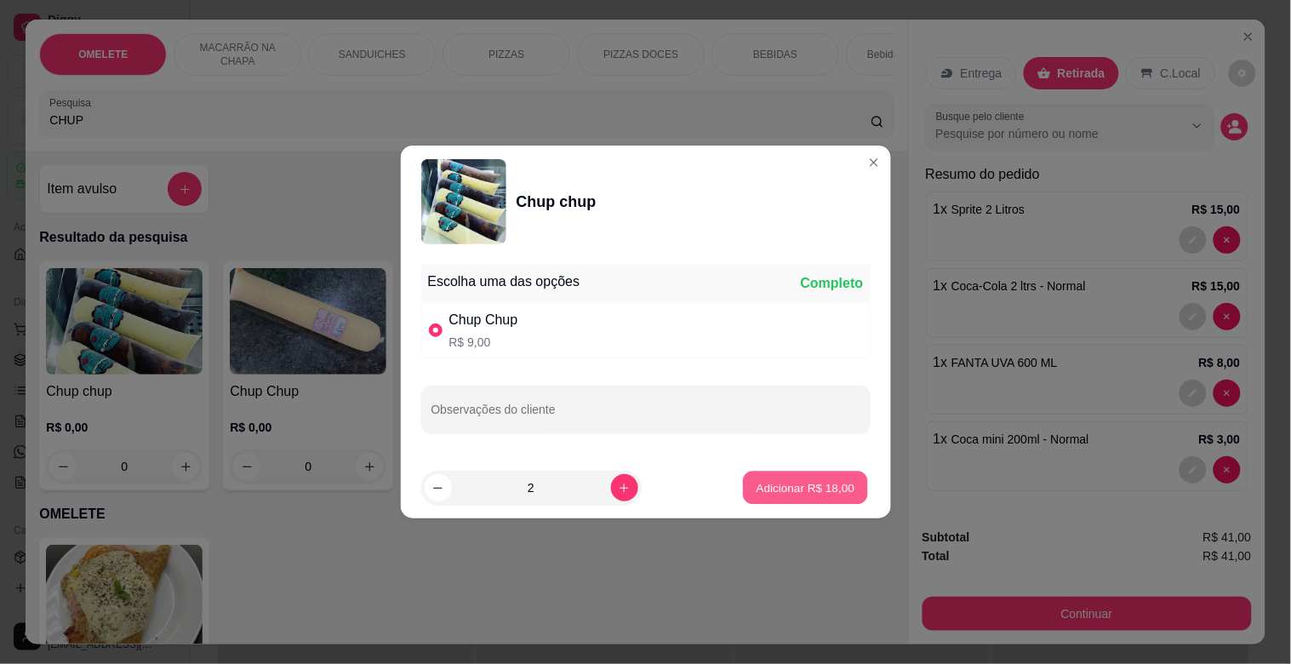
click at [828, 496] on button "Adicionar R$ 18,00" at bounding box center [806, 487] width 125 height 33
type input "2"
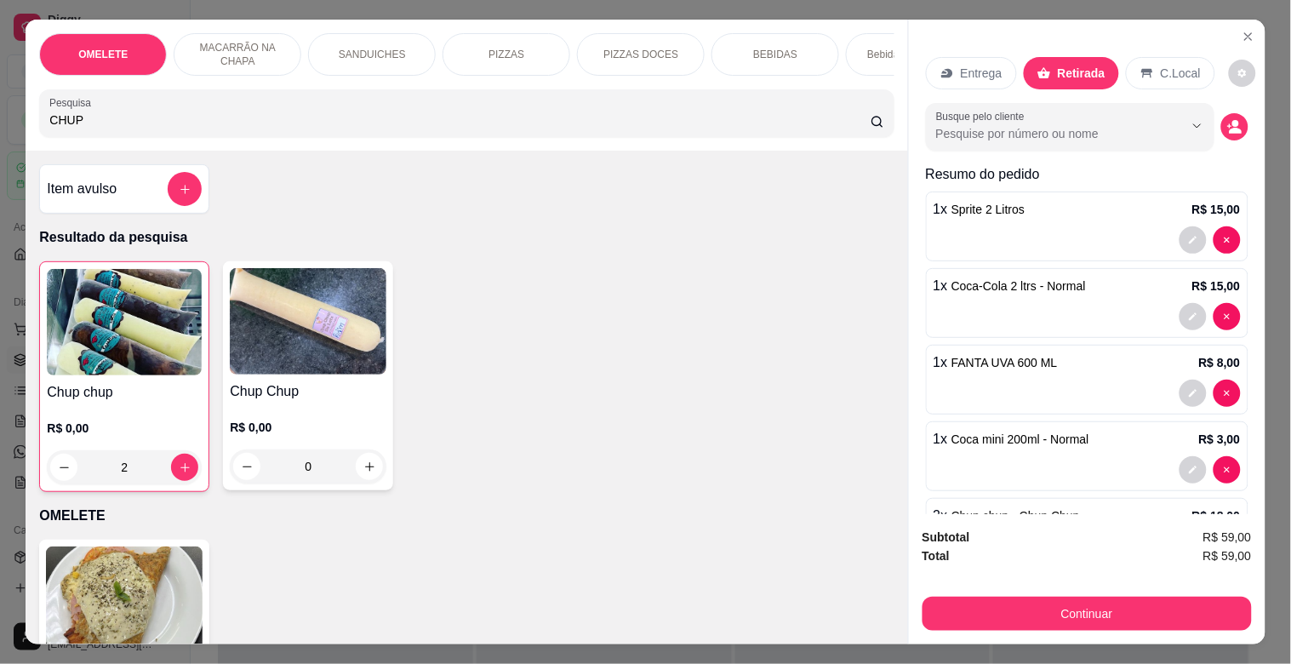
click at [302, 293] on img at bounding box center [308, 321] width 157 height 106
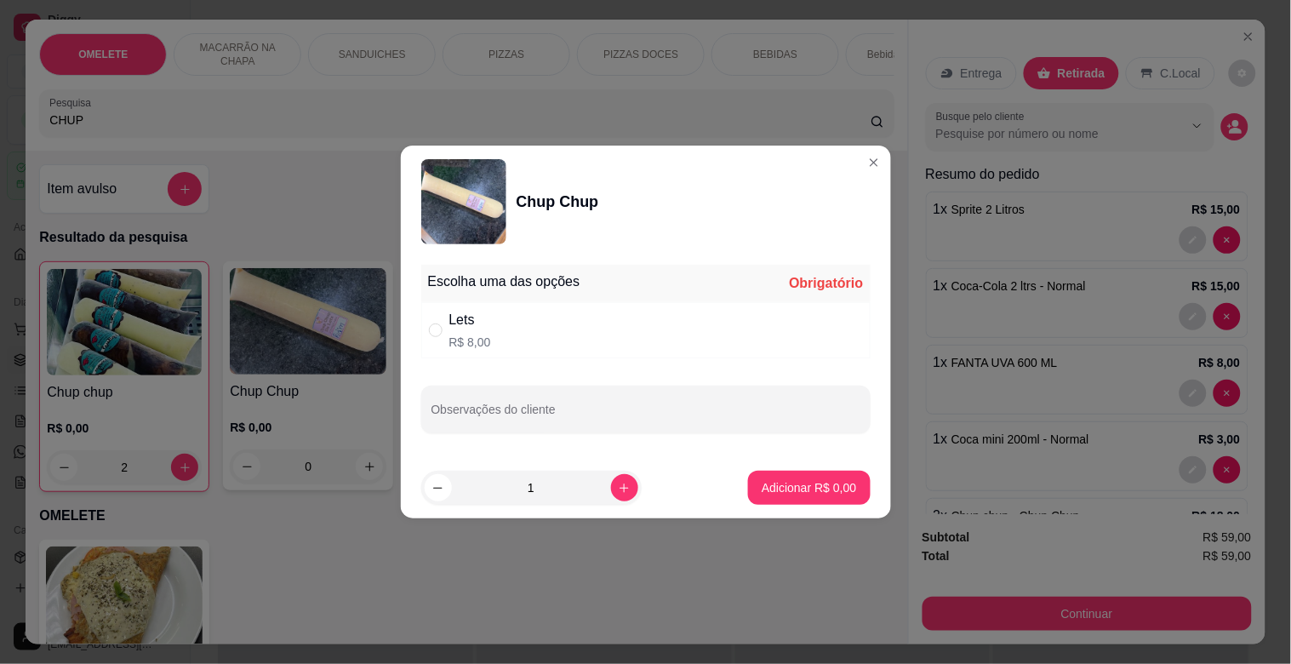
click at [514, 323] on div "Lets R$ 8,00" at bounding box center [645, 330] width 449 height 56
radio input "true"
click at [797, 491] on p "Adicionar R$ 8,00" at bounding box center [809, 487] width 94 height 17
type input "1"
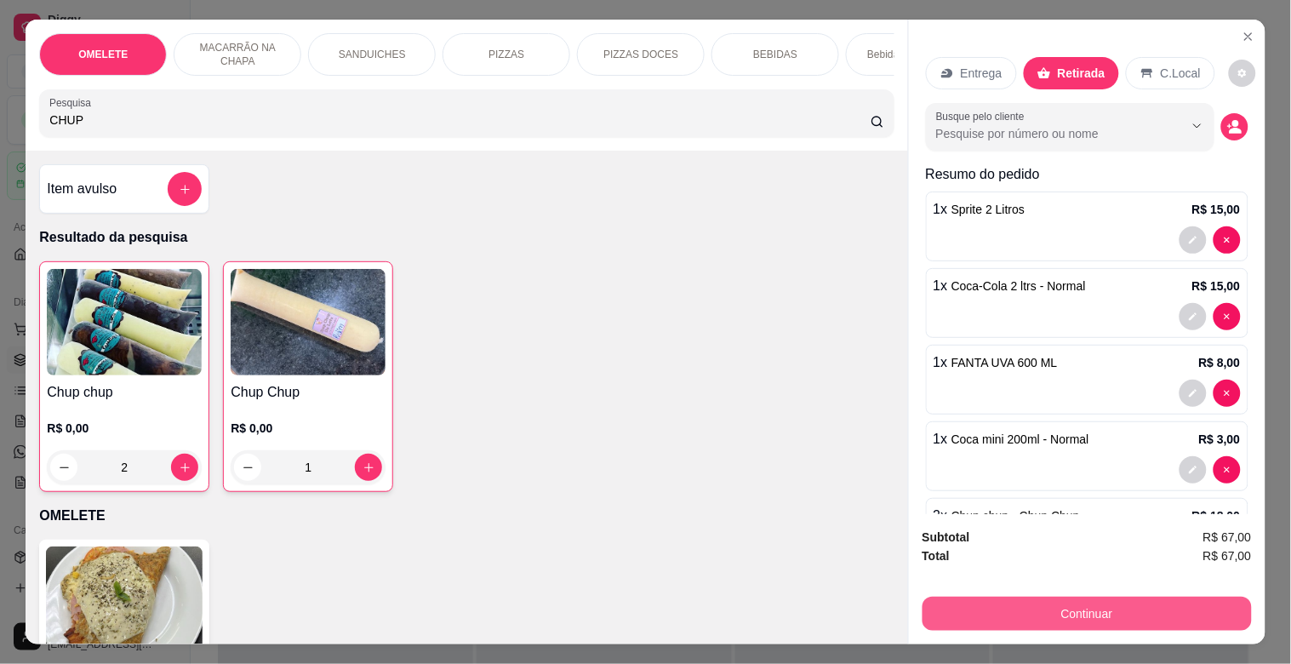
click at [1124, 616] on button "Continuar" at bounding box center [1086, 614] width 329 height 34
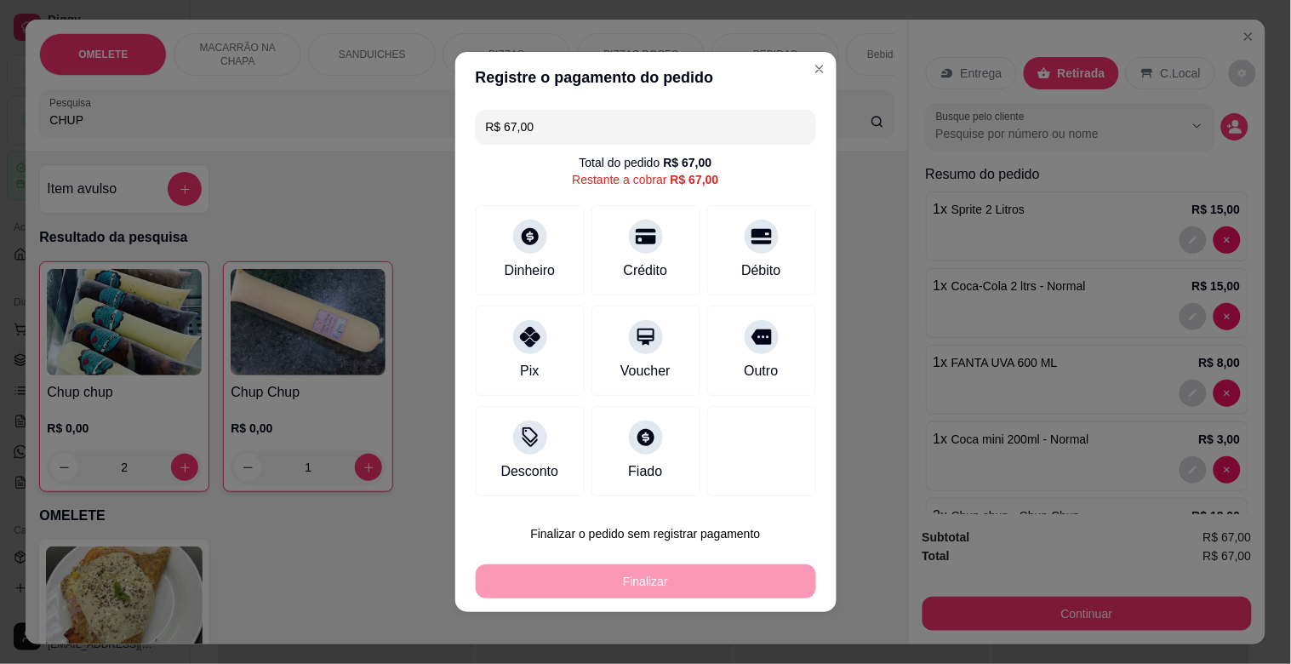
drag, startPoint x: 541, startPoint y: 123, endPoint x: 460, endPoint y: 124, distance: 80.8
click at [460, 124] on div "R$ 67,00 Total do pedido R$ 67,00 Restante a cobrar R$ 67,00 Dinheiro Crédito D…" at bounding box center [645, 303] width 381 height 400
click at [513, 247] on div at bounding box center [529, 231] width 37 height 37
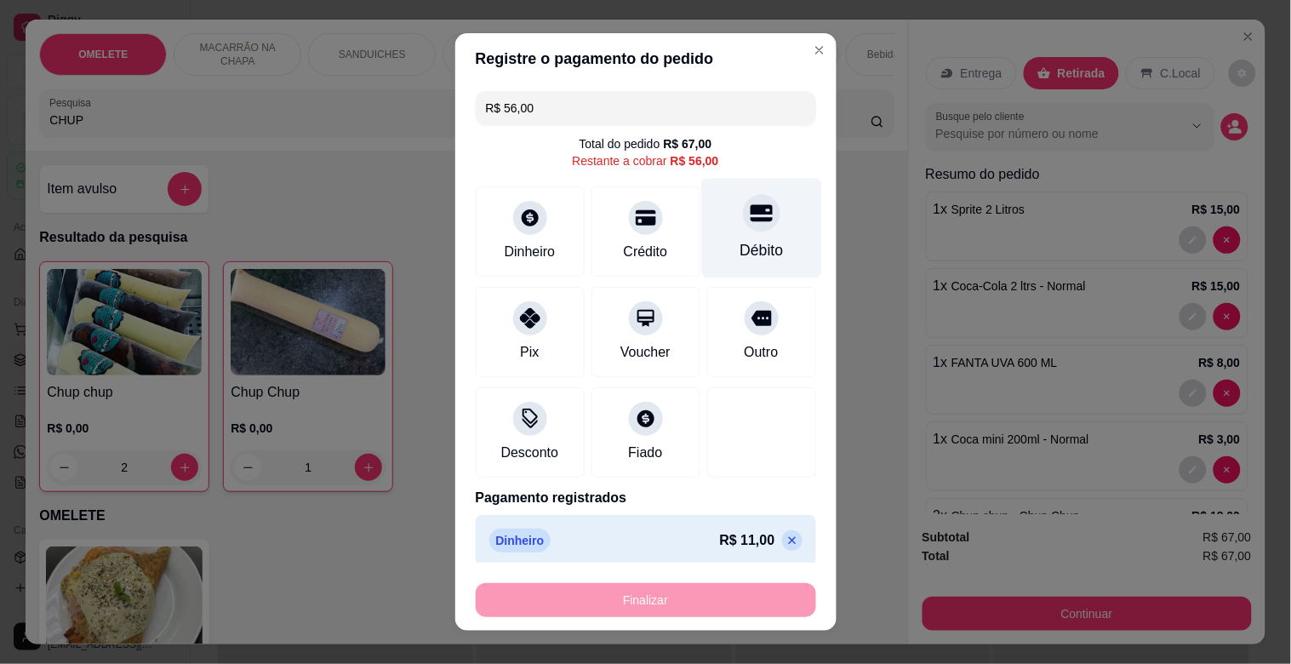
click at [740, 245] on div "Débito" at bounding box center [761, 250] width 43 height 22
type input "R$ 0,00"
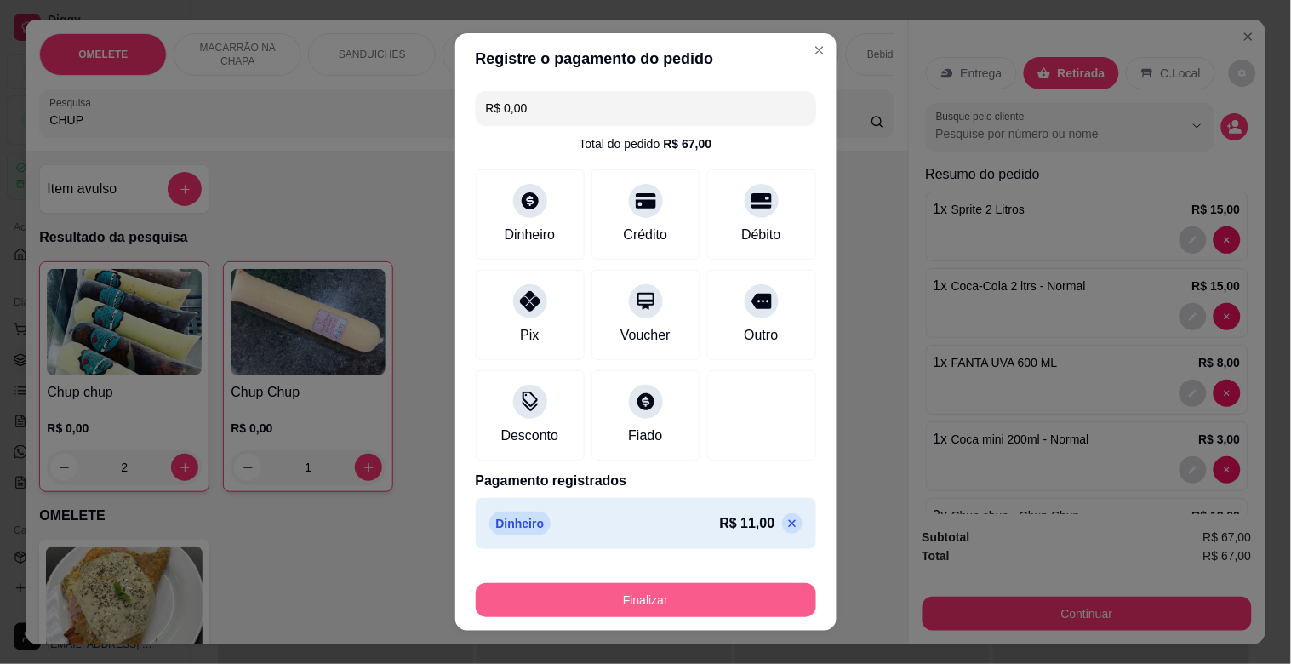
click at [706, 588] on button "Finalizar" at bounding box center [646, 600] width 340 height 34
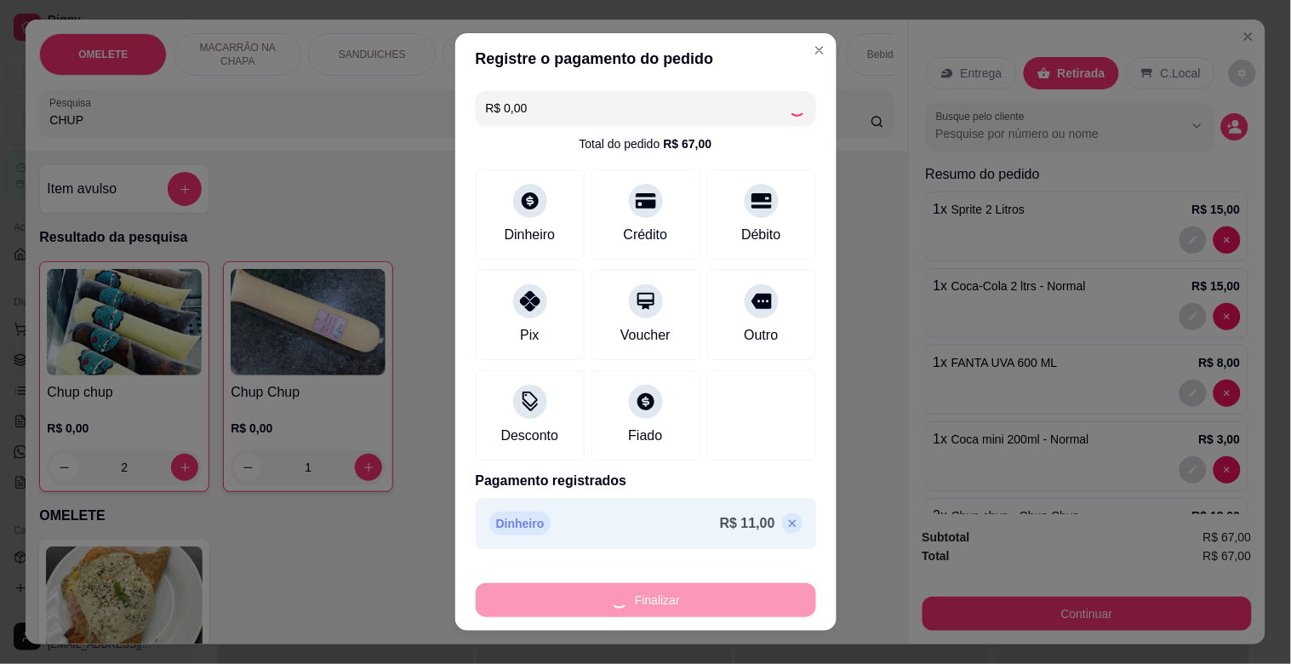
type input "0"
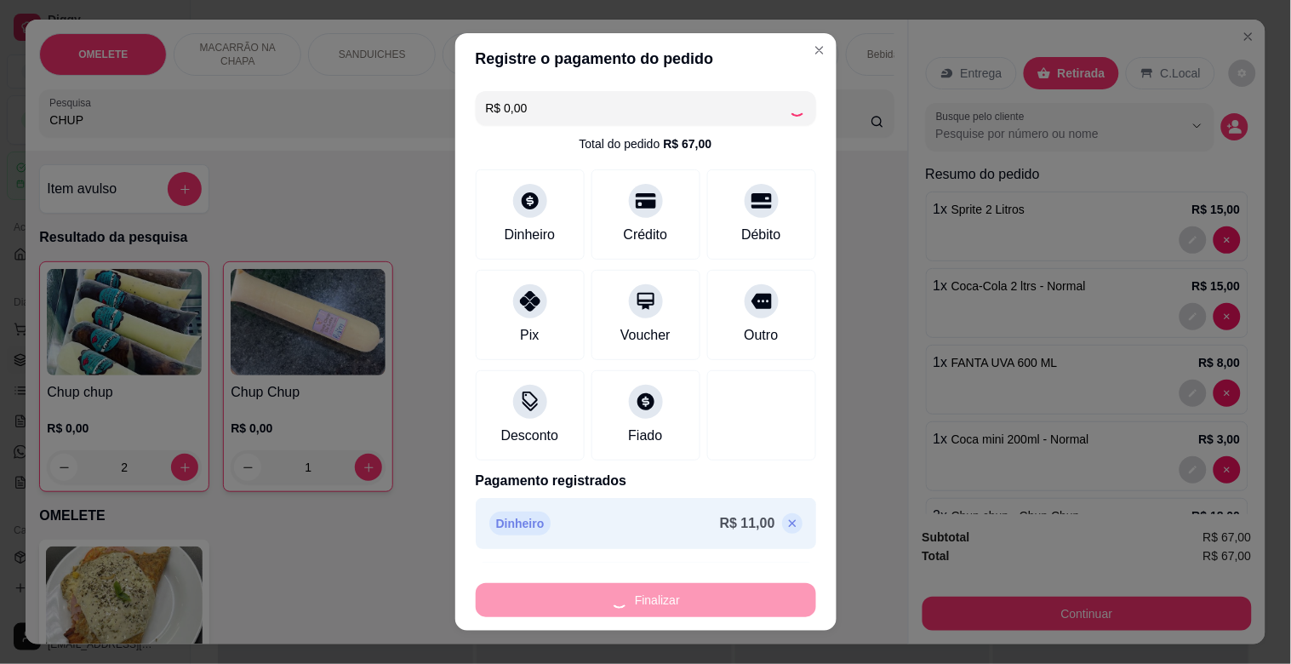
type input "0"
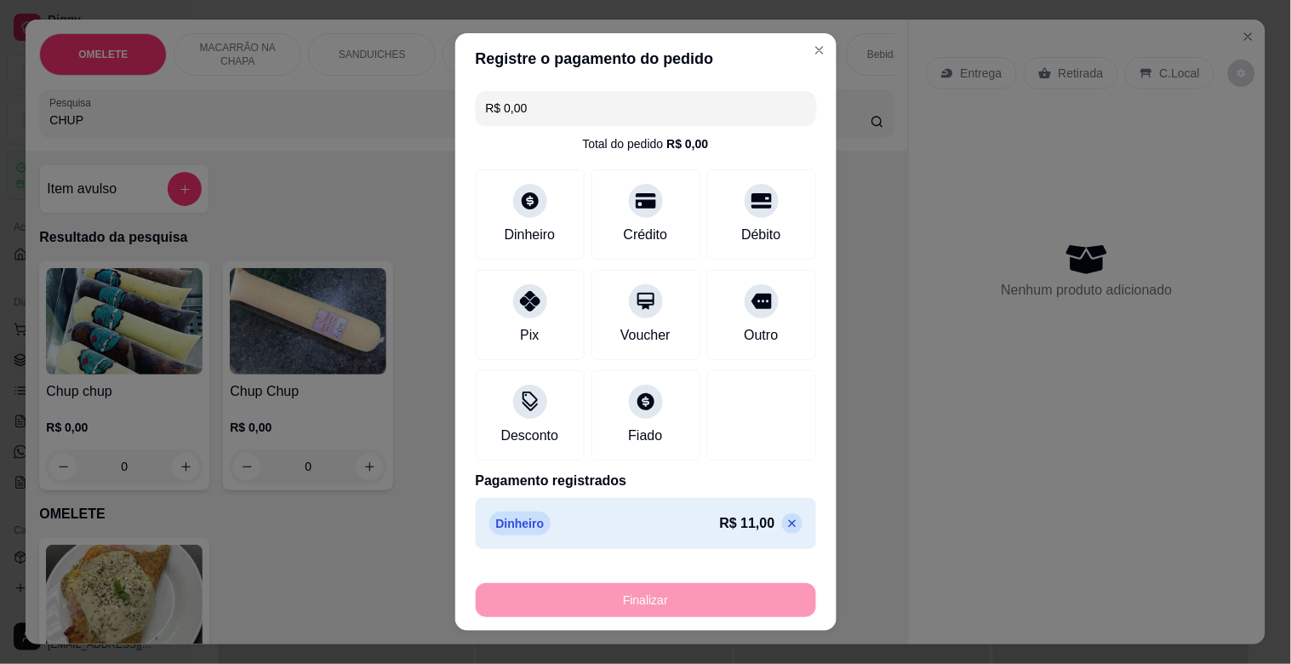
type input "-R$ 67,00"
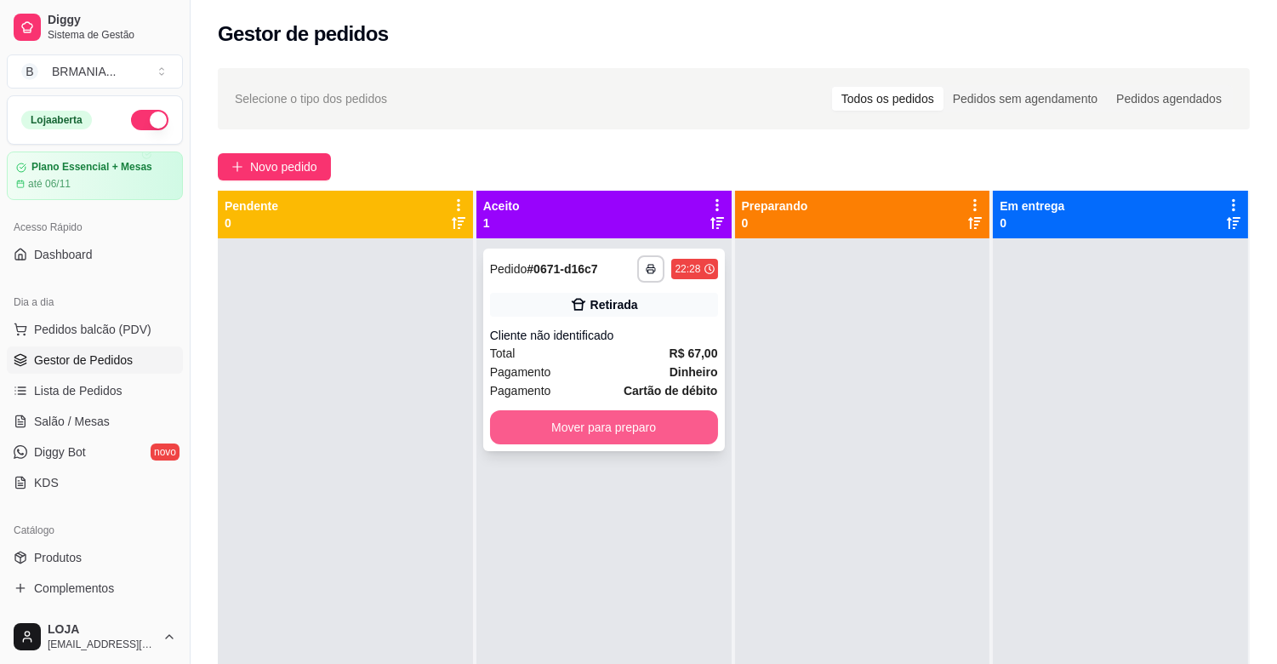
click at [648, 434] on button "Mover para preparo" at bounding box center [604, 427] width 228 height 34
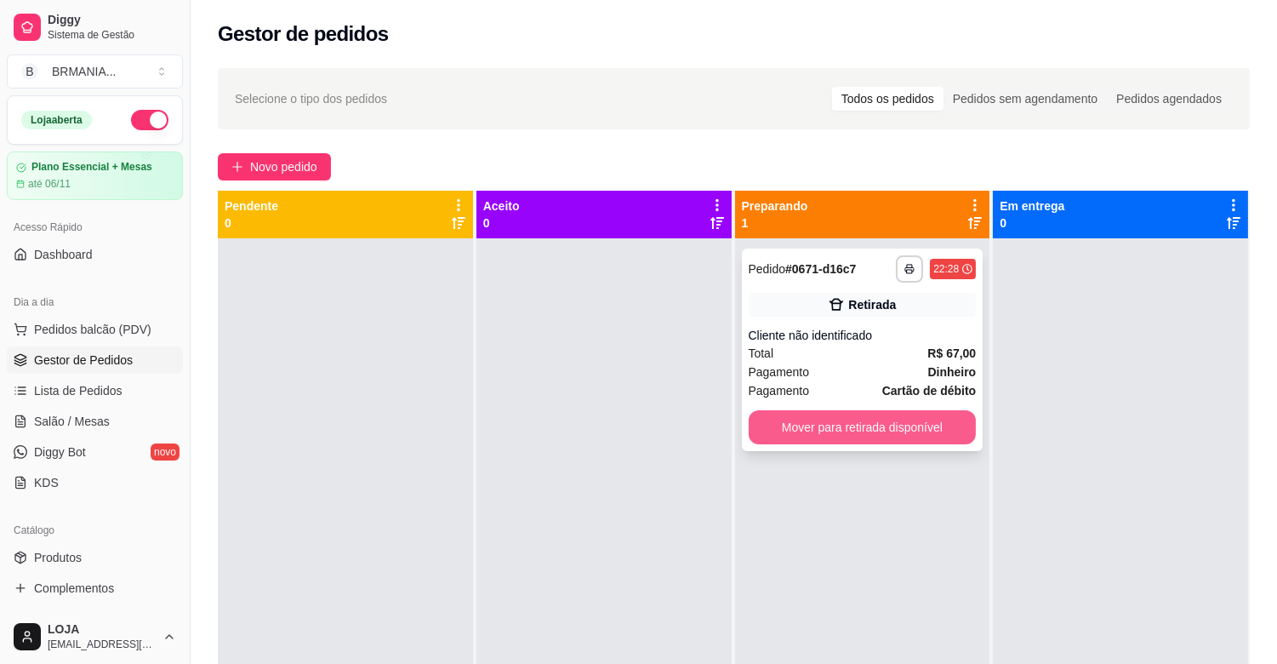
click at [864, 420] on button "Mover para retirada disponível" at bounding box center [863, 427] width 228 height 34
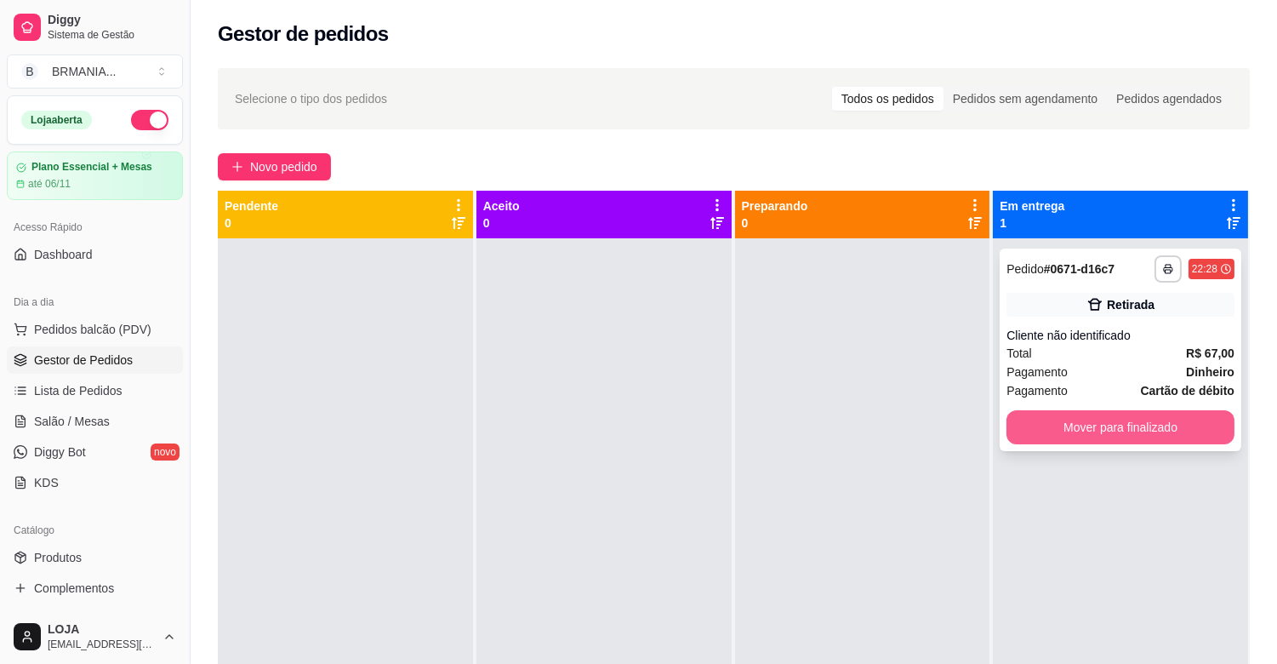
click at [1087, 430] on button "Mover para finalizado" at bounding box center [1121, 427] width 228 height 34
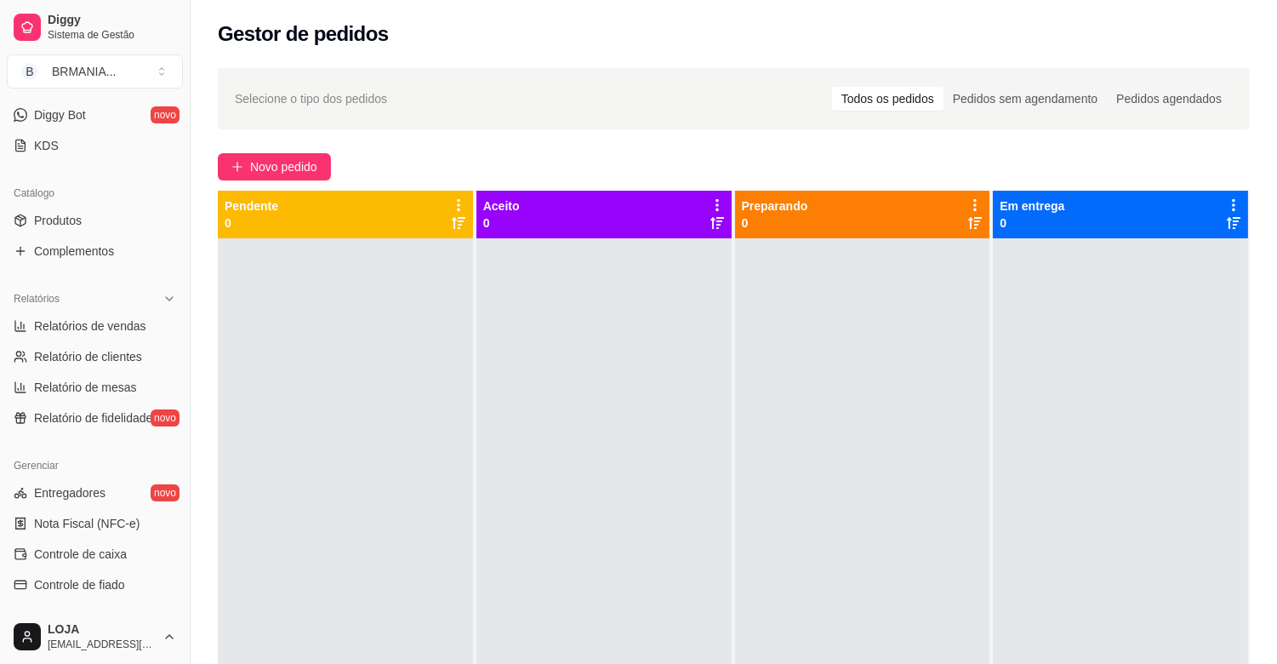
scroll to position [386, 0]
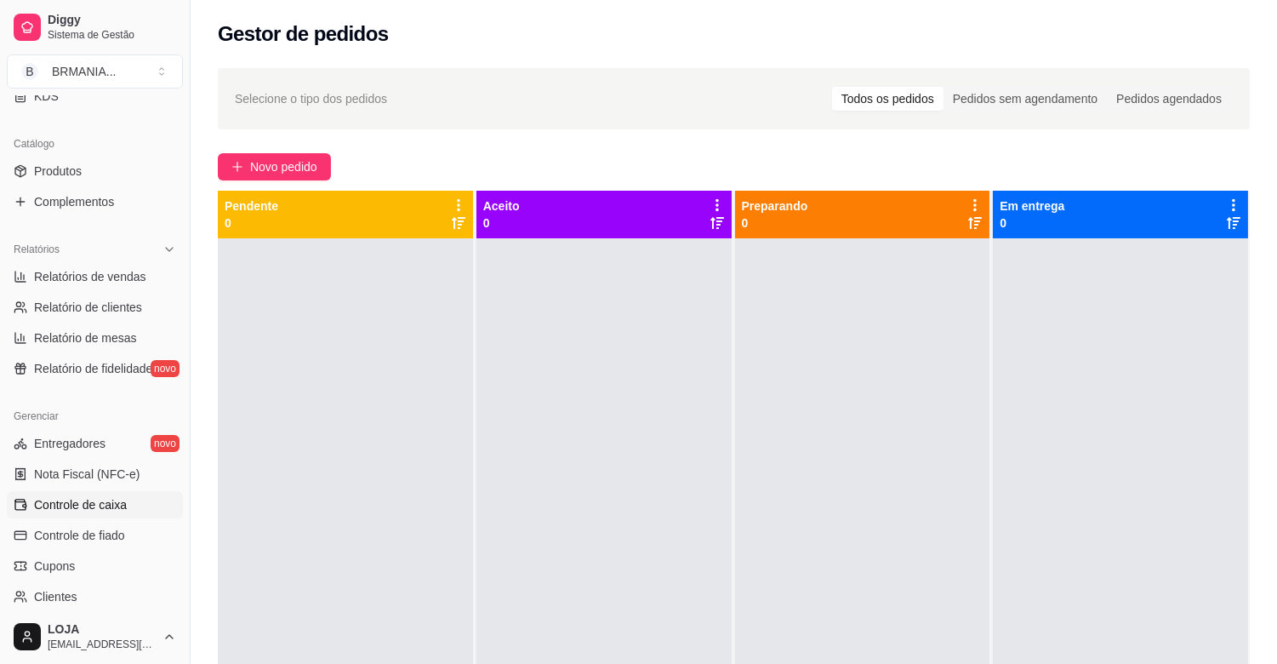
click at [132, 505] on link "Controle de caixa" at bounding box center [95, 504] width 176 height 27
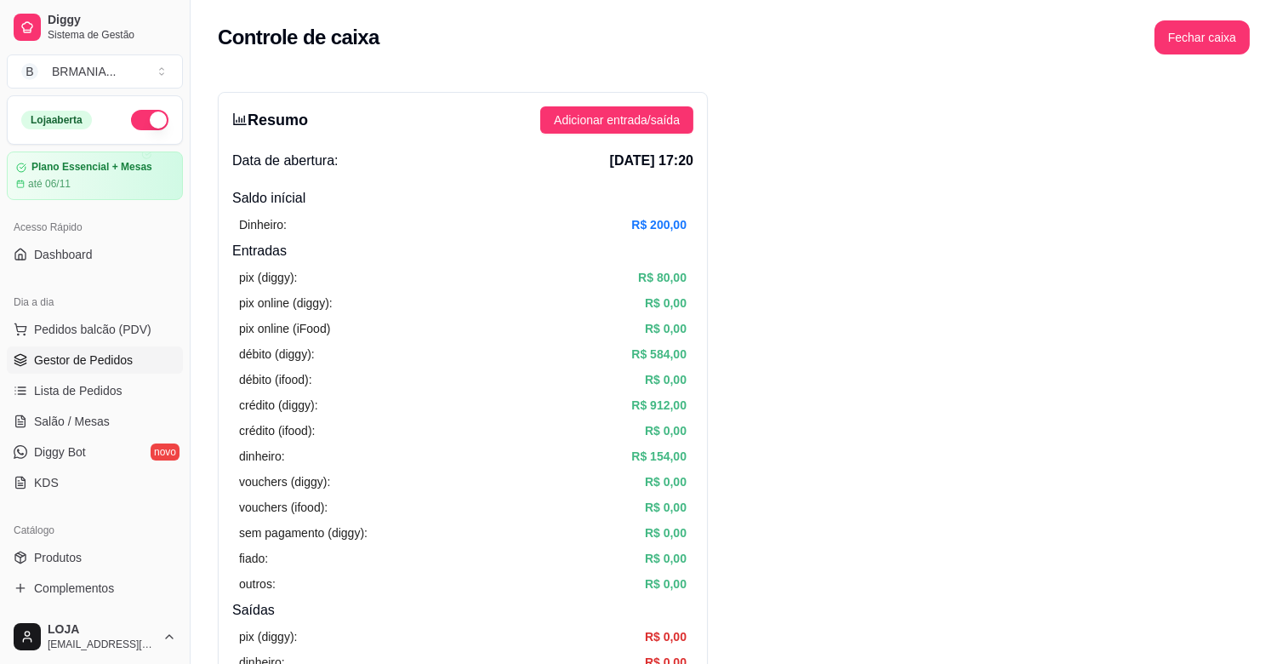
click at [111, 362] on span "Gestor de Pedidos" at bounding box center [83, 359] width 99 height 17
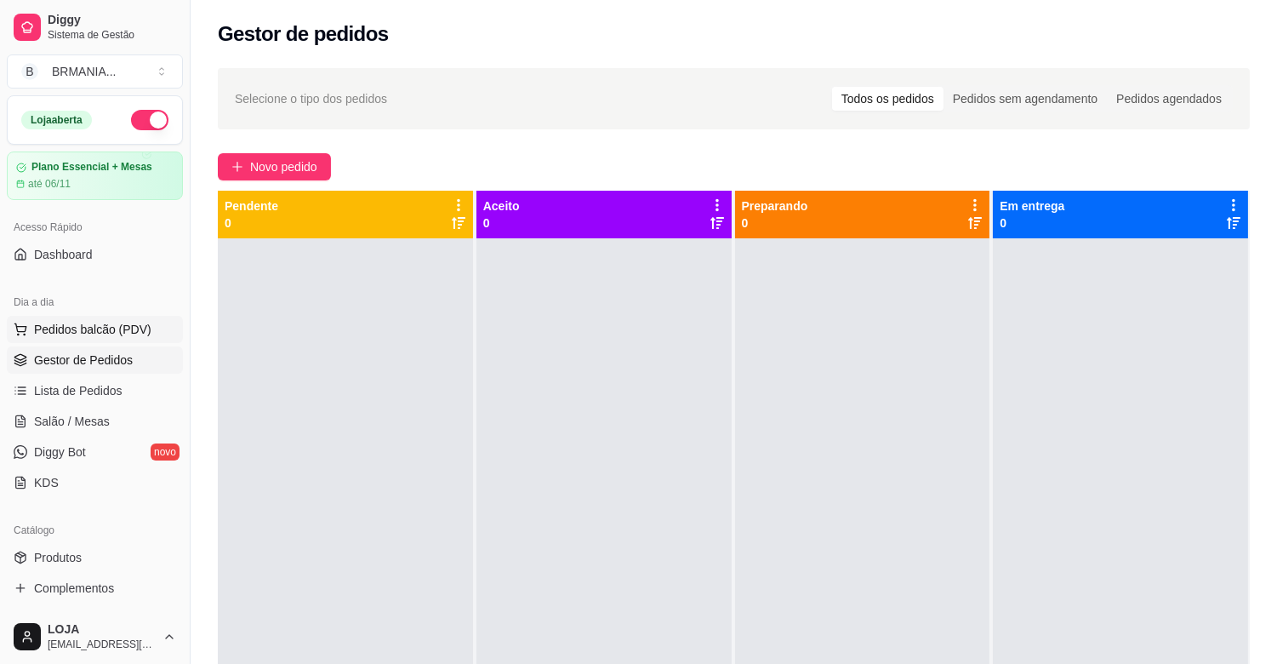
click at [143, 328] on span "Pedidos balcão (PDV)" at bounding box center [92, 329] width 117 height 17
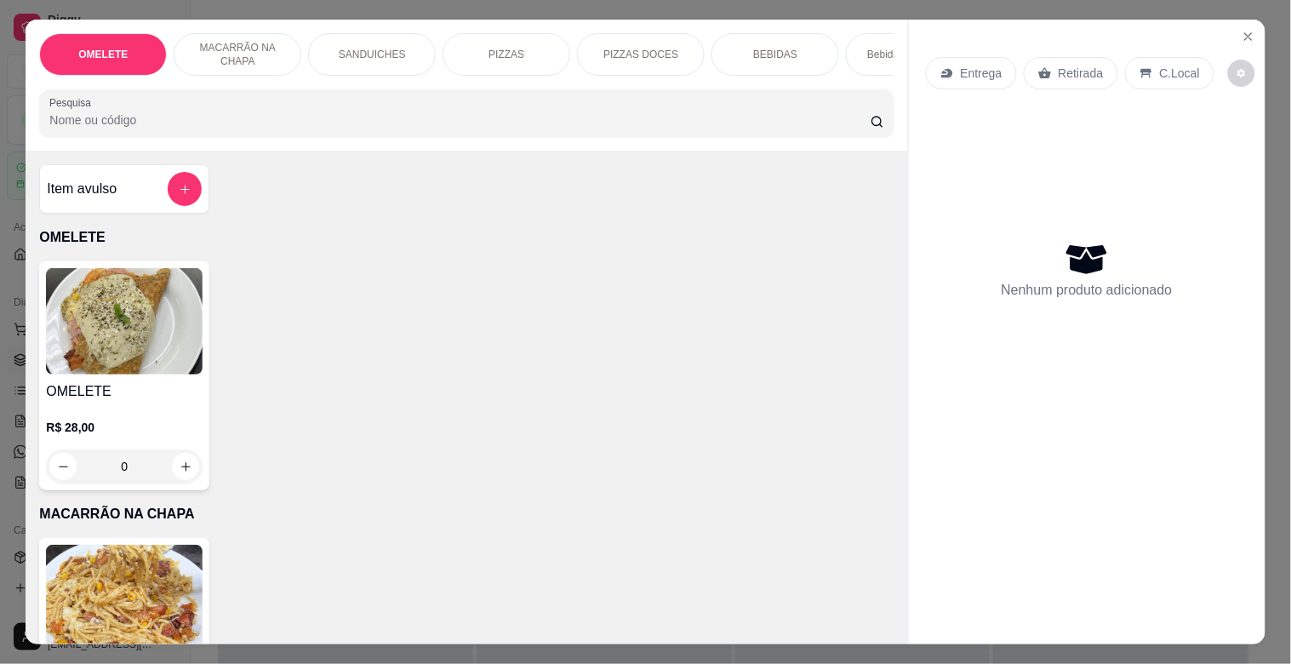
click at [286, 128] on input "Pesquisa" at bounding box center [459, 119] width 821 height 17
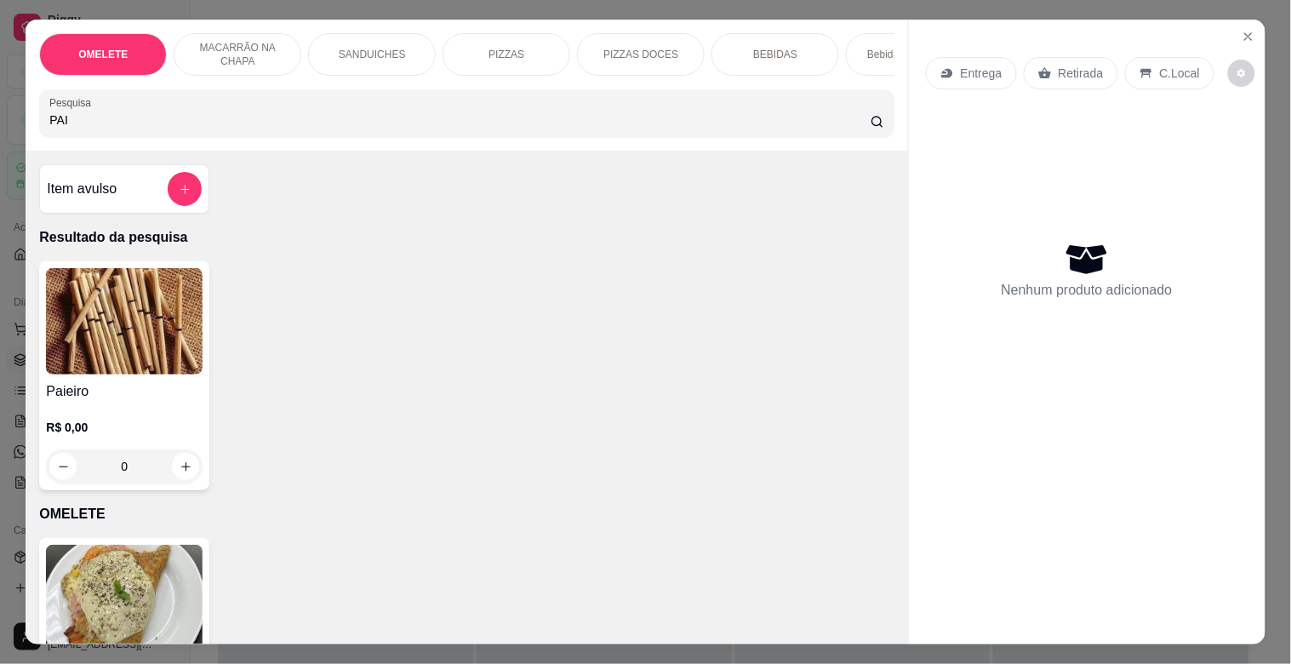
type input "PAI"
click at [114, 355] on img at bounding box center [124, 321] width 157 height 106
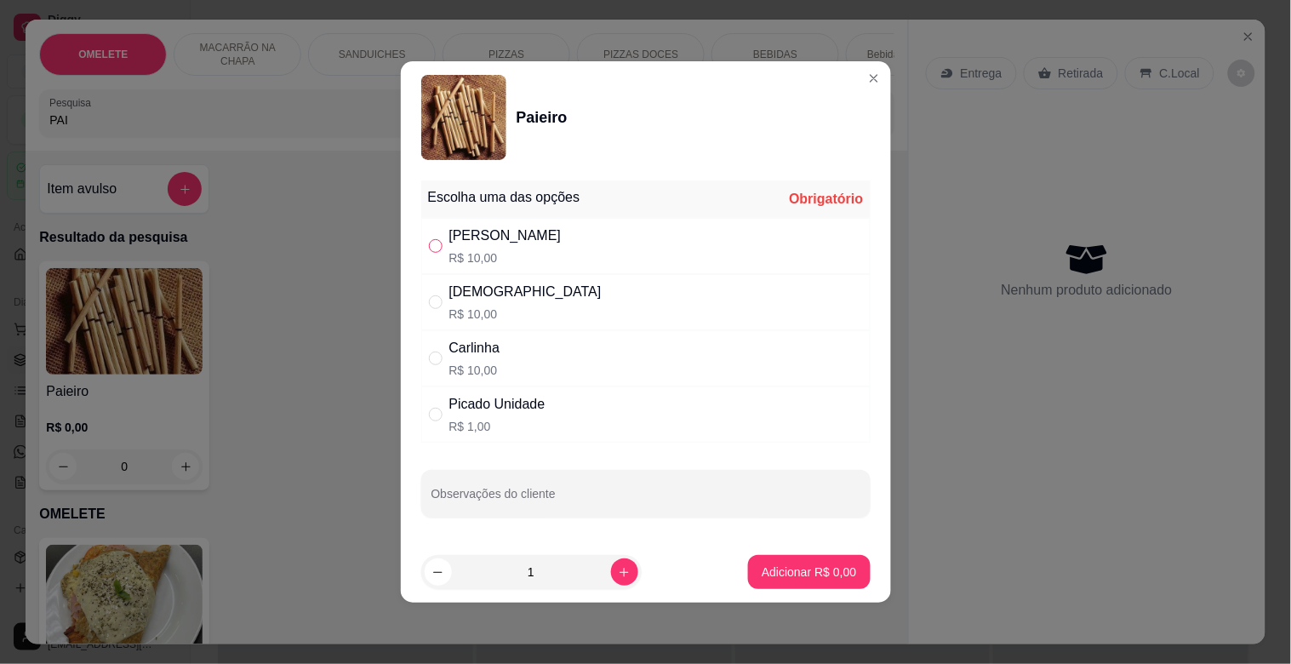
click at [436, 242] on input "" at bounding box center [436, 246] width 14 height 14
click at [506, 299] on div "Dinha R$ 10,00" at bounding box center [645, 302] width 449 height 56
radio input "false"
radio input "true"
click at [832, 575] on p "Adicionar R$ 10,00" at bounding box center [805, 571] width 101 height 17
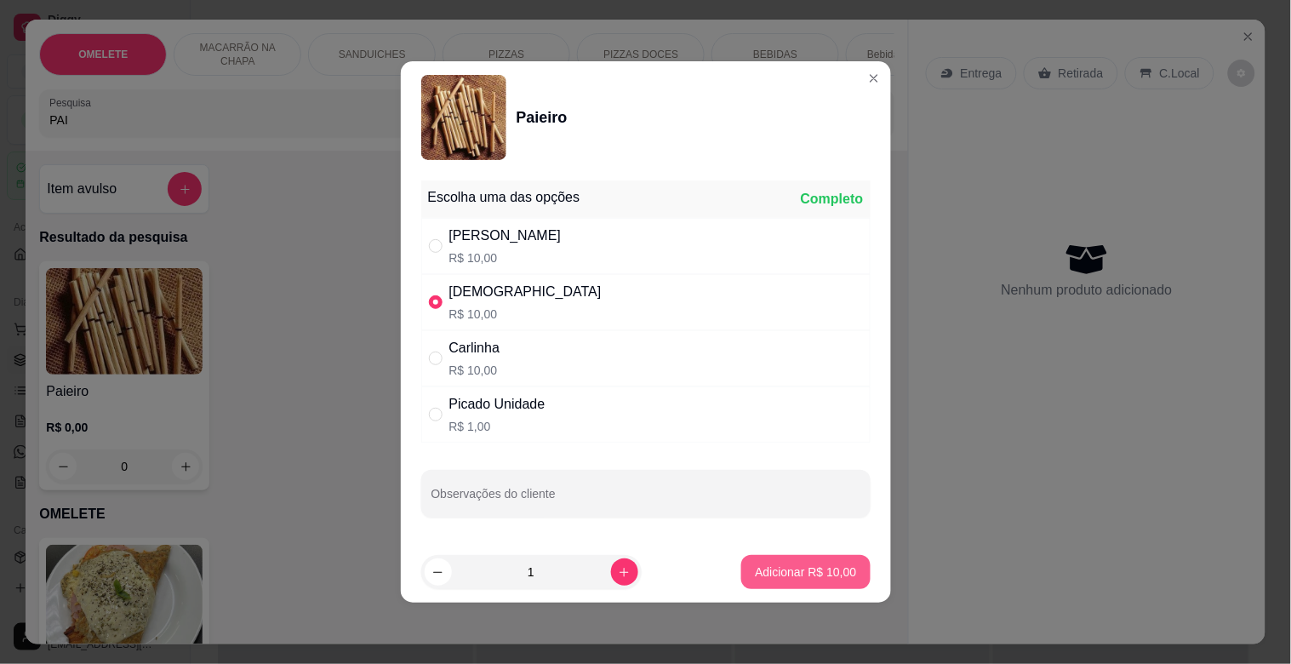
type input "1"
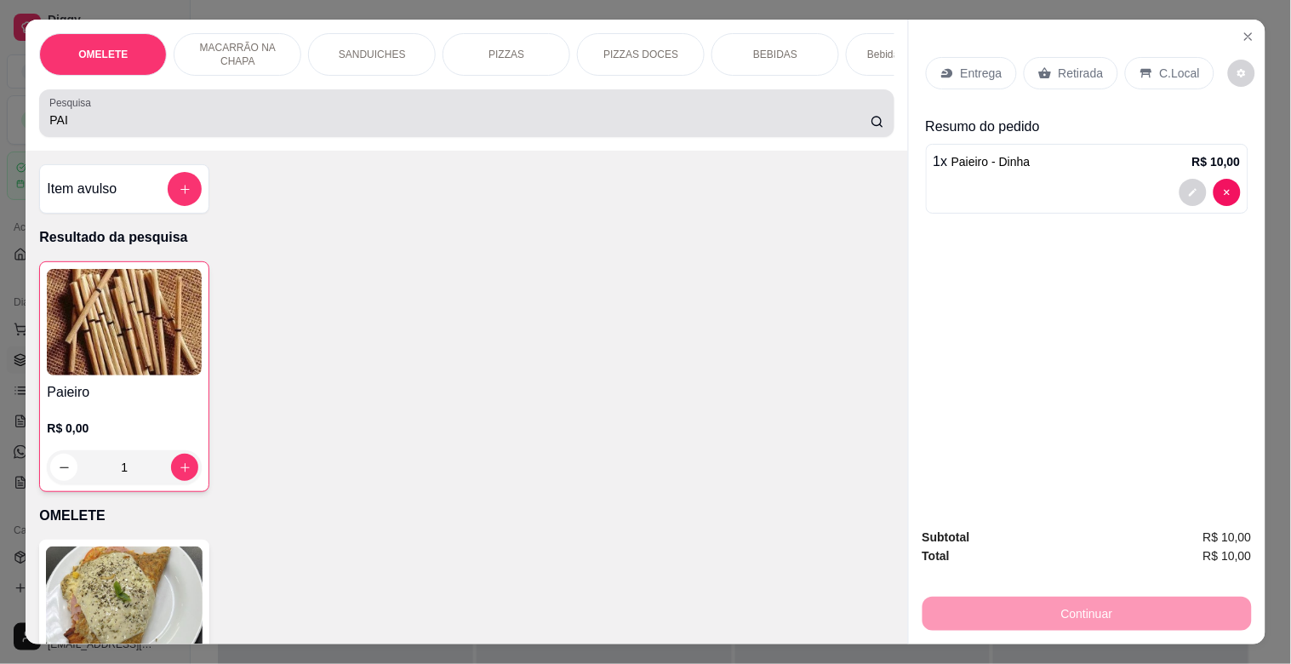
drag, startPoint x: 397, startPoint y: 103, endPoint x: 395, endPoint y: 133, distance: 29.9
click at [397, 124] on div "PAI" at bounding box center [466, 113] width 834 height 34
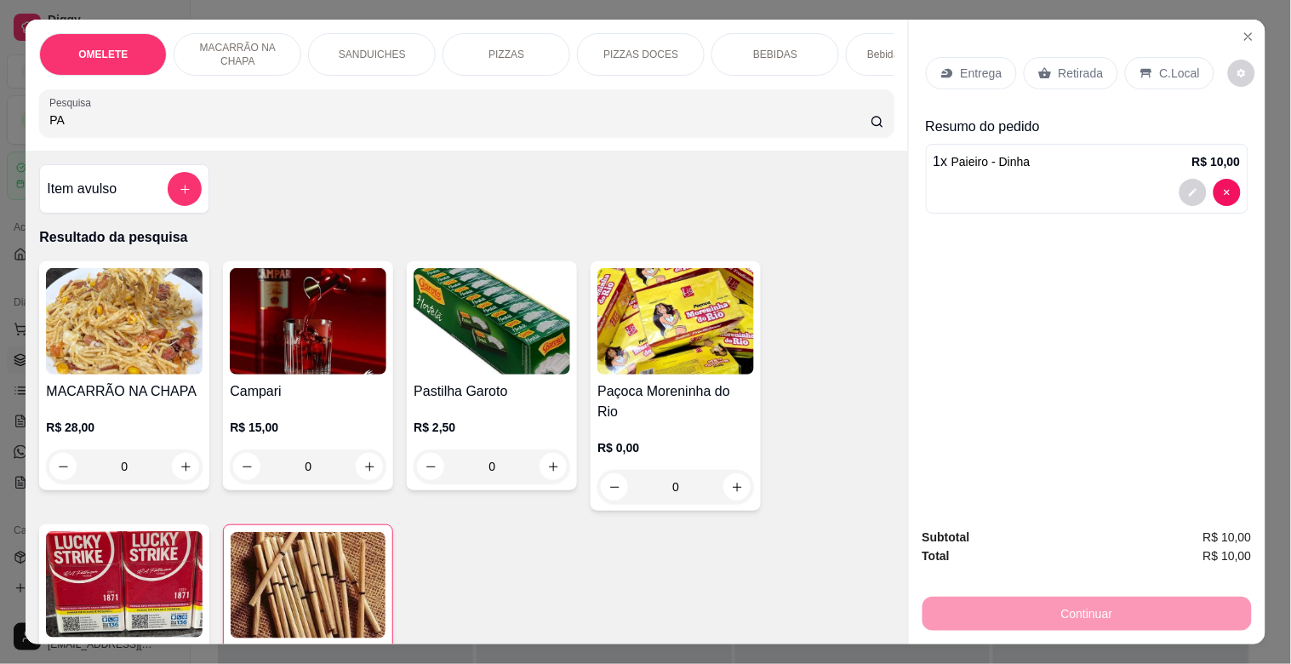
type input "P"
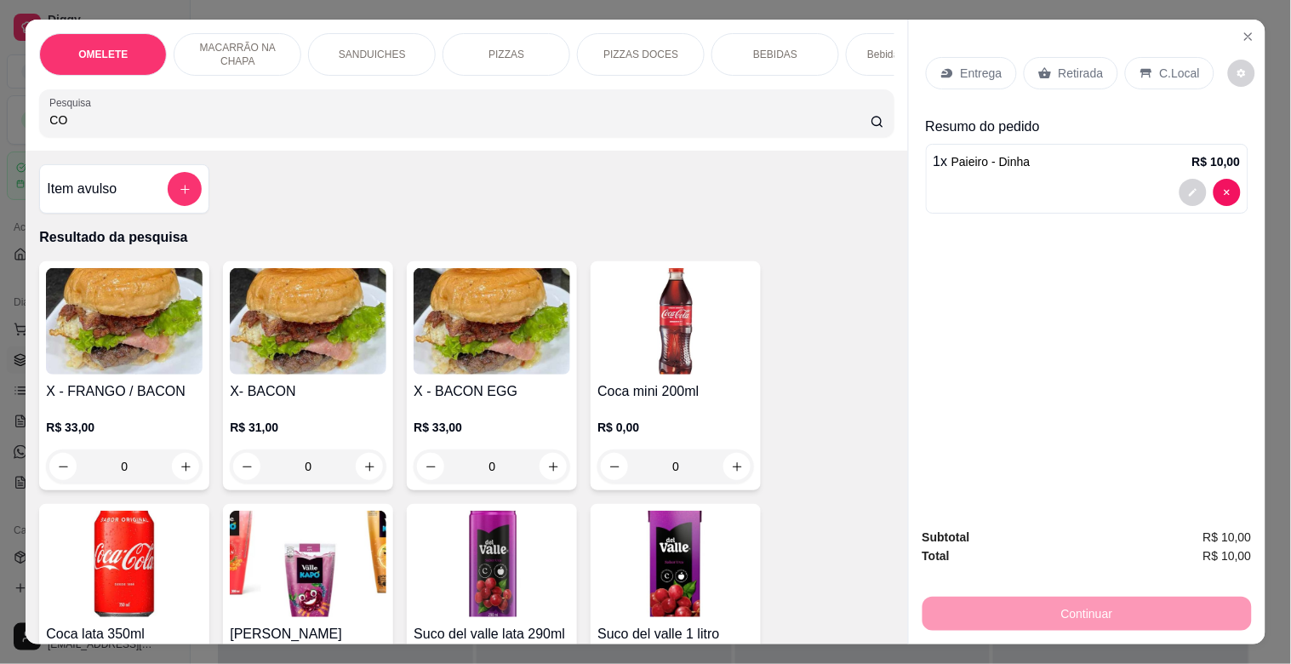
type input "CO"
click at [149, 574] on img at bounding box center [124, 564] width 157 height 106
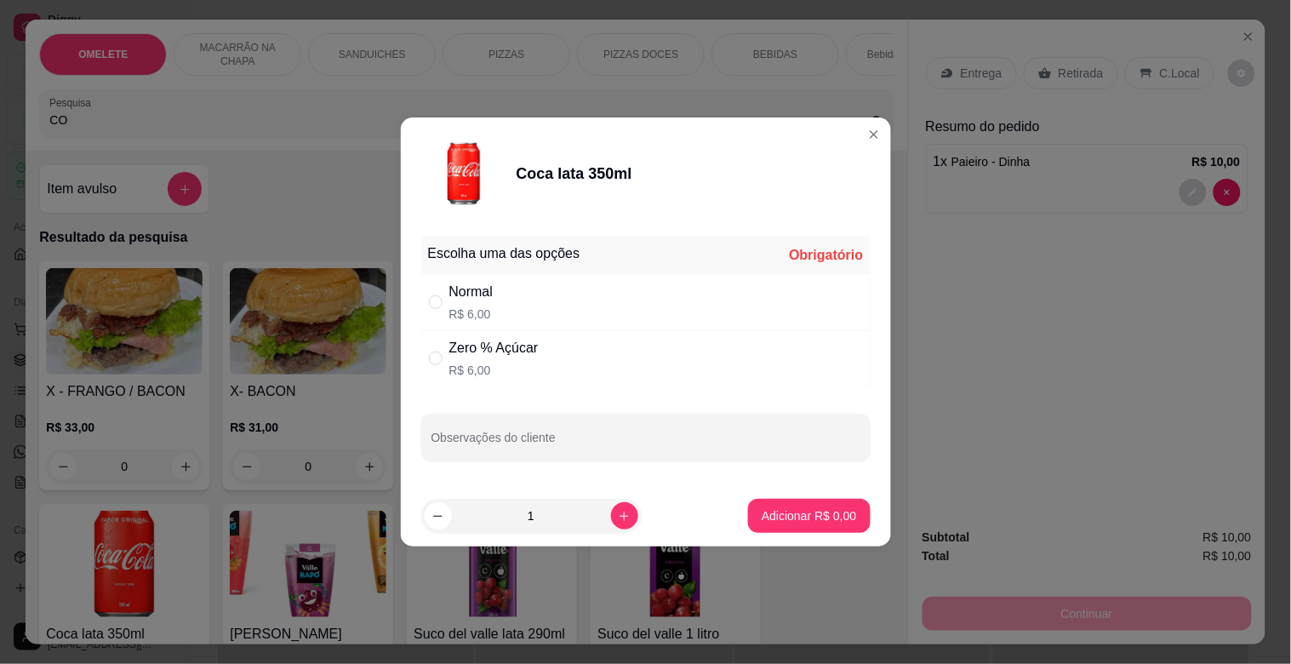
click at [523, 289] on div "Normal R$ 6,00" at bounding box center [645, 302] width 449 height 56
radio input "true"
click at [841, 511] on p "Adicionar R$ 6,00" at bounding box center [809, 515] width 92 height 16
type input "1"
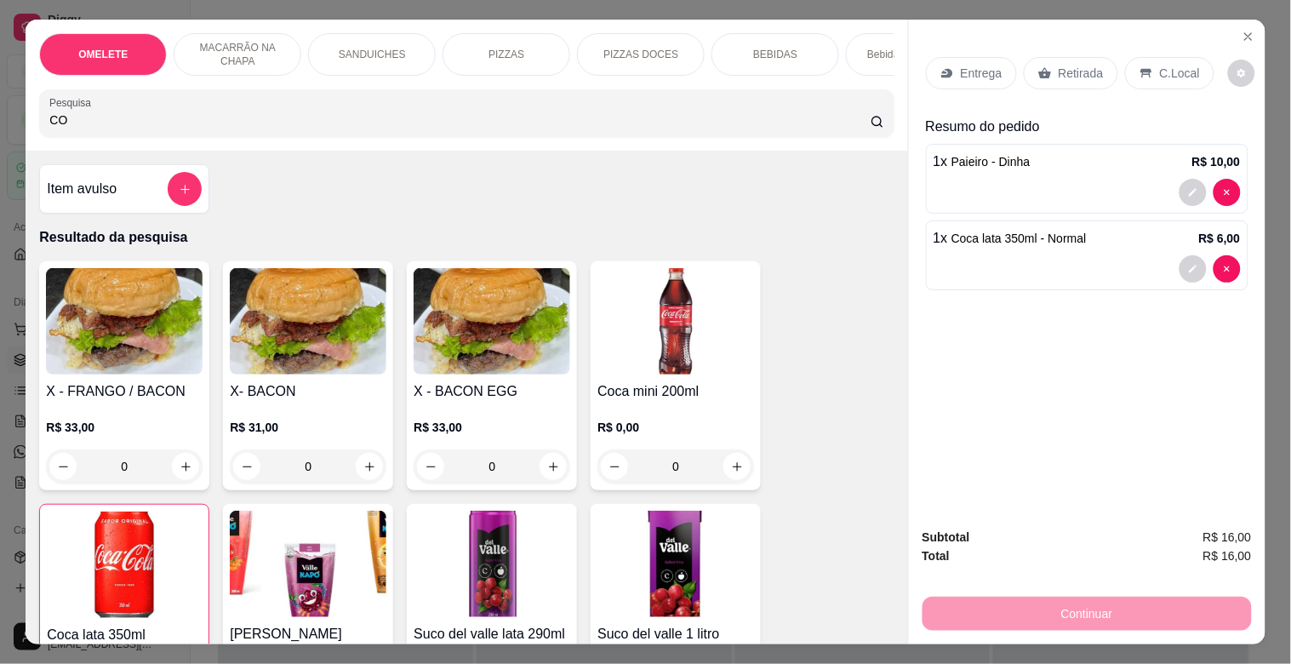
click at [1076, 72] on p "Retirada" at bounding box center [1081, 73] width 45 height 17
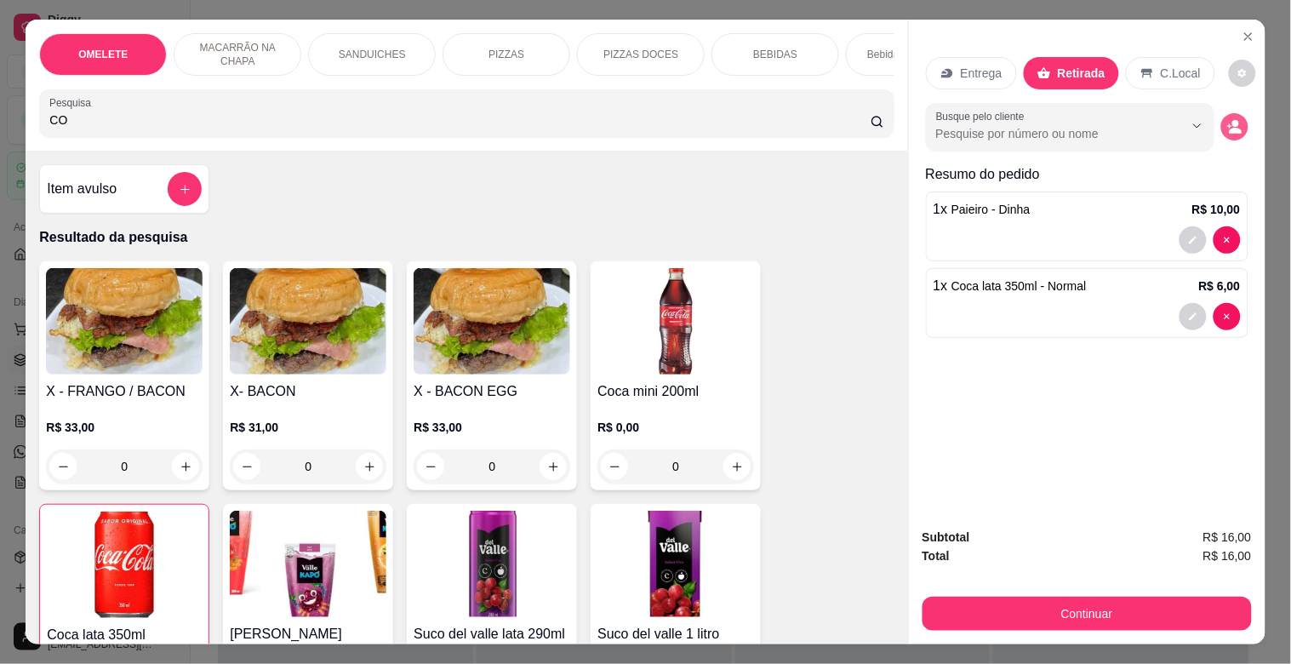
click at [1236, 119] on button "decrease-product-quantity" at bounding box center [1234, 126] width 27 height 27
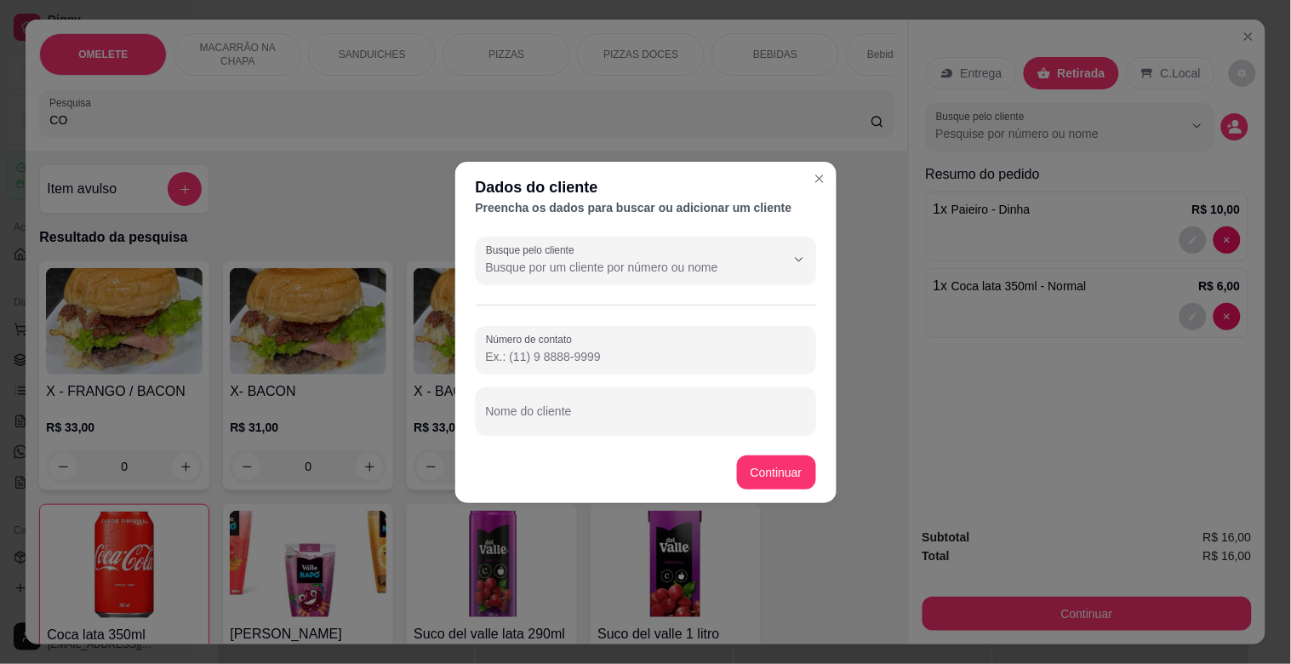
click at [565, 439] on section "Dados do cliente Preencha os dados para buscar ou adicionar um cliente Busque p…" at bounding box center [645, 332] width 381 height 341
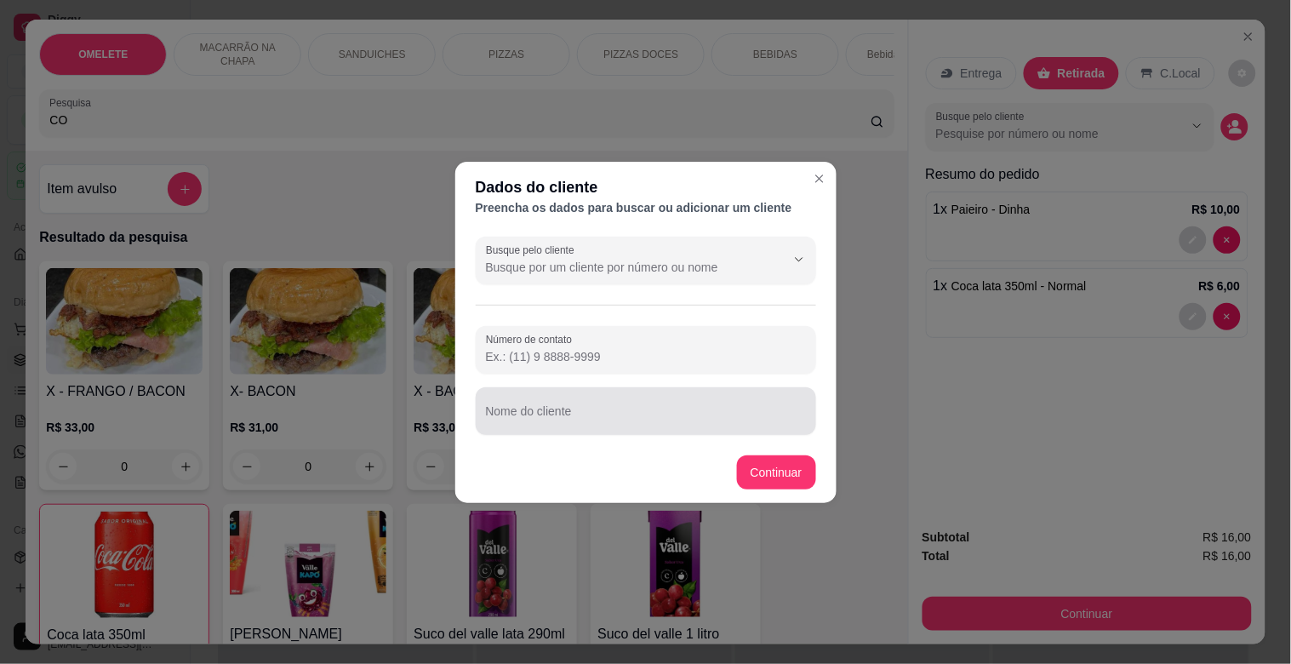
click at [565, 426] on div at bounding box center [646, 411] width 320 height 34
type input "OTAVIO"
drag, startPoint x: 565, startPoint y: 426, endPoint x: 579, endPoint y: 429, distance: 13.9
click at [579, 429] on div "Nome do cliente OTAVIO" at bounding box center [646, 411] width 340 height 48
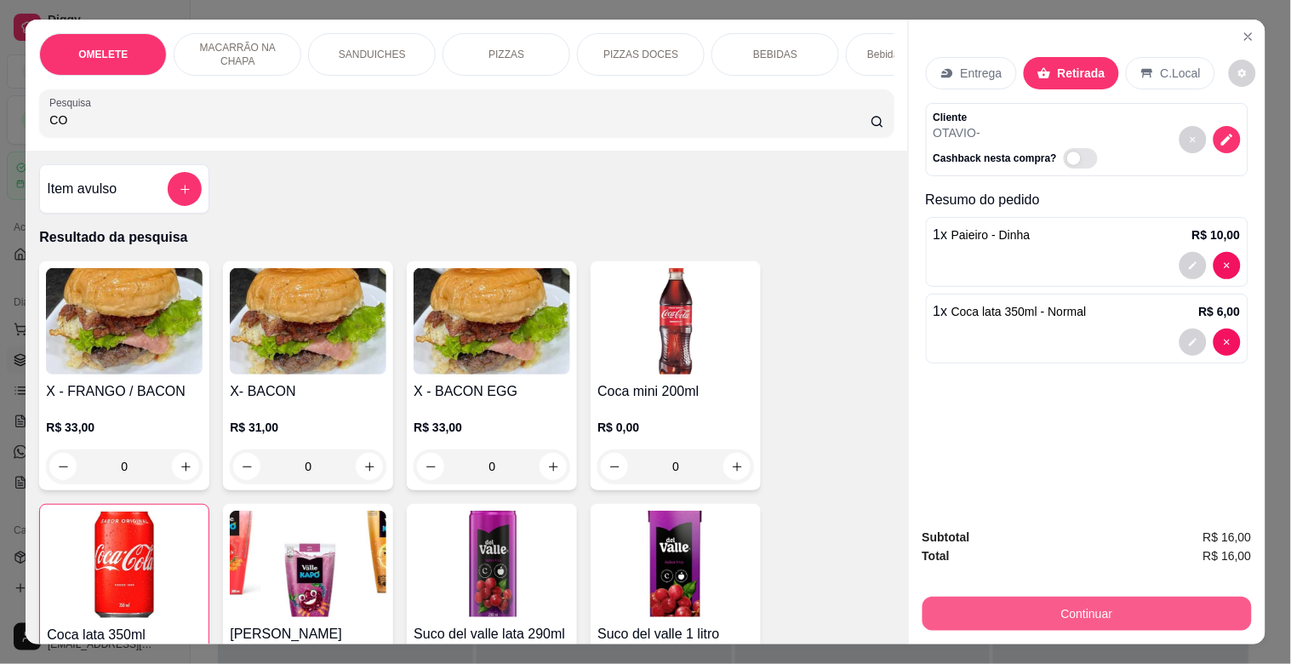
click at [1130, 602] on button "Continuar" at bounding box center [1086, 614] width 329 height 34
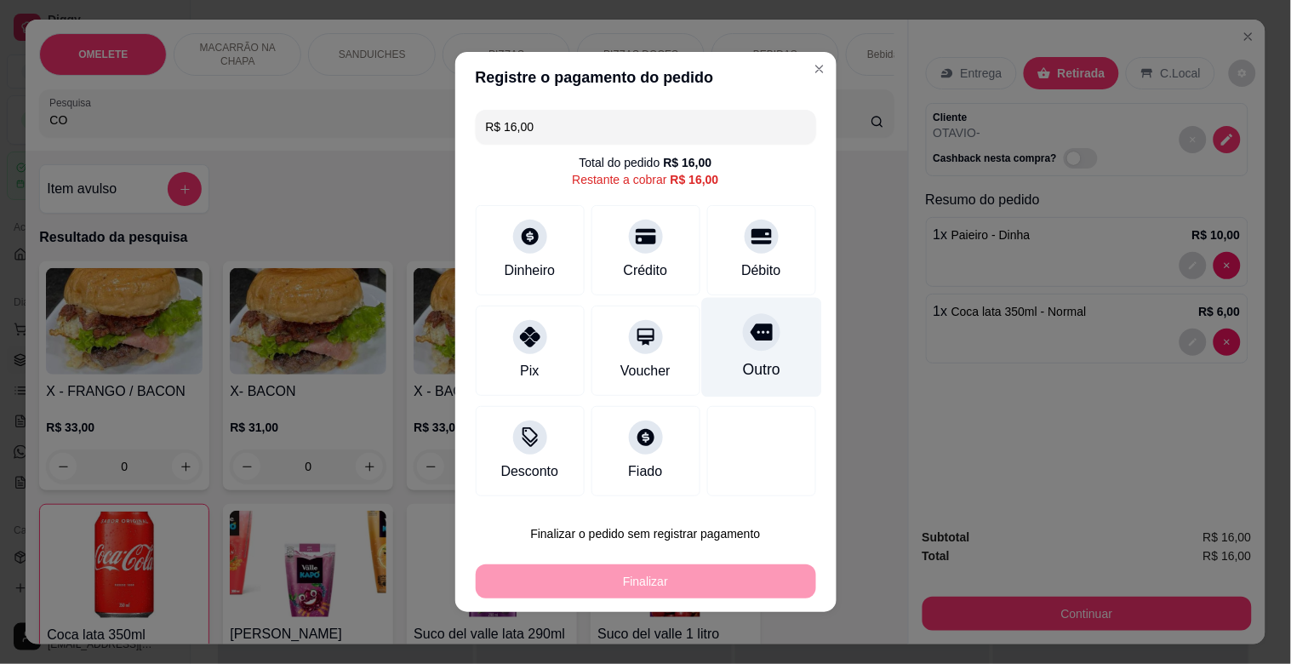
click at [743, 346] on div at bounding box center [761, 331] width 37 height 37
type input "R$ 0,00"
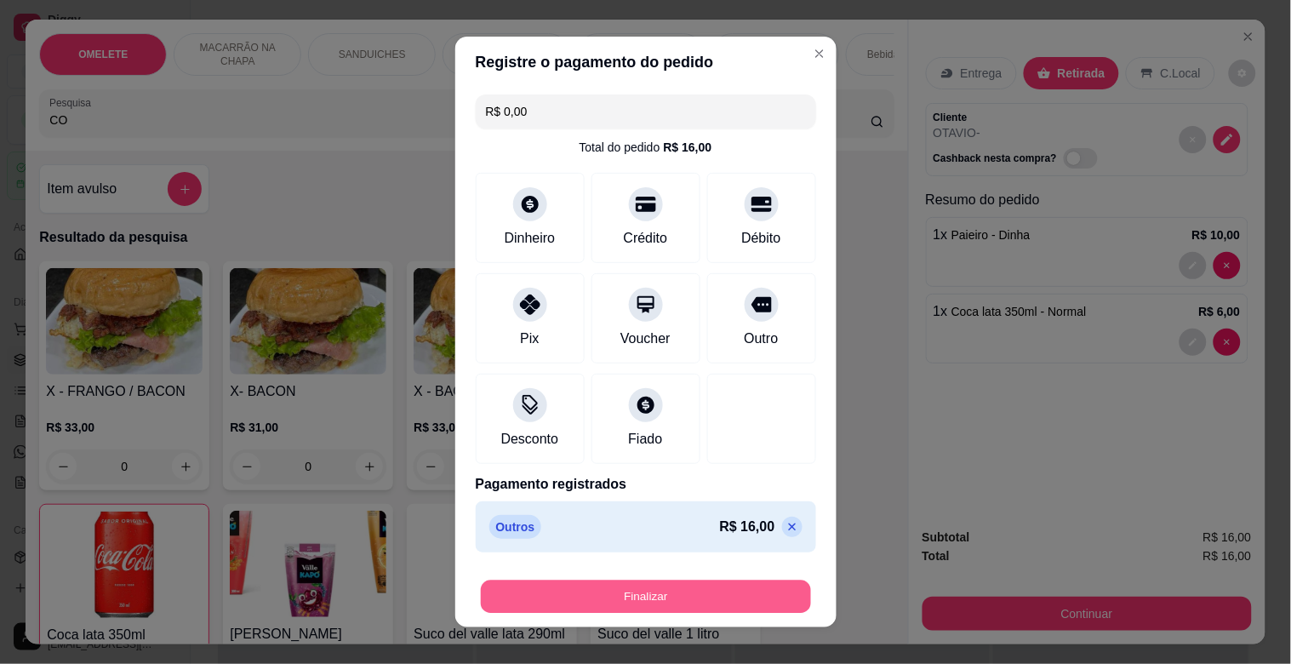
click at [660, 606] on button "Finalizar" at bounding box center [646, 596] width 330 height 33
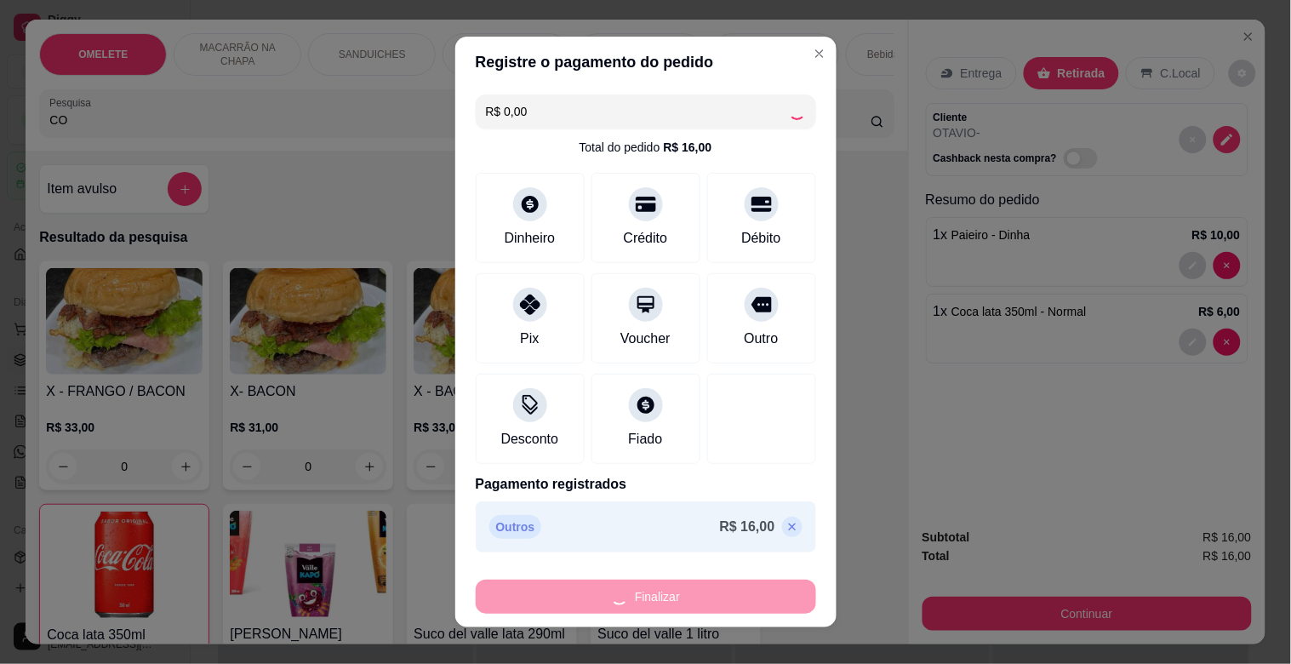
type input "0"
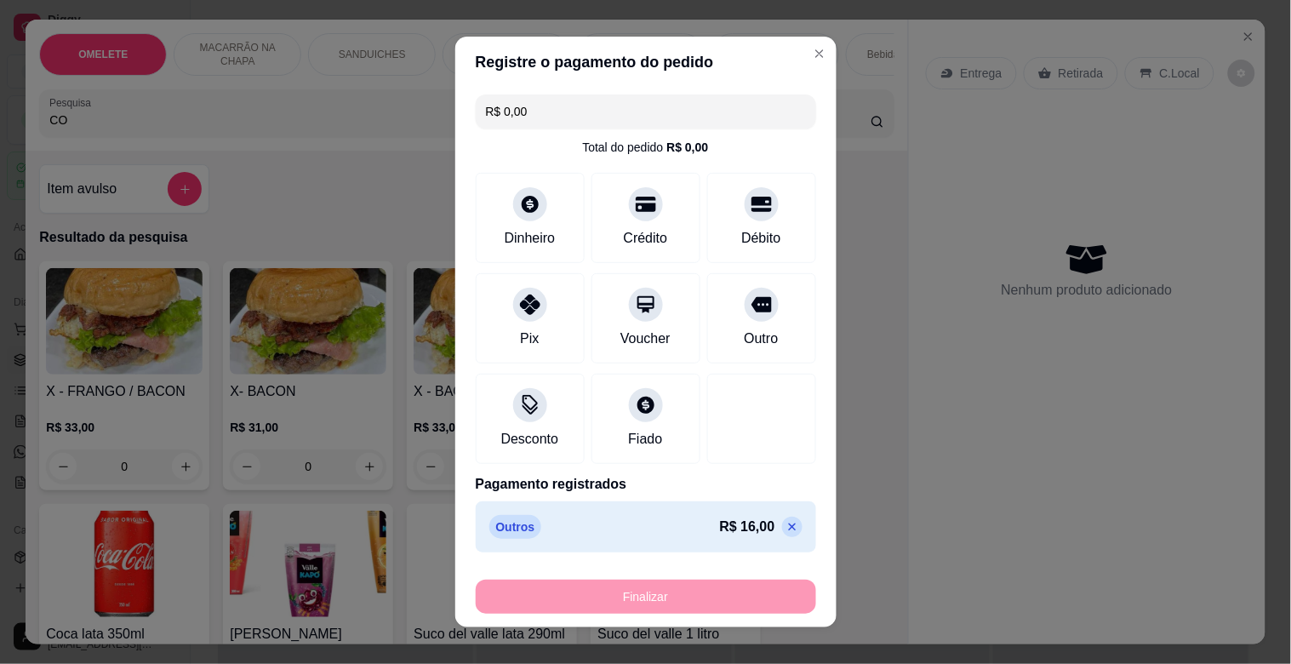
type input "-R$ 16,00"
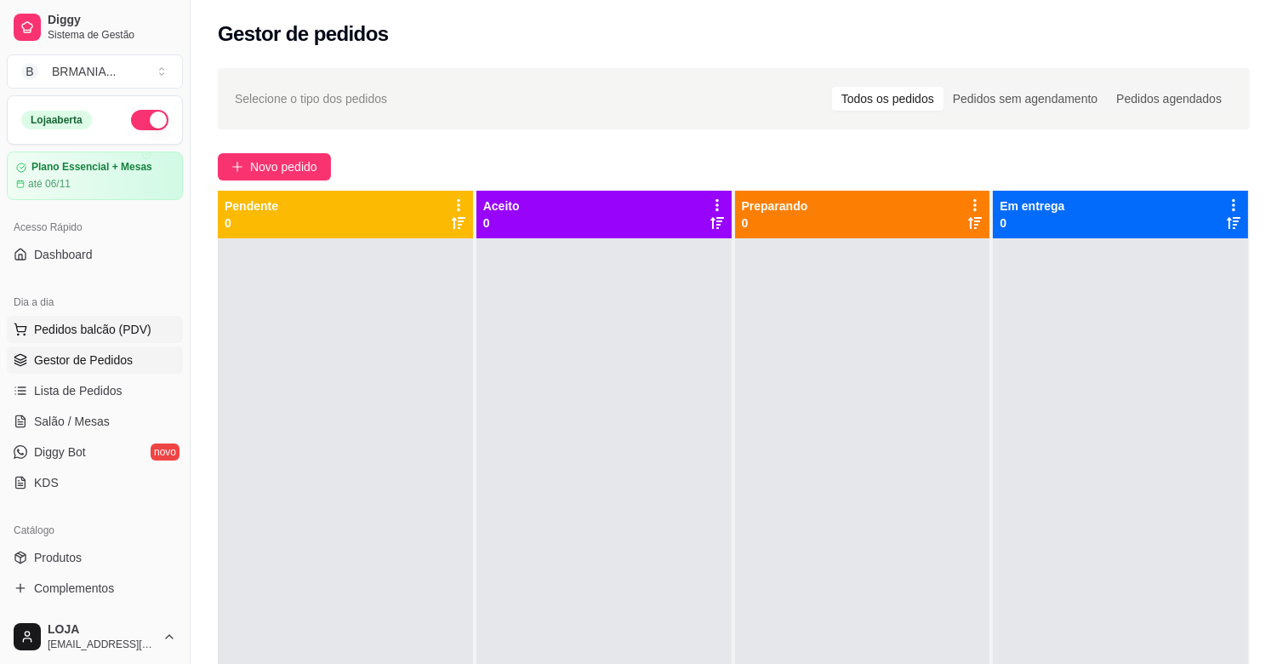
click at [128, 316] on button "Pedidos balcão (PDV)" at bounding box center [95, 329] width 176 height 27
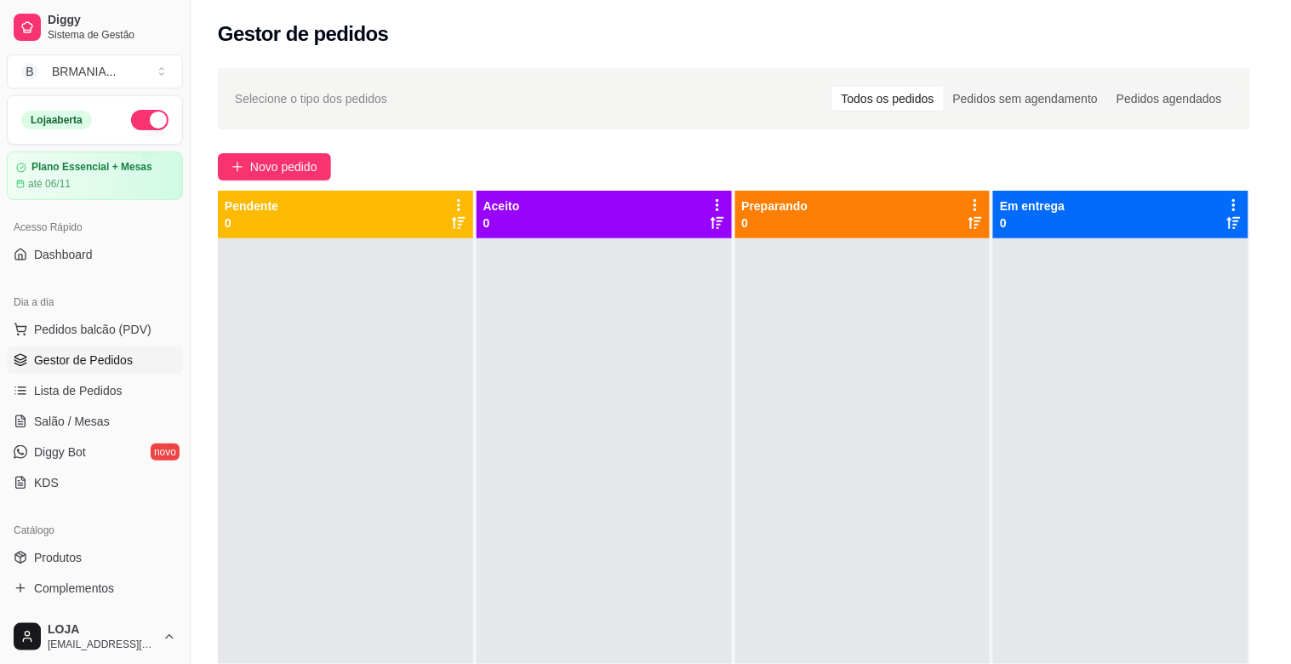
click at [300, 115] on div at bounding box center [466, 113] width 834 height 34
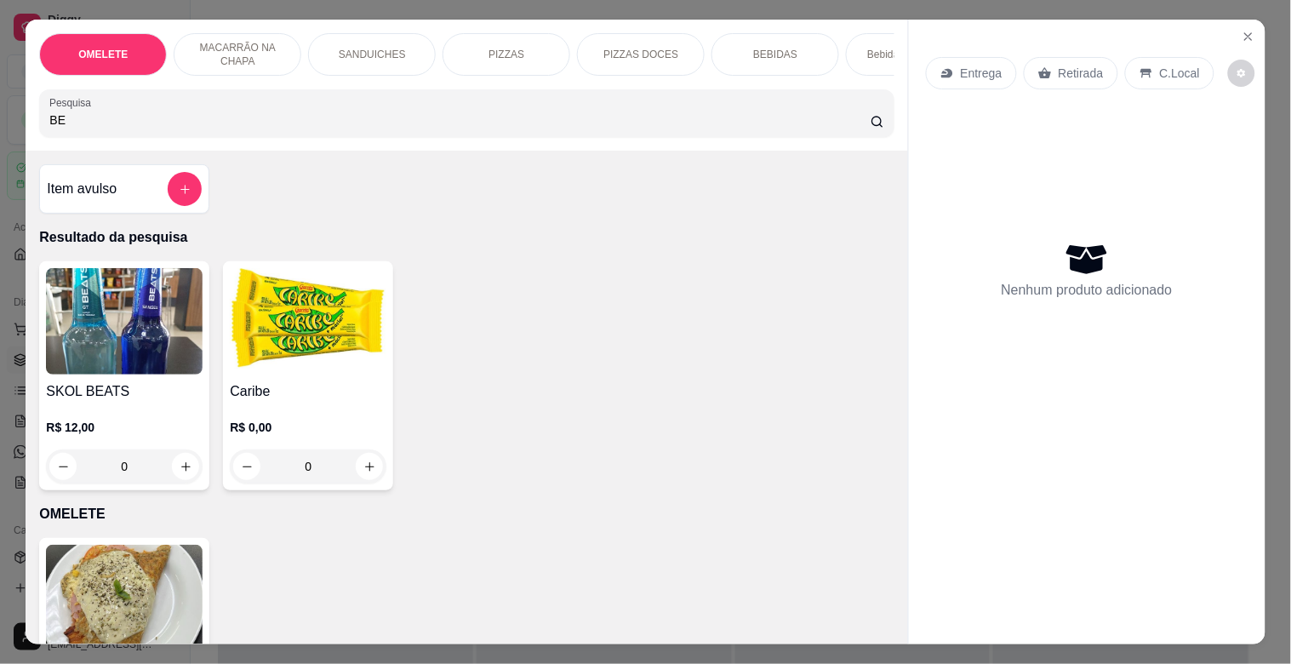
type input "BE"
click at [111, 432] on p "R$ 12,00" at bounding box center [124, 427] width 157 height 17
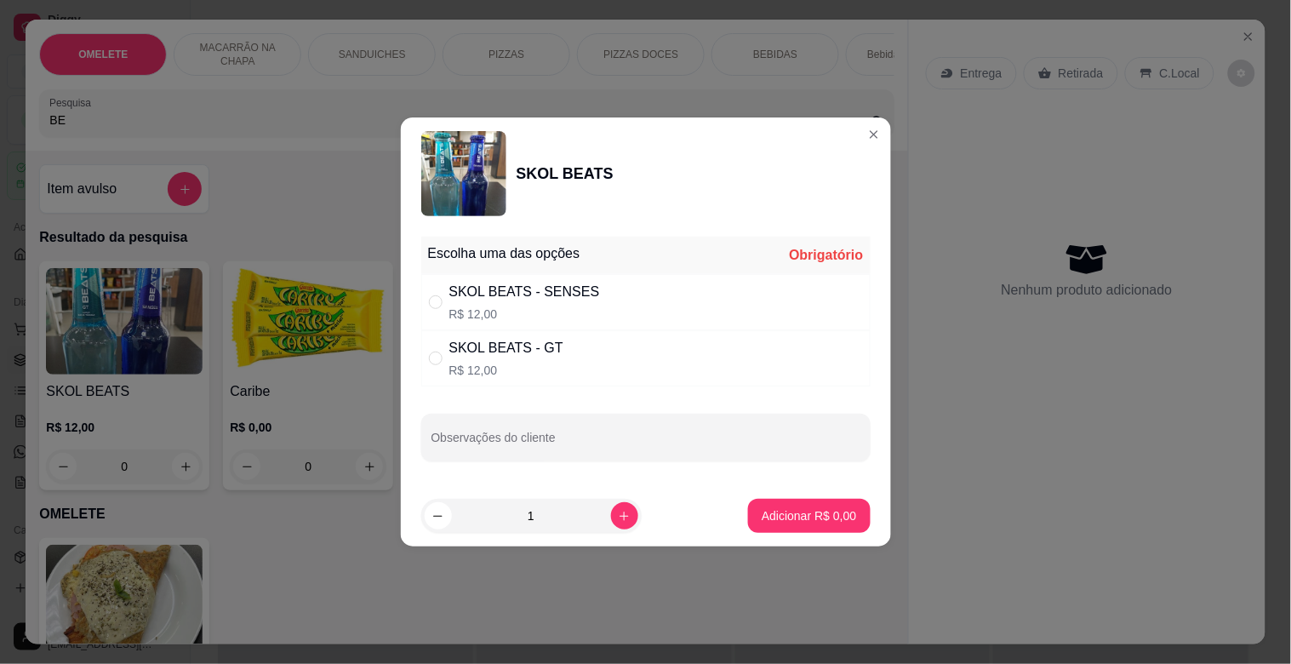
click at [523, 296] on div "SKOL BEATS - SENSES" at bounding box center [524, 292] width 151 height 20
radio input "true"
click at [618, 512] on icon "increase-product-quantity" at bounding box center [624, 516] width 13 height 13
type input "2"
click at [844, 512] on button "Adicionar R$ 24,00" at bounding box center [805, 516] width 128 height 34
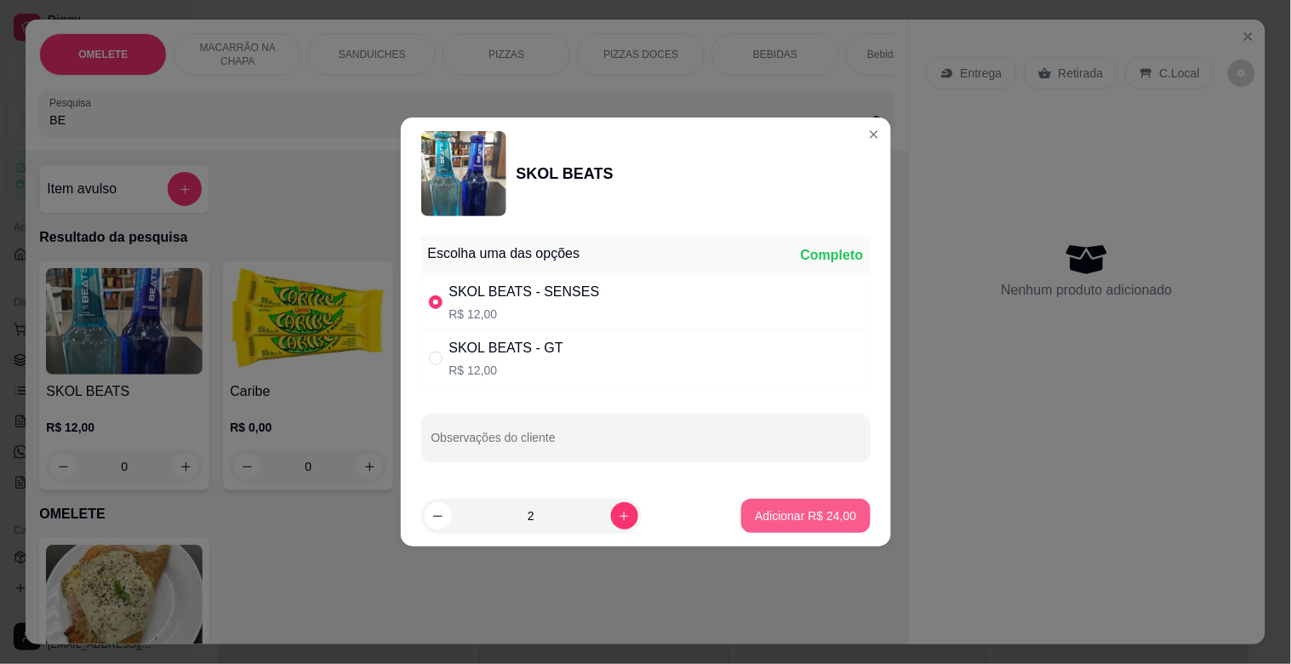
type input "2"
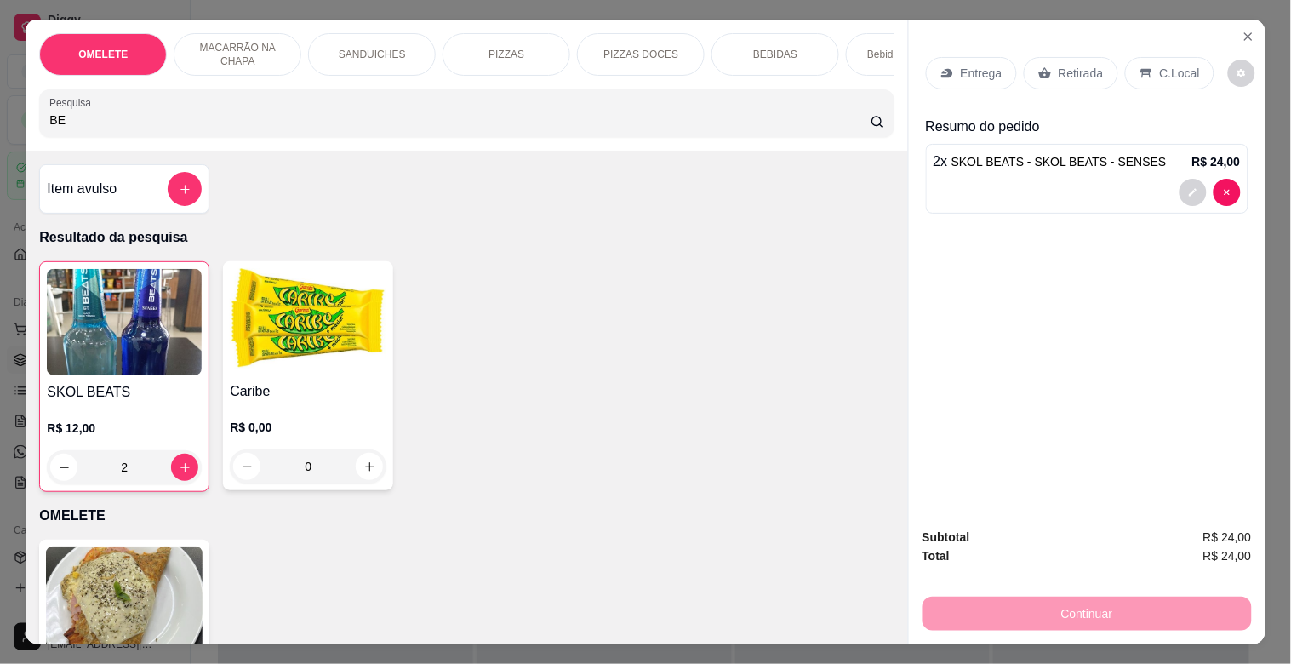
click at [132, 318] on img at bounding box center [124, 322] width 155 height 106
click at [521, 338] on div "SKOL BEATS - GT" at bounding box center [505, 348] width 114 height 20
radio input "true"
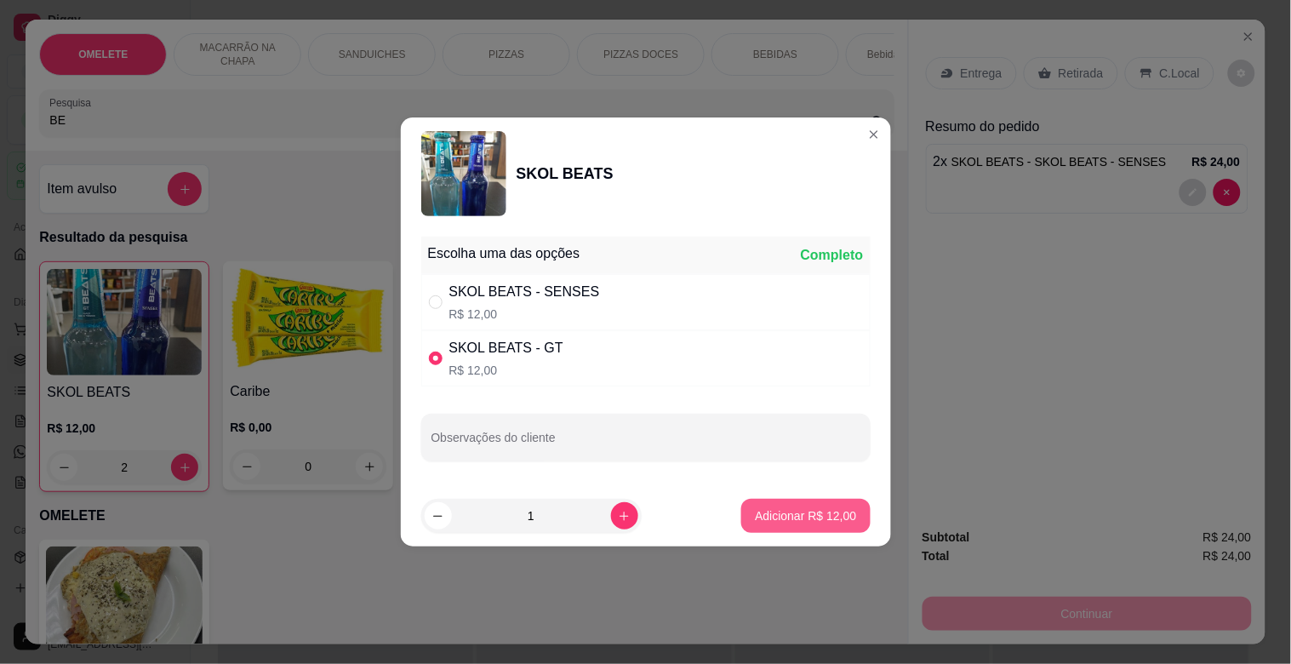
click at [794, 506] on button "Adicionar R$ 12,00" at bounding box center [805, 516] width 128 height 34
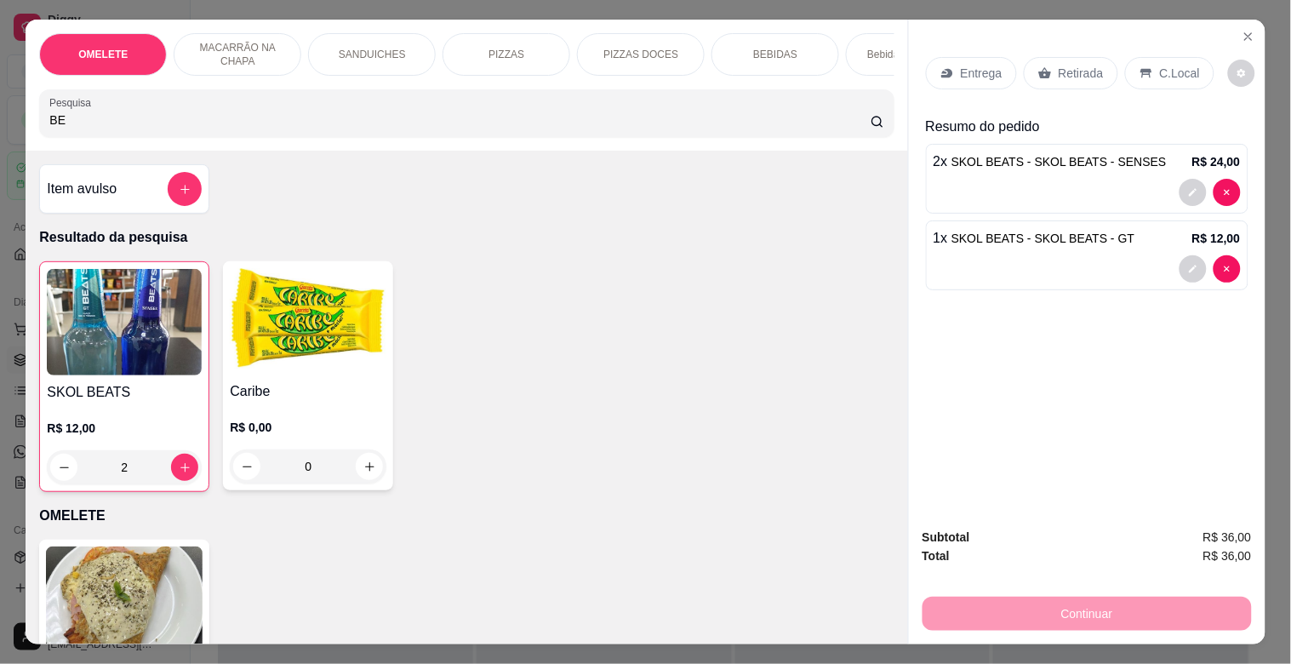
click at [1086, 65] on p "Retirada" at bounding box center [1081, 73] width 45 height 17
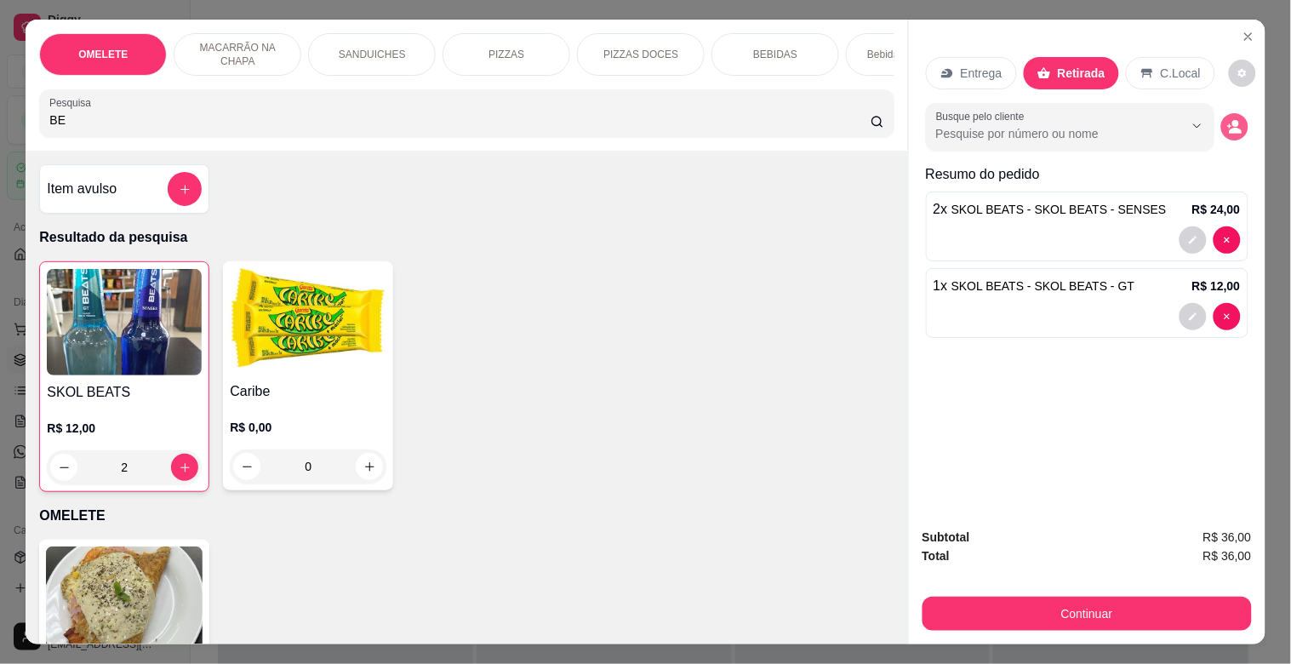
click at [1231, 113] on button "decrease-product-quantity" at bounding box center [1234, 126] width 27 height 27
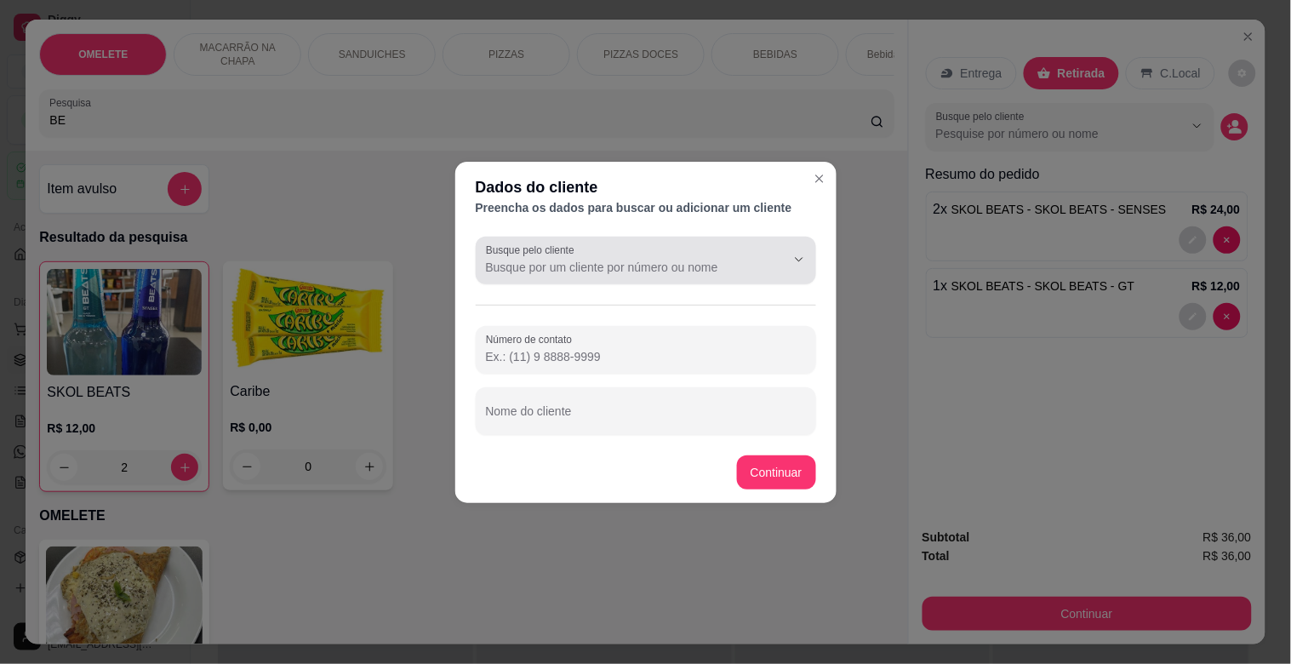
click at [640, 243] on div at bounding box center [646, 260] width 320 height 34
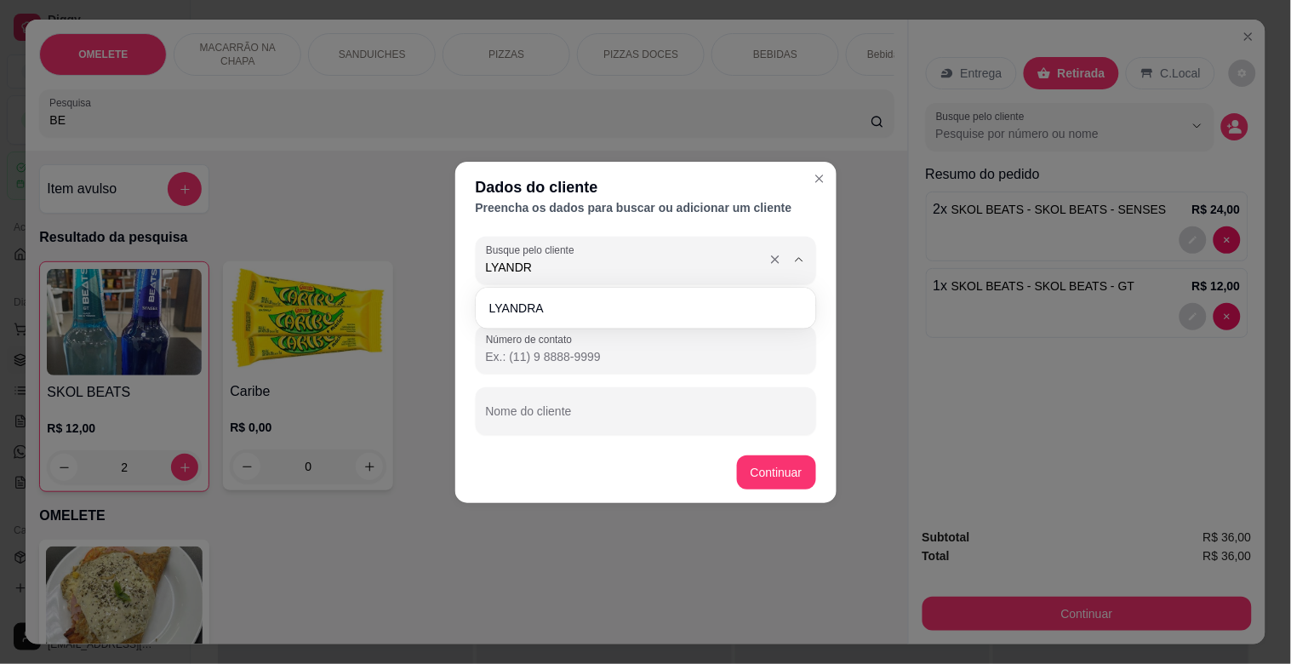
click at [625, 300] on span "LYANDRA" at bounding box center [637, 308] width 296 height 17
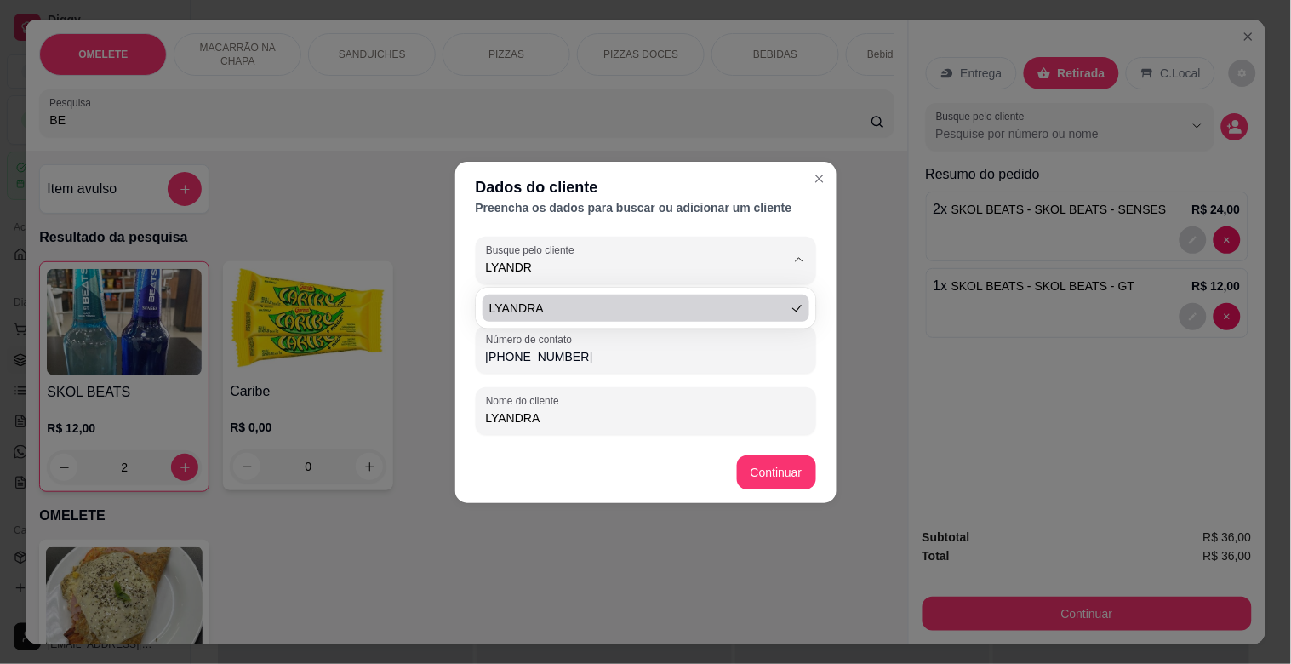
type input "LYANDRA"
type input "[PHONE_NUMBER]"
type input "LYANDRA"
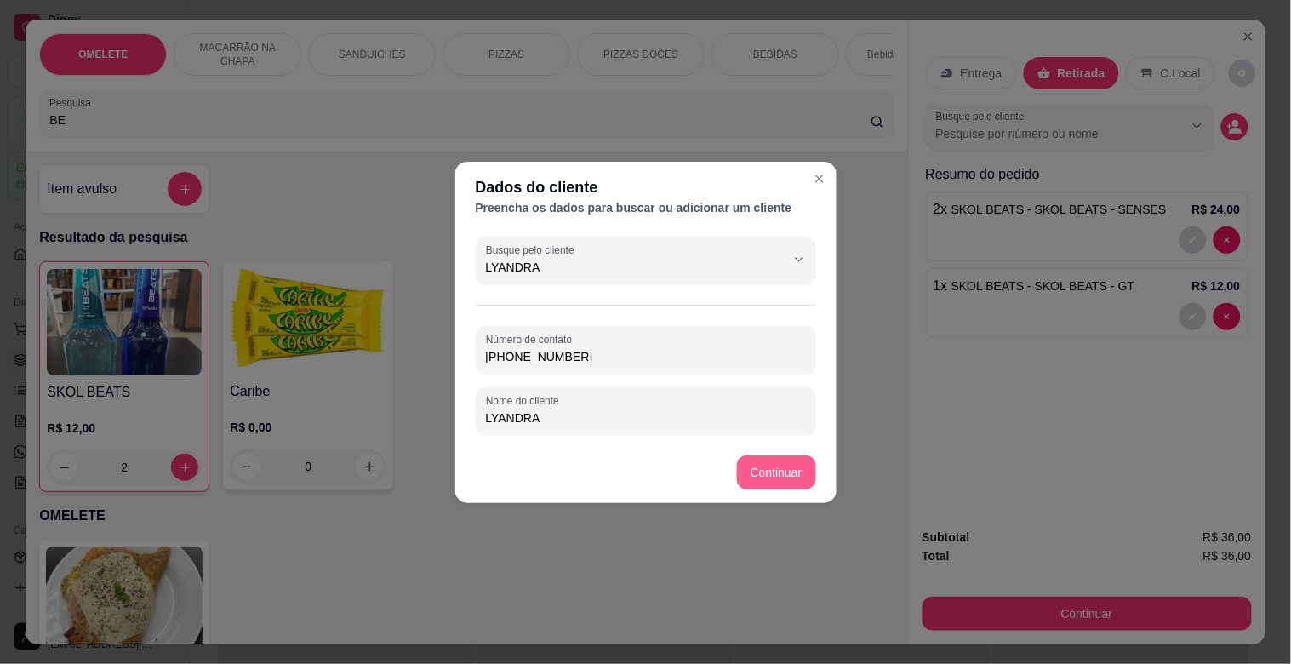
type input "LYANDRA"
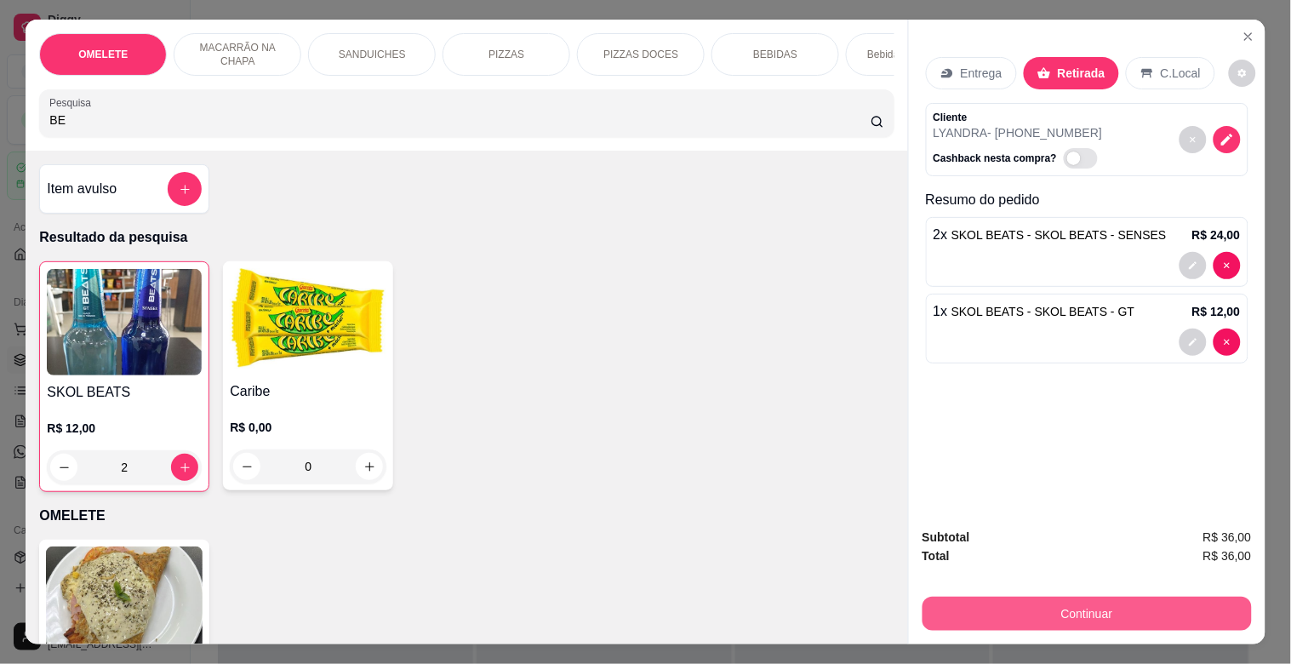
click at [1162, 597] on button "Continuar" at bounding box center [1086, 614] width 329 height 34
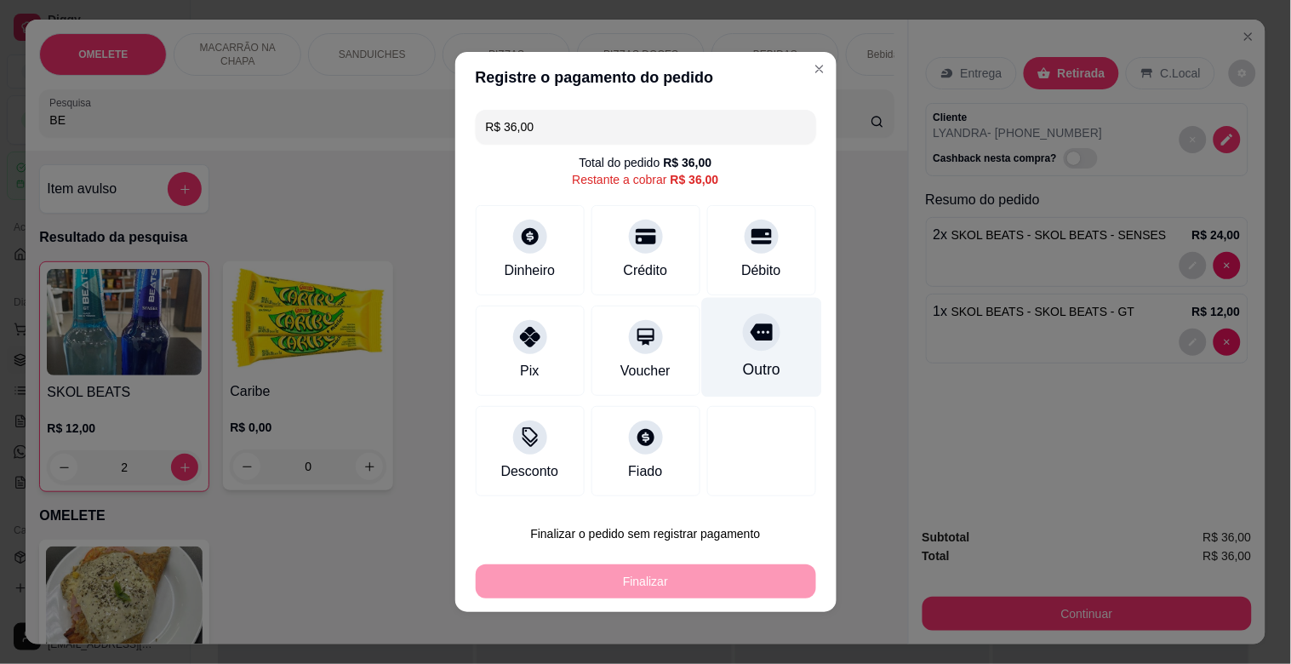
click at [762, 346] on div "Outro" at bounding box center [761, 348] width 120 height 100
type input "R$ 0,00"
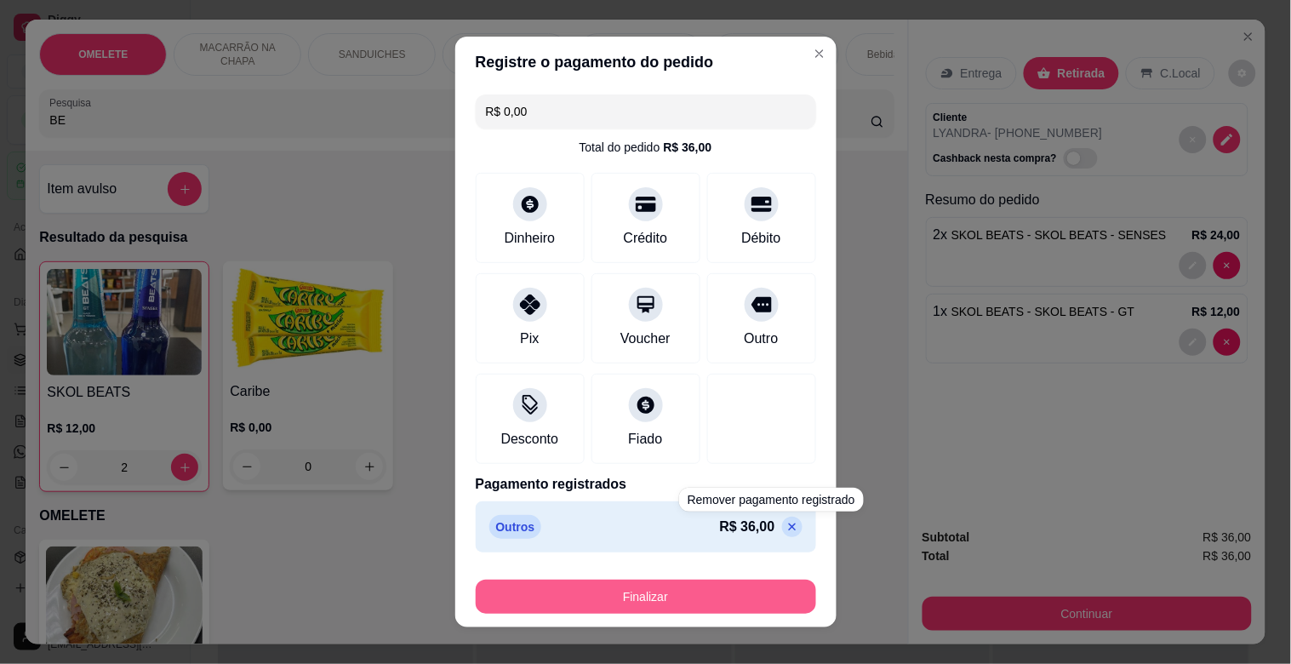
click at [617, 605] on button "Finalizar" at bounding box center [646, 597] width 340 height 34
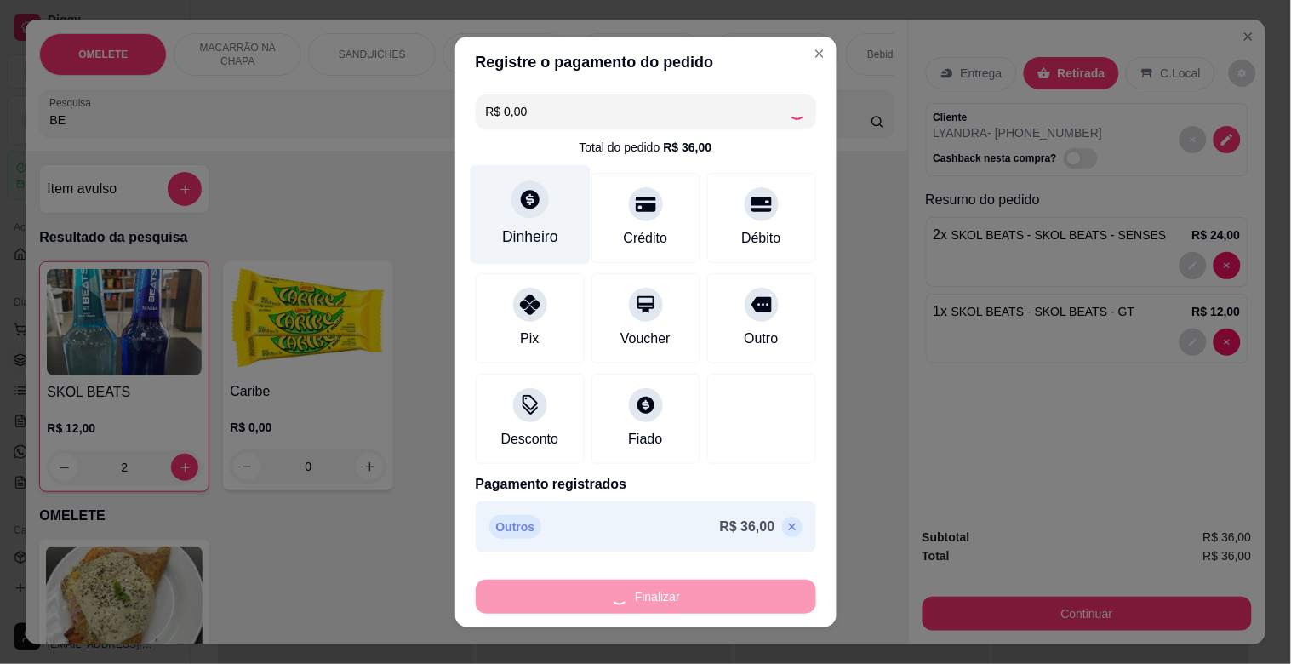
type input "0"
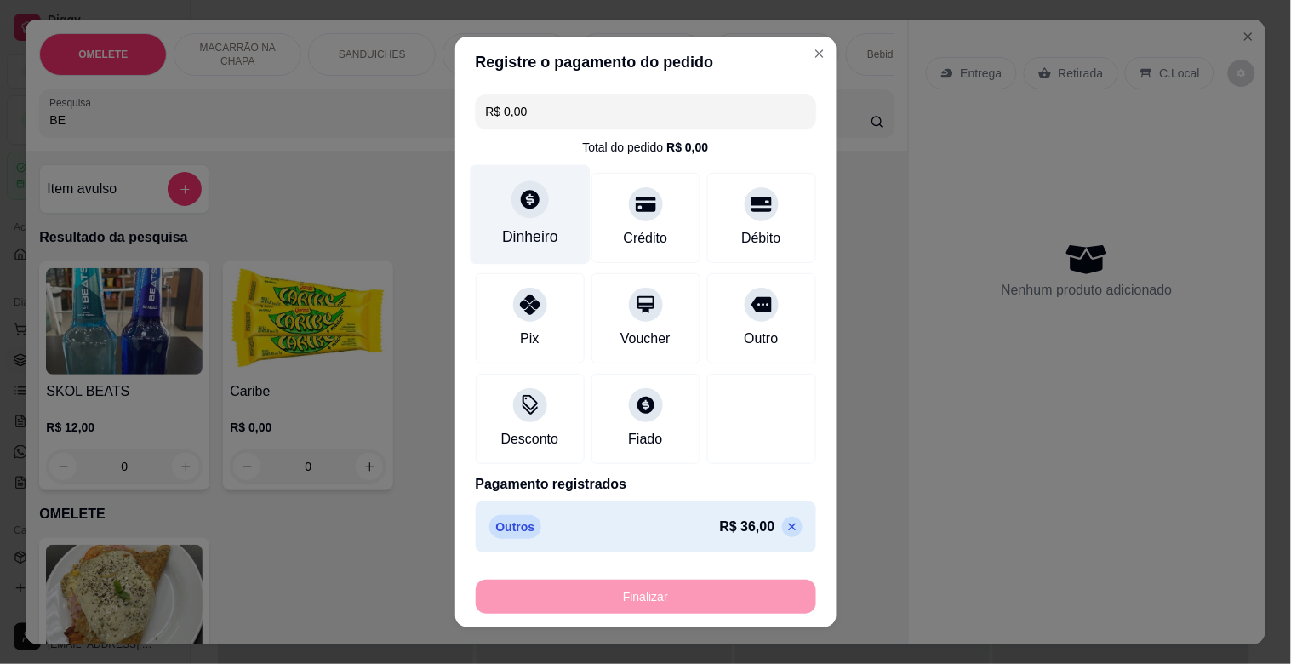
type input "-R$ 36,00"
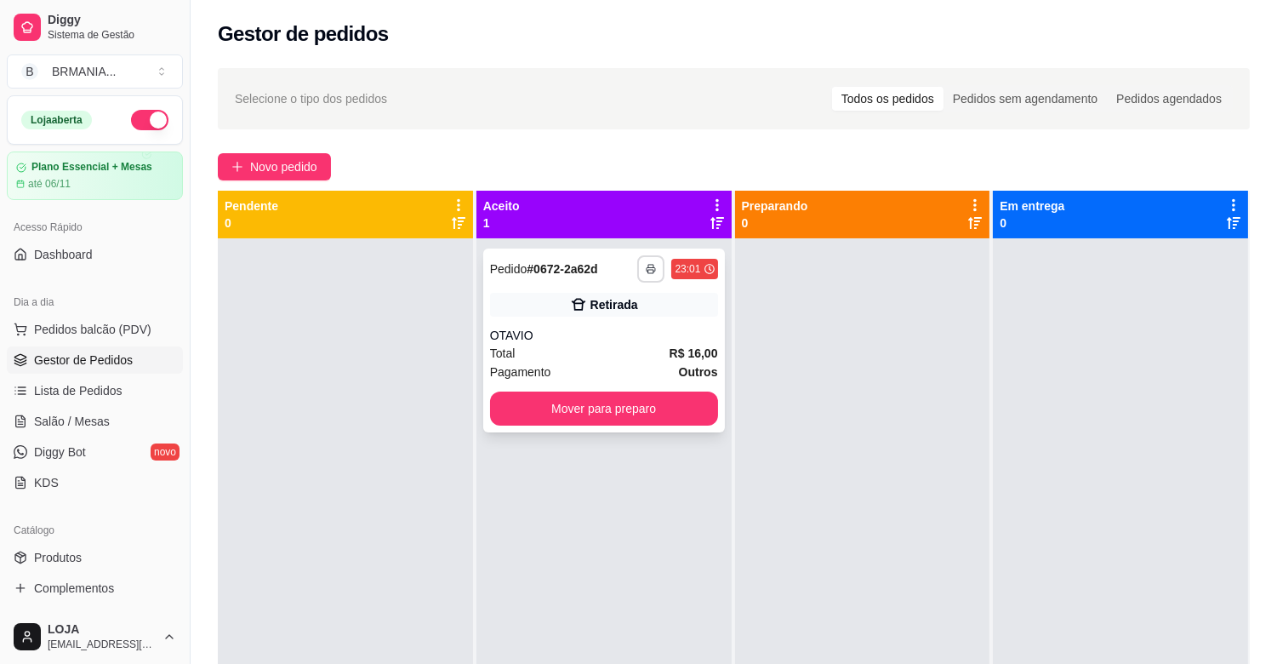
click at [654, 261] on button "button" at bounding box center [650, 268] width 27 height 27
click at [633, 326] on button "IMPRESSORA" at bounding box center [601, 328] width 123 height 27
click at [669, 414] on button "Mover para preparo" at bounding box center [604, 408] width 228 height 34
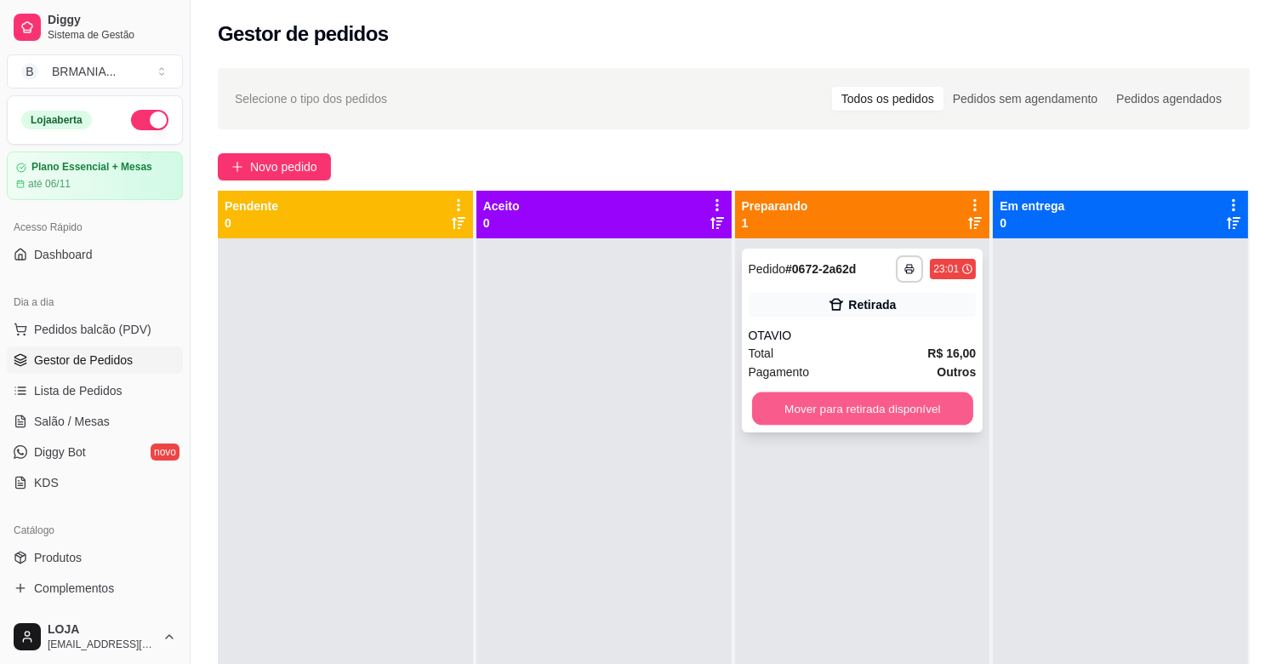
click at [871, 403] on button "Mover para retirada disponível" at bounding box center [862, 408] width 221 height 33
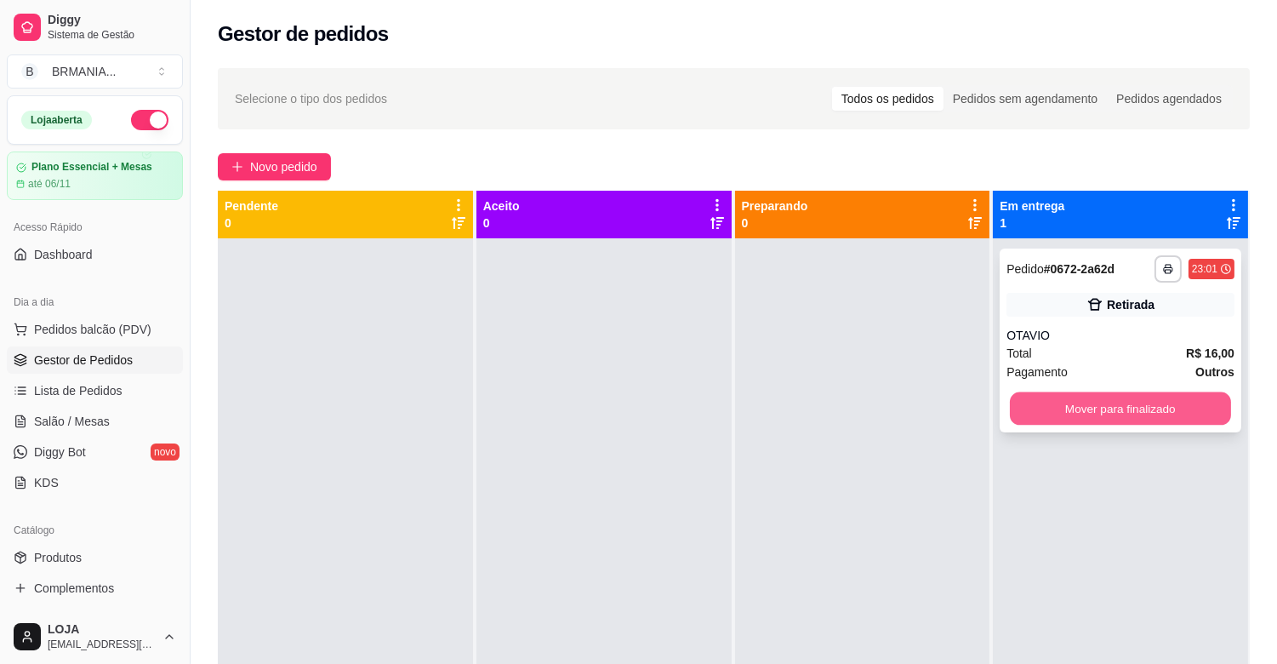
click at [1060, 409] on button "Mover para finalizado" at bounding box center [1120, 408] width 221 height 33
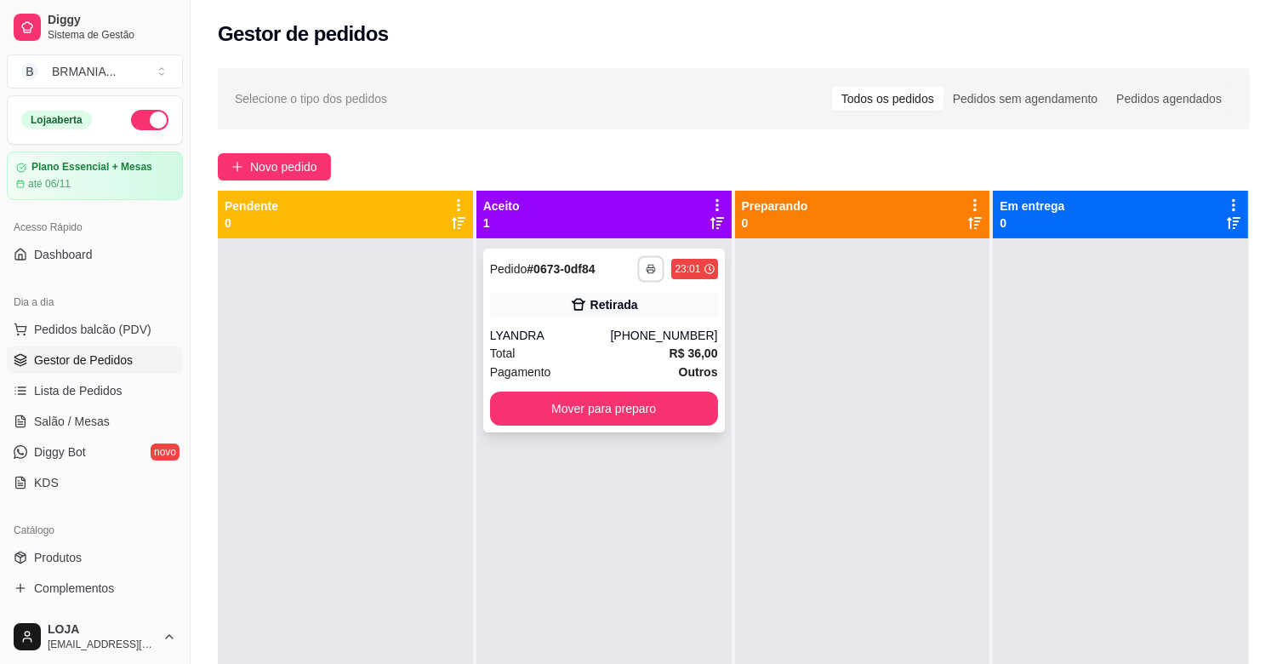
click at [649, 262] on button "button" at bounding box center [651, 268] width 26 height 26
click at [631, 330] on button "IMPRESSORA" at bounding box center [601, 328] width 123 height 27
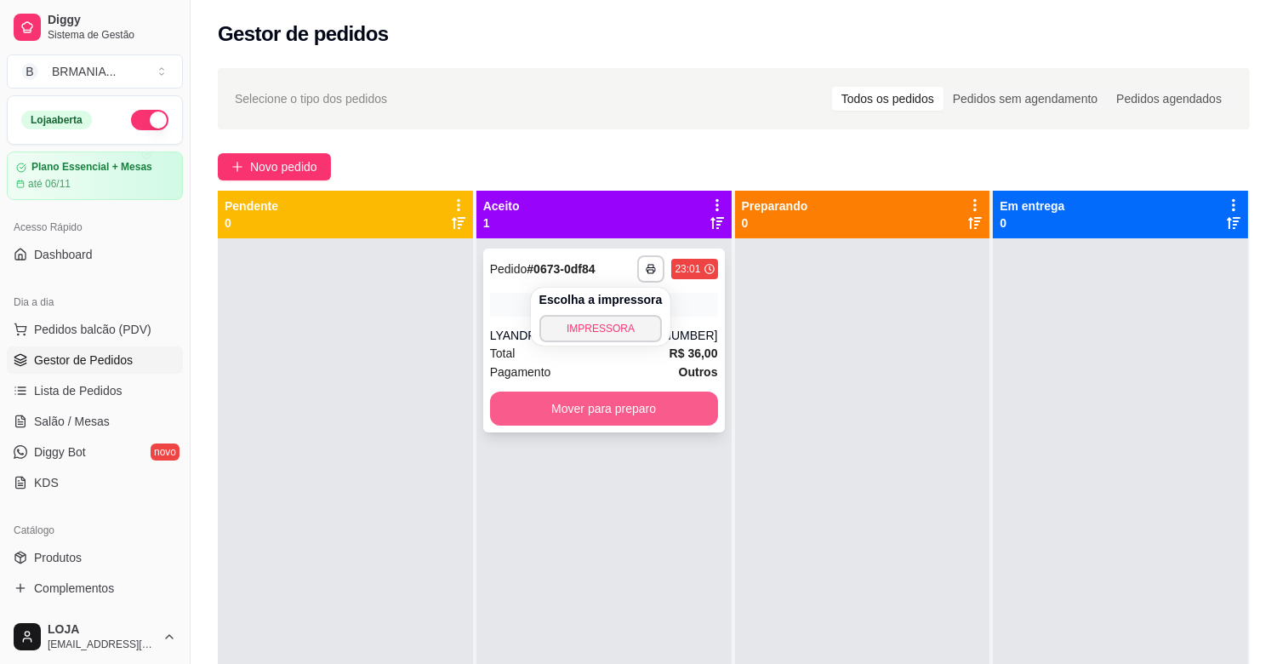
click at [685, 407] on button "Mover para preparo" at bounding box center [604, 408] width 228 height 34
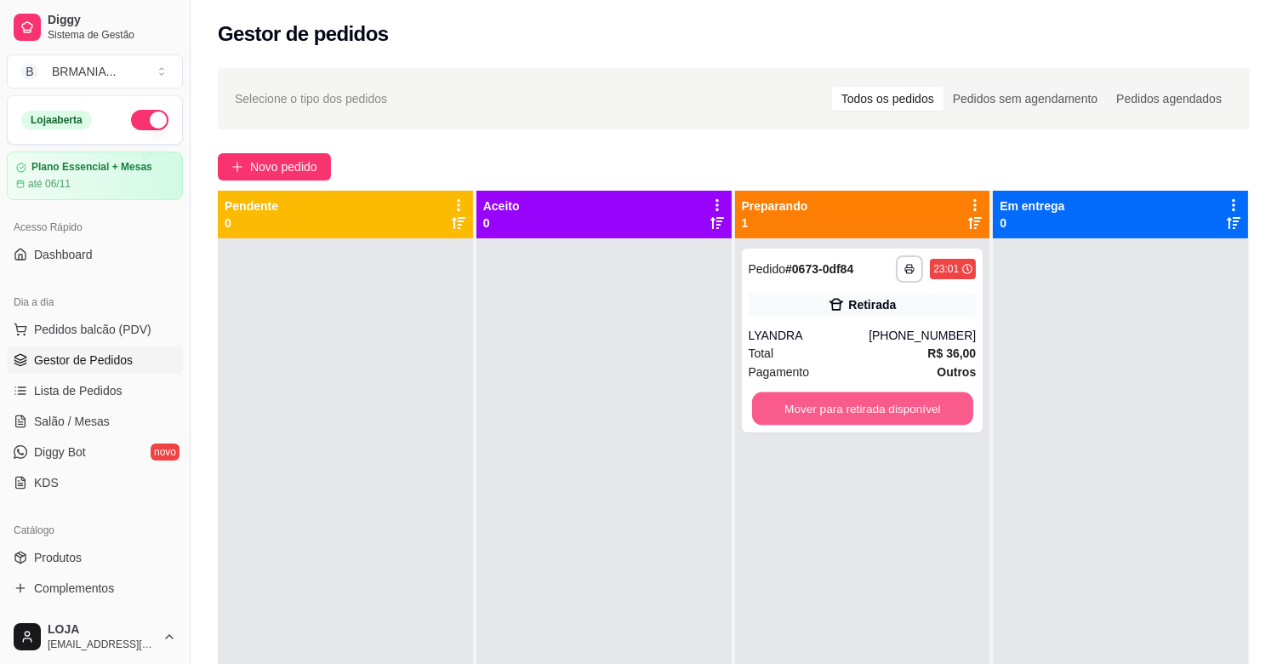
click at [996, 393] on div "**********" at bounding box center [734, 523] width 1032 height 664
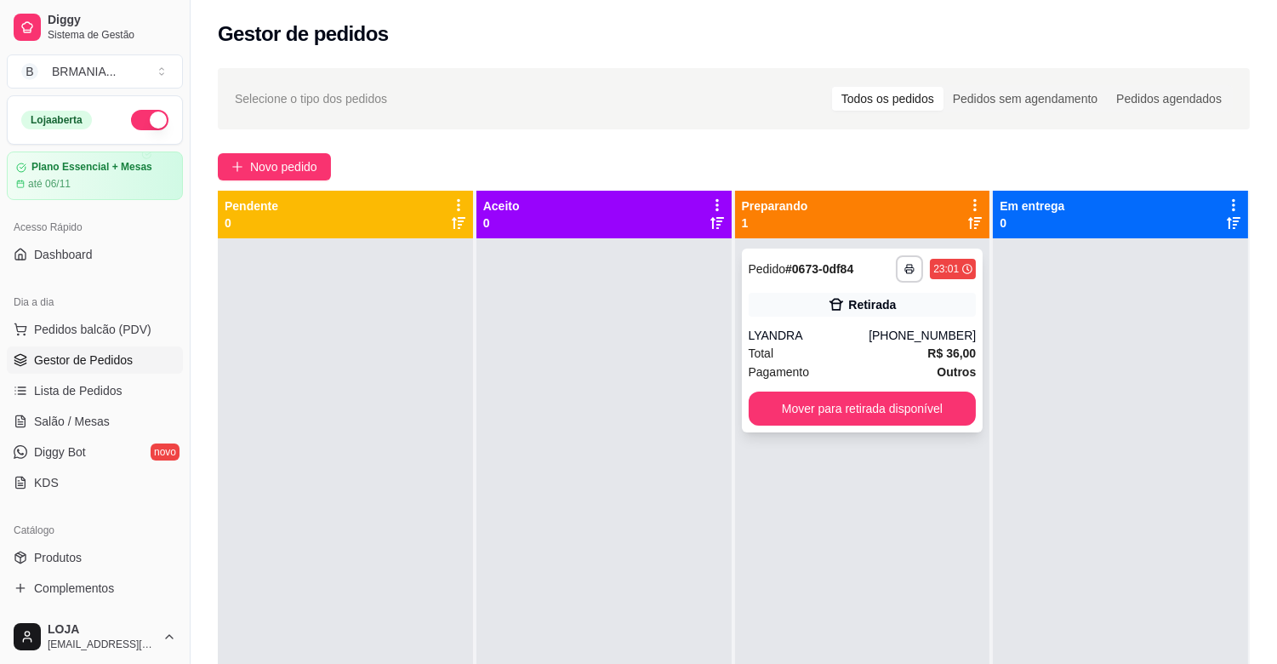
click at [947, 420] on button "Mover para retirada disponível" at bounding box center [863, 408] width 228 height 34
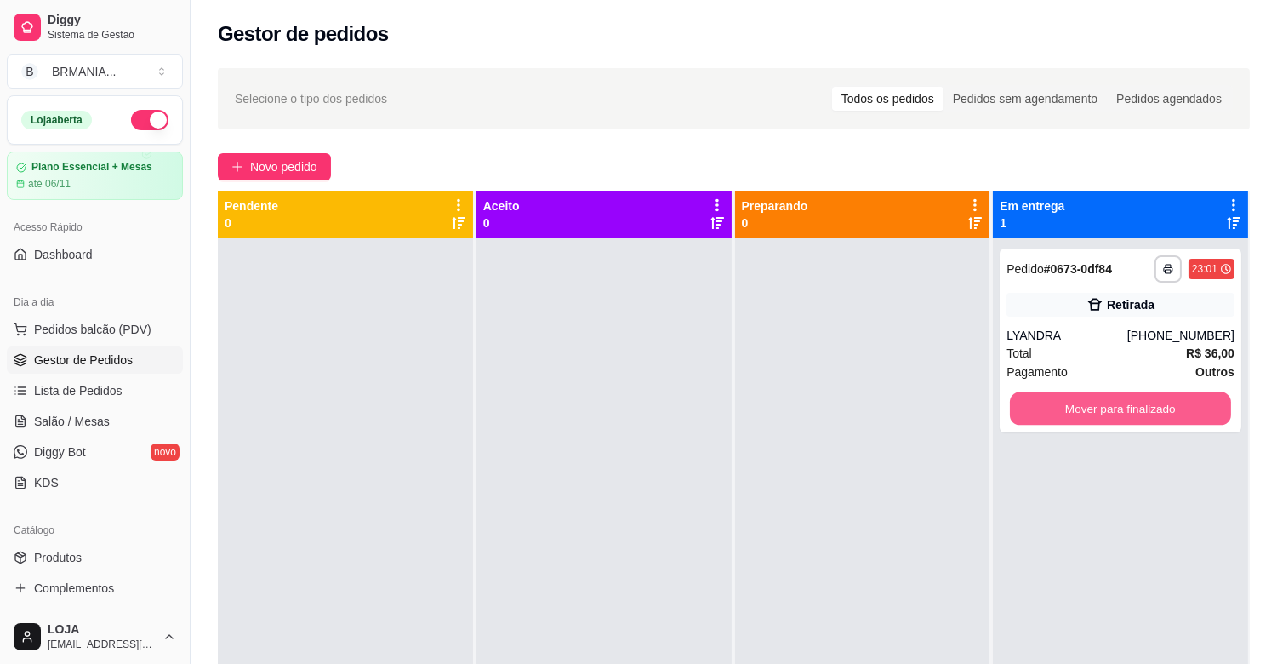
click at [1074, 412] on button "Mover para finalizado" at bounding box center [1120, 408] width 221 height 33
